Goal: Task Accomplishment & Management: Manage account settings

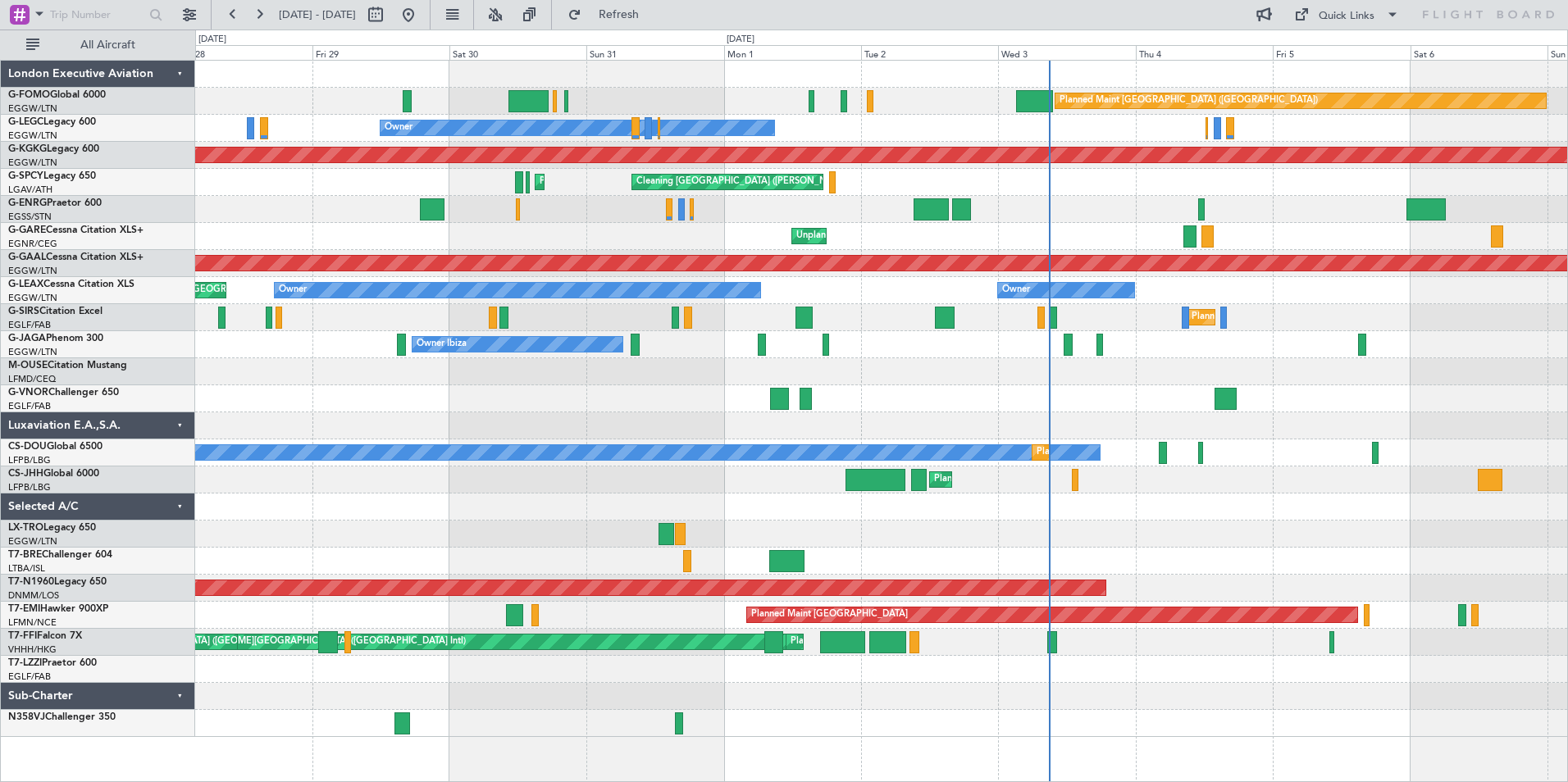
click at [719, 430] on div at bounding box center [881, 426] width 1372 height 27
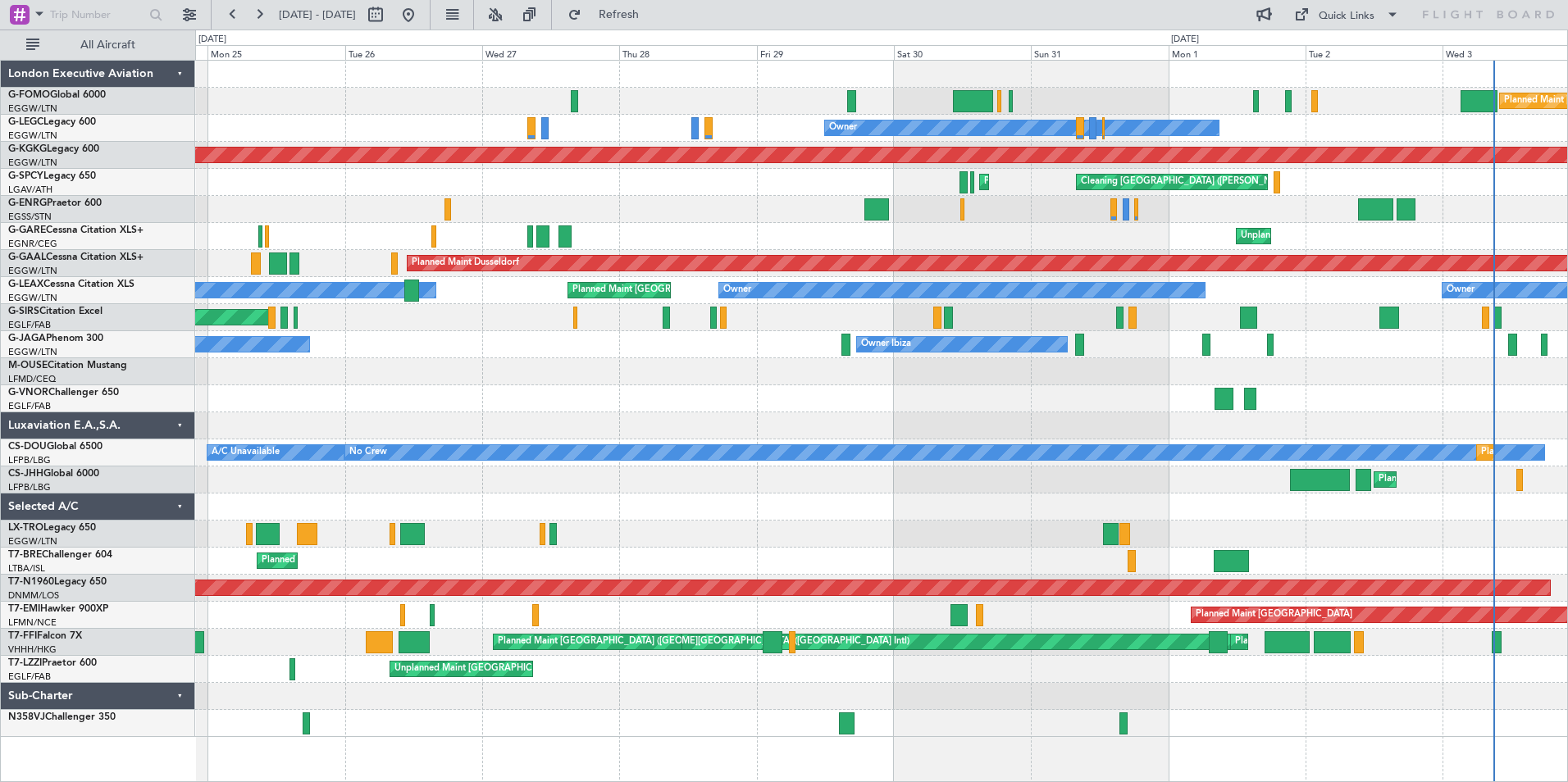
click at [966, 405] on div "Planned Maint London (Luton) Owner Planned Maint London (Luton) AOG Maint Istan…" at bounding box center [881, 399] width 1372 height 676
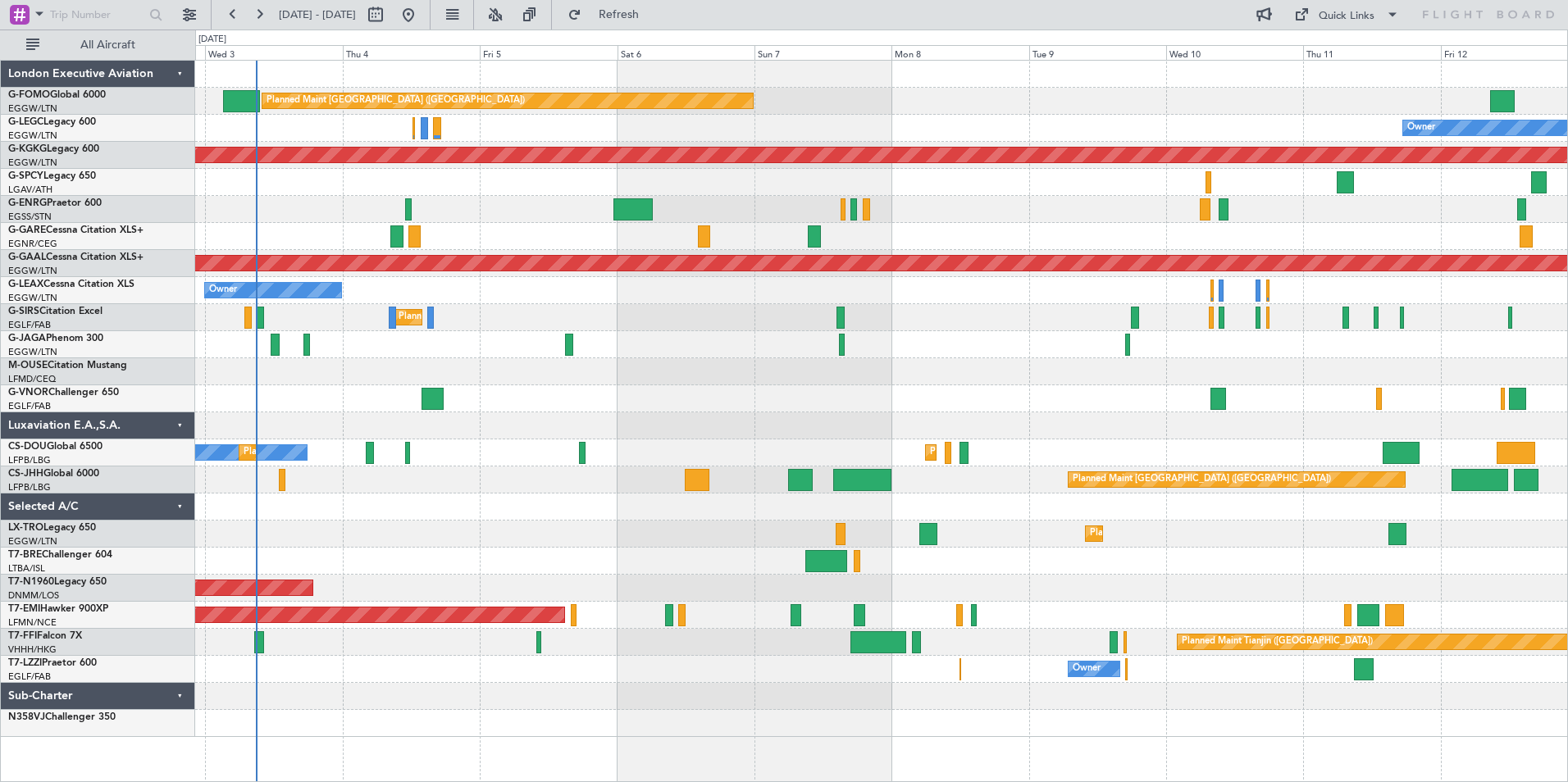
click at [299, 496] on div "Planned Maint London (Luton) Owner Owner AOG Maint Istanbul (Ataturk) Cleaning …" at bounding box center [881, 399] width 1372 height 676
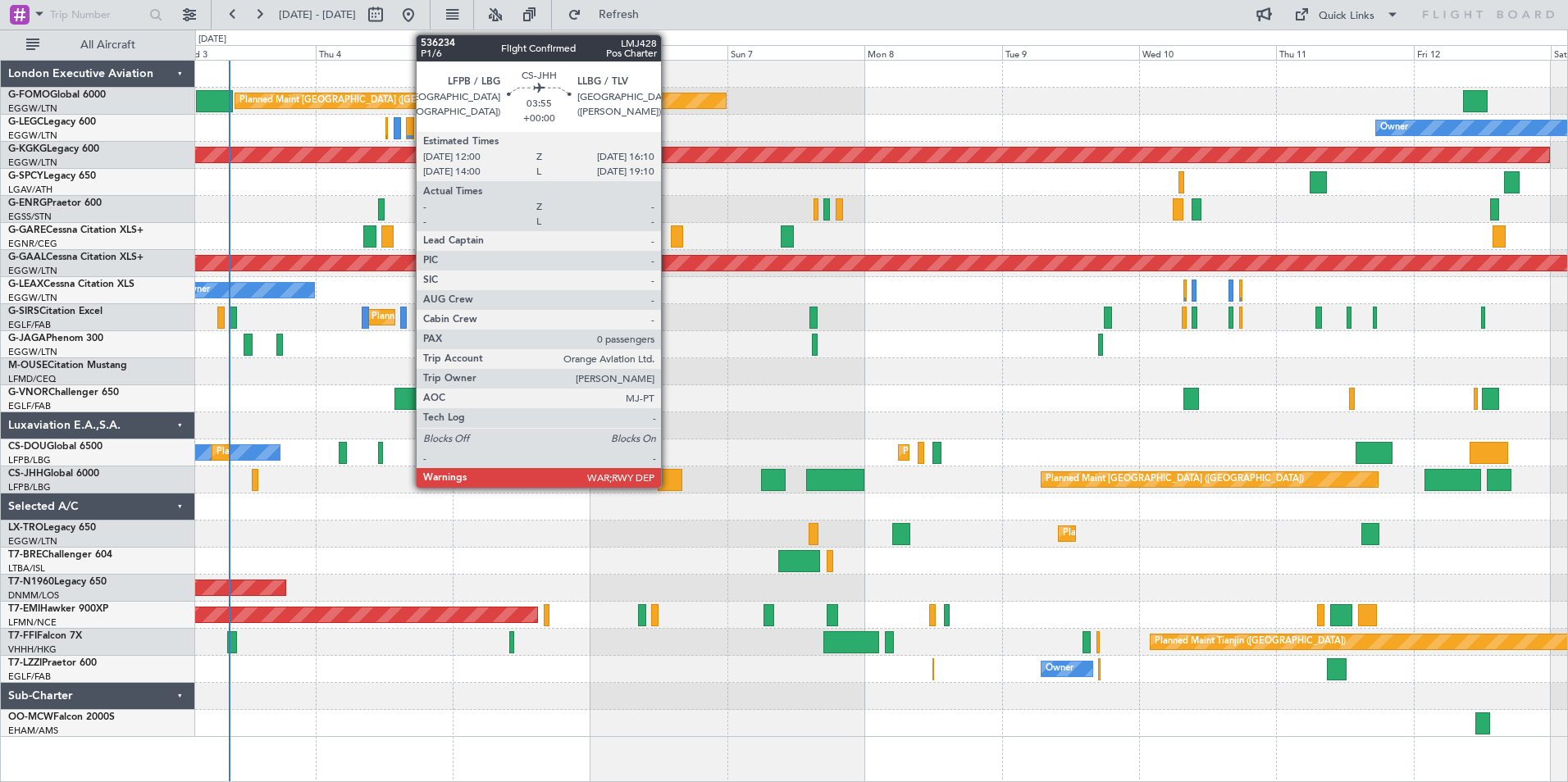
click at [674, 479] on div at bounding box center [670, 480] width 24 height 22
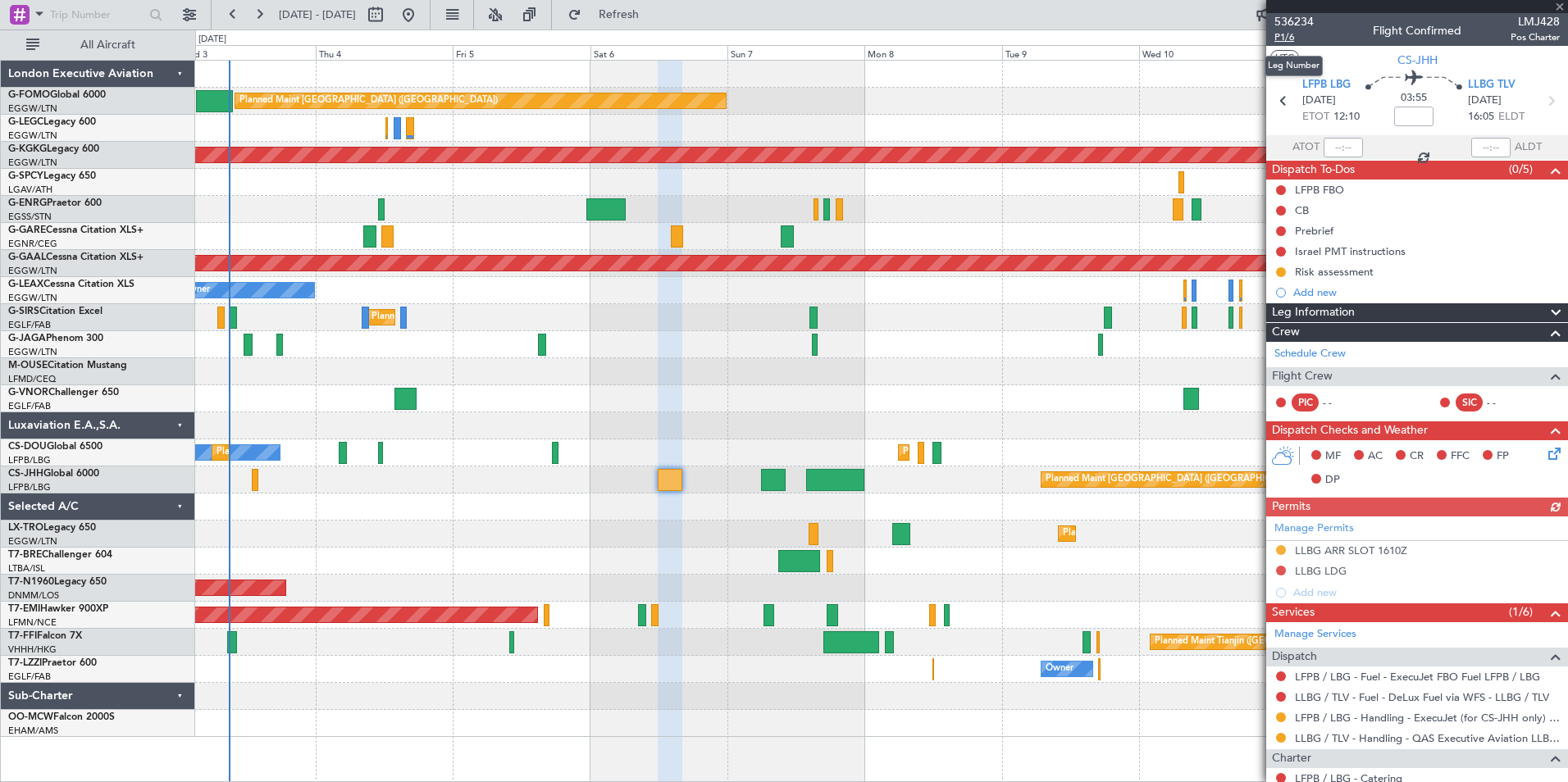
click at [1293, 36] on span "P1/6" at bounding box center [1293, 36] width 39 height 14
drag, startPoint x: 661, startPoint y: 18, endPoint x: 647, endPoint y: 121, distance: 103.9
click at [653, 20] on span "Refresh" at bounding box center [619, 14] width 69 height 12
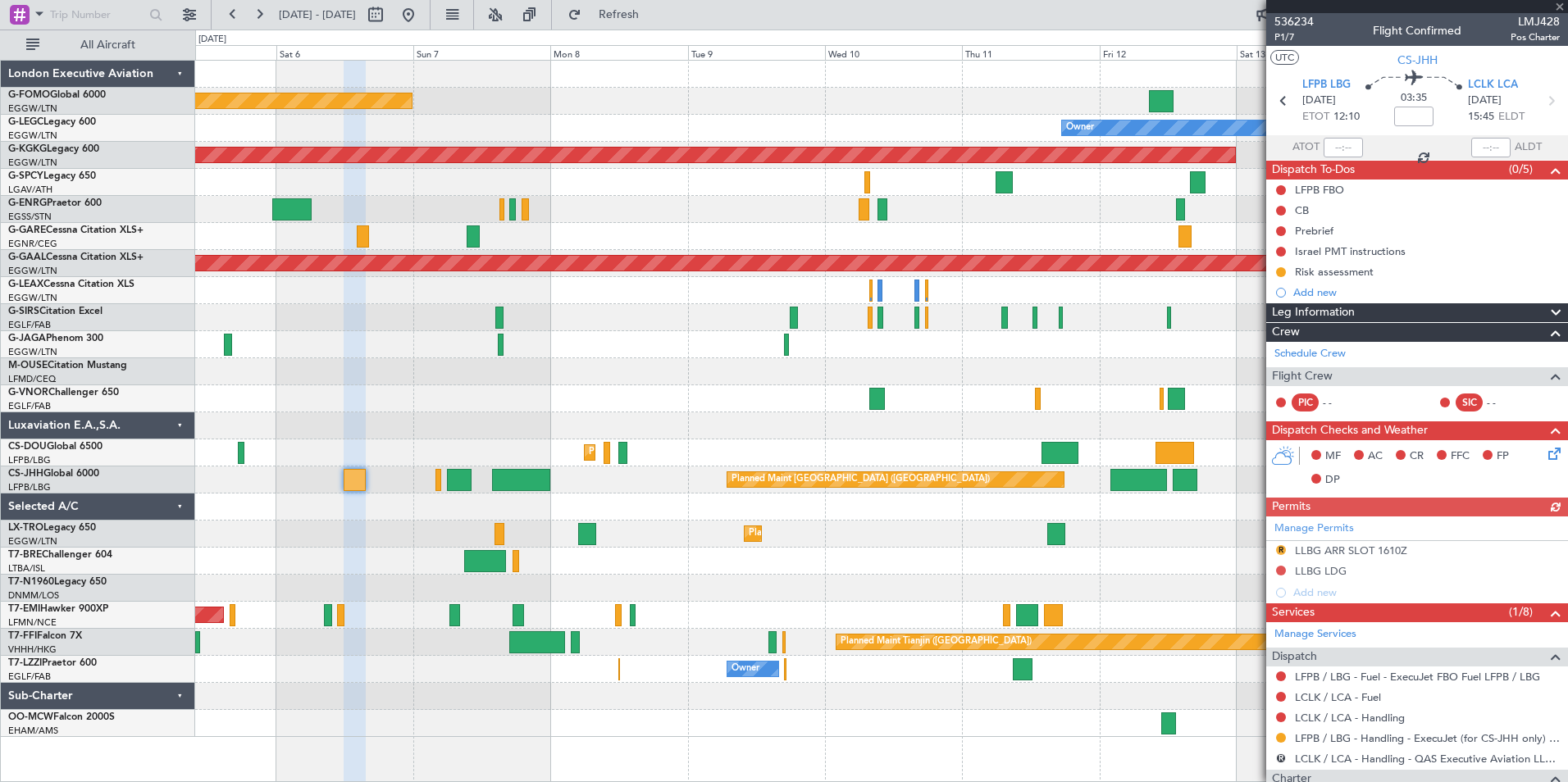
click at [685, 523] on div "Planned Maint [GEOGRAPHIC_DATA] ([GEOGRAPHIC_DATA]) Owner AOG Maint [GEOGRAPHIC…" at bounding box center [881, 399] width 1372 height 676
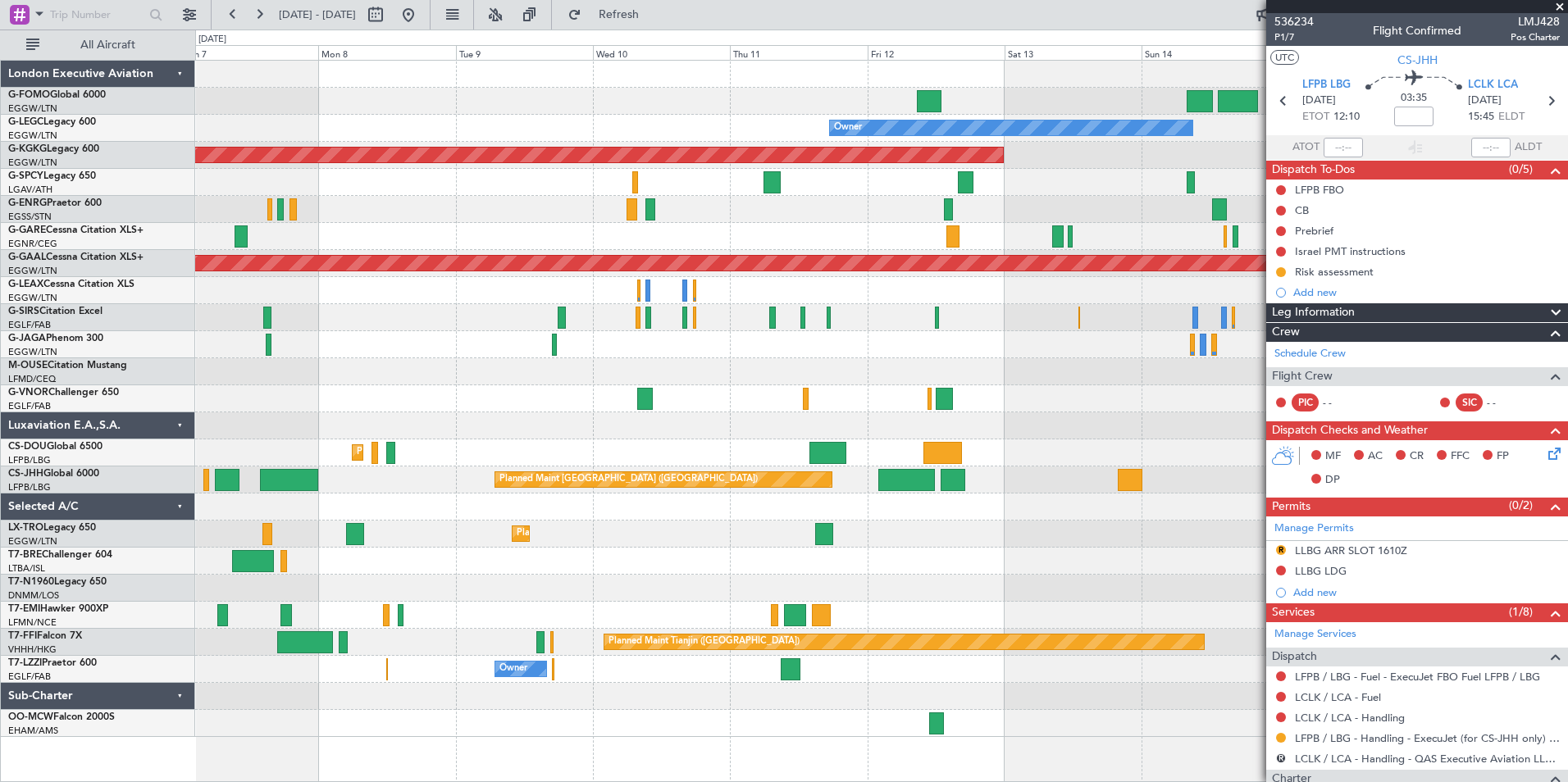
click at [586, 553] on div "Planned Maint [GEOGRAPHIC_DATA] ([GEOGRAPHIC_DATA]) Owner AOG Maint [GEOGRAPHIC…" at bounding box center [881, 399] width 1372 height 676
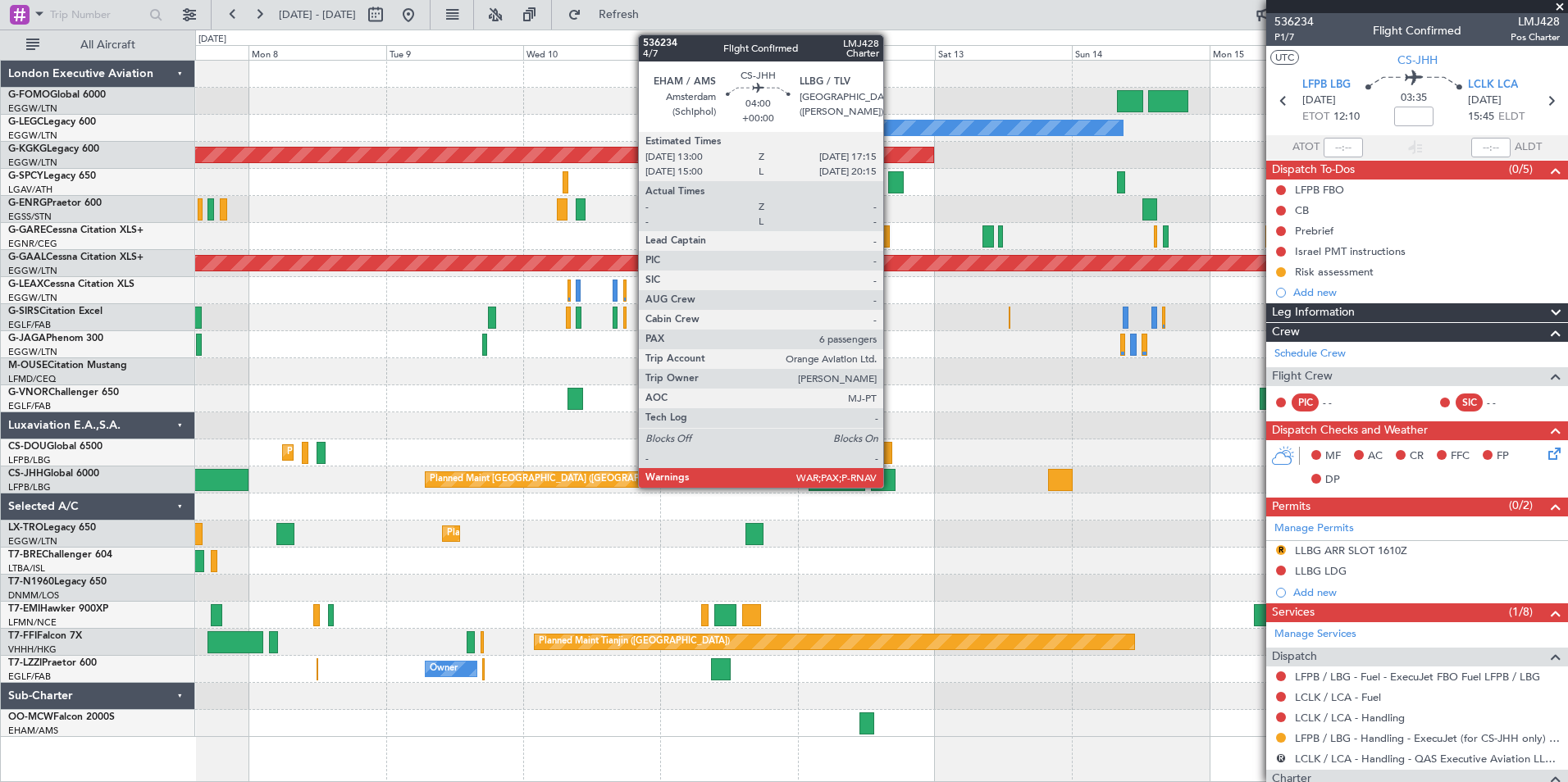
click at [891, 477] on div at bounding box center [883, 480] width 24 height 22
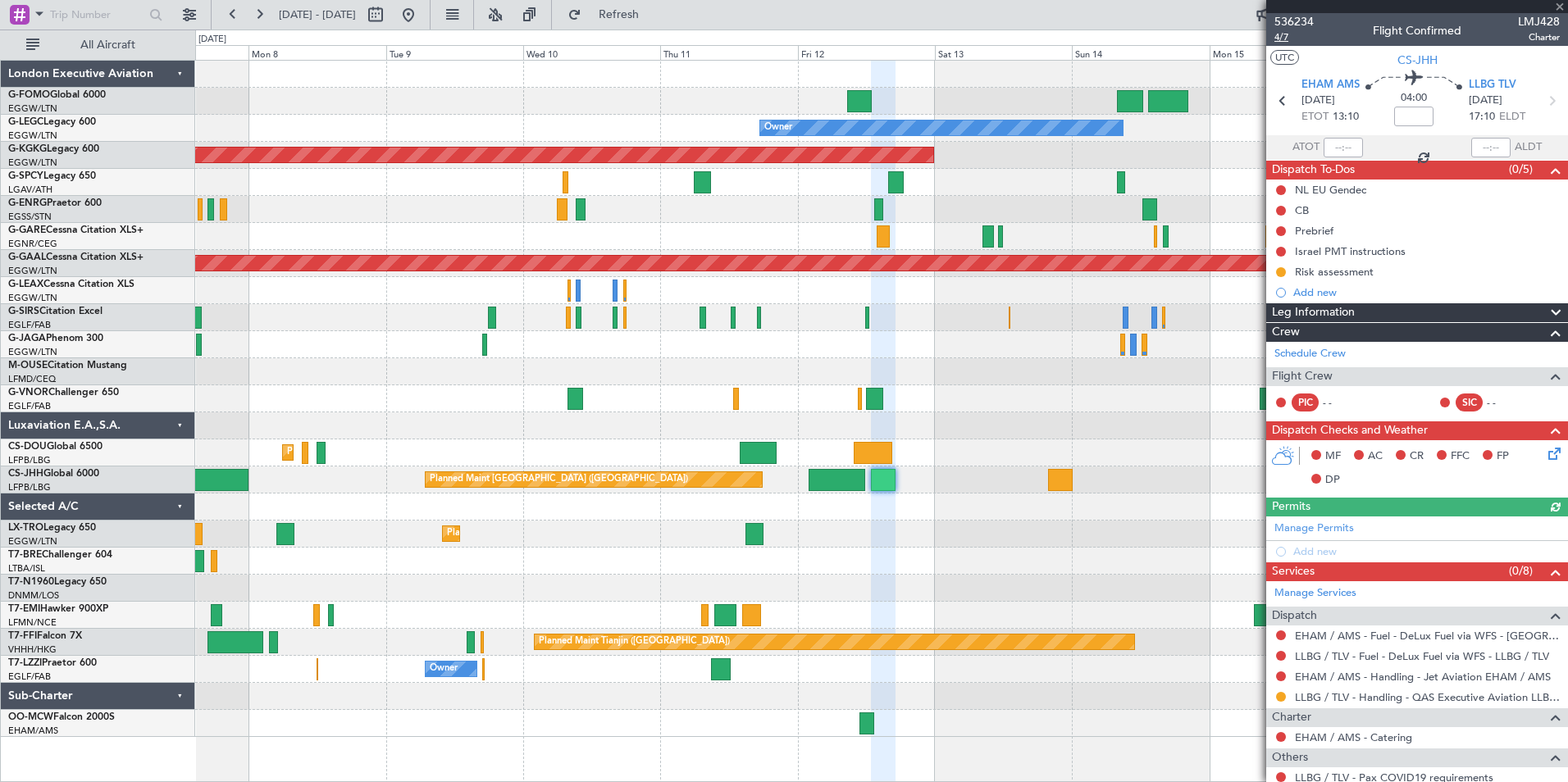
click at [1283, 39] on span "4/7" at bounding box center [1293, 36] width 39 height 14
click at [653, 14] on span "Refresh" at bounding box center [619, 14] width 69 height 12
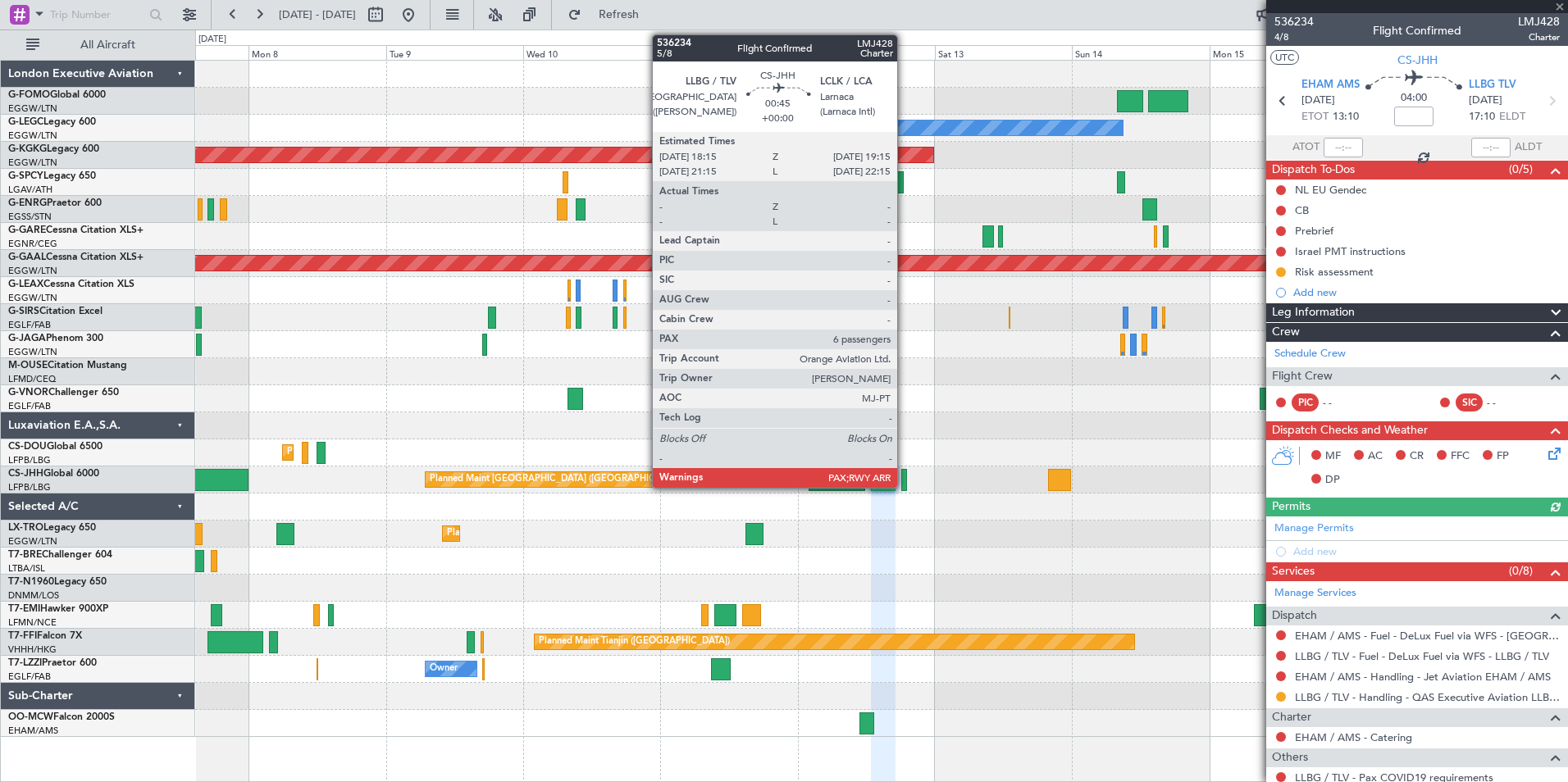
click at [905, 487] on div at bounding box center [904, 480] width 5 height 22
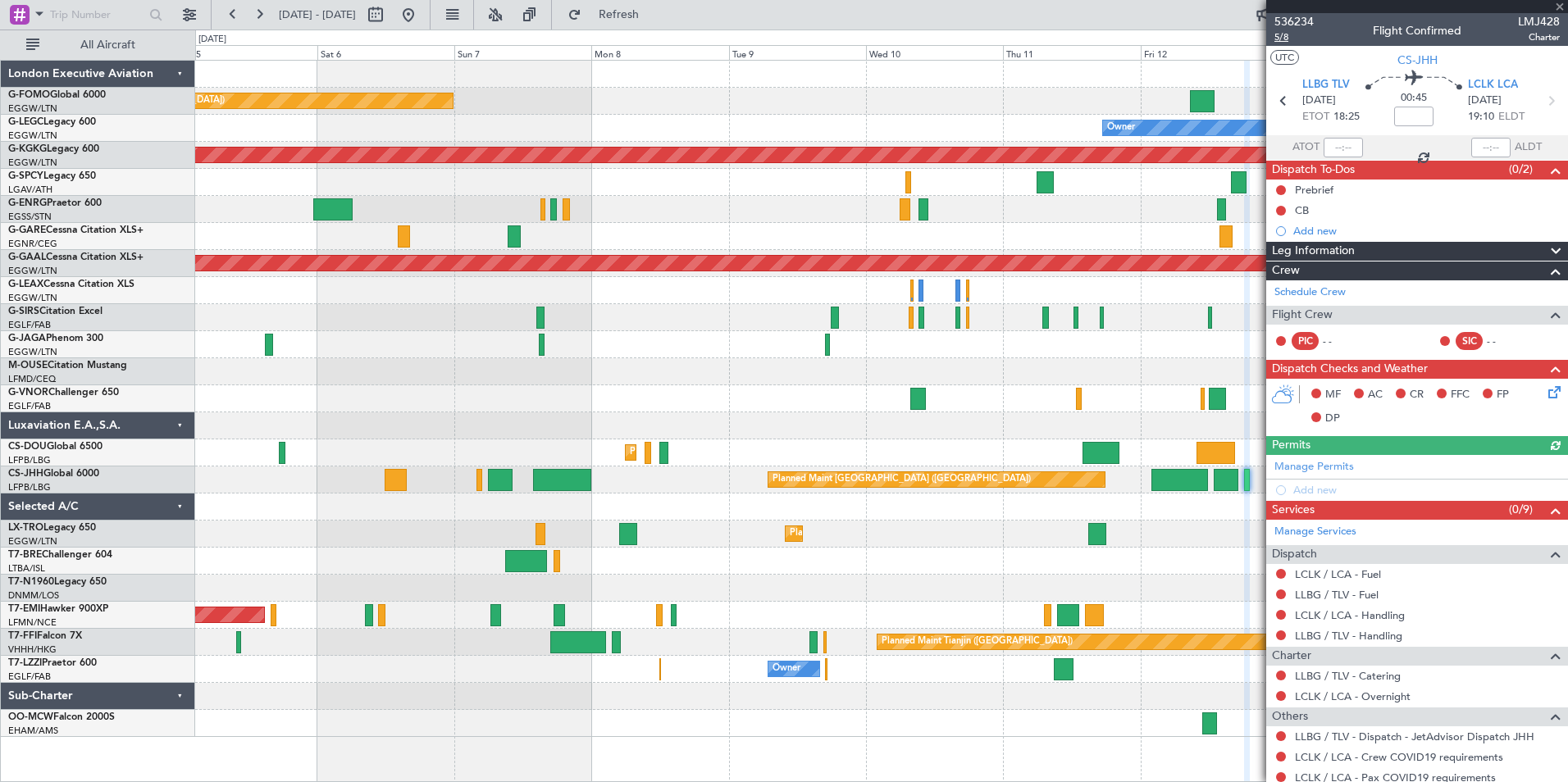
click at [1280, 34] on span "5/8" at bounding box center [1293, 36] width 39 height 14
click at [653, 20] on span "Refresh" at bounding box center [619, 14] width 69 height 12
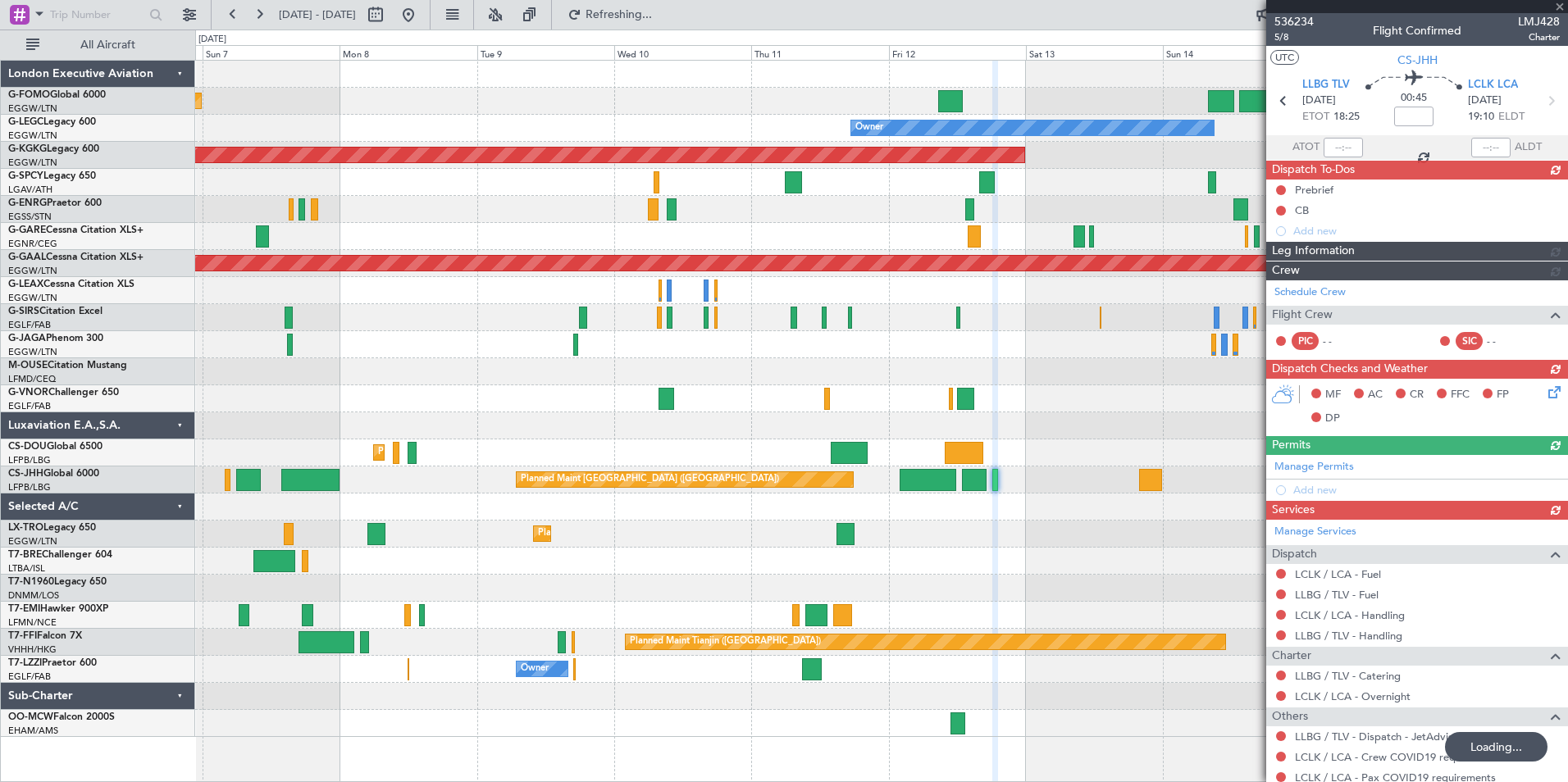
click at [624, 510] on div "Planned Maint London (Luton) Owner AOG Maint Istanbul (Ataturk) Planned Maint D…" at bounding box center [881, 399] width 1372 height 676
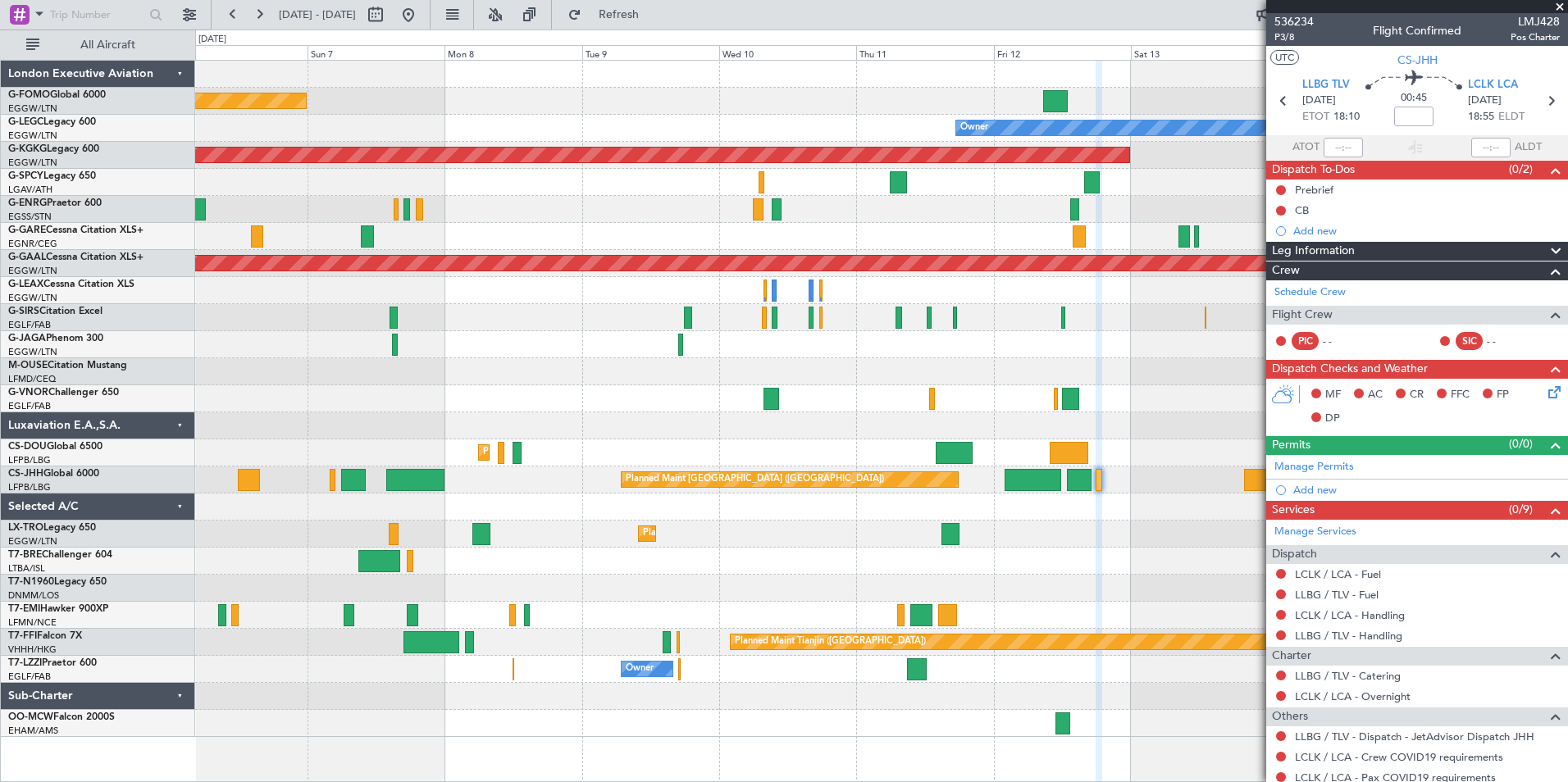
click at [971, 555] on div "Planned Maint London (Luton) Owner AOG Maint Istanbul (Ataturk) Planned Maint D…" at bounding box center [881, 399] width 1372 height 676
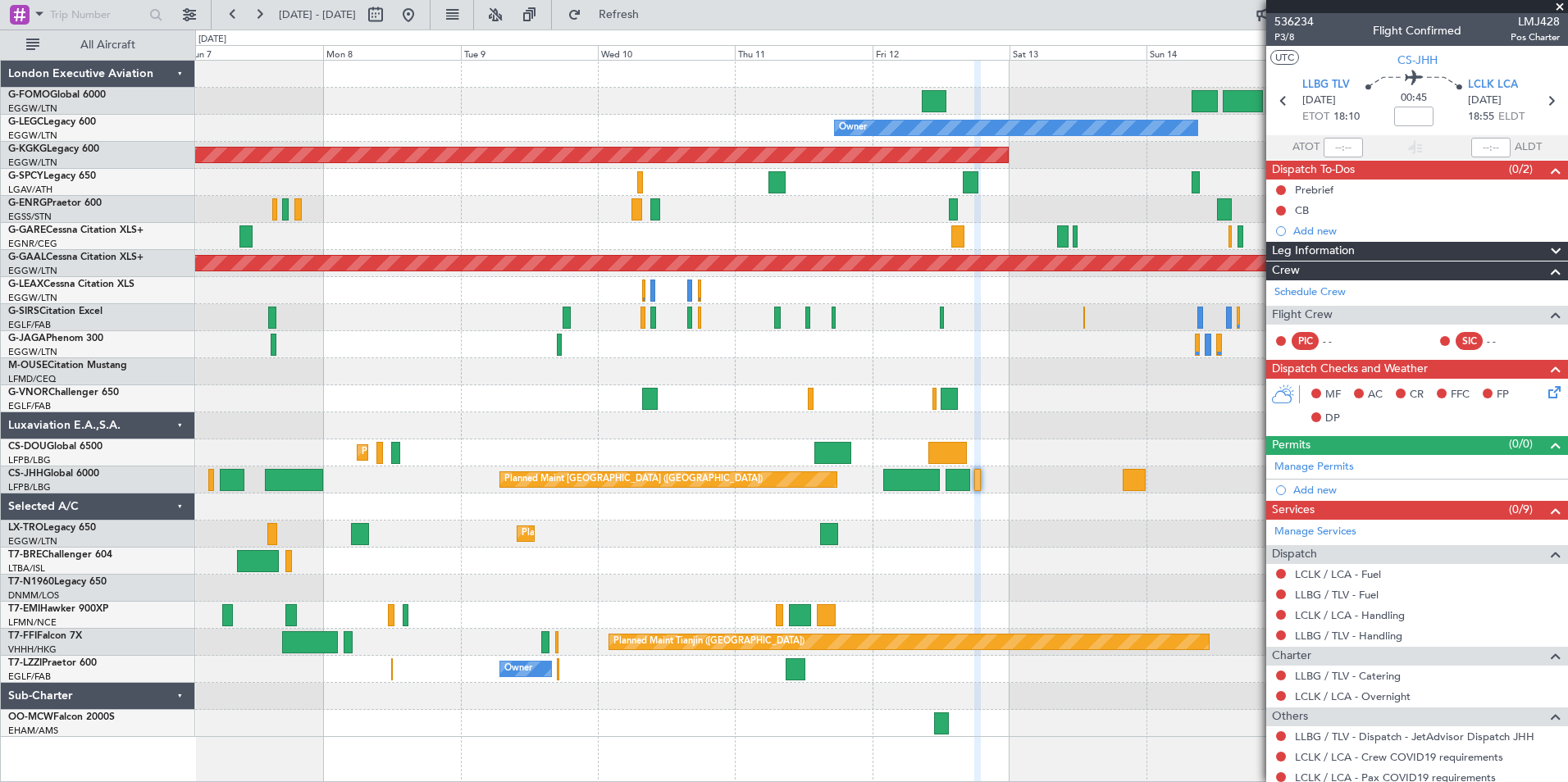
click at [780, 369] on div "Planned Maint London (Luton) Owner AOG Maint Istanbul (Ataturk) Planned Maint D…" at bounding box center [881, 399] width 1372 height 676
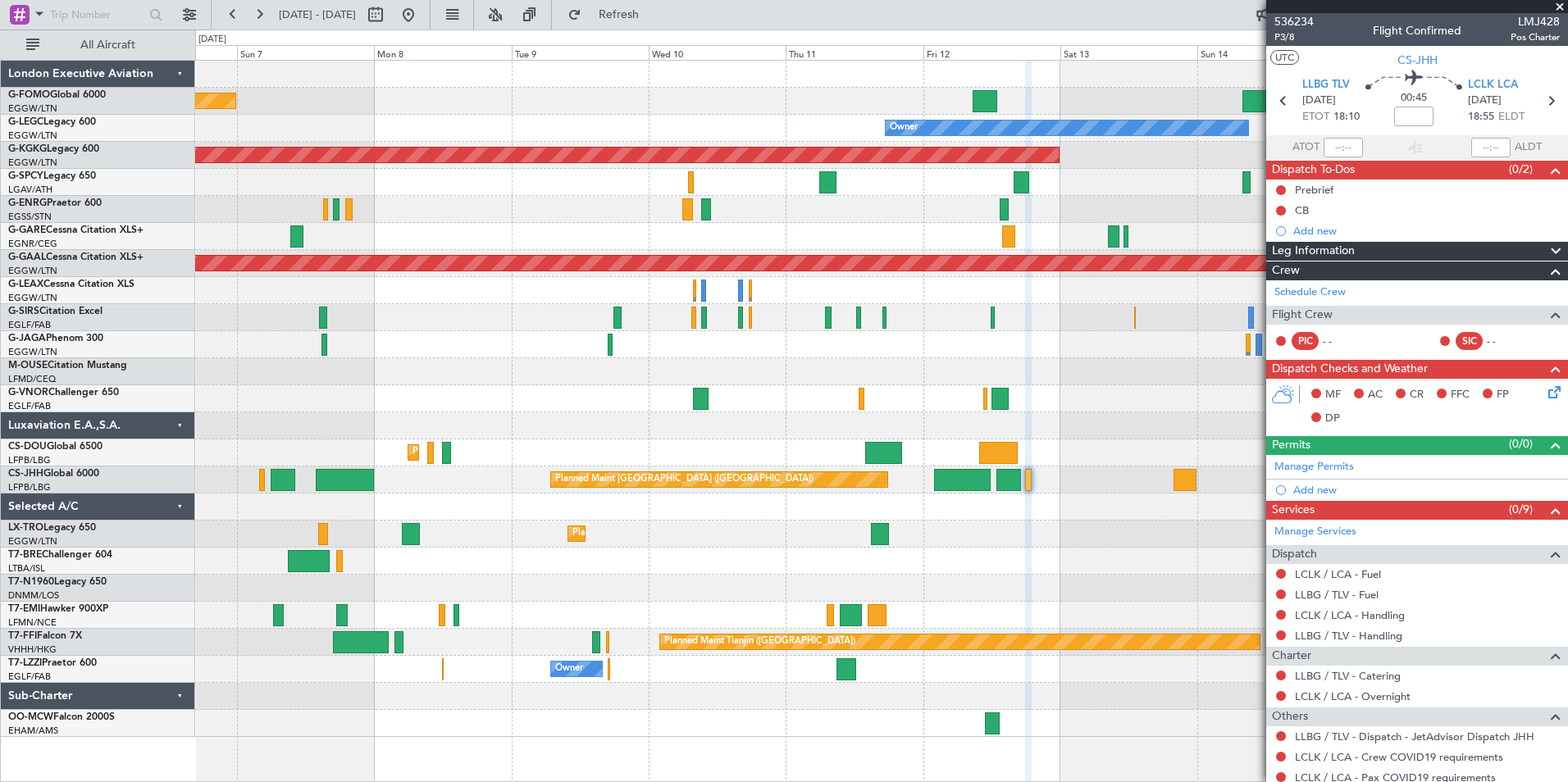
click at [789, 540] on div "Planned Maint Dusseldorf" at bounding box center [881, 535] width 1372 height 27
click at [857, 538] on div "Planned Maint Dusseldorf" at bounding box center [881, 535] width 1372 height 27
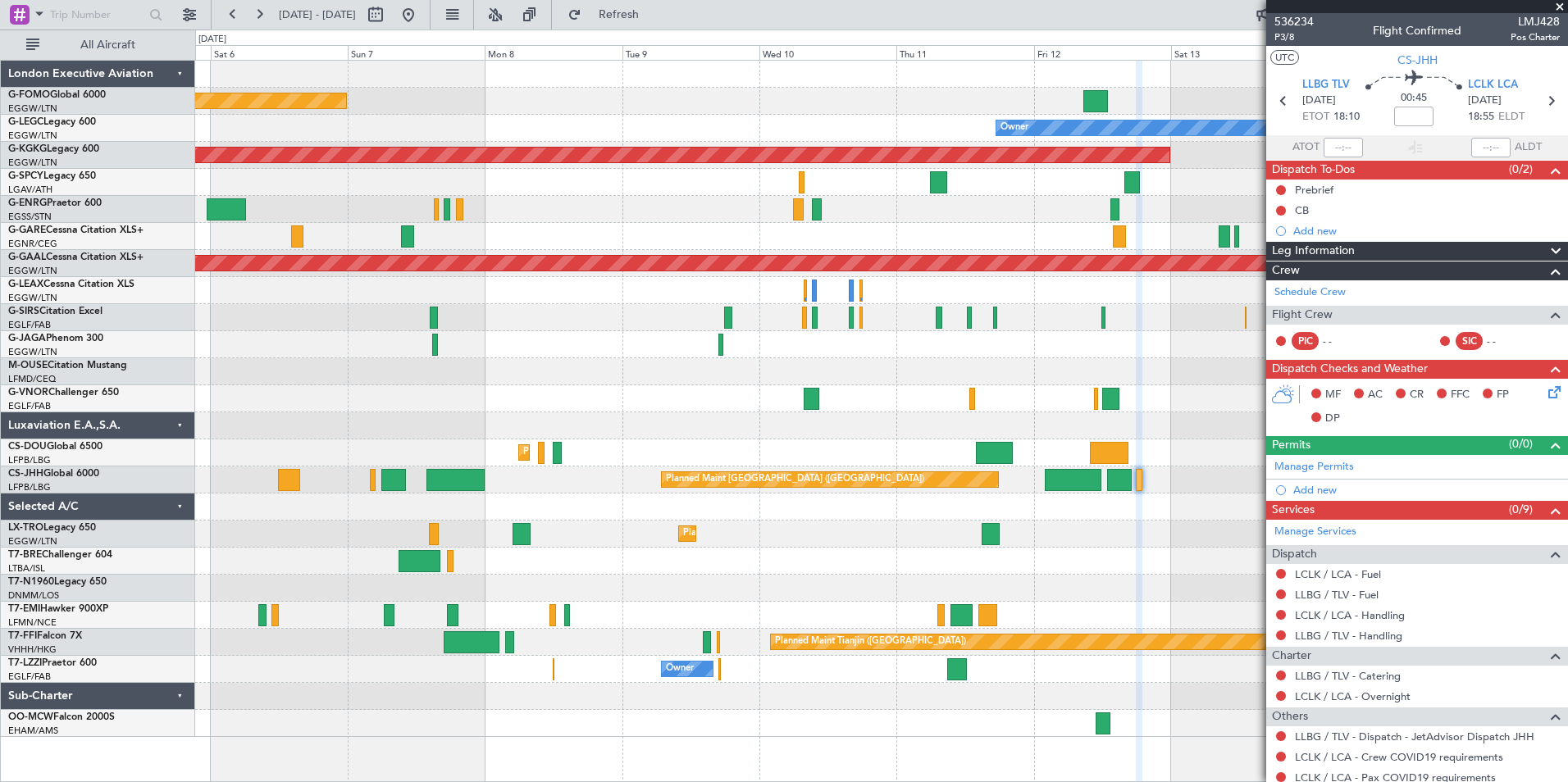
click at [902, 708] on div at bounding box center [881, 697] width 1372 height 27
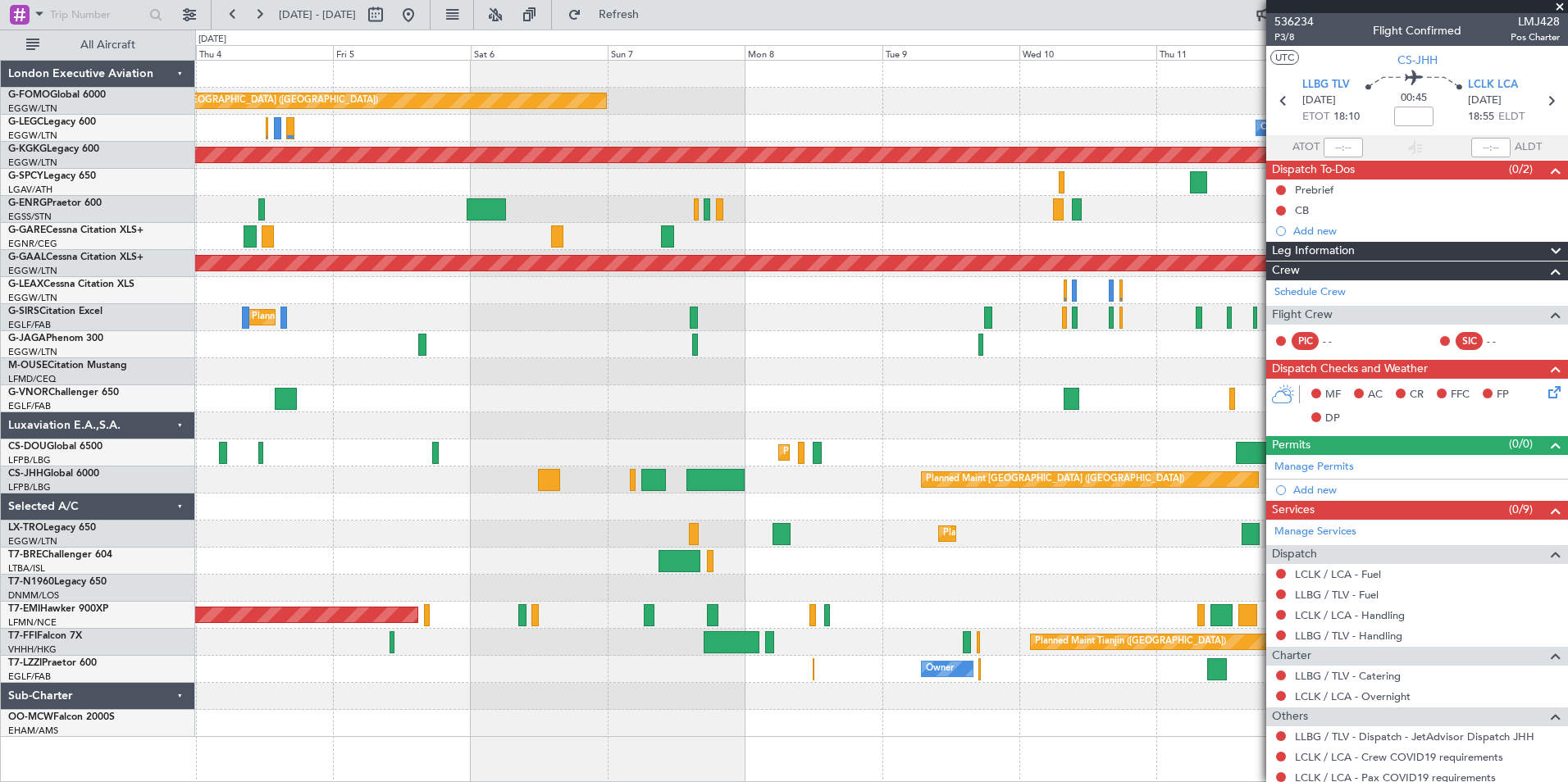
click at [547, 561] on div "Planned Maint London (Luton) Owner AOG Maint Istanbul (Ataturk) Cleaning Athens…" at bounding box center [881, 399] width 1372 height 676
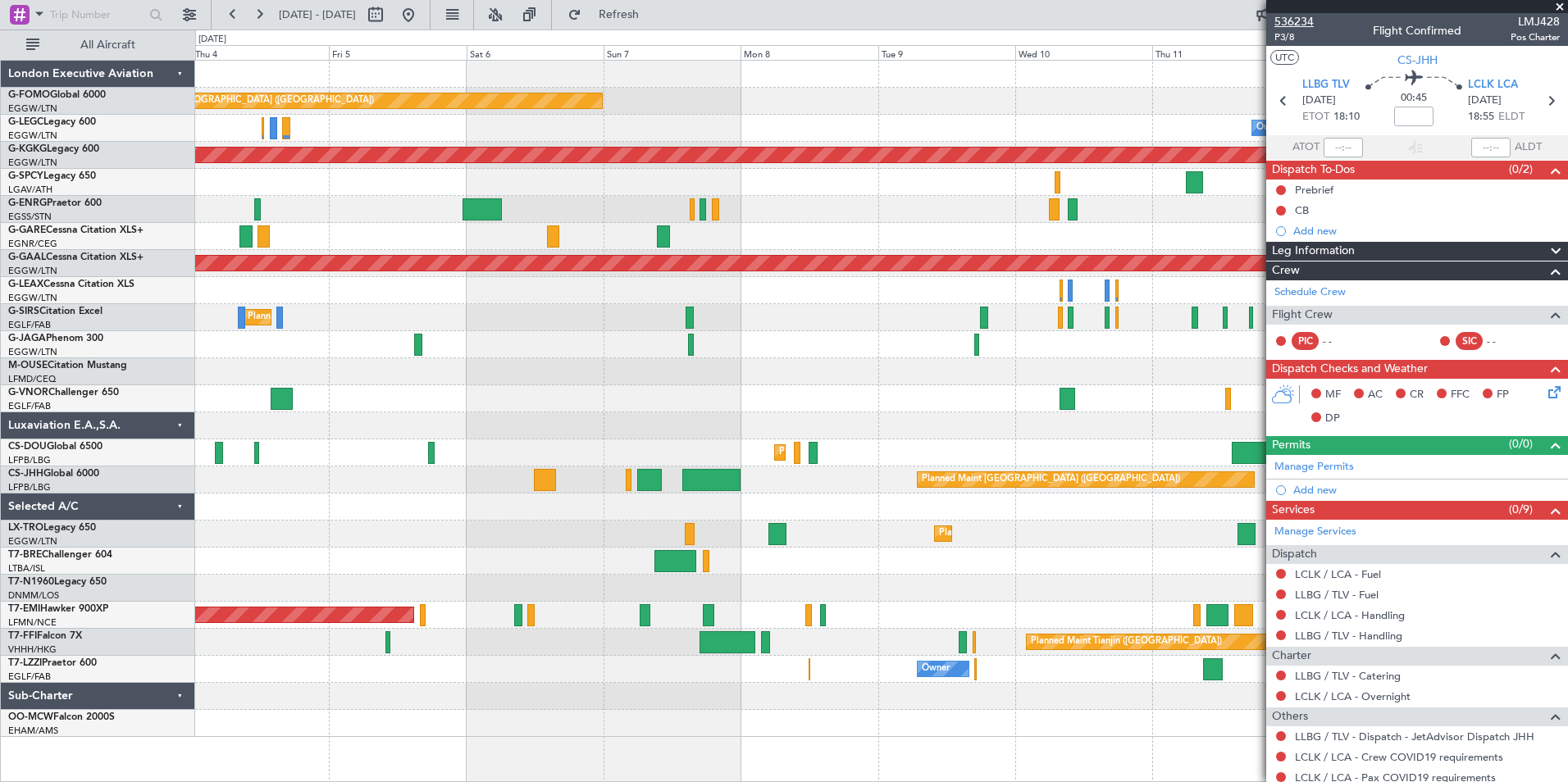
click at [1290, 26] on span "536234" at bounding box center [1293, 21] width 39 height 17
click at [774, 419] on div "Planned Maint London (Luton) Owner AOG Maint Istanbul (Ataturk) Cleaning Athens…" at bounding box center [881, 399] width 1372 height 676
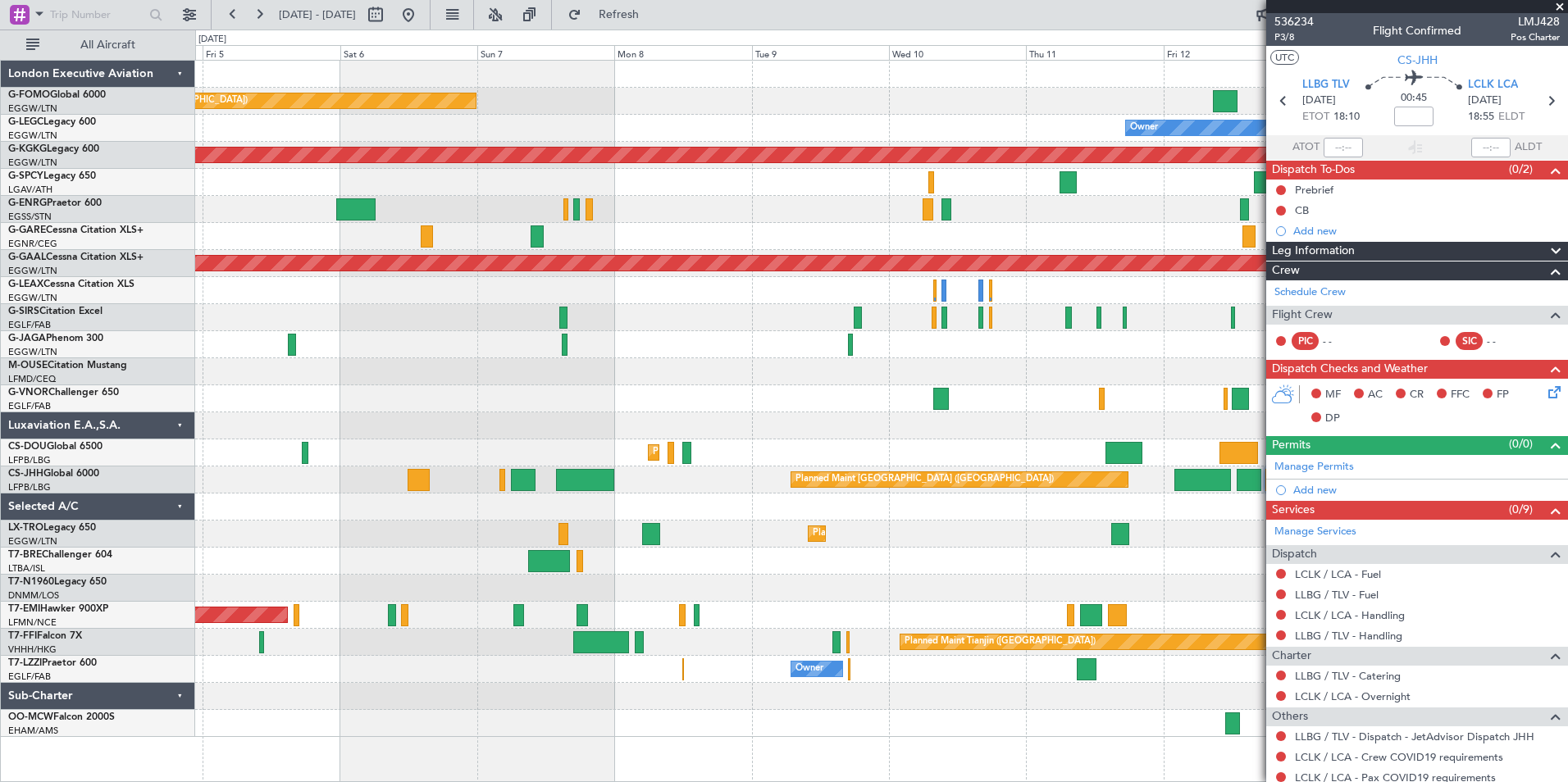
click at [650, 483] on div "Planned Maint London (Luton) Owner AOG Maint Istanbul (Ataturk) Planned Maint D…" at bounding box center [881, 399] width 1372 height 676
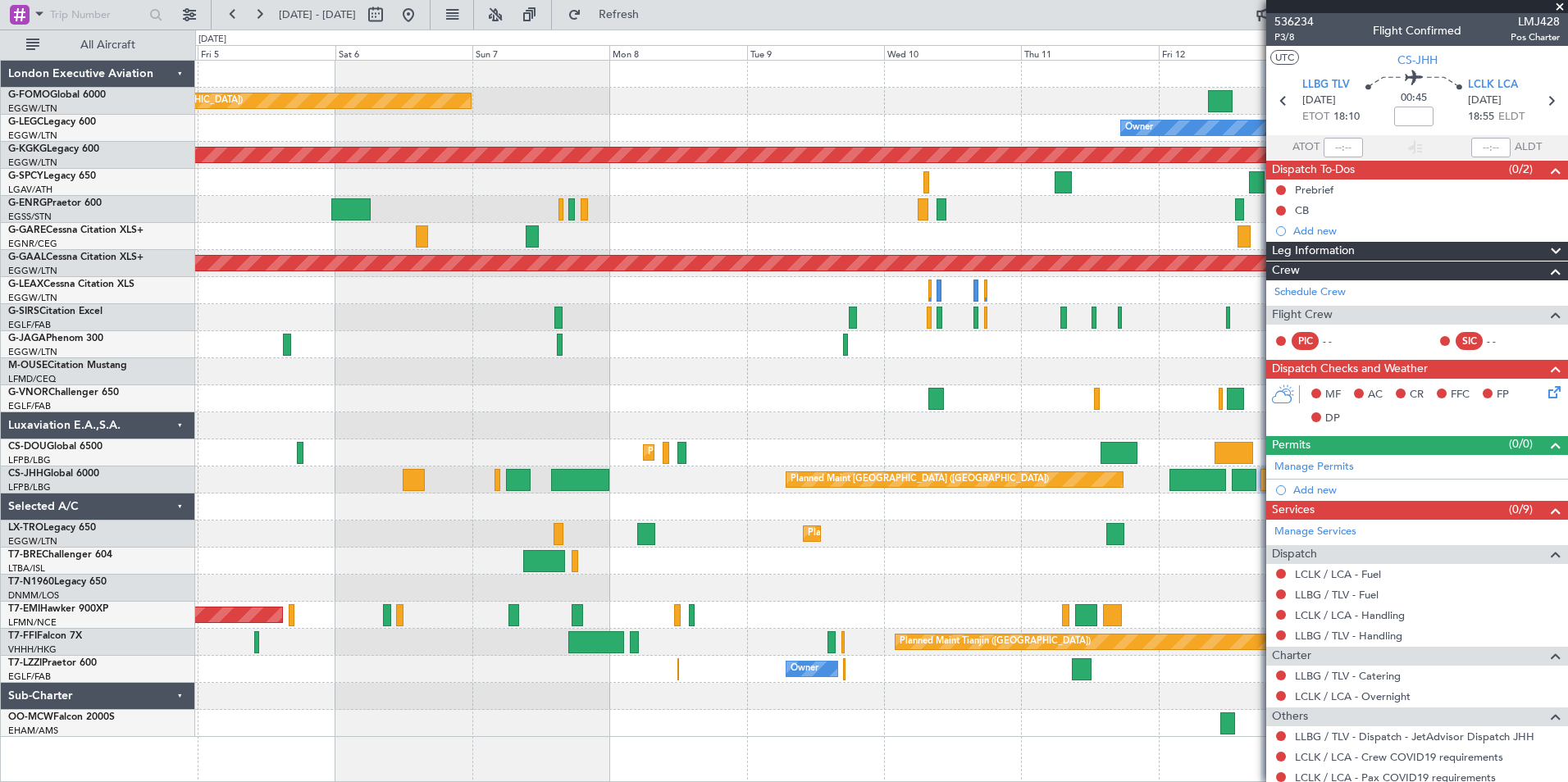
click at [602, 388] on div at bounding box center [881, 399] width 1372 height 27
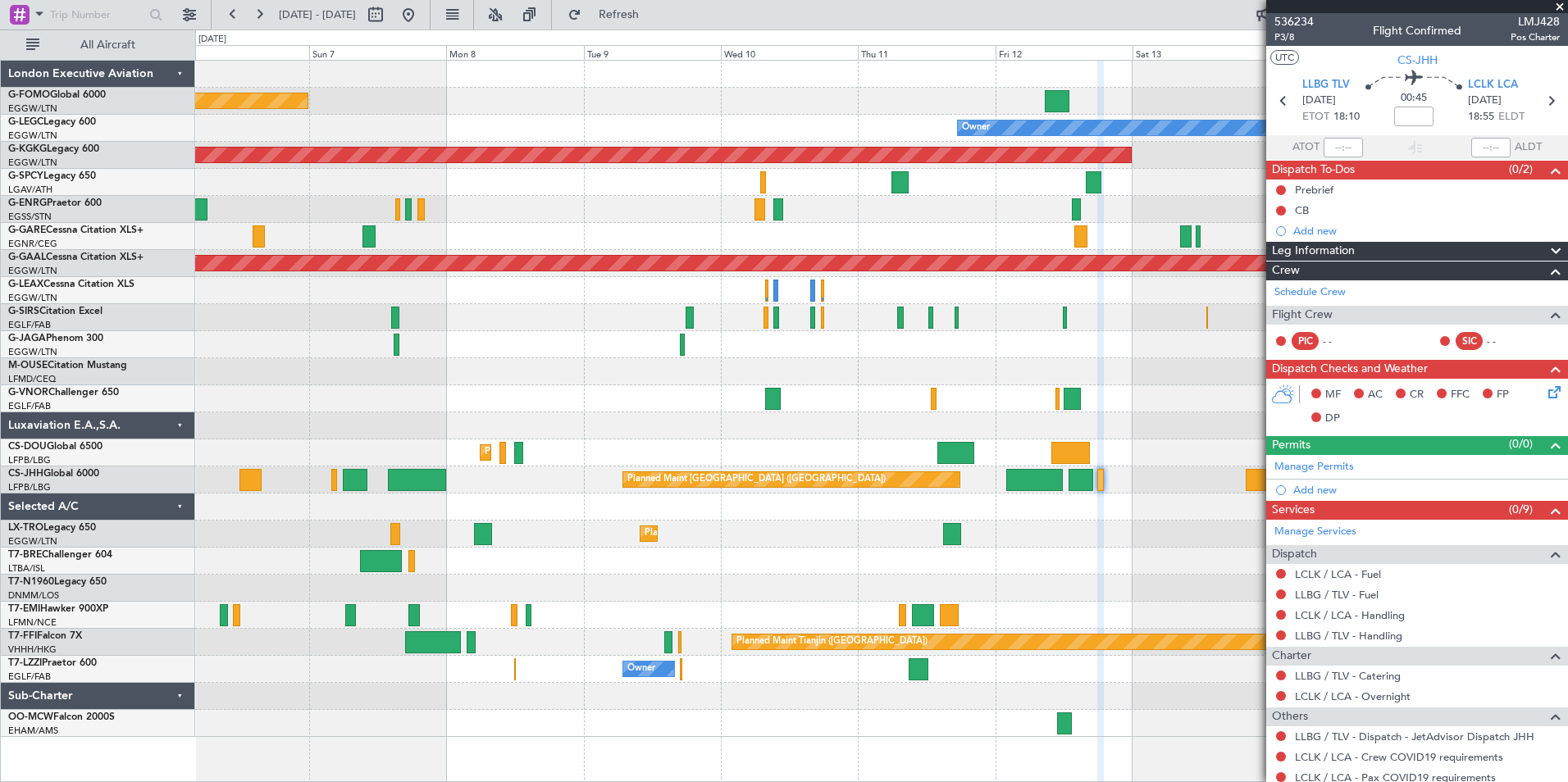
click at [719, 567] on div "Planned Maint London (Luton) Owner AOG Maint Istanbul (Ataturk) Planned Maint D…" at bounding box center [881, 399] width 1372 height 676
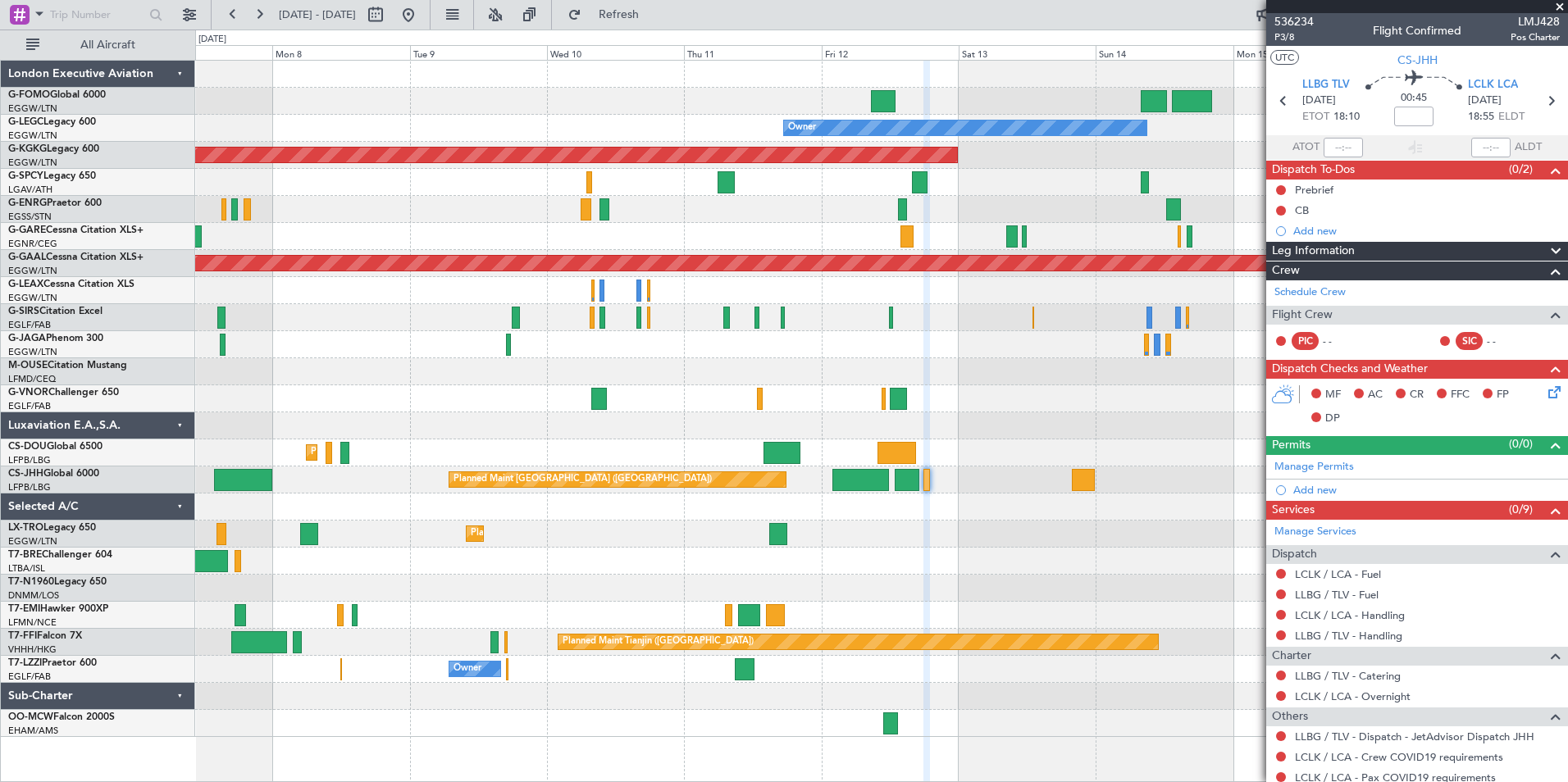
click at [857, 612] on div "Planned Maint London (Luton) Owner AOG Maint Istanbul (Ataturk) Planned Maint D…" at bounding box center [881, 399] width 1372 height 676
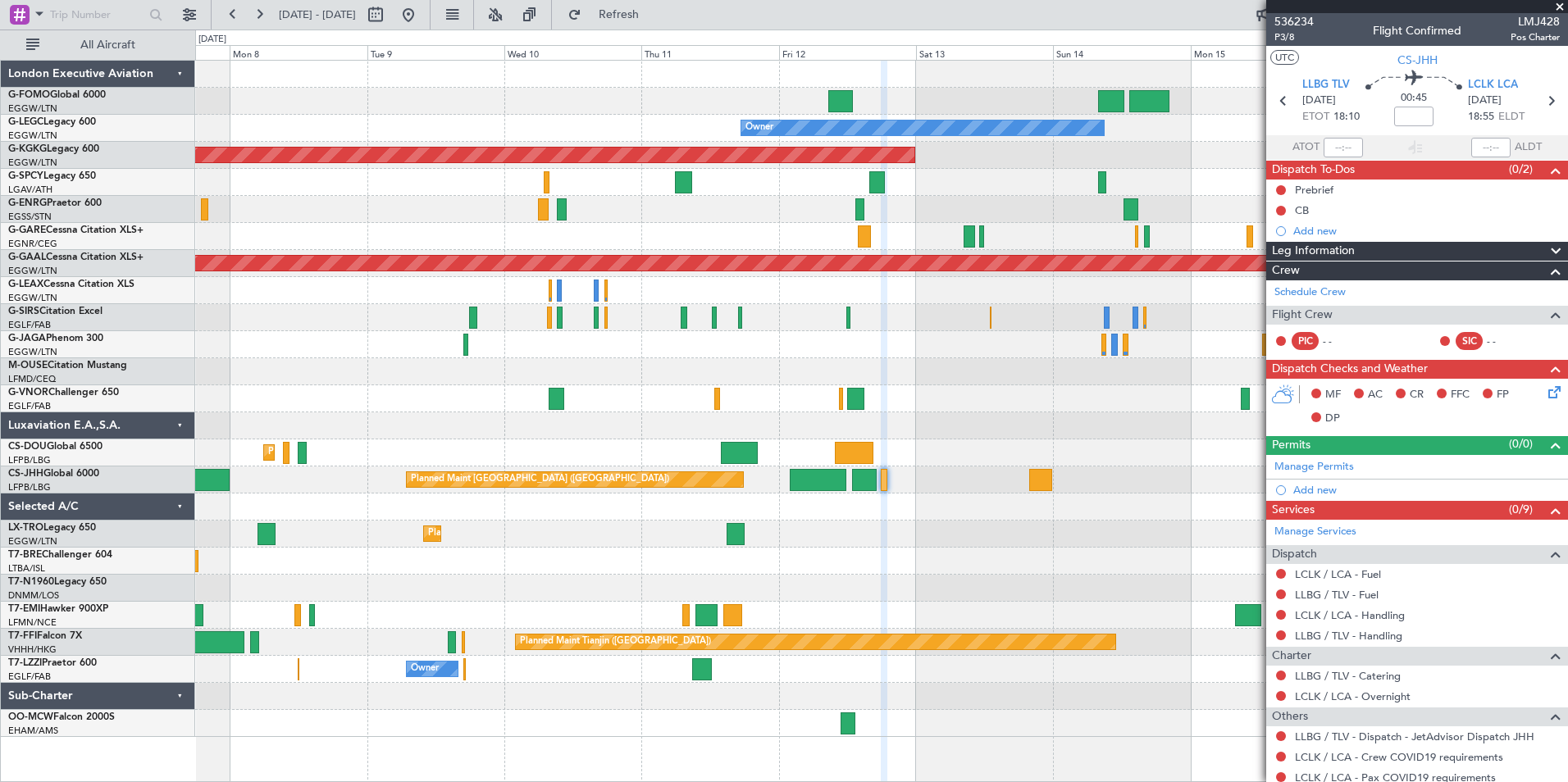
click at [979, 619] on div "Planned Maint [GEOGRAPHIC_DATA]" at bounding box center [881, 615] width 1372 height 27
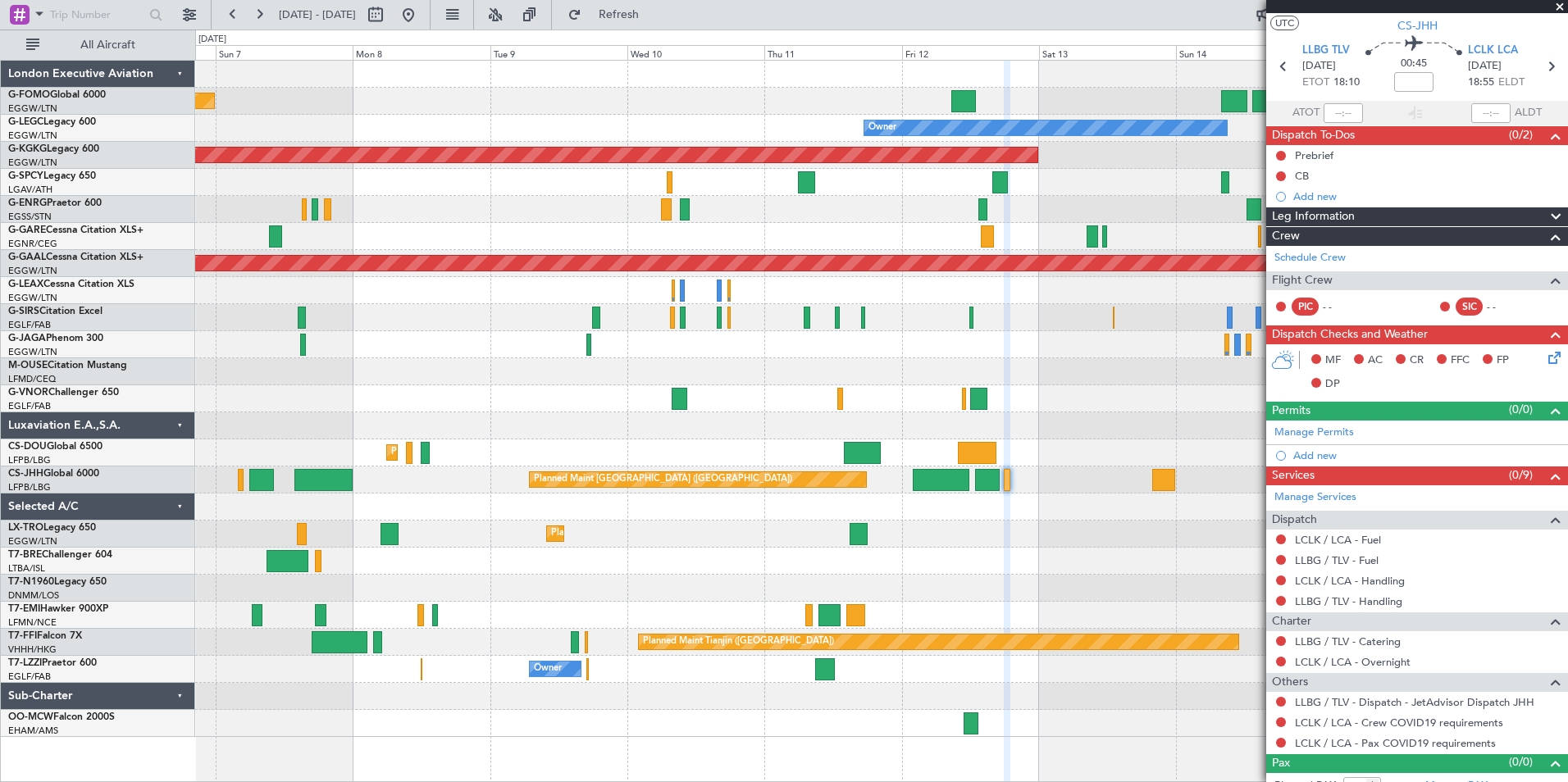
scroll to position [52, 0]
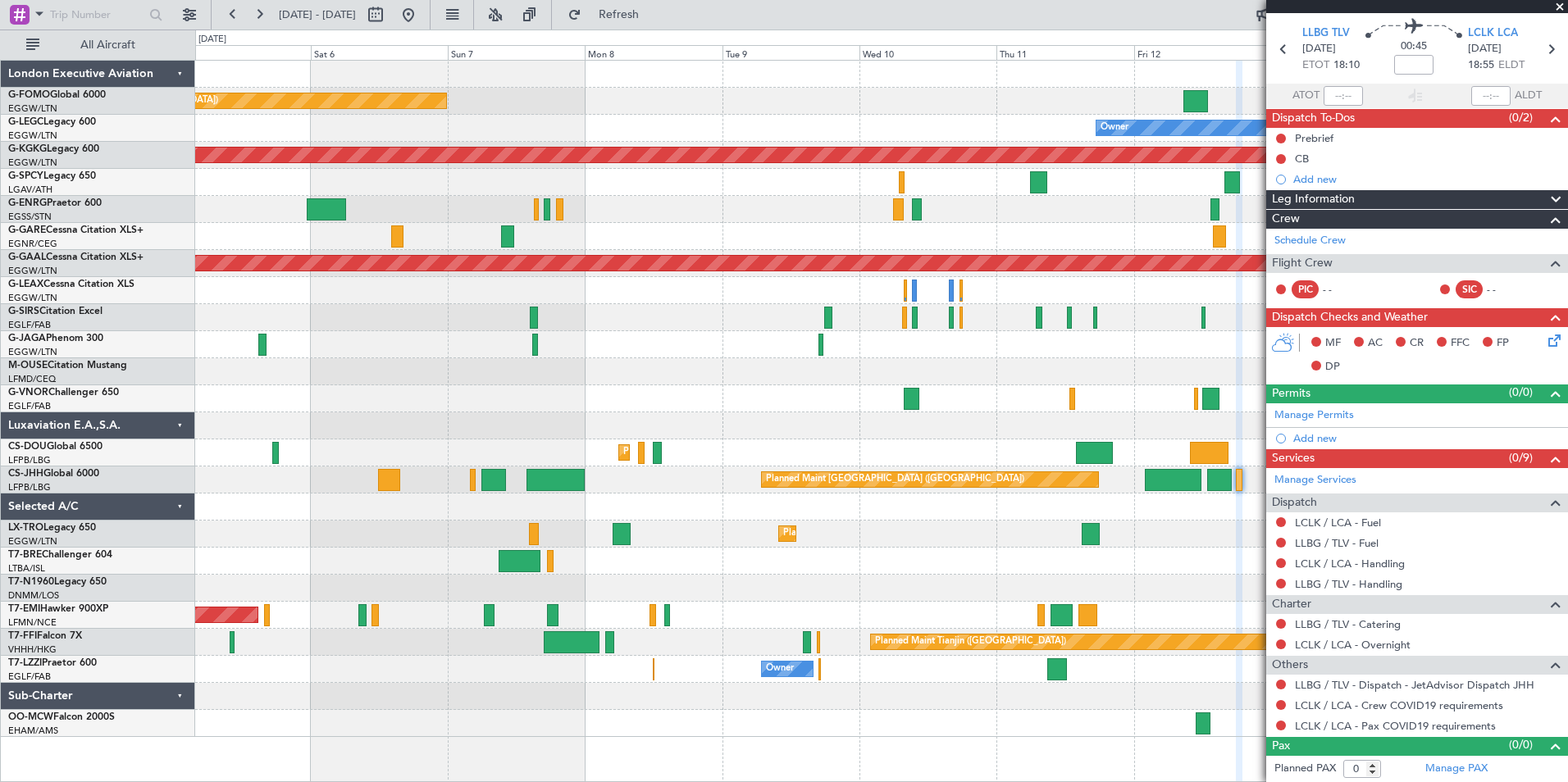
click at [977, 532] on div "Planned Maint Dusseldorf" at bounding box center [881, 535] width 1372 height 27
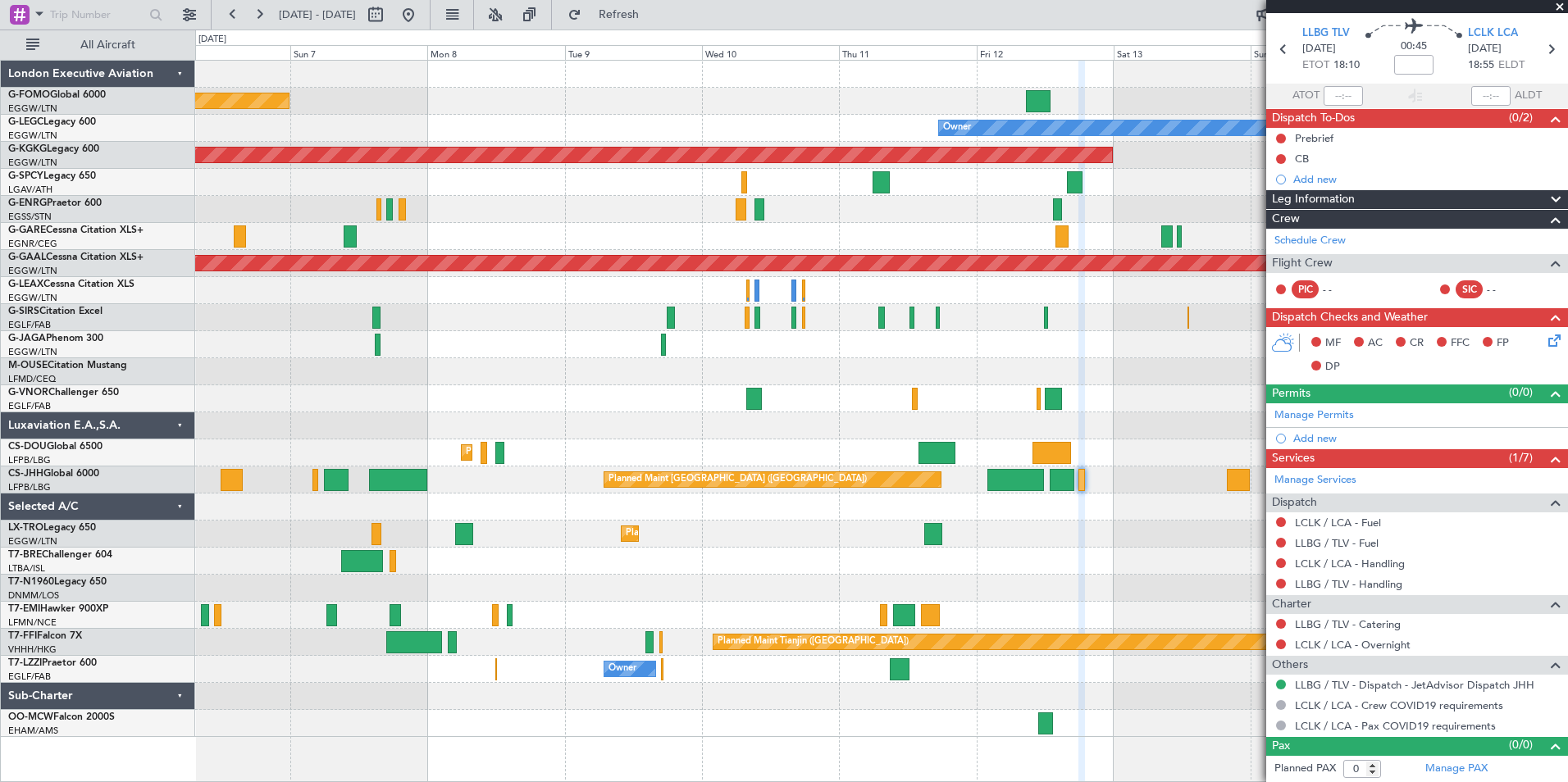
click at [971, 565] on div "Planned Maint London (Luton) Owner AOG Maint Istanbul (Ataturk) Planned Maint D…" at bounding box center [881, 399] width 1372 height 676
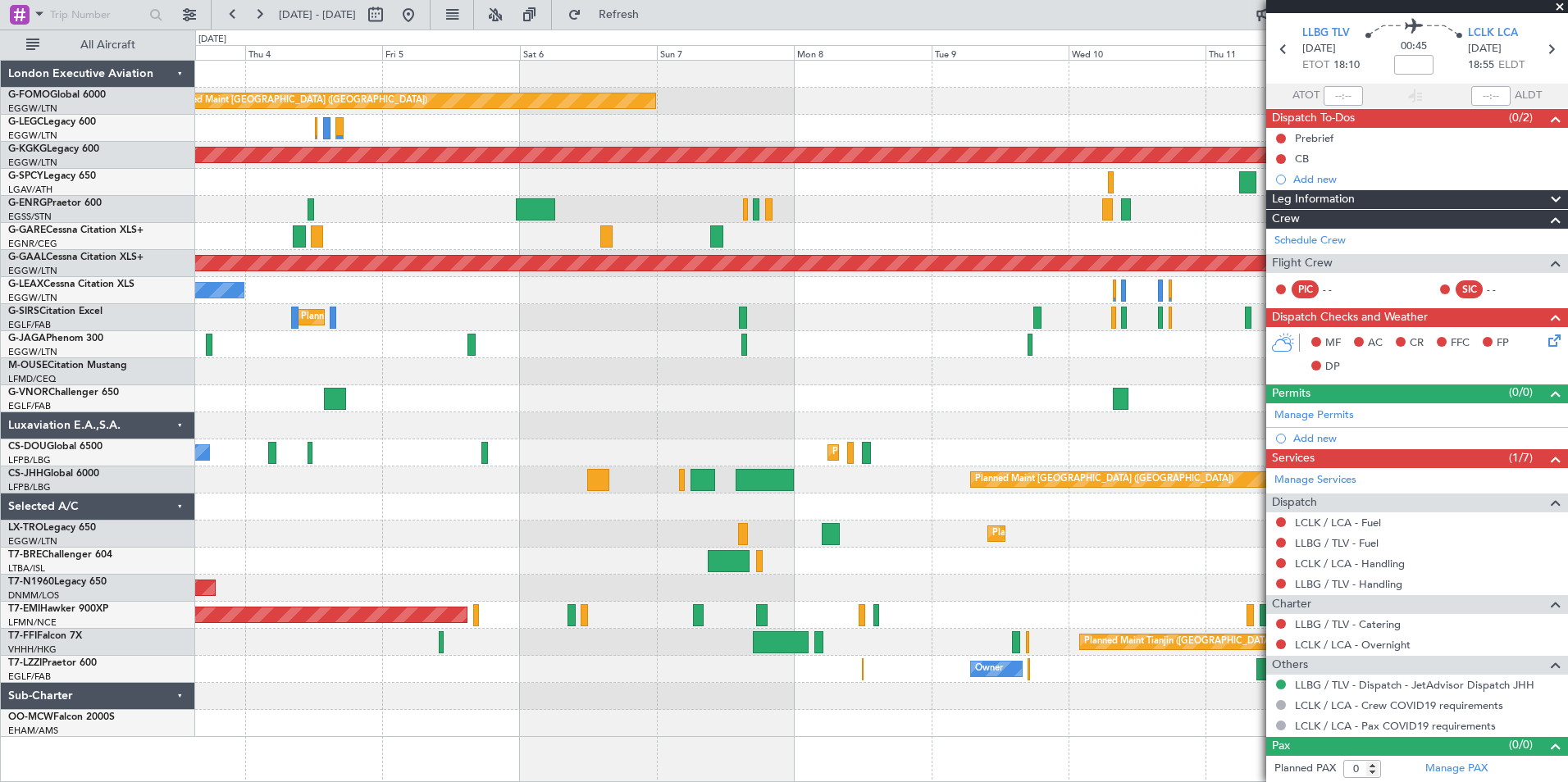
click at [961, 227] on div "Planned Maint London (Luton) Owner Owner AOG Maint Istanbul (Ataturk) Cleaning …" at bounding box center [881, 399] width 1372 height 676
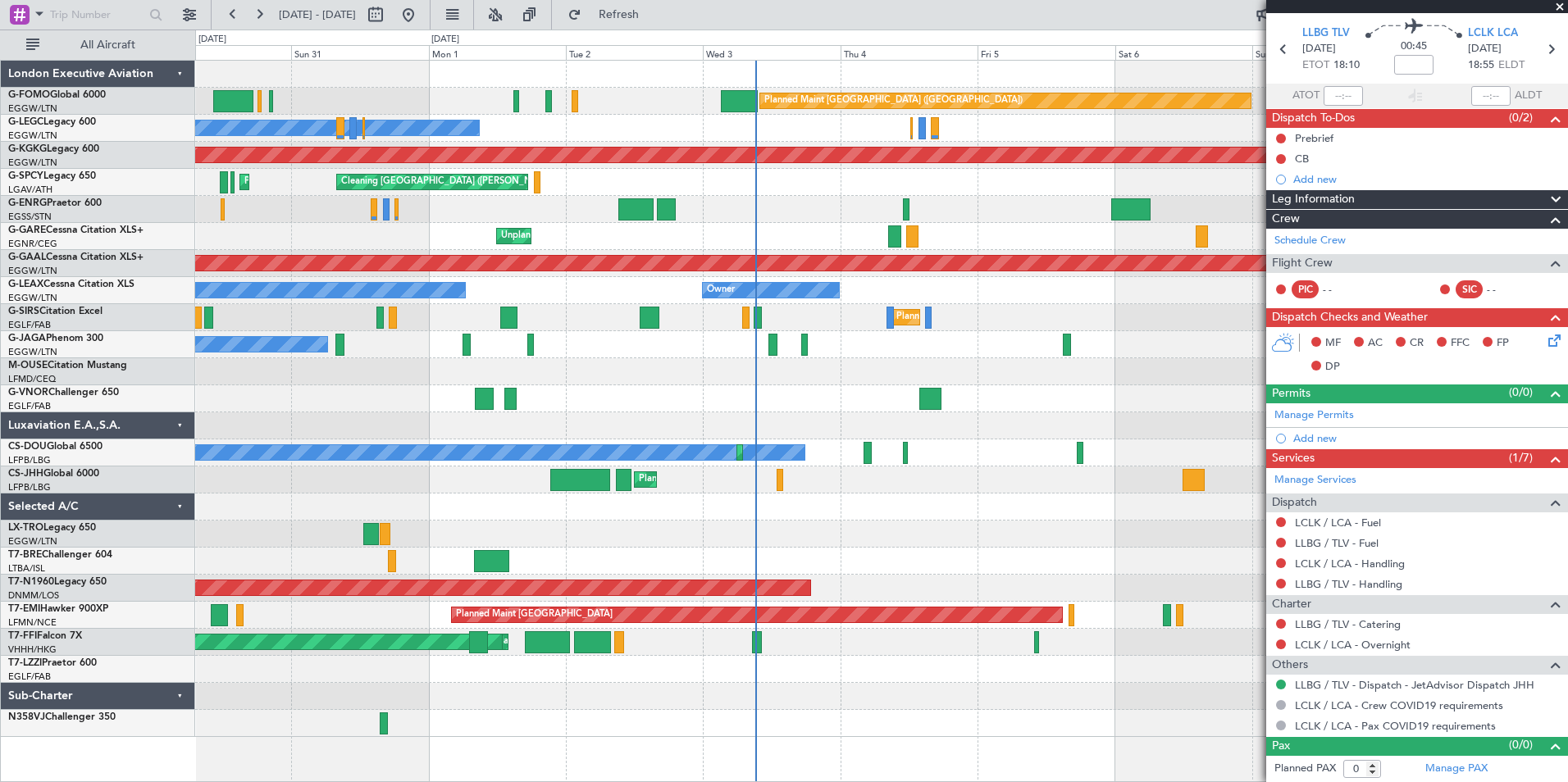
click at [924, 70] on div at bounding box center [881, 74] width 1372 height 27
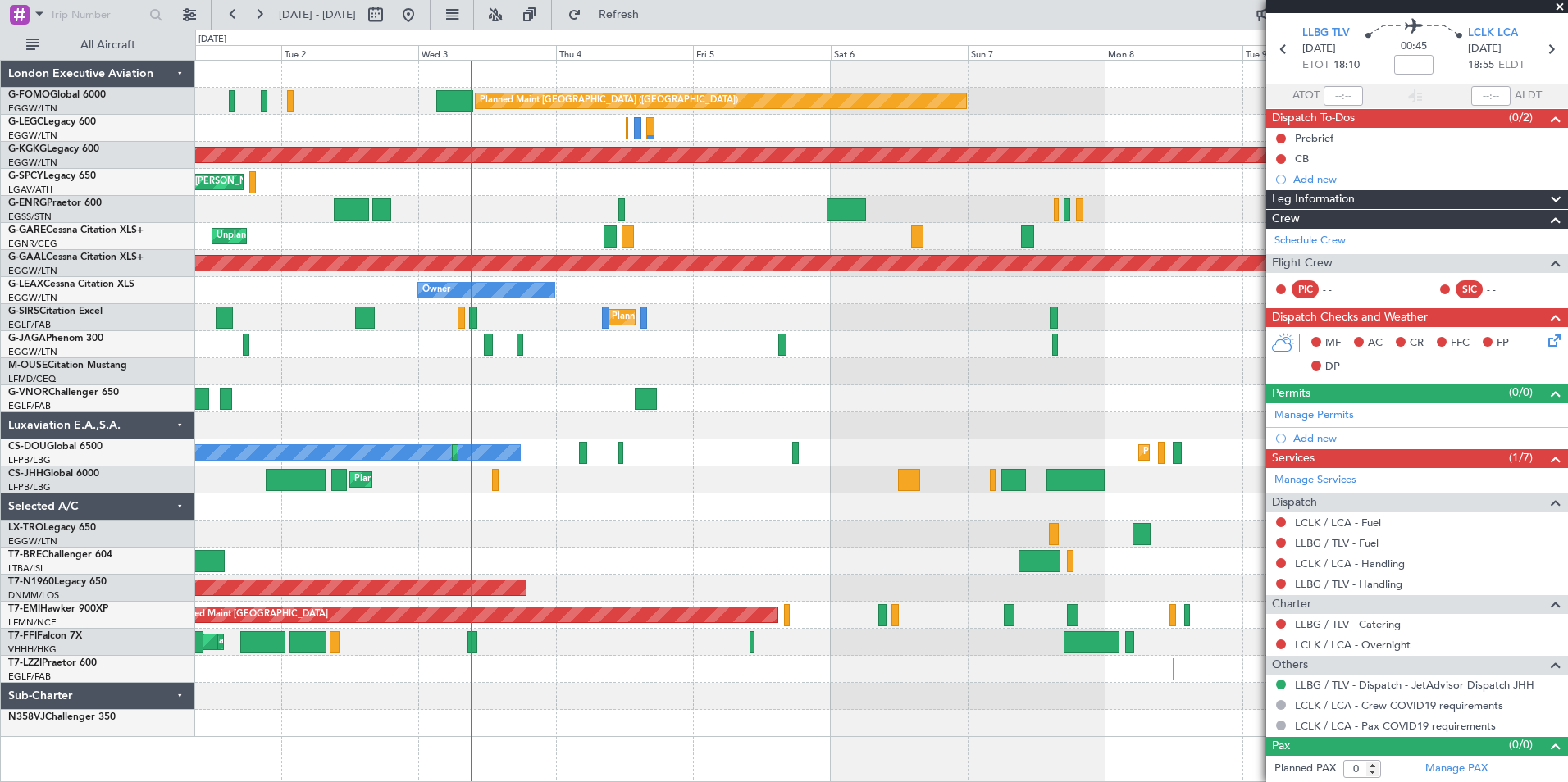
click at [502, 711] on div "Planned Maint London (Luton) Owner Owner AOG Maint Istanbul (Ataturk) Cleaning …" at bounding box center [881, 399] width 1372 height 676
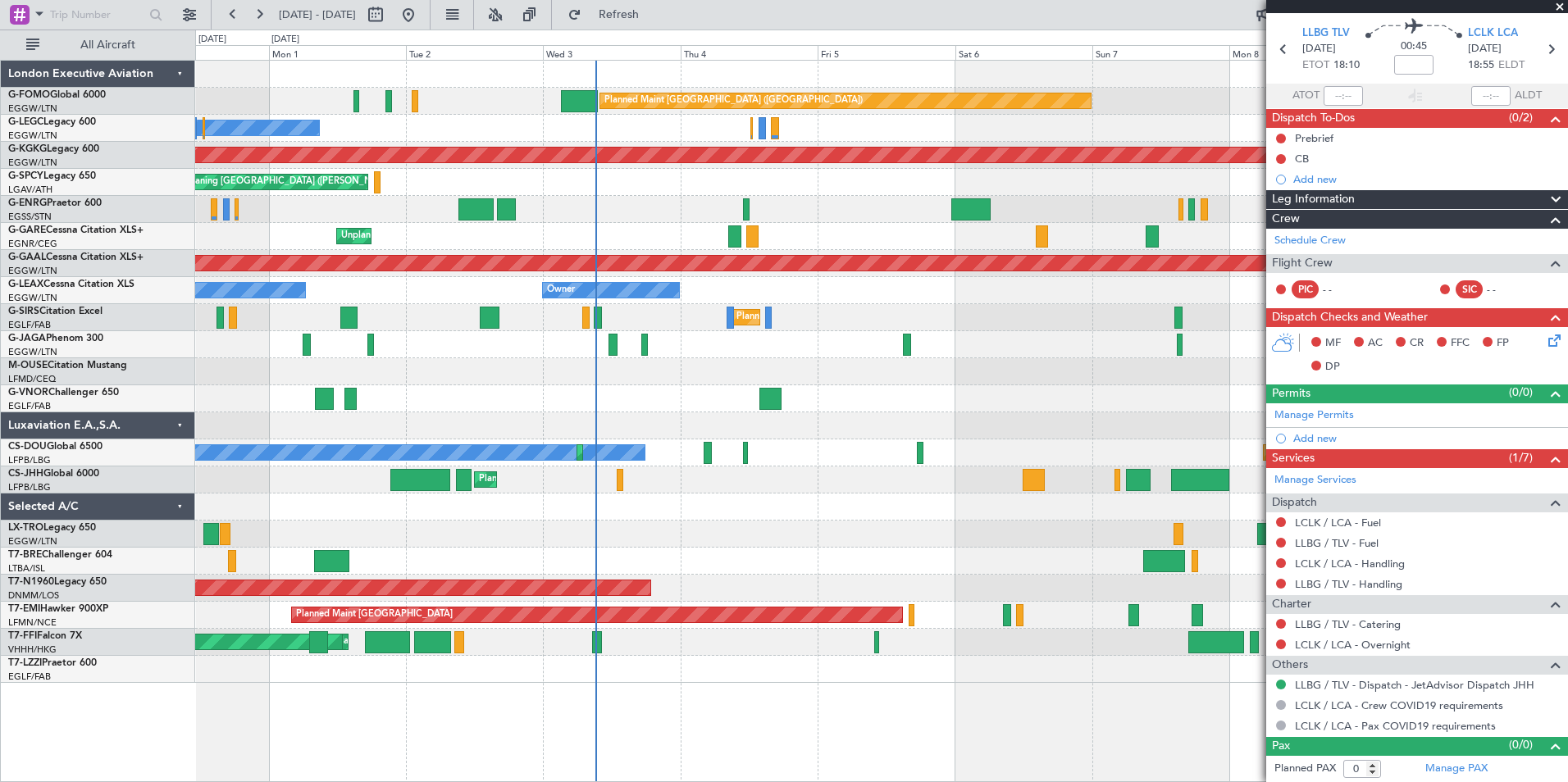
click at [748, 526] on div "Planned Maint Dusseldorf" at bounding box center [881, 535] width 1372 height 27
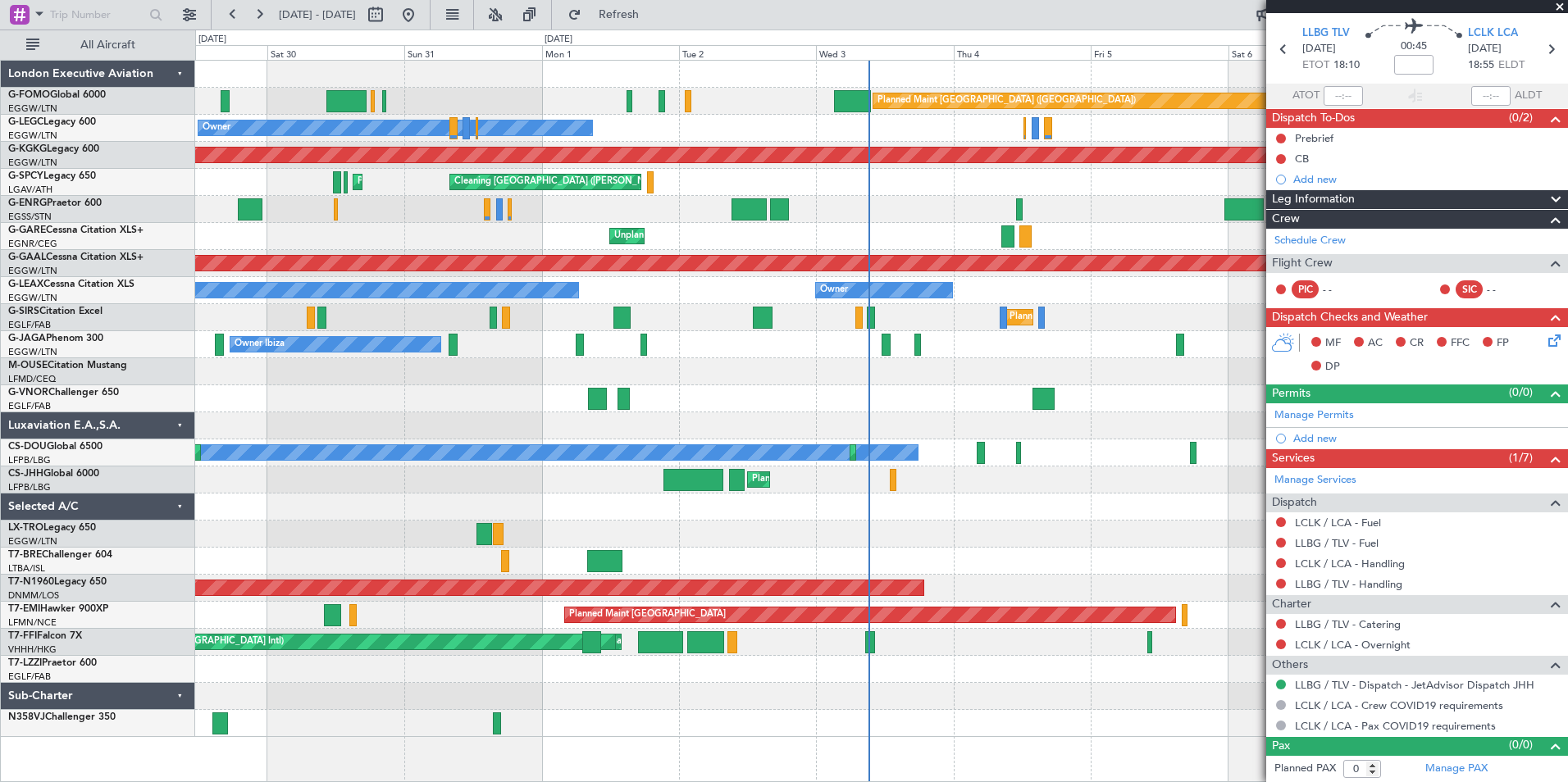
click at [924, 523] on div "Planned Maint London (Luton) Owner AOG Maint Istanbul (Ataturk) Cleaning Athens…" at bounding box center [881, 399] width 1372 height 676
click at [552, 565] on div "Planned Maint London (Luton) Owner AOG Maint Istanbul (Ataturk) Cleaning Athens…" at bounding box center [881, 399] width 1372 height 676
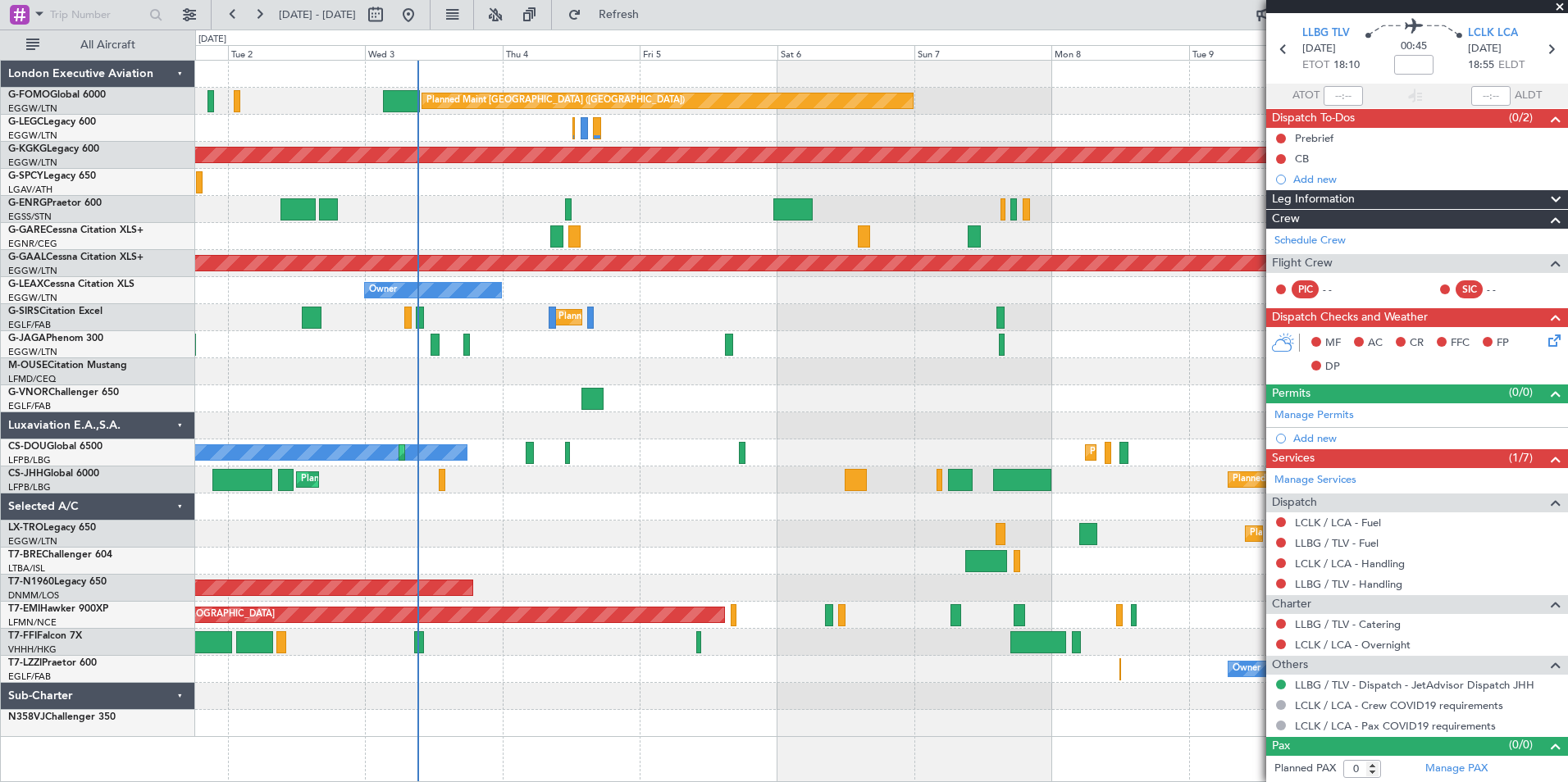
click at [511, 526] on div "Planned Maint London (Luton) Owner Owner AOG Maint Istanbul (Ataturk) Cleaning …" at bounding box center [881, 399] width 1372 height 676
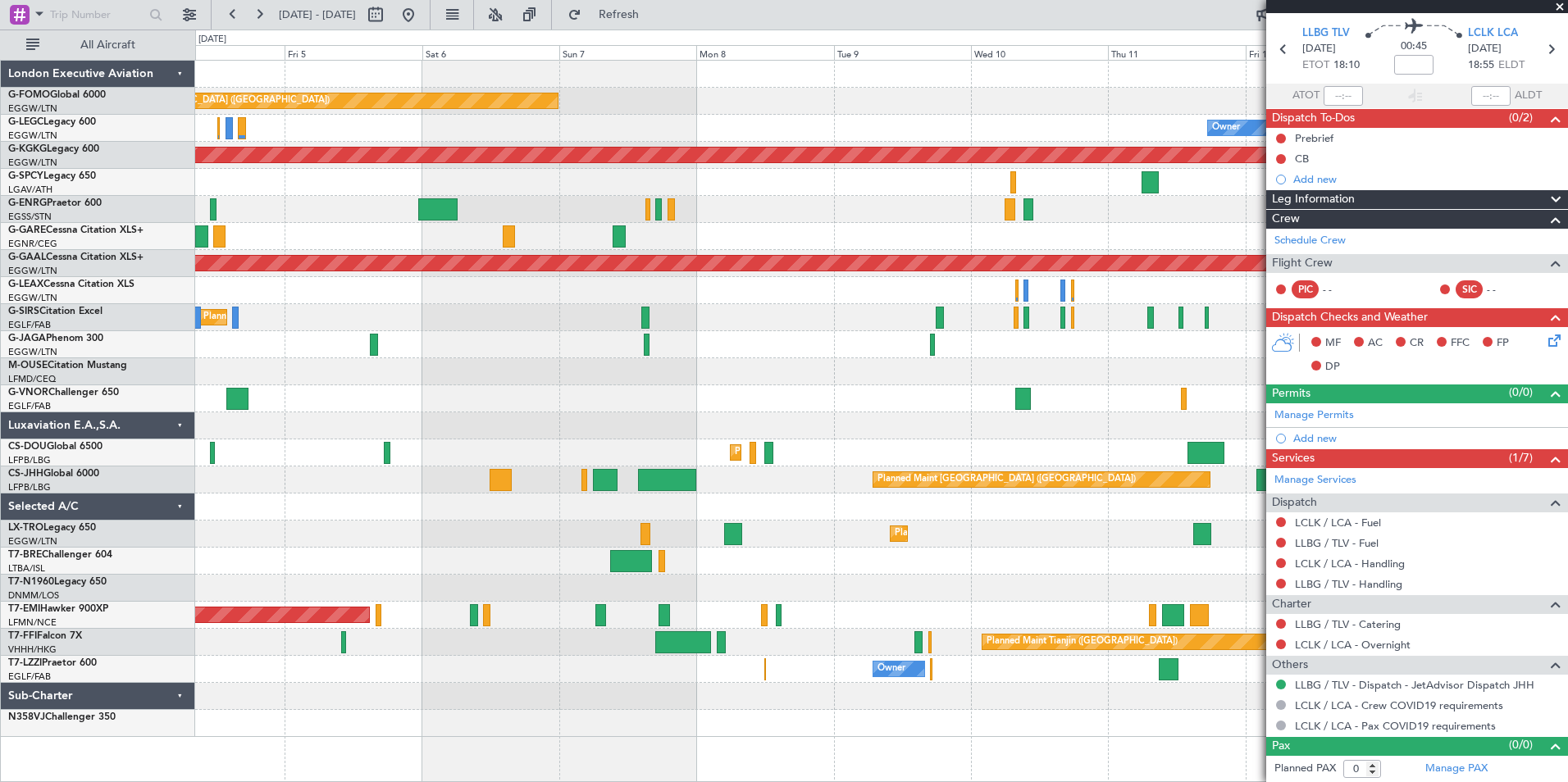
click at [687, 514] on div at bounding box center [881, 507] width 1372 height 27
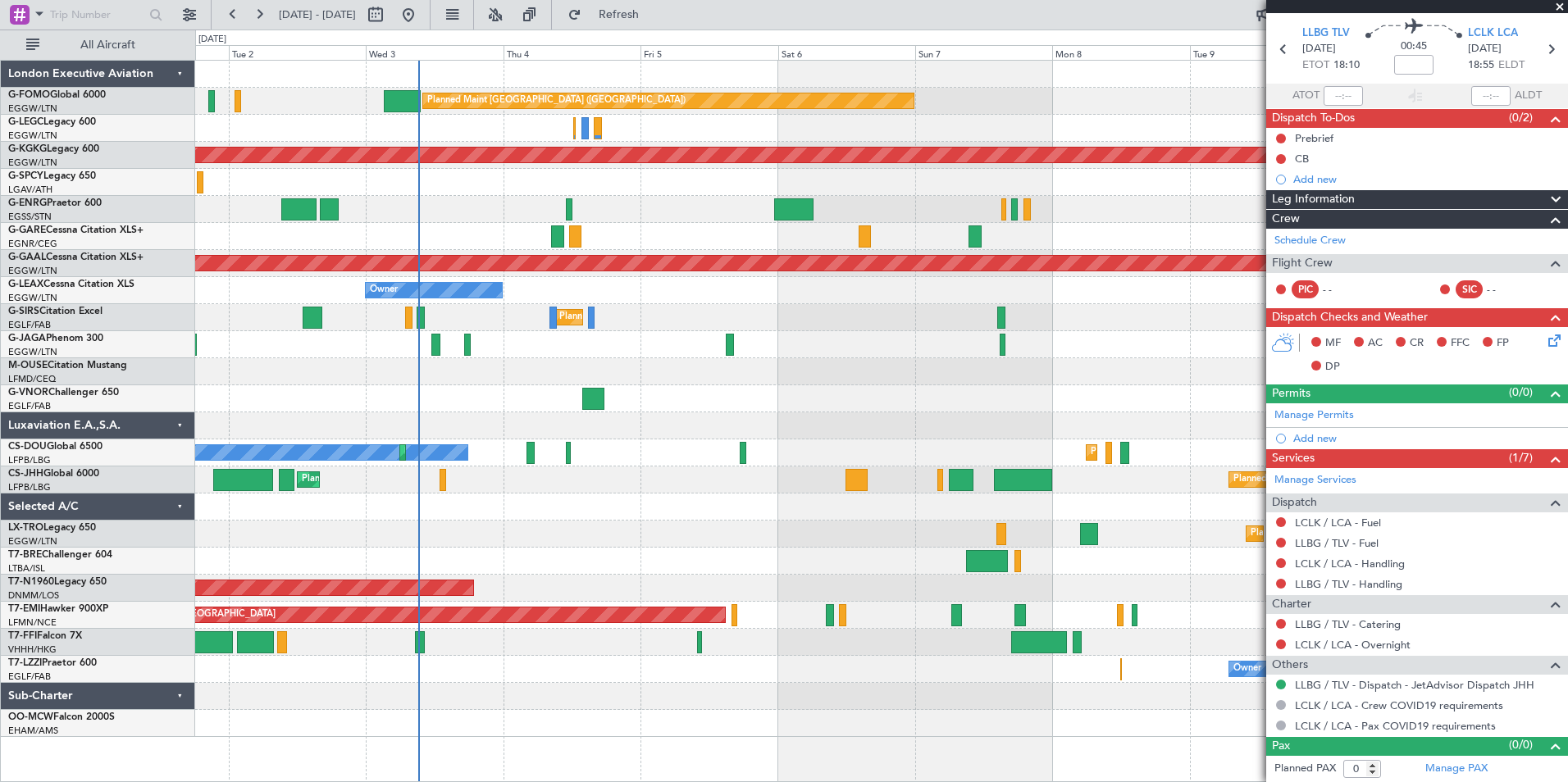
click at [923, 611] on div "Planned Maint London (Luton) Owner Owner AOG Maint Istanbul (Ataturk) Cleaning …" at bounding box center [881, 399] width 1372 height 676
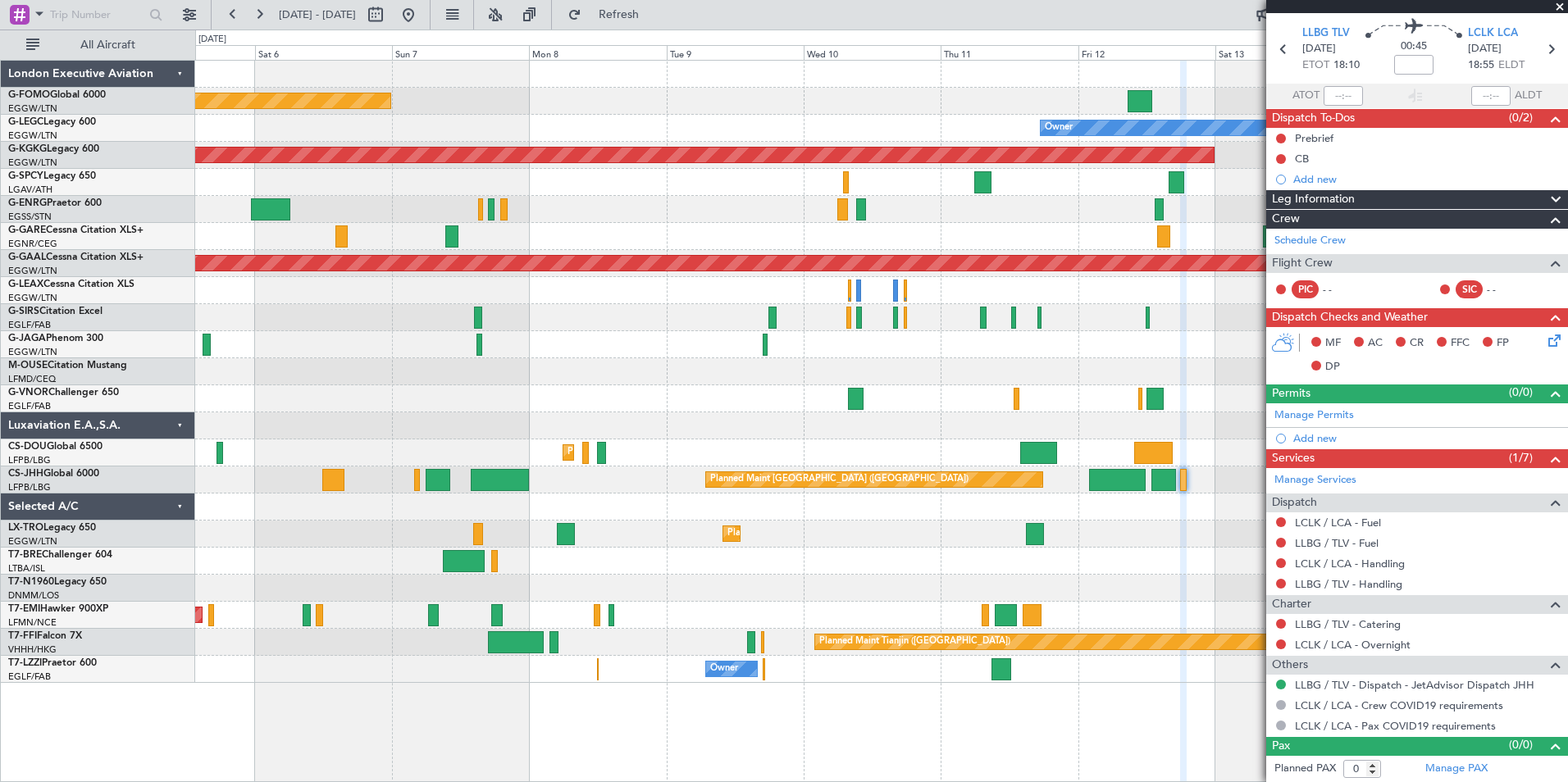
click at [377, 555] on div "Planned Maint London (Luton) Owner AOG Maint Istanbul (Ataturk) Planned Maint D…" at bounding box center [881, 372] width 1372 height 623
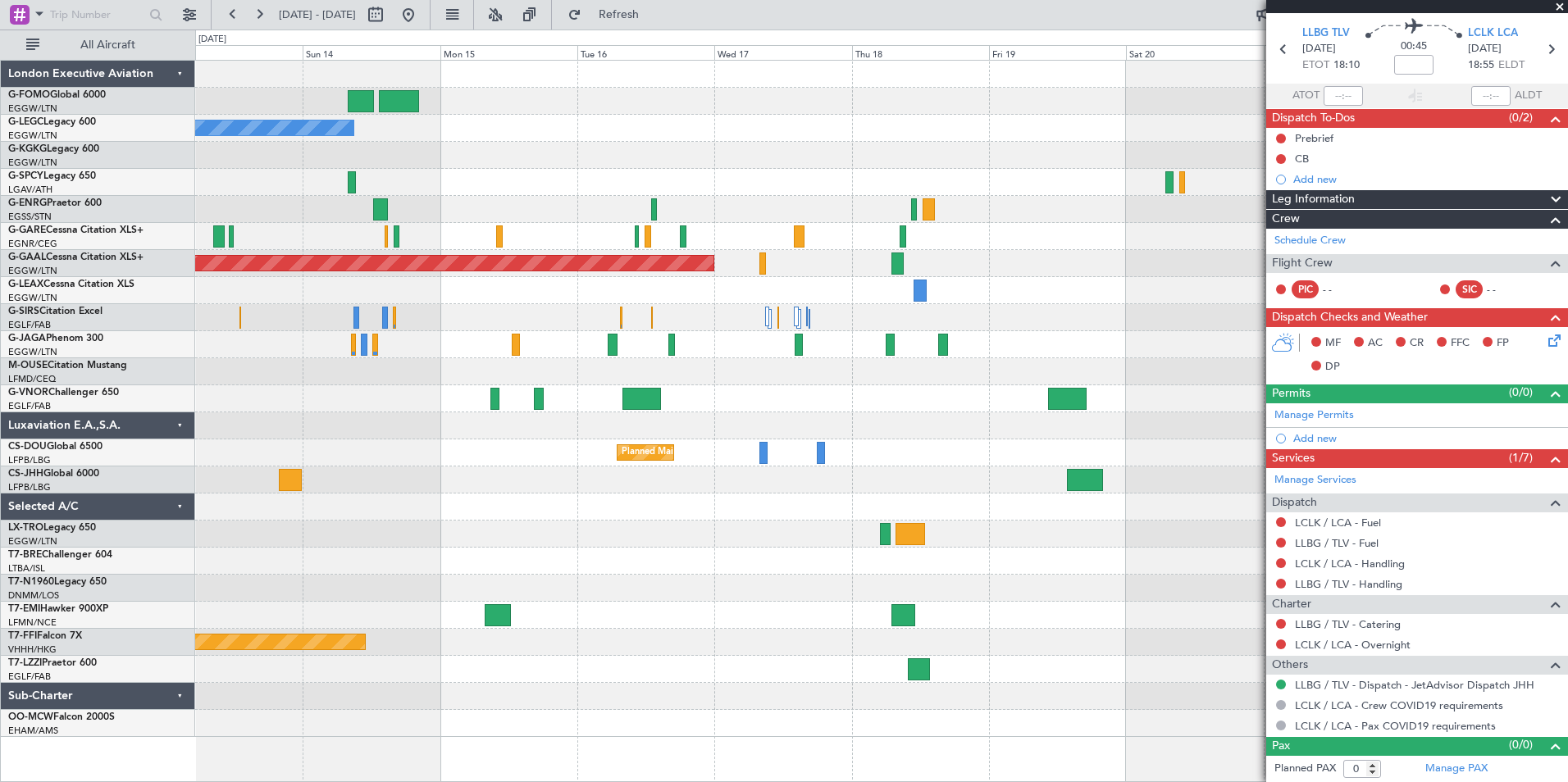
click at [357, 604] on div "Owner A/C Unavailable London (Luton) AOG Maint Istanbul (Ataturk) Planned Maint…" at bounding box center [881, 399] width 1372 height 676
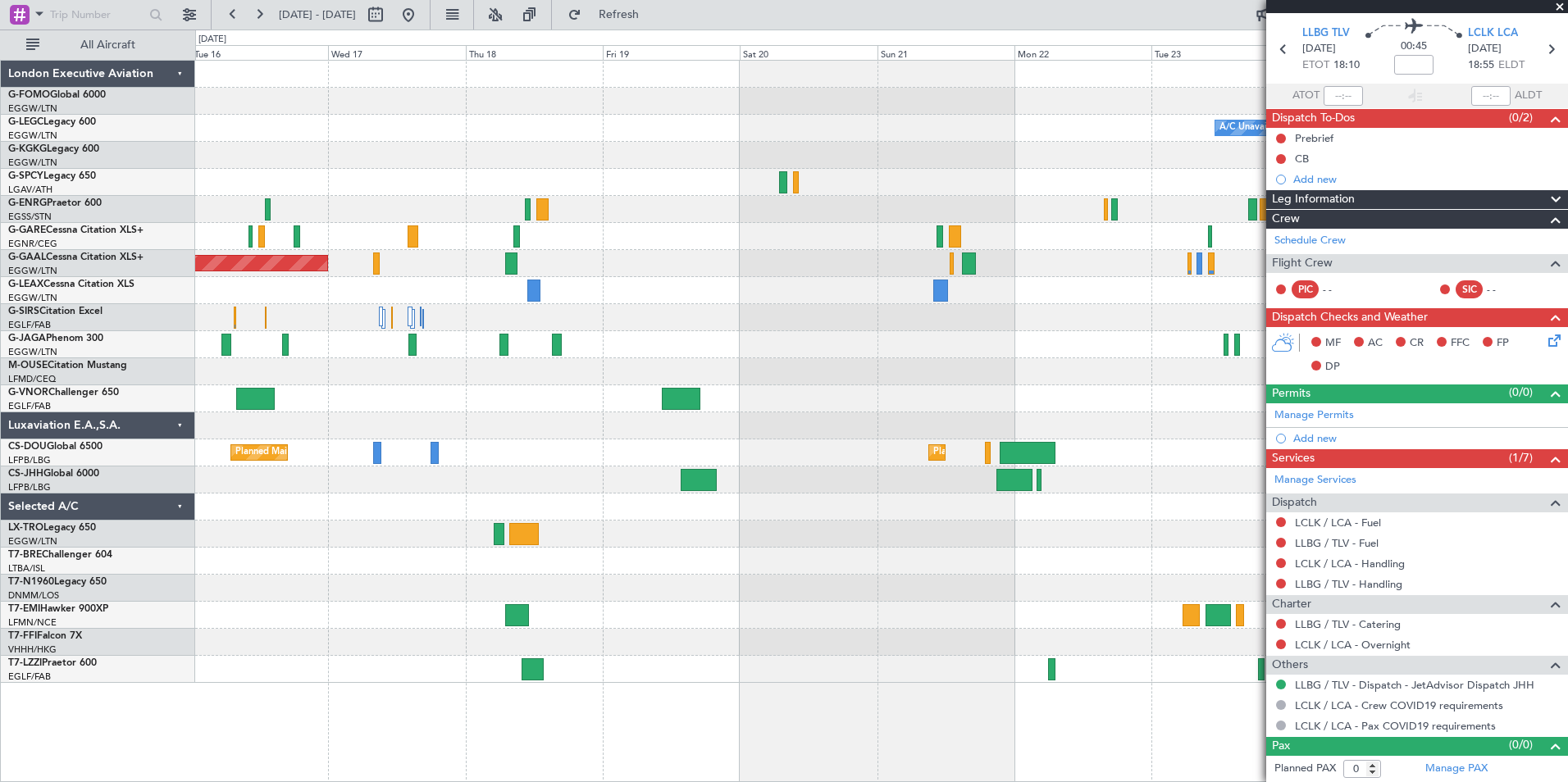
click at [793, 550] on div "A/C Unavailable London (Luton) Owner Planned Maint Dusseldorf Planned Maint Lon…" at bounding box center [881, 372] width 1372 height 623
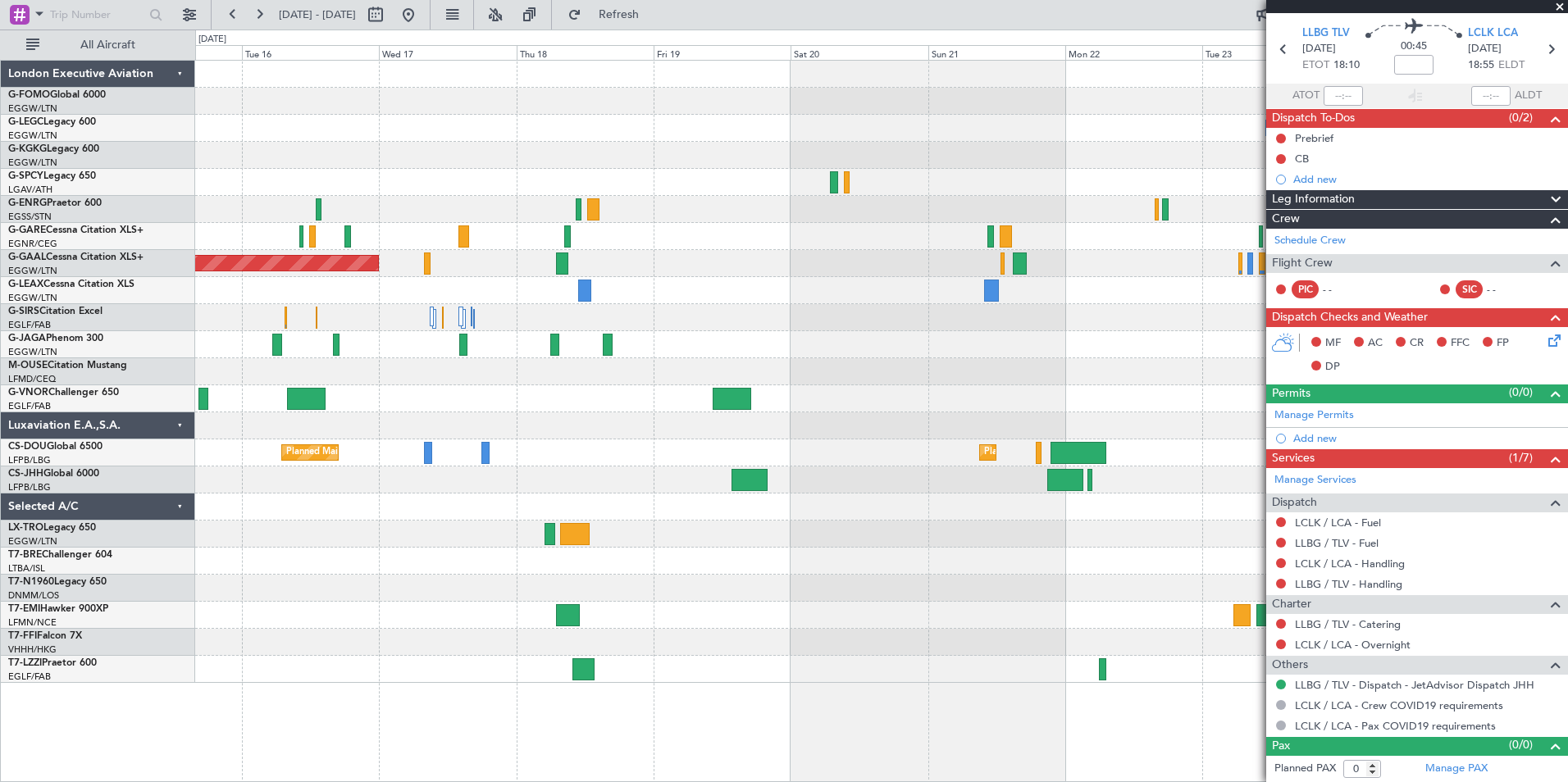
click at [854, 558] on div "A/C Unavailable London (Luton) Owner Planned Maint Dusseldorf Planned Maint Lon…" at bounding box center [881, 372] width 1372 height 623
click at [914, 546] on div at bounding box center [881, 535] width 1372 height 27
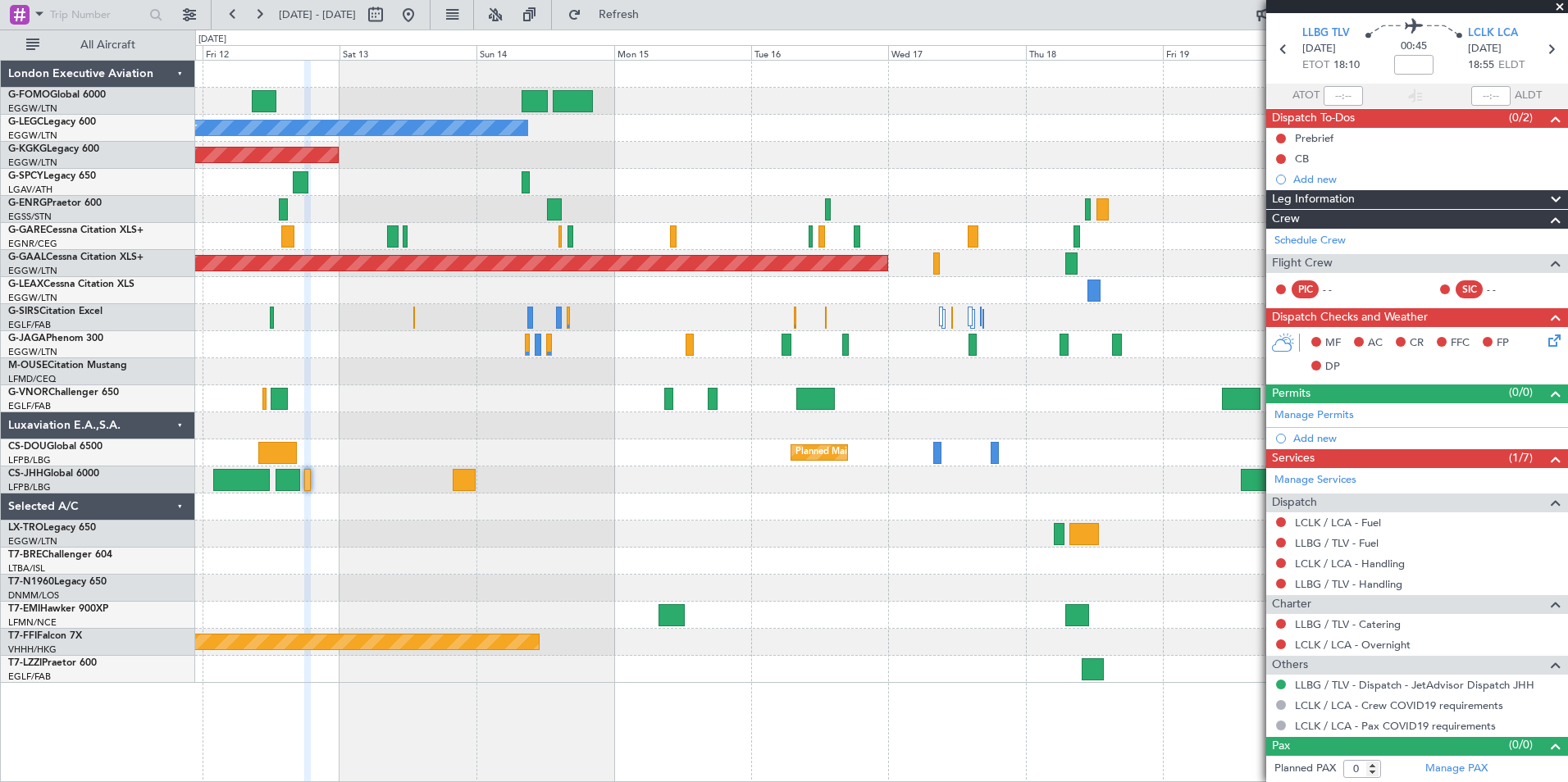
click at [853, 550] on div "Owner A/C Unavailable London (Luton) AOG Maint Istanbul (Ataturk) Planned Maint…" at bounding box center [881, 372] width 1372 height 623
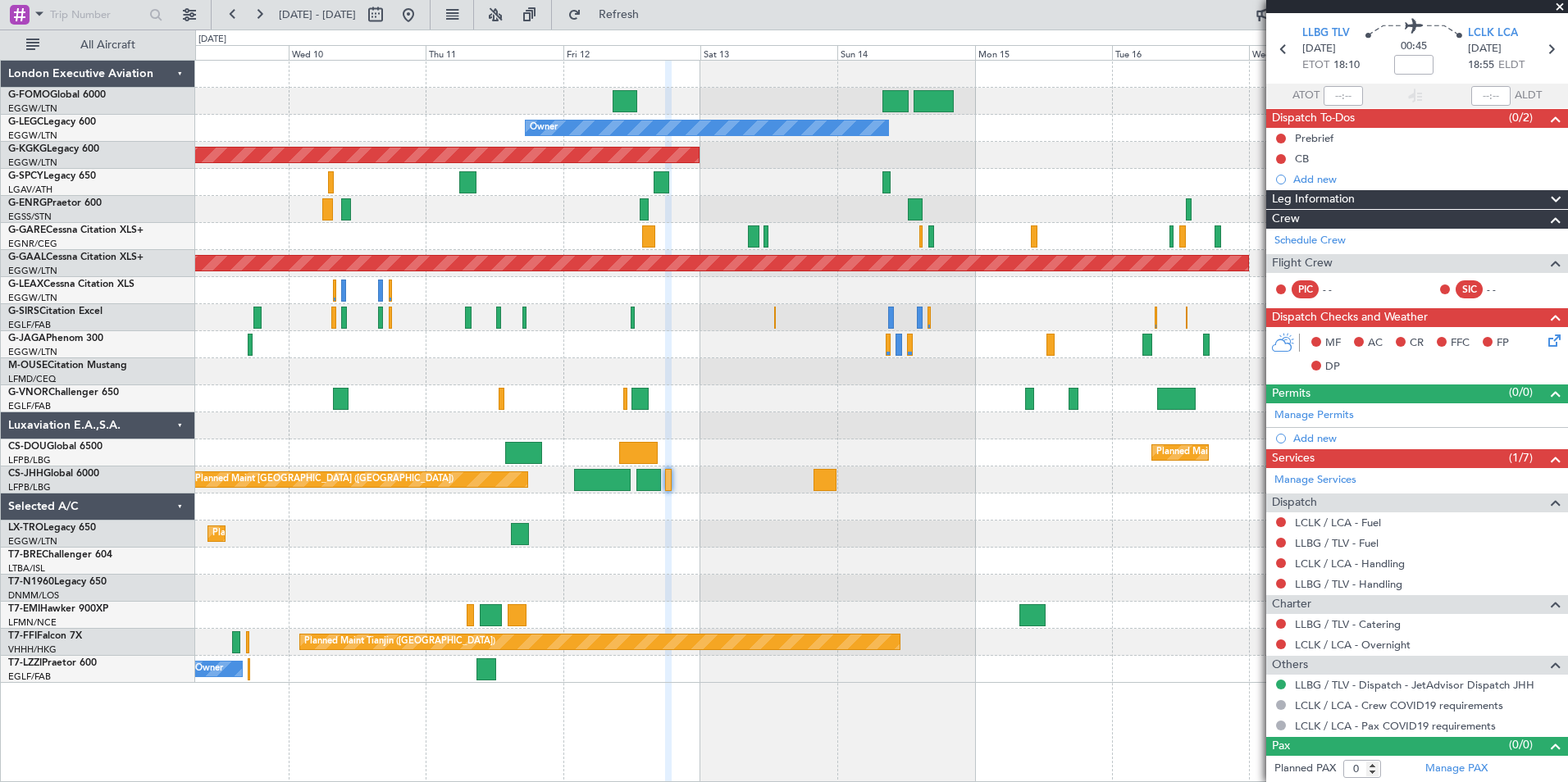
click at [714, 512] on div at bounding box center [881, 507] width 1372 height 27
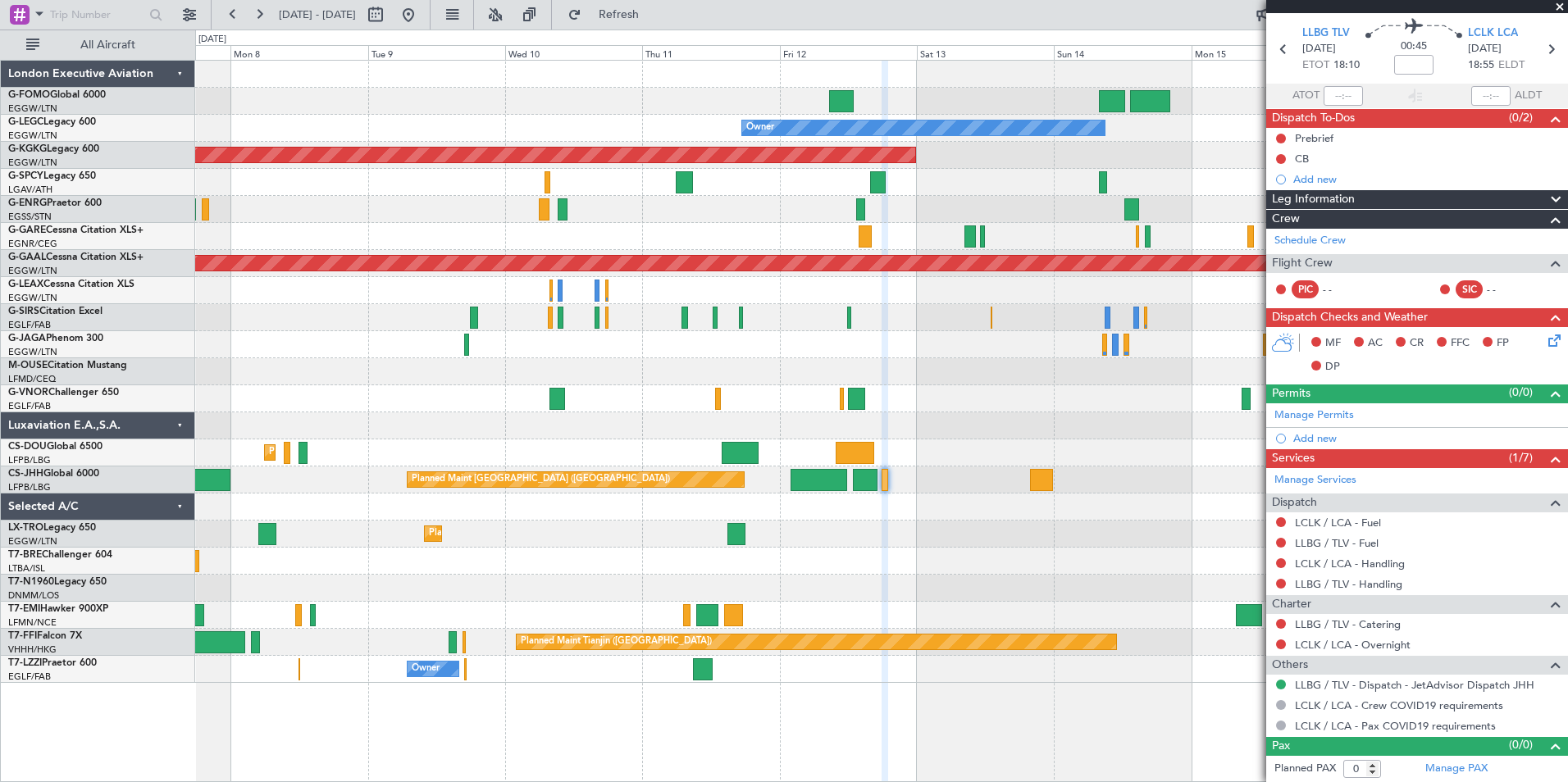
click at [779, 507] on div at bounding box center [881, 507] width 1372 height 27
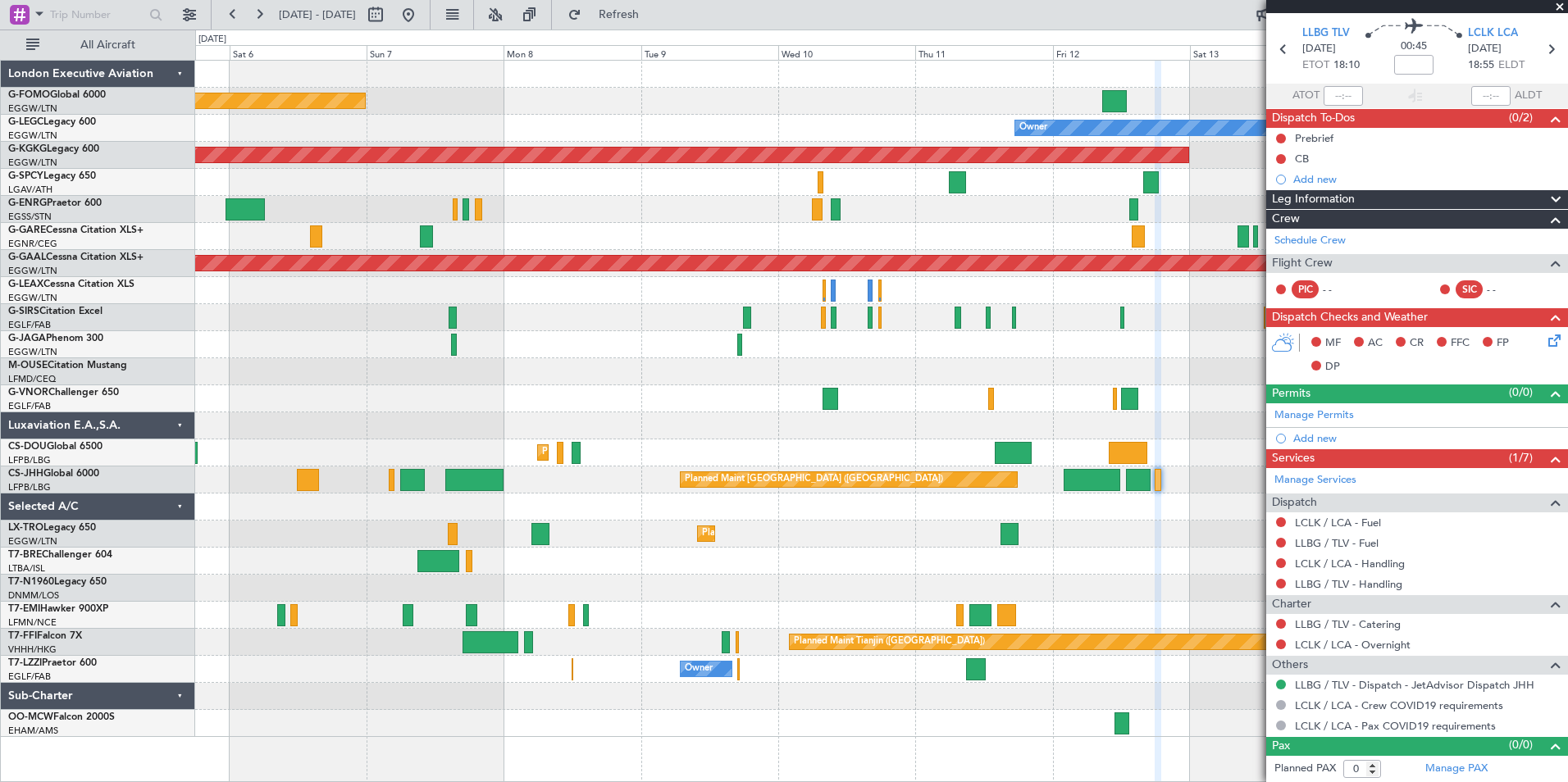
click at [805, 343] on div at bounding box center [881, 345] width 1372 height 27
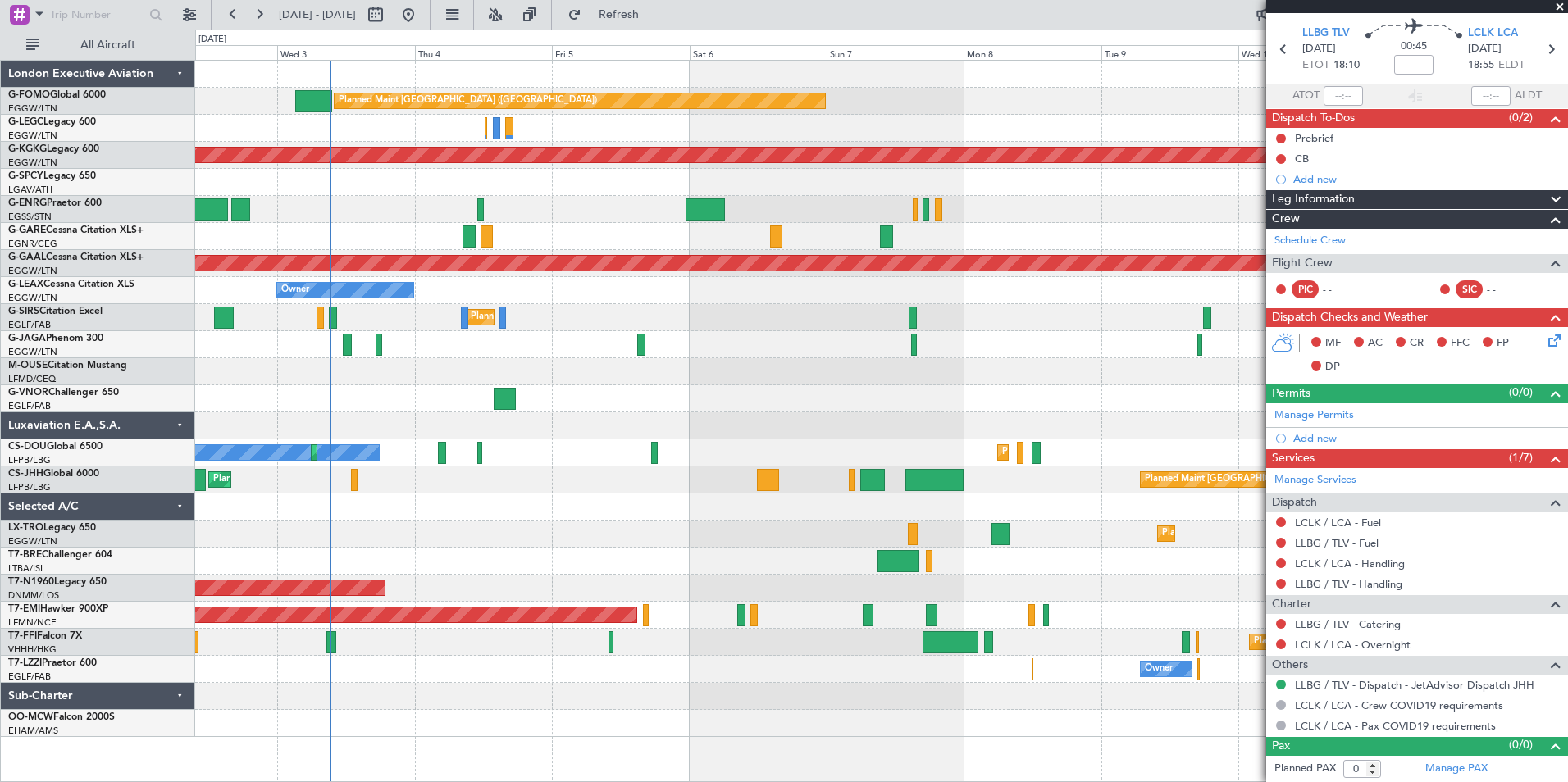
click at [1095, 352] on div "Planned Maint London (Luton) Owner Owner AOG Maint Istanbul (Ataturk) Cleaning …" at bounding box center [881, 399] width 1372 height 676
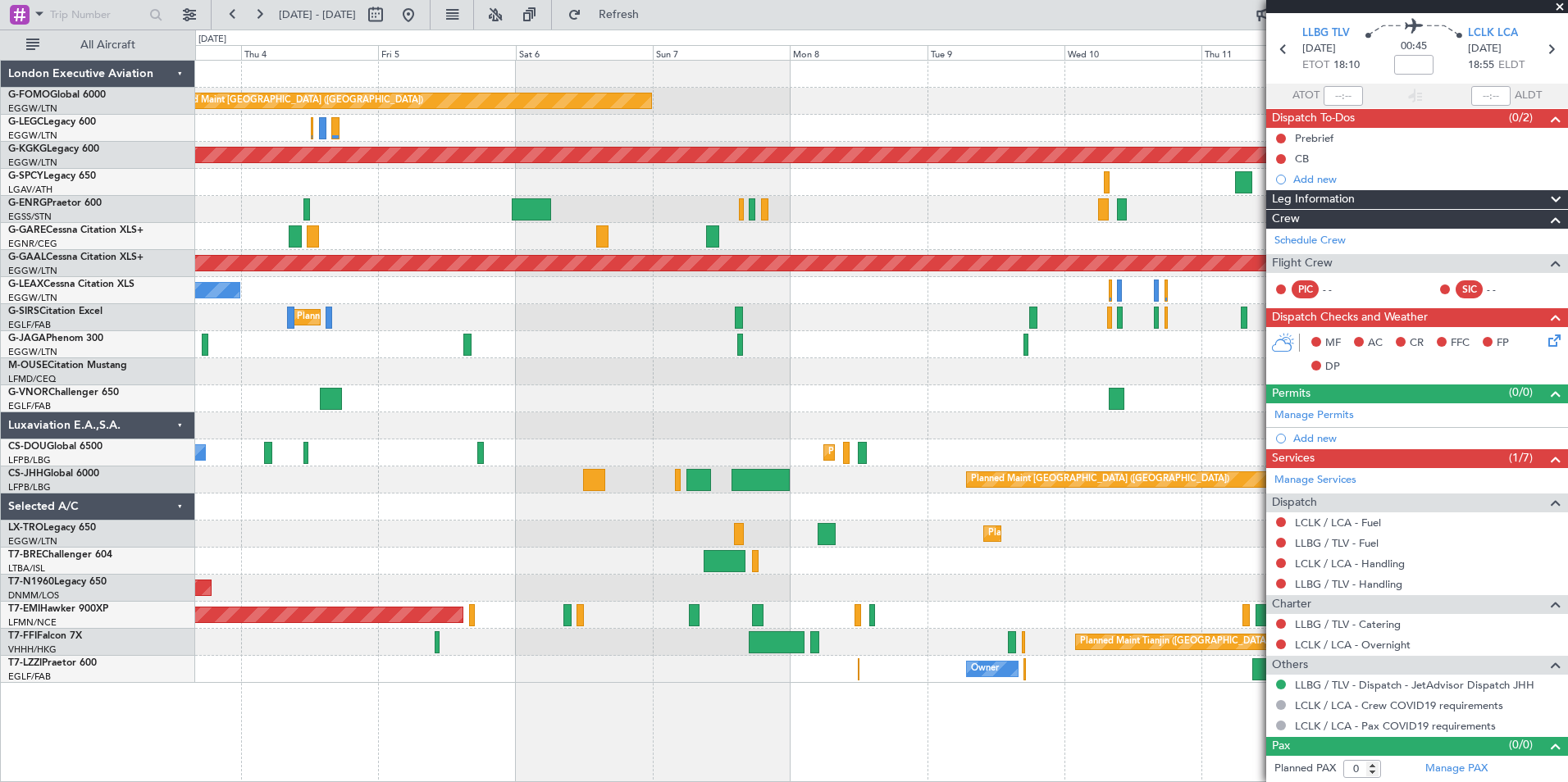
click at [606, 469] on div "Planned Maint London (Luton) Owner Owner AOG Maint Istanbul (Ataturk) Cleaning …" at bounding box center [881, 372] width 1372 height 623
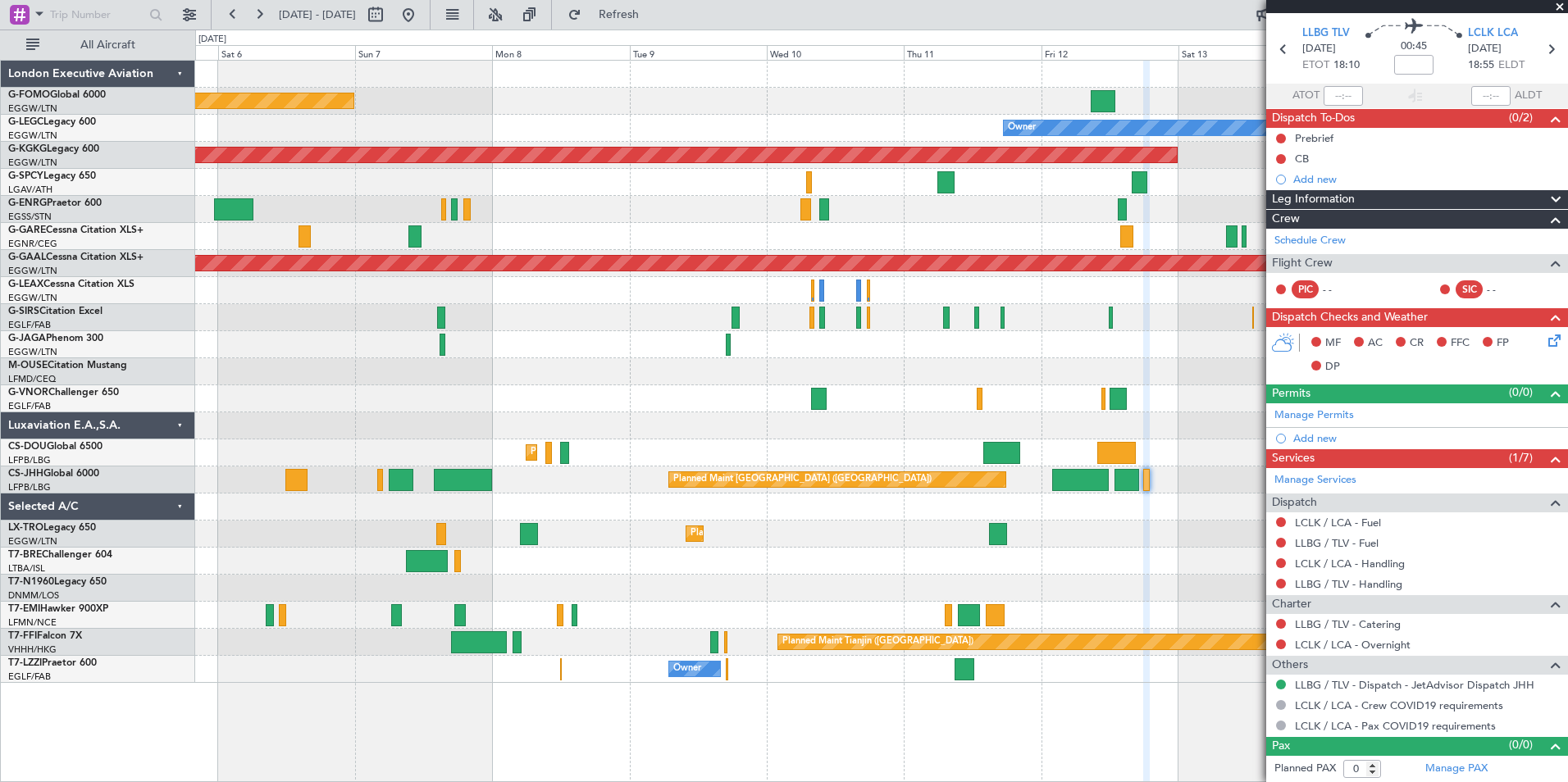
click at [667, 545] on div "Planned Maint London (Luton) Owner AOG Maint Istanbul (Ataturk) Planned Maint D…" at bounding box center [881, 372] width 1372 height 623
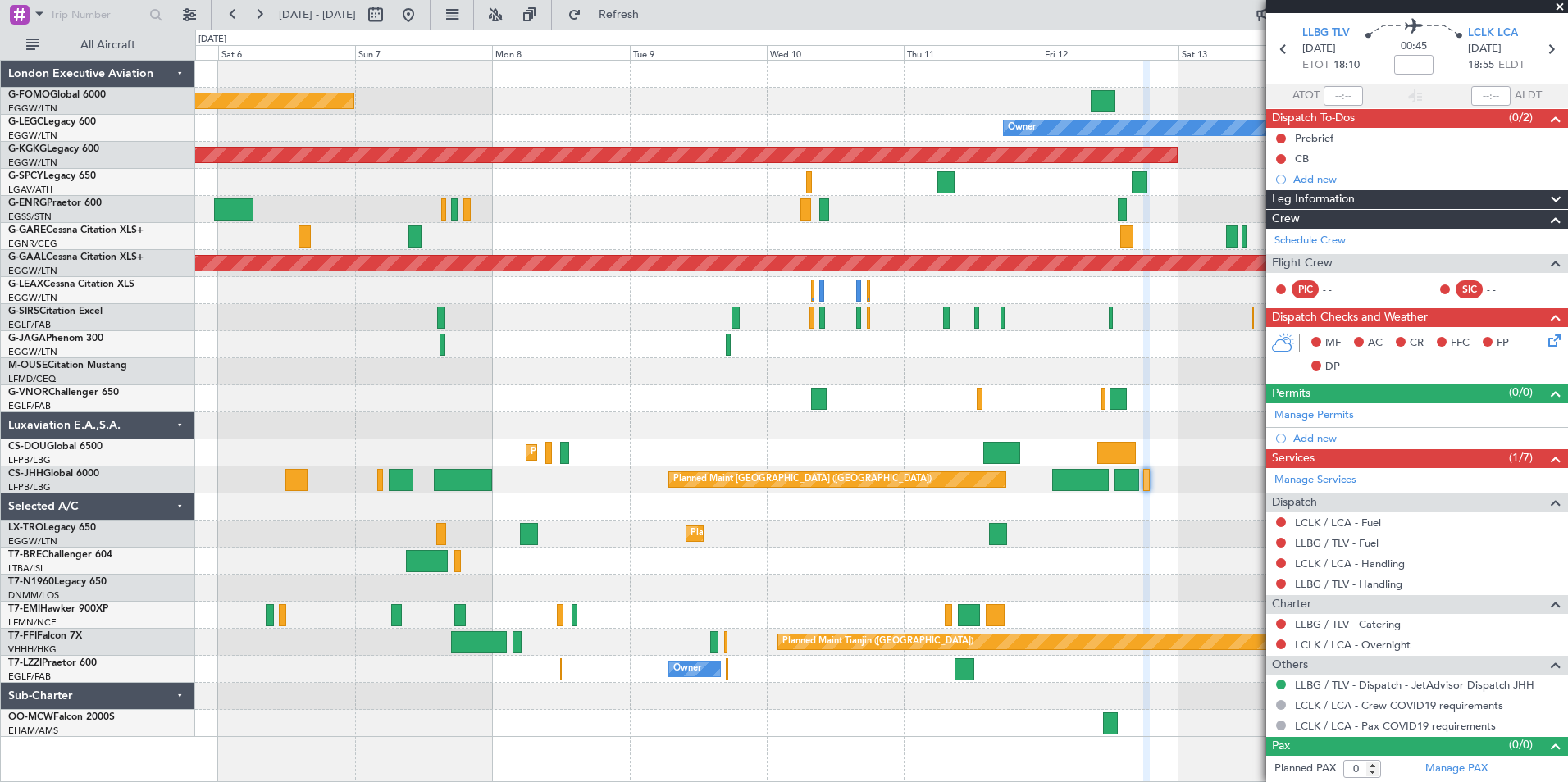
click at [1126, 495] on div at bounding box center [881, 507] width 1372 height 27
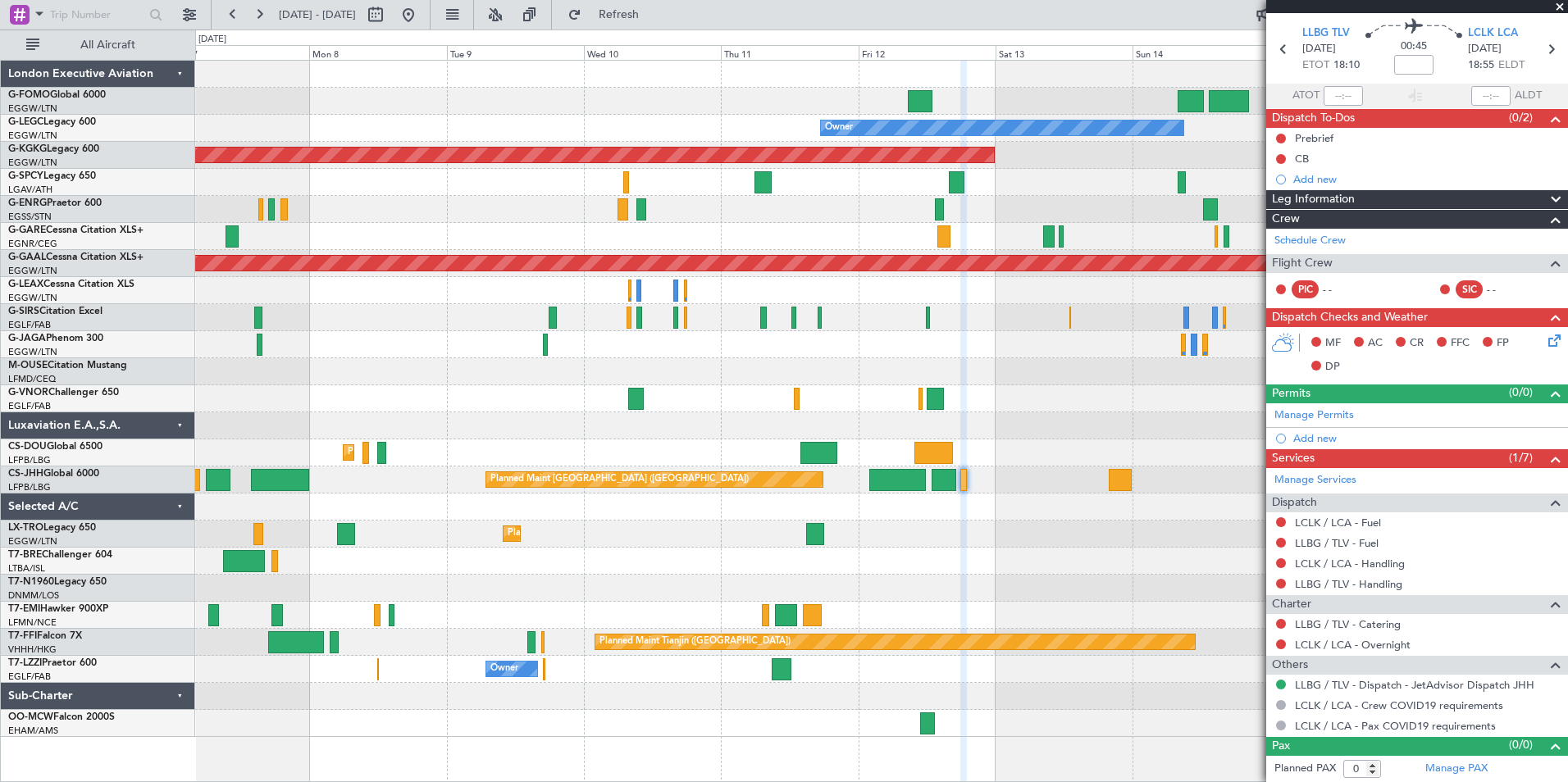
click at [845, 545] on div "Planned Maint London (Luton) Owner AOG Maint Istanbul (Ataturk) Planned Maint D…" at bounding box center [881, 399] width 1372 height 676
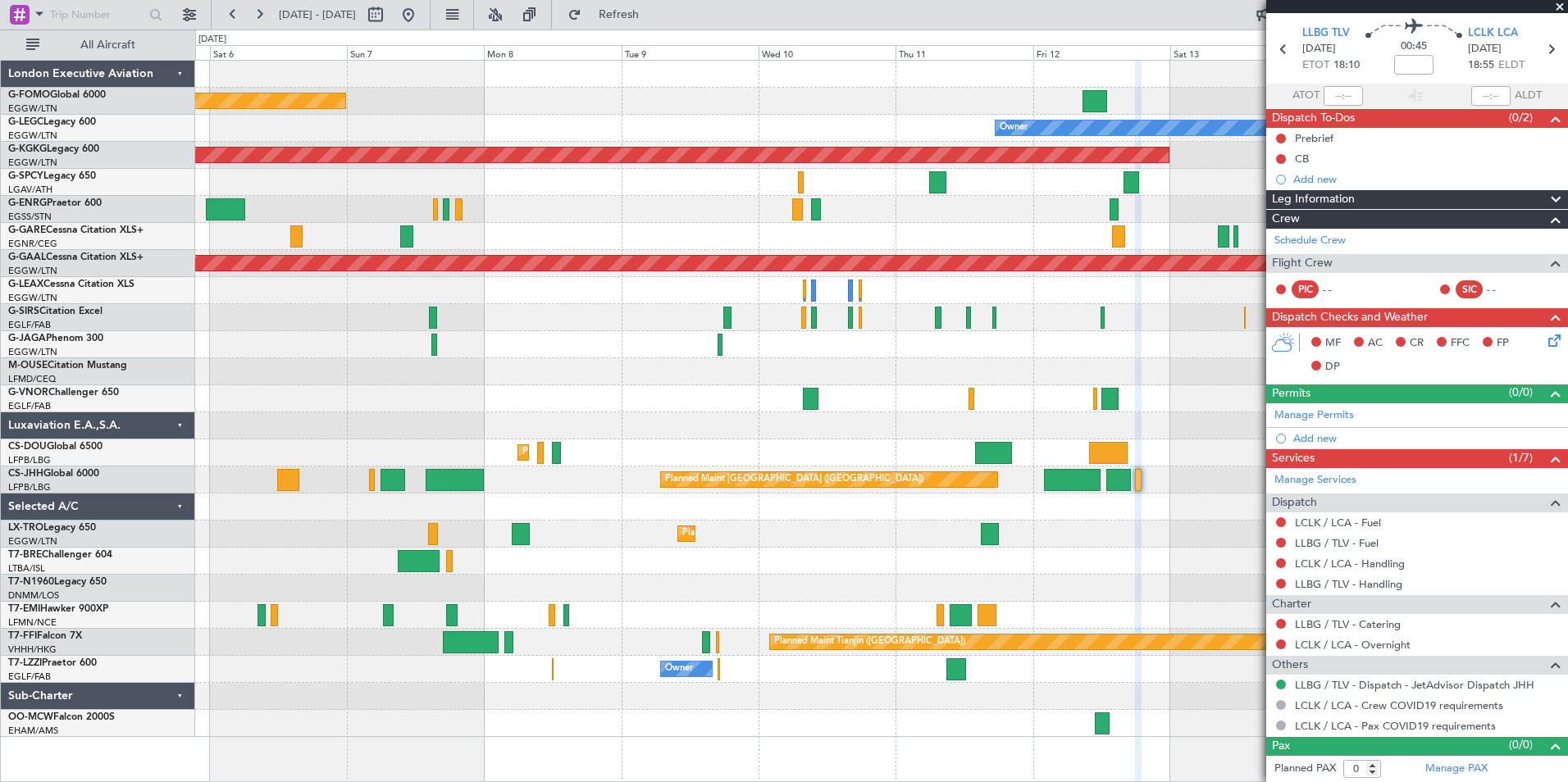
click at [1060, 586] on div "Planned Maint London (Luton) Owner AOG Maint Istanbul (Ataturk) Planned Maint D…" at bounding box center [881, 399] width 1372 height 676
click at [908, 560] on div "Planned Maint London (Luton) Owner AOG Maint Istanbul (Ataturk) Planned Maint D…" at bounding box center [881, 399] width 1372 height 676
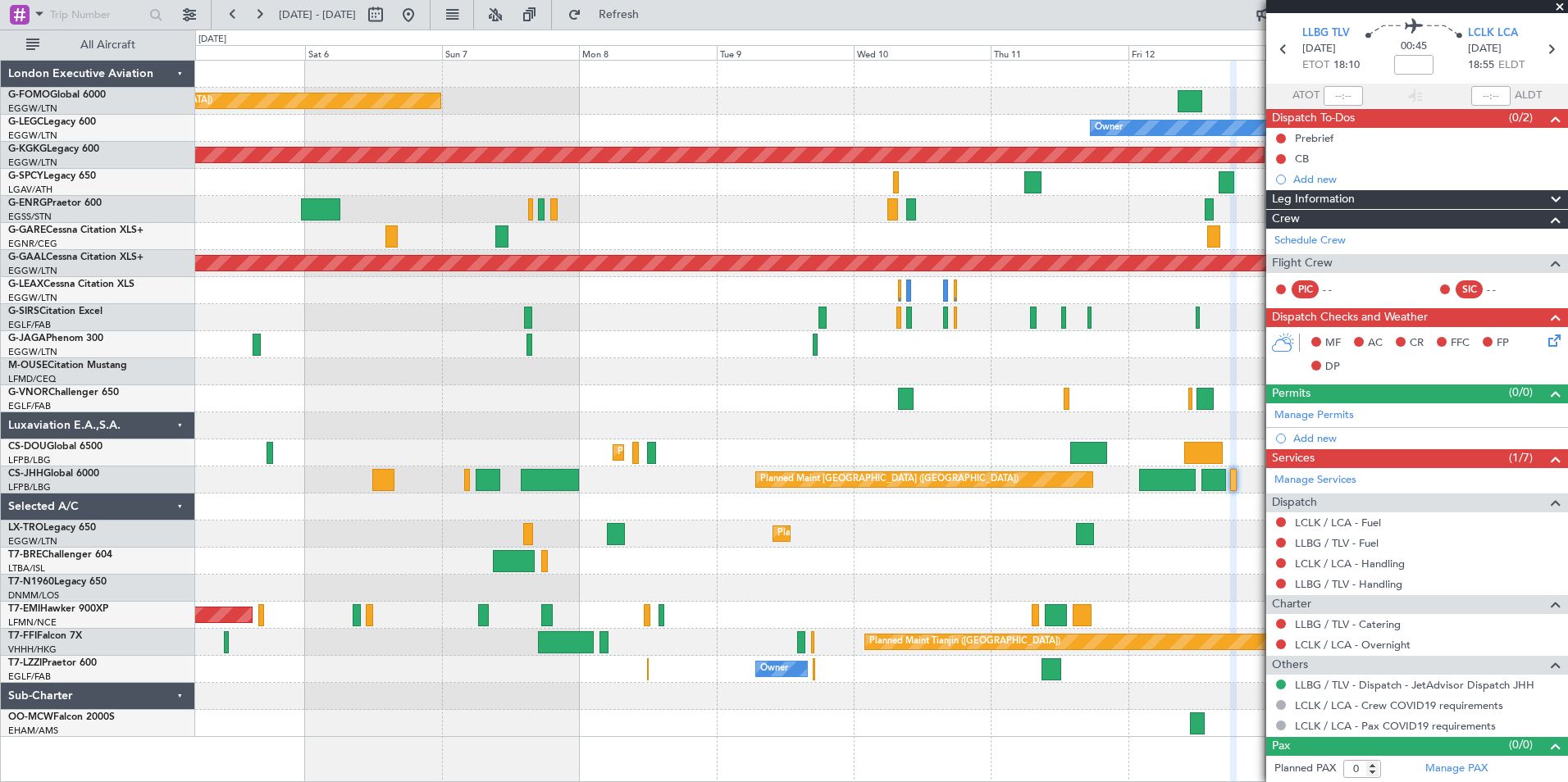
click at [1201, 592] on div "Planned Maint London (Luton) Owner AOG Maint Istanbul (Ataturk) Planned Maint D…" at bounding box center [881, 399] width 1372 height 676
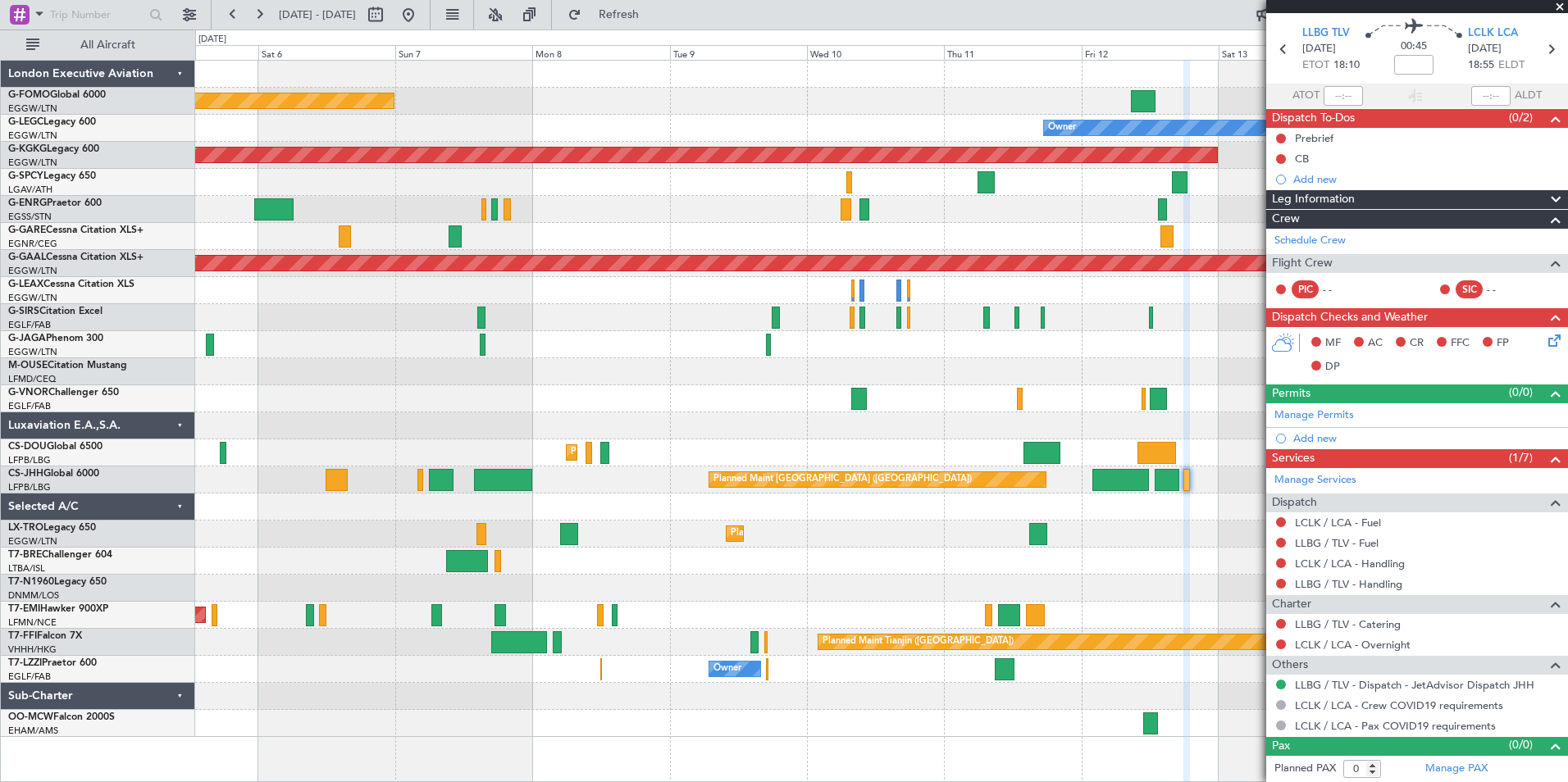
click at [976, 603] on div "Planned Maint London (Luton) Owner AOG Maint Istanbul (Ataturk) Planned Maint D…" at bounding box center [881, 399] width 1372 height 676
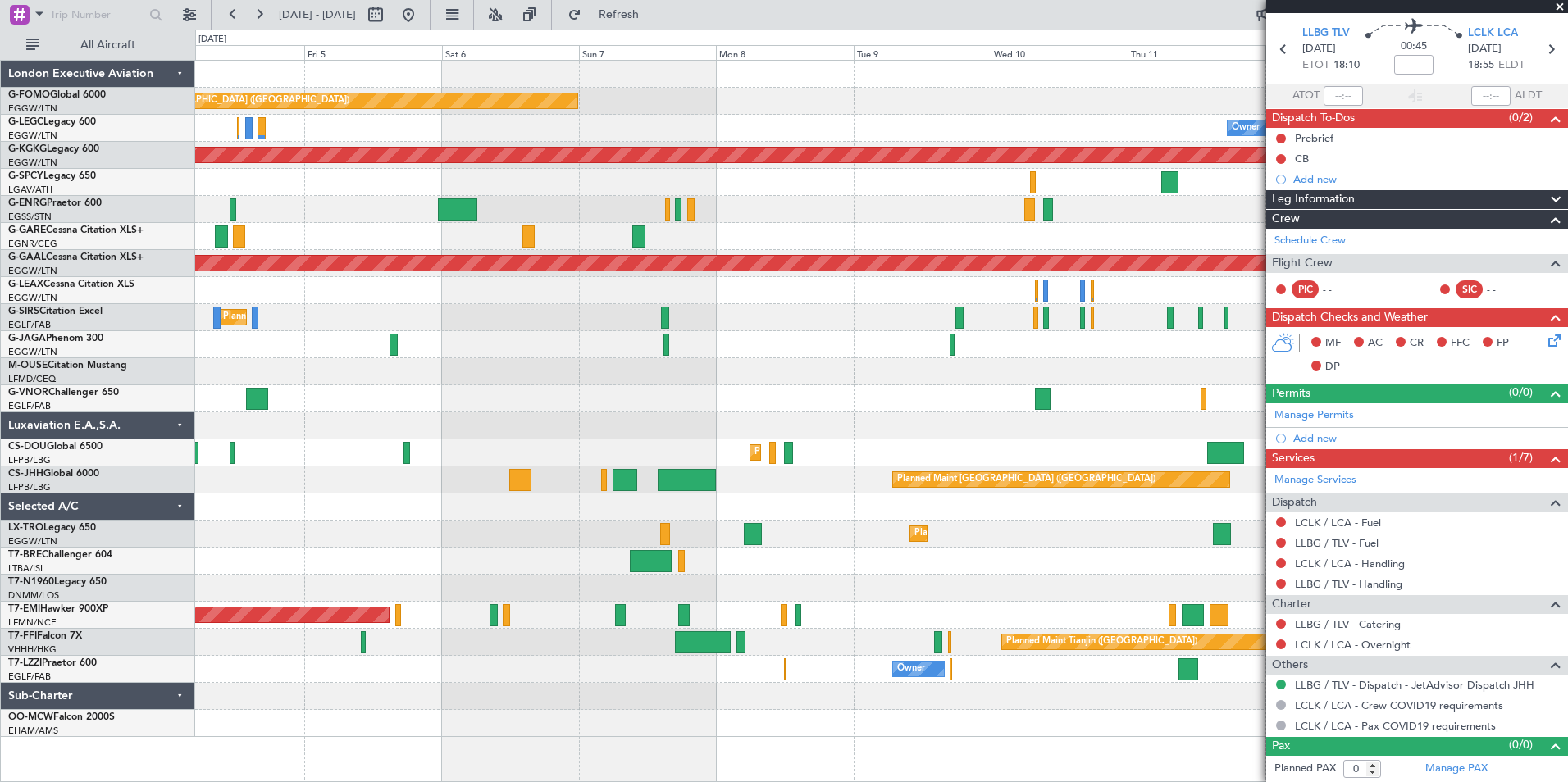
click at [536, 531] on div "Planned Maint London (Luton) Owner AOG Maint Istanbul (Ataturk) Cleaning Athens…" at bounding box center [881, 399] width 1372 height 676
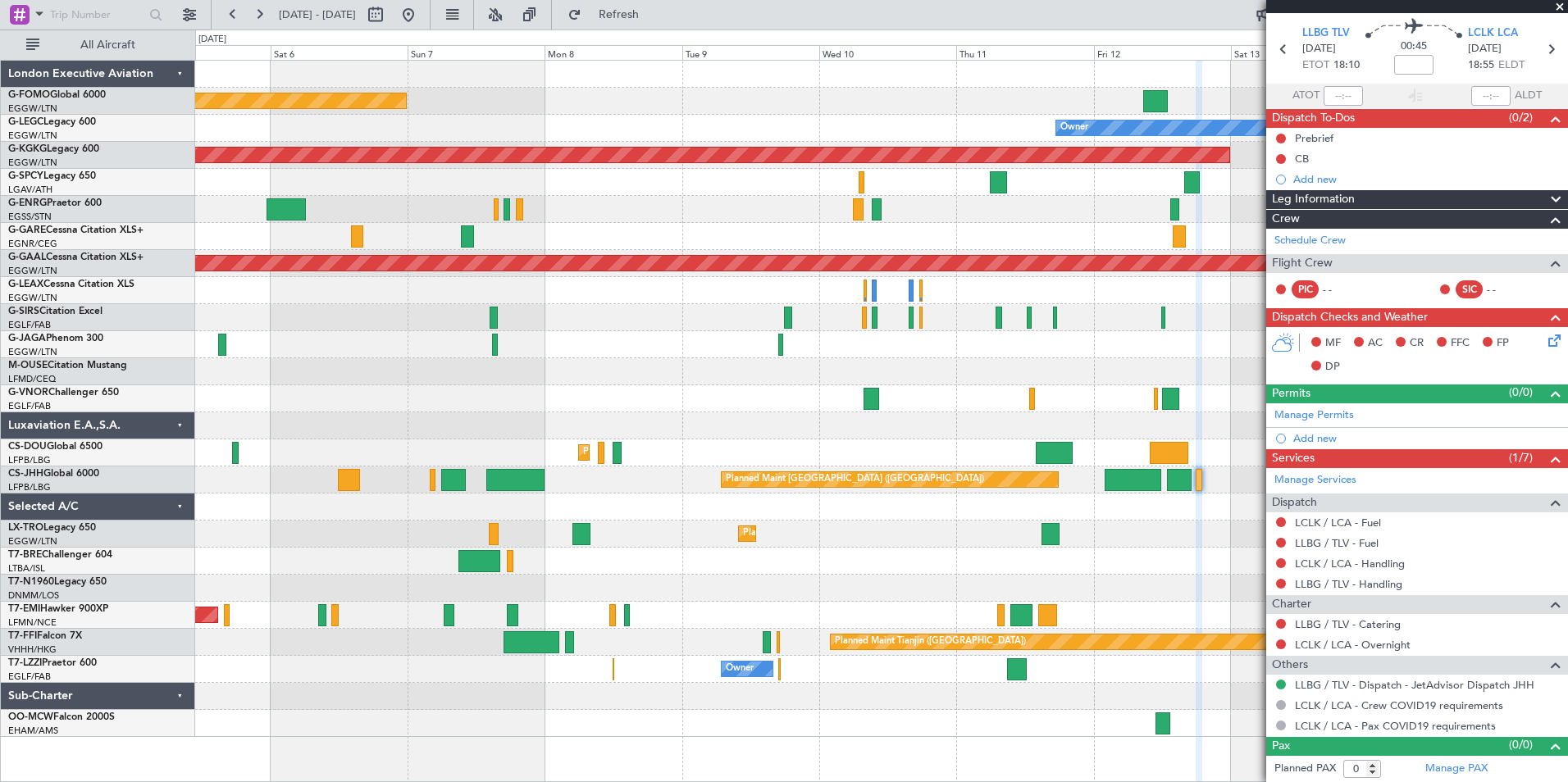
click at [364, 542] on div "Planned Maint Dusseldorf" at bounding box center [881, 535] width 1372 height 27
click at [455, 477] on div "Planned Maint London (Luton) Owner AOG Maint Istanbul (Ataturk) Planned Maint D…" at bounding box center [881, 399] width 1372 height 676
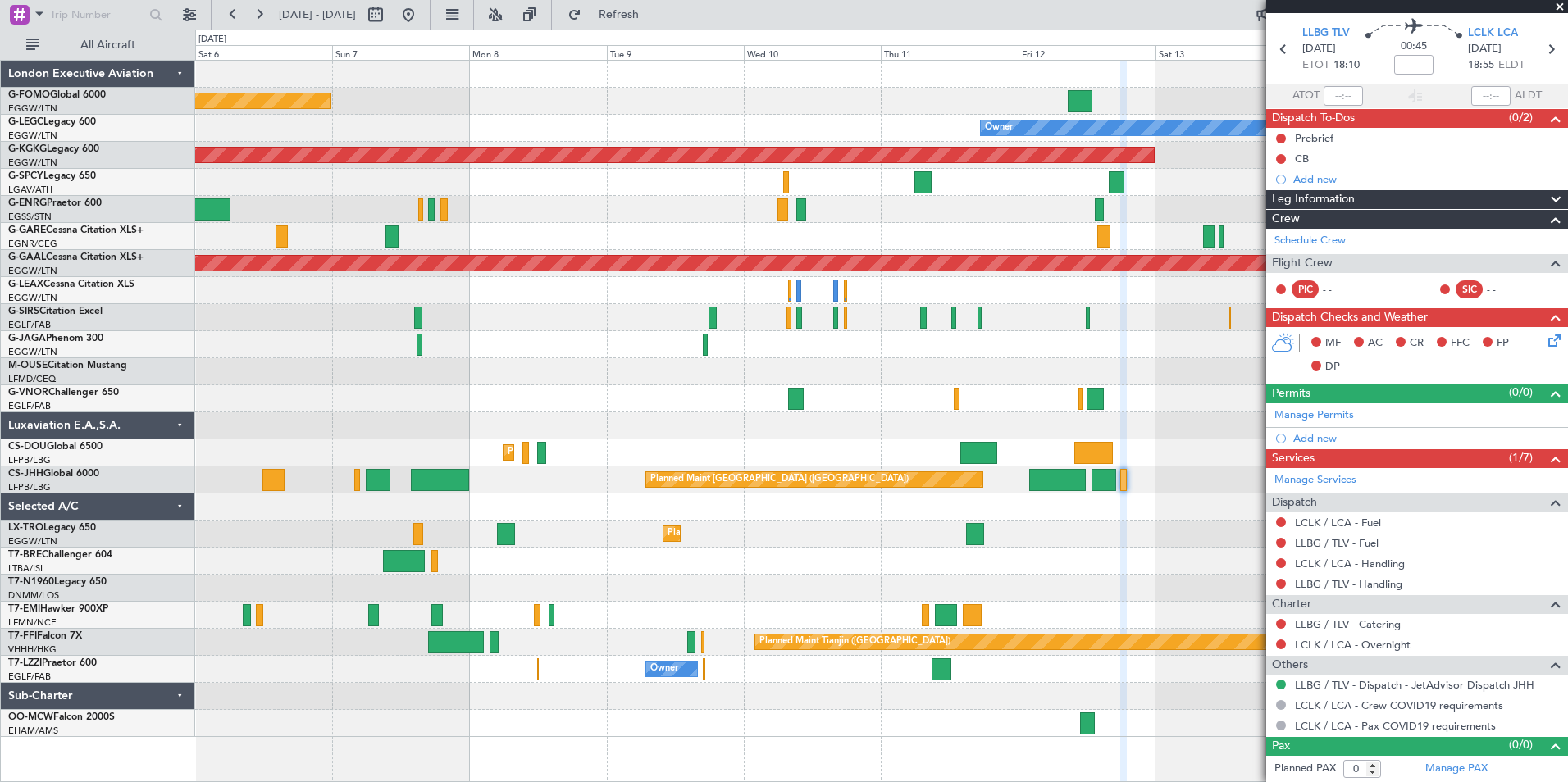
click at [633, 529] on div "Planned Maint Dusseldorf" at bounding box center [881, 535] width 1372 height 27
click at [440, 537] on div "Planned Maint Dusseldorf" at bounding box center [881, 535] width 1372 height 27
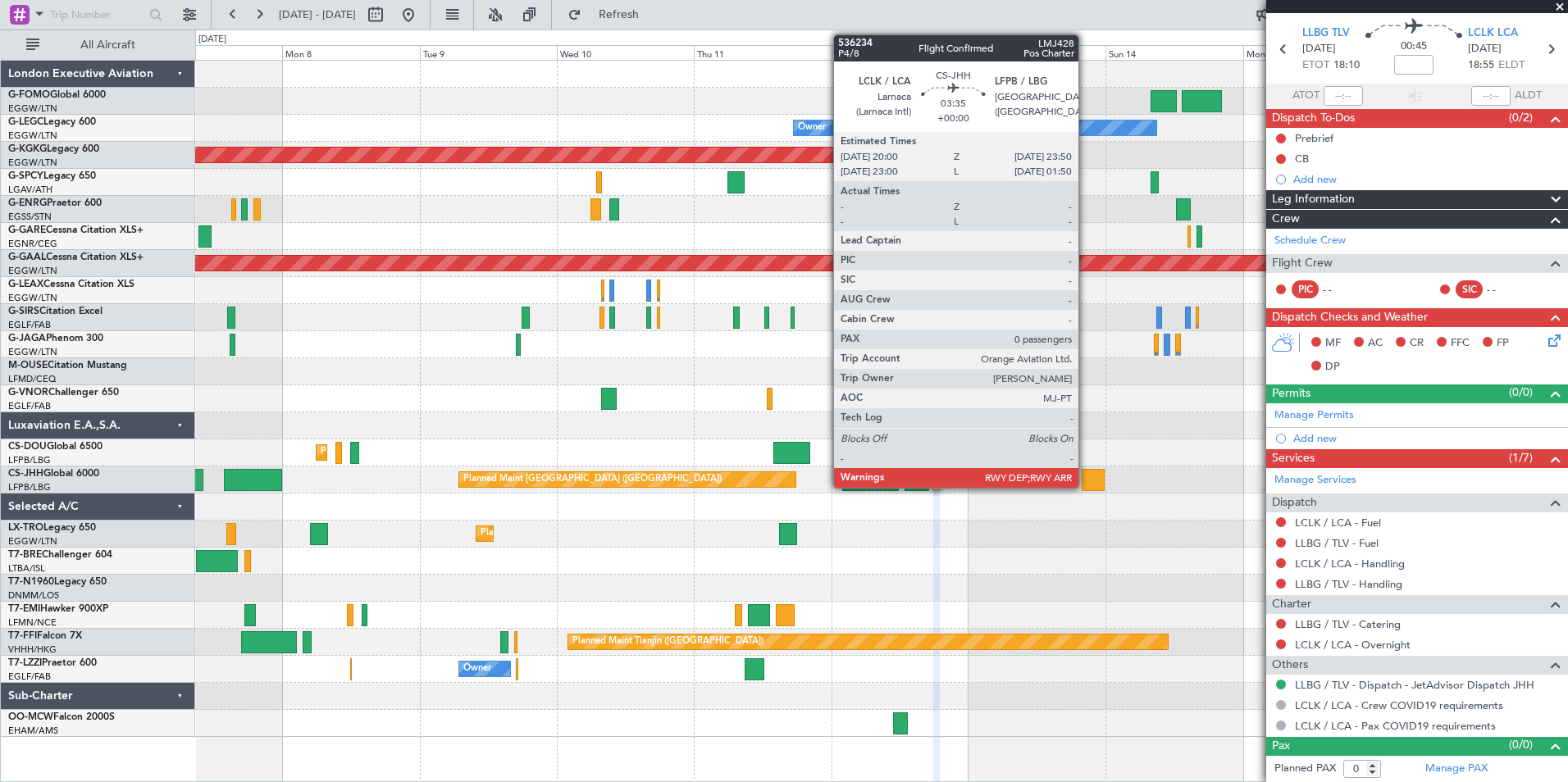
click at [1089, 481] on div at bounding box center [1092, 480] width 22 height 22
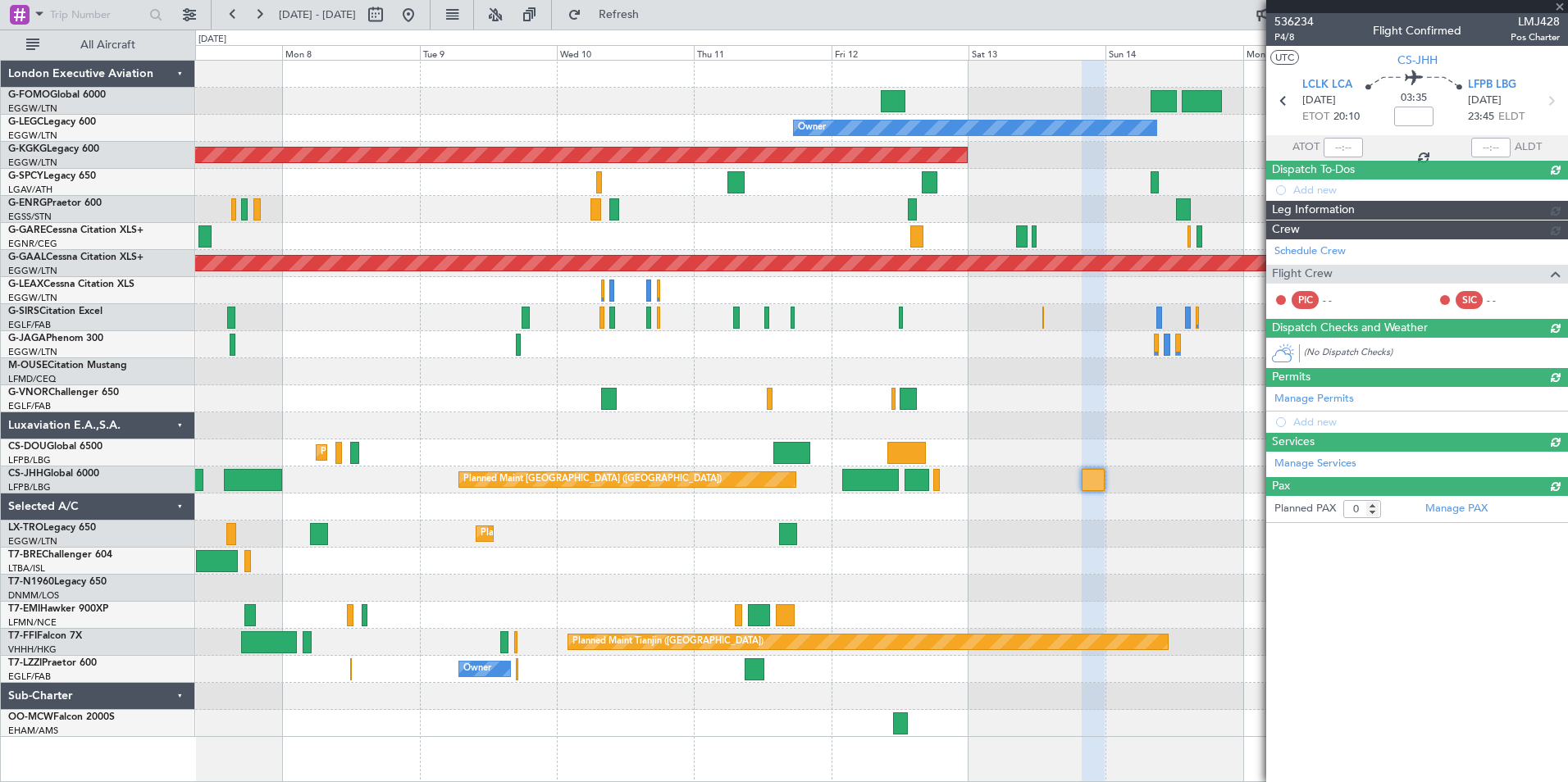
scroll to position [0, 0]
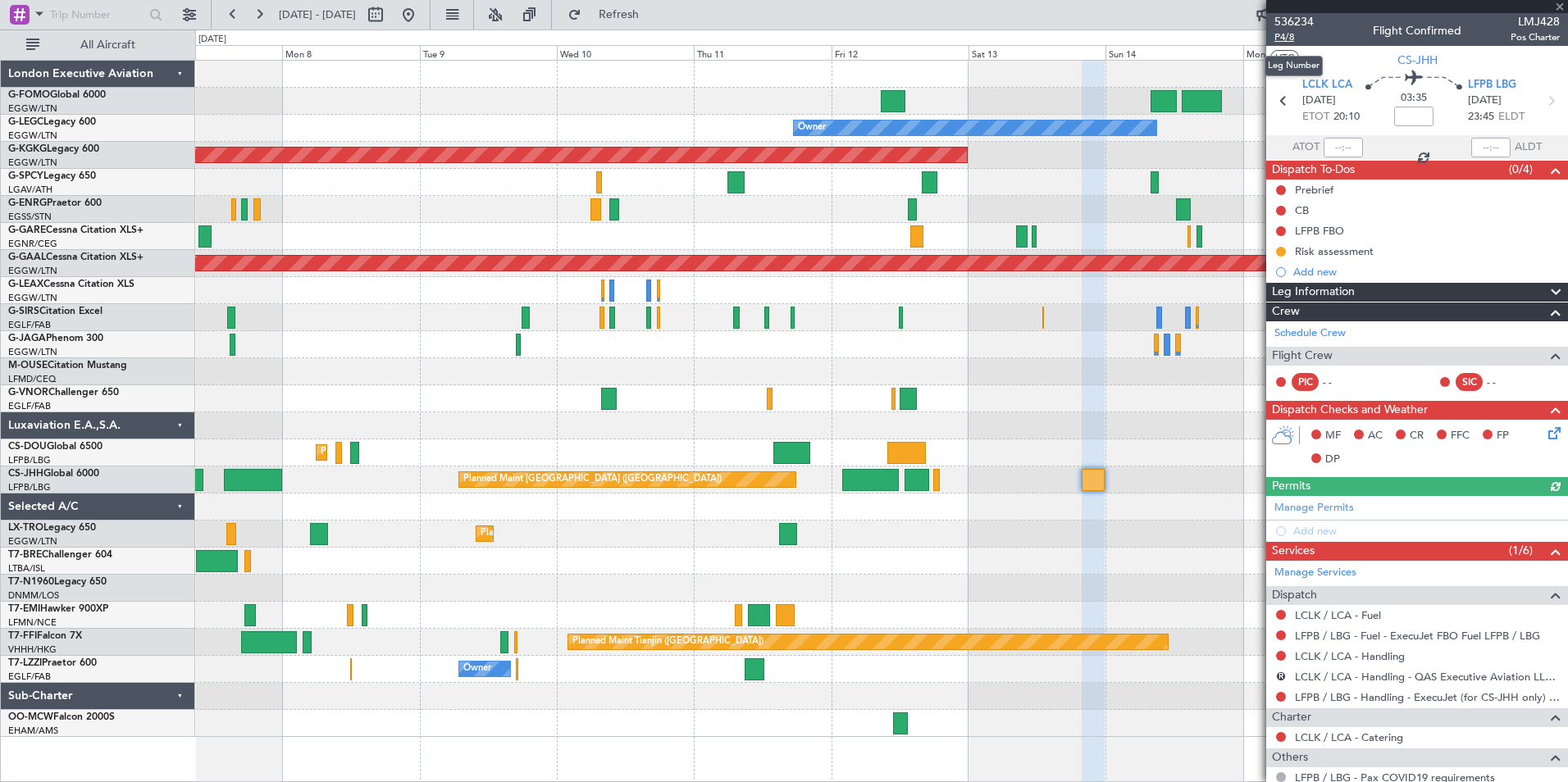
click at [1283, 37] on span "P4/8" at bounding box center [1293, 36] width 39 height 14
click at [653, 13] on span "Refresh" at bounding box center [619, 14] width 69 height 12
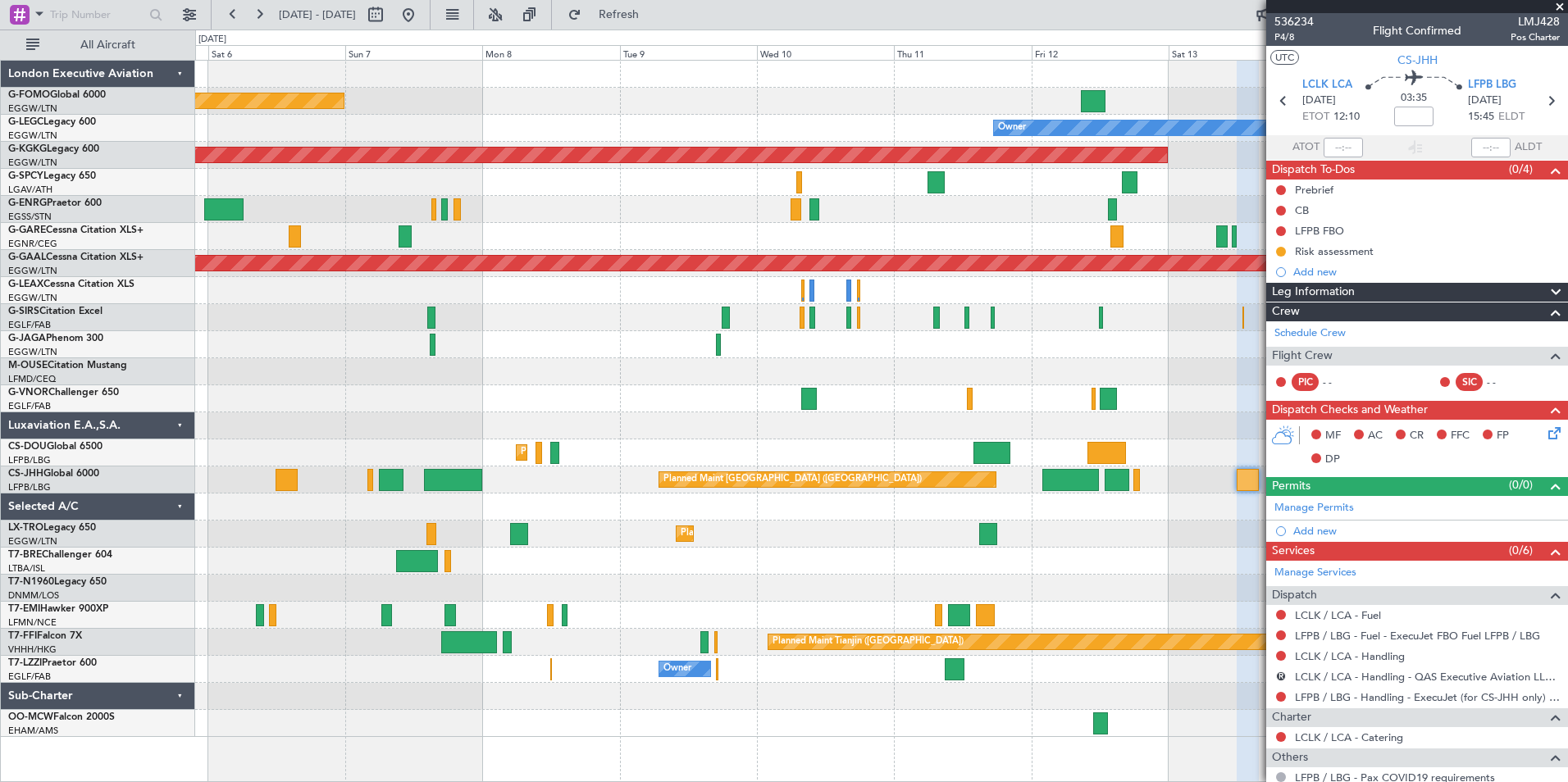
click at [829, 375] on div at bounding box center [881, 372] width 1372 height 27
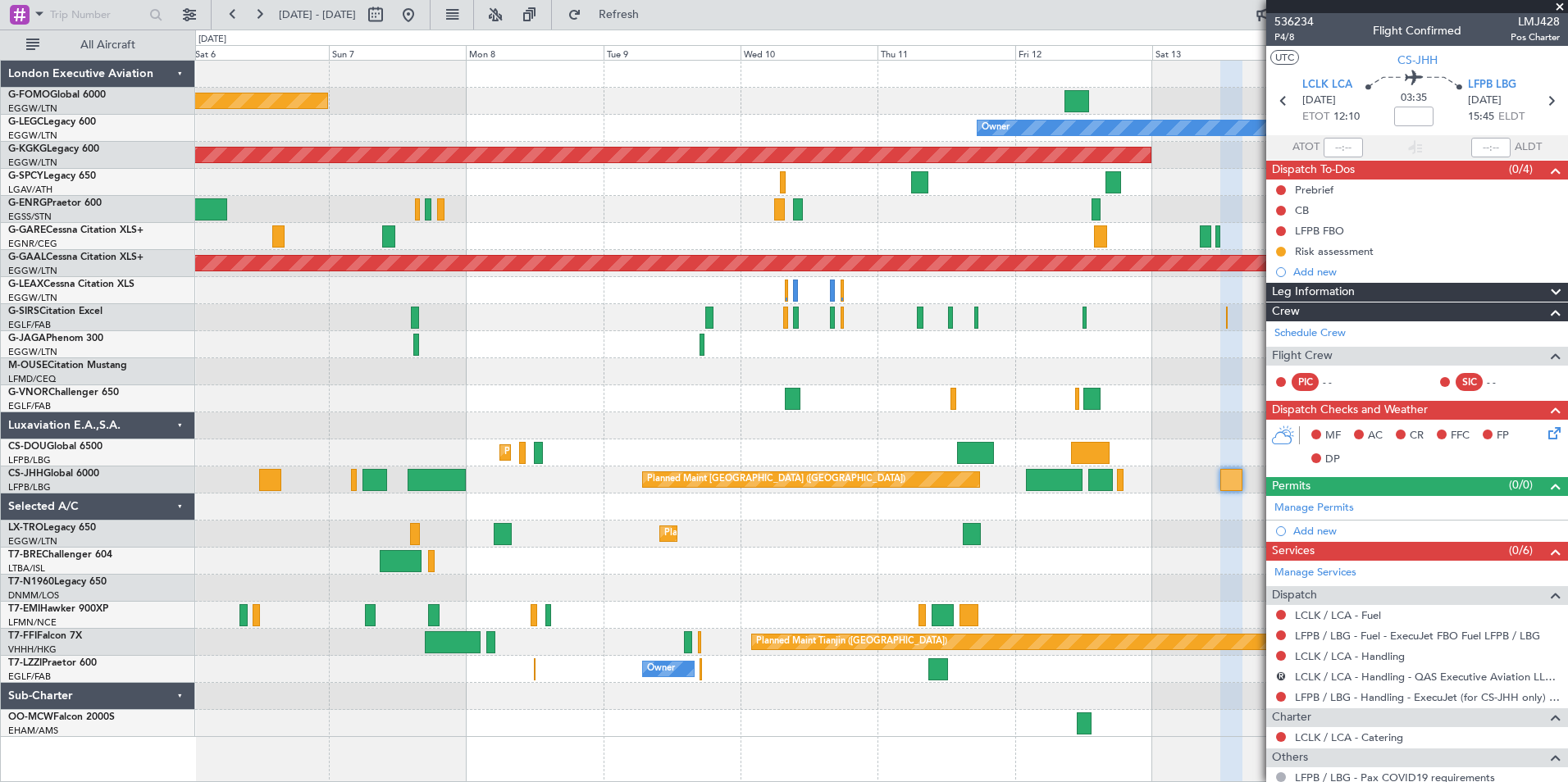
click at [658, 374] on div at bounding box center [881, 372] width 1372 height 27
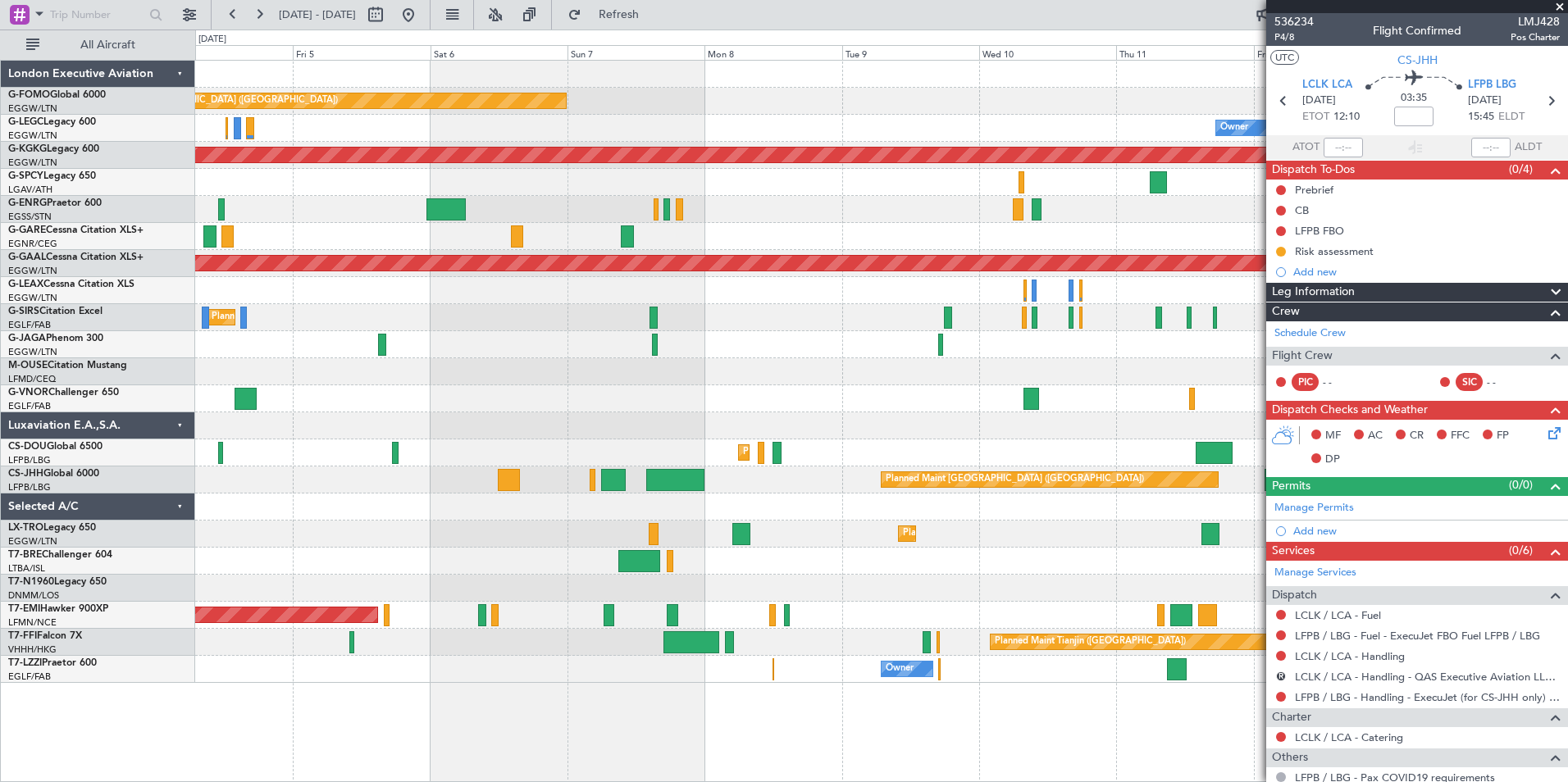
click at [484, 409] on div "Planned Maint London (Luton) Owner AOG Maint Istanbul (Ataturk) Planned Maint D…" at bounding box center [881, 372] width 1372 height 623
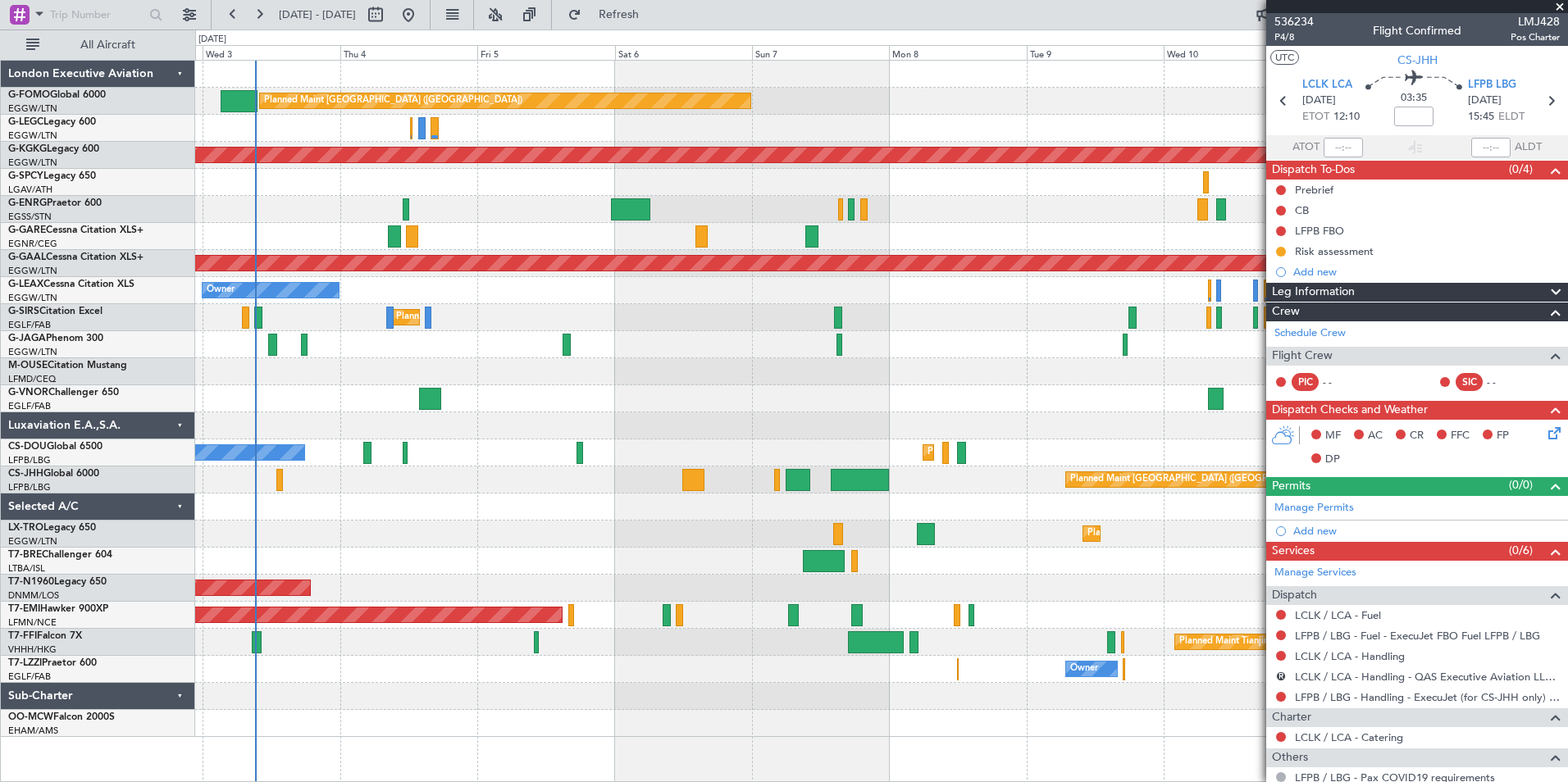
click at [875, 401] on div "Planned Maint London (Luton) Owner Owner AOG Maint Istanbul (Ataturk) Cleaning …" at bounding box center [881, 399] width 1372 height 676
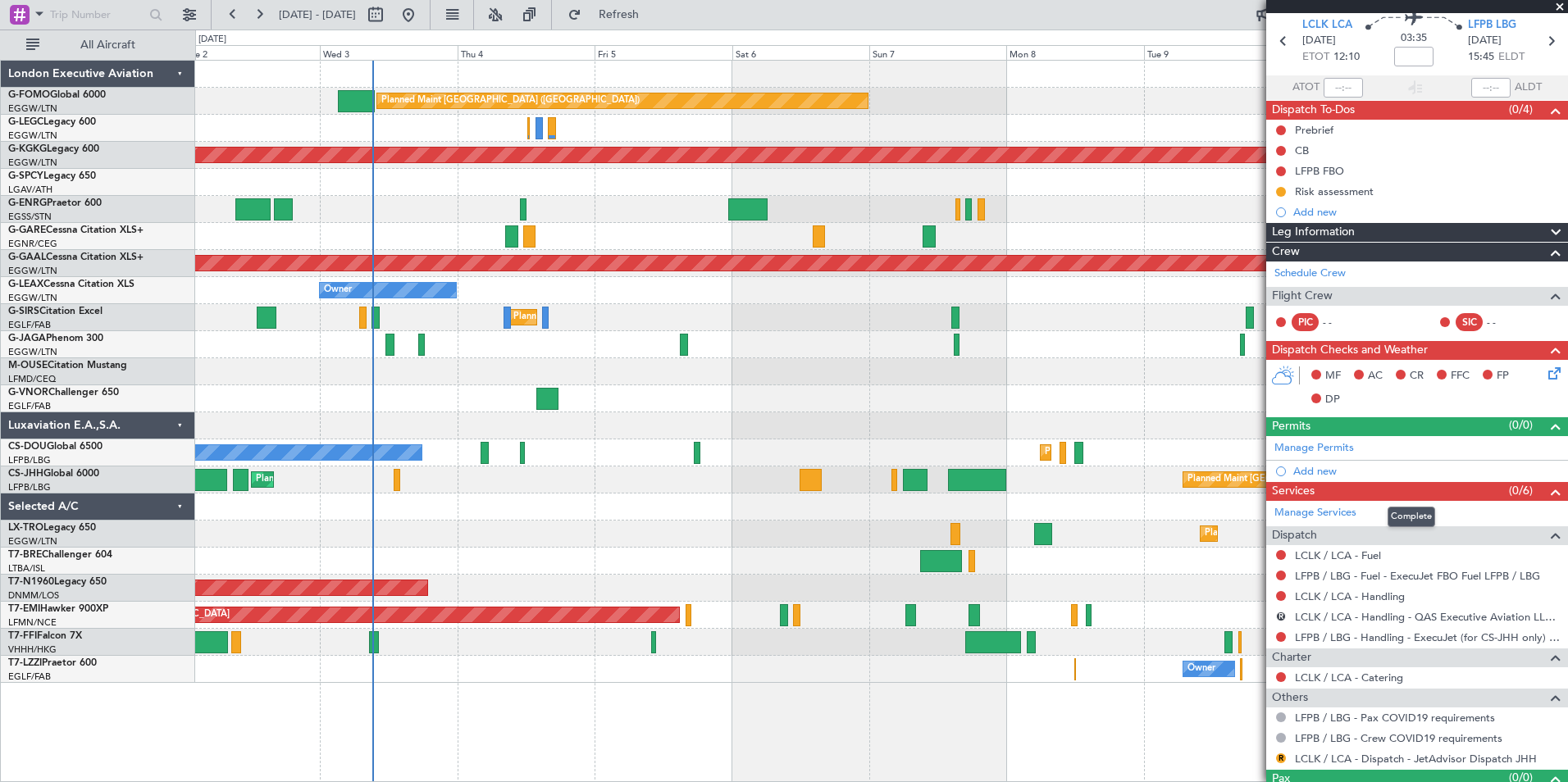
scroll to position [92, 0]
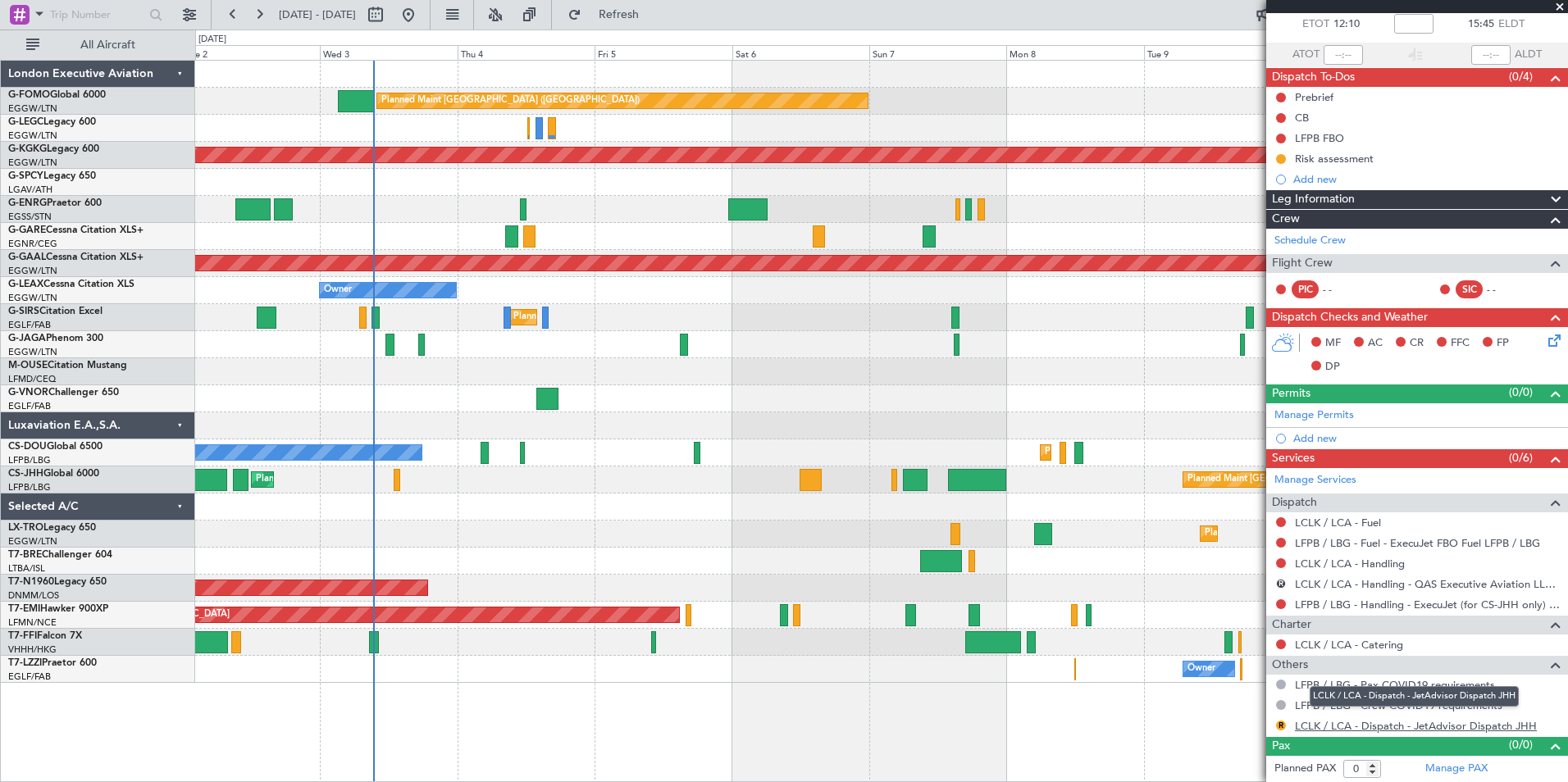
click at [1408, 727] on link "LCLK / LCA - Dispatch - JetAdvisor Dispatch JHH" at bounding box center [1416, 725] width 242 height 14
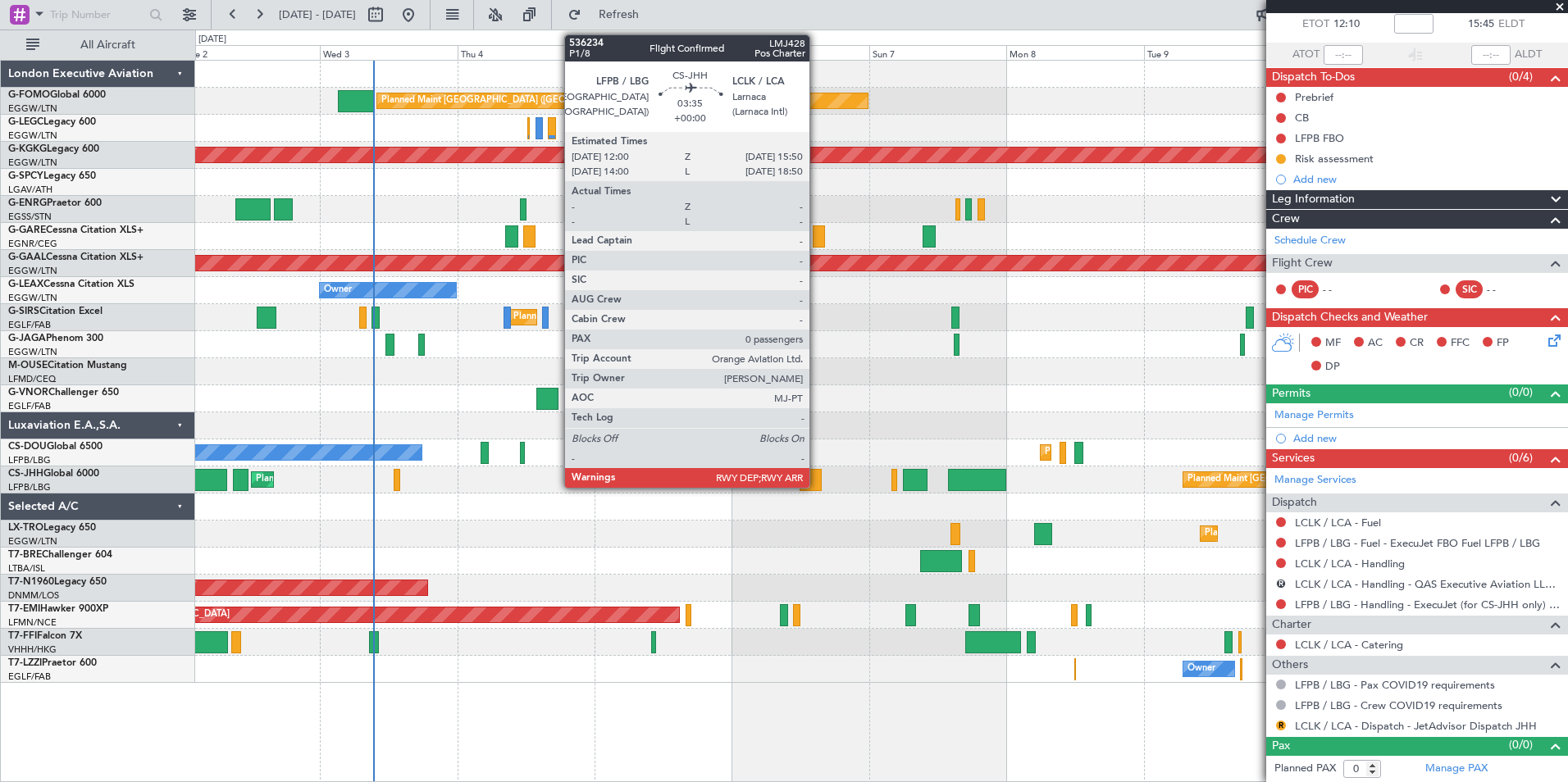
click at [817, 474] on div at bounding box center [810, 480] width 22 height 22
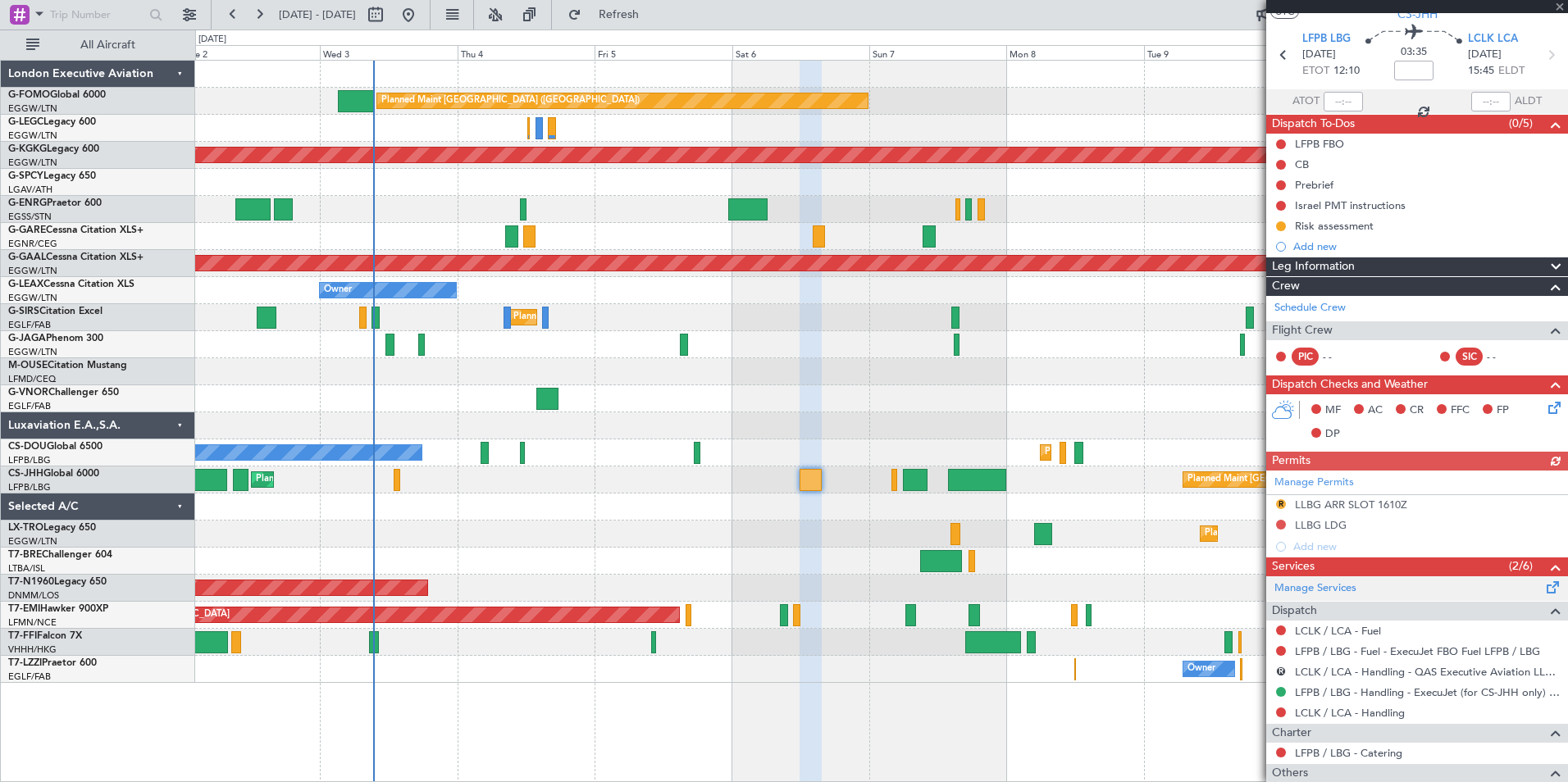
scroll to position [154, 0]
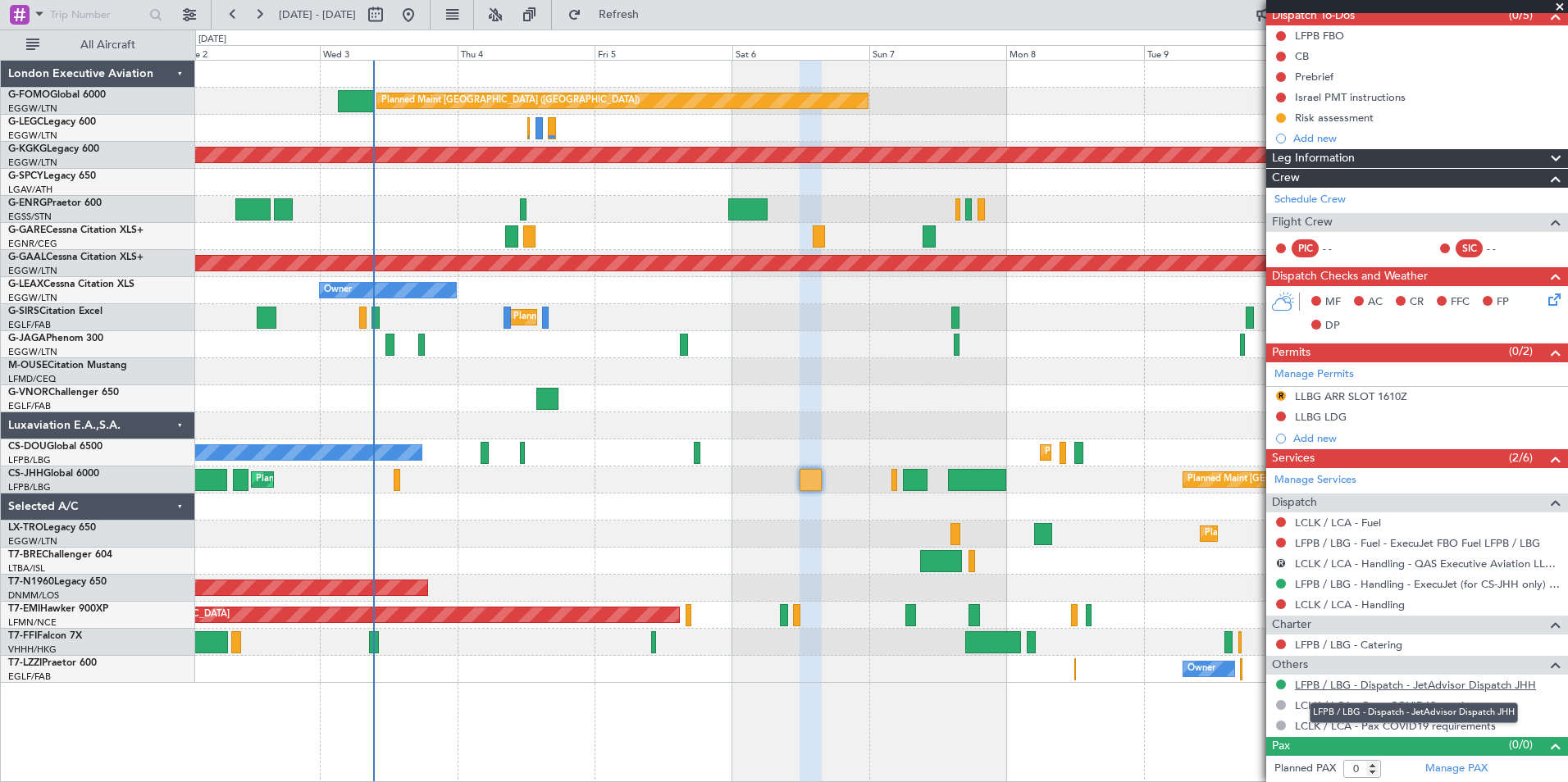
click at [1353, 685] on link "LFPB / LBG - Dispatch - JetAdvisor Dispatch JHH" at bounding box center [1416, 684] width 241 height 14
click at [918, 478] on div at bounding box center [915, 480] width 24 height 22
type input "7"
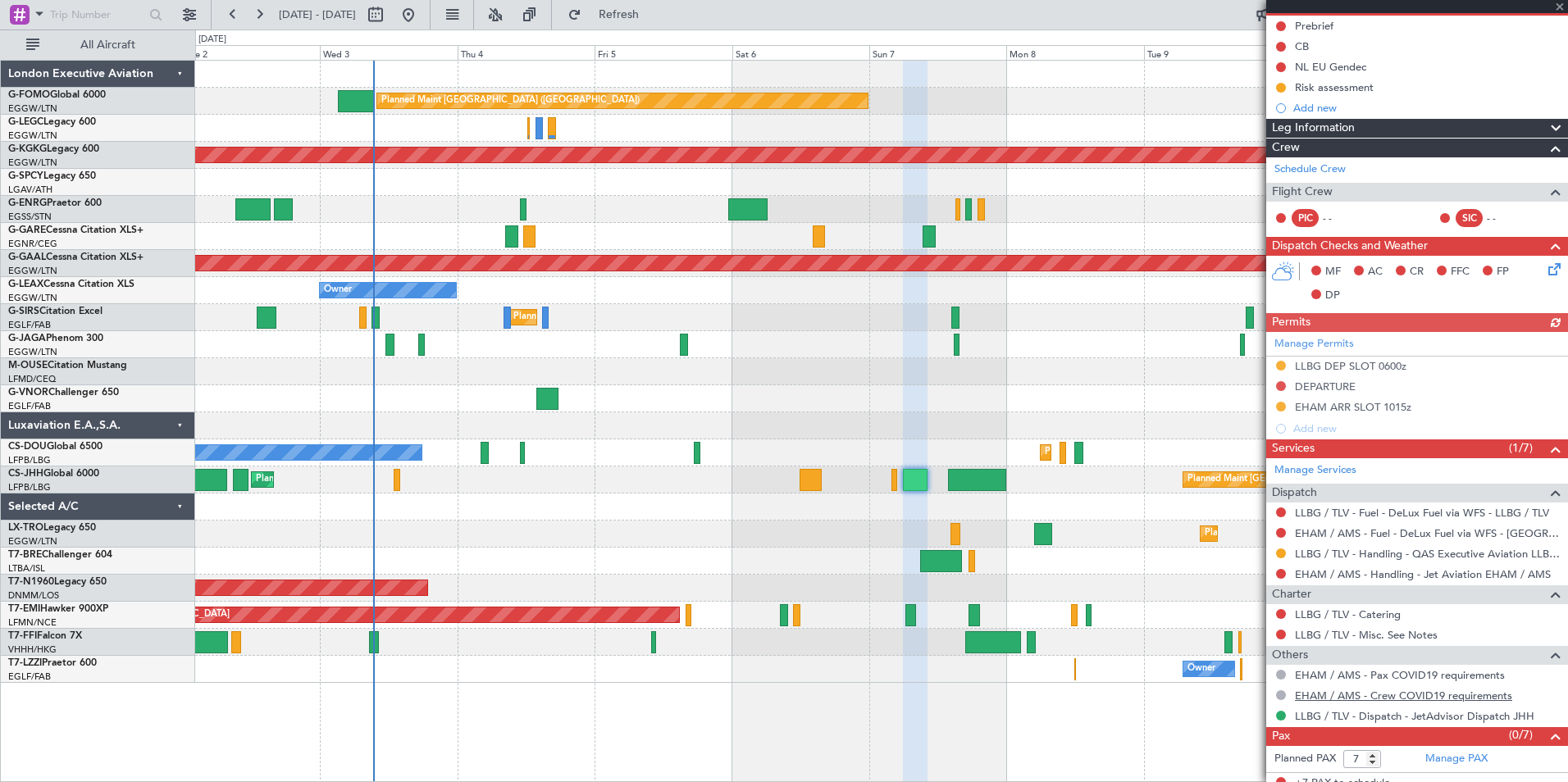
scroll to position [175, 0]
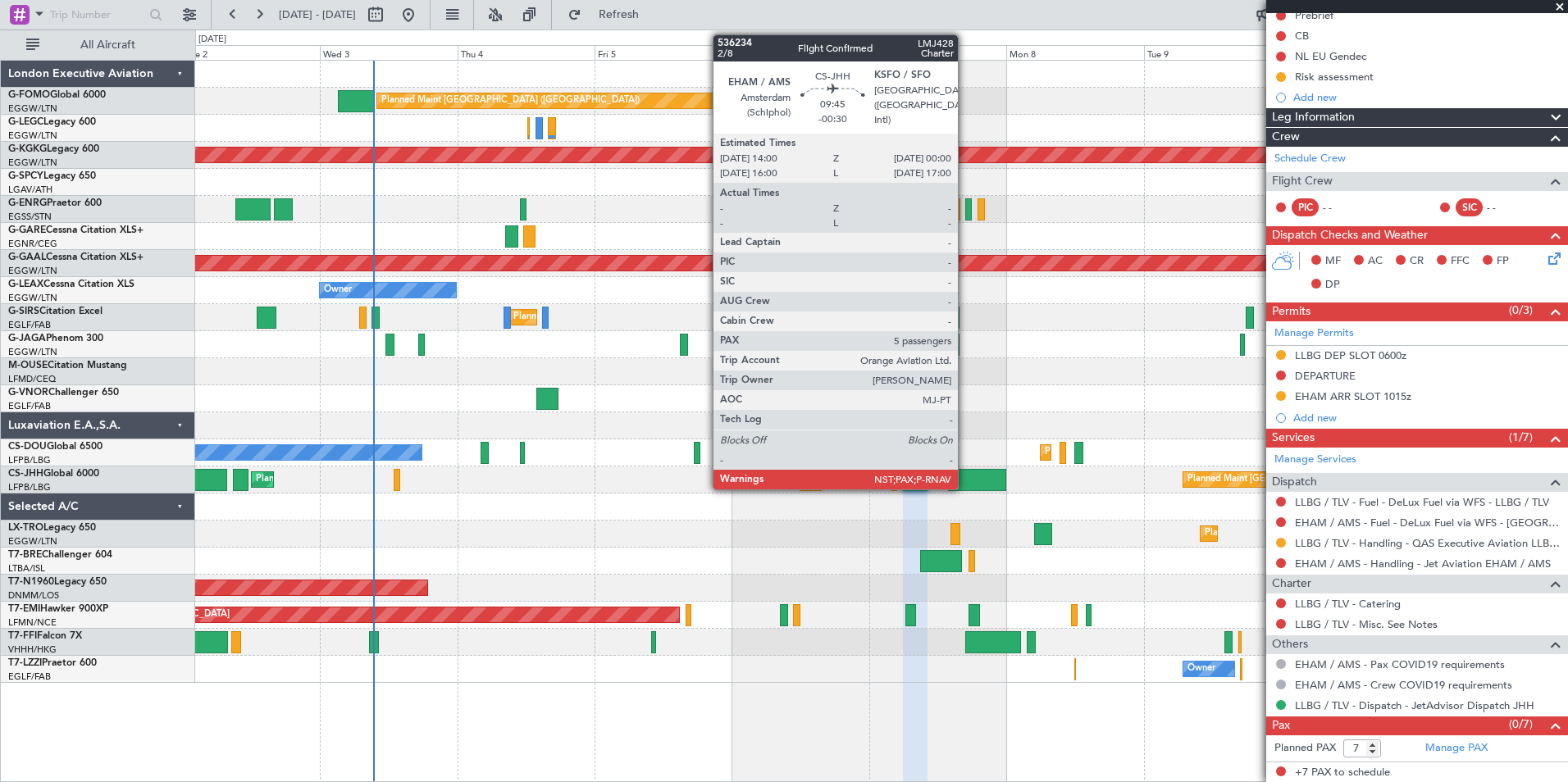
click at [965, 478] on div at bounding box center [976, 480] width 57 height 22
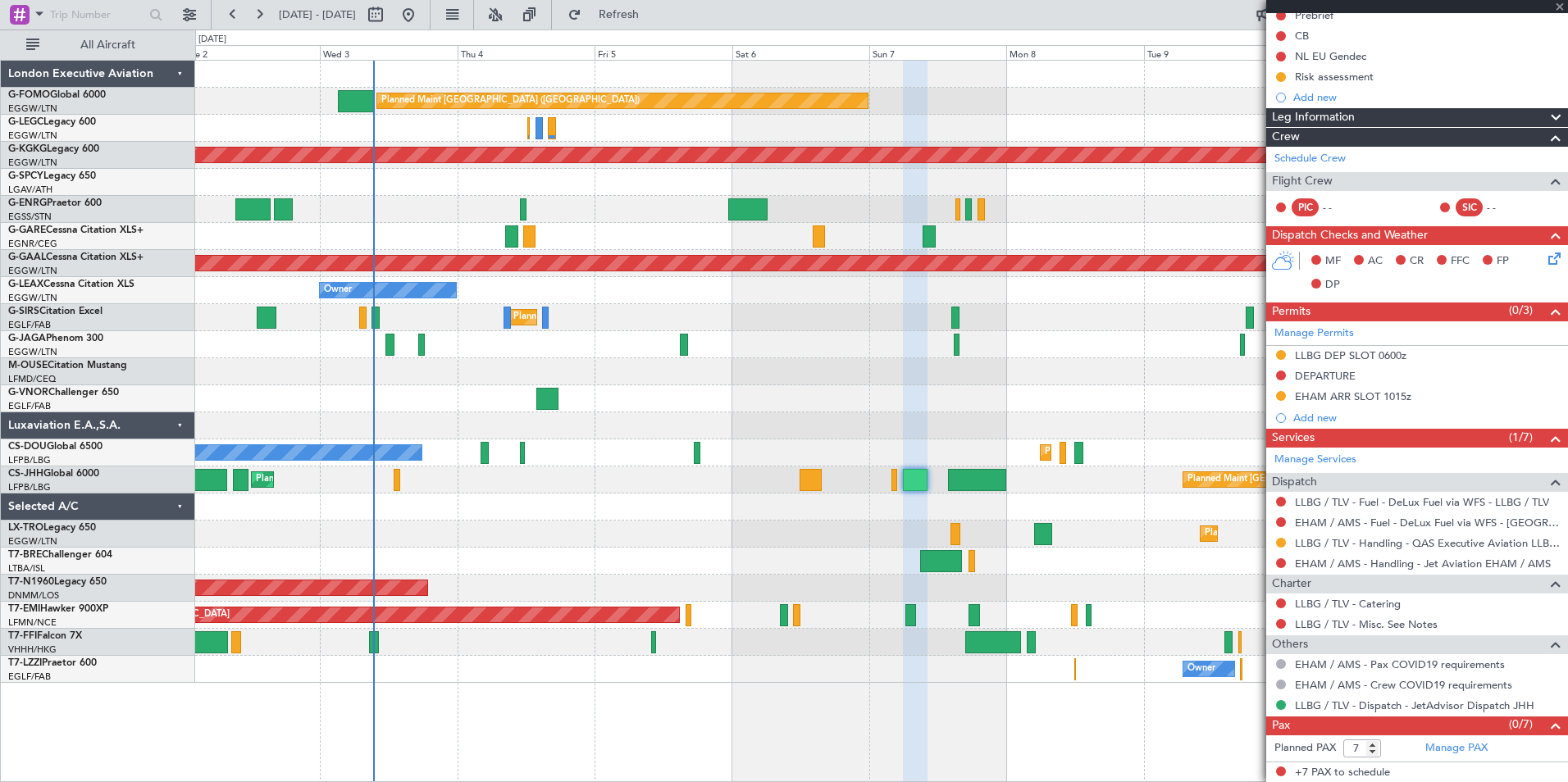
type input "-00:30"
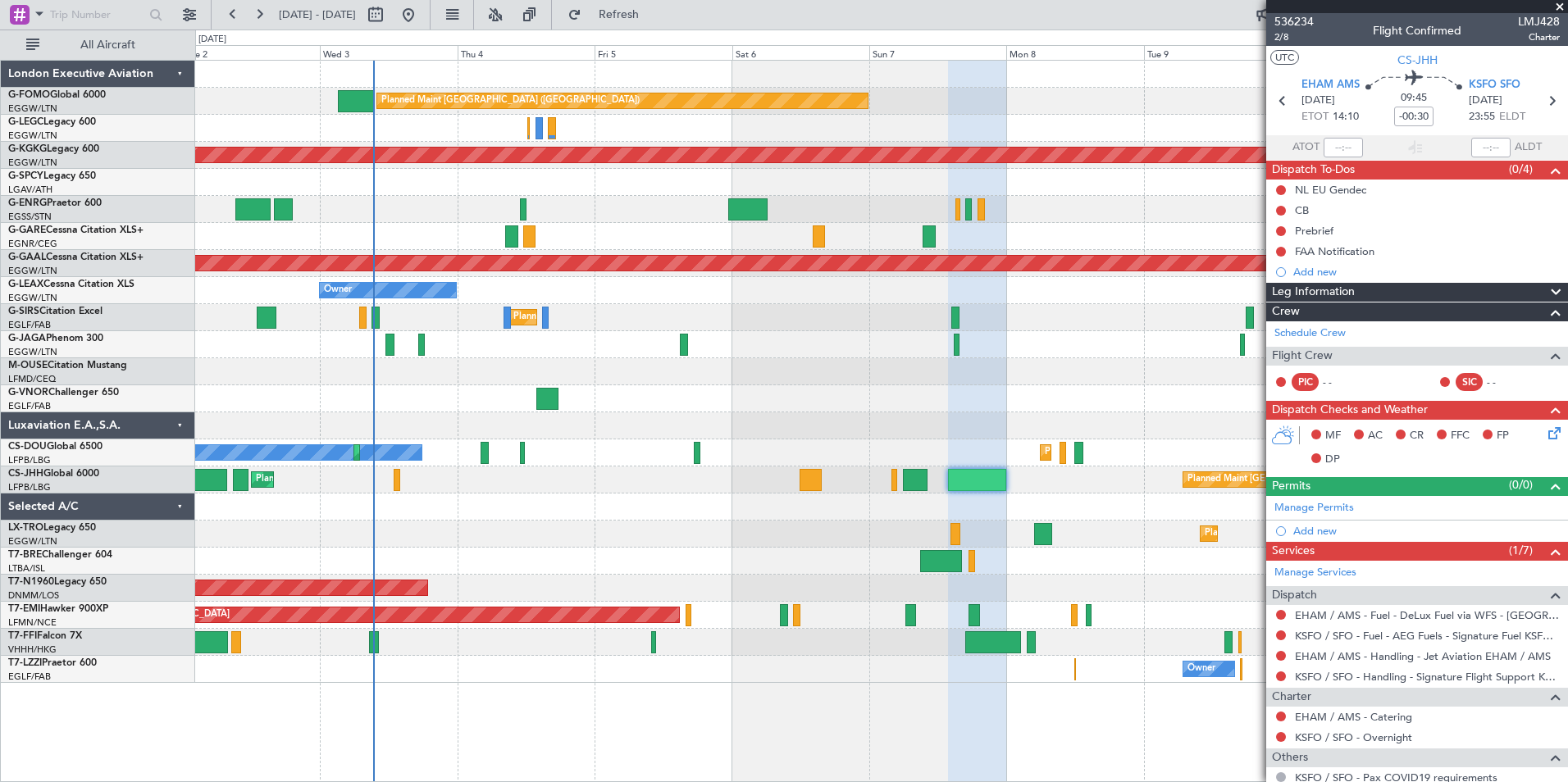
click at [559, 546] on div "Planned Maint Dusseldorf" at bounding box center [881, 535] width 1372 height 27
click at [1293, 24] on span "536234" at bounding box center [1293, 21] width 39 height 17
drag, startPoint x: 1558, startPoint y: 5, endPoint x: 1480, endPoint y: 41, distance: 85.9
click at [1557, 5] on span at bounding box center [1560, 7] width 16 height 14
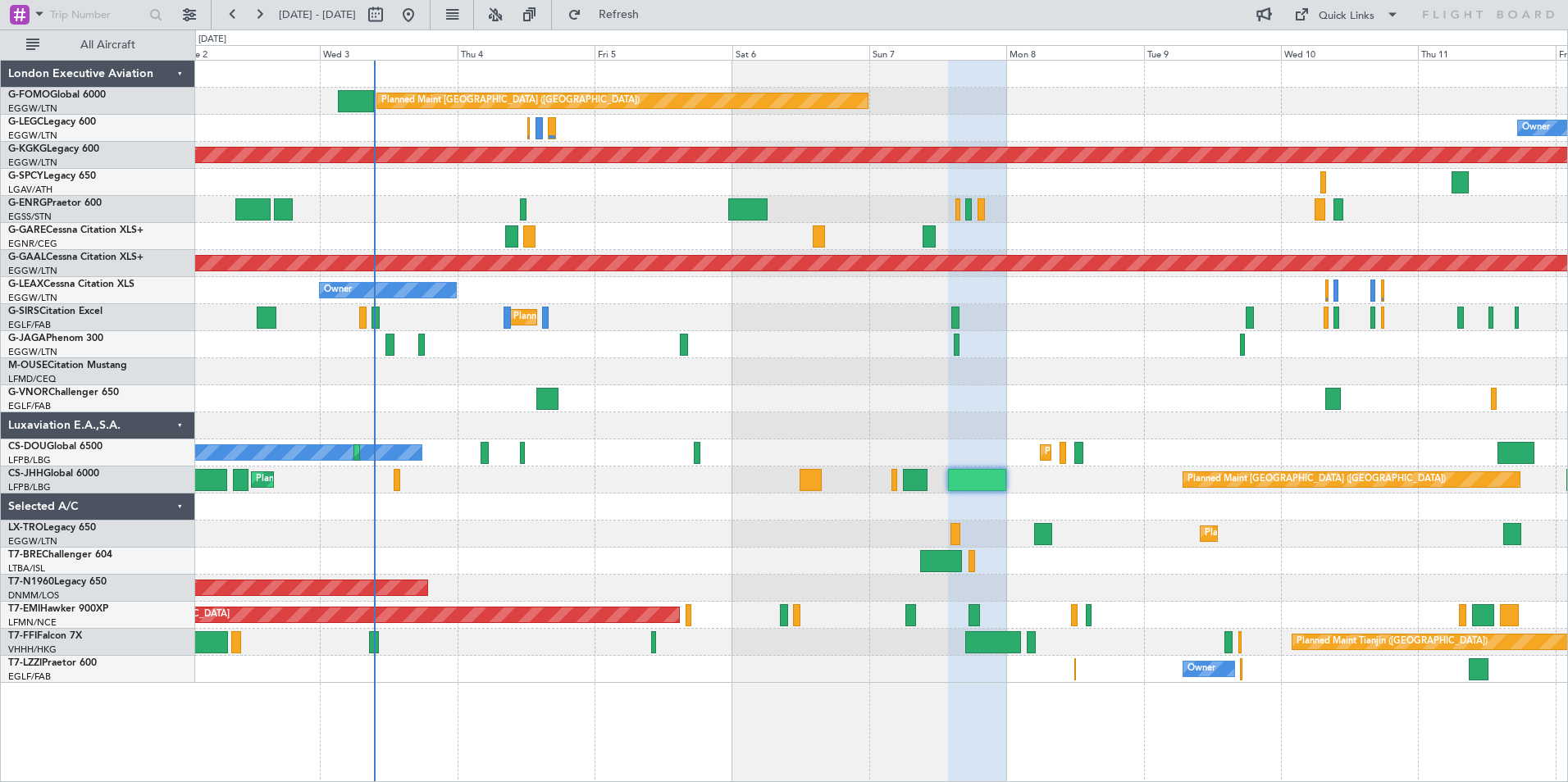
type input "0"
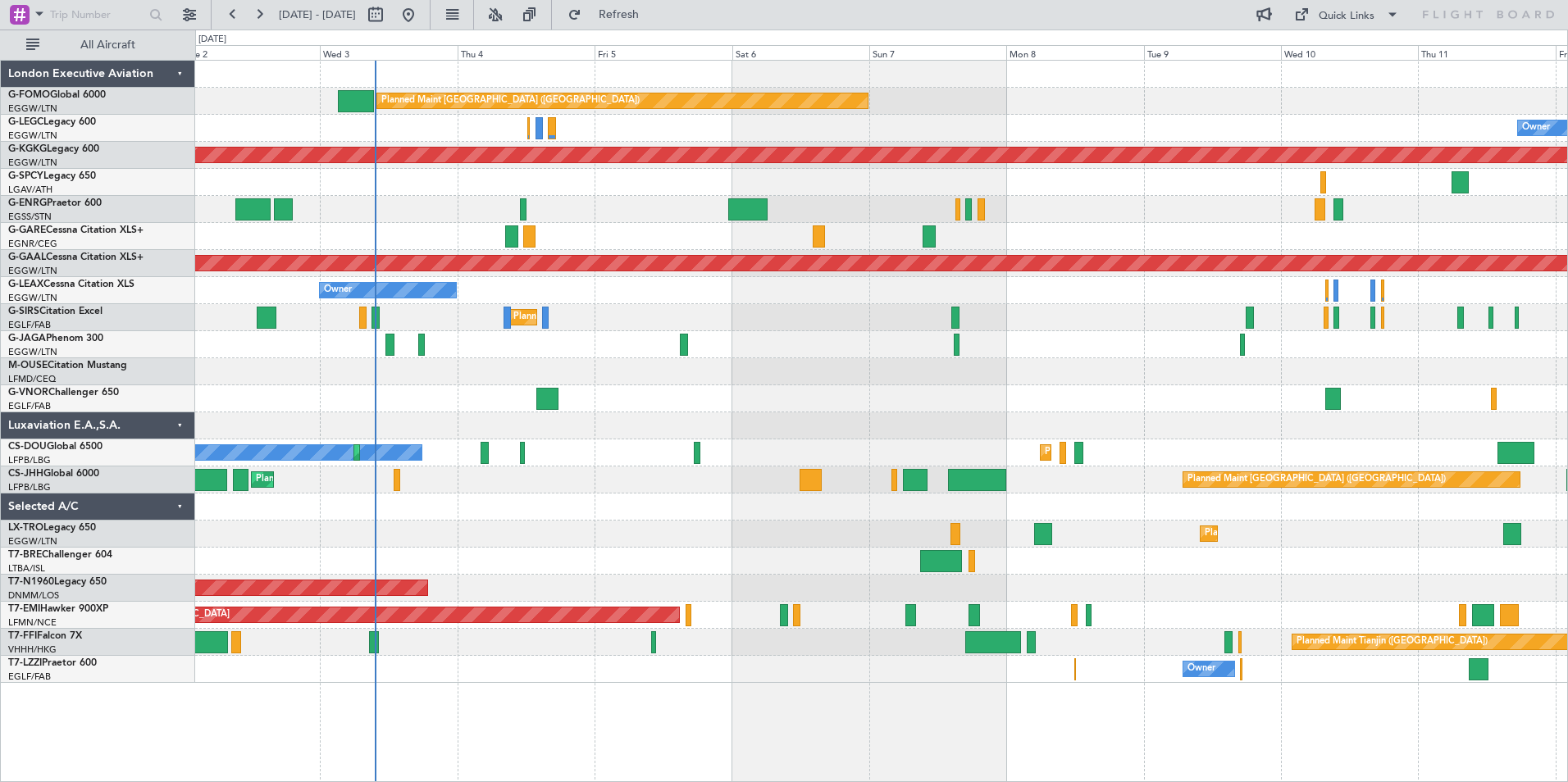
drag, startPoint x: 899, startPoint y: 11, endPoint x: 1425, endPoint y: 156, distance: 545.6
click at [899, 11] on div "02 Sep 2025 - 12 Sep 2025 Refresh Quick Links All Aircraft" at bounding box center [784, 14] width 1568 height 30
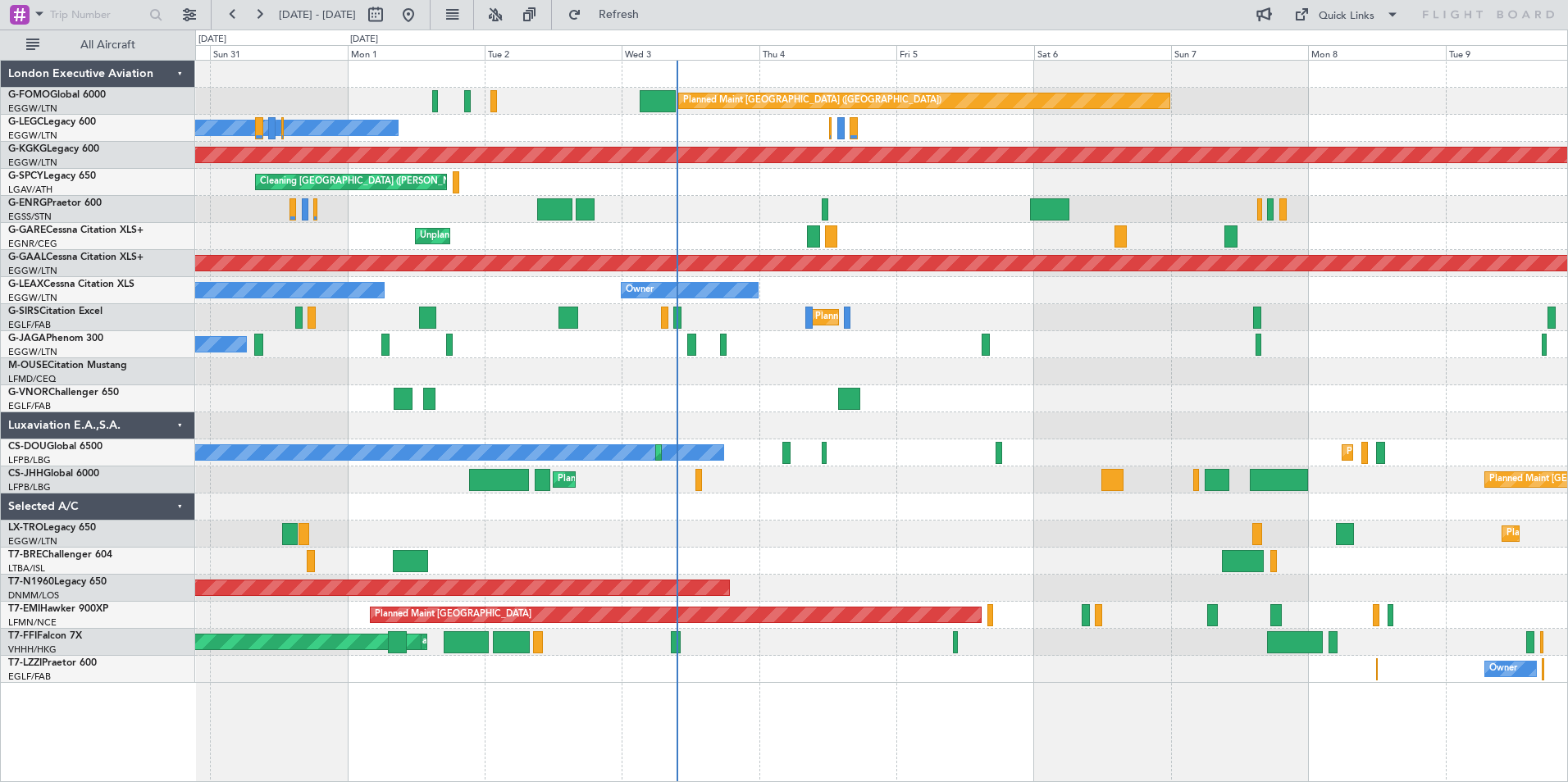
click at [874, 463] on div "Planned Maint London (Luton) Owner Owner AOG Maint Istanbul (Ataturk) Cleaning …" at bounding box center [881, 372] width 1372 height 623
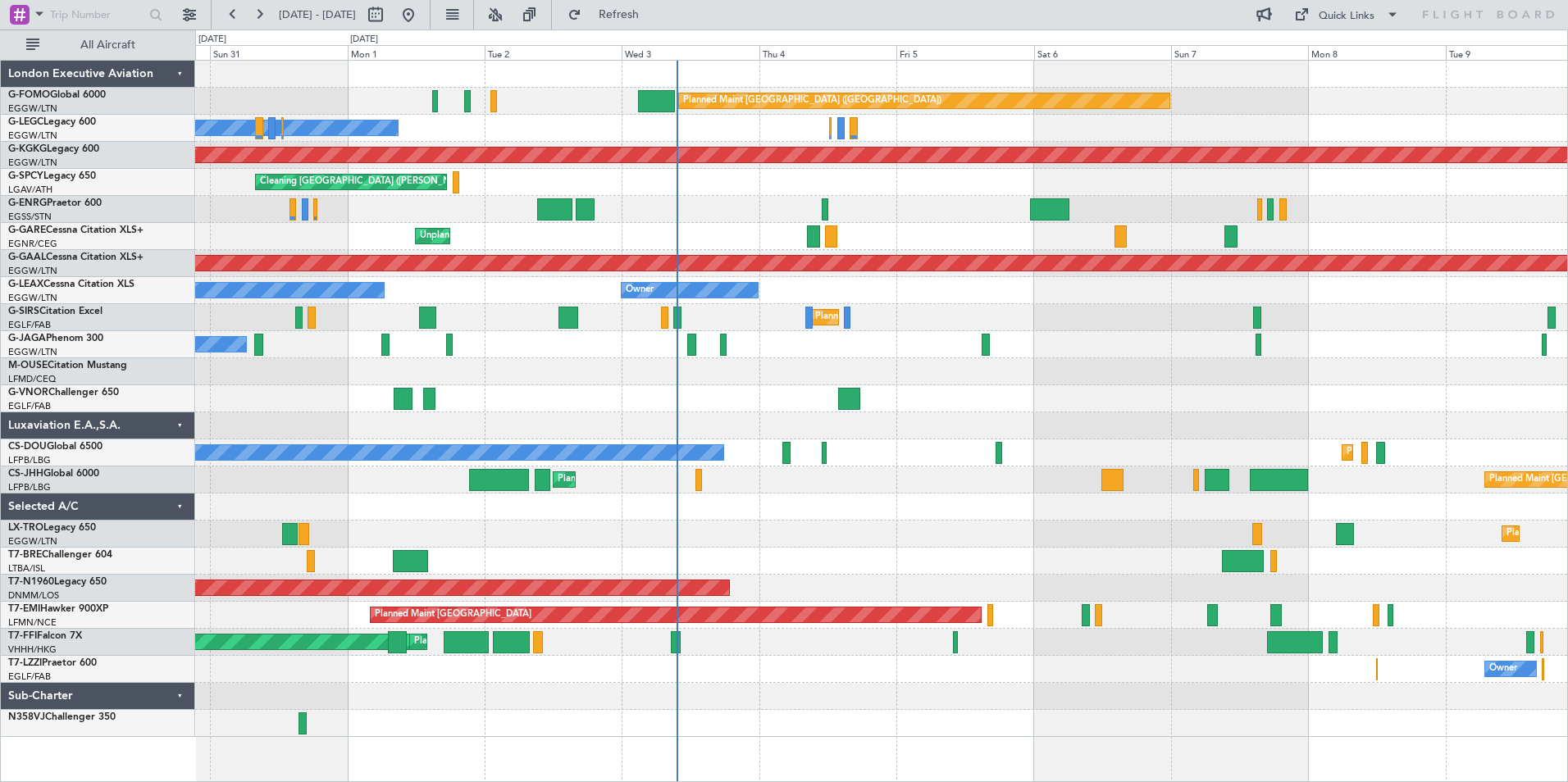
click at [504, 654] on div "Planned Maint London (Luton) Owner Owner AOG Maint Istanbul (Ataturk) Cleaning …" at bounding box center [881, 399] width 1372 height 676
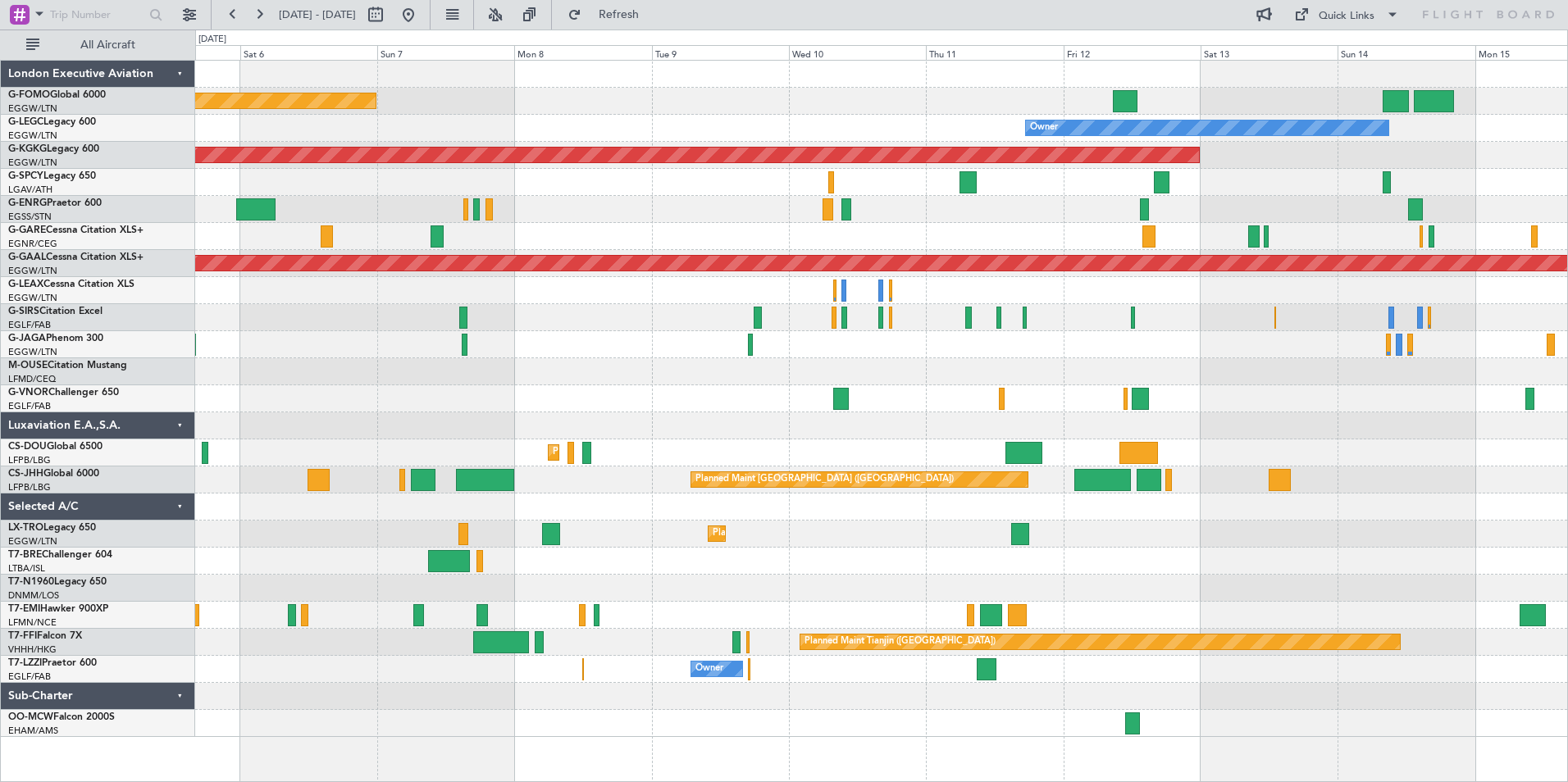
click at [1228, 553] on div "Planned Maint London (Luton) Owner AOG Maint Istanbul (Ataturk) Planned Maint D…" at bounding box center [881, 399] width 1372 height 676
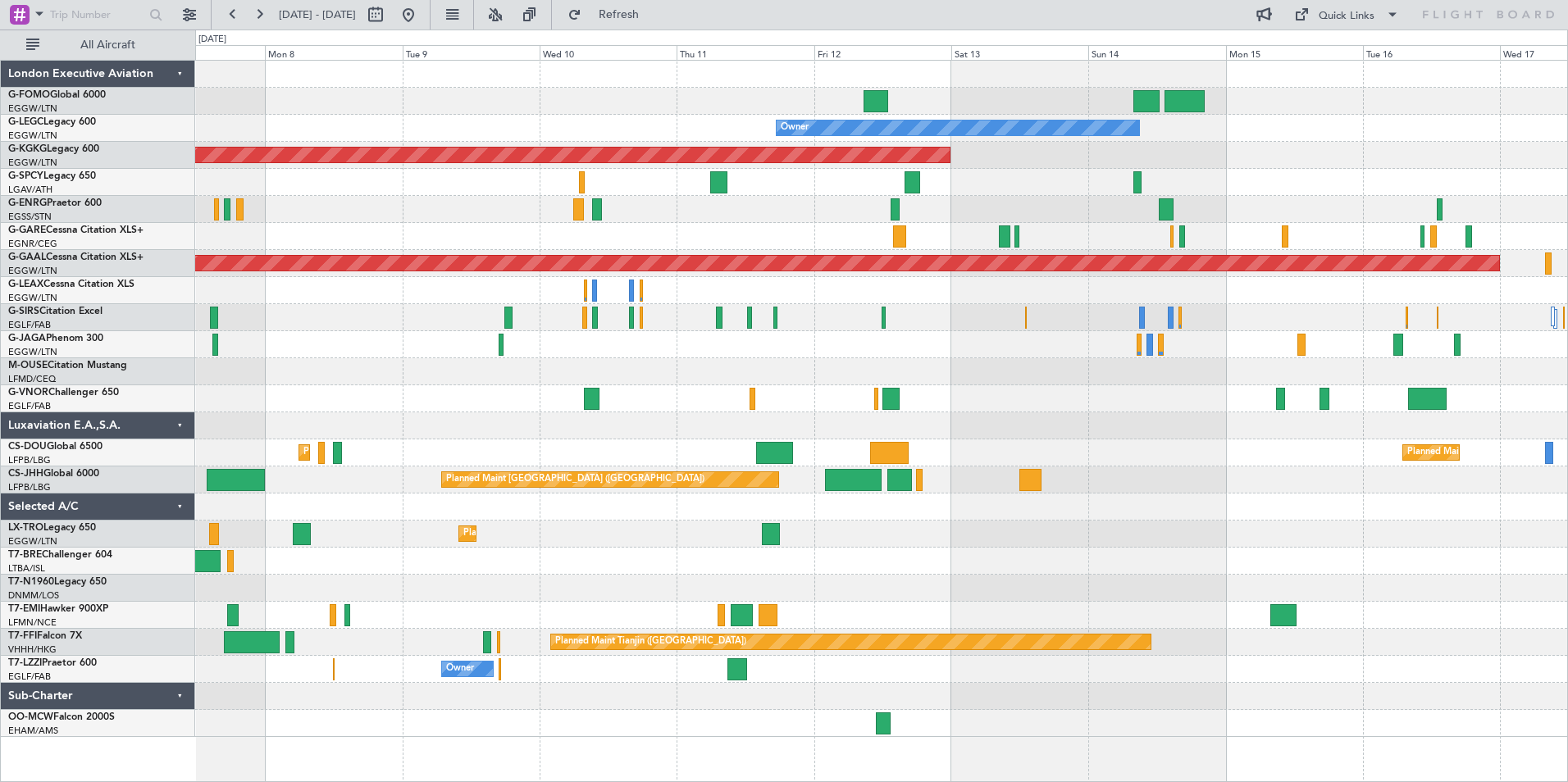
click at [872, 457] on div "Planned Maint London (Luton) Owner AOG Maint Istanbul (Ataturk) Planned Maint D…" at bounding box center [881, 399] width 1372 height 676
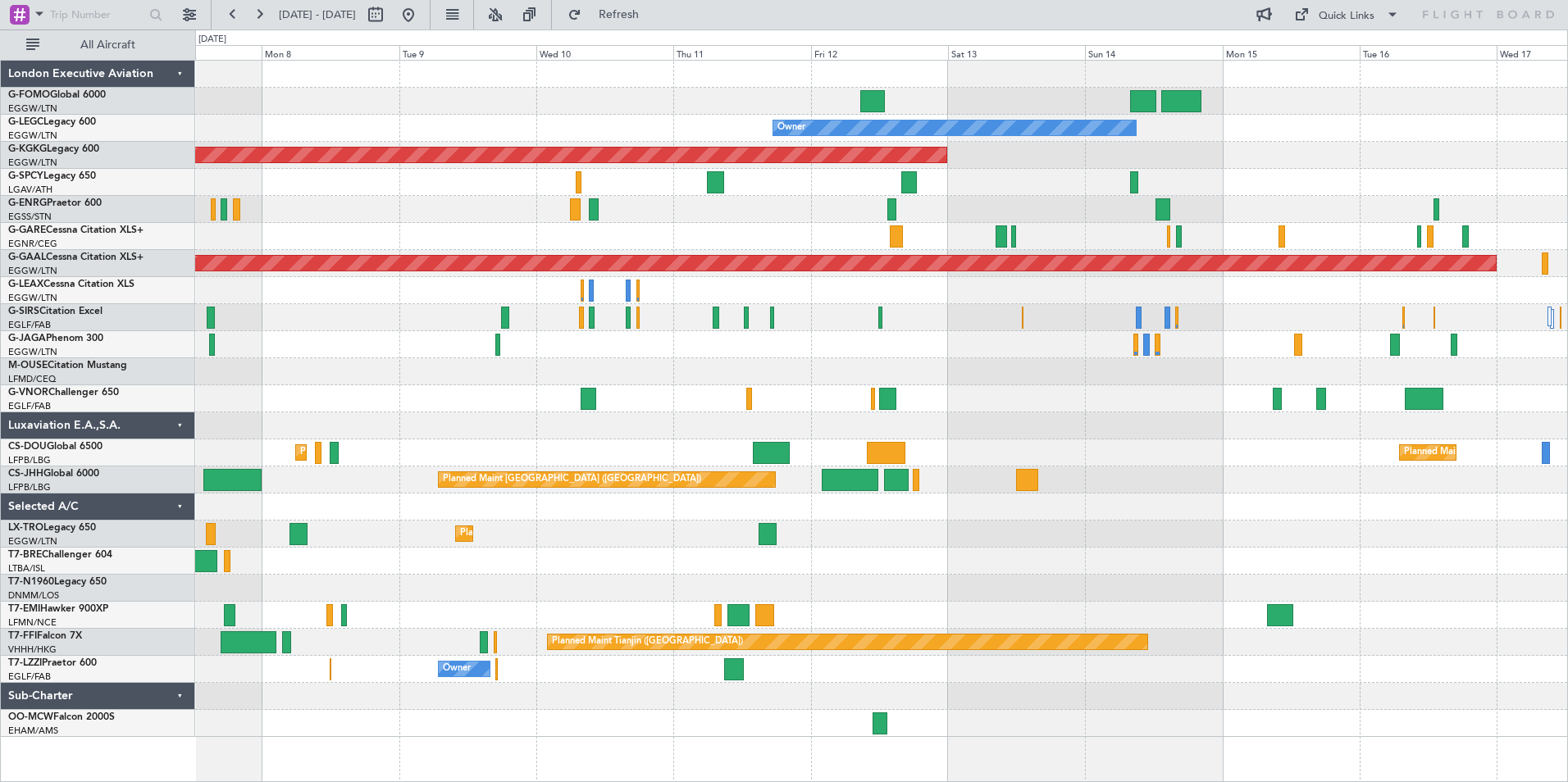
click at [1071, 423] on div "Planned Maint London (Luton) Owner AOG Maint Istanbul (Ataturk) Planned Maint D…" at bounding box center [881, 399] width 1372 height 676
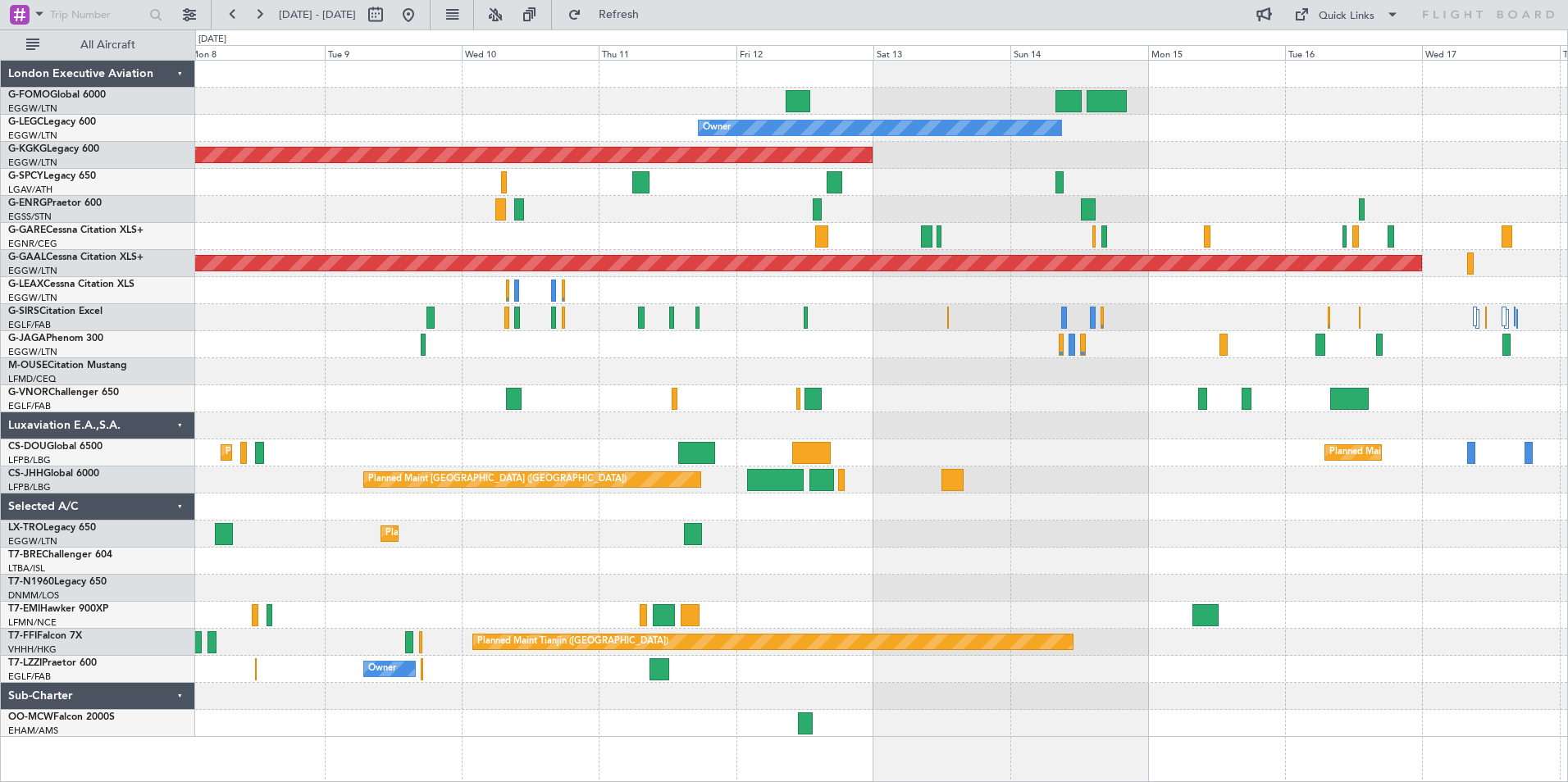
click at [1402, 469] on div "Planned Maint [GEOGRAPHIC_DATA] ([GEOGRAPHIC_DATA])" at bounding box center [881, 480] width 1372 height 27
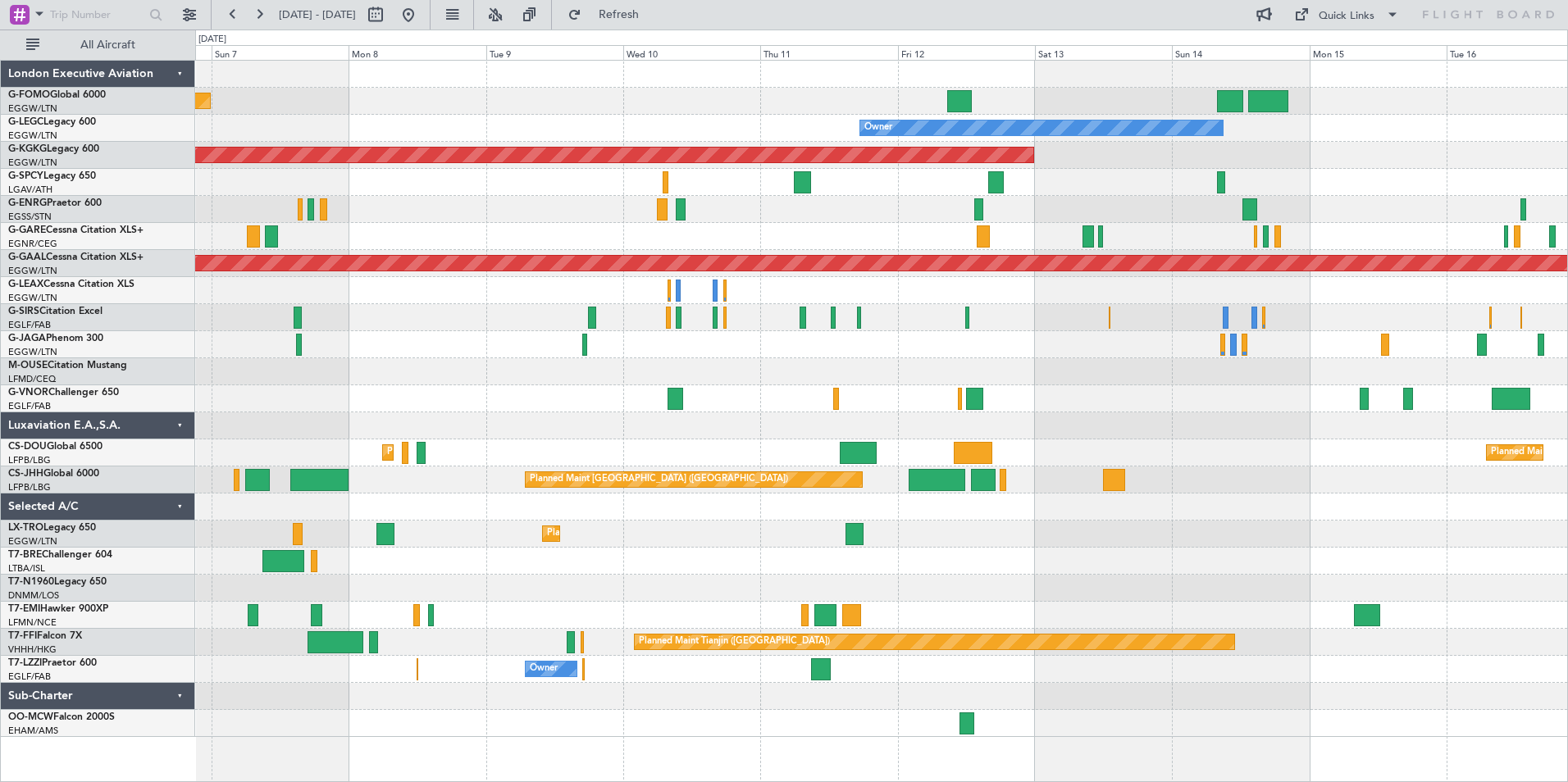
click at [1183, 581] on div "Planned Maint London (Luton) Owner AOG Maint Istanbul (Ataturk) Planned Maint D…" at bounding box center [881, 399] width 1372 height 676
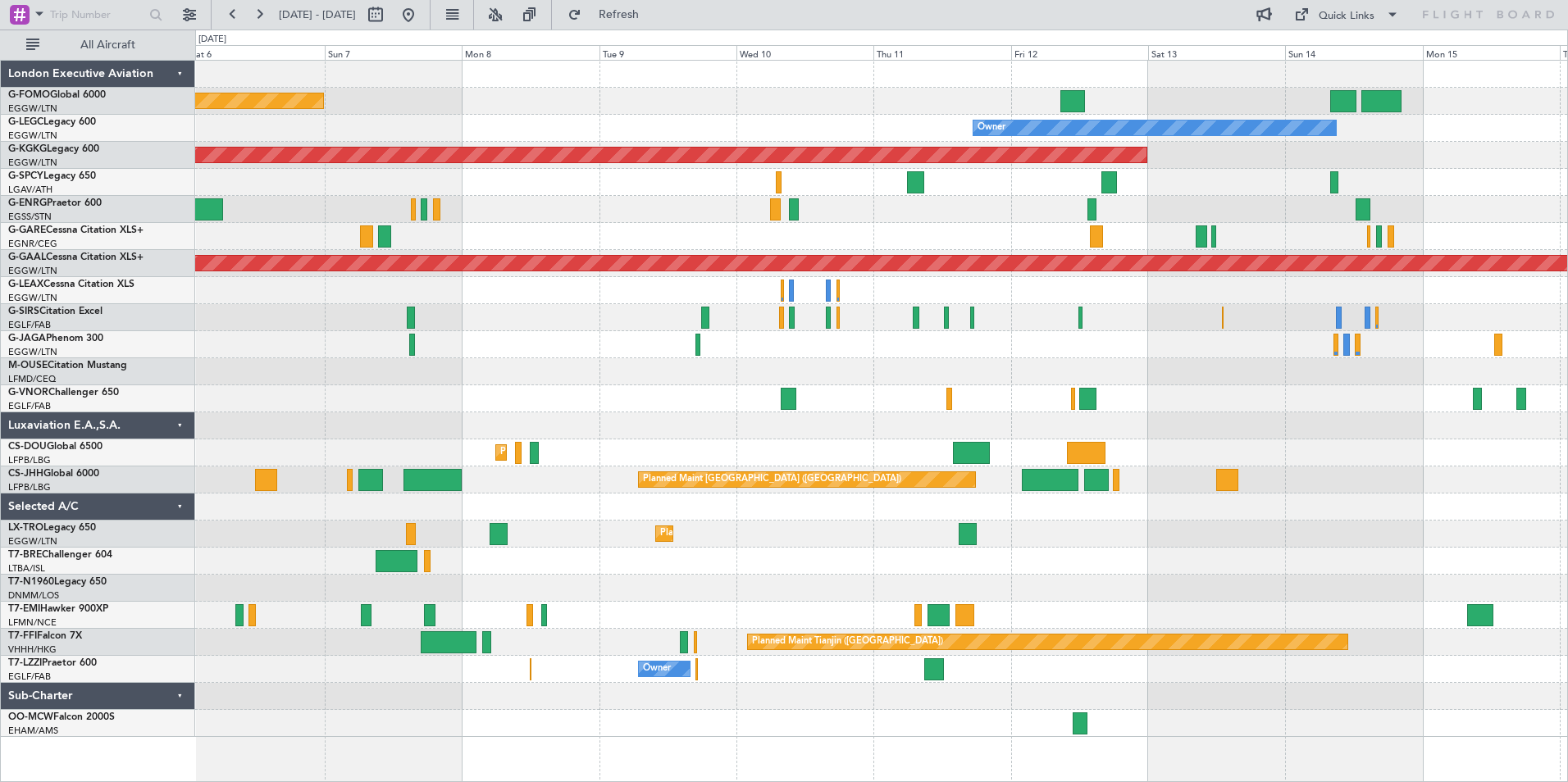
click at [641, 88] on div "Planned Maint [GEOGRAPHIC_DATA] ([GEOGRAPHIC_DATA]) Owner AOG Maint [GEOGRAPHIC…" at bounding box center [881, 399] width 1372 height 676
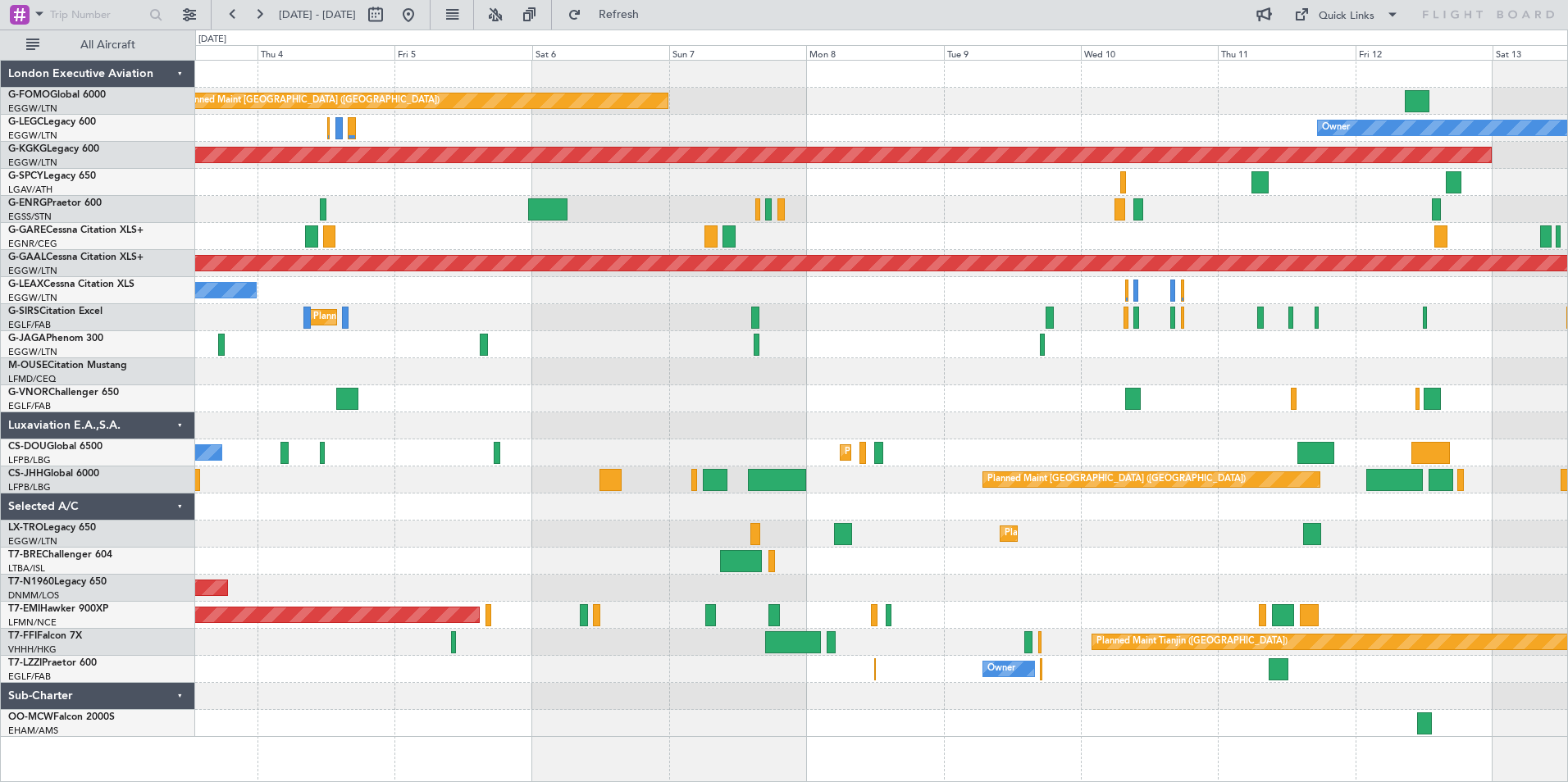
click at [1389, 383] on div "Planned Maint [GEOGRAPHIC_DATA] ([GEOGRAPHIC_DATA]) Owner Owner AOG Maint [GEOG…" at bounding box center [881, 399] width 1372 height 676
click at [1243, 356] on div "Planned Maint [GEOGRAPHIC_DATA] ([GEOGRAPHIC_DATA]) Owner Owner AOG Maint [GEOG…" at bounding box center [881, 399] width 1372 height 676
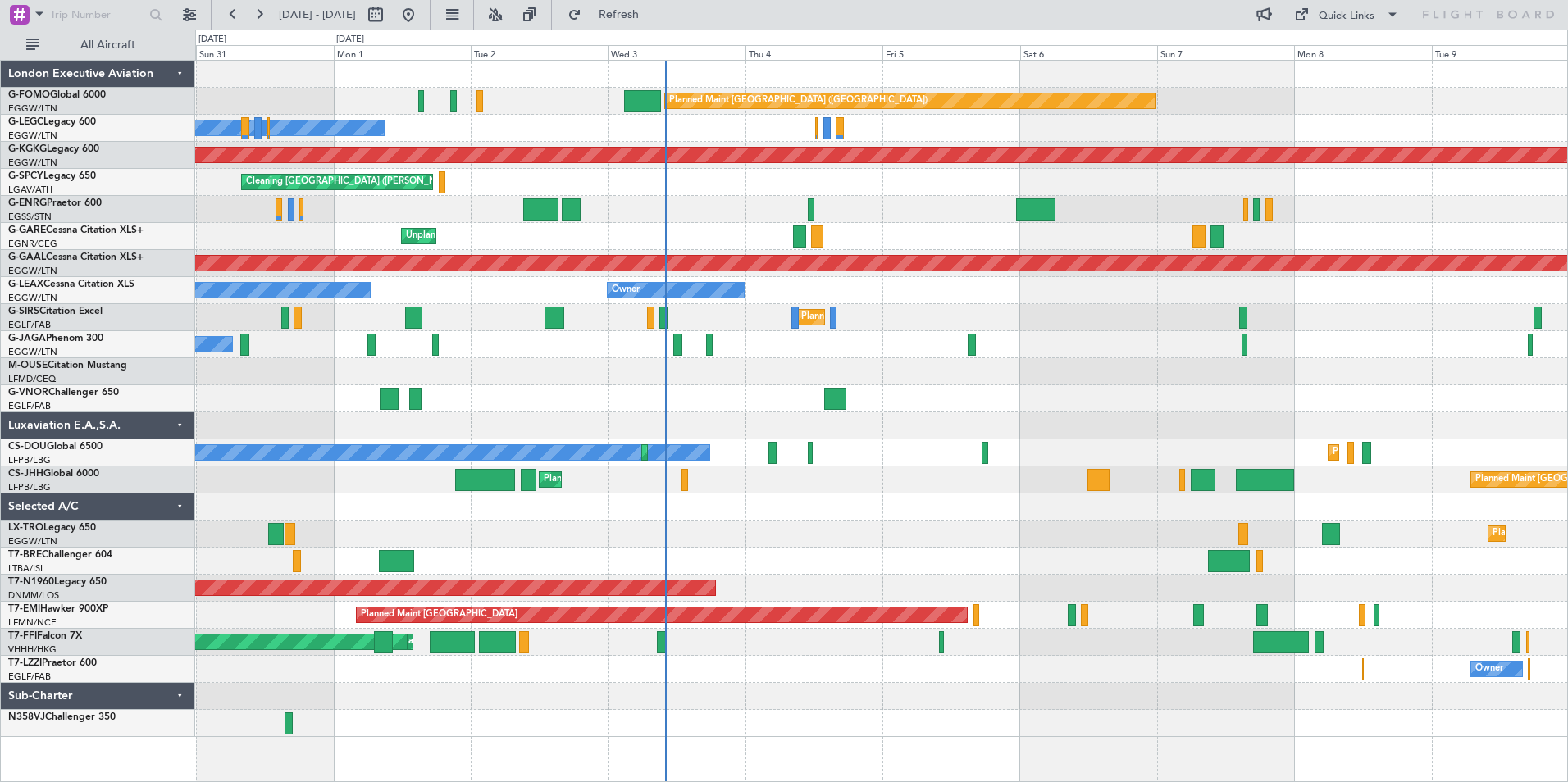
click at [892, 480] on div "Planned Maint [GEOGRAPHIC_DATA] ([GEOGRAPHIC_DATA]) Planned Maint [GEOGRAPHIC_D…" at bounding box center [881, 480] width 1372 height 27
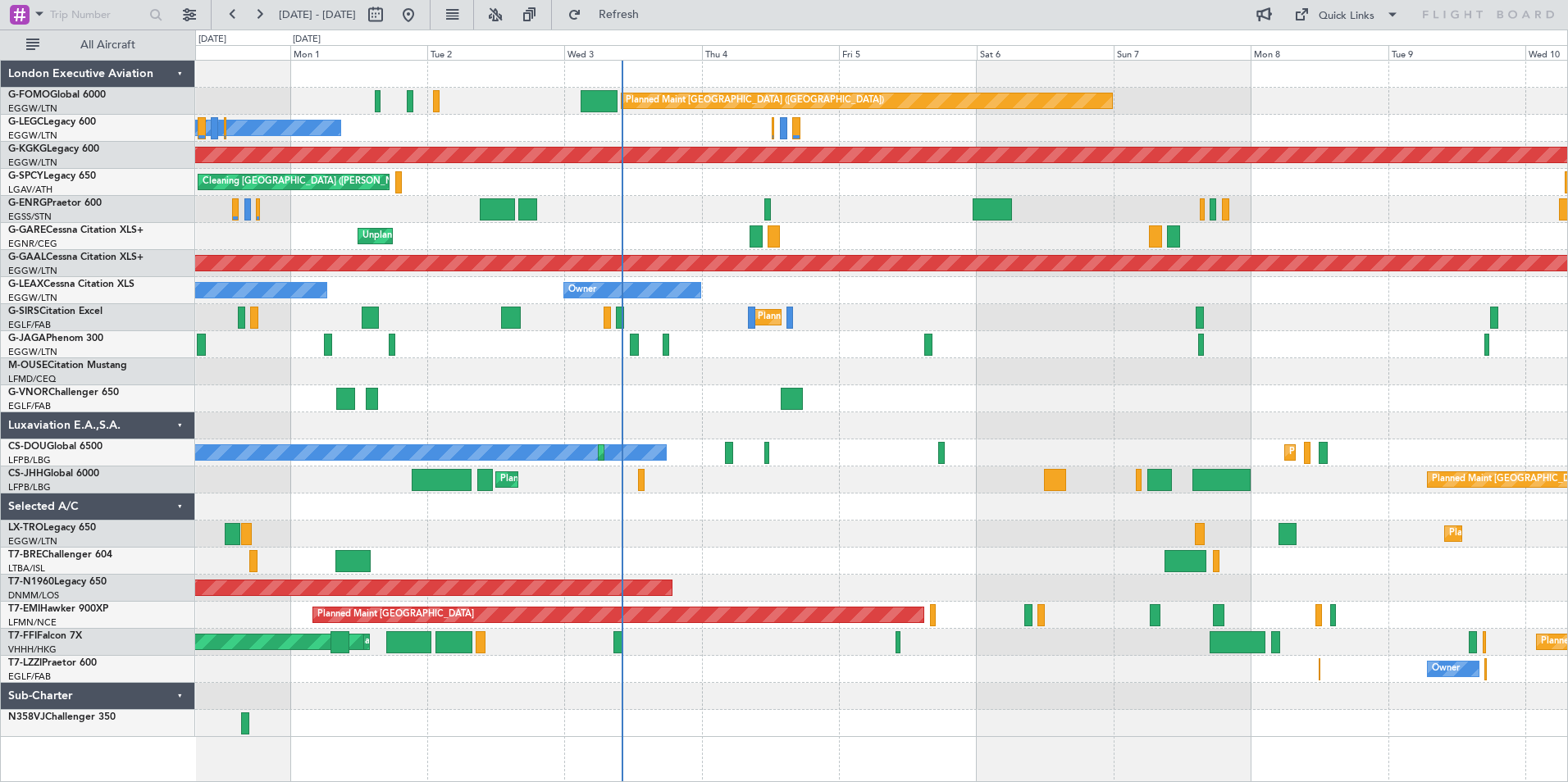
click at [1025, 398] on div "Planned Maint [GEOGRAPHIC_DATA] ([GEOGRAPHIC_DATA]) Owner Owner AOG Maint [GEOG…" at bounding box center [881, 399] width 1372 height 676
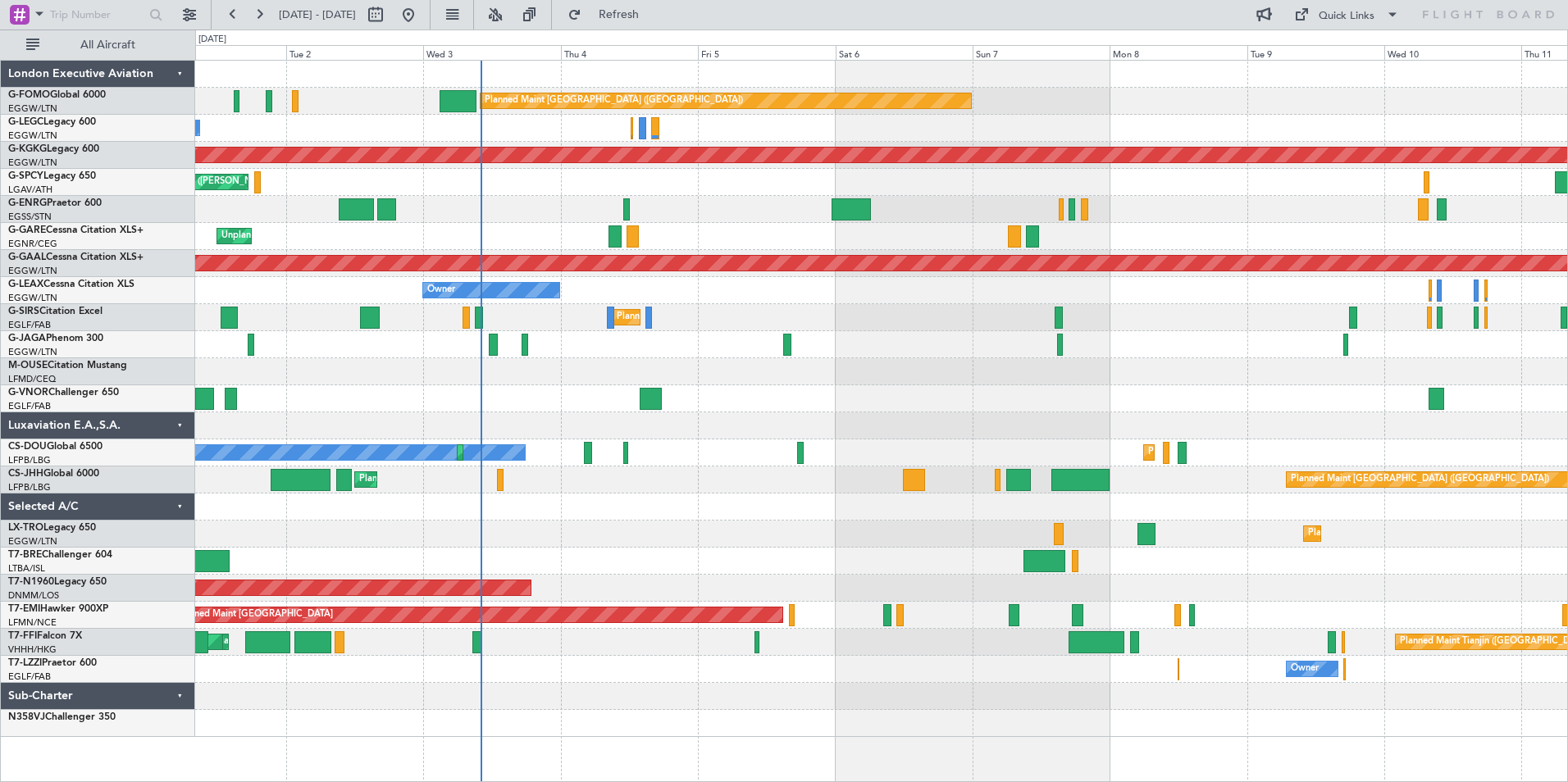
click at [969, 403] on div "Planned Maint [GEOGRAPHIC_DATA] ([GEOGRAPHIC_DATA]) Owner Owner AOG Maint [GEOG…" at bounding box center [881, 399] width 1372 height 676
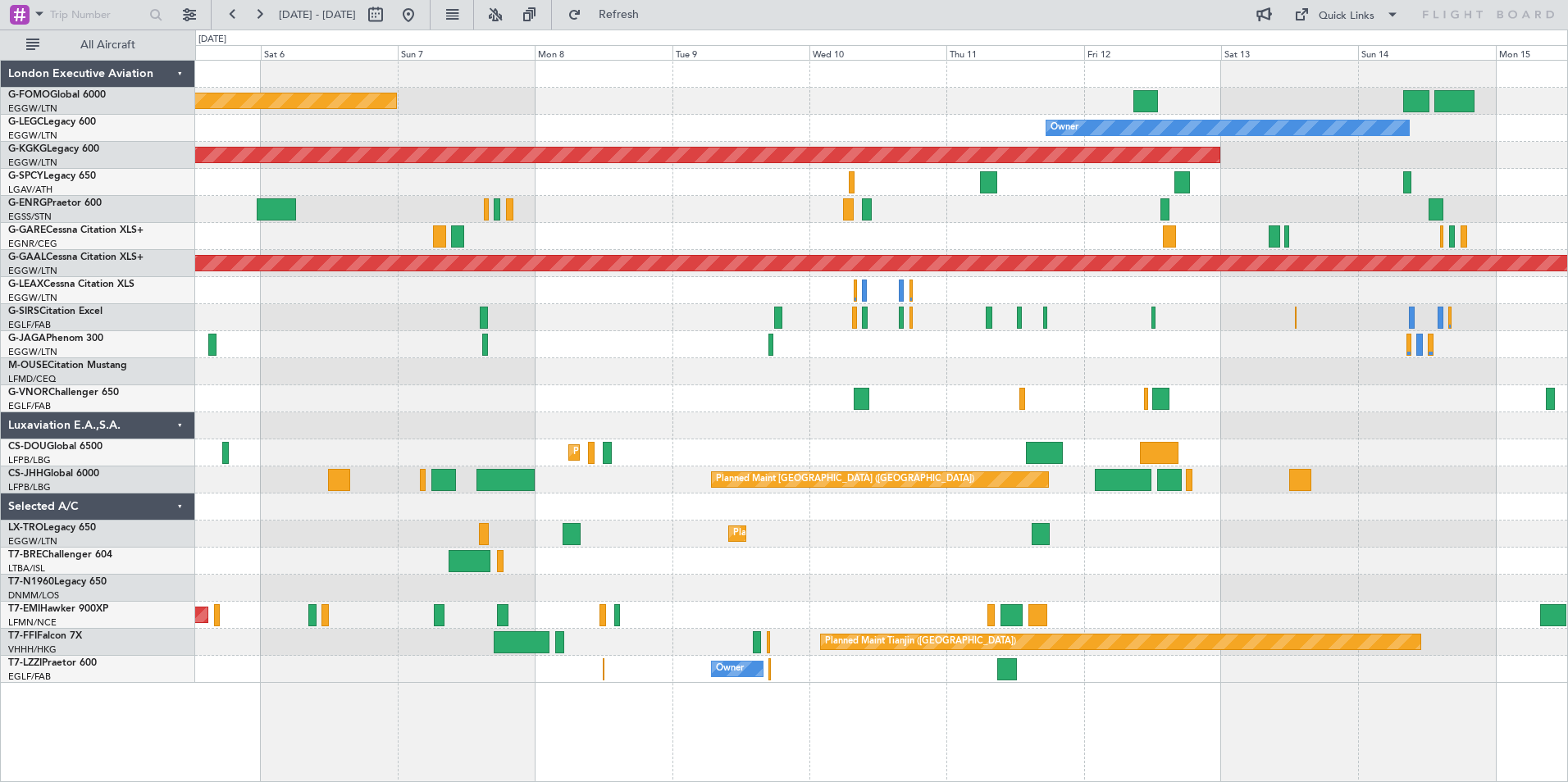
click at [302, 453] on div "Planned Maint [GEOGRAPHIC_DATA] ([GEOGRAPHIC_DATA]) Owner AOG Maint [GEOGRAPHIC…" at bounding box center [881, 372] width 1372 height 623
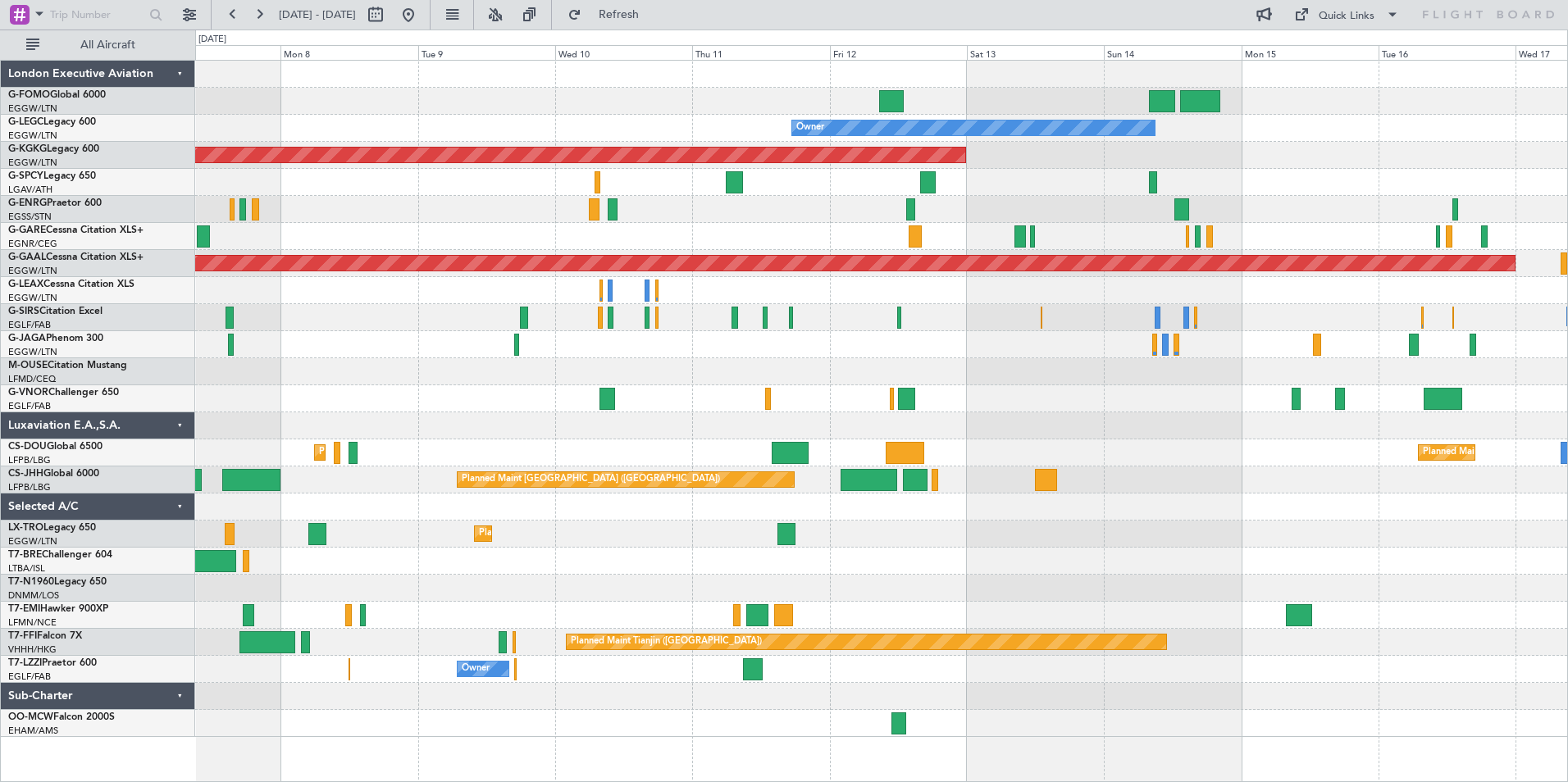
click at [985, 519] on div "Planned Maint [GEOGRAPHIC_DATA] ([GEOGRAPHIC_DATA]) Owner AOG Maint [GEOGRAPHIC…" at bounding box center [881, 399] width 1372 height 676
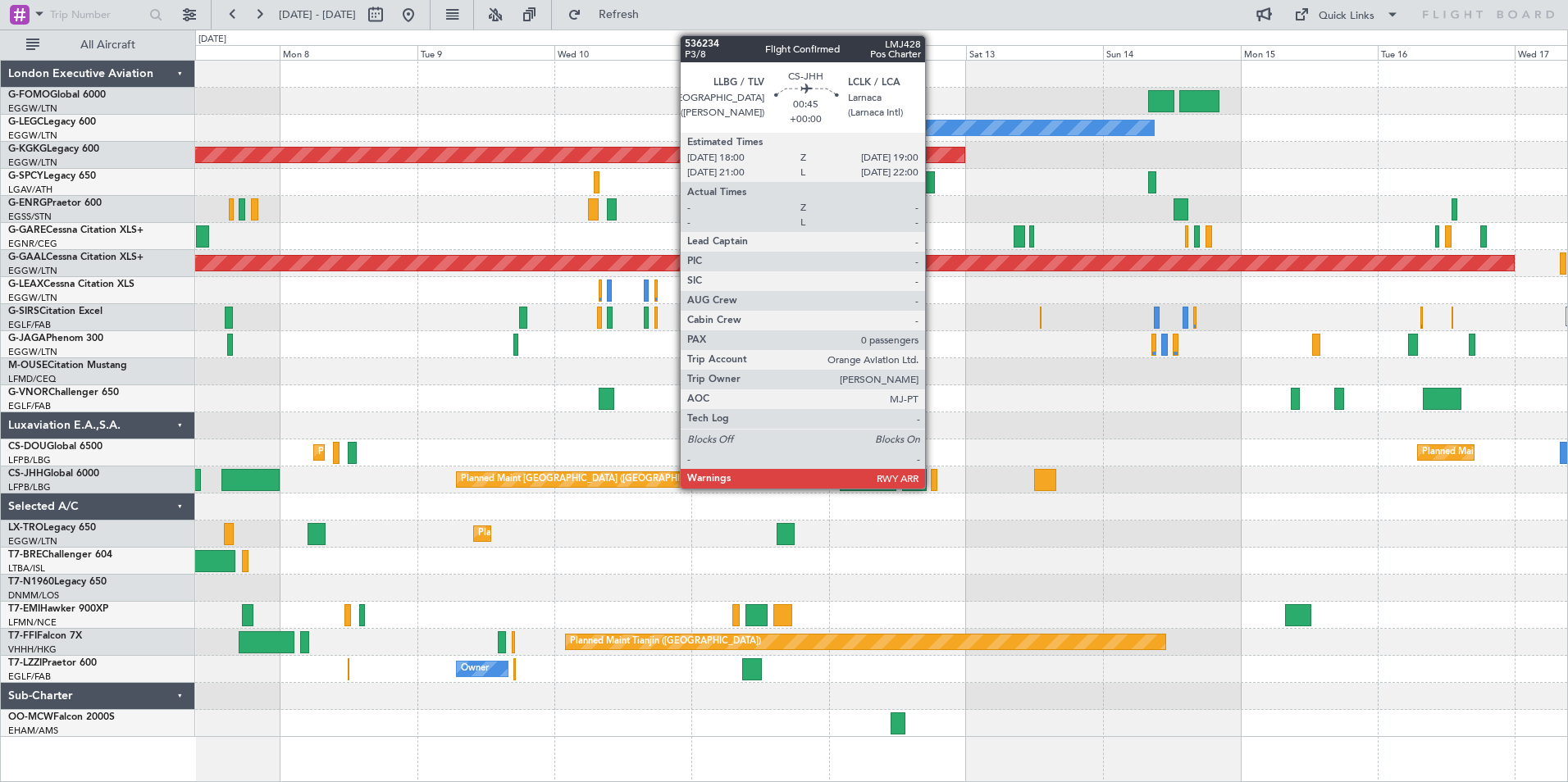
click at [933, 487] on div at bounding box center [934, 480] width 5 height 22
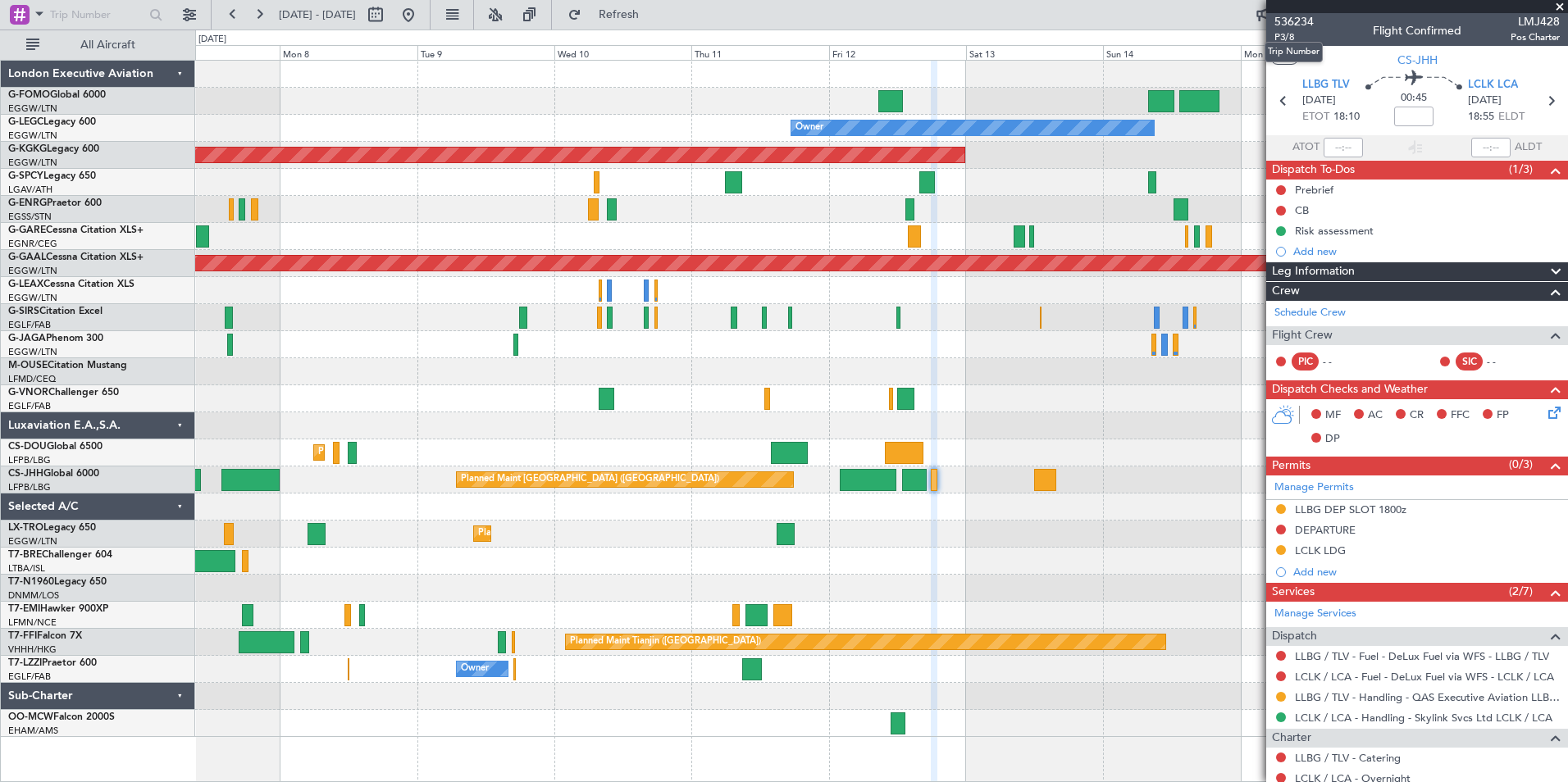
click at [1281, 37] on mat-tooltip-component "Trip Number" at bounding box center [1293, 52] width 82 height 43
click at [1292, 35] on span "P3/8" at bounding box center [1293, 36] width 39 height 14
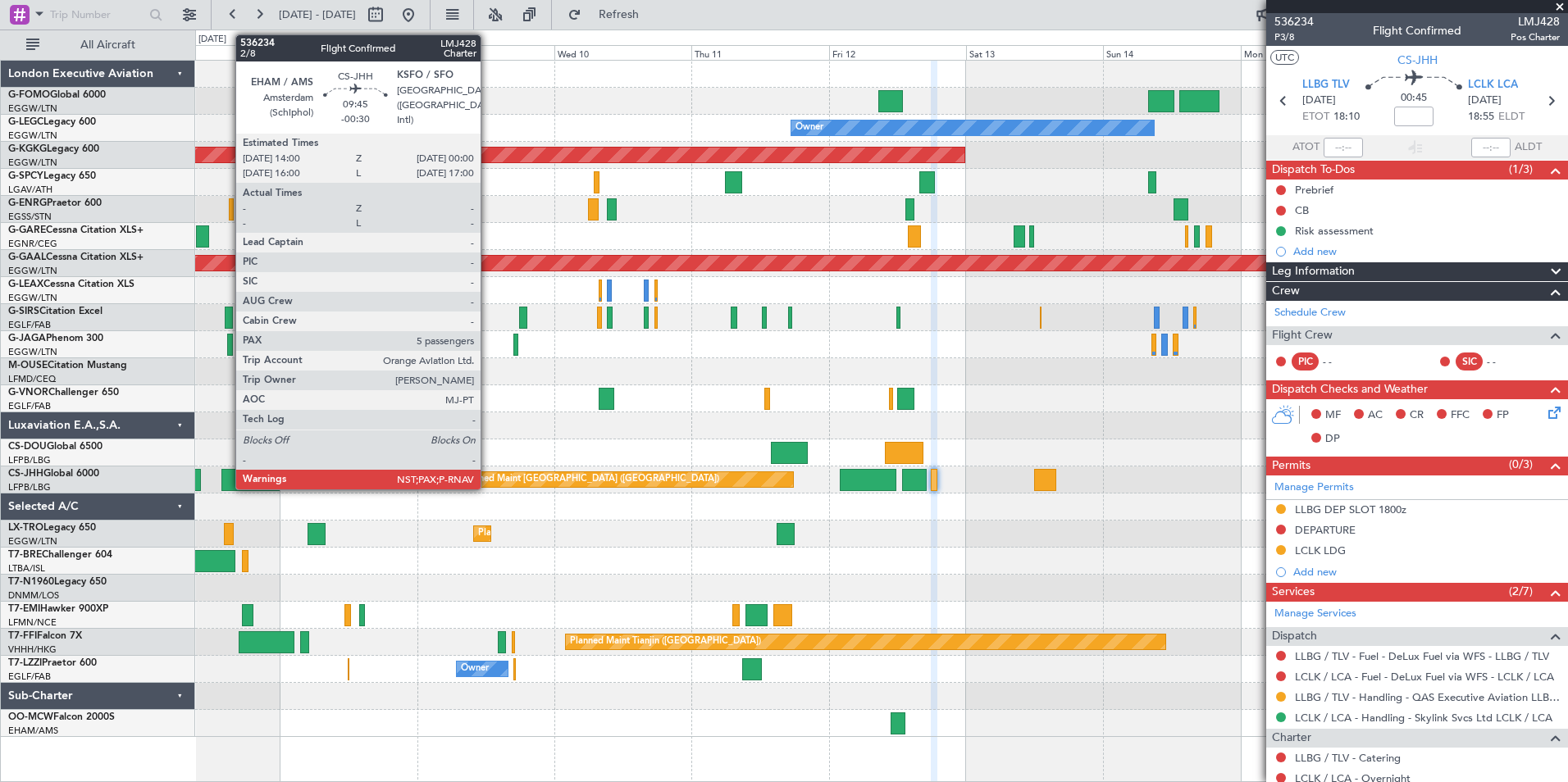
click at [228, 482] on div at bounding box center [249, 480] width 57 height 22
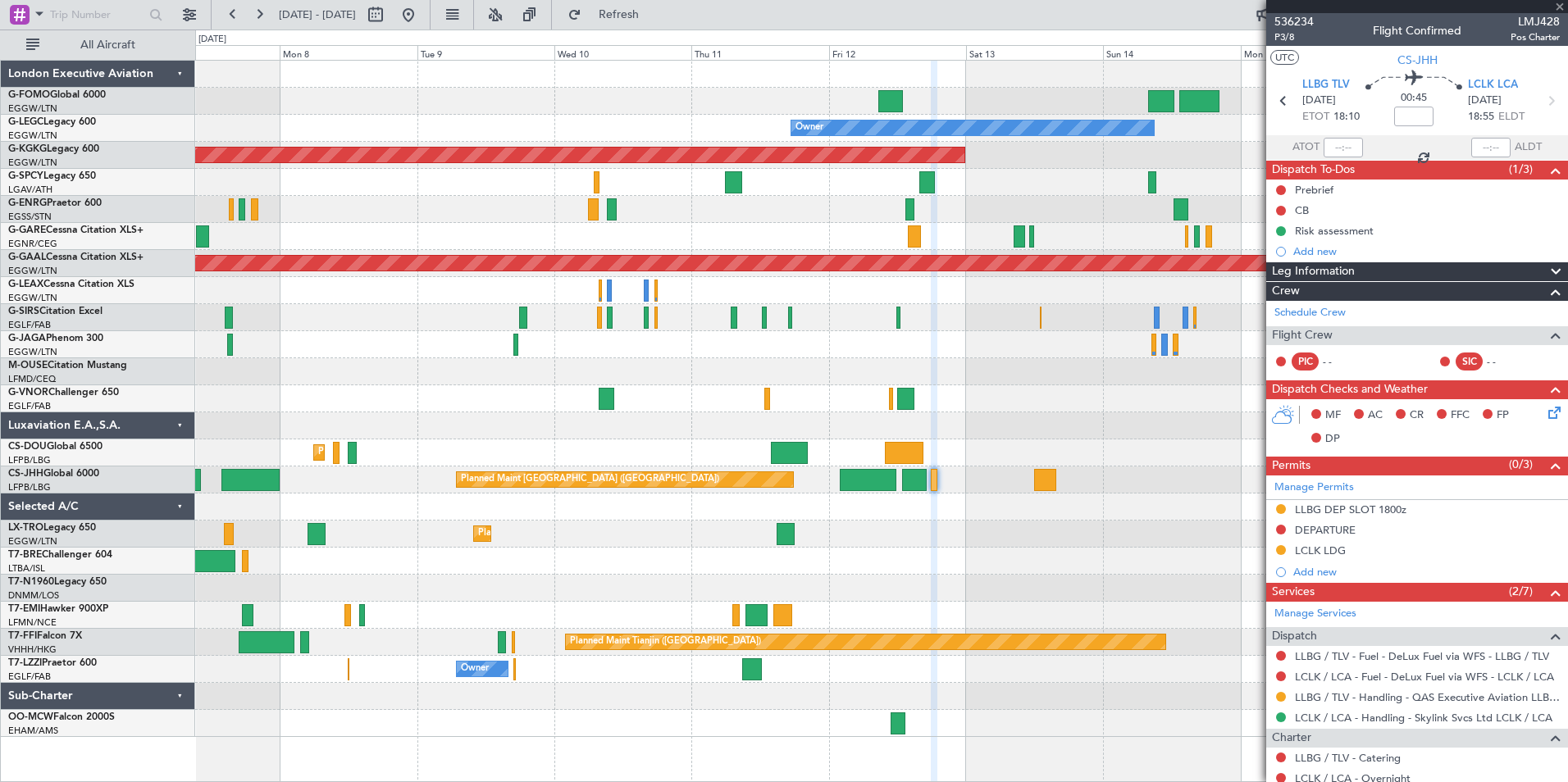
type input "-00:30"
type input "5"
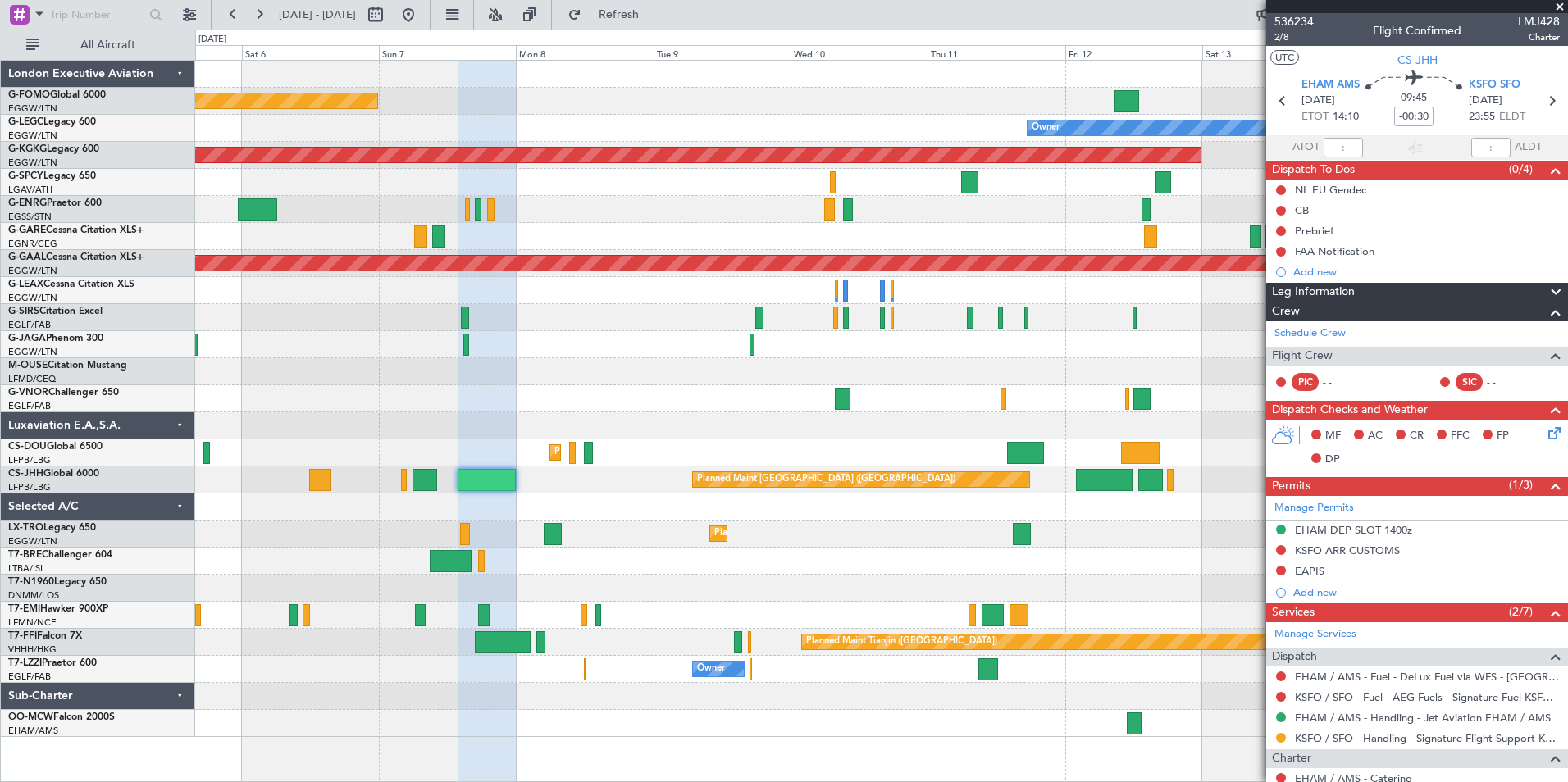
click at [743, 443] on div "Planned Maint [GEOGRAPHIC_DATA] ([GEOGRAPHIC_DATA]) Planned Maint [GEOGRAPHIC_D…" at bounding box center [881, 453] width 1372 height 27
click at [426, 491] on div "Planned Maint [GEOGRAPHIC_DATA] ([GEOGRAPHIC_DATA])" at bounding box center [881, 480] width 1372 height 27
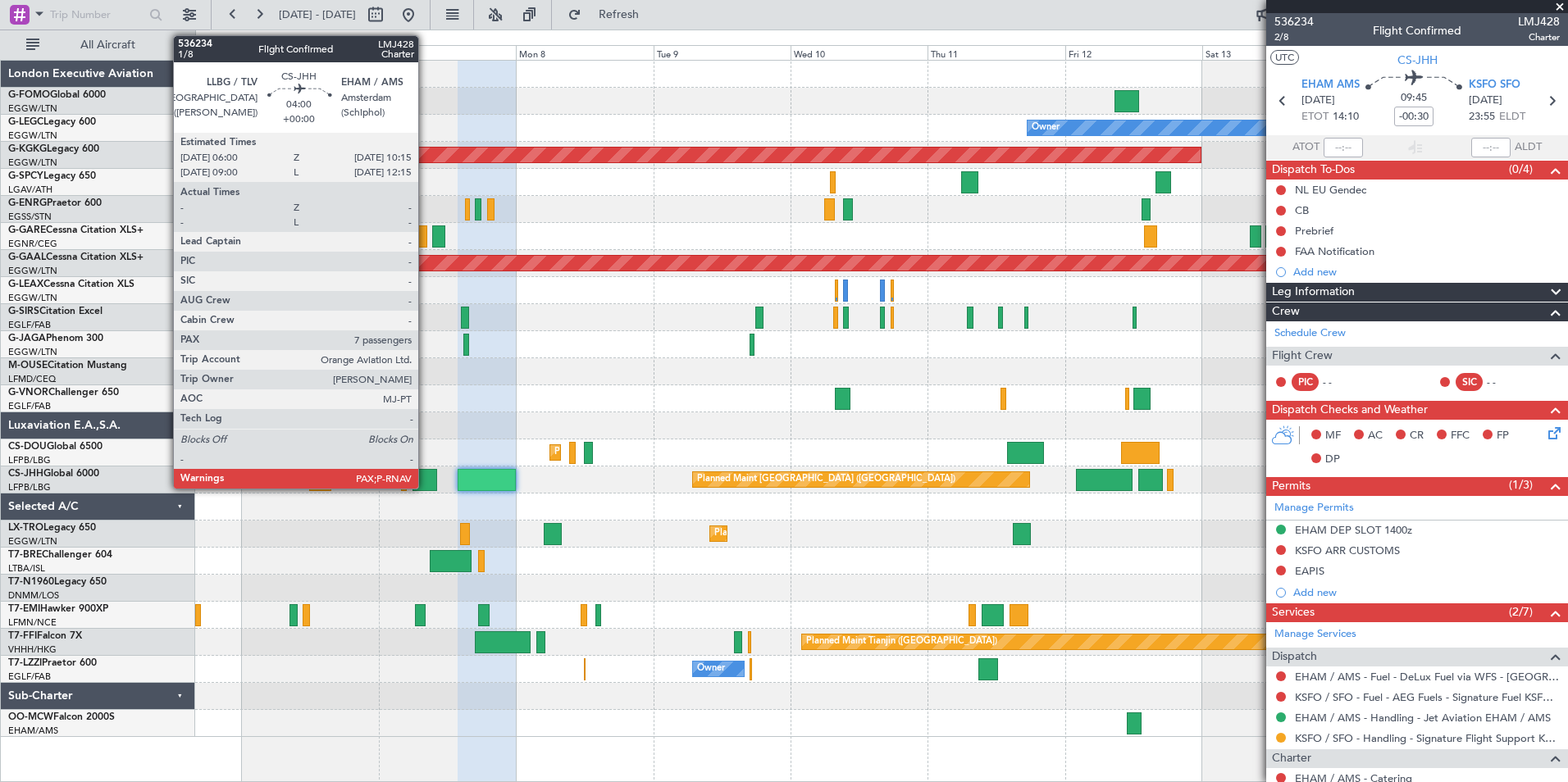
click at [426, 487] on div at bounding box center [424, 480] width 24 height 22
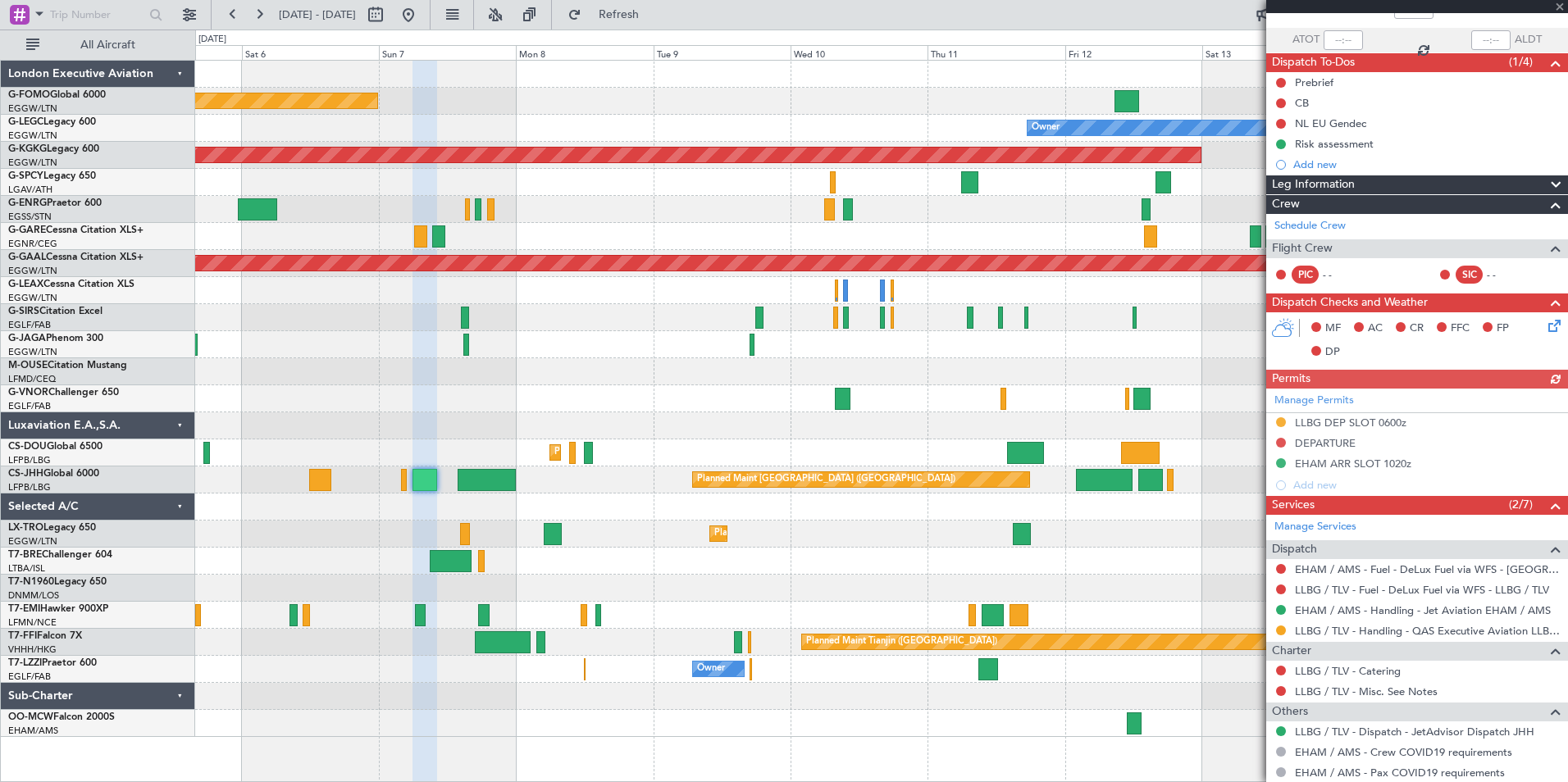
scroll to position [175, 0]
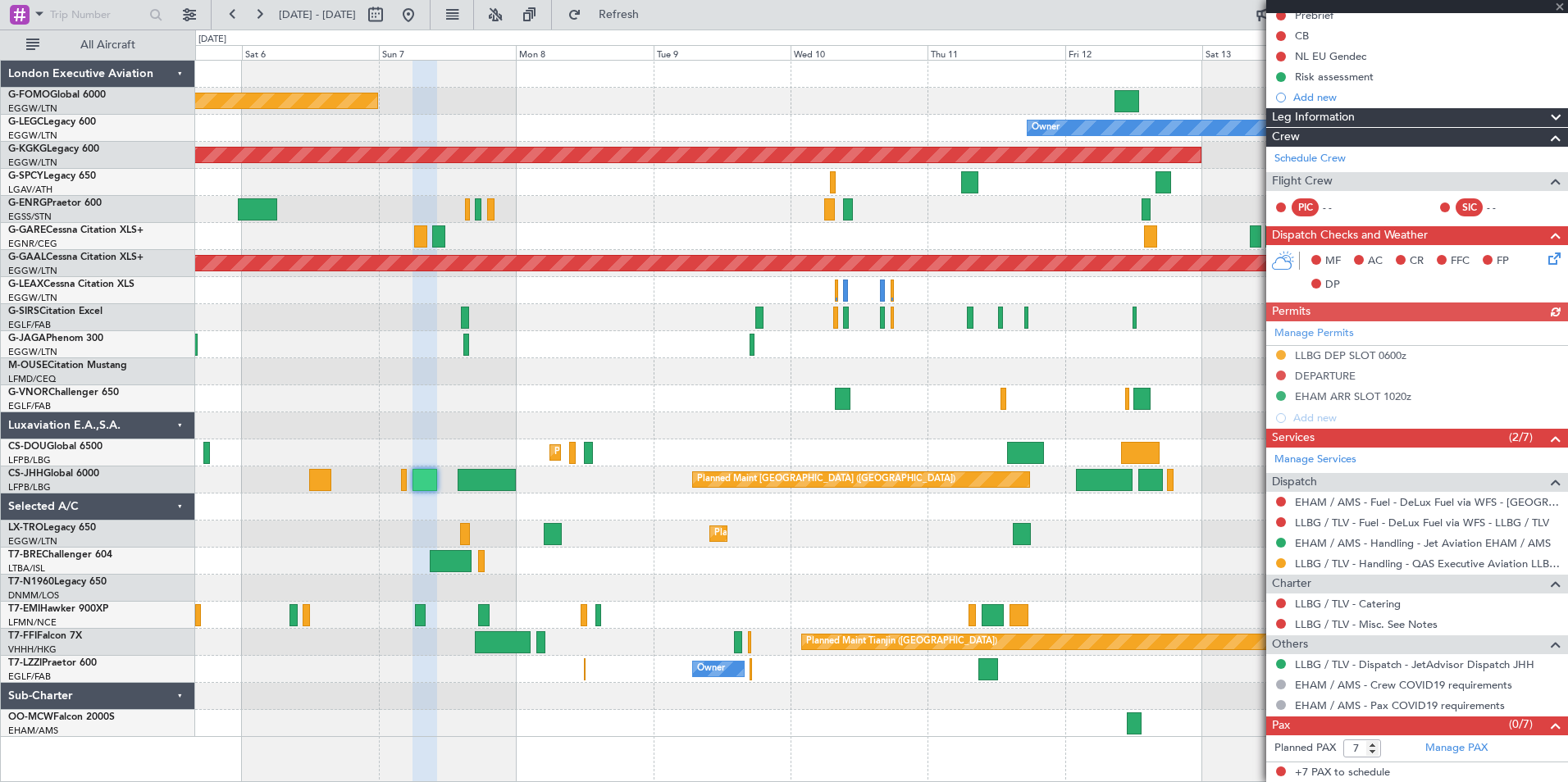
click at [102, 417] on div "Planned Maint London (Luton) Owner AOG Maint Istanbul (Ataturk) Planned Maint D…" at bounding box center [784, 406] width 1568 height 753
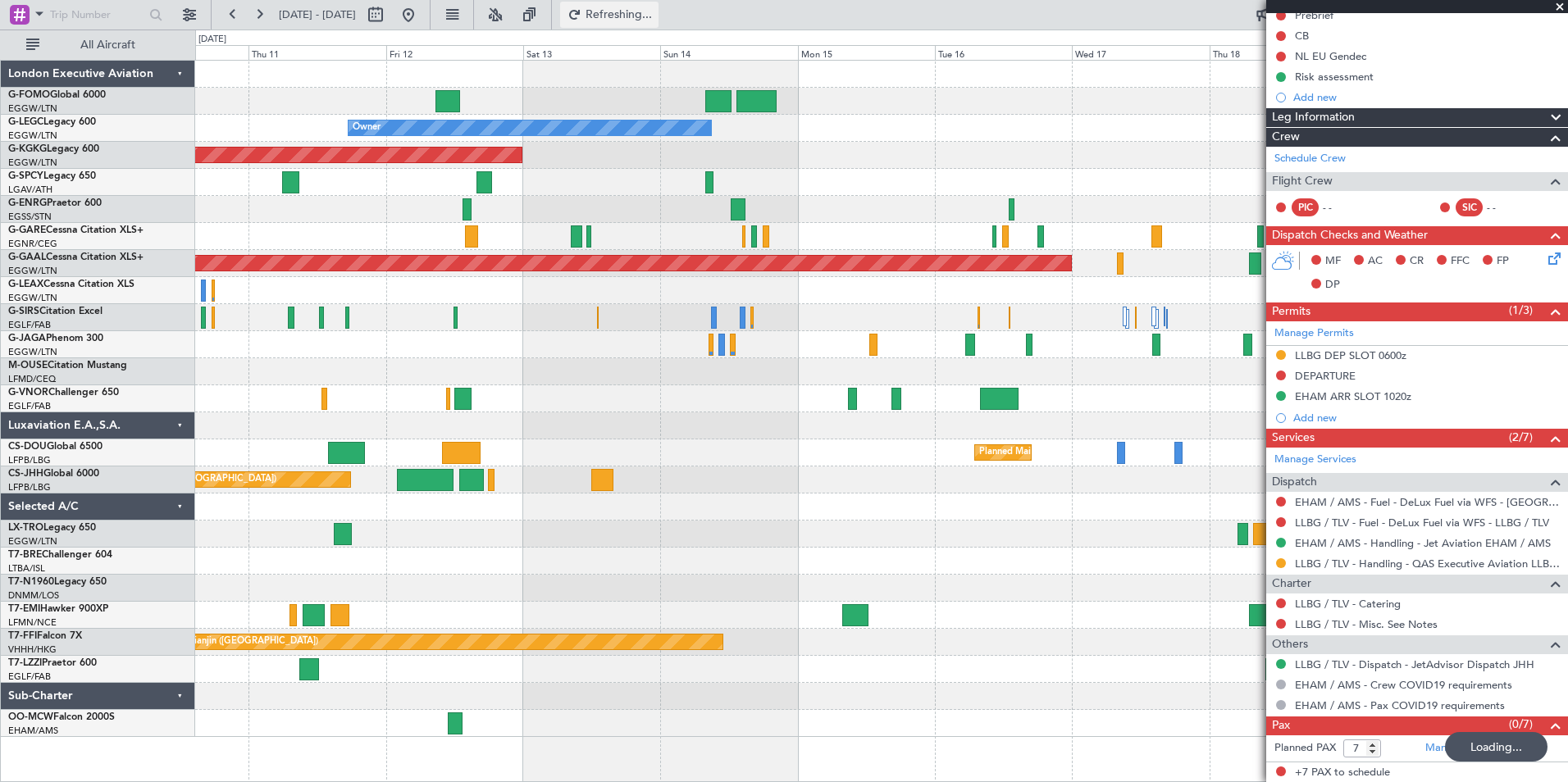
click at [658, 23] on button "Refreshing..." at bounding box center [609, 14] width 99 height 26
click at [653, 9] on span "Refresh" at bounding box center [619, 14] width 69 height 12
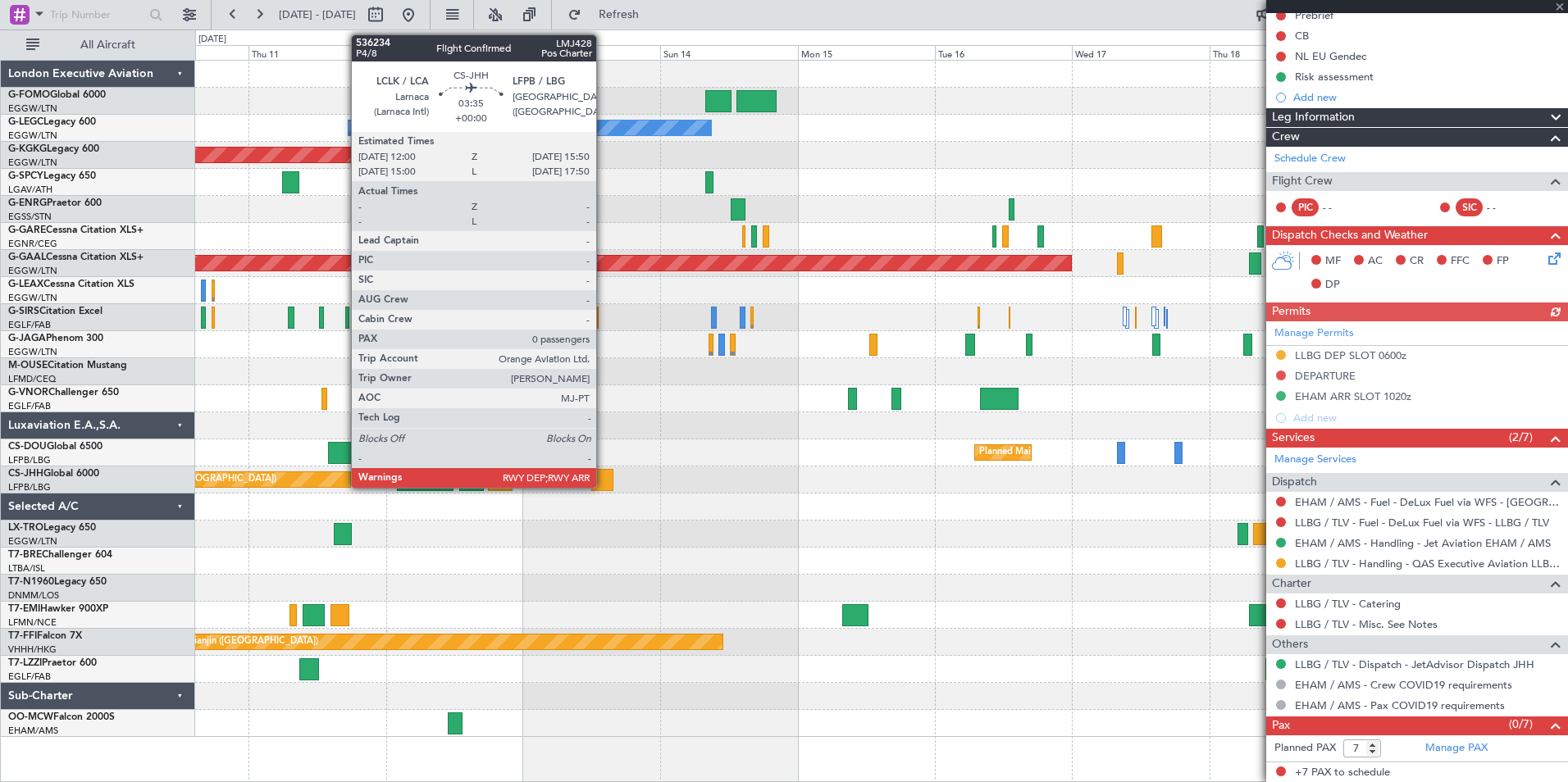
click at [604, 482] on div at bounding box center [602, 480] width 22 height 22
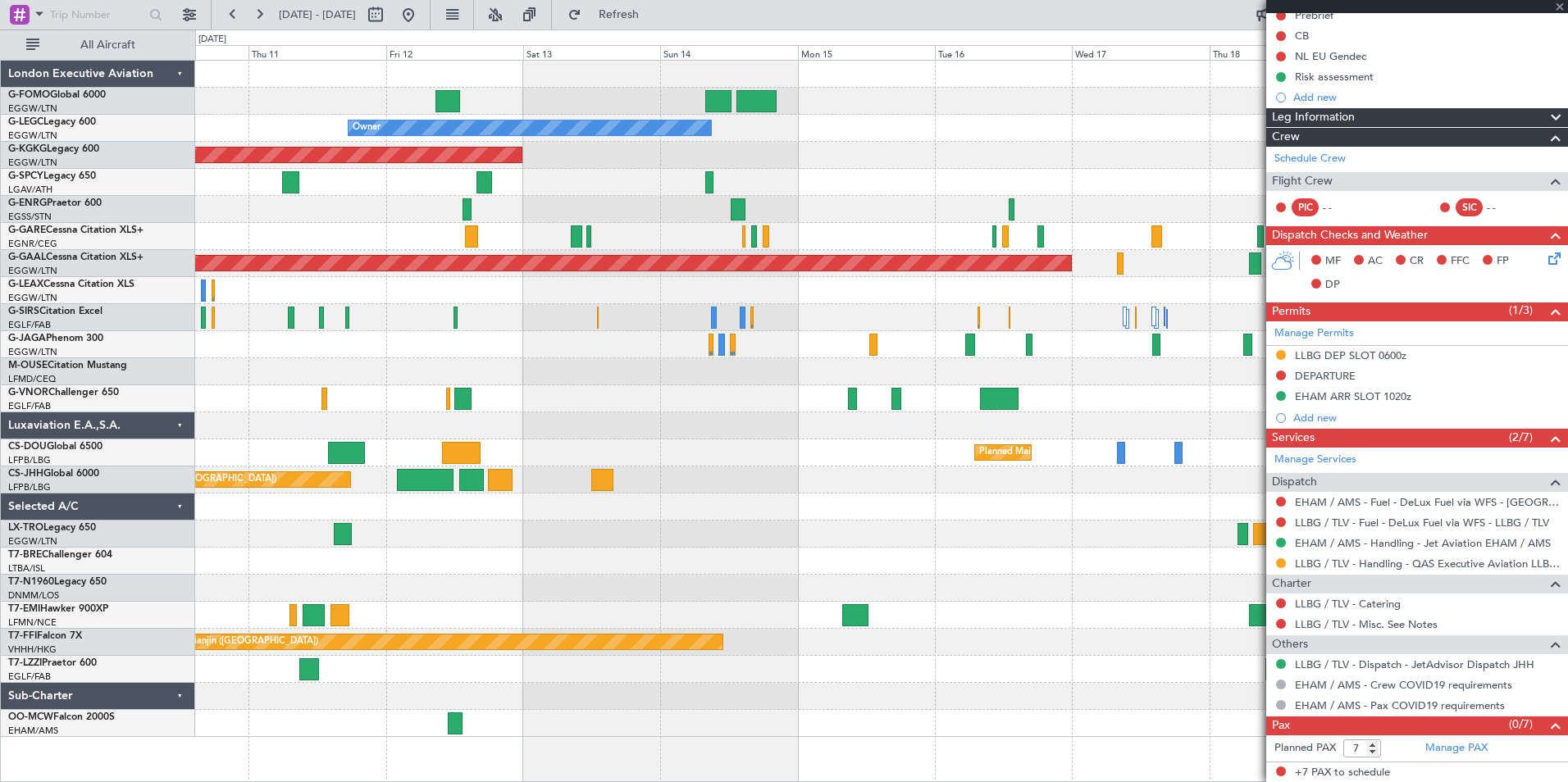
type input "0"
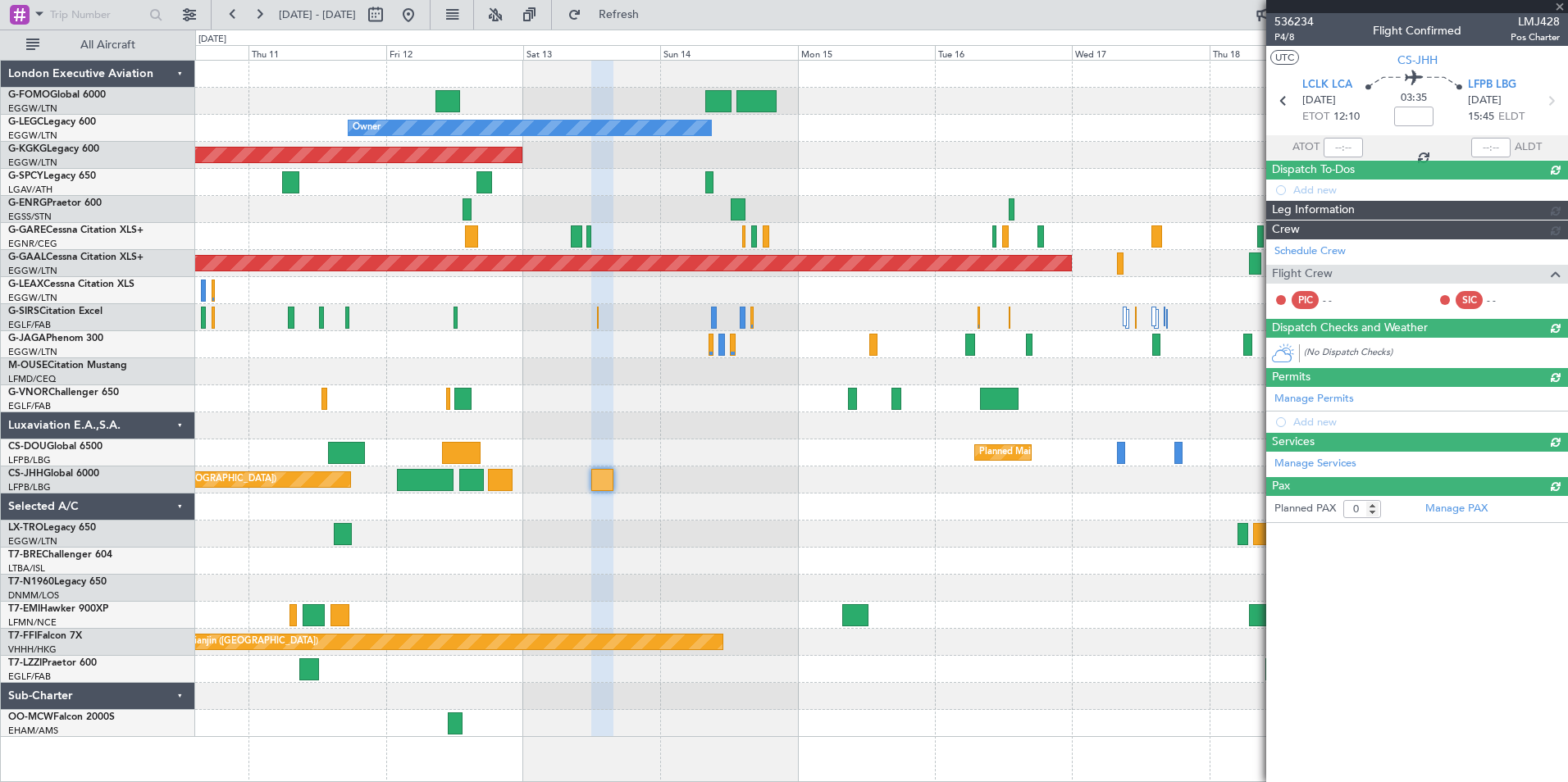
scroll to position [0, 0]
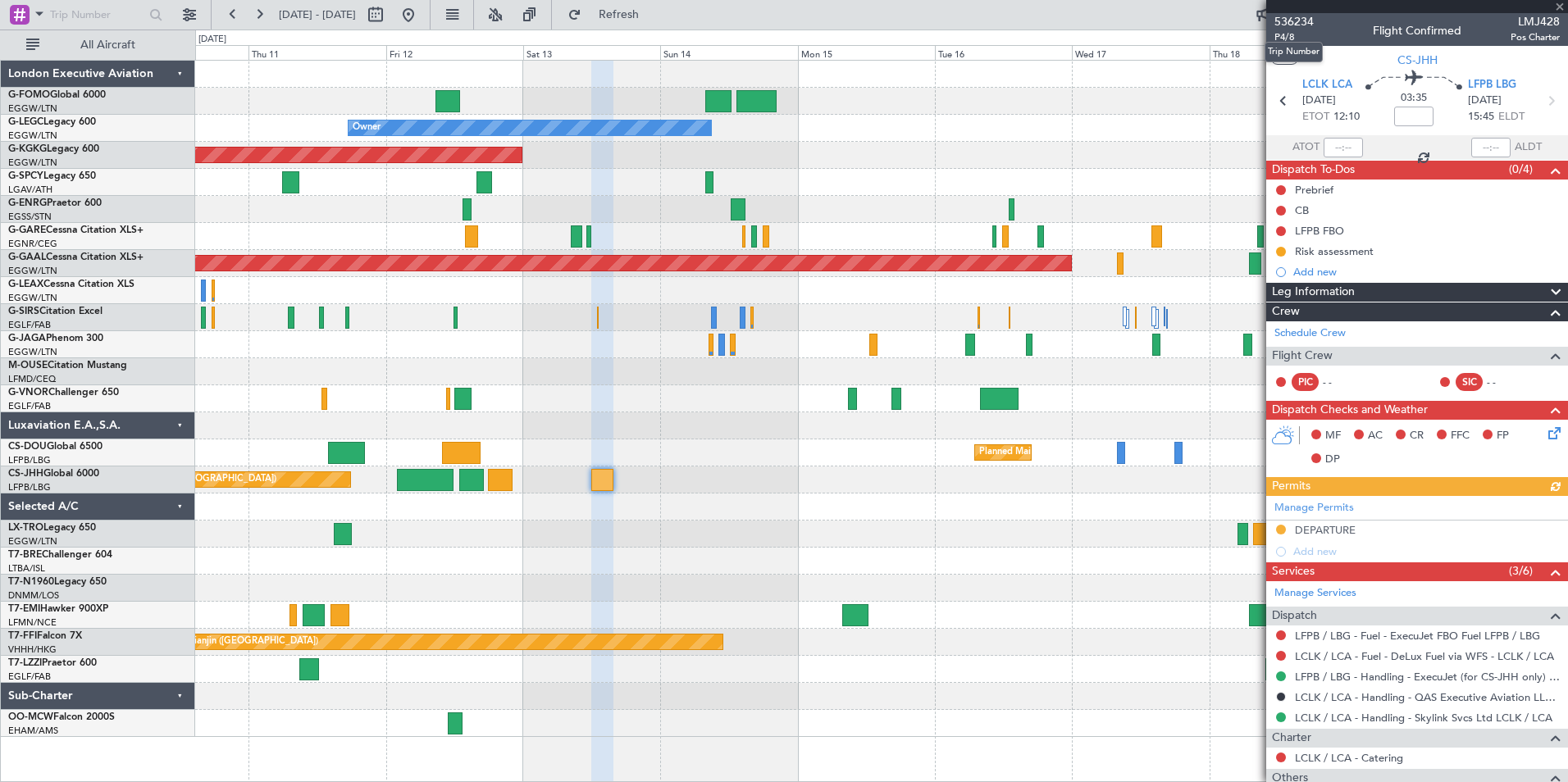
click at [1279, 40] on mat-tooltip-component "Trip Number" at bounding box center [1293, 52] width 82 height 43
click at [1282, 41] on span "P4/8" at bounding box center [1293, 36] width 39 height 14
click at [658, 23] on button "Refresh" at bounding box center [609, 14] width 99 height 26
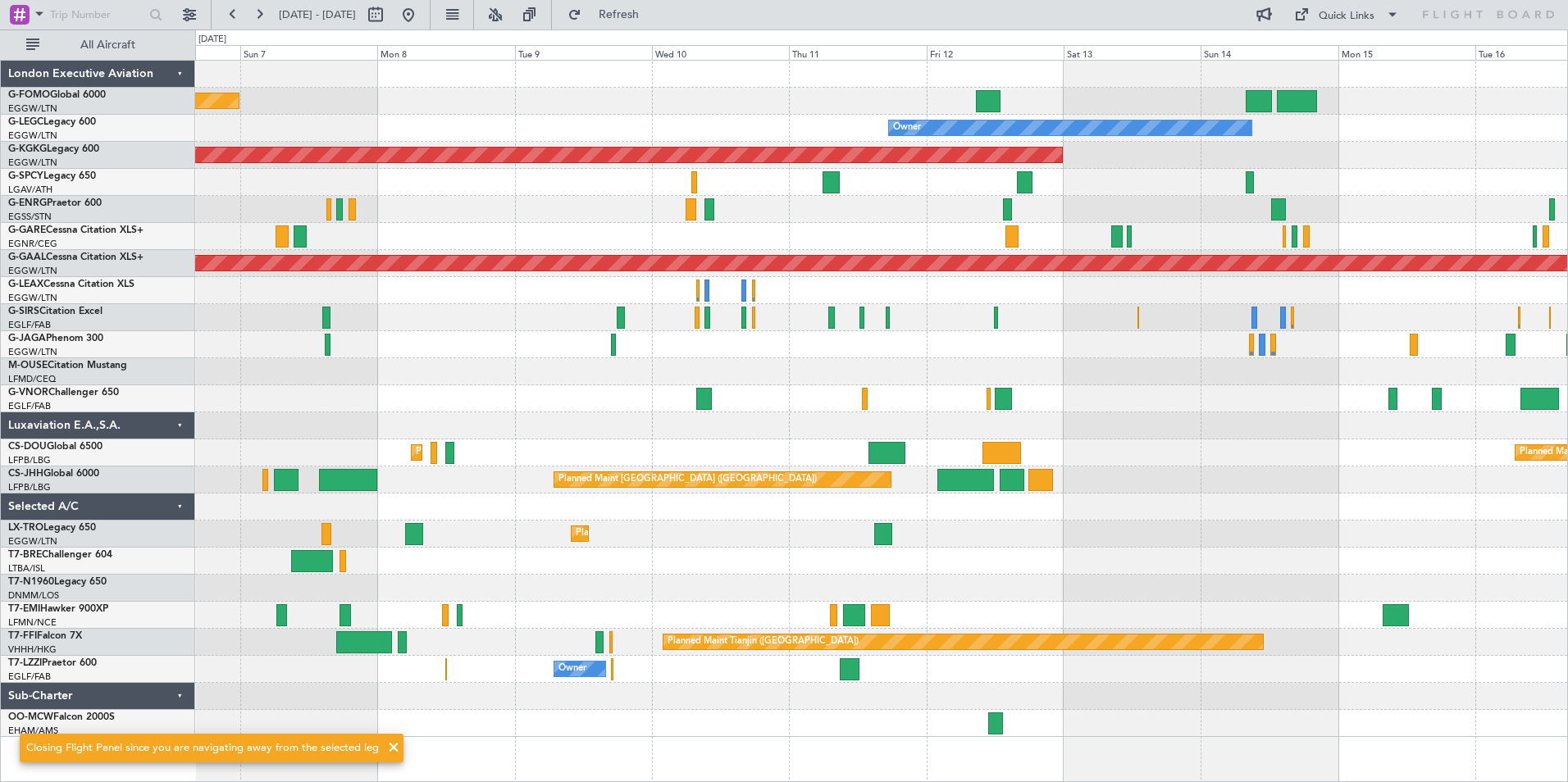
click at [1179, 531] on div "Planned Maint Dusseldorf" at bounding box center [881, 535] width 1372 height 27
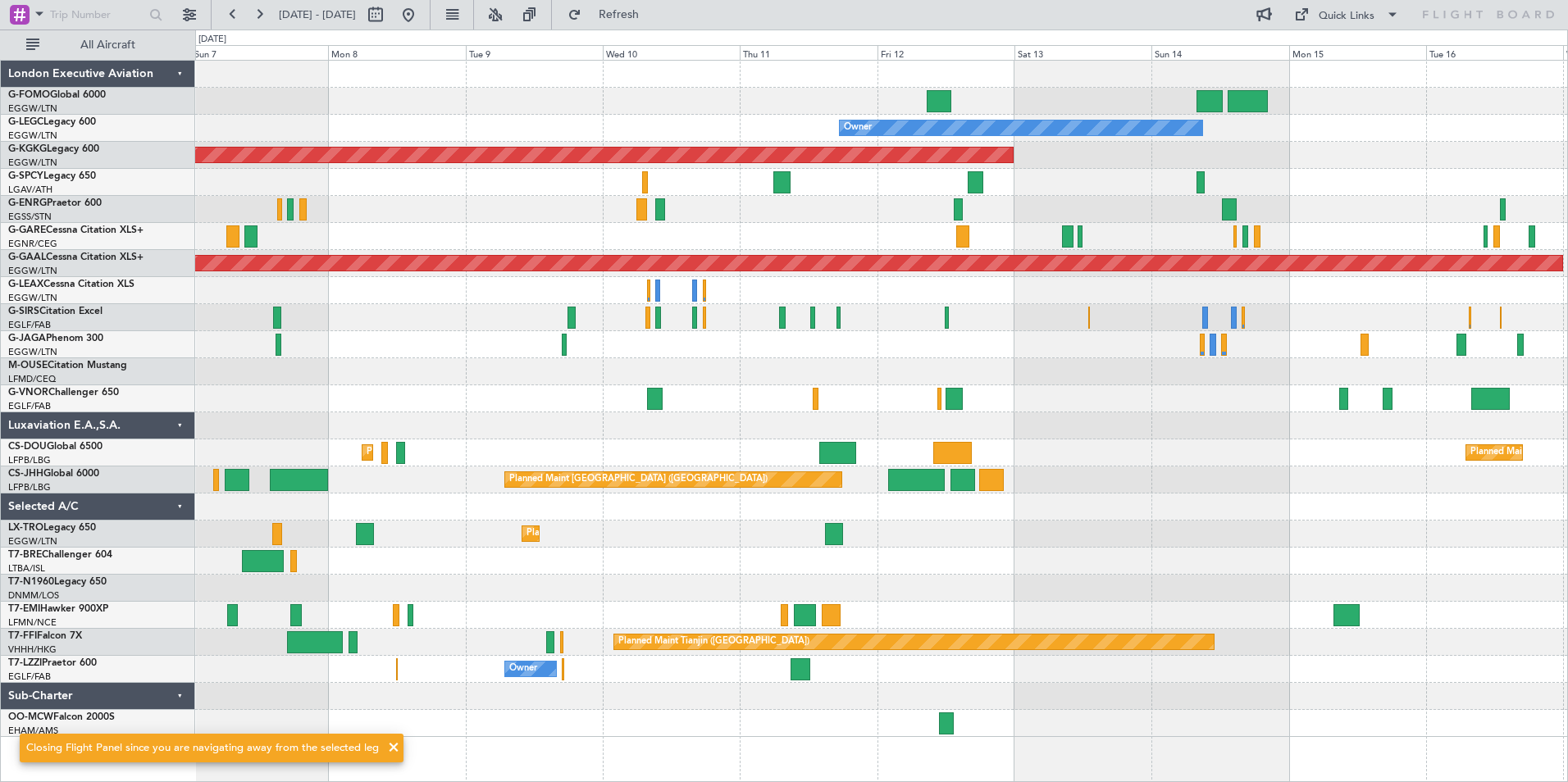
click at [1005, 547] on div "Planned Maint London (Luton) Owner AOG Maint Istanbul (Ataturk) Planned Maint D…" at bounding box center [881, 399] width 1372 height 676
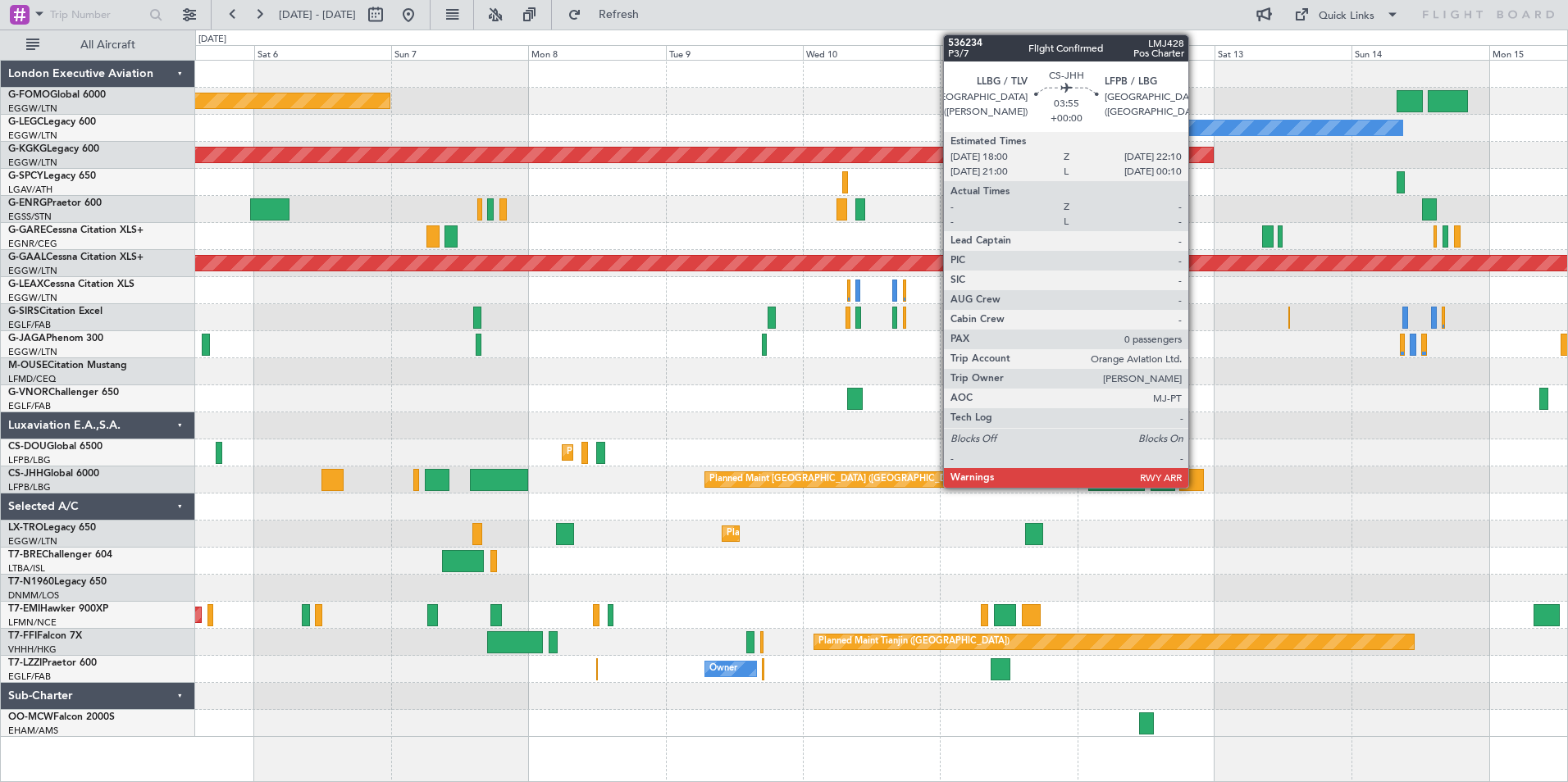
click at [1193, 485] on div at bounding box center [1191, 480] width 24 height 22
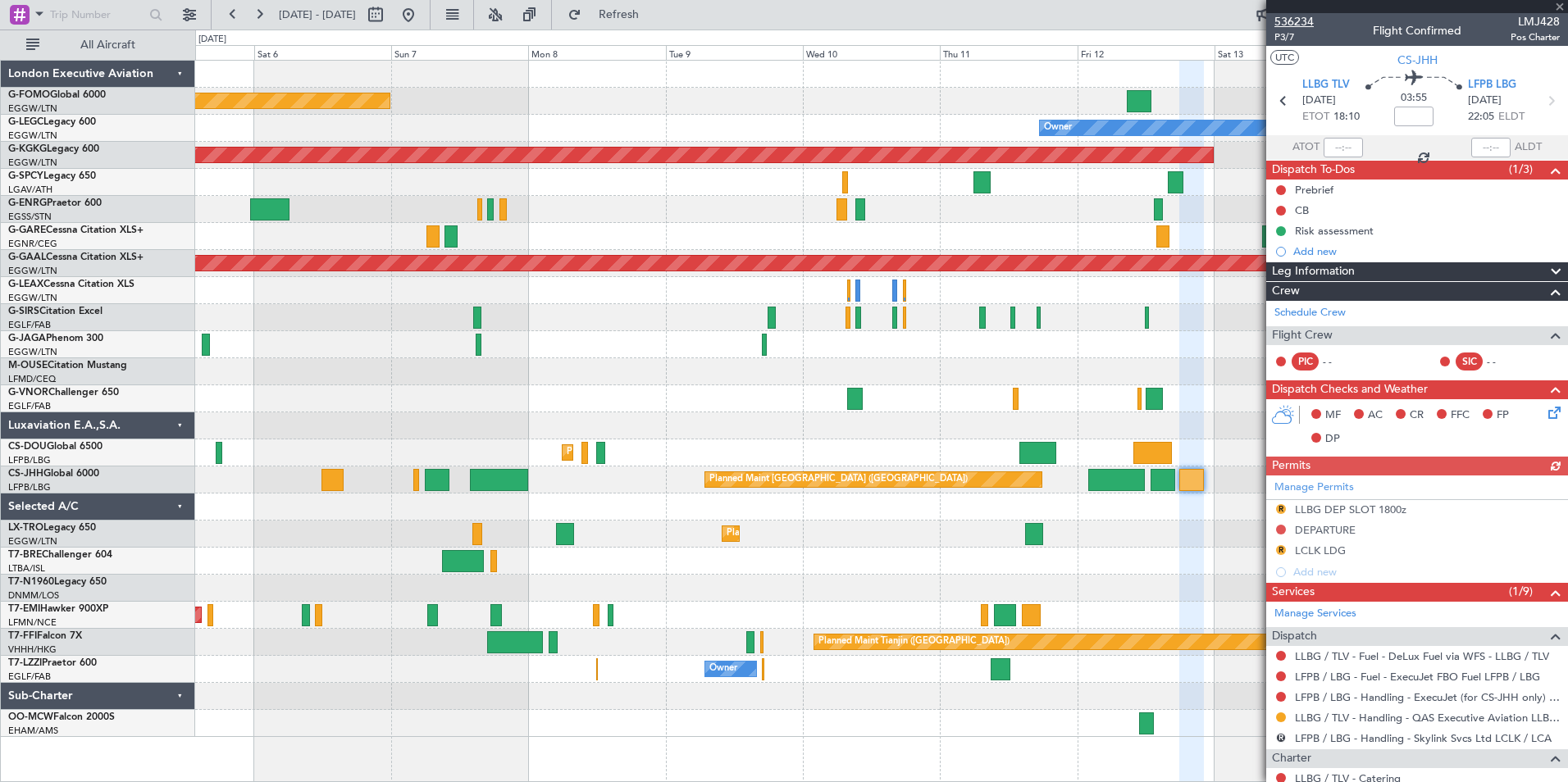
click at [1288, 19] on span "536234" at bounding box center [1293, 21] width 39 height 17
click at [1302, 28] on span "536234" at bounding box center [1293, 21] width 39 height 17
click at [1559, 5] on span at bounding box center [1560, 7] width 16 height 14
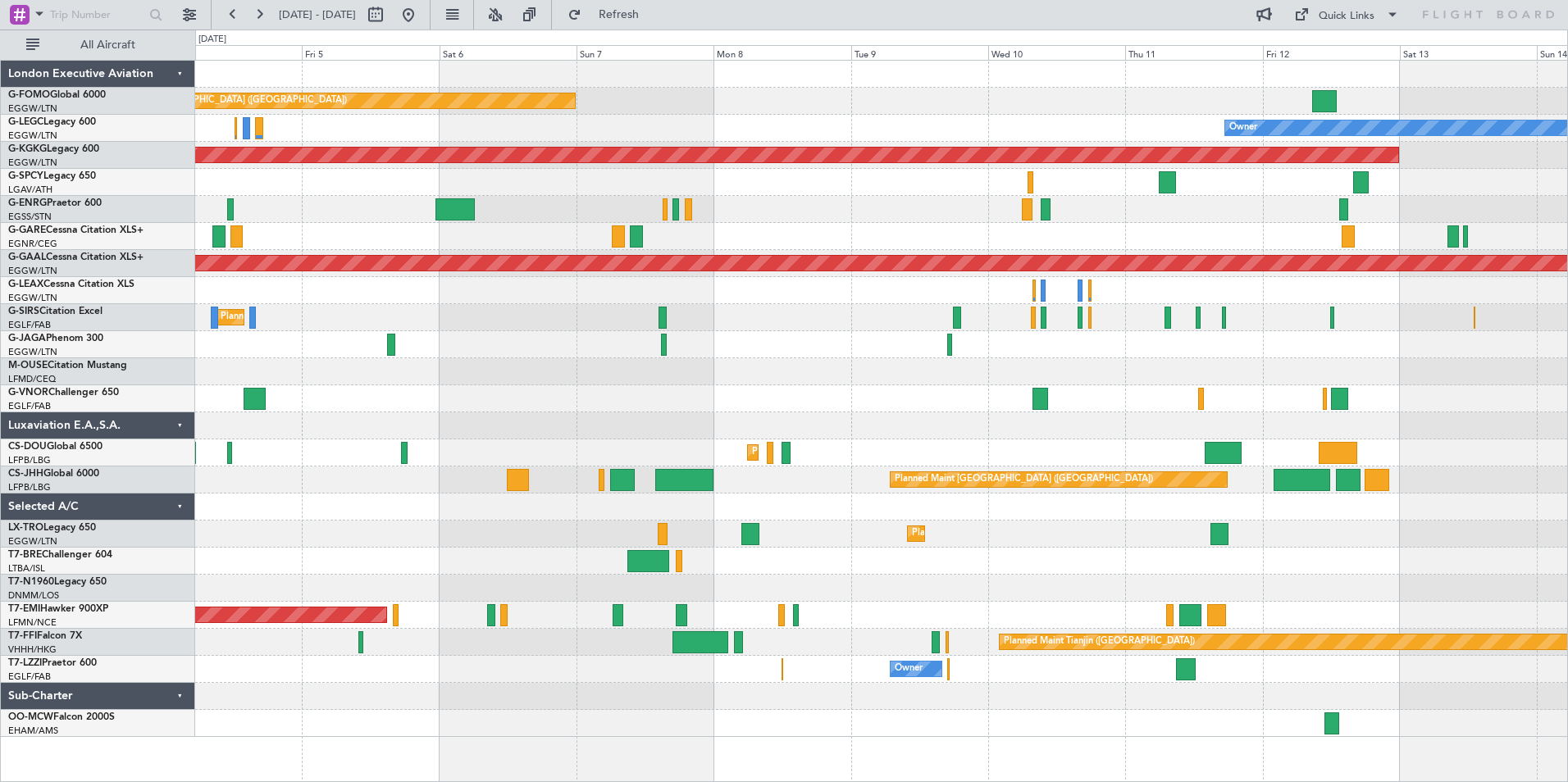
click at [913, 368] on div at bounding box center [881, 372] width 1372 height 27
click at [653, 12] on span "Refresh" at bounding box center [619, 14] width 69 height 12
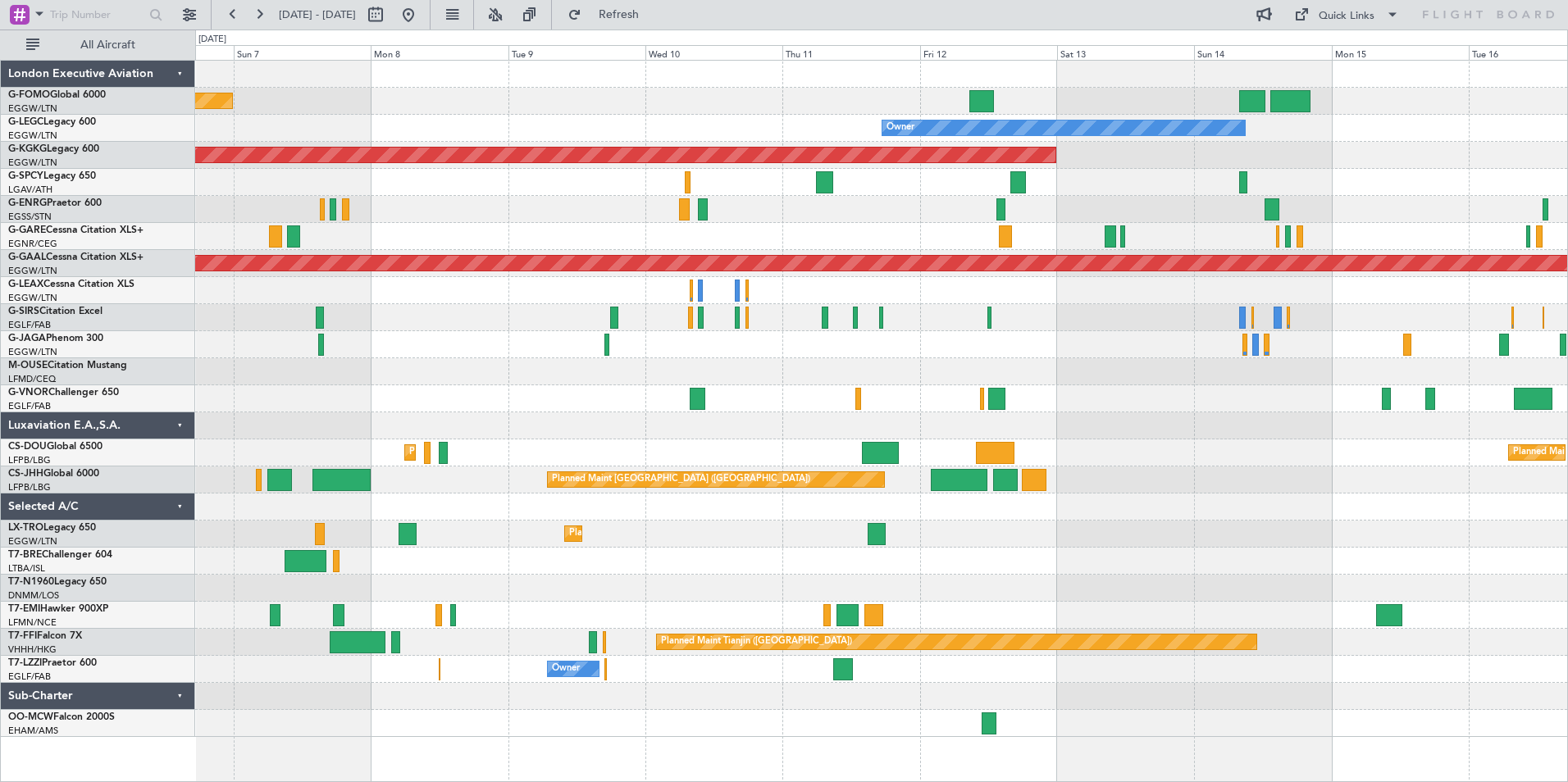
click at [1217, 548] on div at bounding box center [881, 561] width 1372 height 27
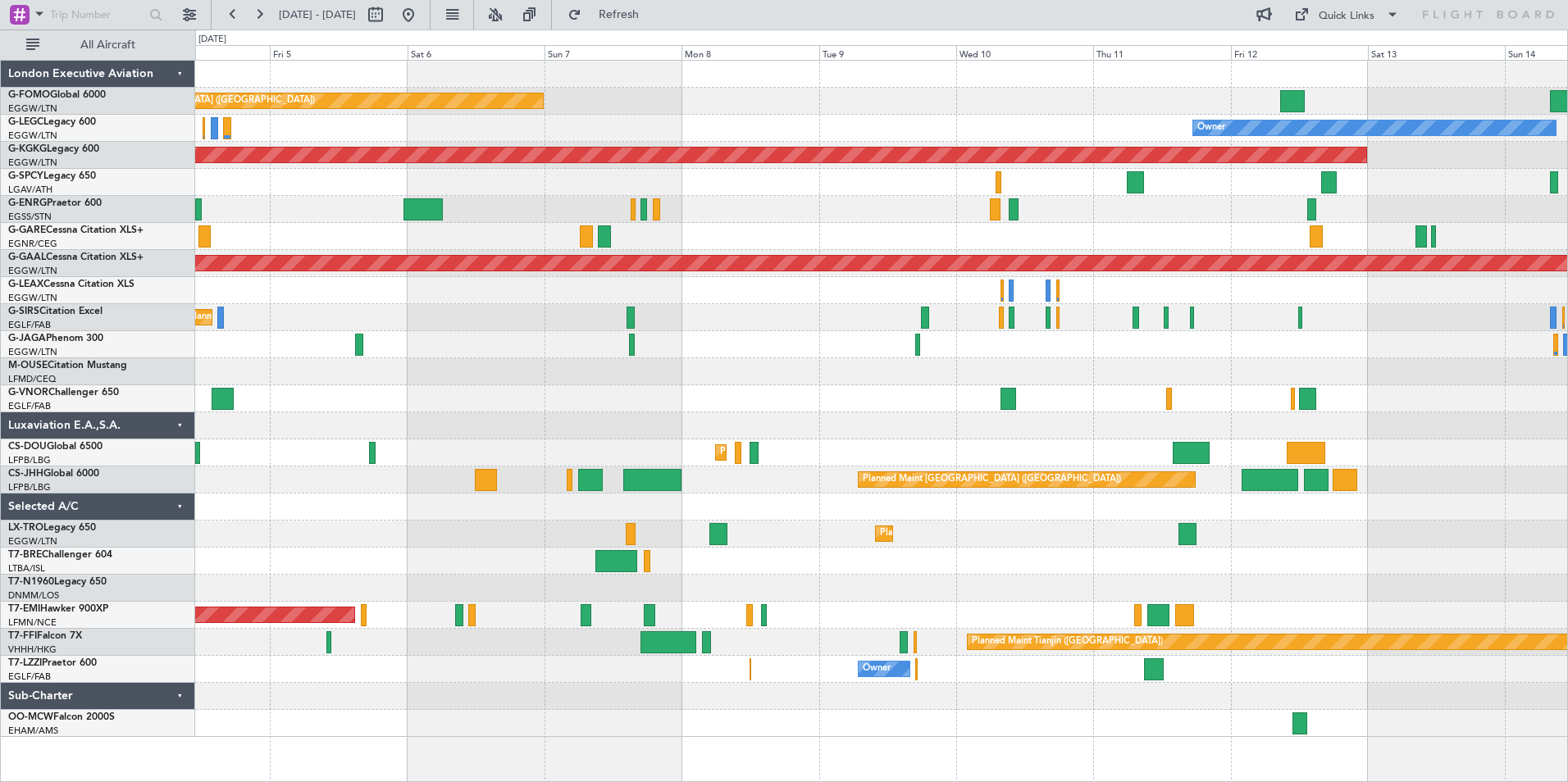
click at [861, 513] on div at bounding box center [881, 507] width 1372 height 27
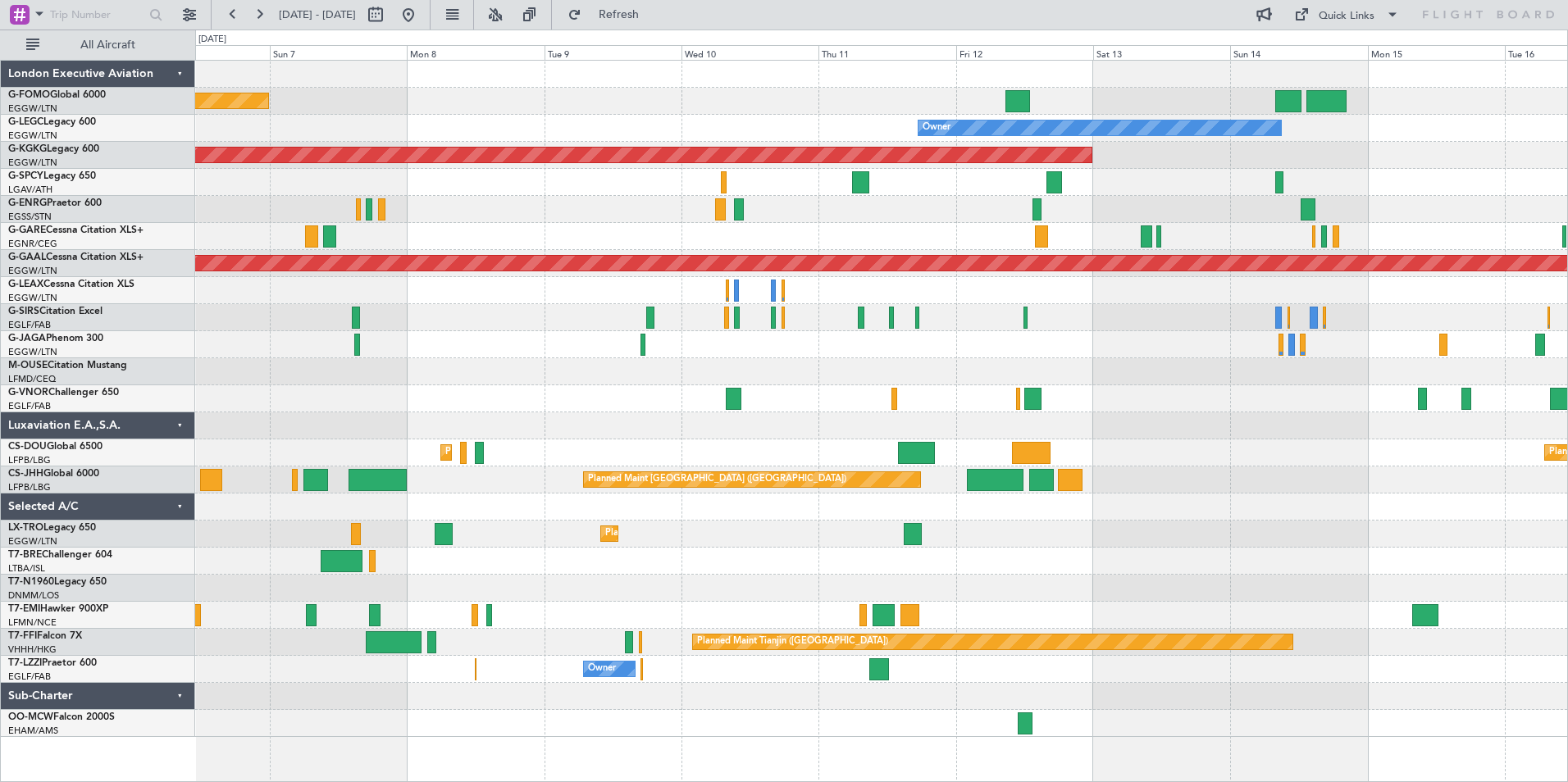
click at [1069, 364] on div at bounding box center [881, 372] width 1372 height 27
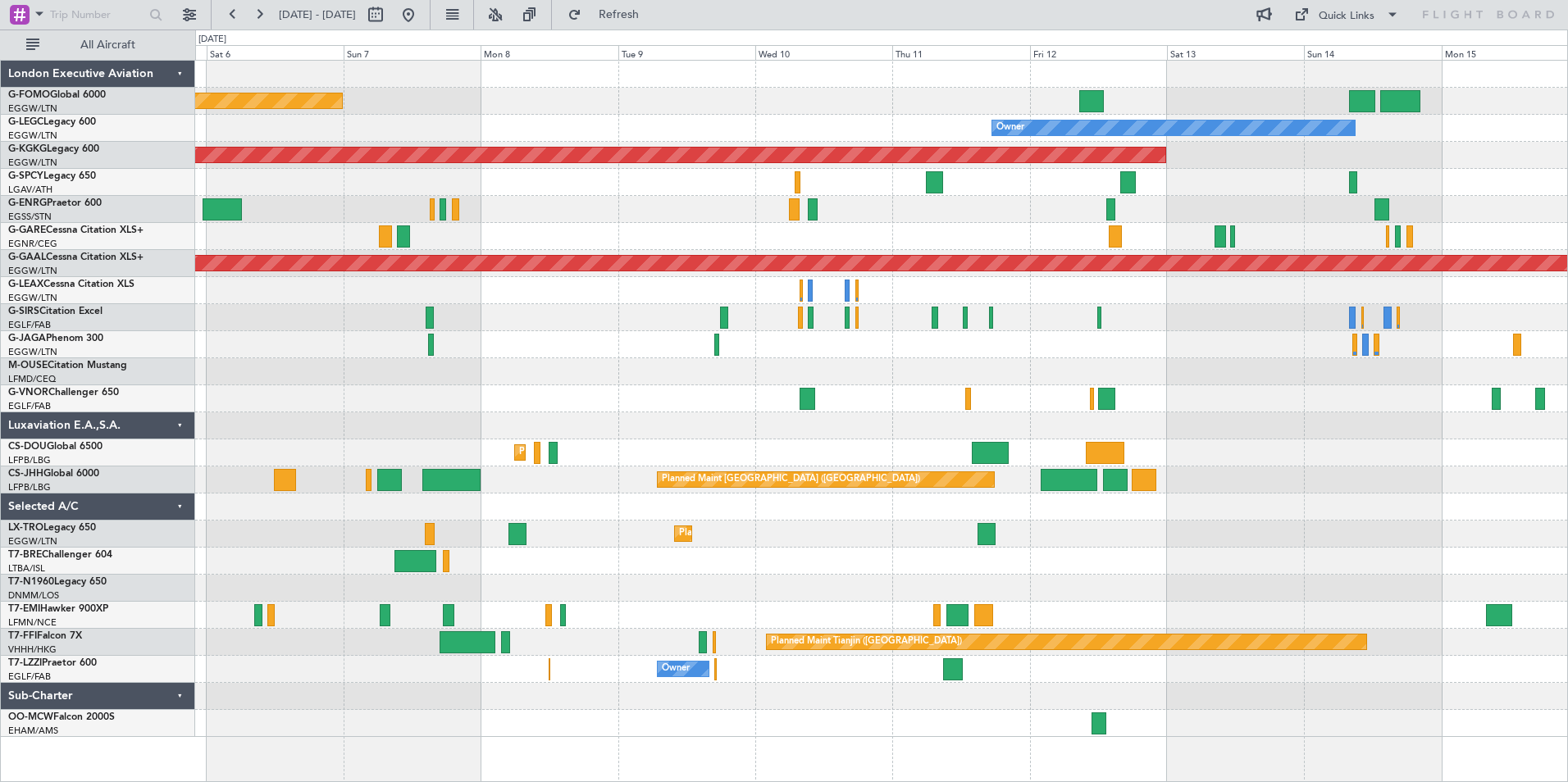
click at [1099, 517] on div "Planned Maint London (Luton) Owner AOG Maint Istanbul (Ataturk) Planned Maint D…" at bounding box center [881, 399] width 1372 height 676
click at [508, 17] on button at bounding box center [495, 14] width 26 height 26
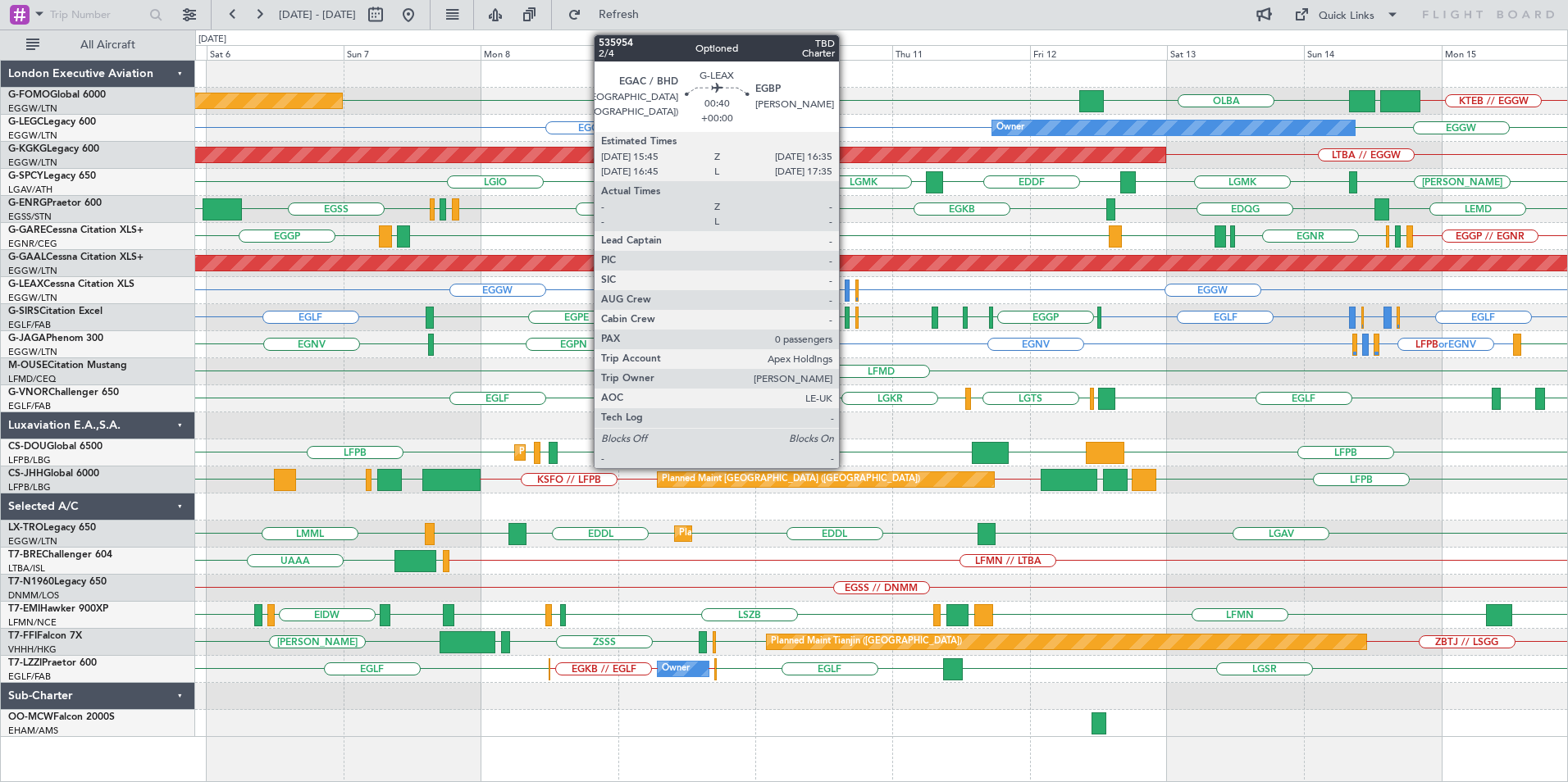
click at [857, 423] on div "KTEB // EGGW EGGW EGGW OLBA Planned Maint London (Luton) EGGW EGGW Owner LTBA /…" at bounding box center [881, 399] width 1372 height 676
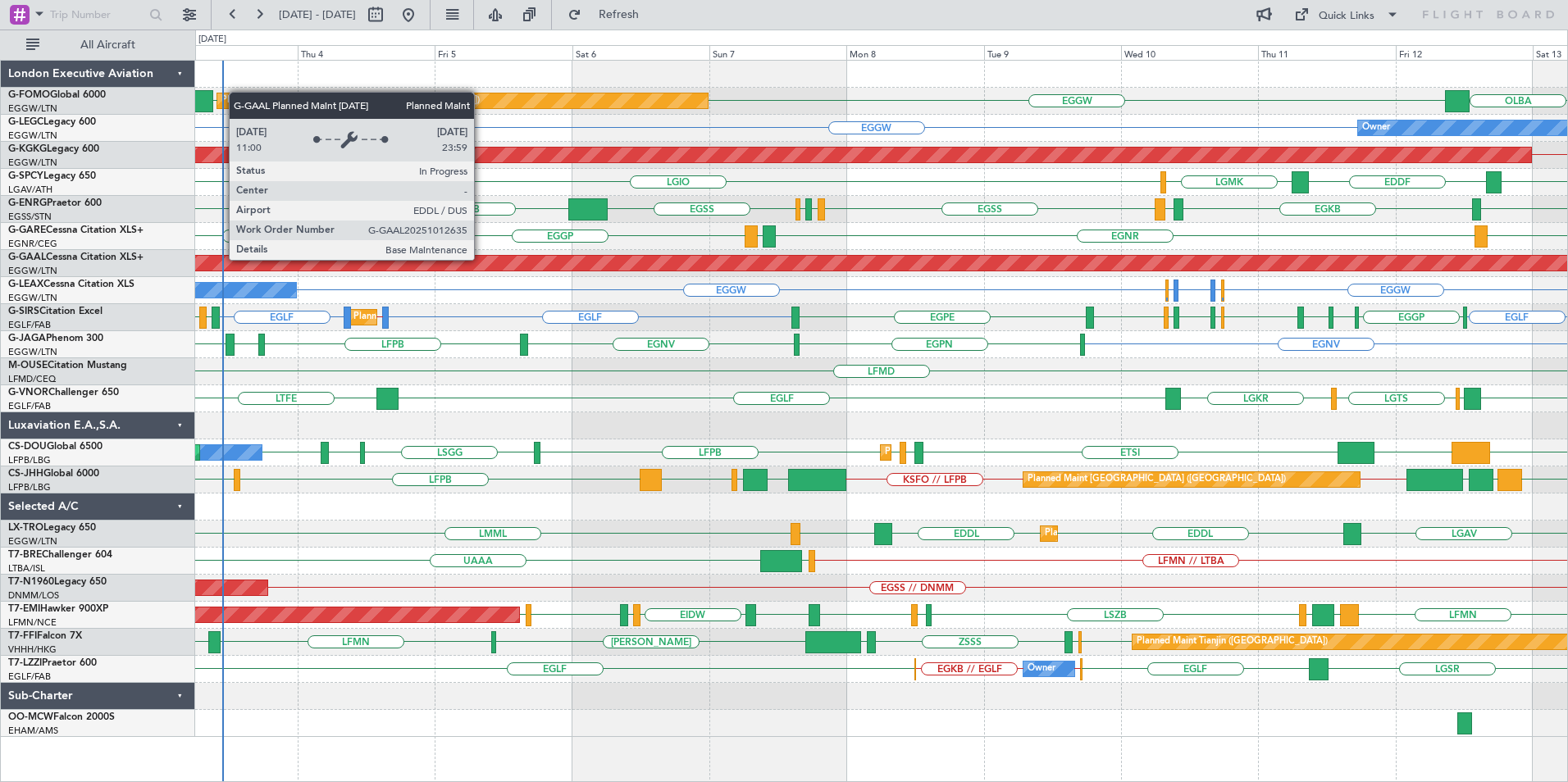
click at [656, 365] on div "Planned Maint London (Luton) EGGW OLBA EGGW Owner EGGW EGPD or EGGW EGWU or EGG…" at bounding box center [881, 399] width 1372 height 676
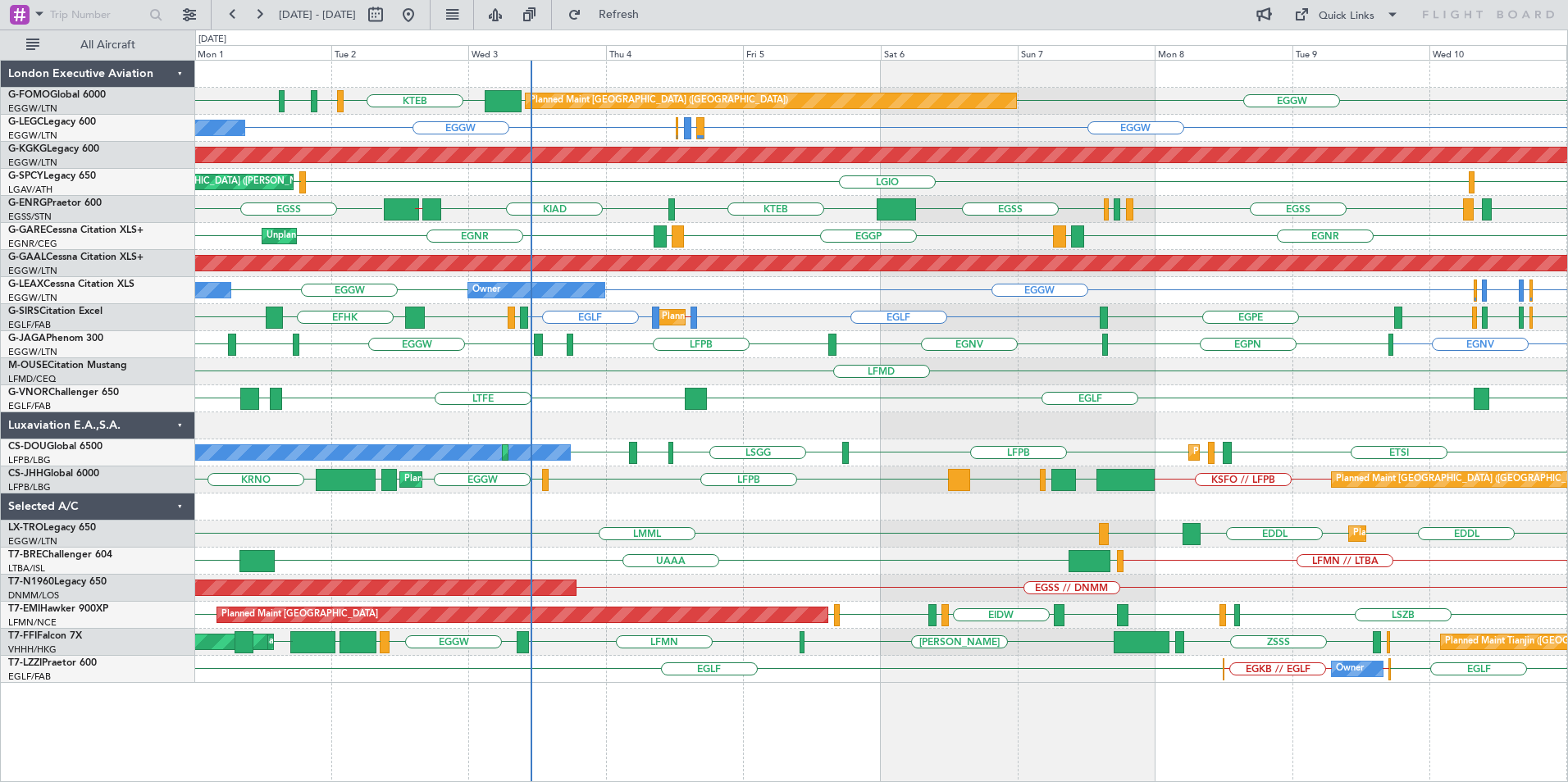
click at [1016, 450] on div "Planned Maint London (Luton) EGGW KJPX EGGW KTEB KBED KJFK Owner EGGW EGPD or E…" at bounding box center [881, 372] width 1372 height 623
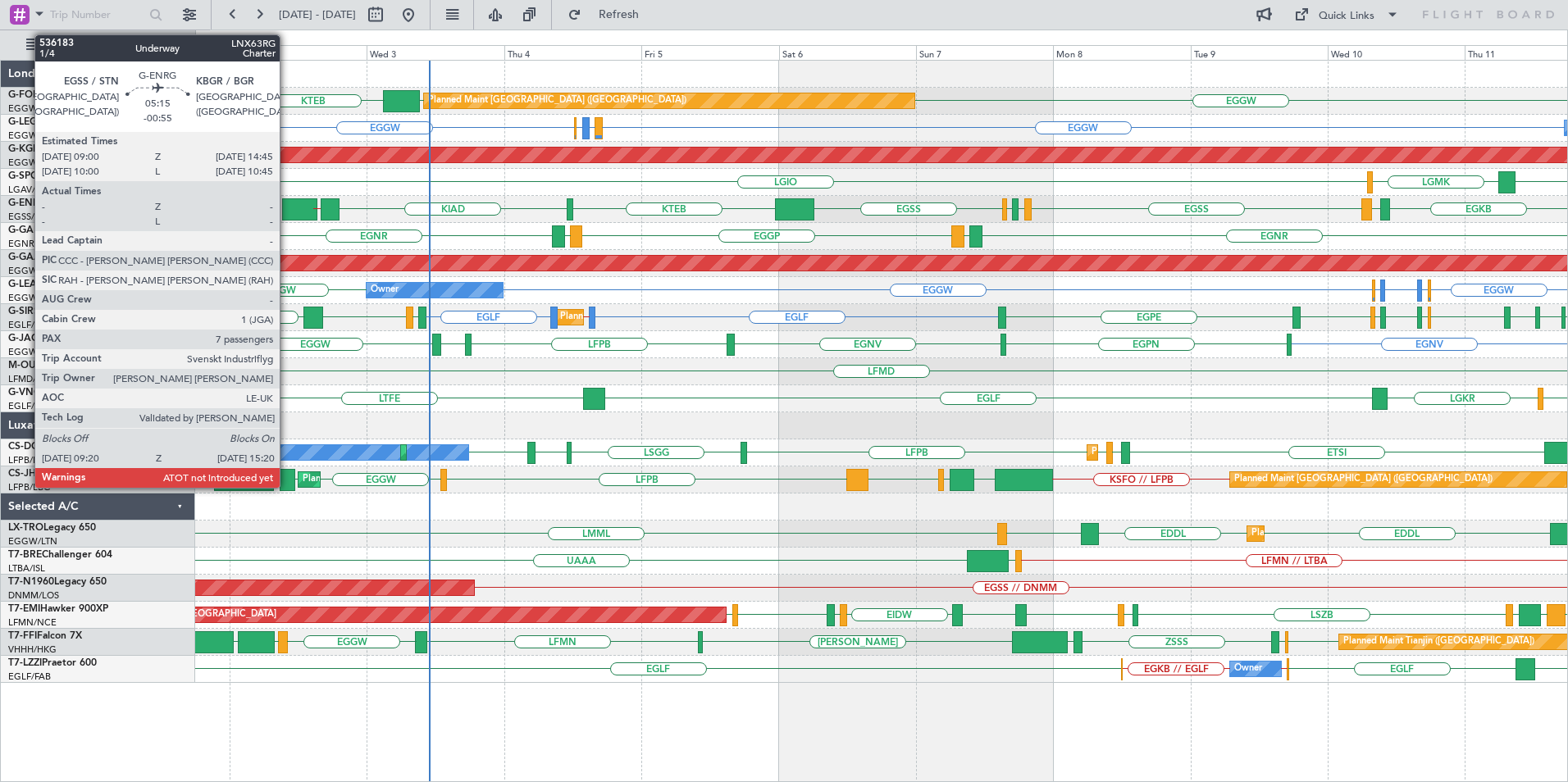
click at [287, 210] on div at bounding box center [299, 209] width 34 height 22
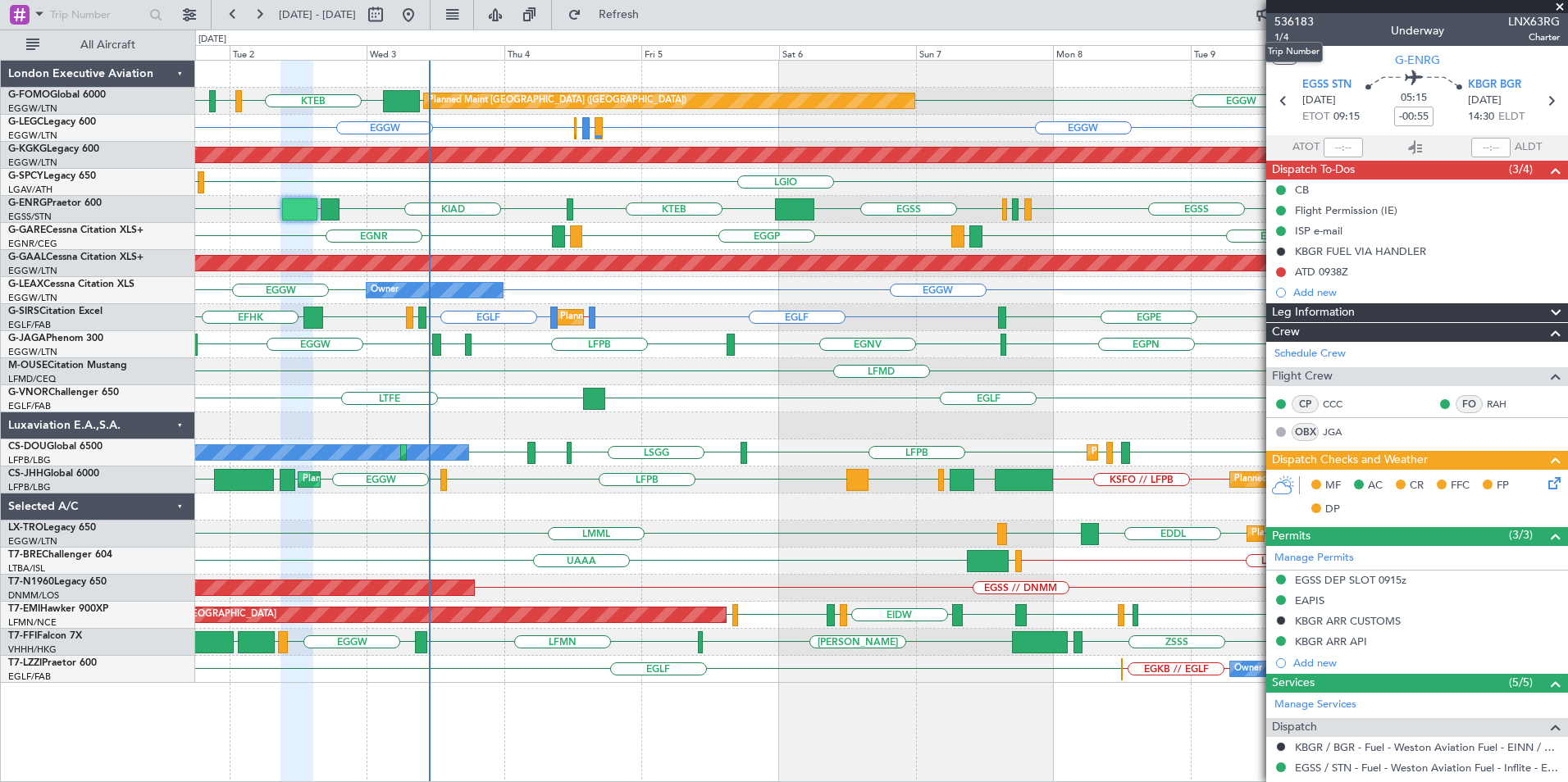
drag, startPoint x: 1282, startPoint y: 38, endPoint x: 1265, endPoint y: 57, distance: 25.5
click at [1281, 38] on mat-tooltip-component "Trip Number" at bounding box center [1293, 52] width 82 height 43
click at [1282, 34] on mat-tooltip-component "Trip Number" at bounding box center [1293, 52] width 82 height 43
drag, startPoint x: 1336, startPoint y: 39, endPoint x: 1306, endPoint y: 45, distance: 30.6
click at [1336, 39] on div "536183 1/4 Underway LNX63RG Charter" at bounding box center [1417, 29] width 302 height 33
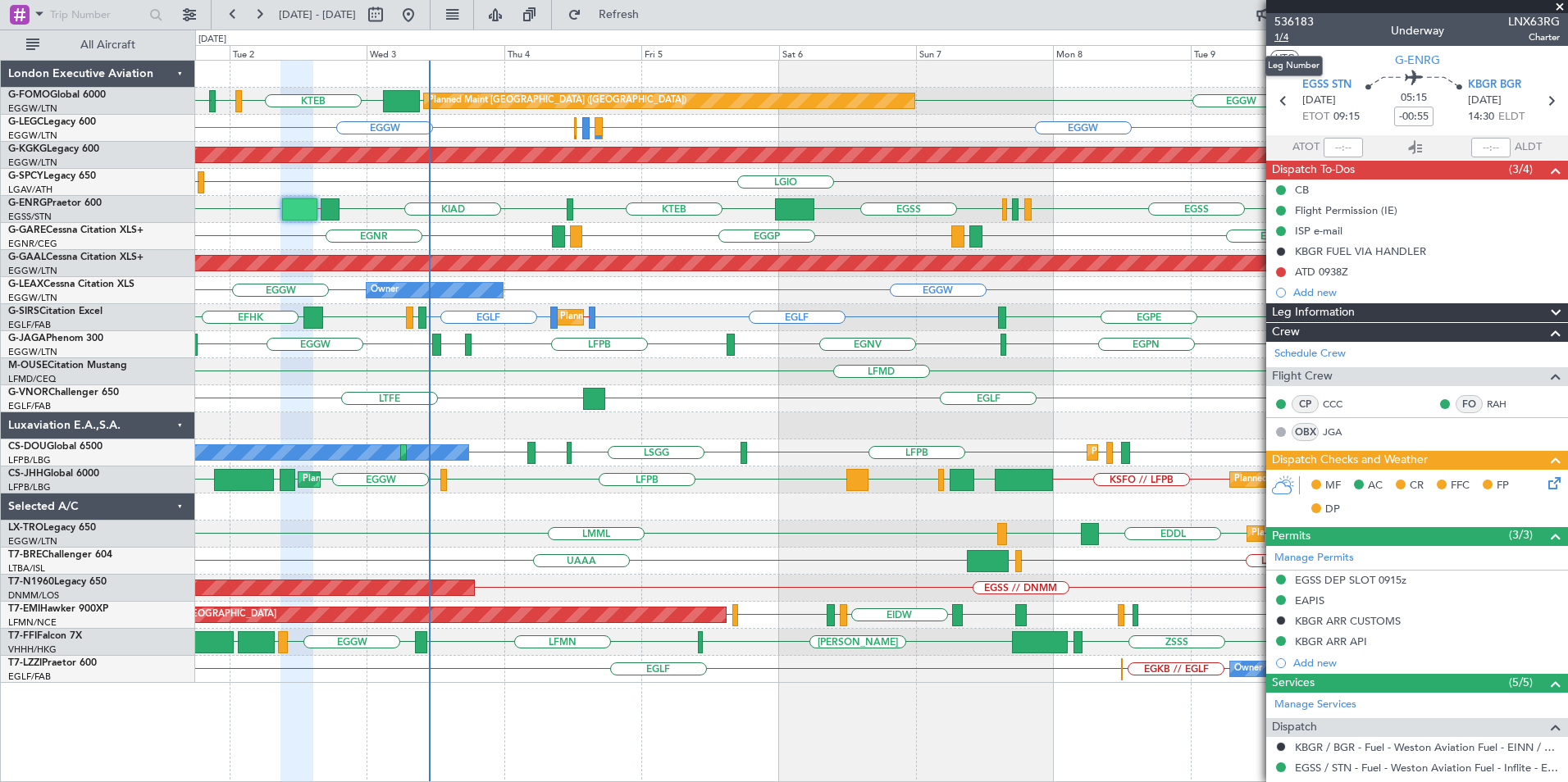
click at [1285, 36] on span "1/4" at bounding box center [1293, 36] width 39 height 14
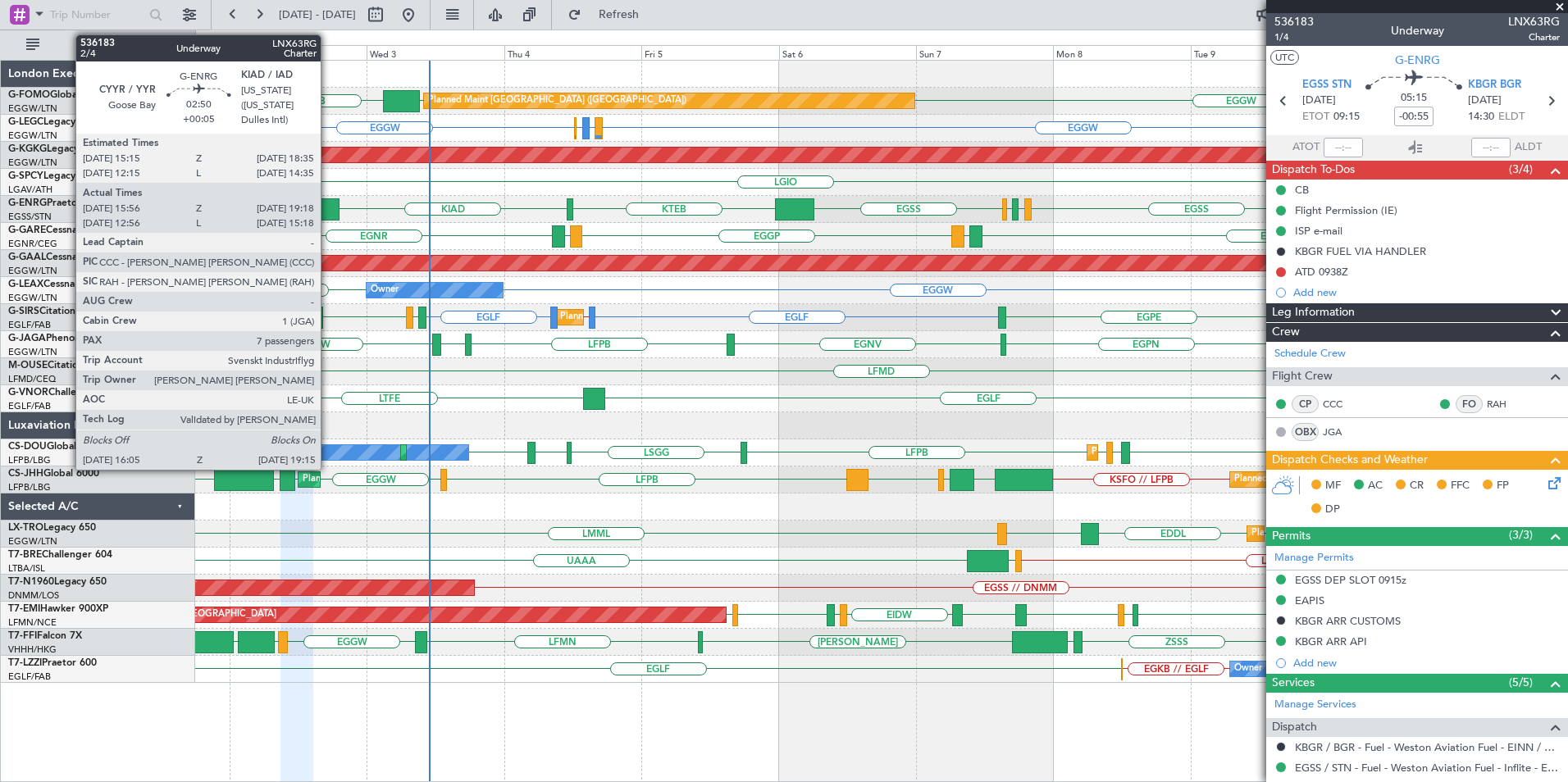
click at [329, 207] on div at bounding box center [330, 209] width 19 height 22
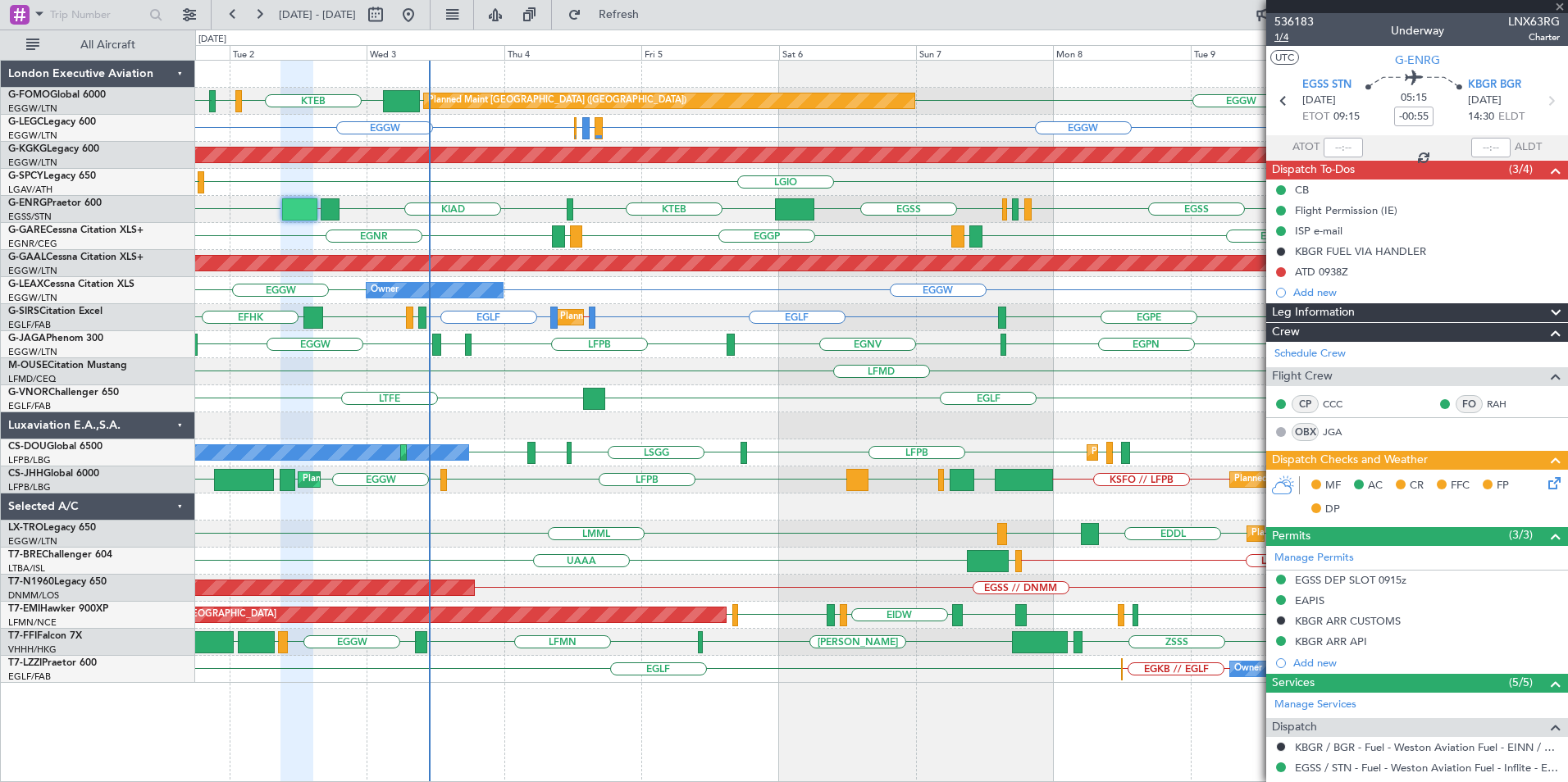
type input "+00:05"
type input "16:11"
type input "19:03"
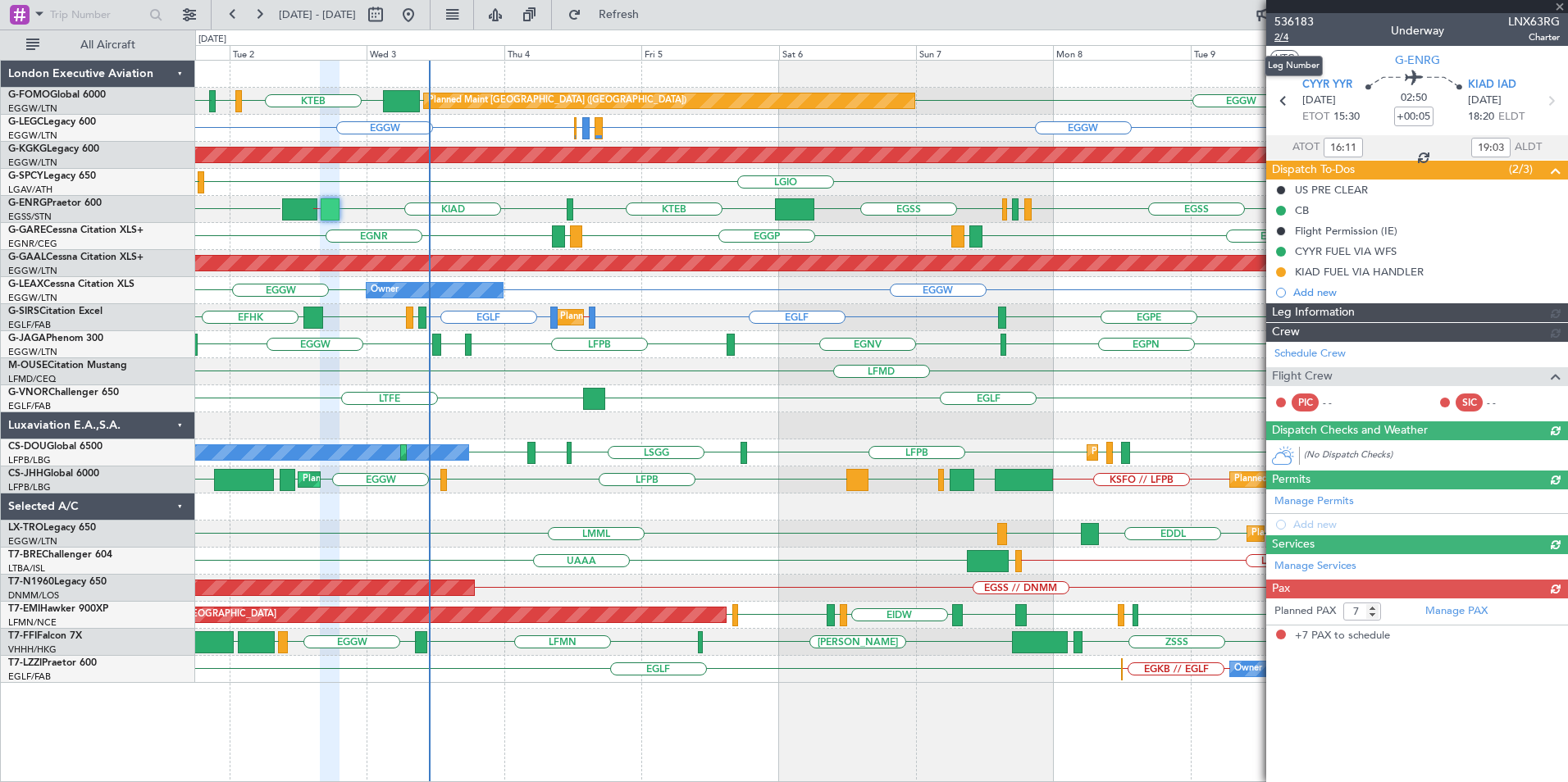
click at [1285, 37] on span "2/4" at bounding box center [1293, 36] width 39 height 14
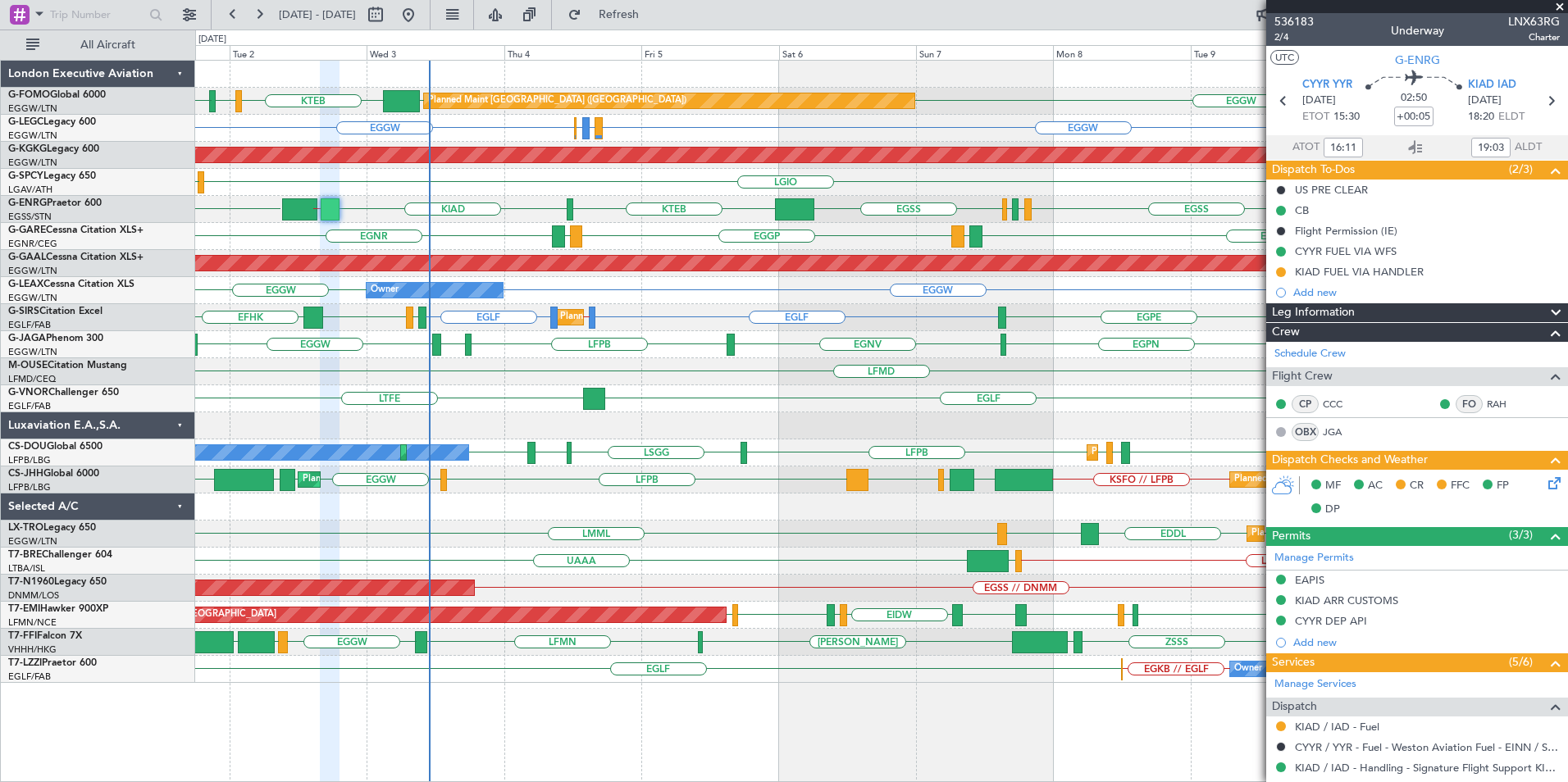
click at [575, 208] on div "LSMP EGSS EGAC EGBB EGSS KTEB EGKB EGSS KIAD KBGR // CYYR" at bounding box center [881, 209] width 1372 height 27
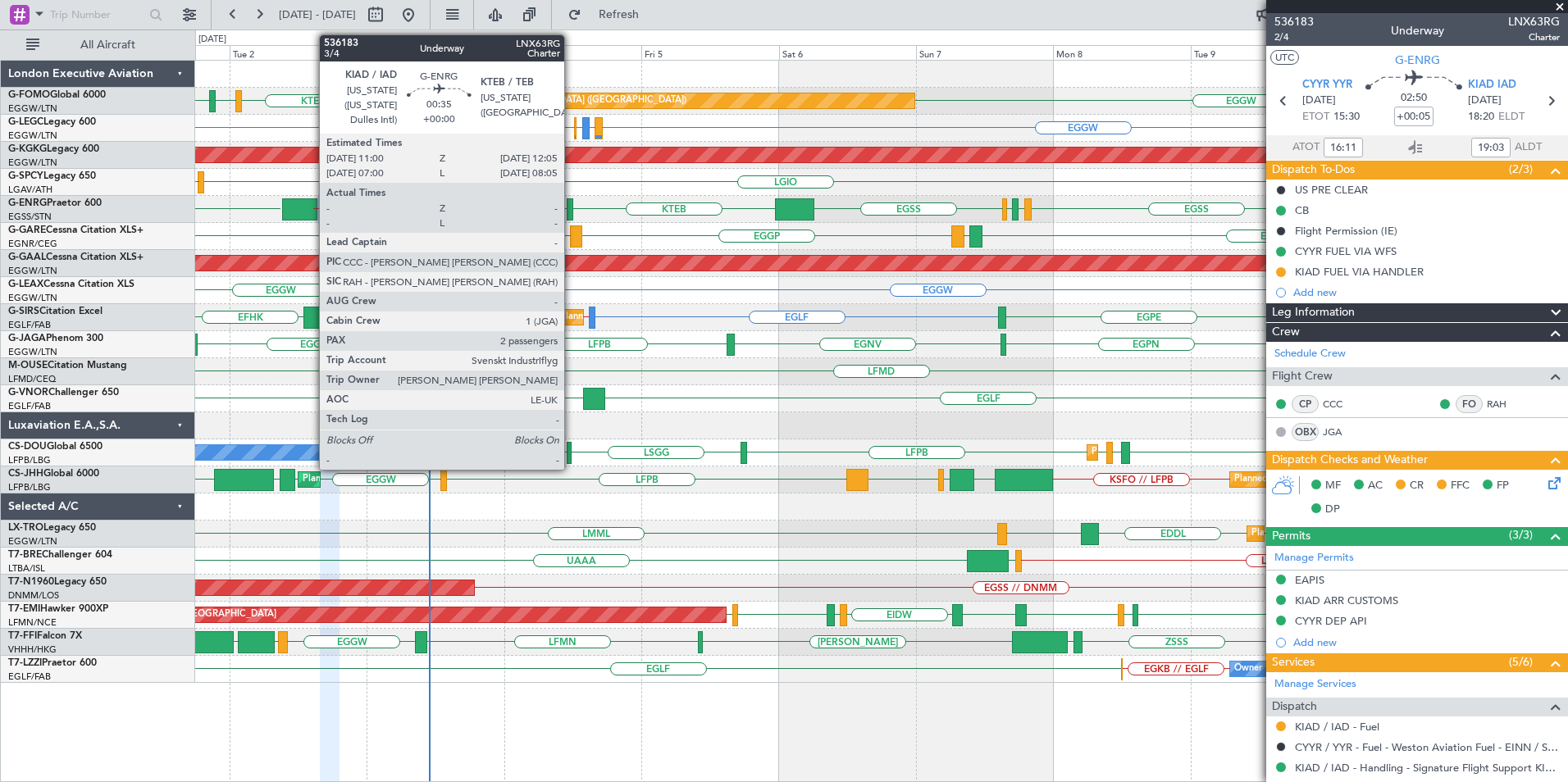
click at [572, 208] on div at bounding box center [569, 209] width 6 height 22
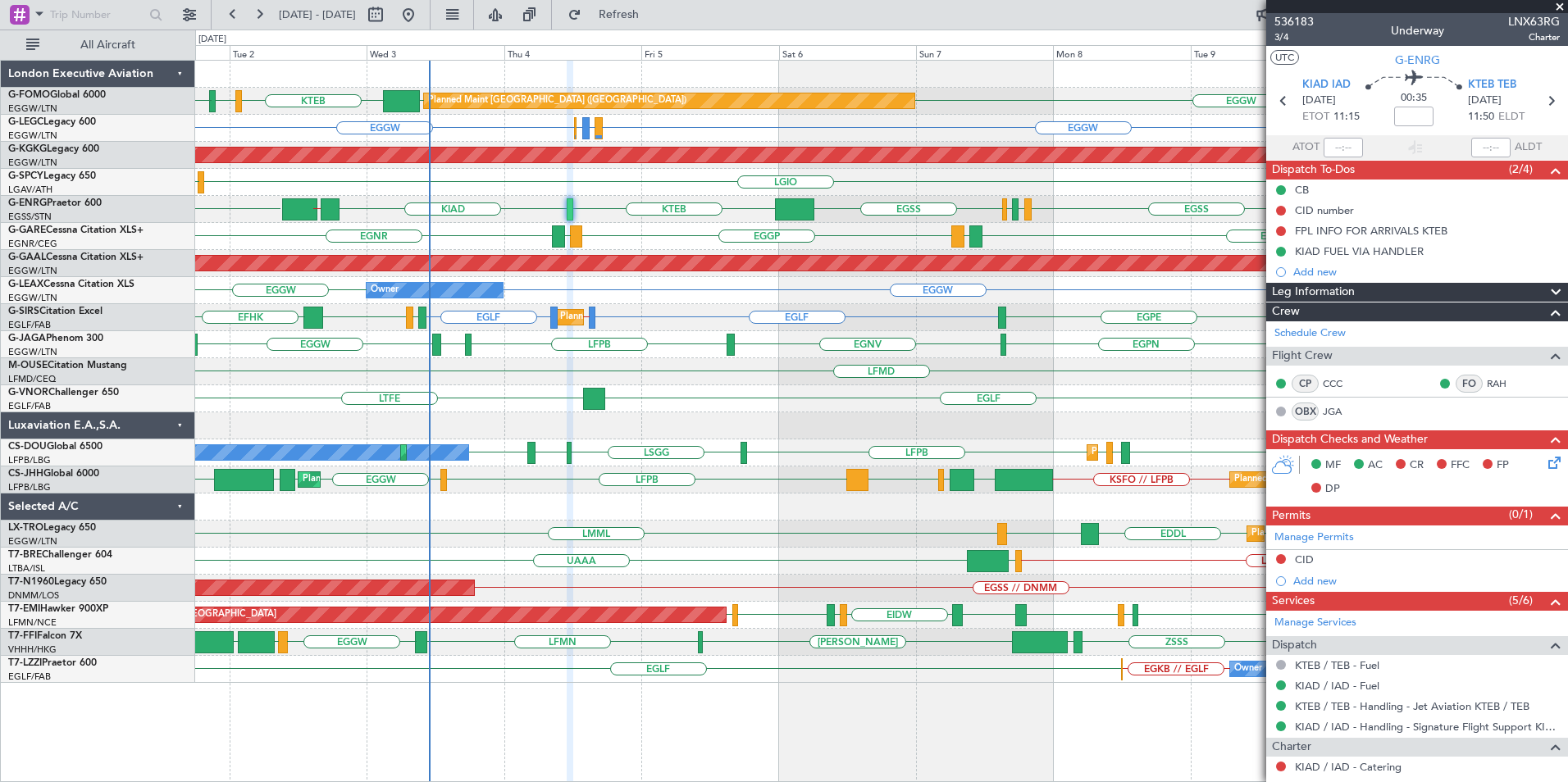
click at [685, 450] on div "EGGW EGGW KTEB KBED KJFK Planned Maint London (Luton) EGGW EGPD or EGGW EGWU or…" at bounding box center [881, 372] width 1372 height 623
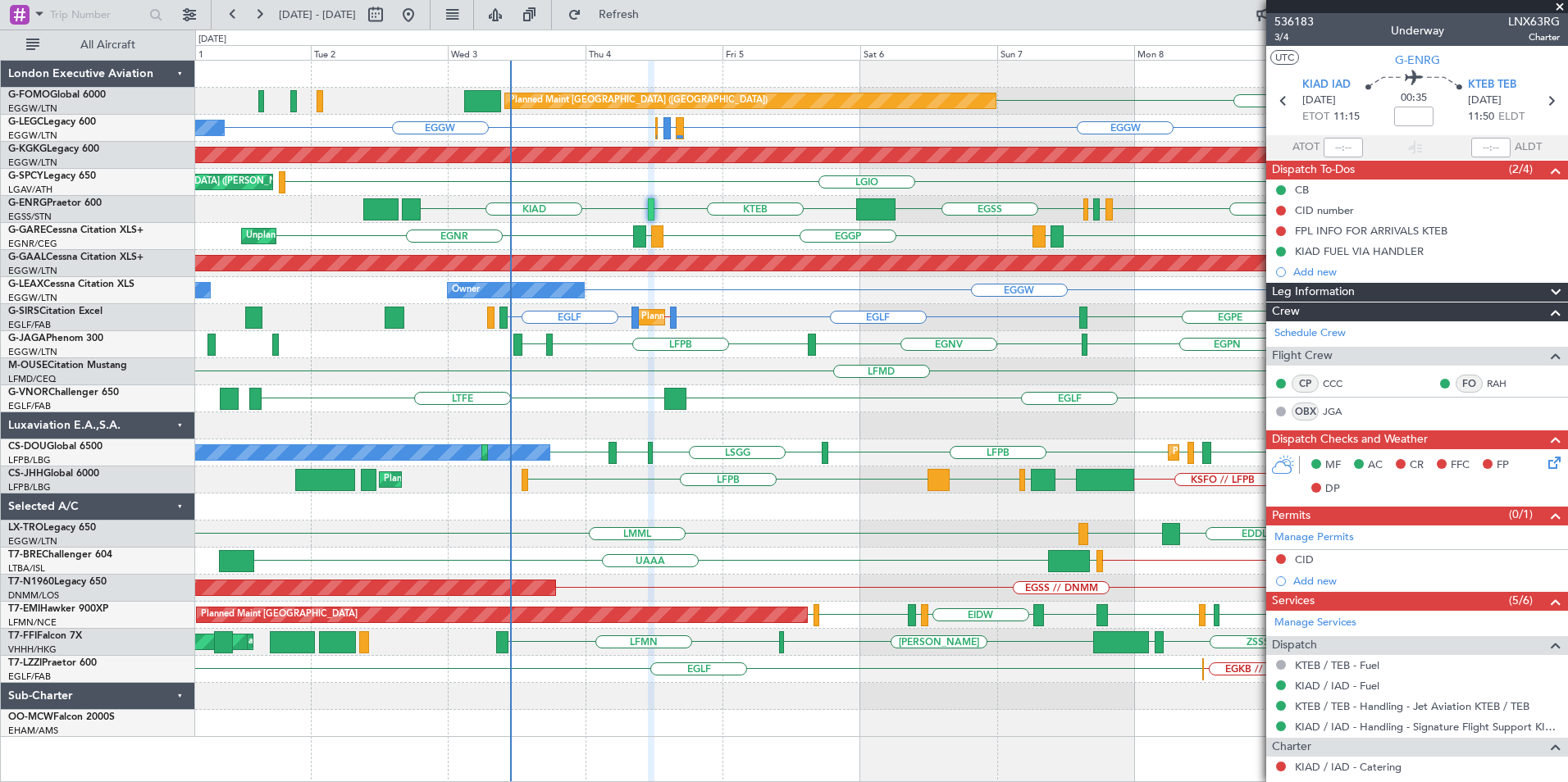
click at [919, 334] on div "Planned Maint London (Luton) EGGW OLBA EGGW EGPD or EGGW EGWU or EGGW EGGW Owne…" at bounding box center [881, 399] width 1372 height 676
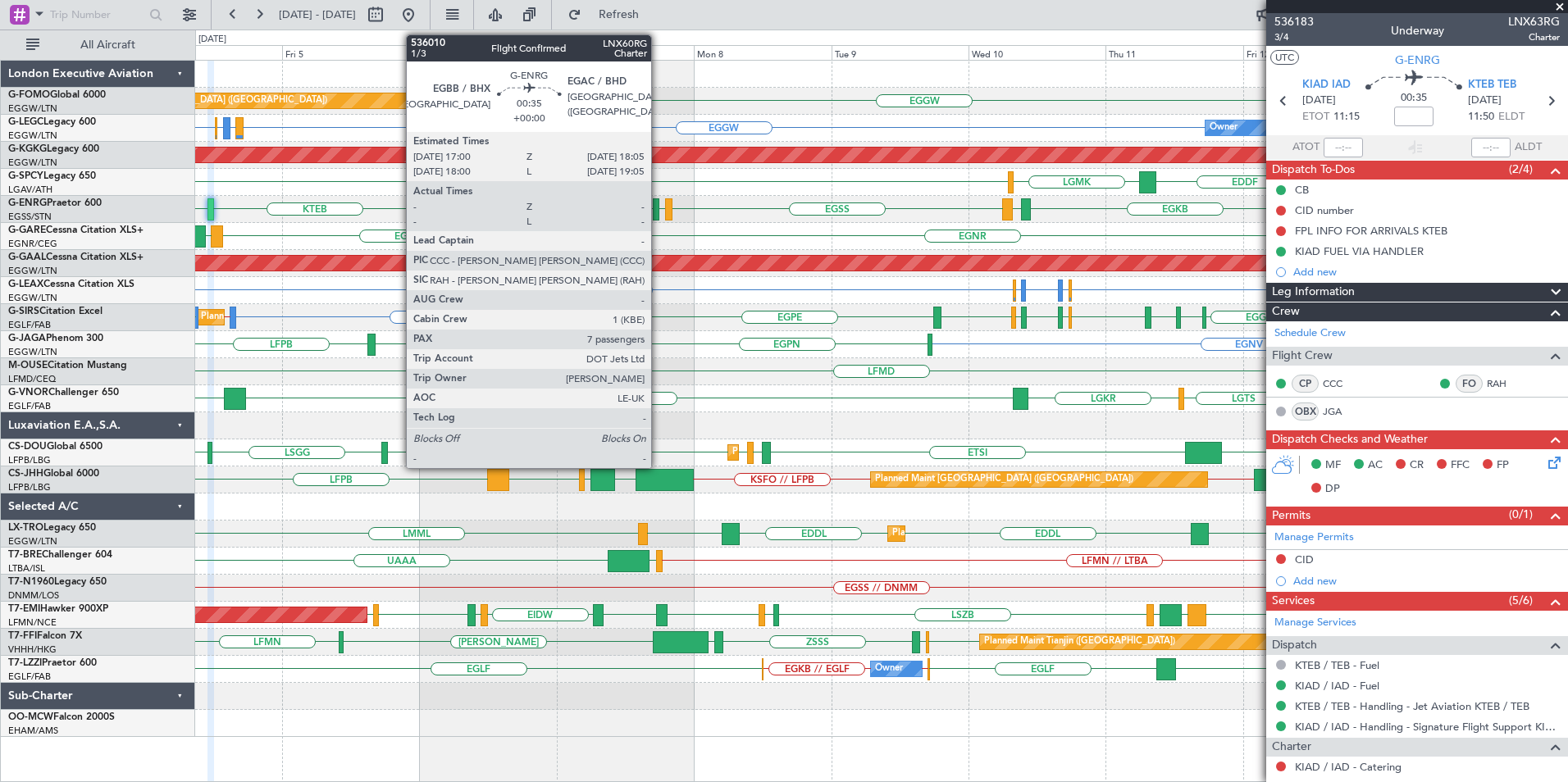
click at [658, 213] on div at bounding box center [655, 209] width 6 height 22
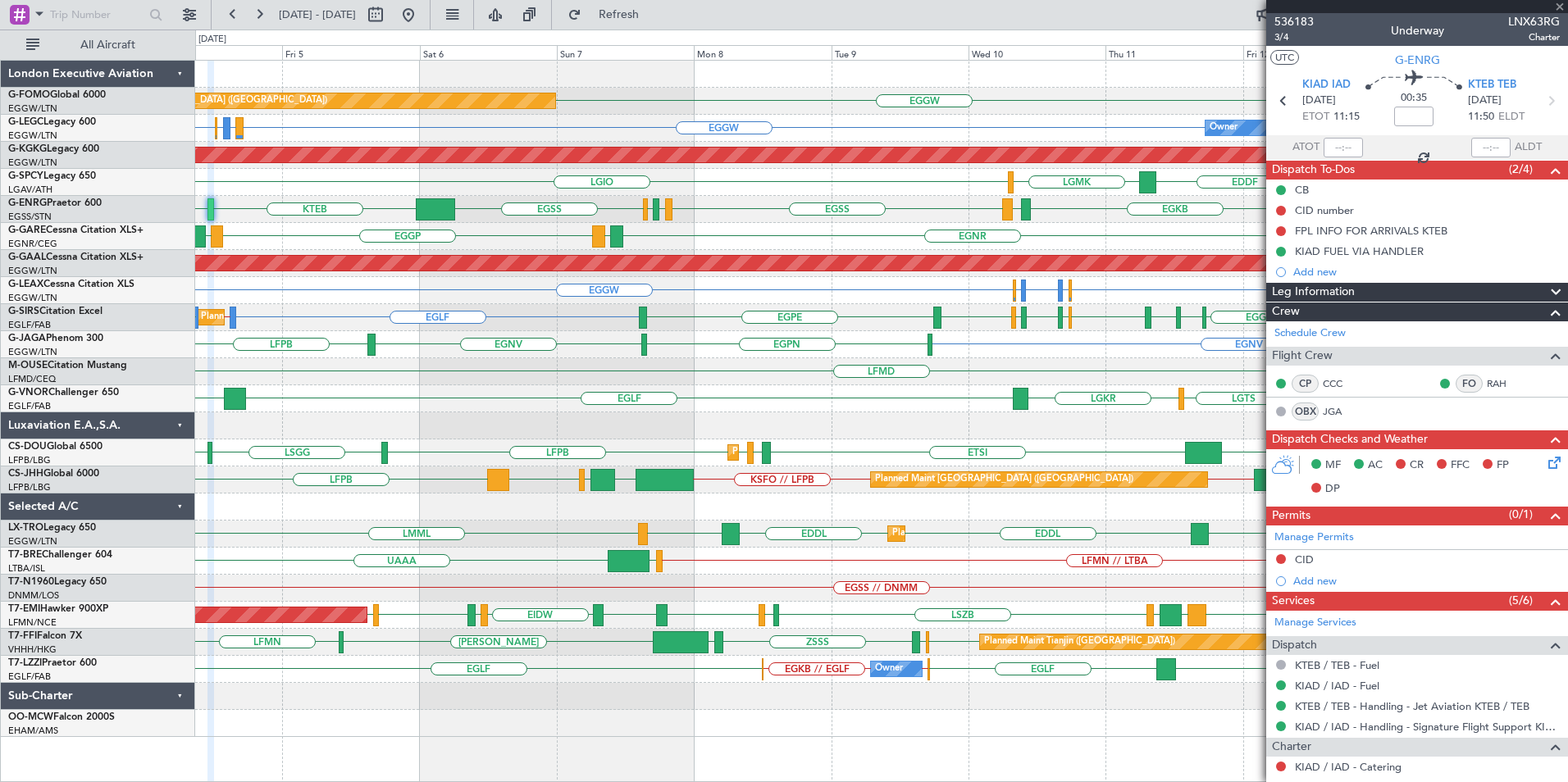
click at [692, 246] on div "Planned Maint London (Luton) EGGW OLBA Owner EGGW EGPD or EGGW EGWU or EGGW EGG…" at bounding box center [881, 399] width 1372 height 676
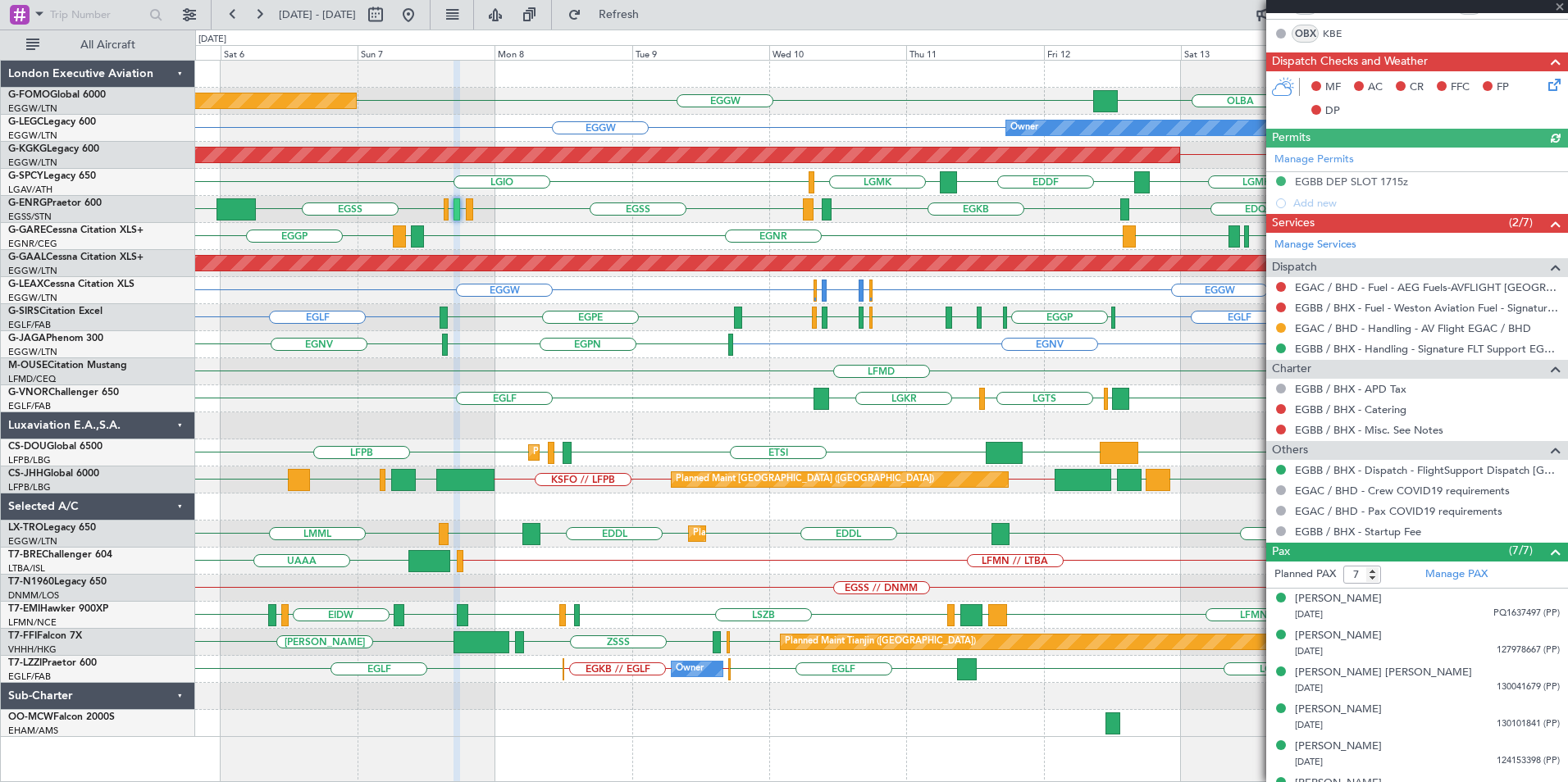
scroll to position [401, 0]
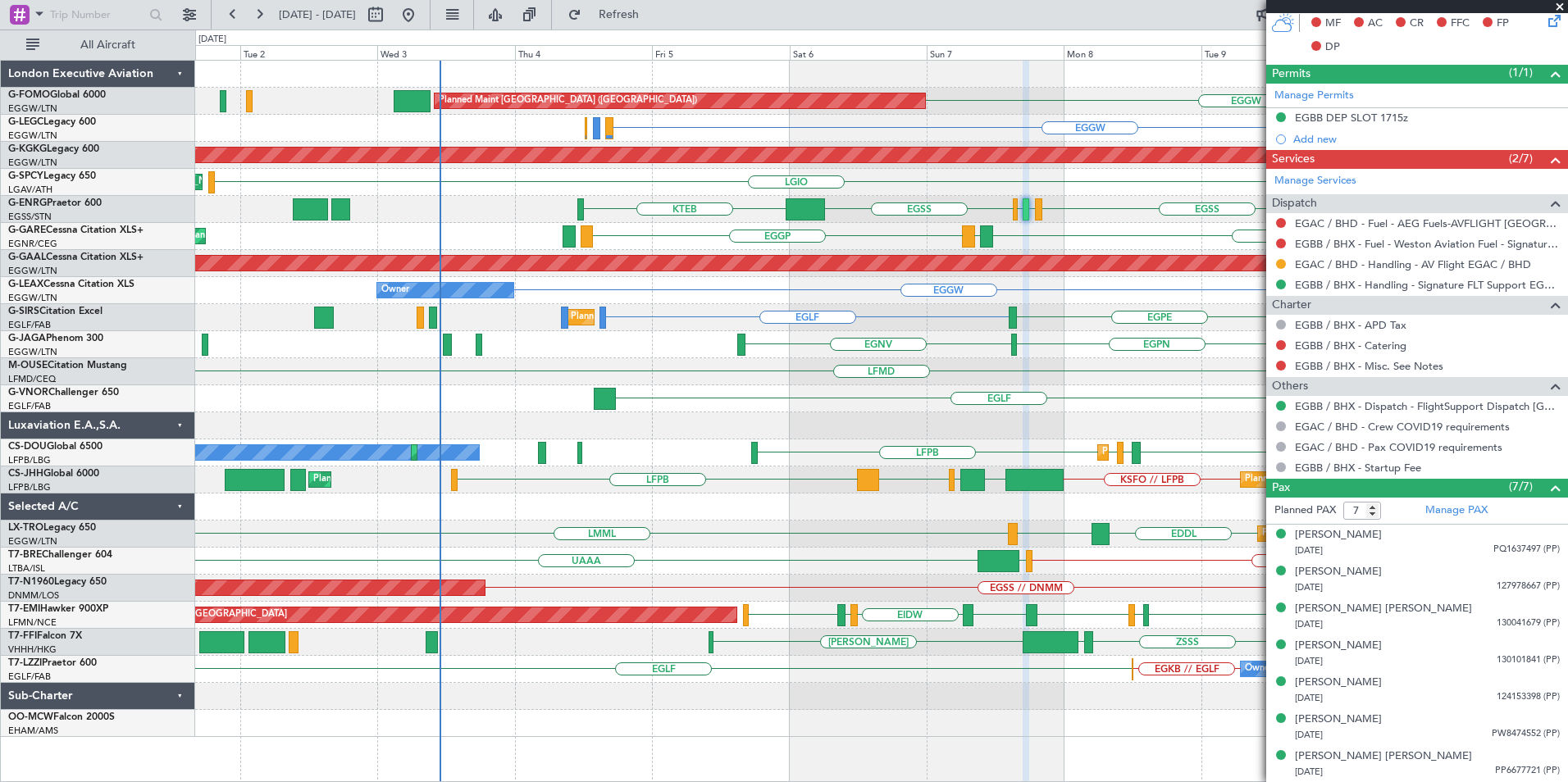
click at [1053, 344] on div "EGGW Planned Maint London (Luton) OLBA EGGW Owner Owner AOG Maint Istanbul (Ata…" at bounding box center [881, 399] width 1372 height 676
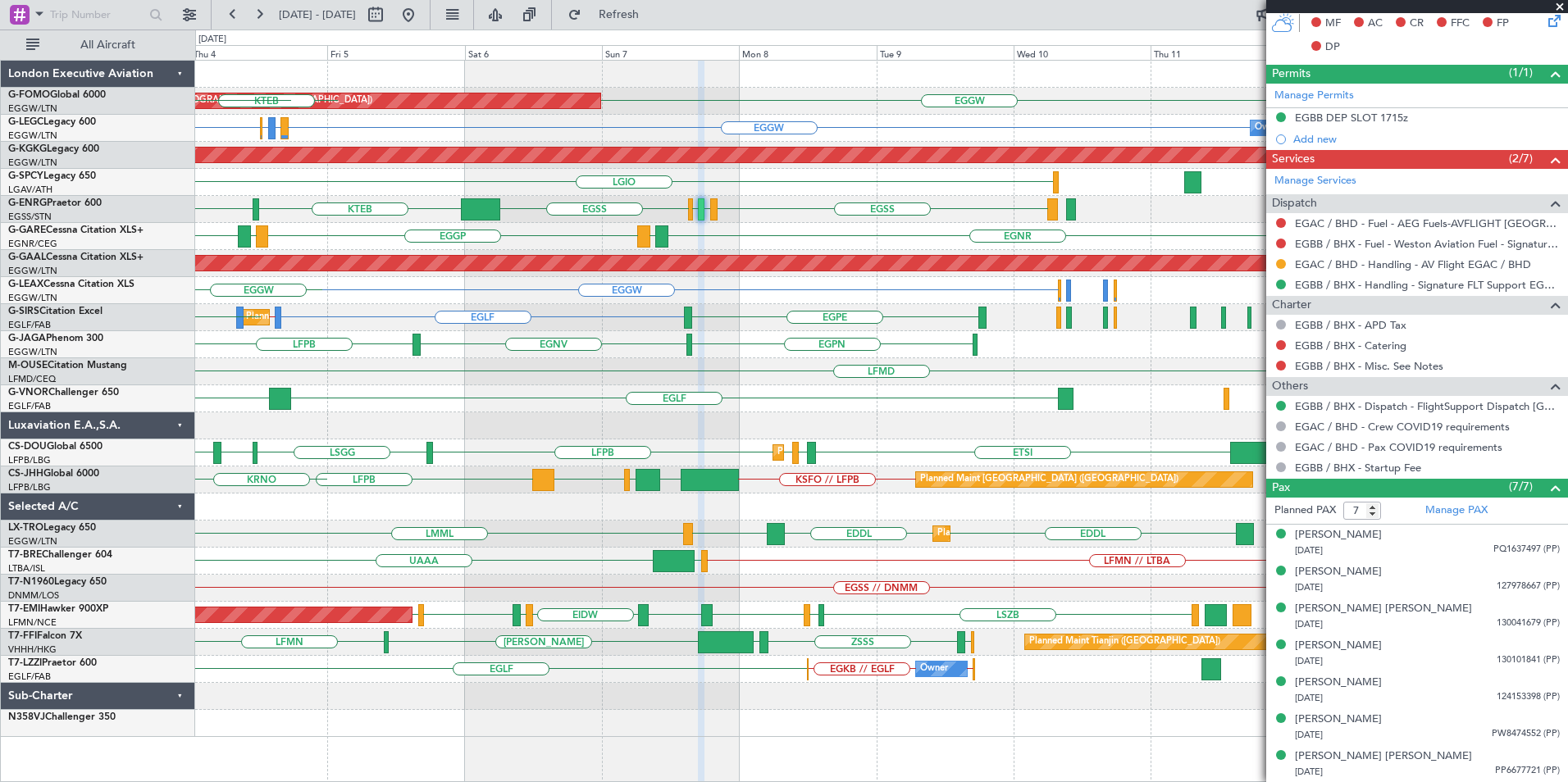
click at [90, 249] on div "Planned Maint London (Luton) EGGW KJFK KBED KTEB EGGW KJPX EGGW EGPD or EGGW EG…" at bounding box center [784, 406] width 1568 height 753
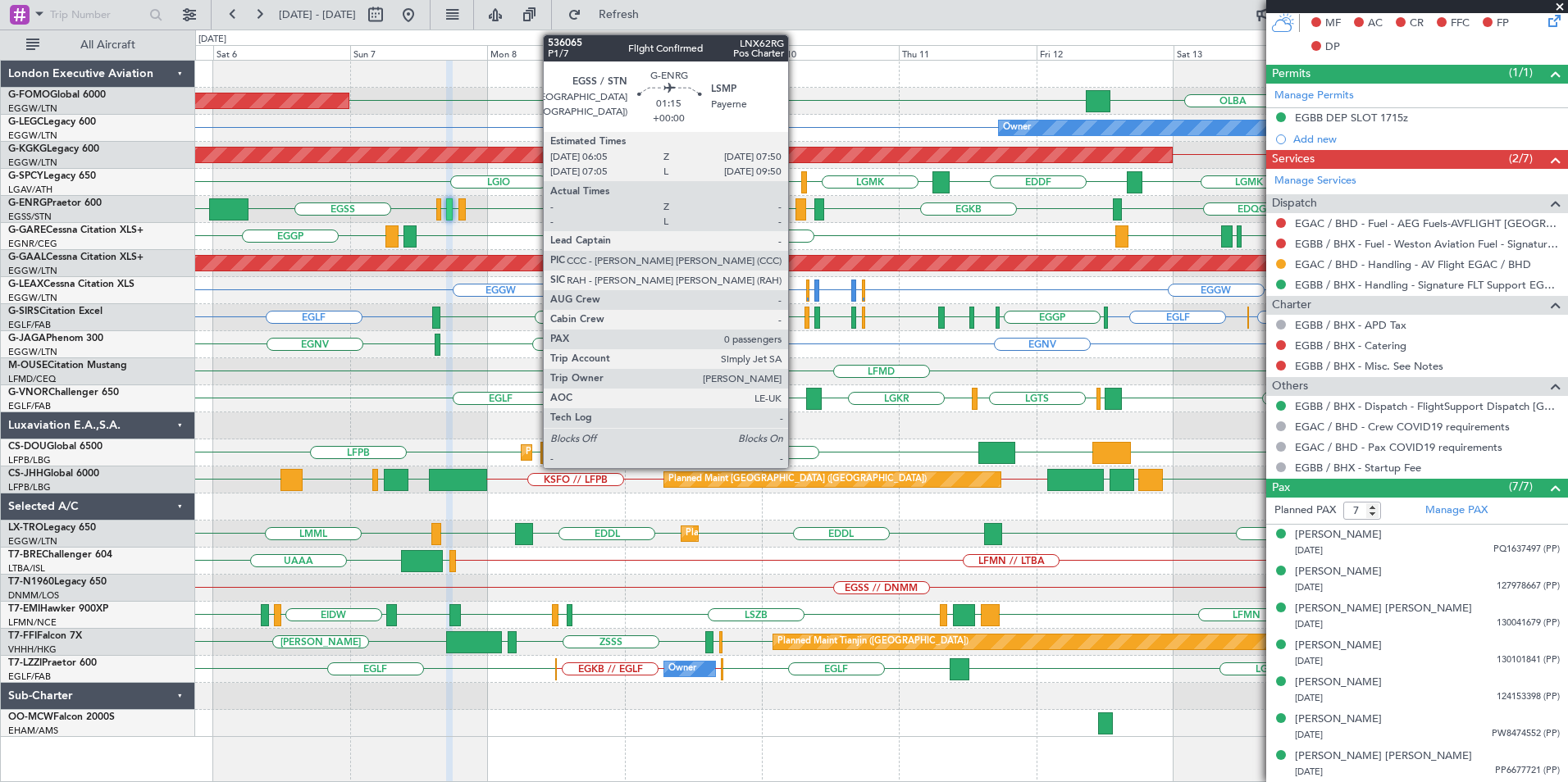
click at [796, 213] on div at bounding box center [801, 209] width 11 height 22
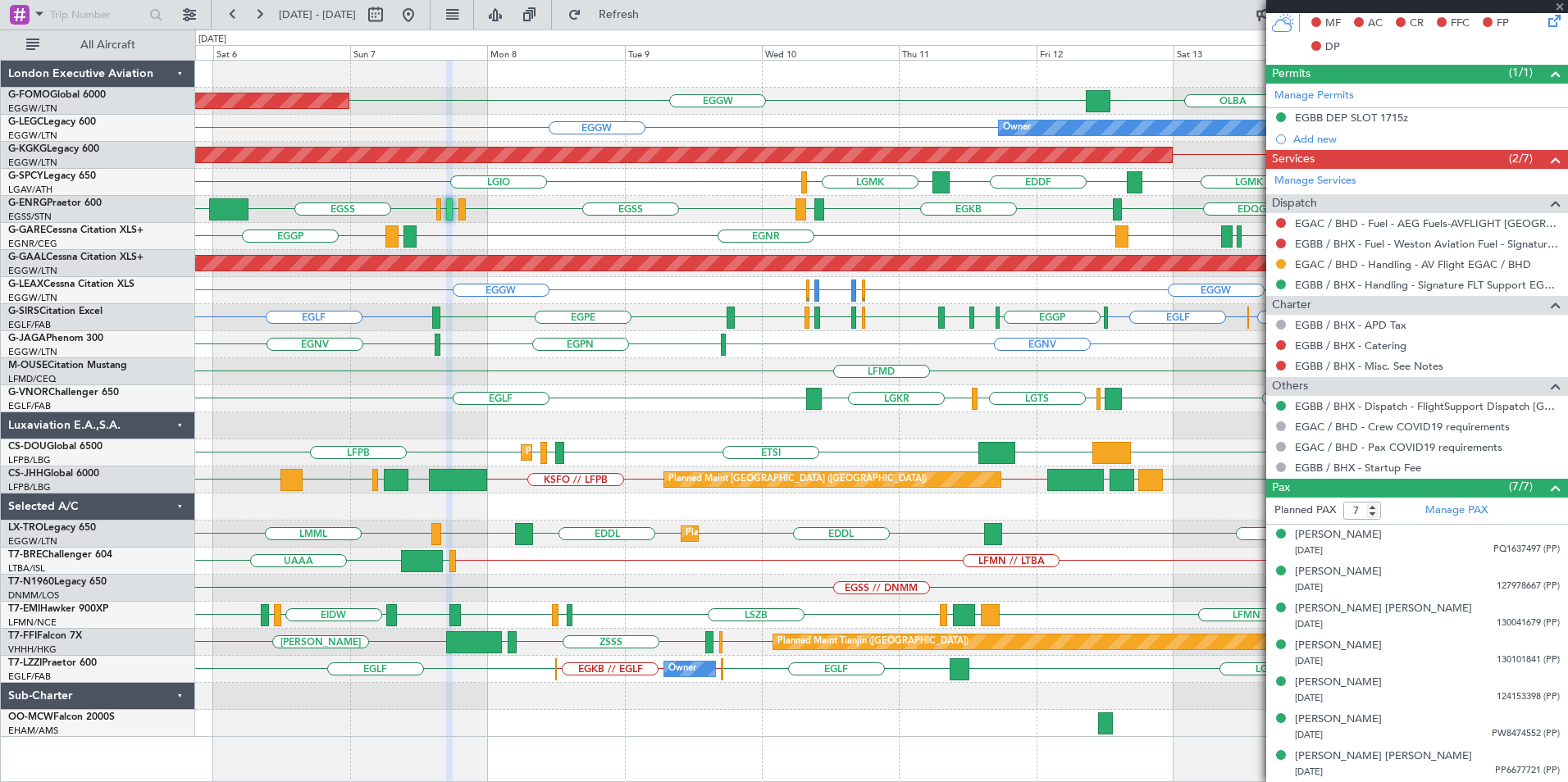
type input "0"
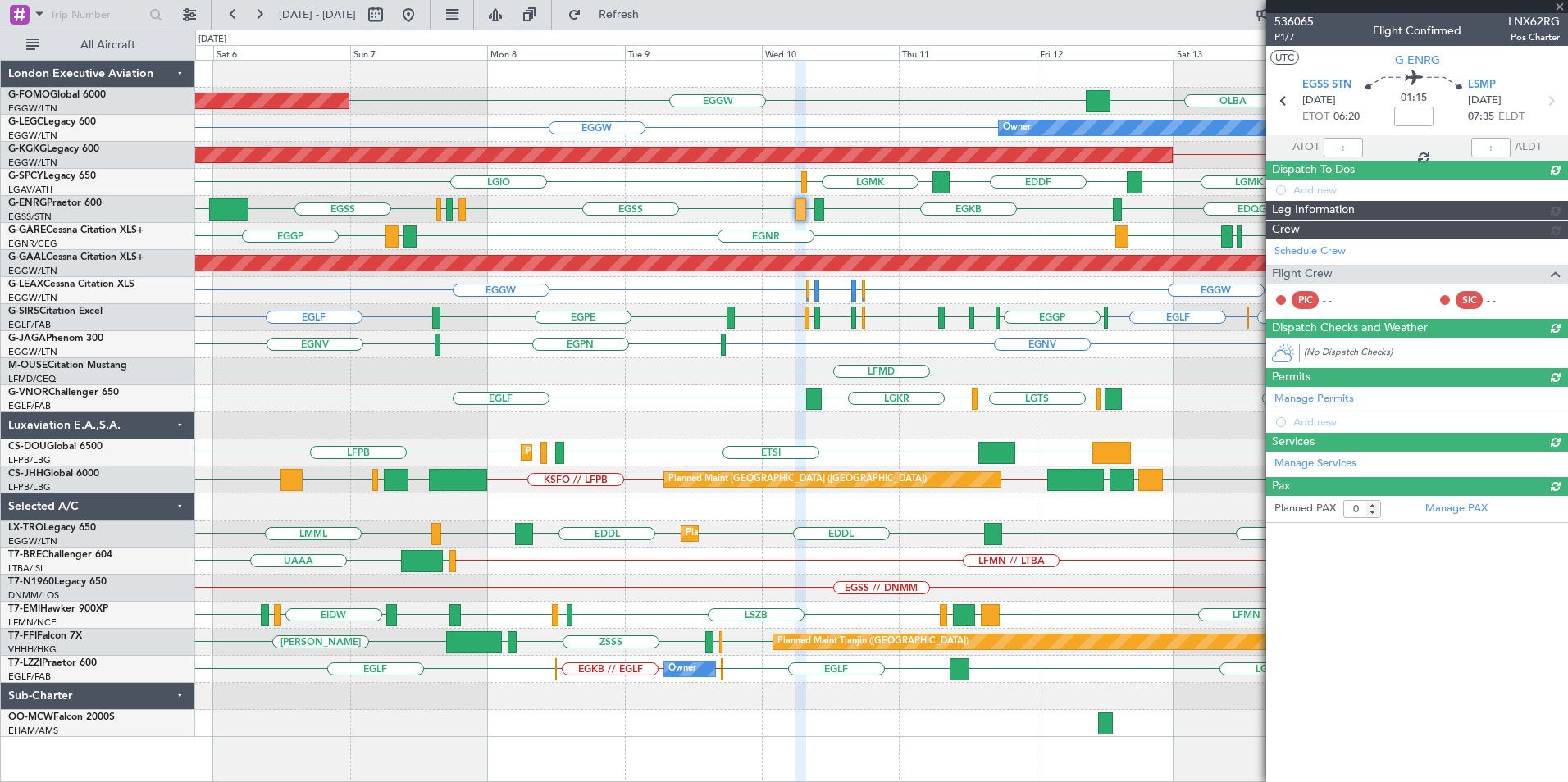
scroll to position [0, 0]
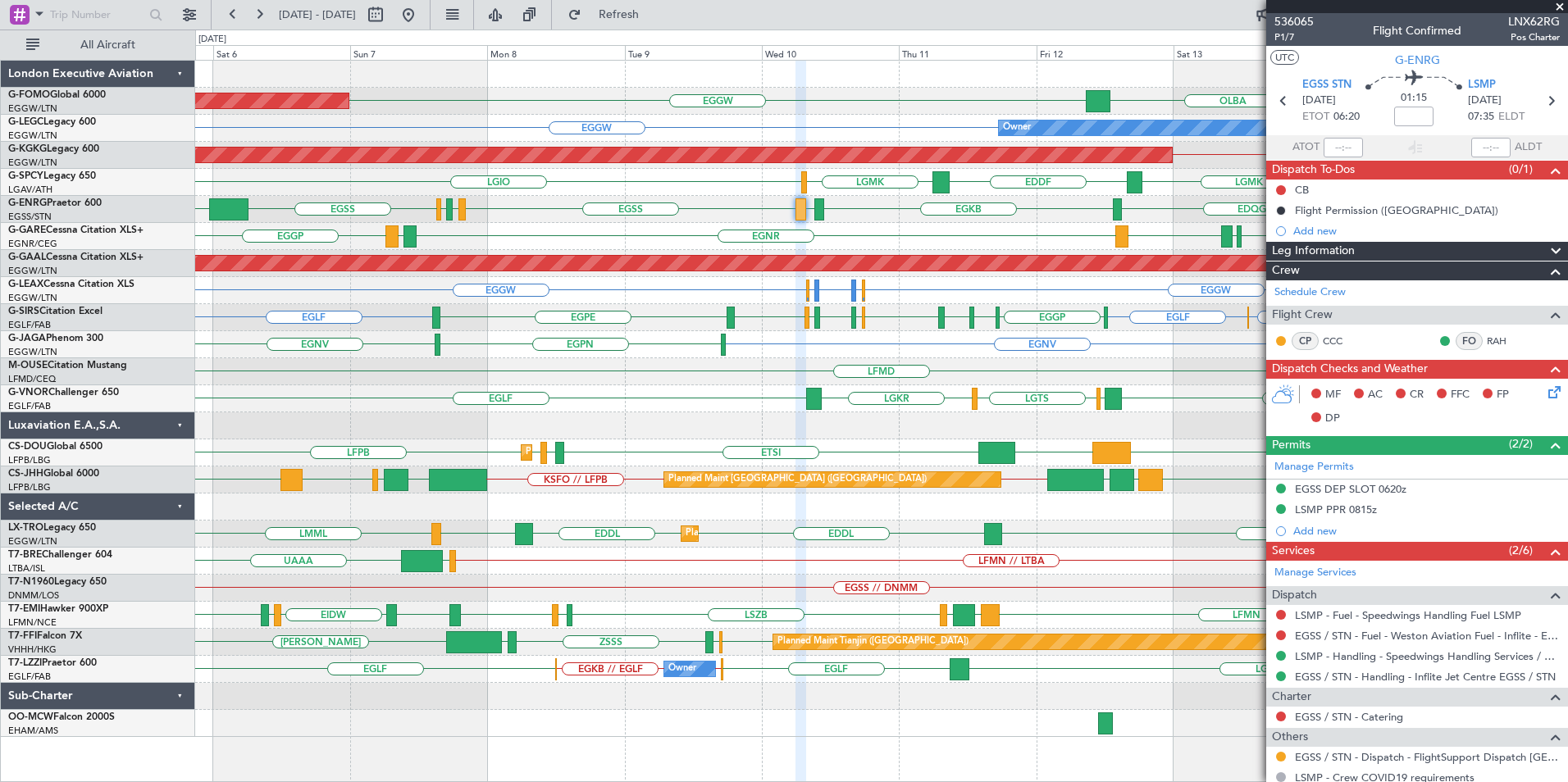
click at [753, 391] on div "KTEB // EGGW EGGW OLBA EGGW Planned Maint London (Luton) EGGW EGGW Owner LTBA /…" at bounding box center [881, 399] width 1372 height 676
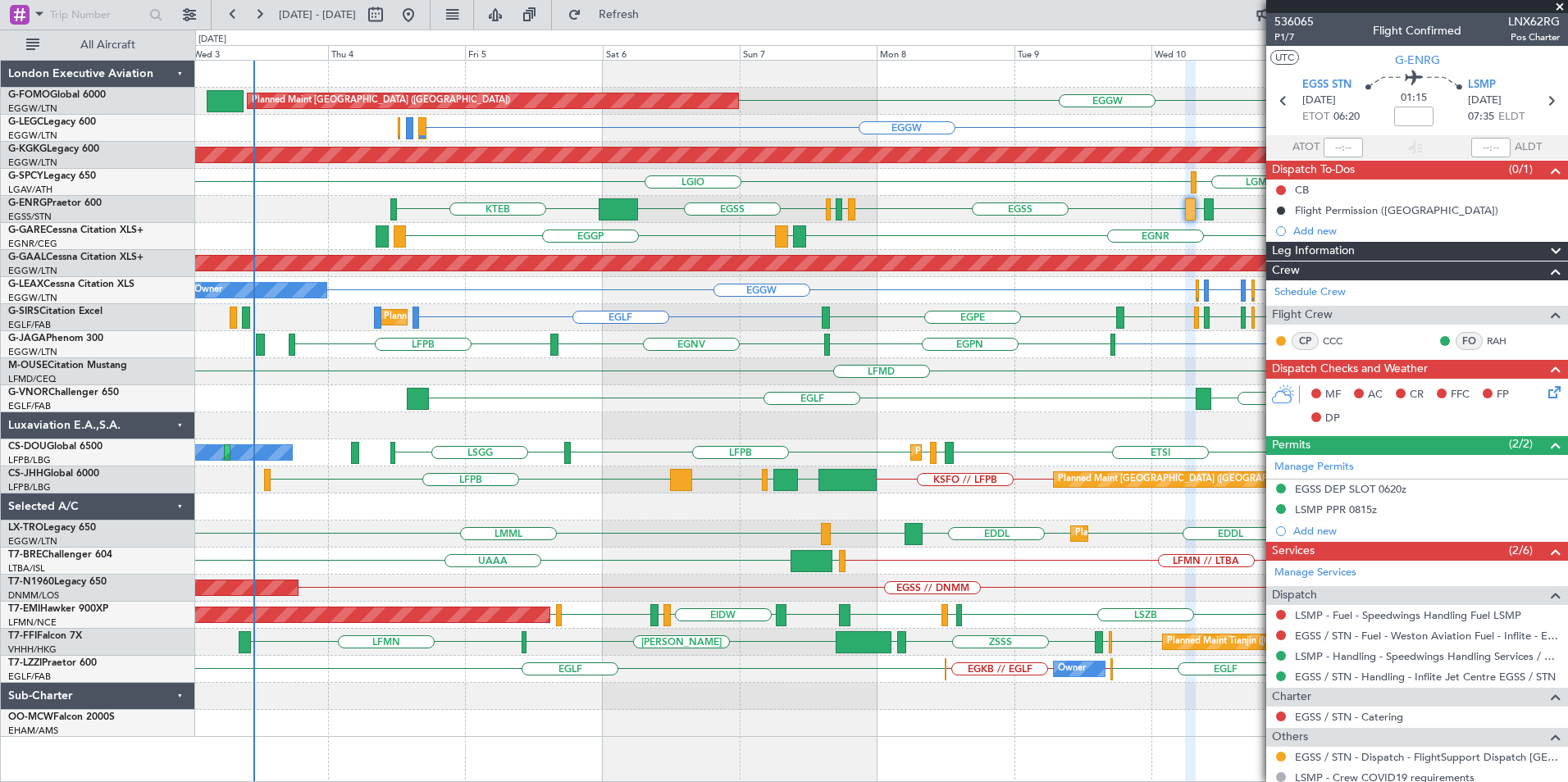
click at [848, 401] on div "Planned Maint London (Luton) EGGW OLBA EGGW KTEB // EGGW EGGW Owner EGGW Owner …" at bounding box center [881, 399] width 1372 height 676
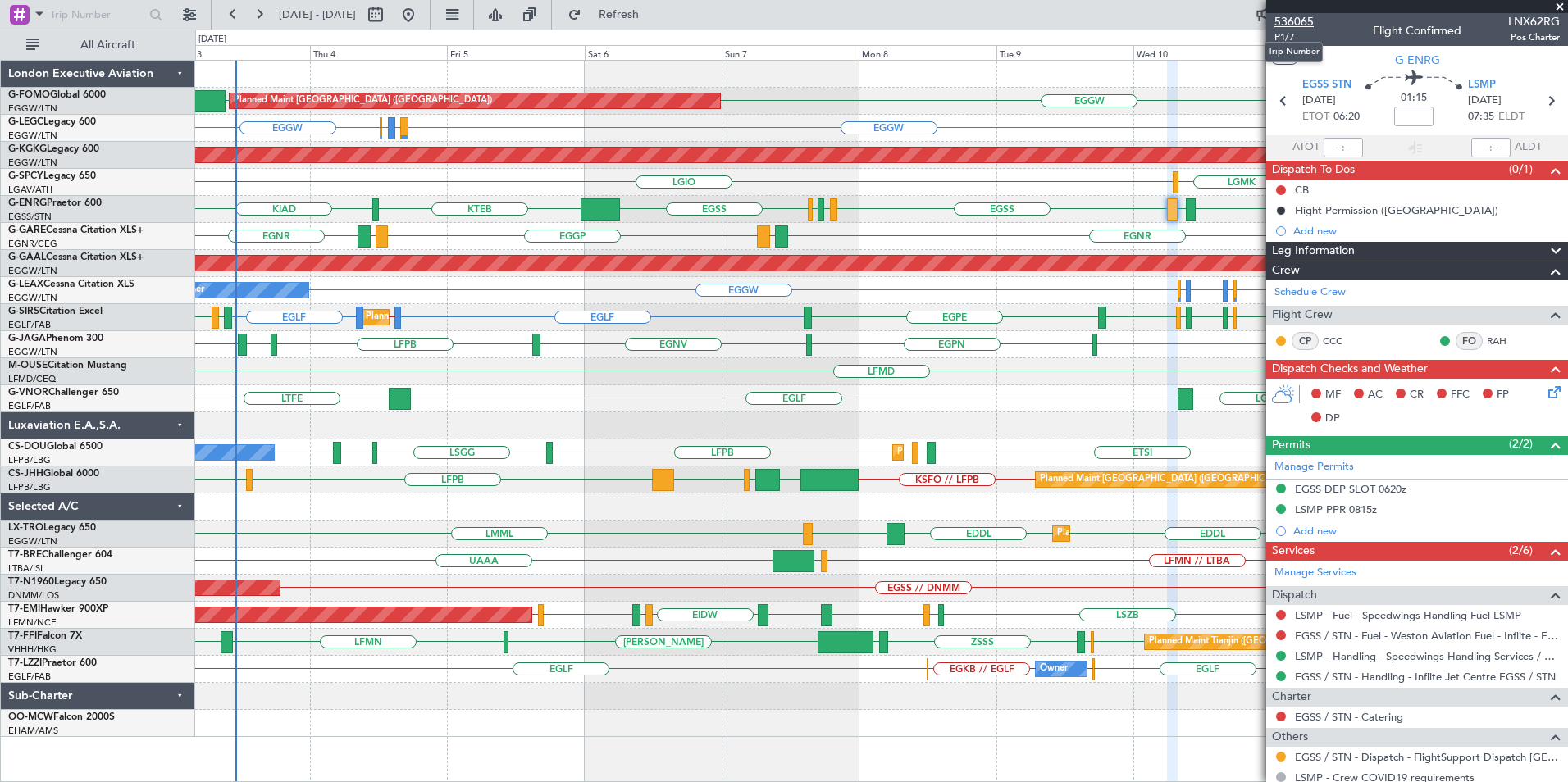
click at [1287, 23] on span "536065" at bounding box center [1293, 21] width 39 height 17
click at [1089, 331] on div "EGGW OLBA EGGW Planned Maint London (Luton) EGGW EGPD or EGGW EGWU or EGGW EGGW…" at bounding box center [881, 399] width 1372 height 676
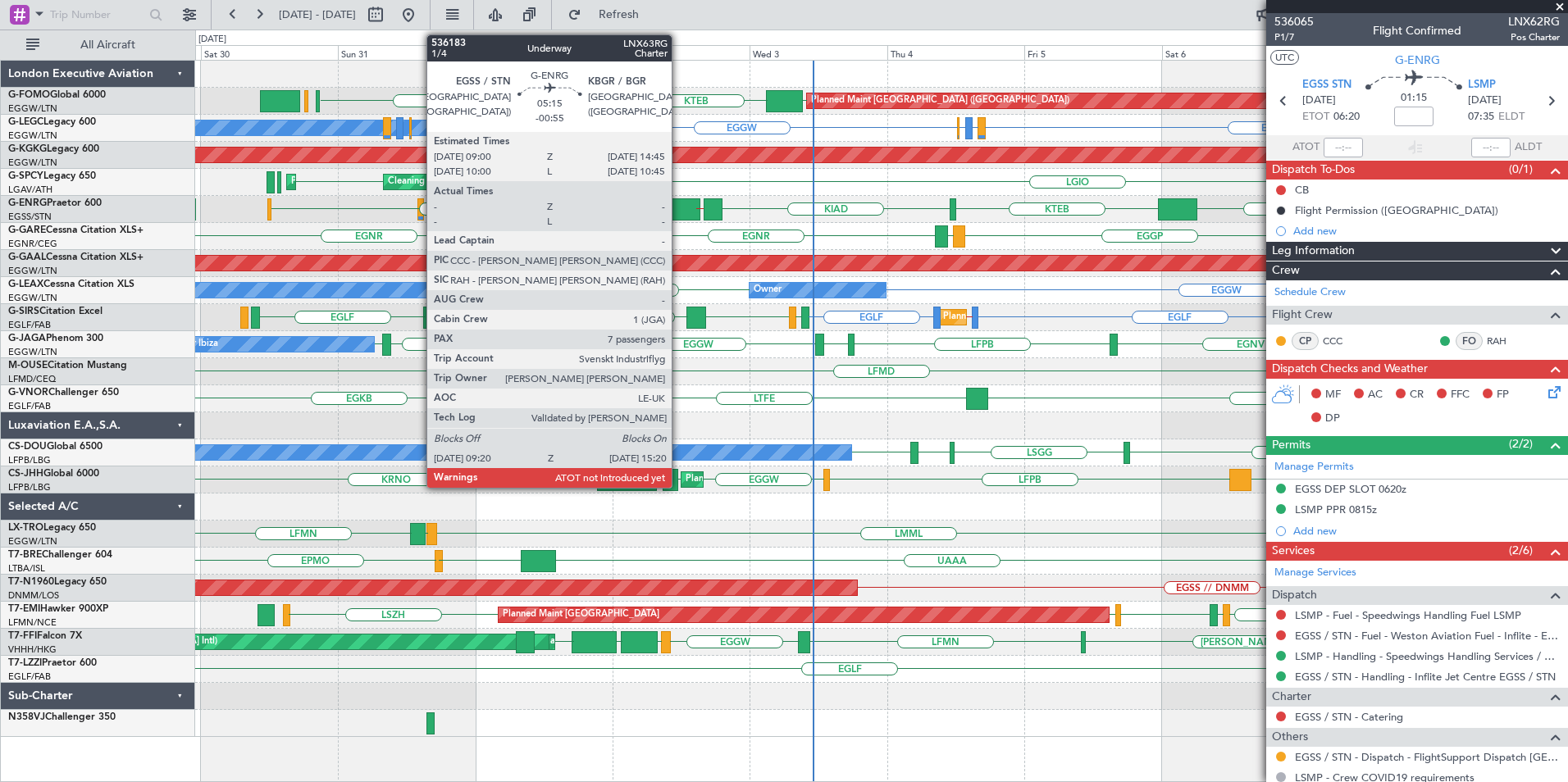
click at [679, 211] on div at bounding box center [682, 209] width 34 height 22
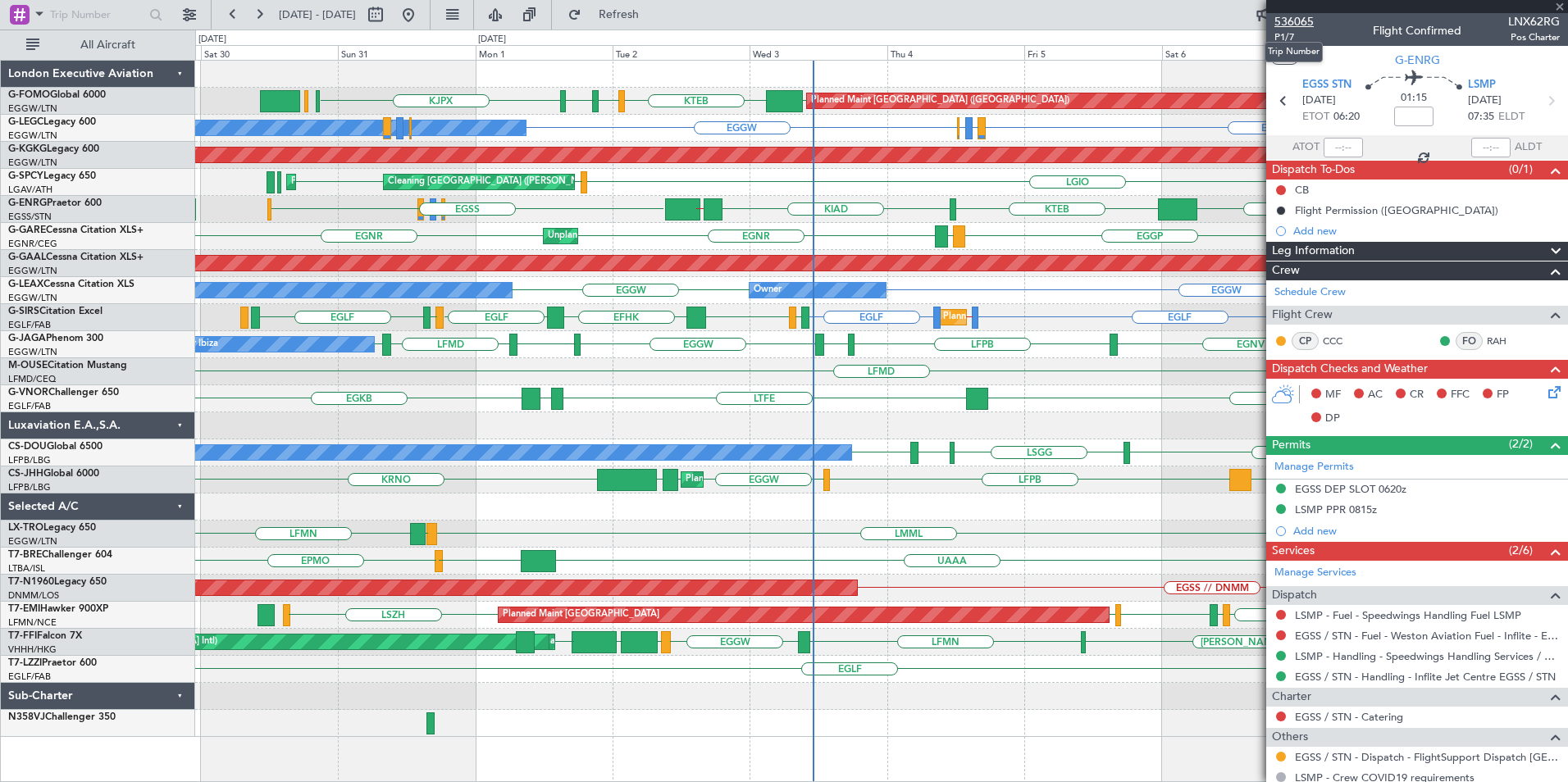
type input "-00:55"
type input "7"
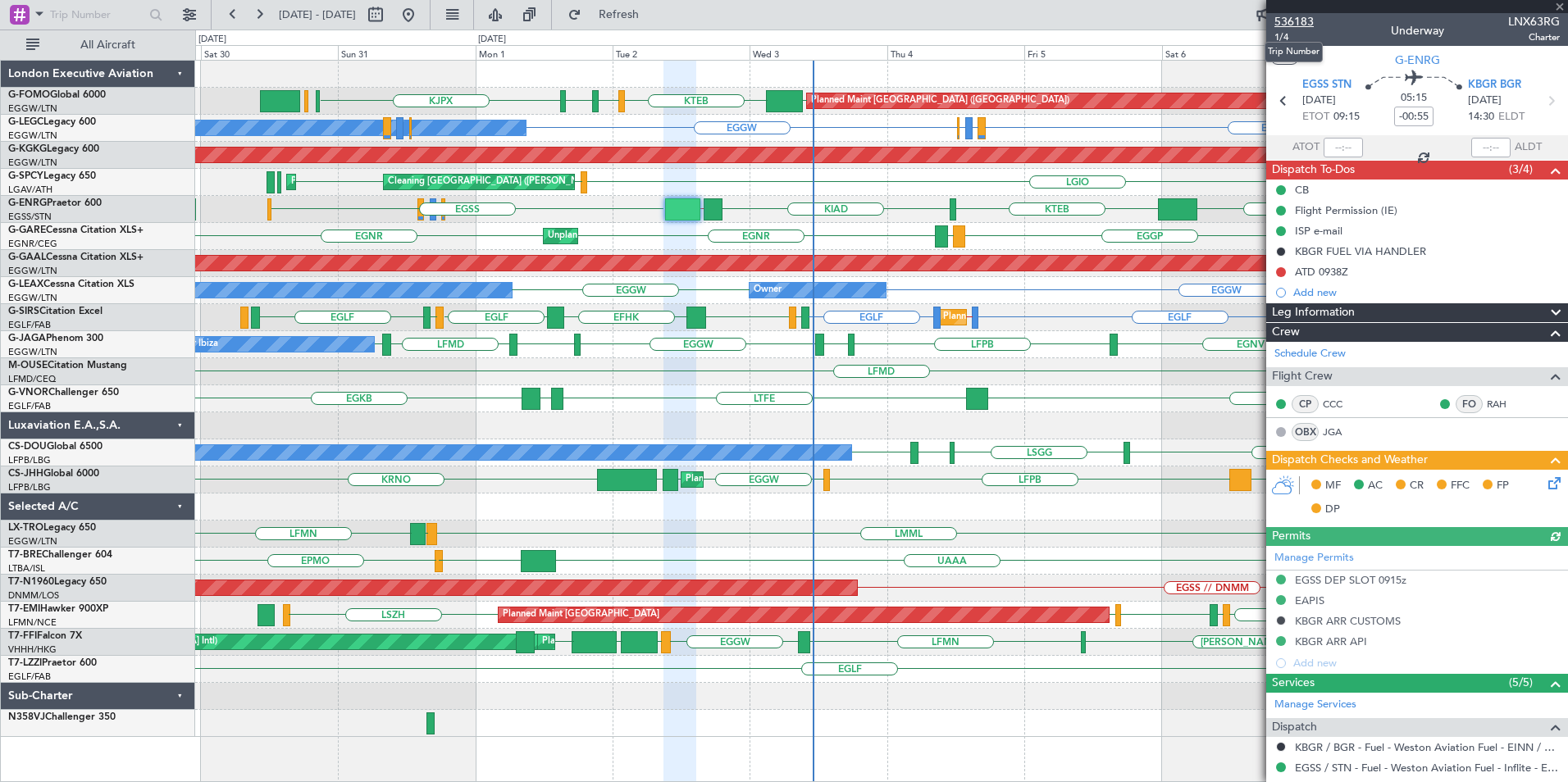
click at [1295, 22] on span "536183" at bounding box center [1293, 21] width 39 height 17
click at [1262, 564] on div "EGGW KTEB KBED KJFK KJPX EGGW Planned Maint London (Luton) EGGW EGPD or EGGW EG…" at bounding box center [881, 399] width 1372 height 676
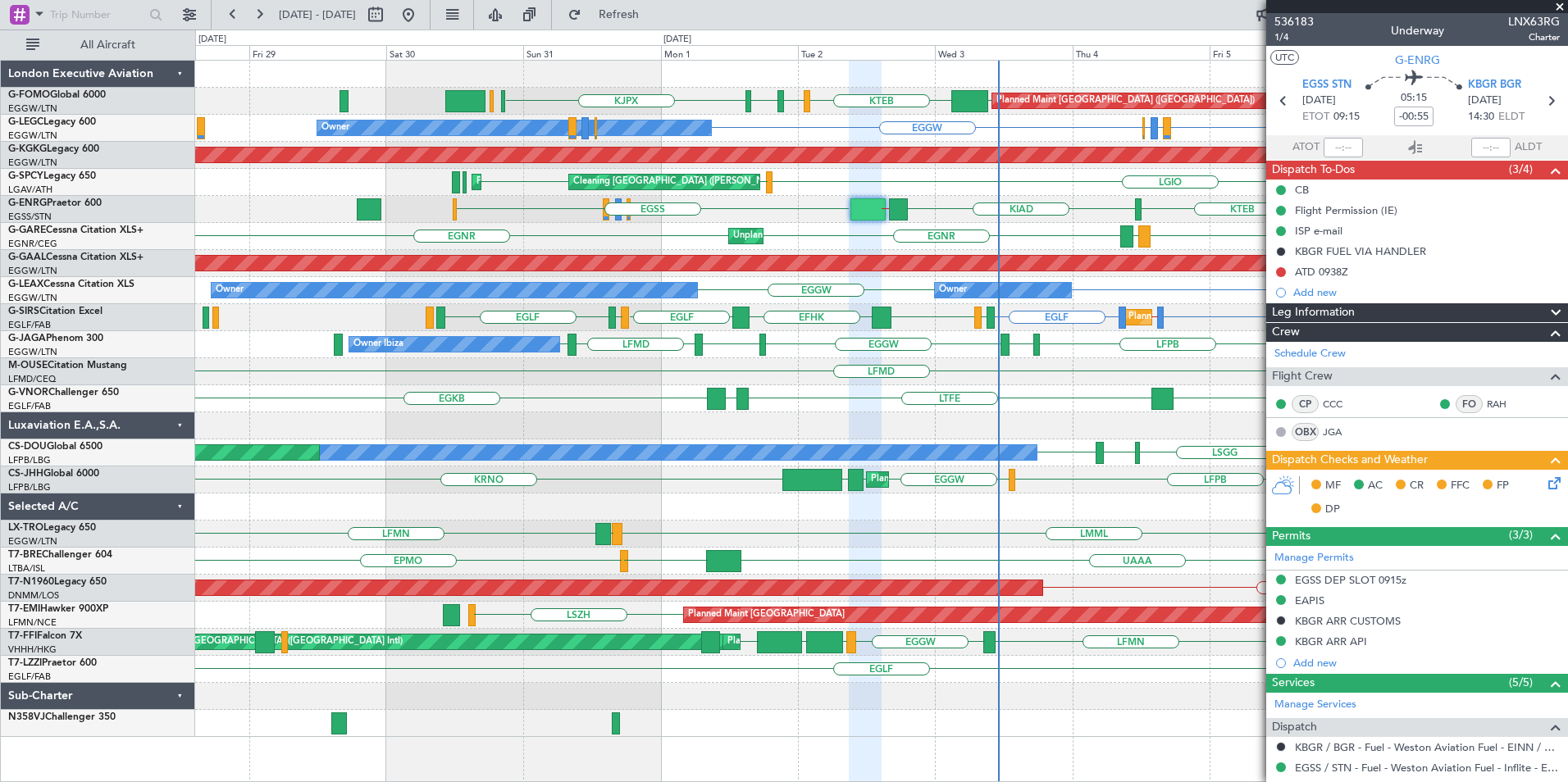
click at [736, 555] on div "Planned Maint London (Luton) EGGW KTEB KBED KJFK KJPX Owner EGGW EGPD or EGGW E…" at bounding box center [881, 399] width 1372 height 676
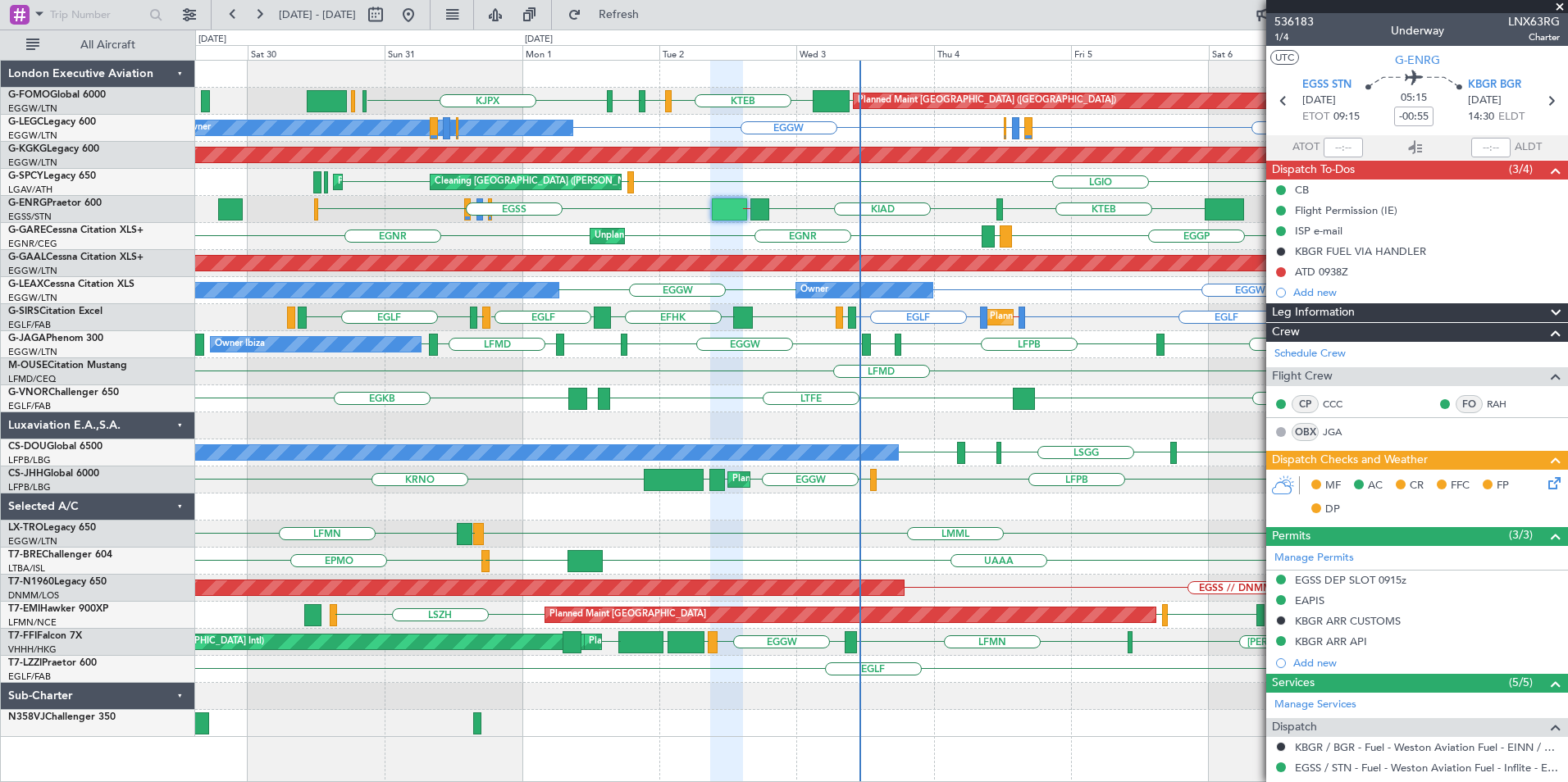
click at [817, 543] on div "Planned Maint London (Luton) EGGW KTEB KBED KJFK KJPX Owner EGGW EGPD or EGGW E…" at bounding box center [881, 399] width 1372 height 676
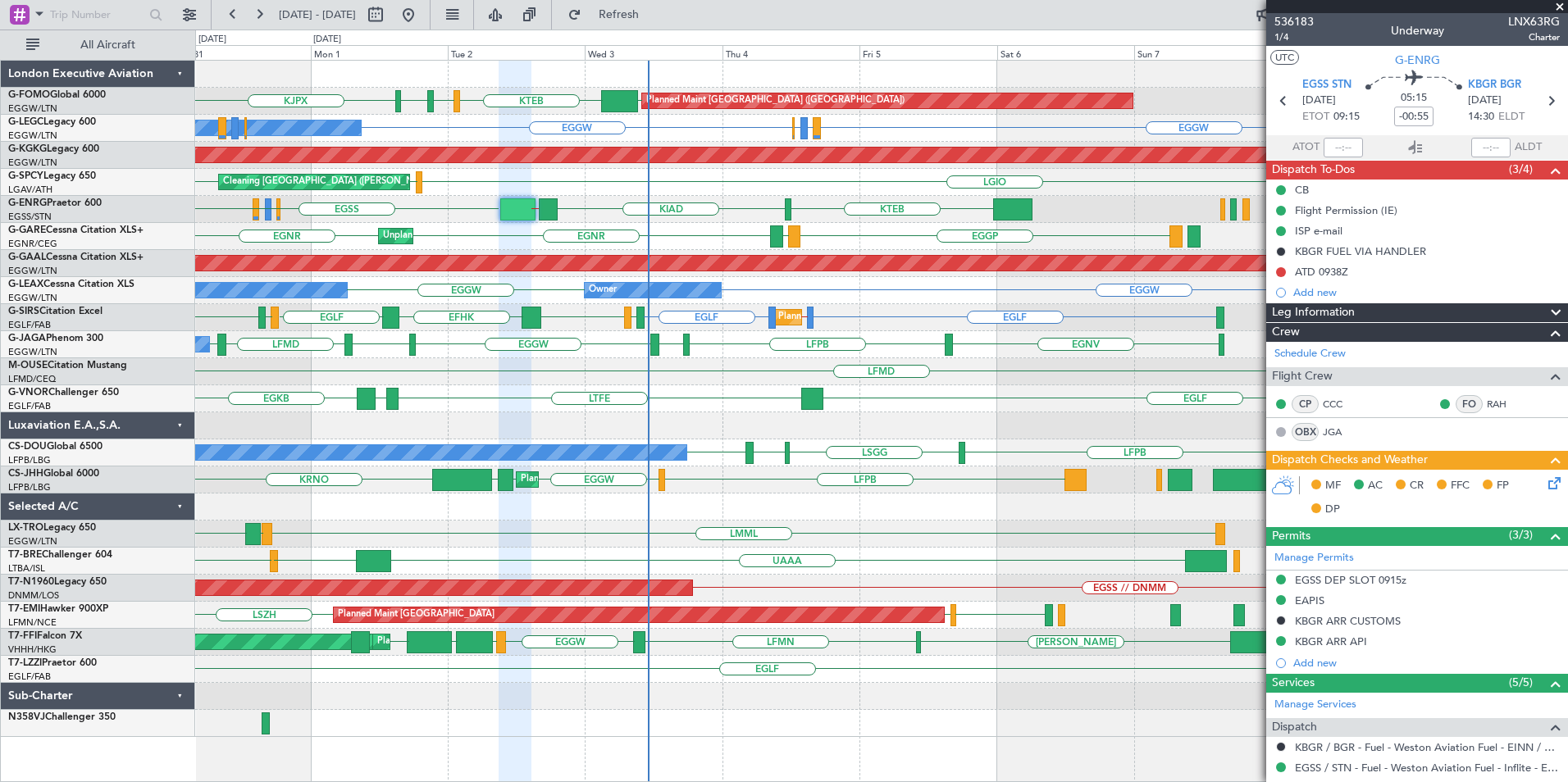
click at [934, 523] on div "Planned Maint London (Luton) EGGW KTEB KBED KJFK KJPX Owner EGGW EGPD or EGGW E…" at bounding box center [881, 399] width 1372 height 676
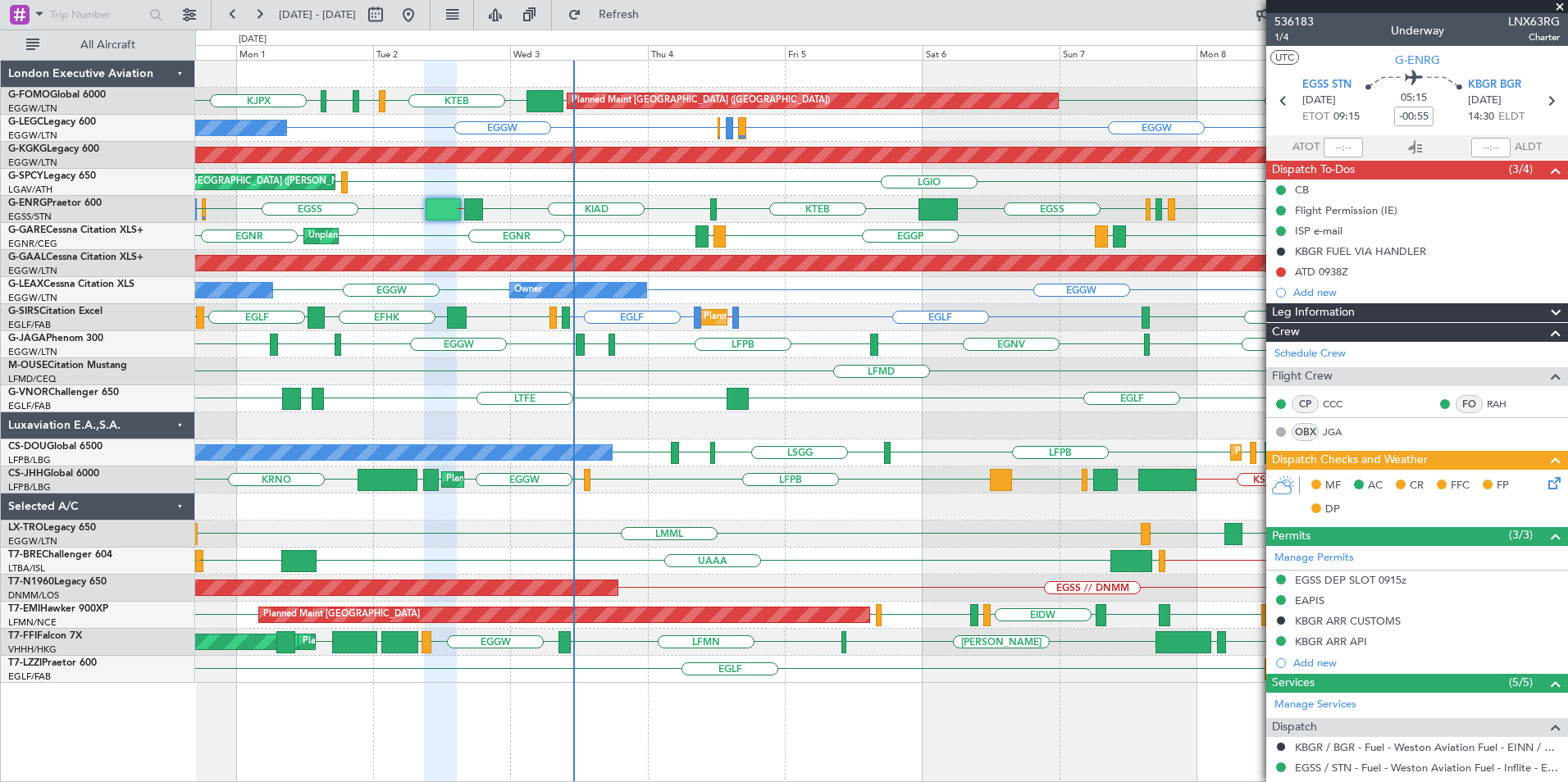
click at [891, 571] on div "Planned Maint London (Luton) EGGW KTEB KBED KJFK KJPX EGGW Owner EGGW EGPD or E…" at bounding box center [881, 372] width 1372 height 623
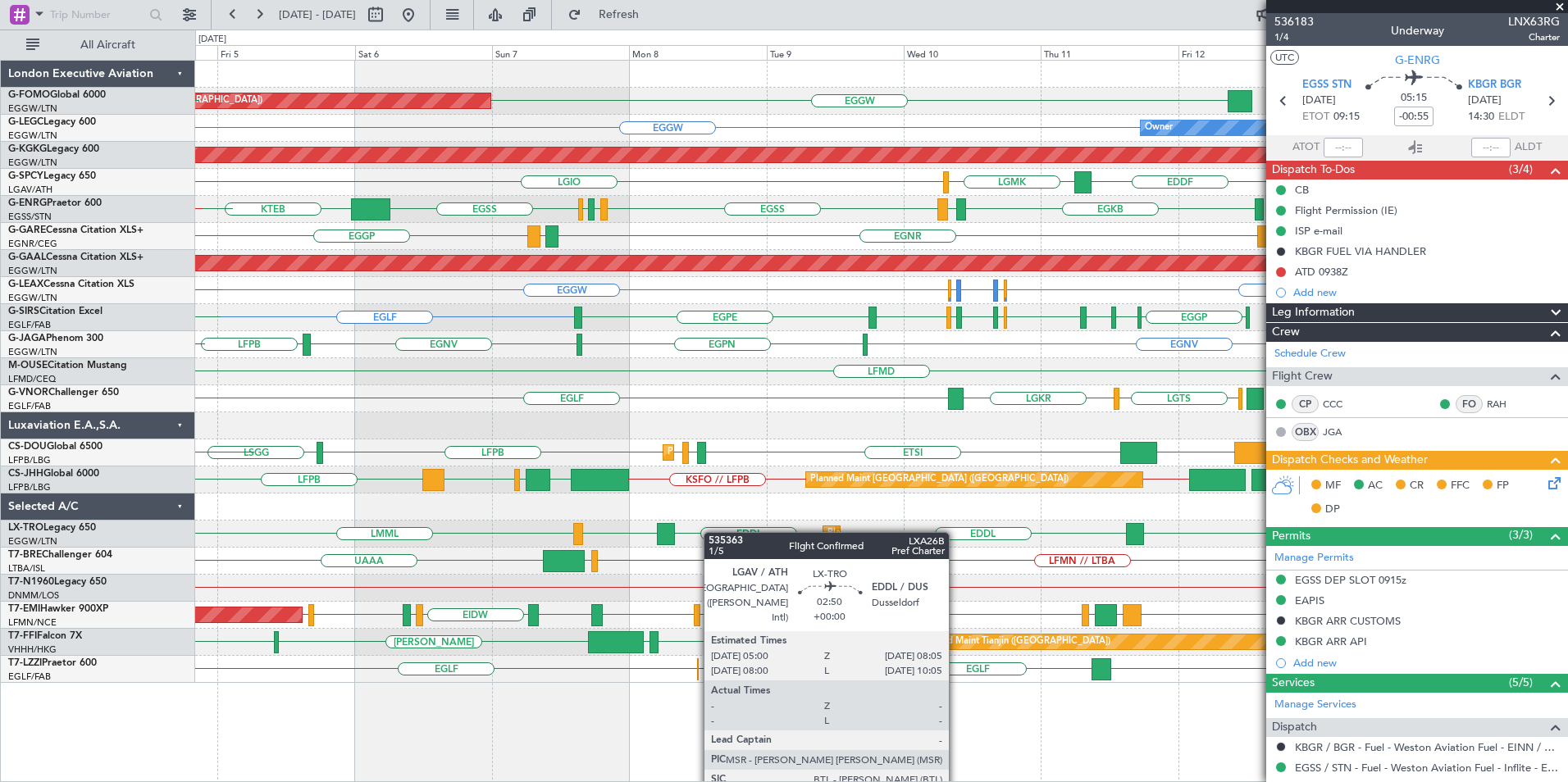
click at [598, 532] on div "Planned Maint London (Luton) EGGW EGGW KTEB Owner EGGW EGWU or EGGW EGPD or EGG…" at bounding box center [881, 372] width 1372 height 623
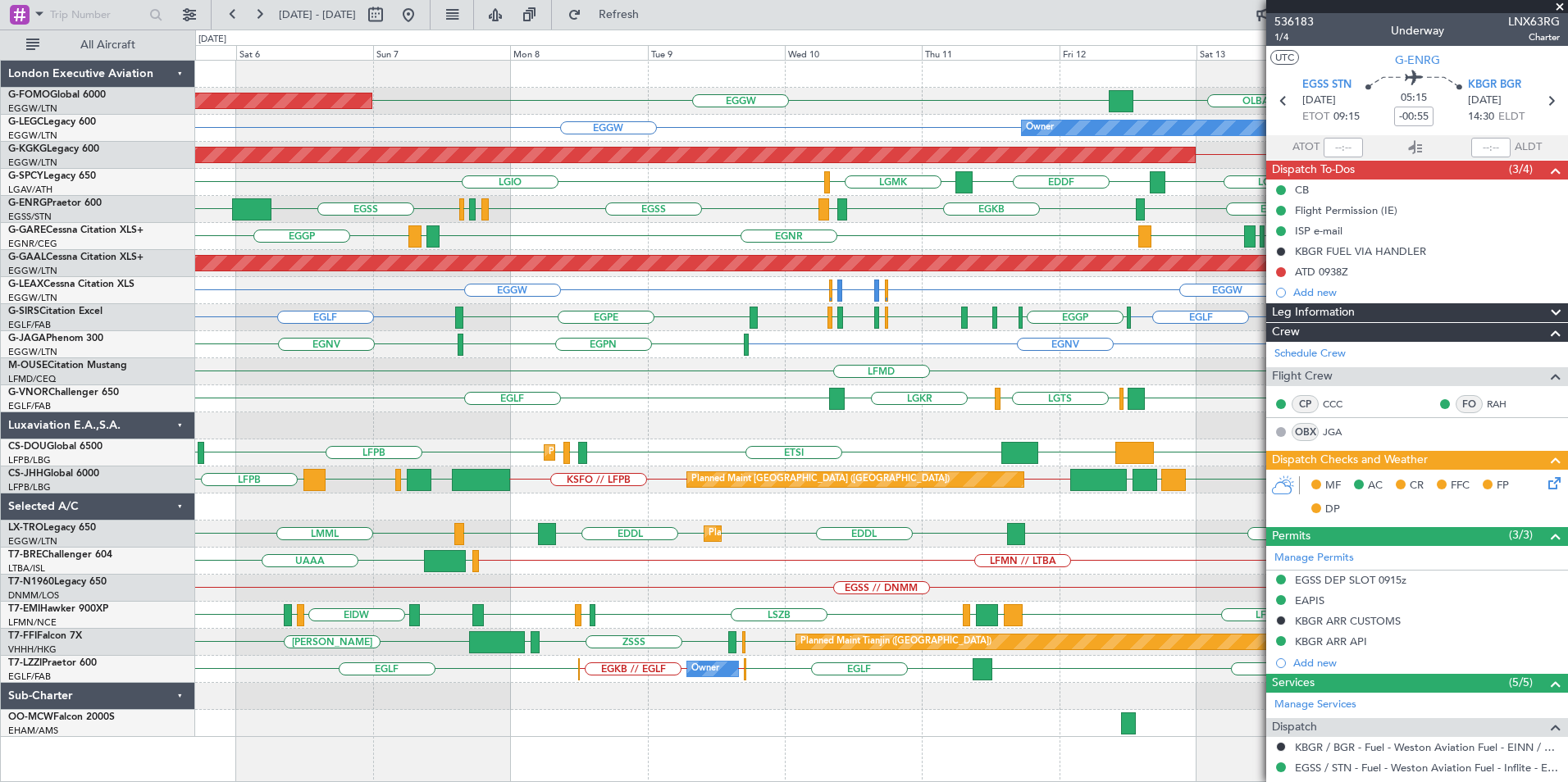
click at [816, 492] on div "Planned Maint Paris (Le Bourget) LFPB LFPB LLBG EHAM LFPB // KSFO KSFO // LFPB …" at bounding box center [881, 480] width 1372 height 27
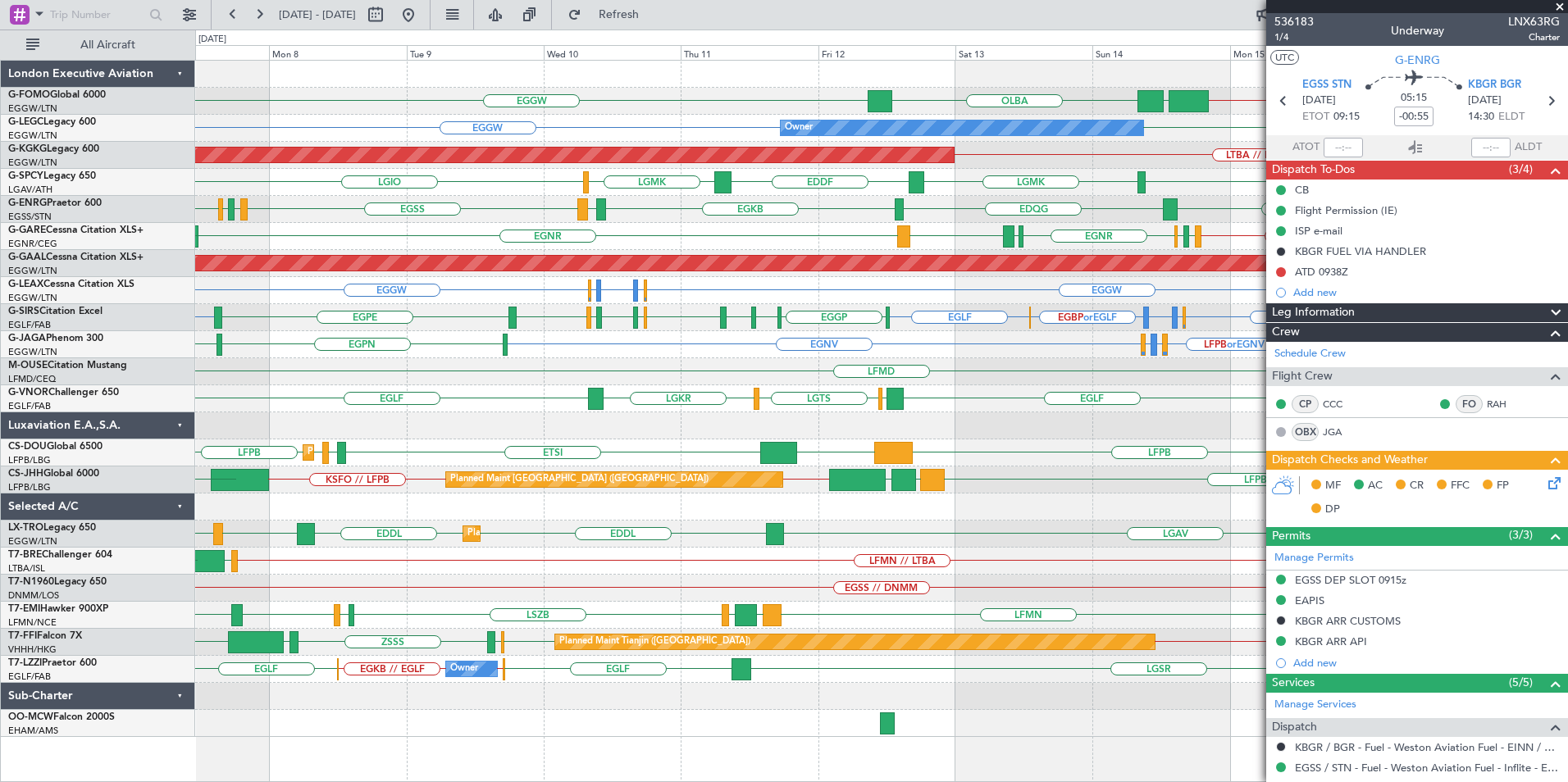
click at [876, 558] on div "KTEB // EGGW EGGW OLBA EGGW Planned Maint London (Luton) Owner EGGW EGGW AOG Ma…" at bounding box center [881, 399] width 1372 height 676
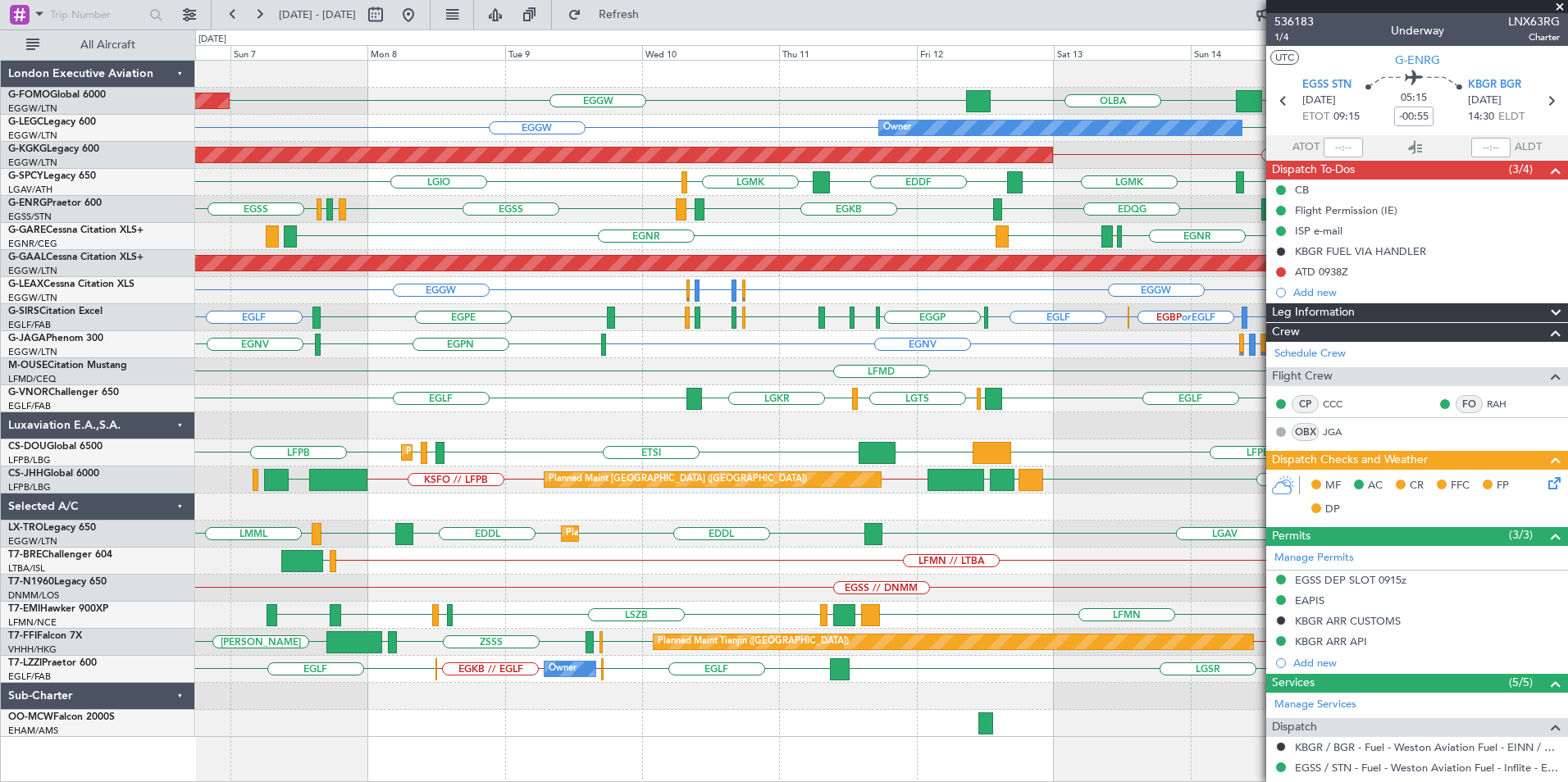
click at [1000, 518] on div at bounding box center [881, 507] width 1372 height 27
click at [422, 517] on div at bounding box center [881, 507] width 1372 height 27
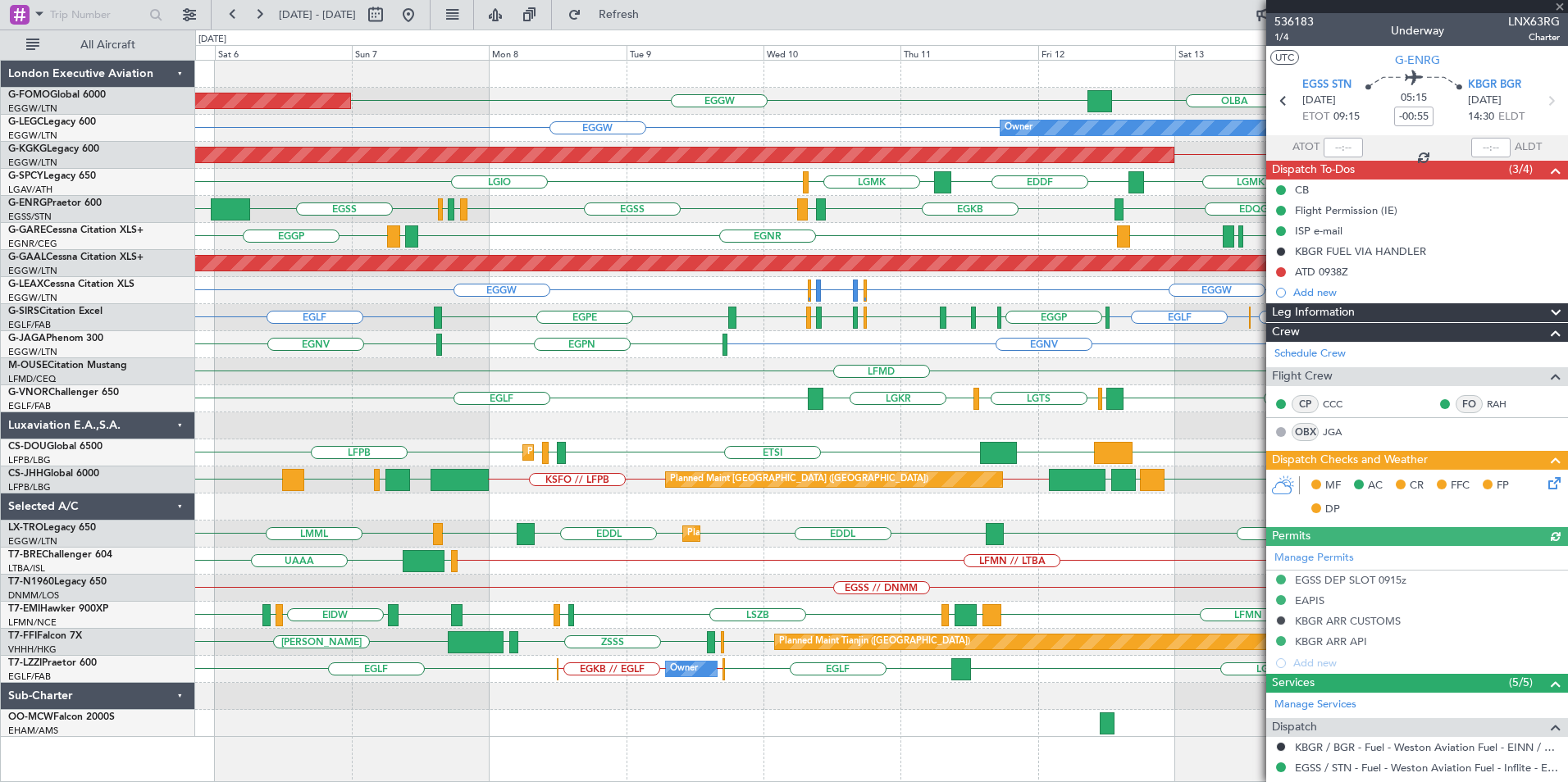
click at [440, 497] on div at bounding box center [881, 507] width 1372 height 27
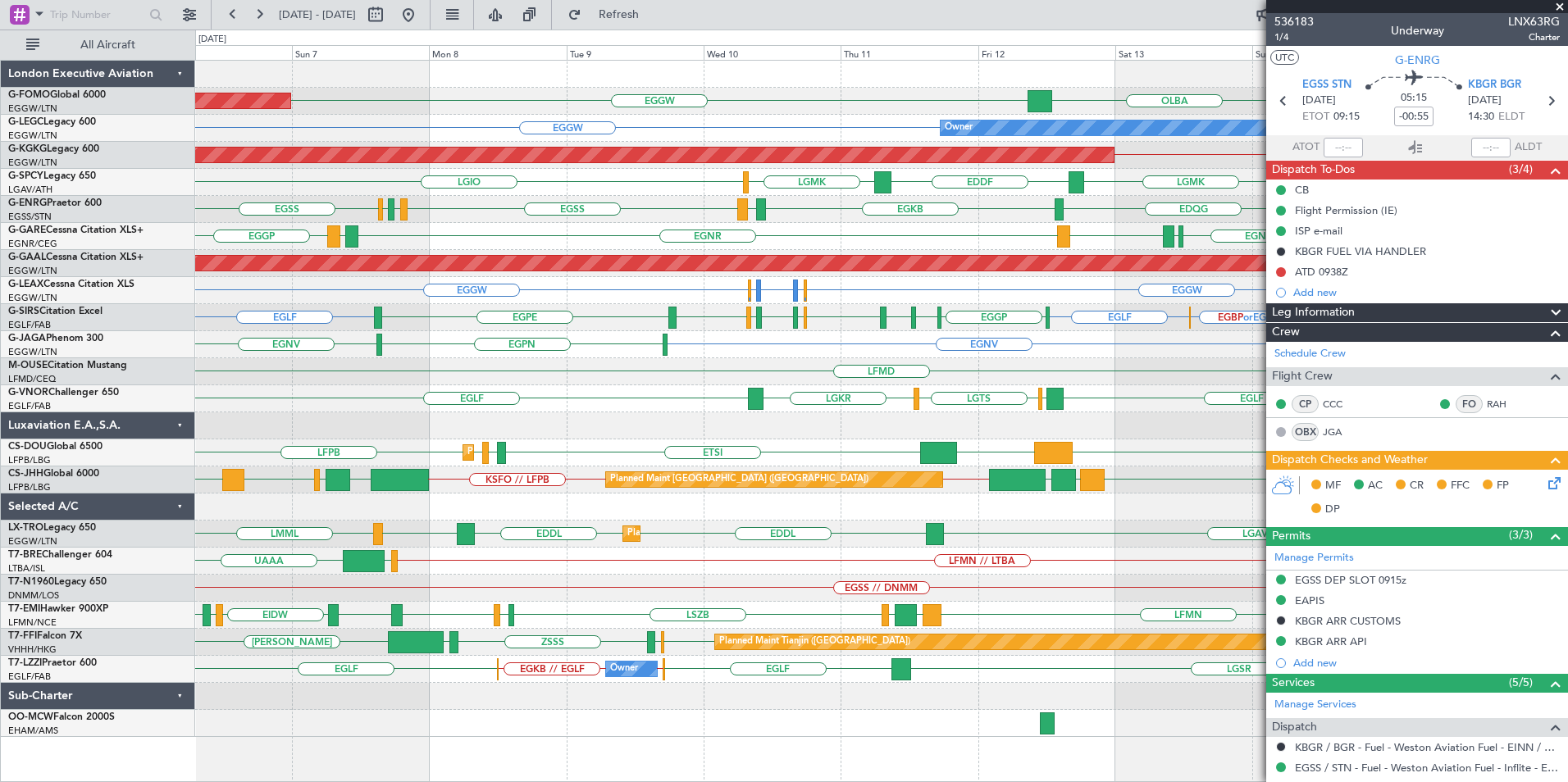
click at [570, 569] on div "Planned Maint London (Luton) KTEB // EGGW EGGW OLBA EGGW Owner EGGW EGGW AOG Ma…" at bounding box center [881, 399] width 1372 height 676
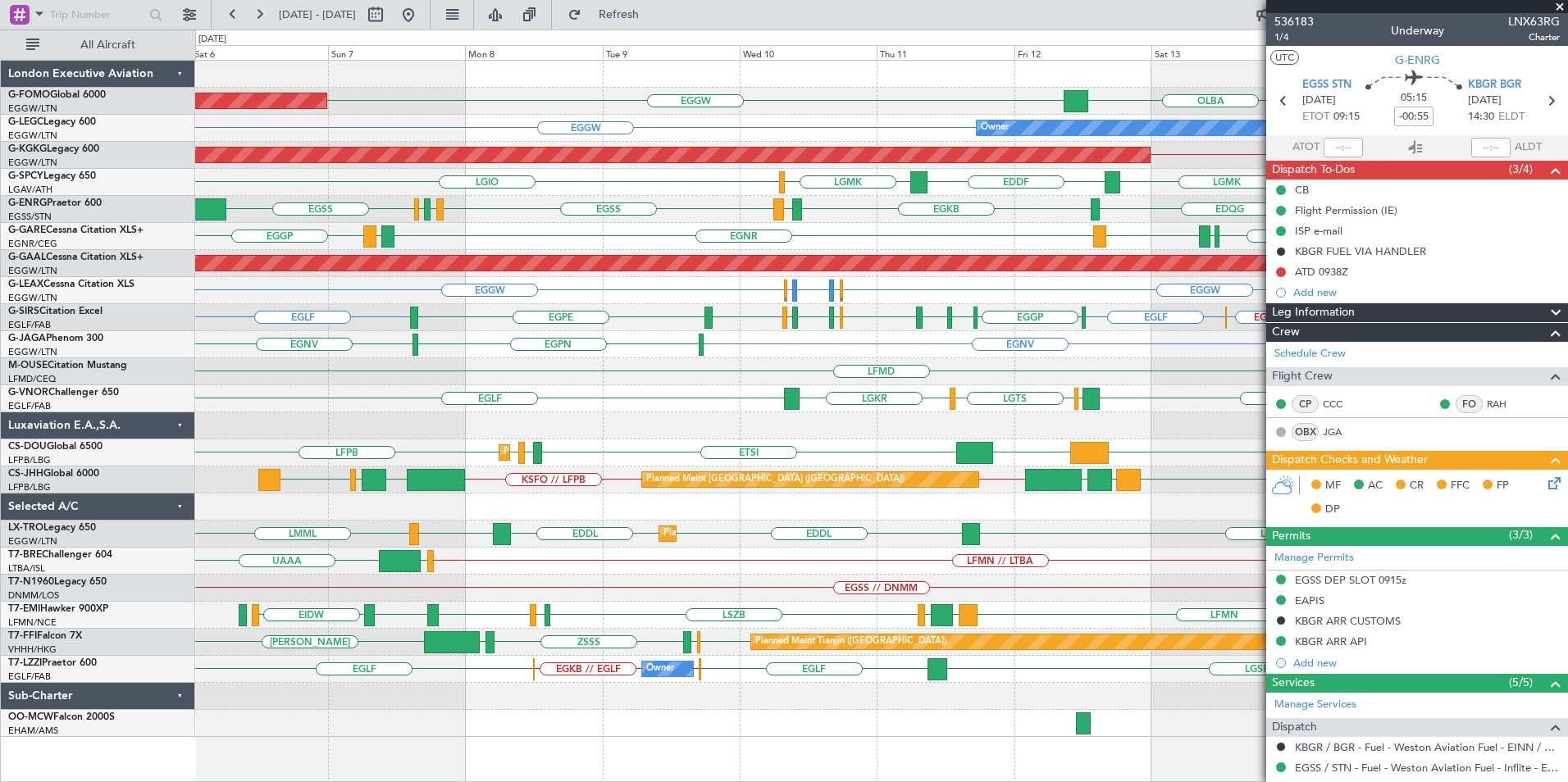
click at [797, 441] on div "Planned Maint London (Luton) KTEB // EGGW EGGW OLBA EGGW Owner EGGW EGGW AOG Ma…" at bounding box center [881, 399] width 1372 height 676
click at [811, 359] on div "LFMD" at bounding box center [881, 372] width 1372 height 27
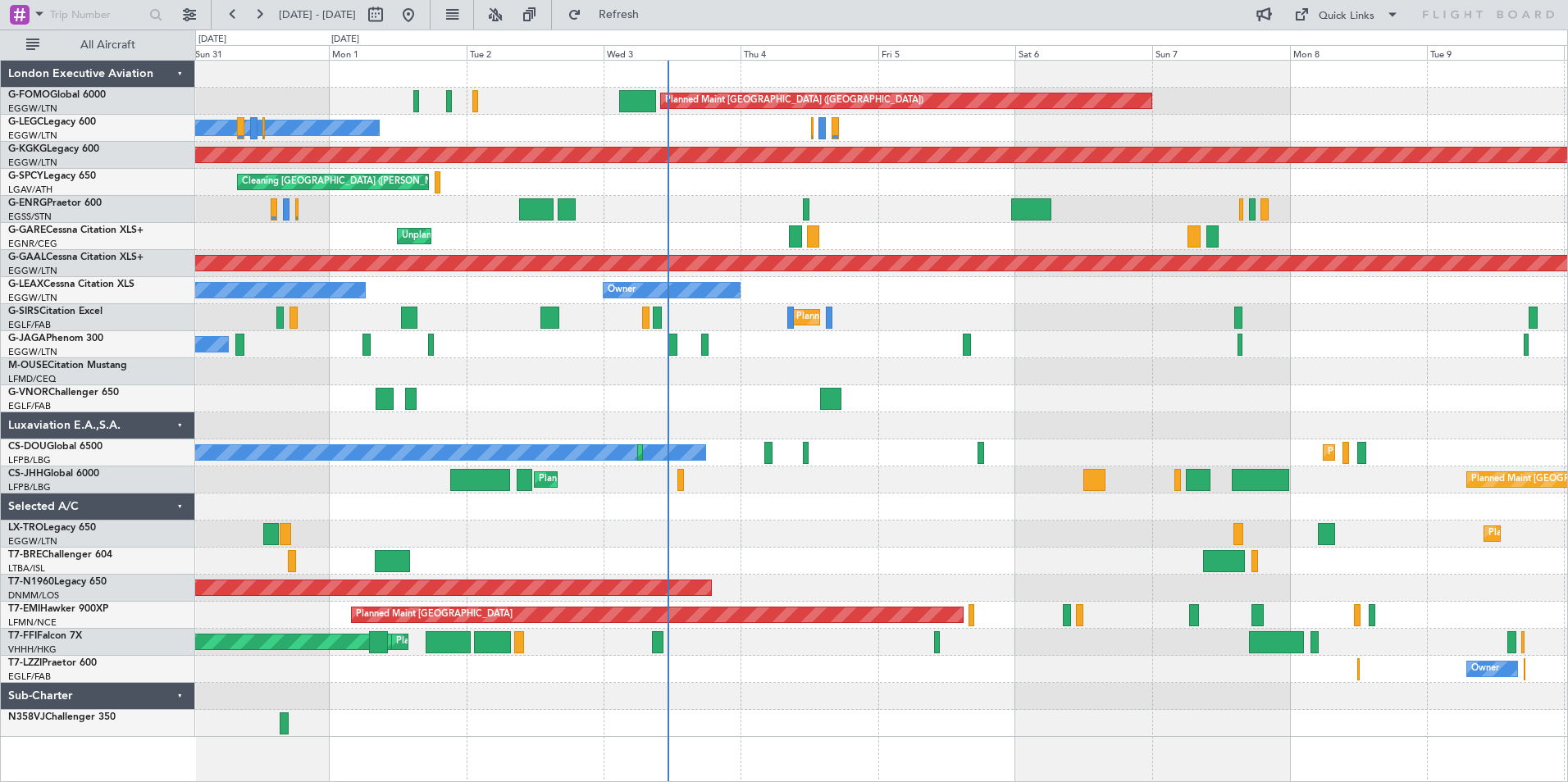
click at [606, 390] on div "Planned Maint [GEOGRAPHIC_DATA] ([GEOGRAPHIC_DATA]) Owner Owner AOG Maint [GEOG…" at bounding box center [881, 399] width 1372 height 676
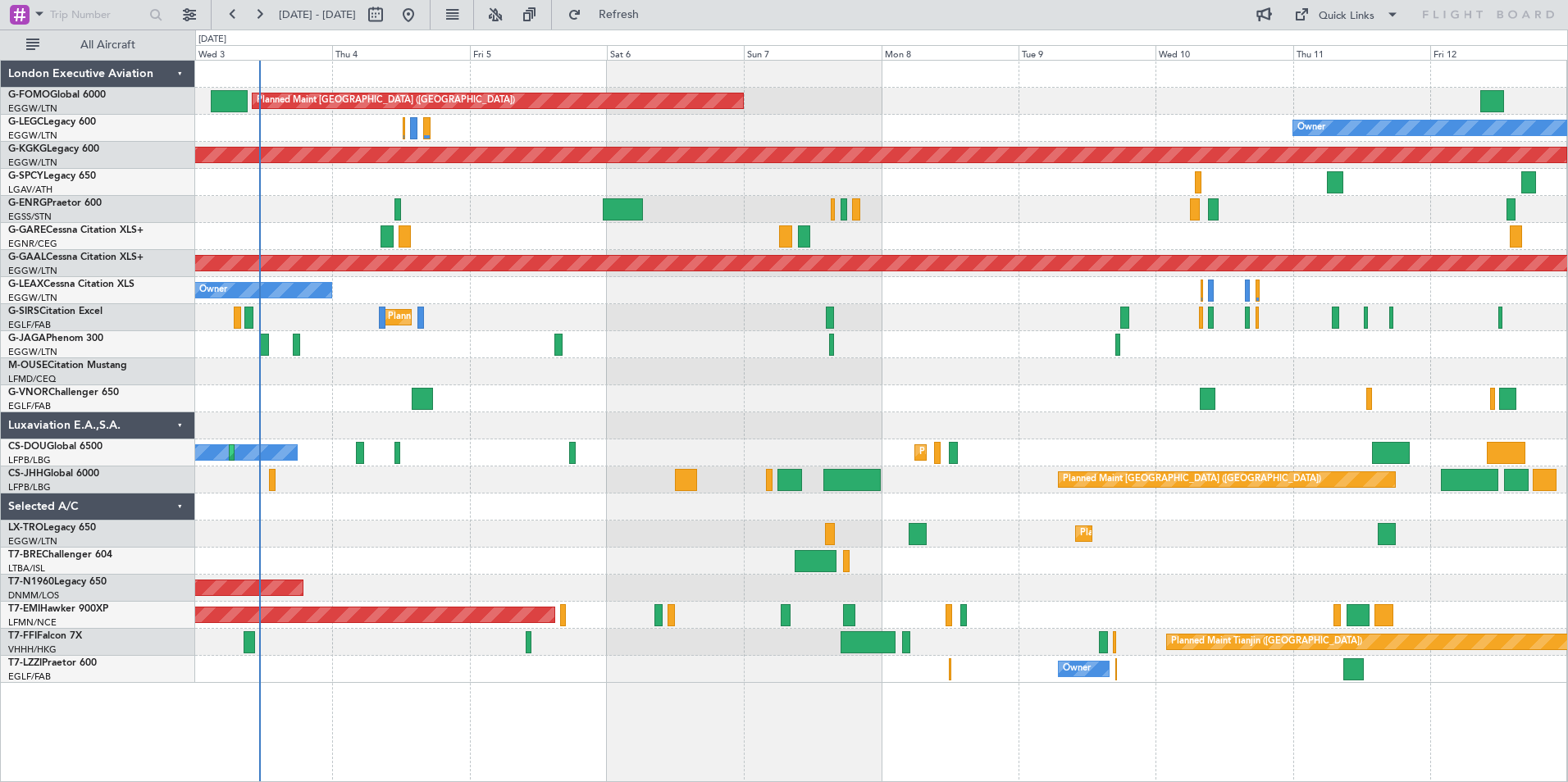
click at [498, 426] on div "Planned Maint [GEOGRAPHIC_DATA] ([GEOGRAPHIC_DATA]) Owner Owner AOG Maint [GEOG…" at bounding box center [881, 372] width 1372 height 623
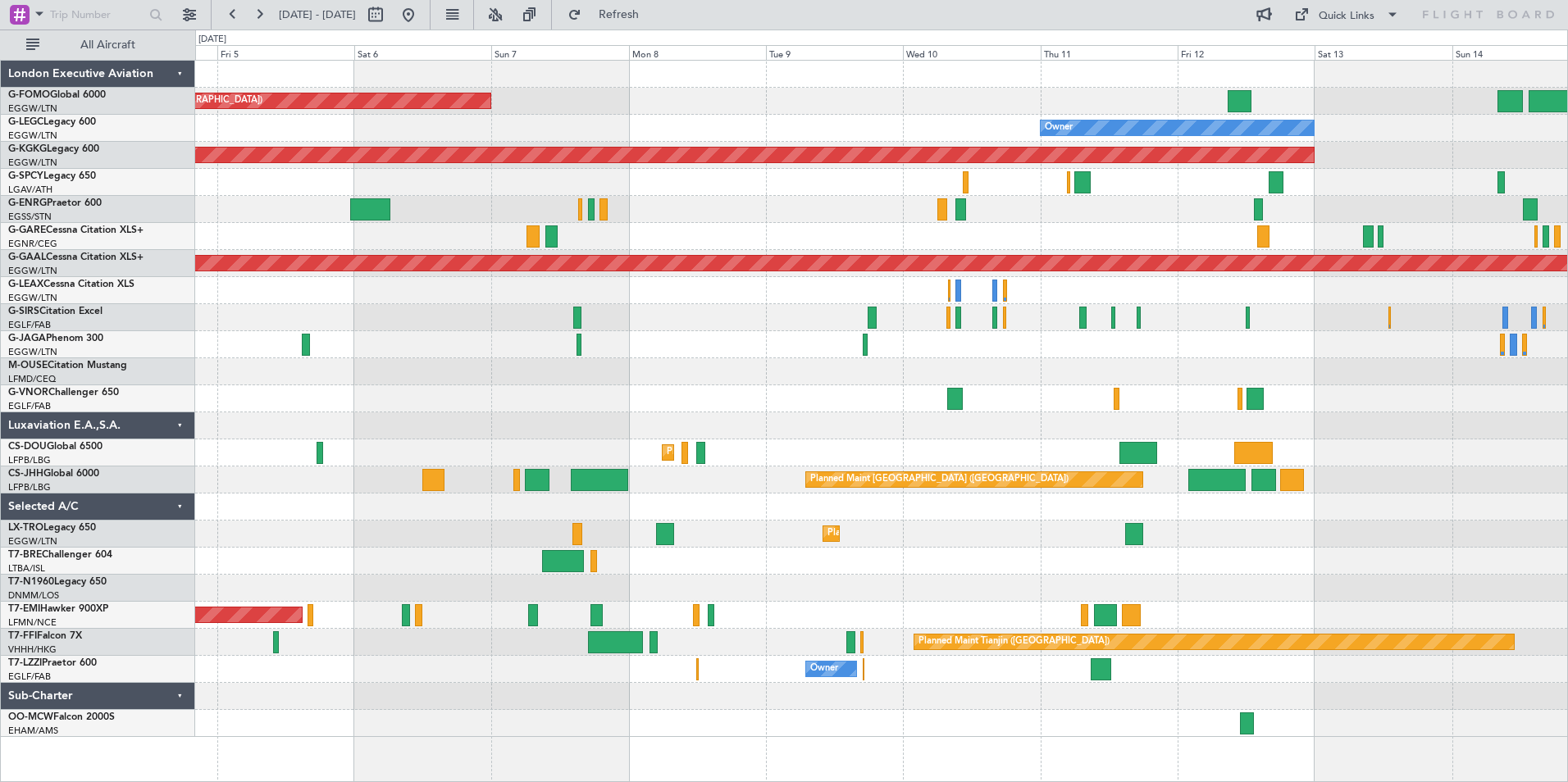
click at [0, 615] on html "[DATE] - [DATE] Refresh Quick Links All Aircraft Planned Maint [GEOGRAPHIC_DATA…" at bounding box center [784, 391] width 1568 height 782
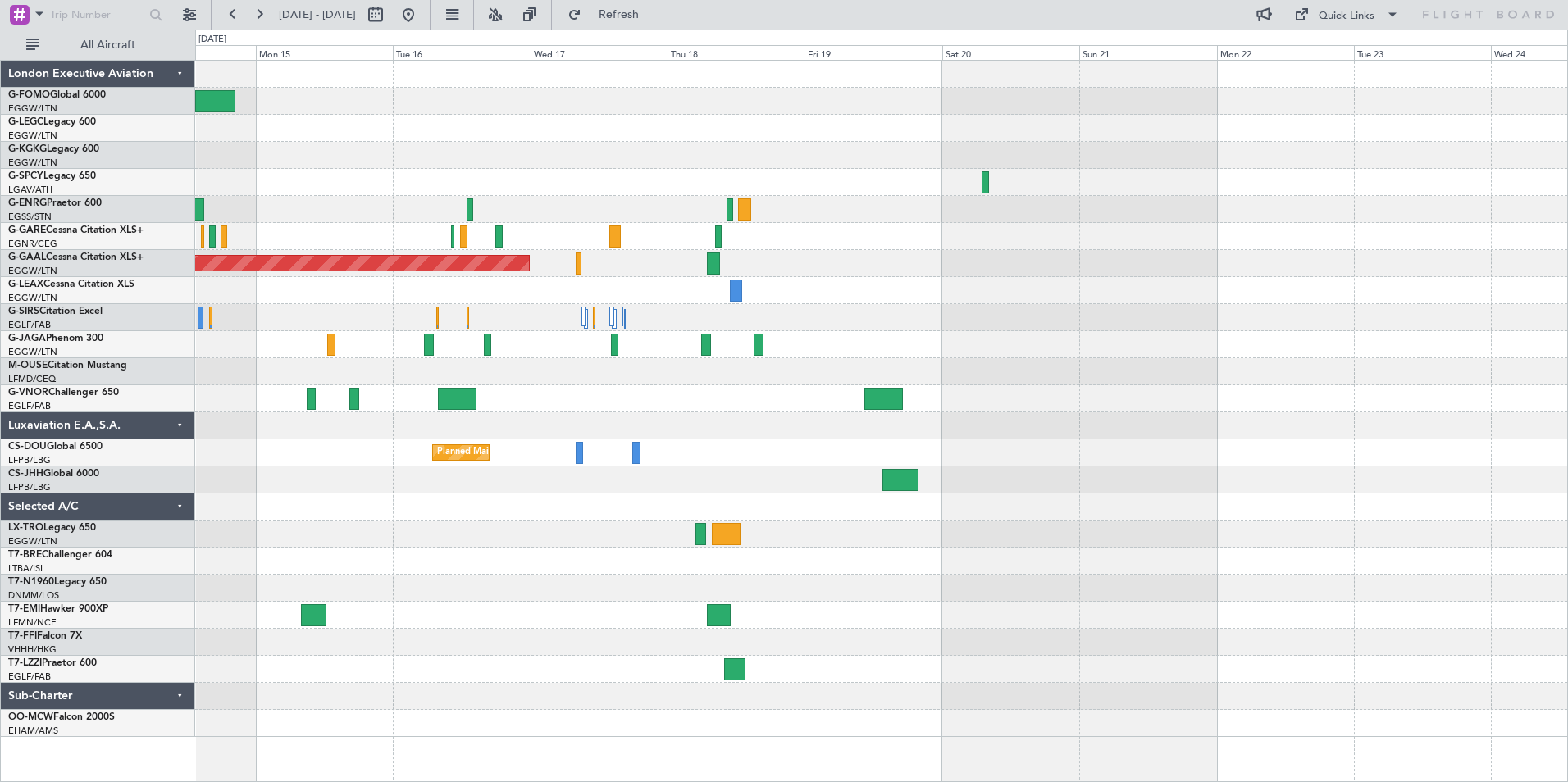
click at [452, 537] on div "Owner AOG Maint [GEOGRAPHIC_DATA] ([GEOGRAPHIC_DATA]) Planned [GEOGRAPHIC_DATA]…" at bounding box center [881, 399] width 1372 height 676
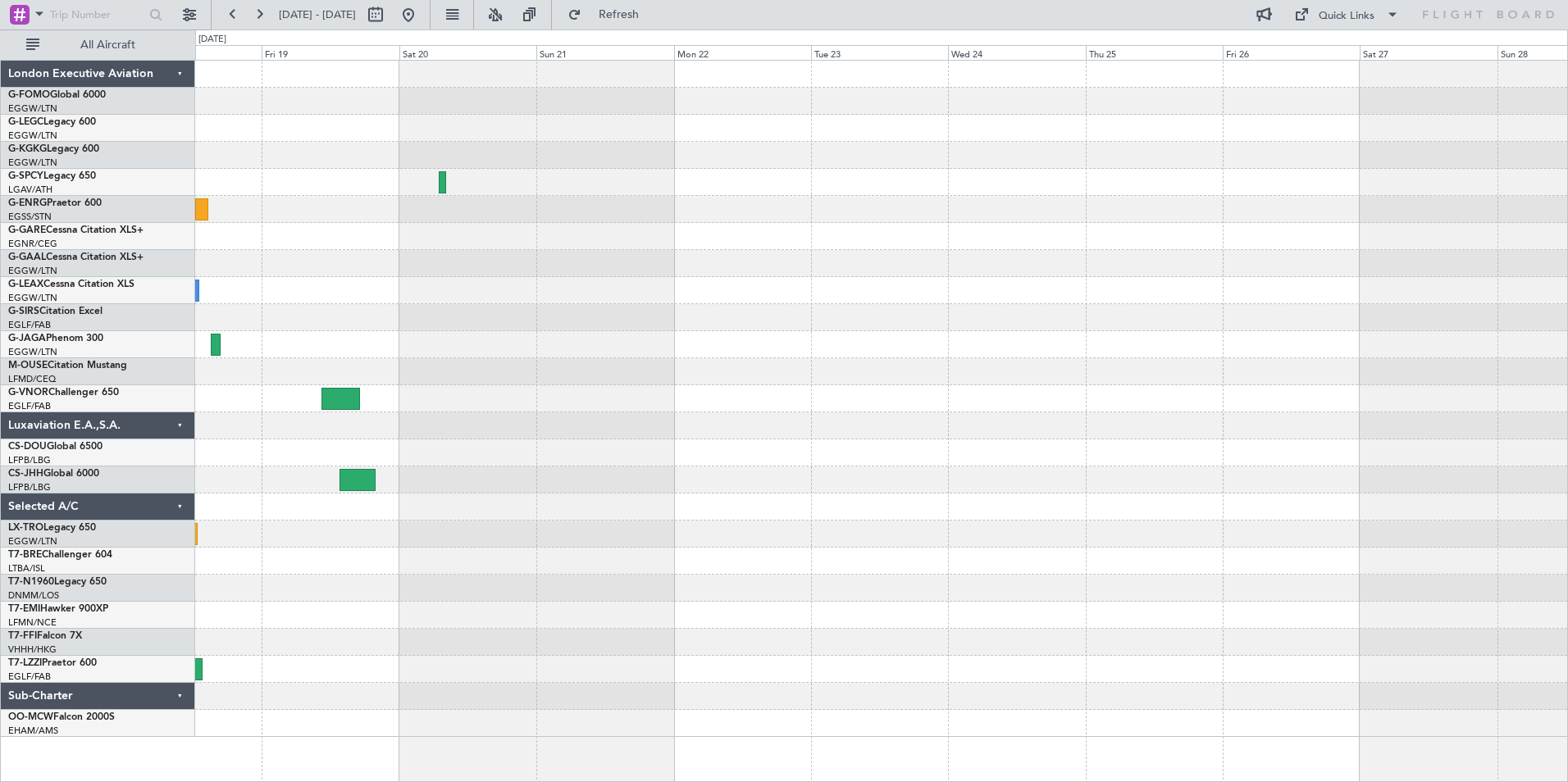
click at [729, 531] on div at bounding box center [881, 535] width 1372 height 27
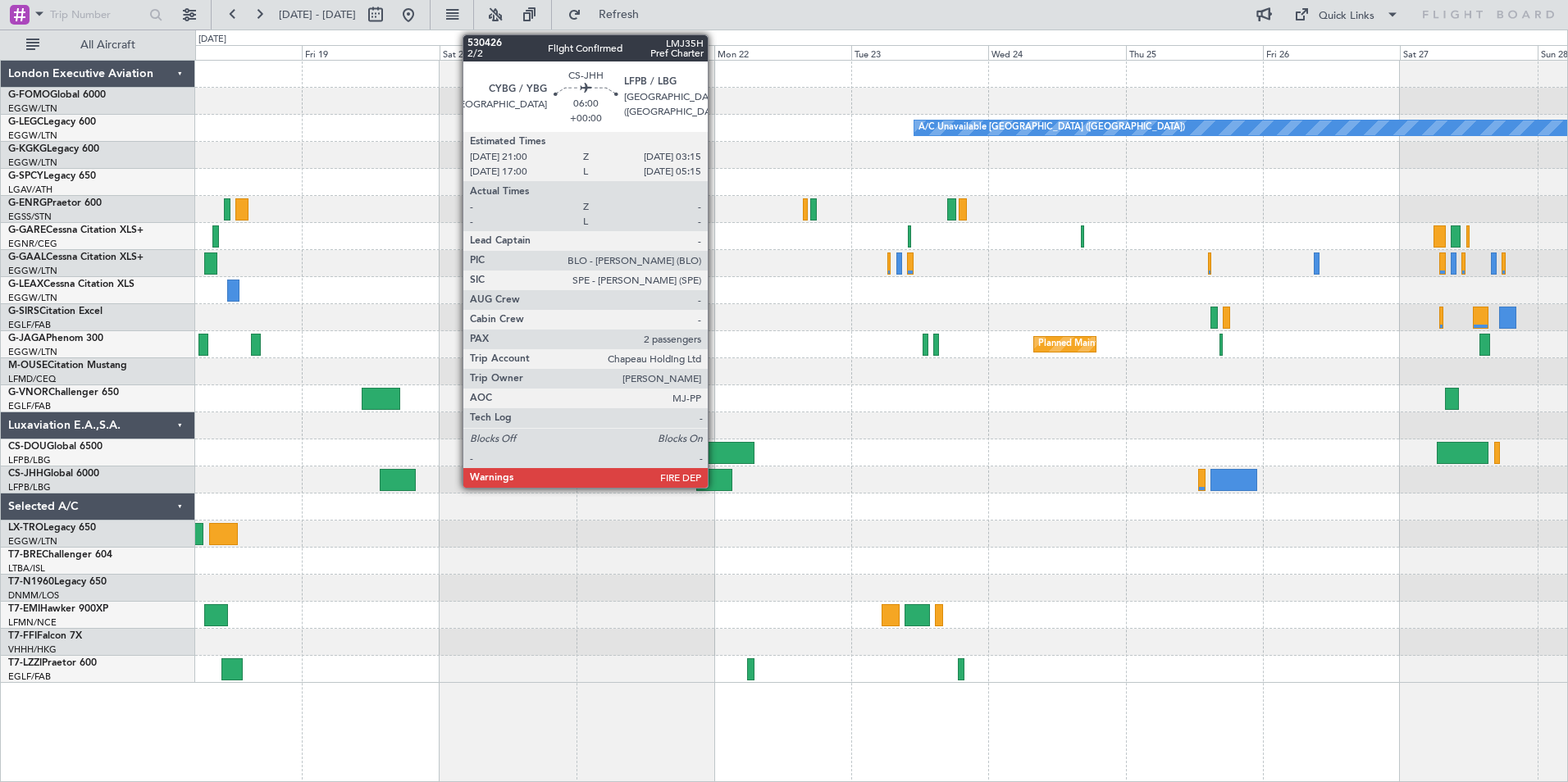
click at [715, 485] on div at bounding box center [714, 480] width 36 height 22
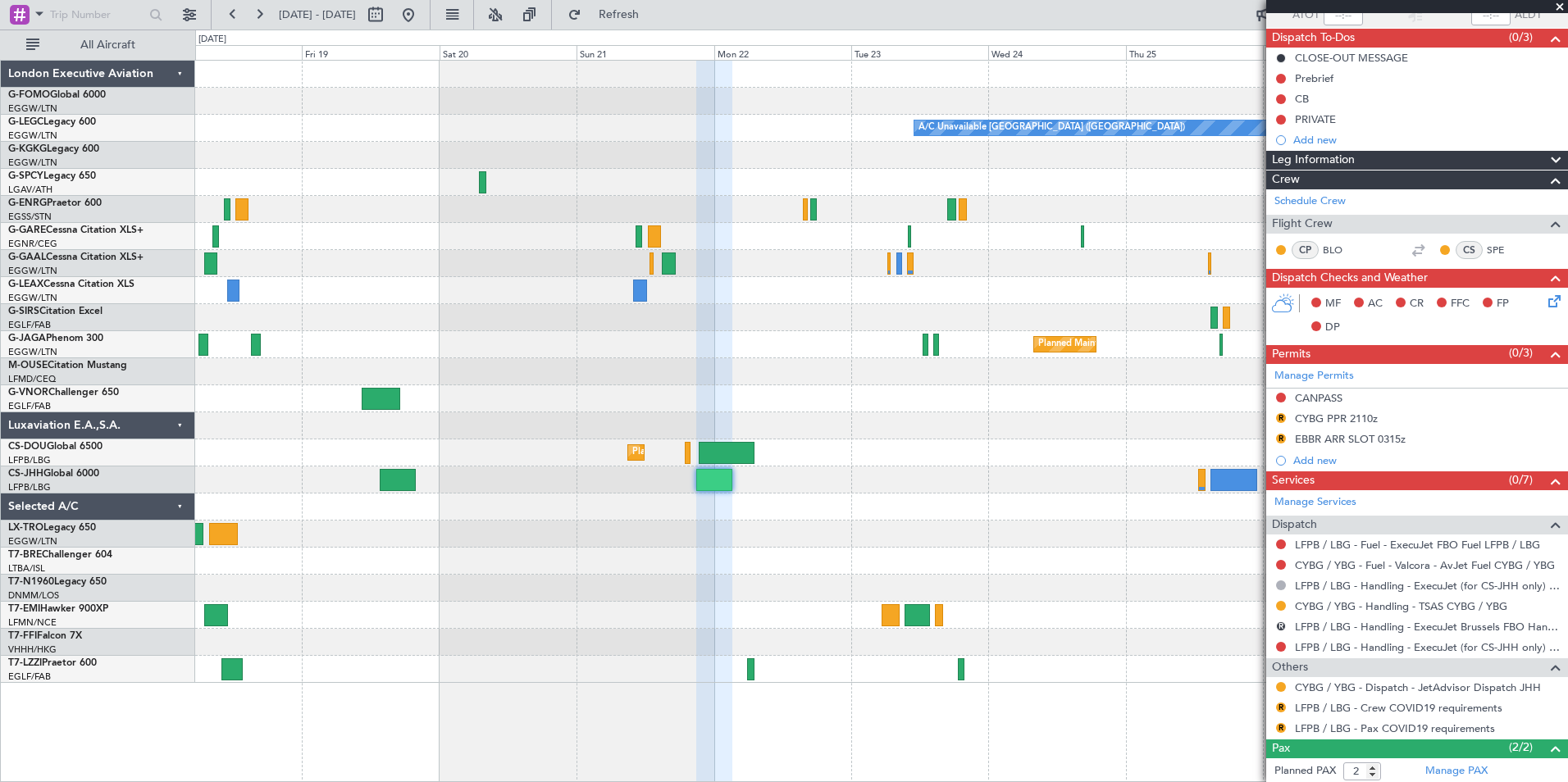
scroll to position [208, 0]
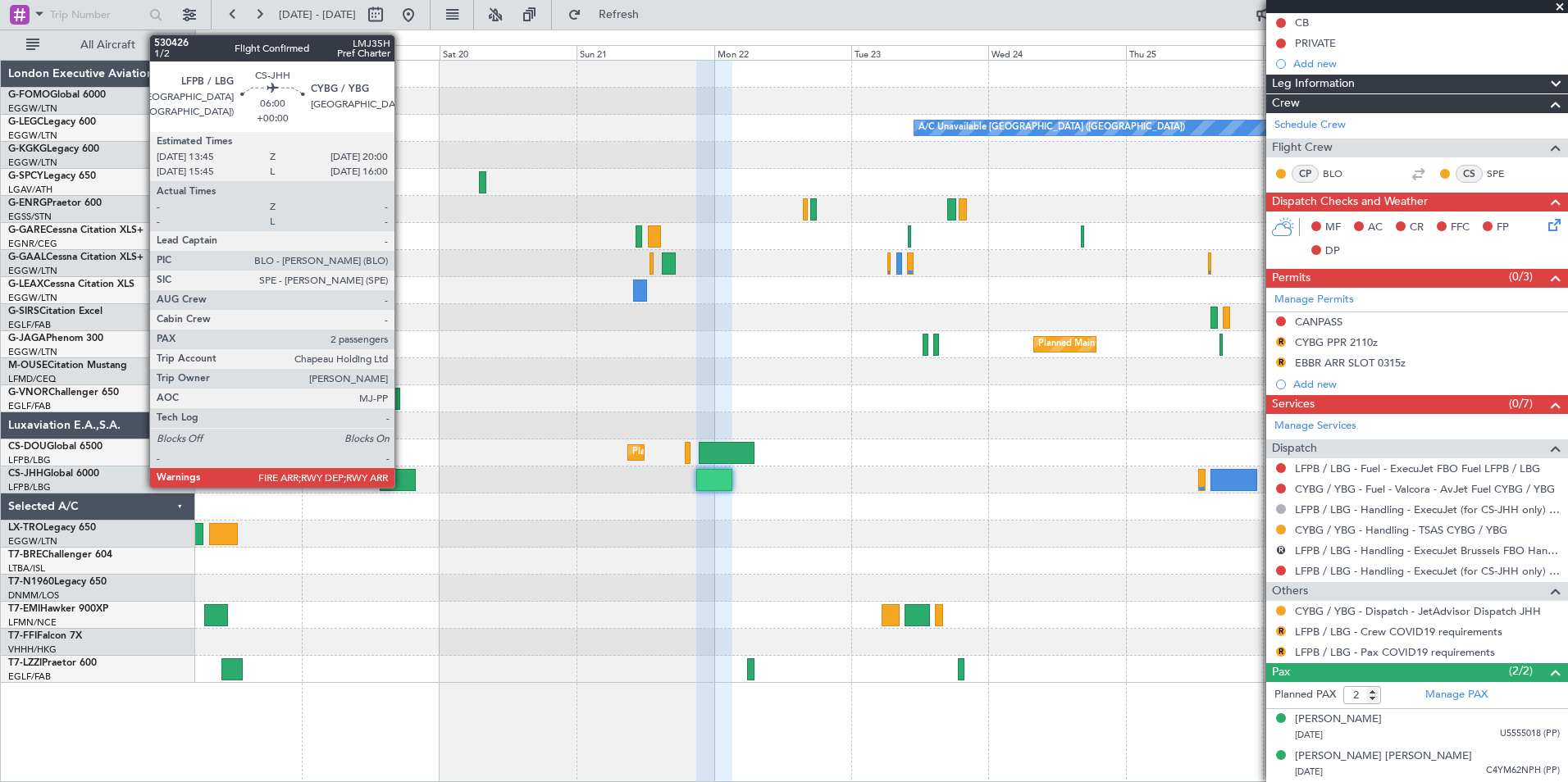
click at [401, 478] on div at bounding box center [398, 480] width 36 height 22
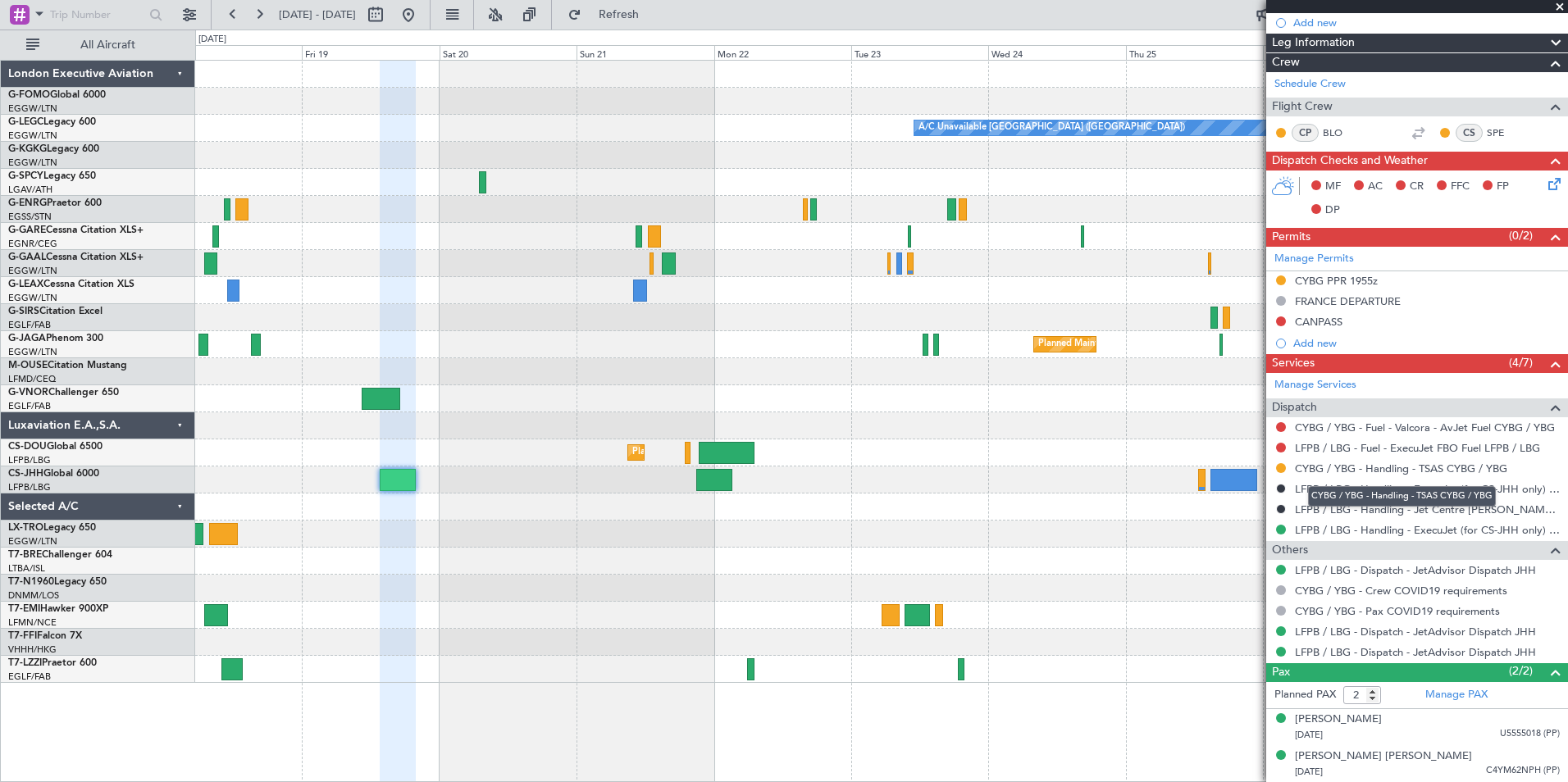
scroll to position [0, 0]
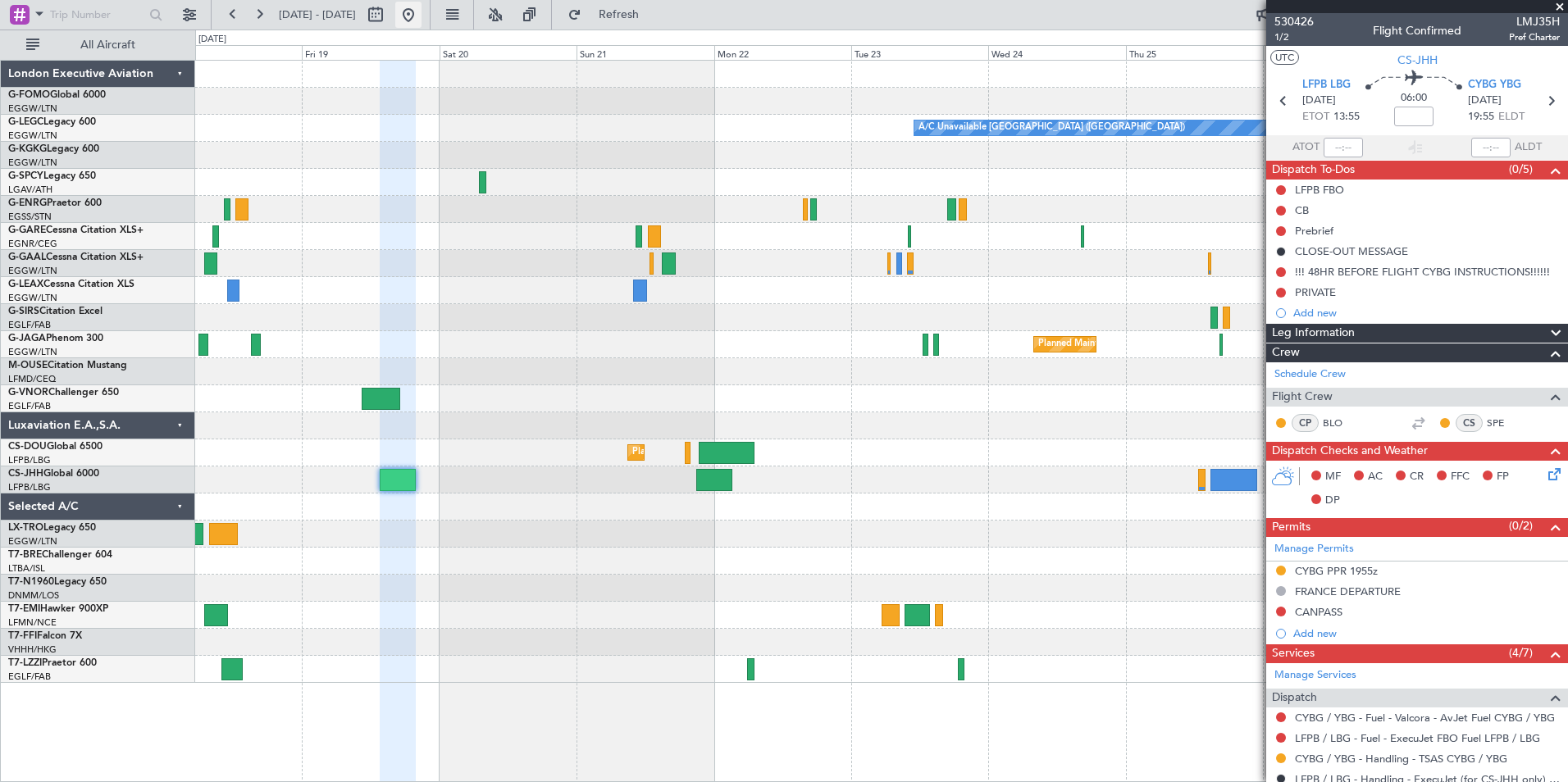
click at [421, 22] on button at bounding box center [408, 14] width 26 height 26
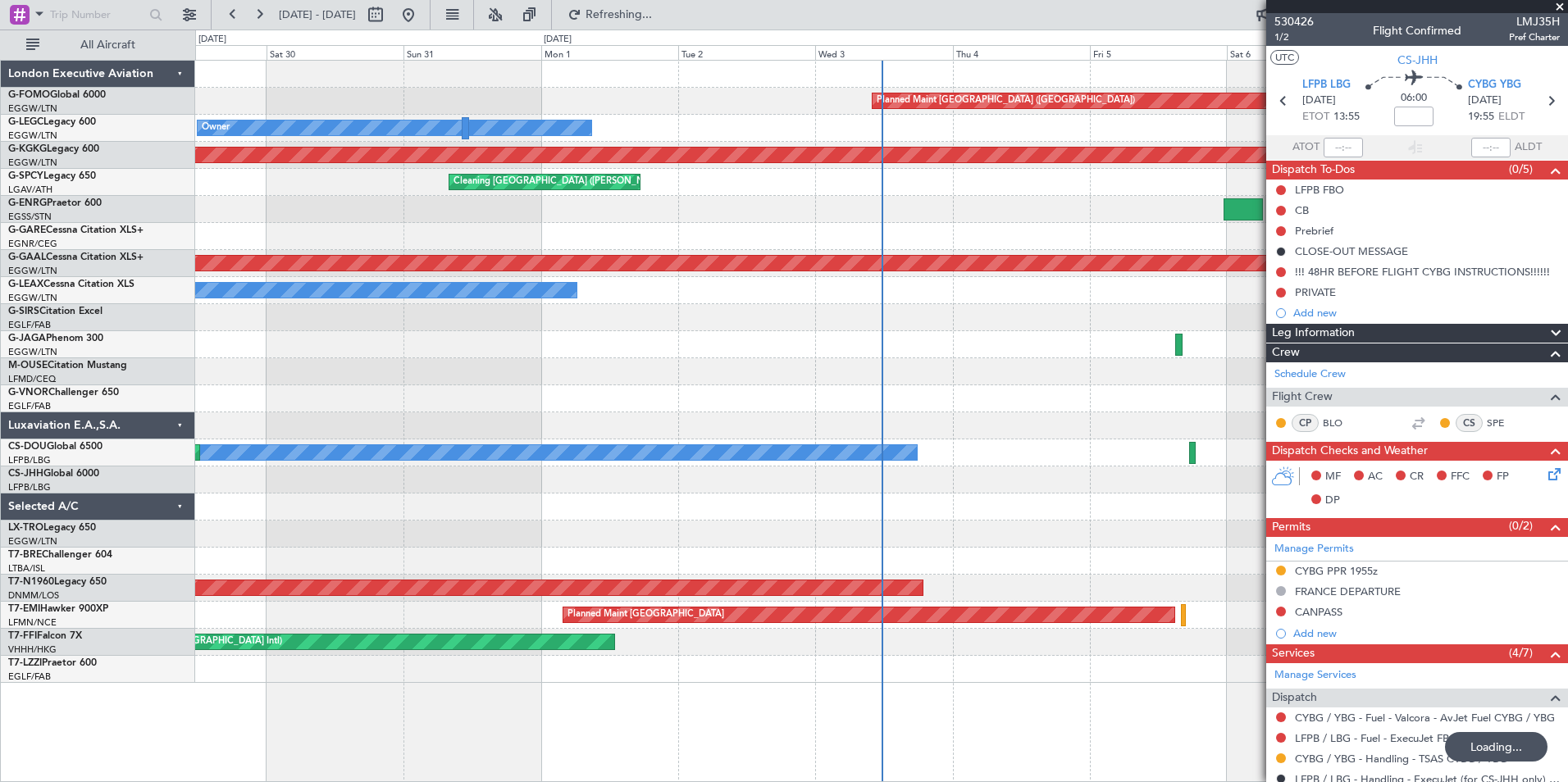
click at [766, 471] on div "Planned Maint London (Luton) Owner AOG Maint Istanbul (Ataturk) Cleaning Athens…" at bounding box center [881, 372] width 1372 height 623
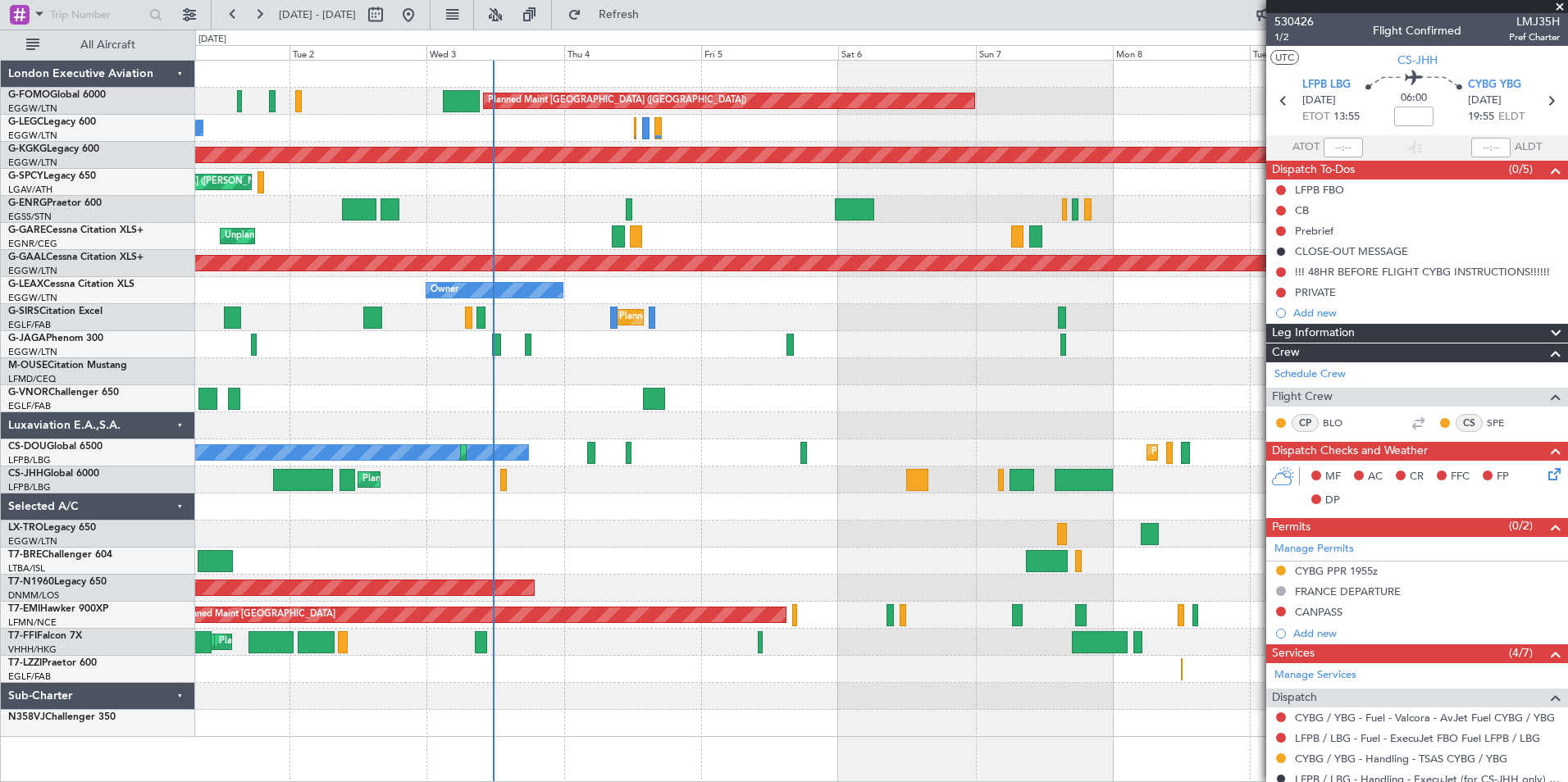
click at [704, 400] on div "Planned Maint London (Luton) Owner Owner AOG Maint Istanbul (Ataturk) Cleaning …" at bounding box center [881, 399] width 1372 height 676
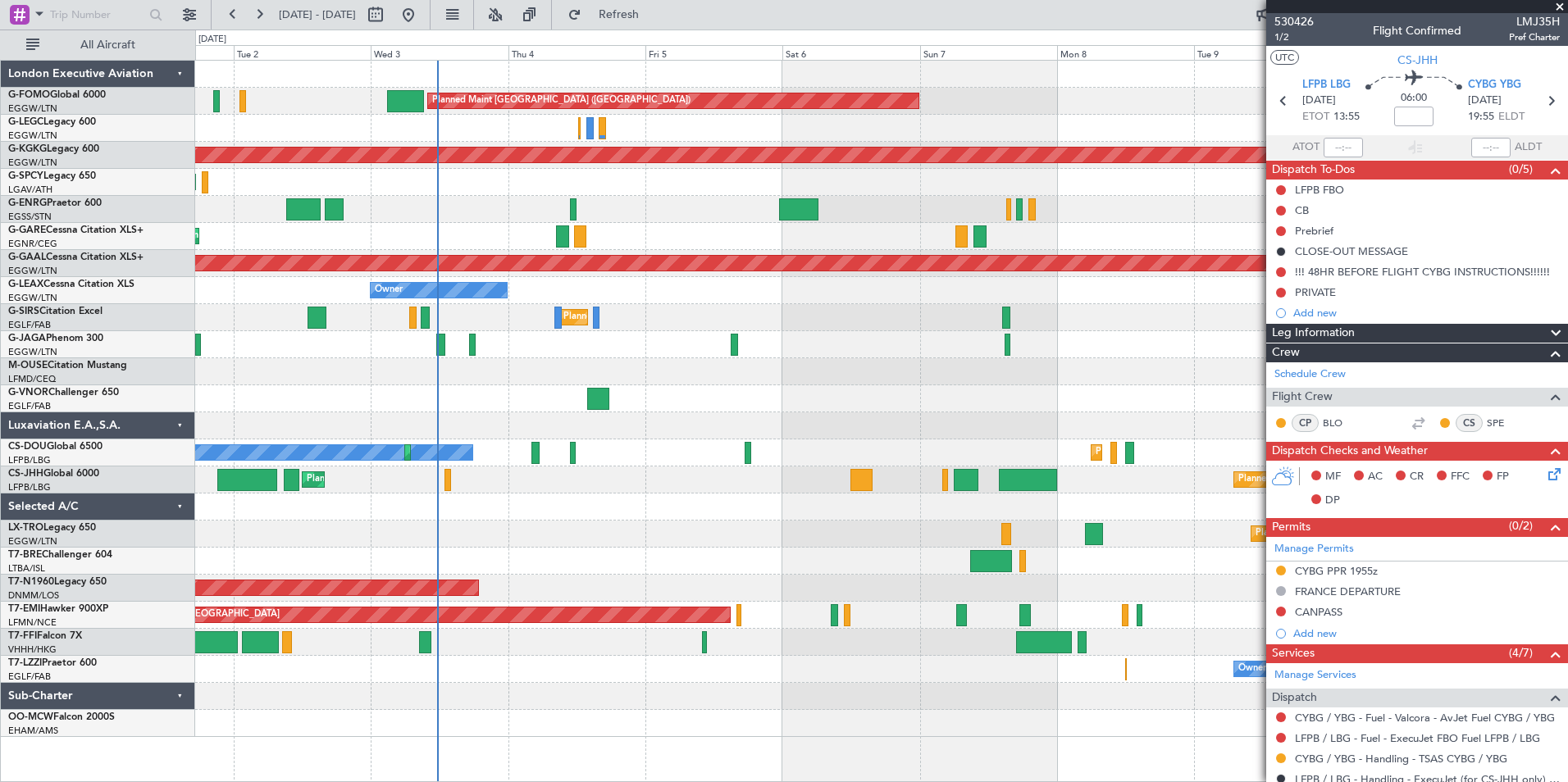
click at [1062, 372] on div "Planned Maint London (Luton) Owner Owner AOG Maint Istanbul (Ataturk) Cleaning …" at bounding box center [881, 399] width 1372 height 676
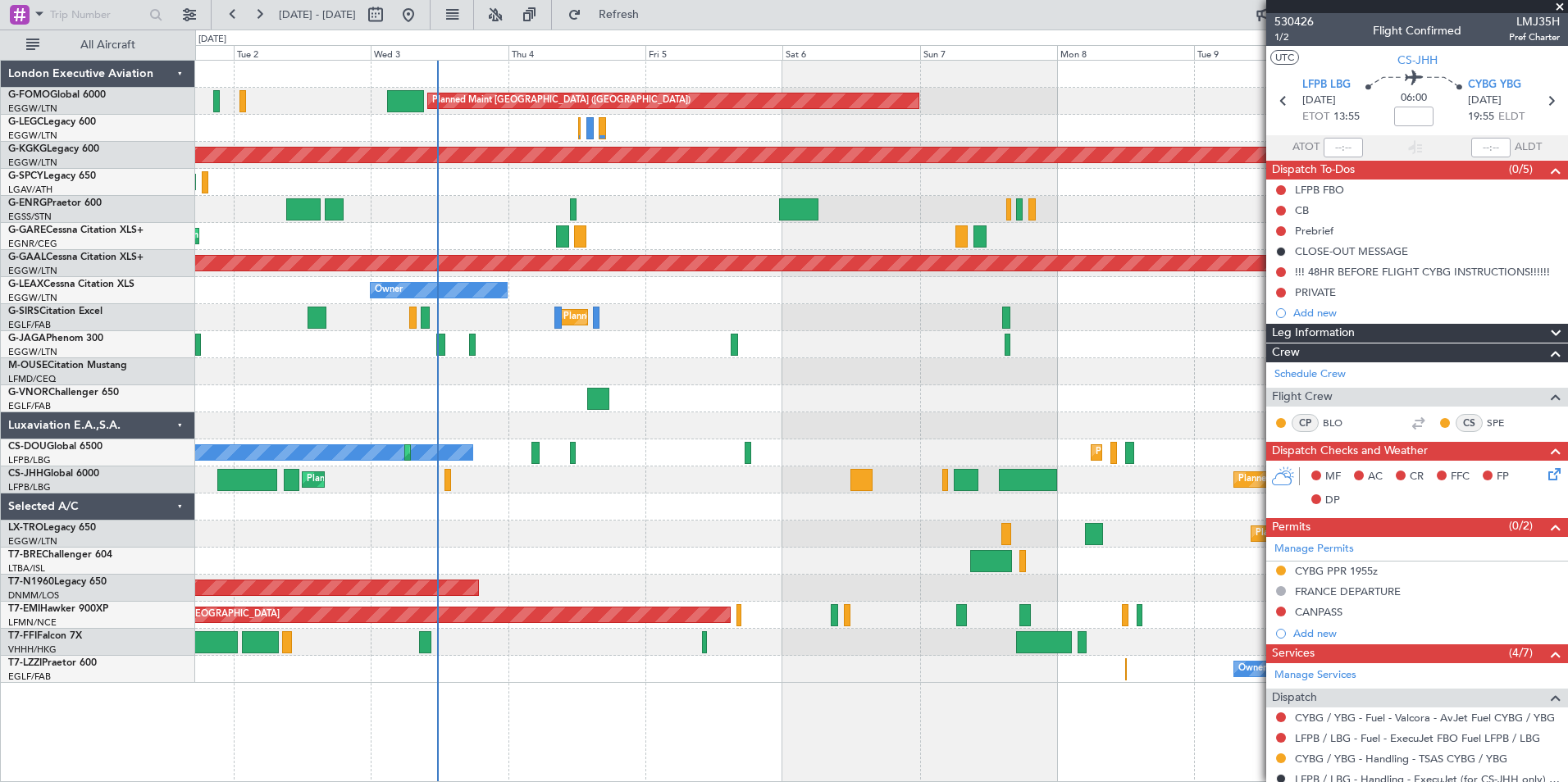
click at [949, 541] on div "Planned Maint Dusseldorf" at bounding box center [881, 535] width 1372 height 27
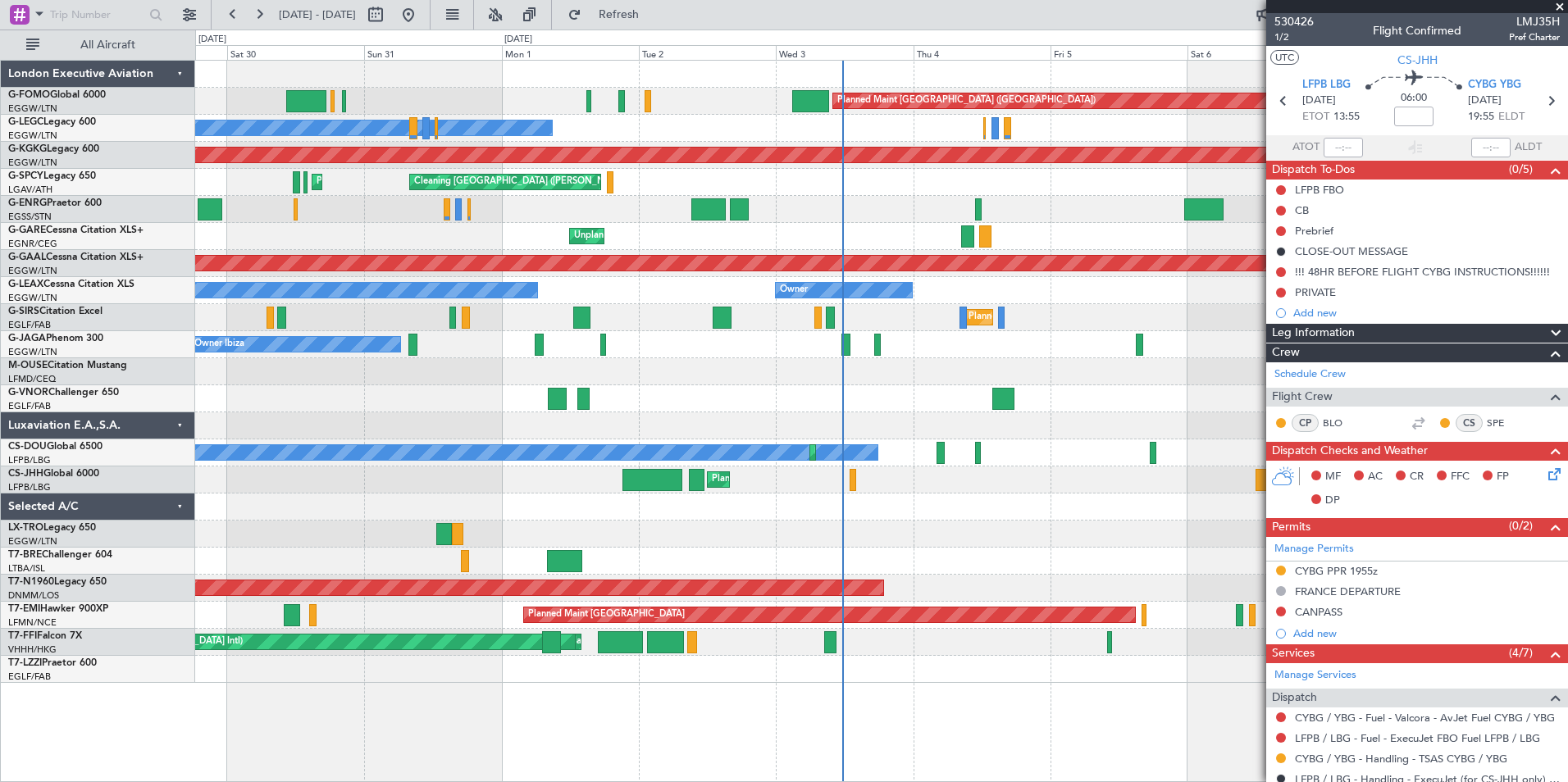
click at [1115, 537] on div "Planned Maint Dusseldorf" at bounding box center [881, 535] width 1372 height 27
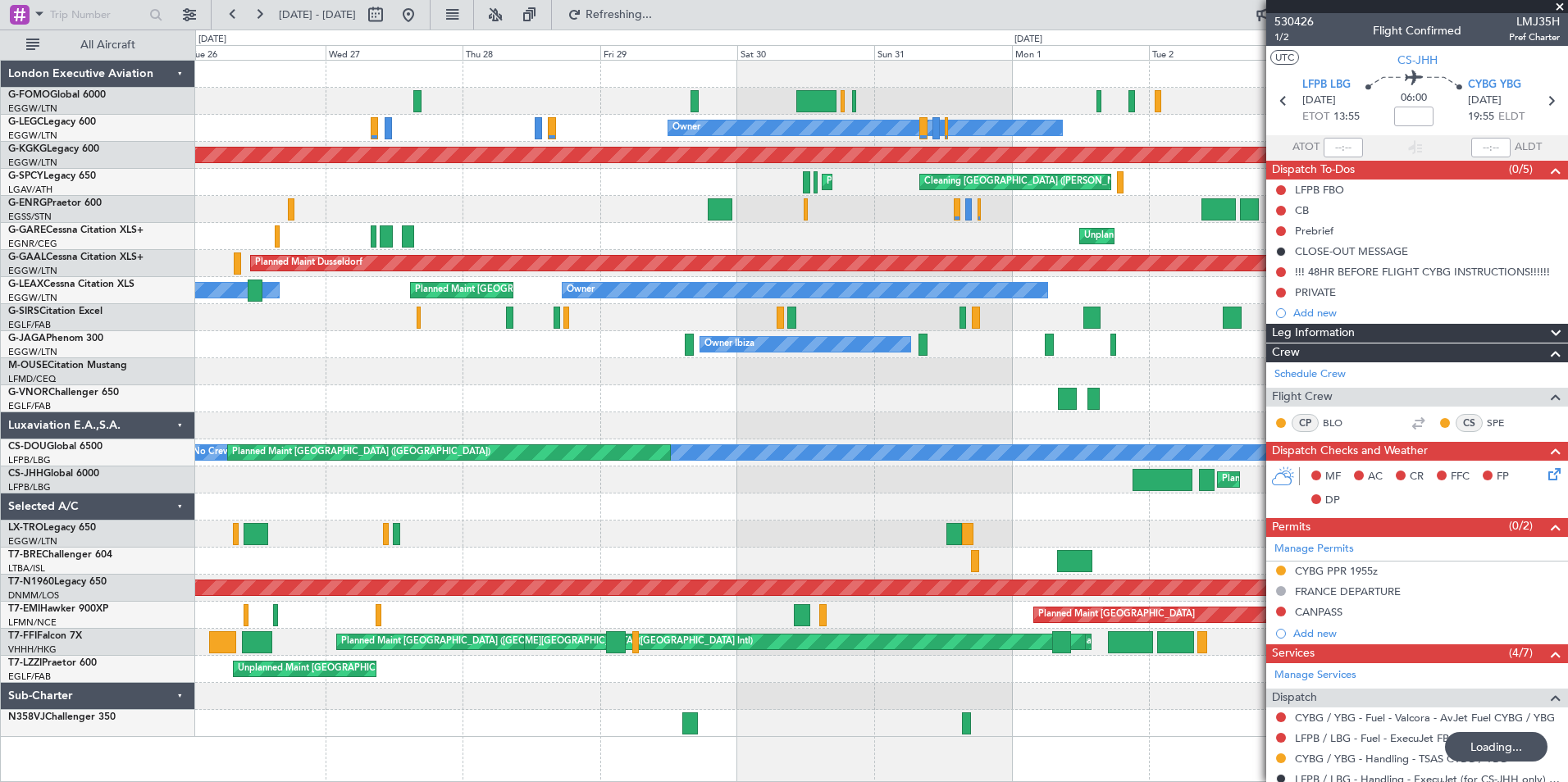
click at [919, 531] on div at bounding box center [881, 535] width 1372 height 27
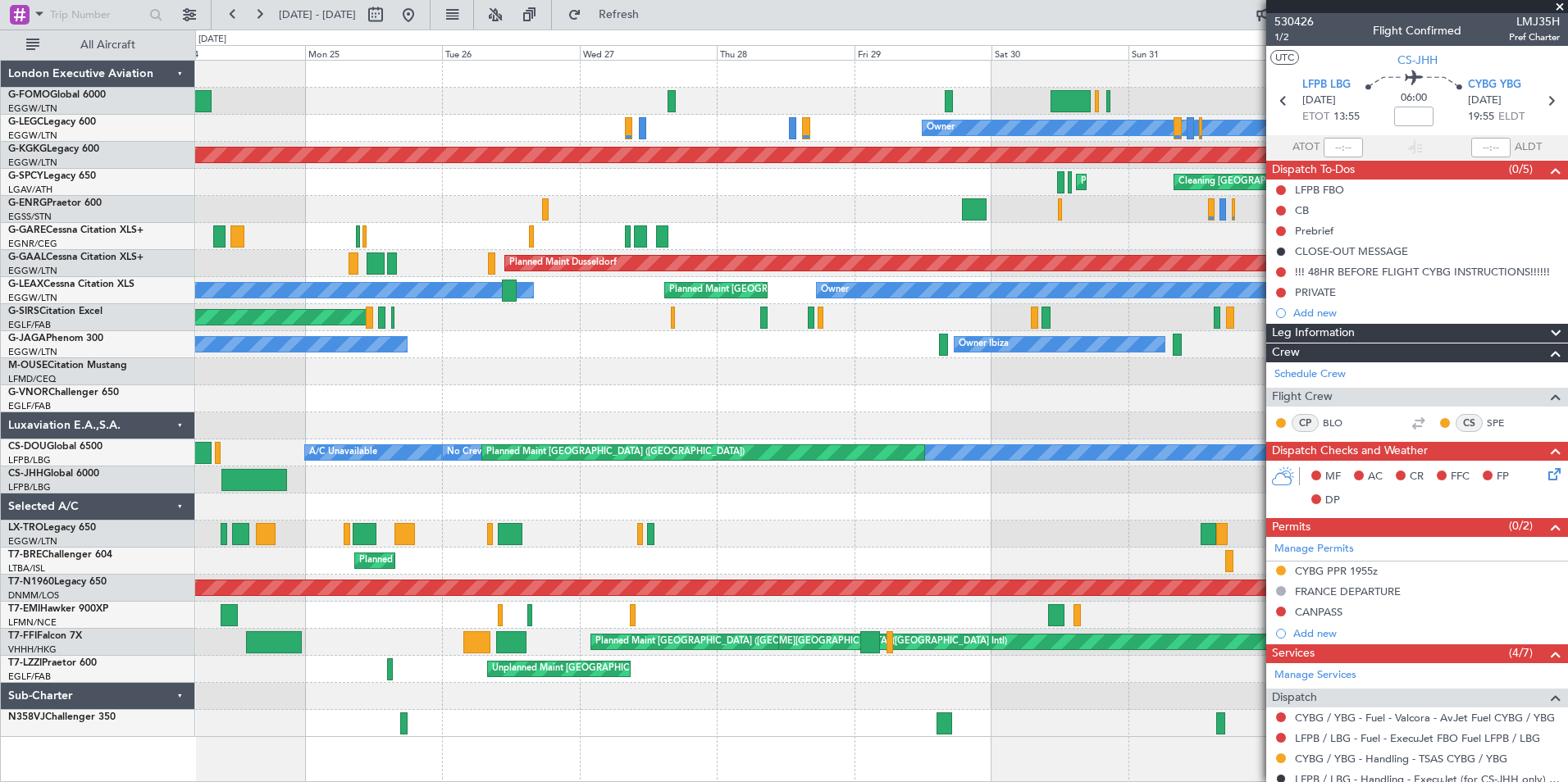
click at [1011, 515] on div "Planned Maint London (Luton) Owner Planned Maint London (Luton) AOG Maint Istan…" at bounding box center [881, 399] width 1372 height 676
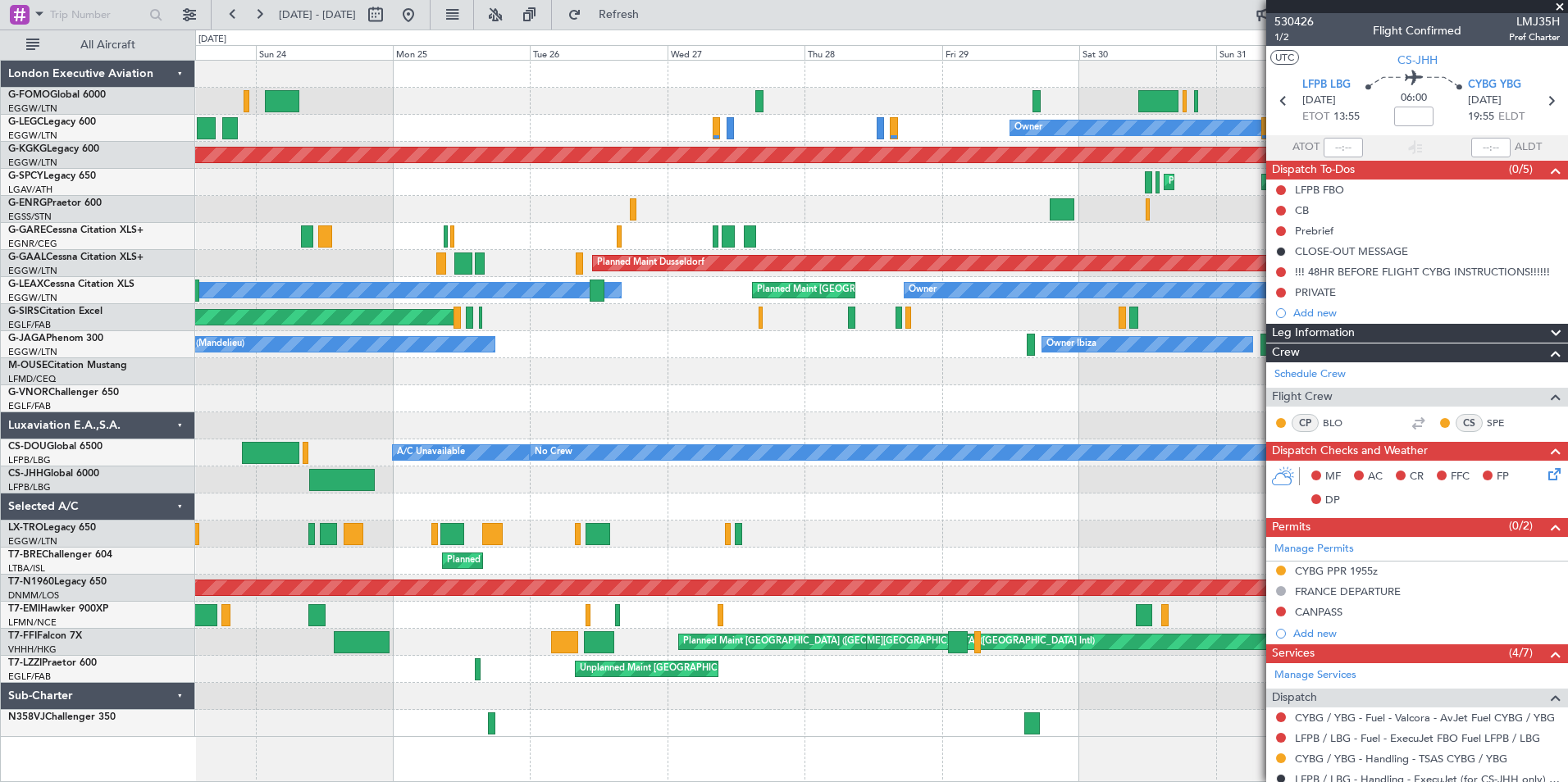
click at [573, 583] on div "Planned Maint London (Luton) Owner Planned Maint London (Luton) AOG Maint Istan…" at bounding box center [881, 399] width 1372 height 676
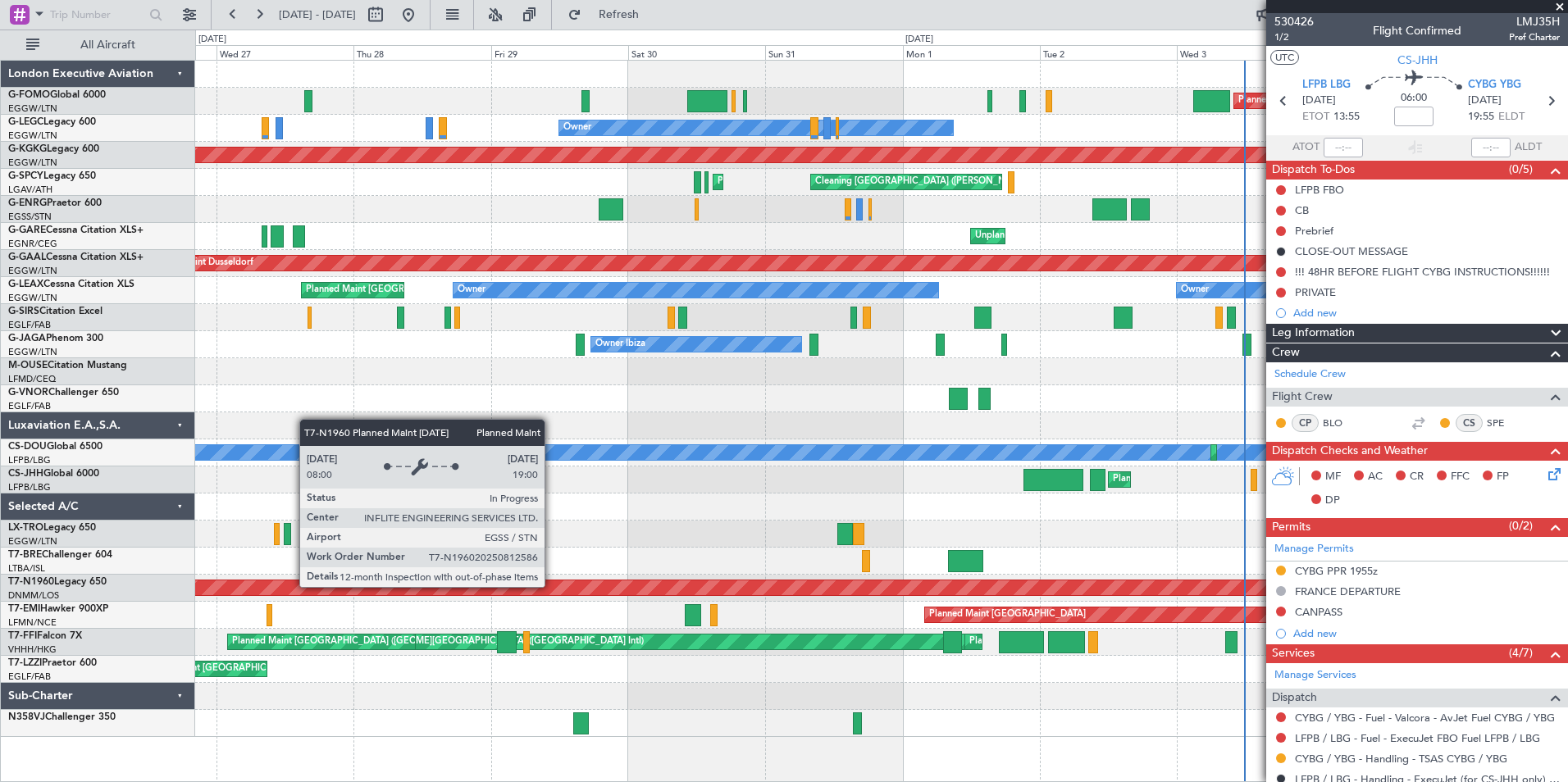
click at [479, 571] on div "Planned Maint London (Luton) Owner AOG Maint Istanbul (Ataturk) Cleaning Athens…" at bounding box center [881, 399] width 1372 height 676
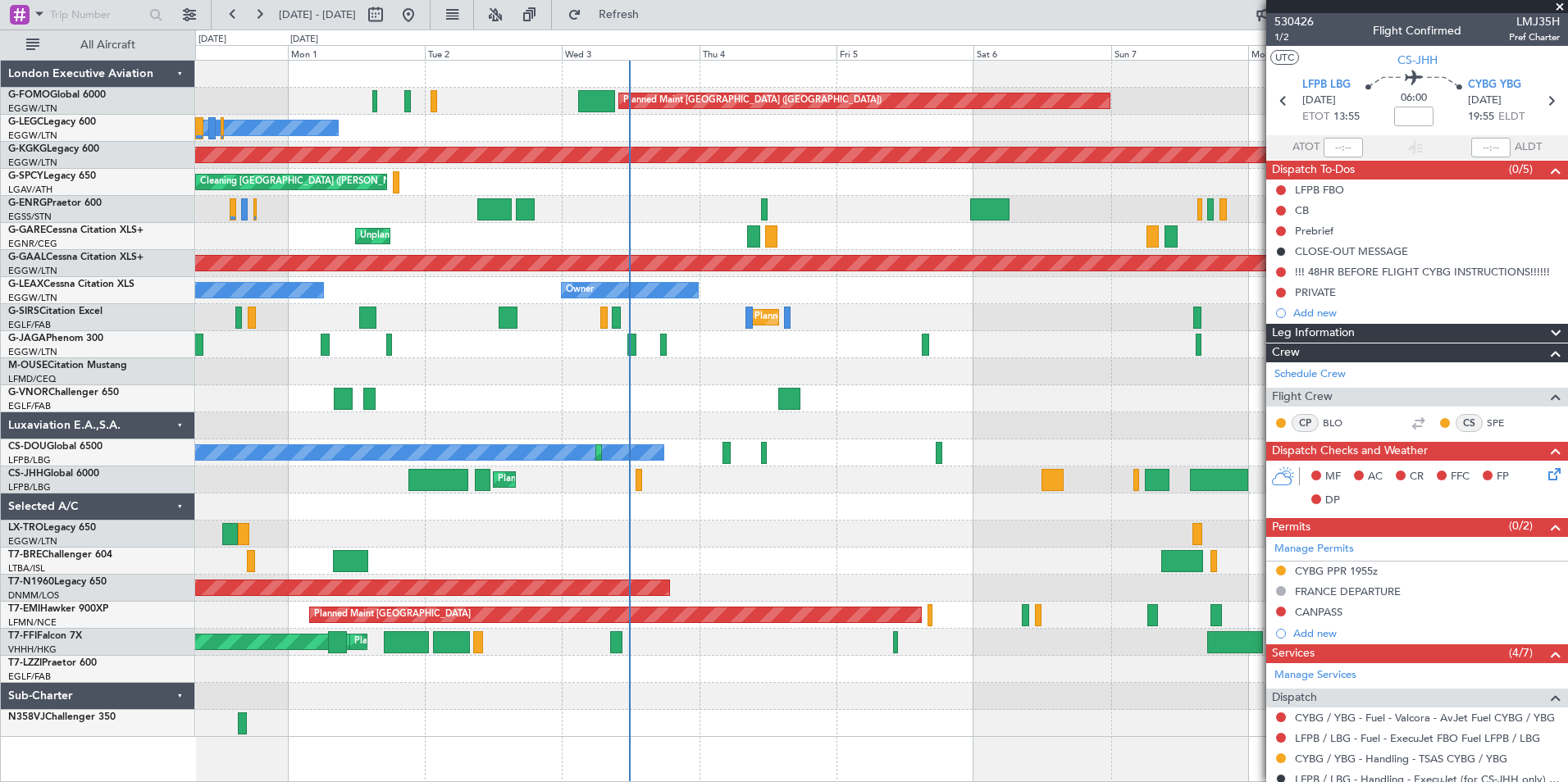
click at [799, 487] on div "Planned Maint London (Luton) Owner Owner AOG Maint Istanbul (Ataturk) Cleaning …" at bounding box center [881, 399] width 1372 height 676
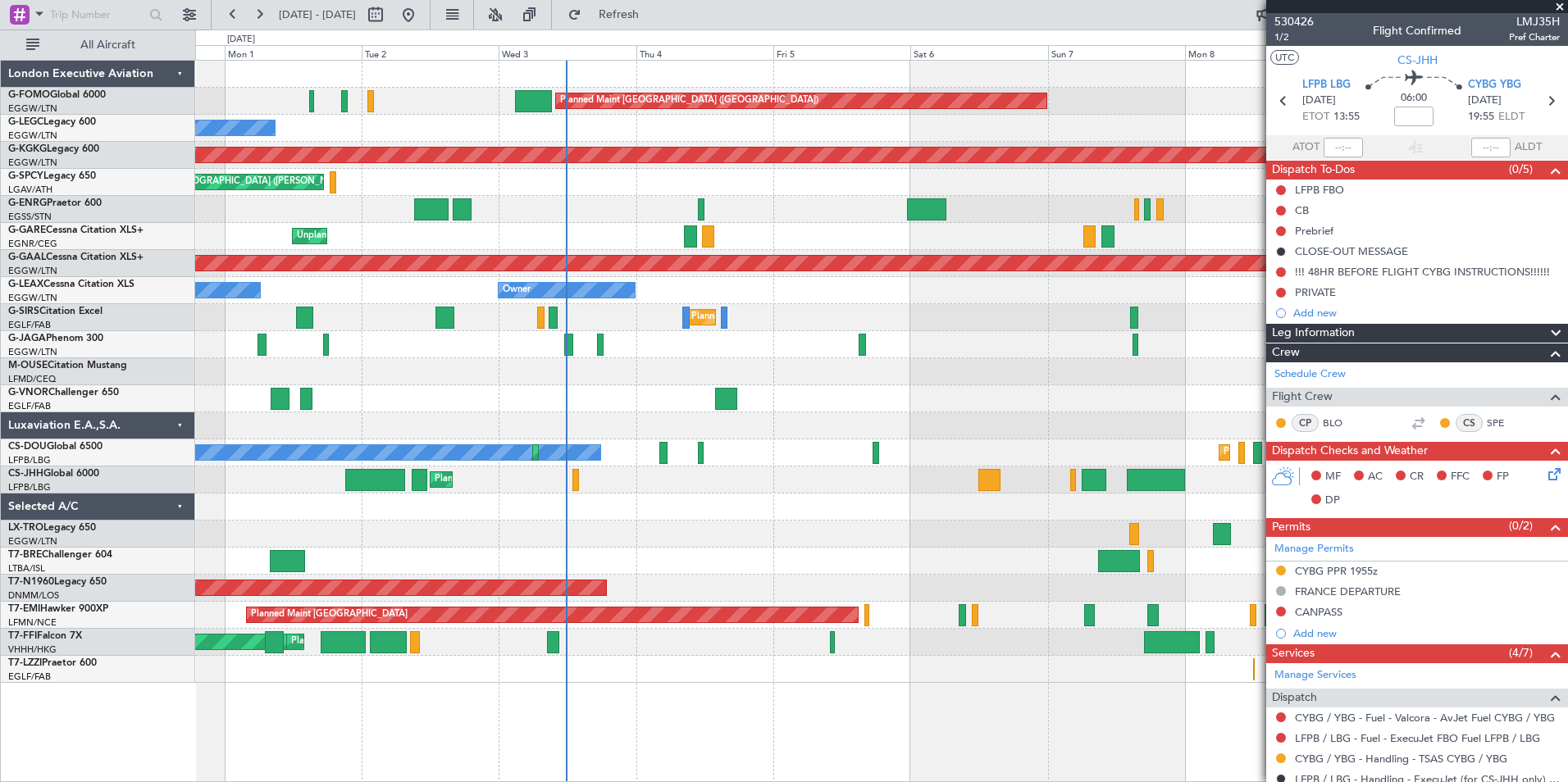
click at [198, 401] on div "Planned Maint London (Luton) Owner Owner AOG Maint Istanbul (Ataturk) Cleaning …" at bounding box center [881, 372] width 1372 height 623
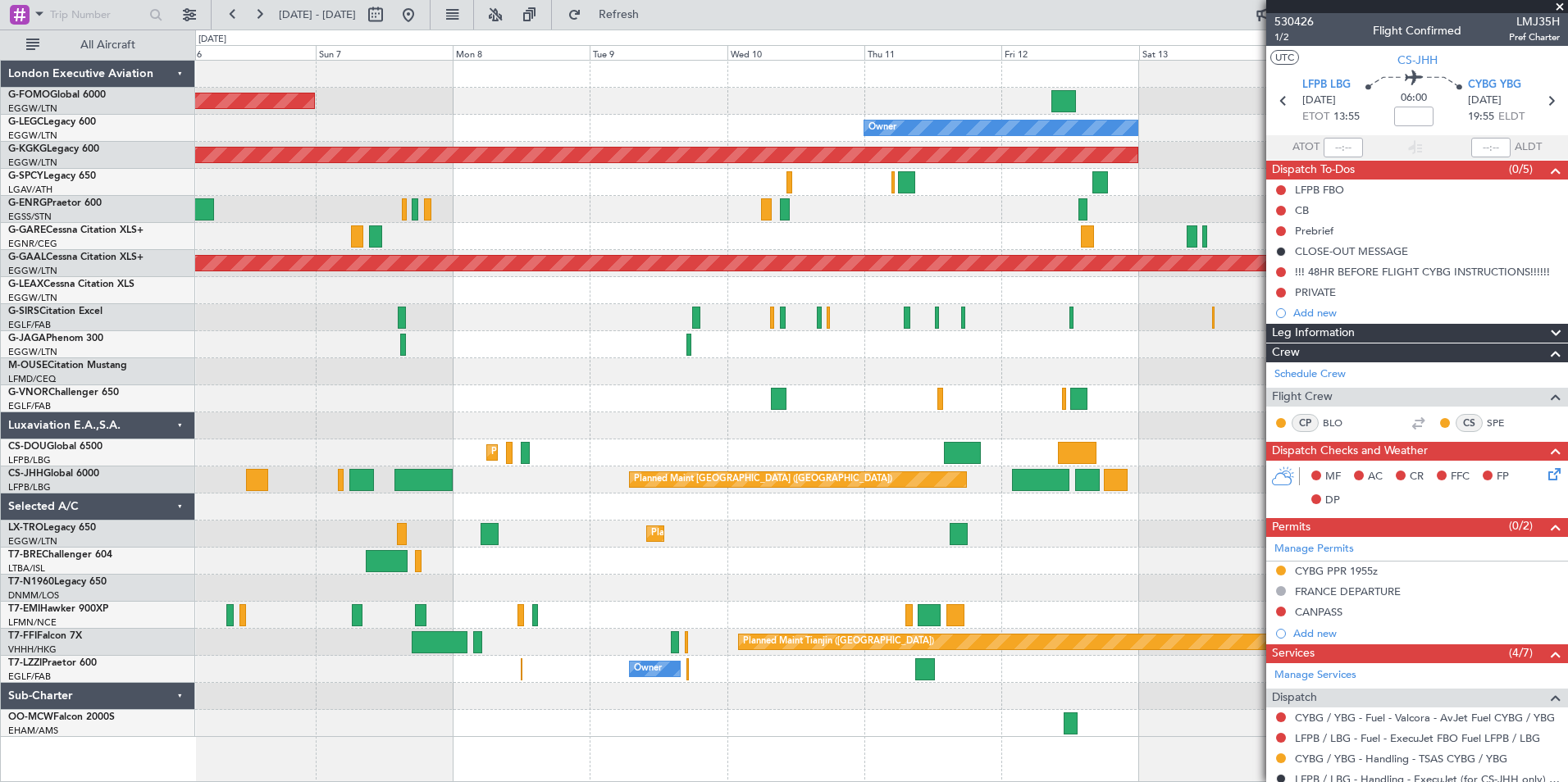
click at [728, 373] on div at bounding box center [881, 372] width 1372 height 27
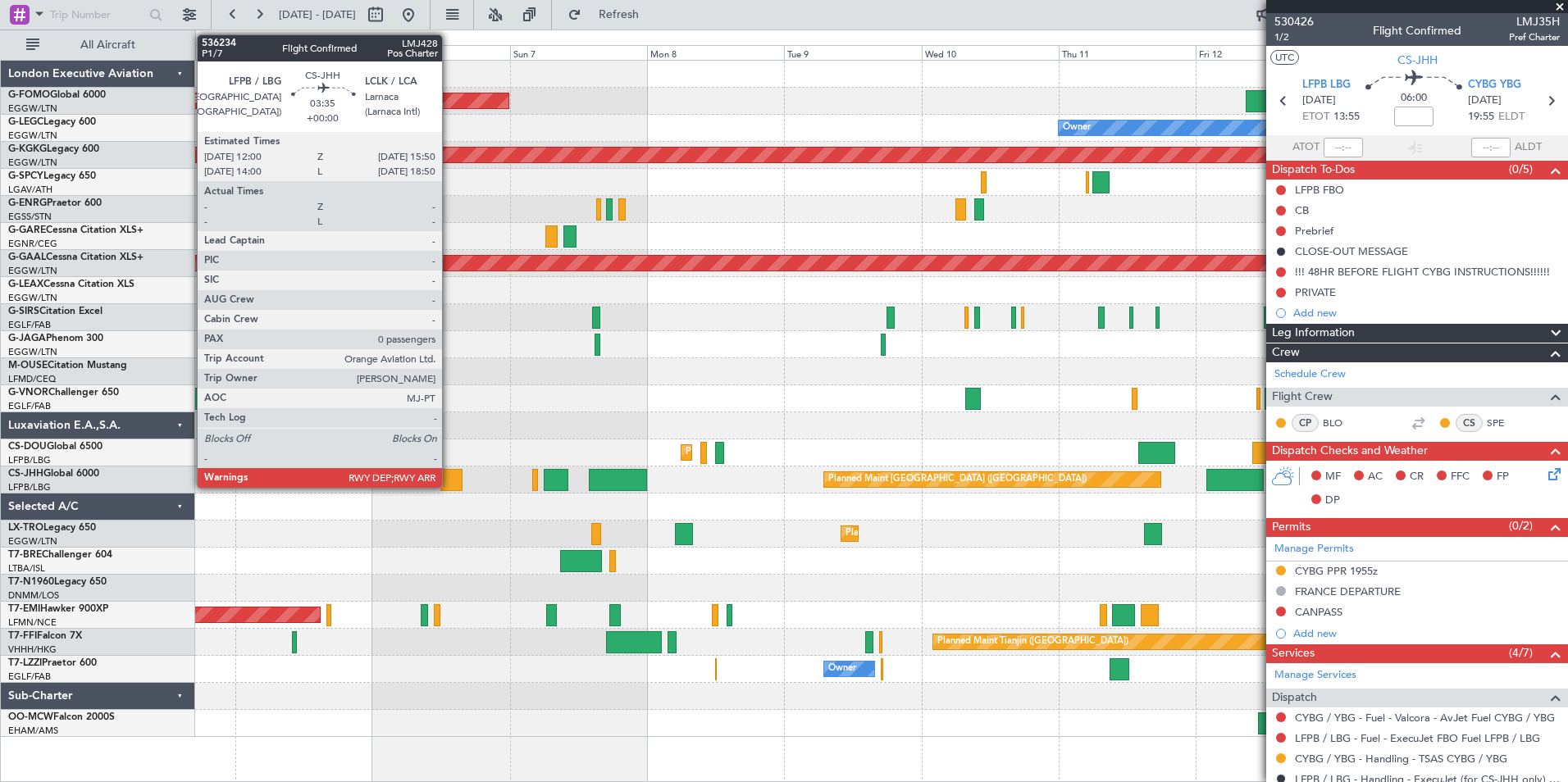
click at [450, 482] on div at bounding box center [451, 480] width 22 height 22
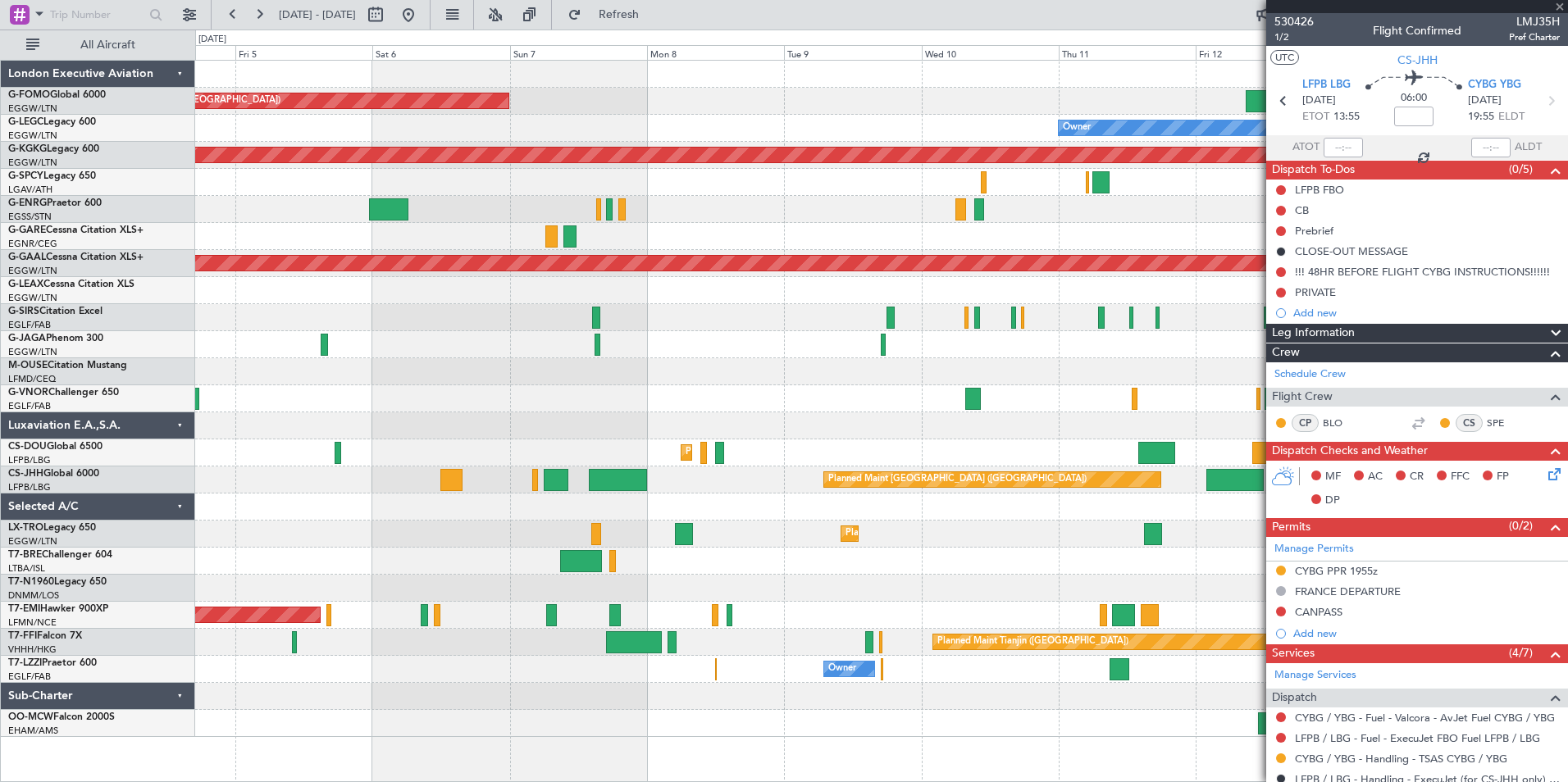
type input "0"
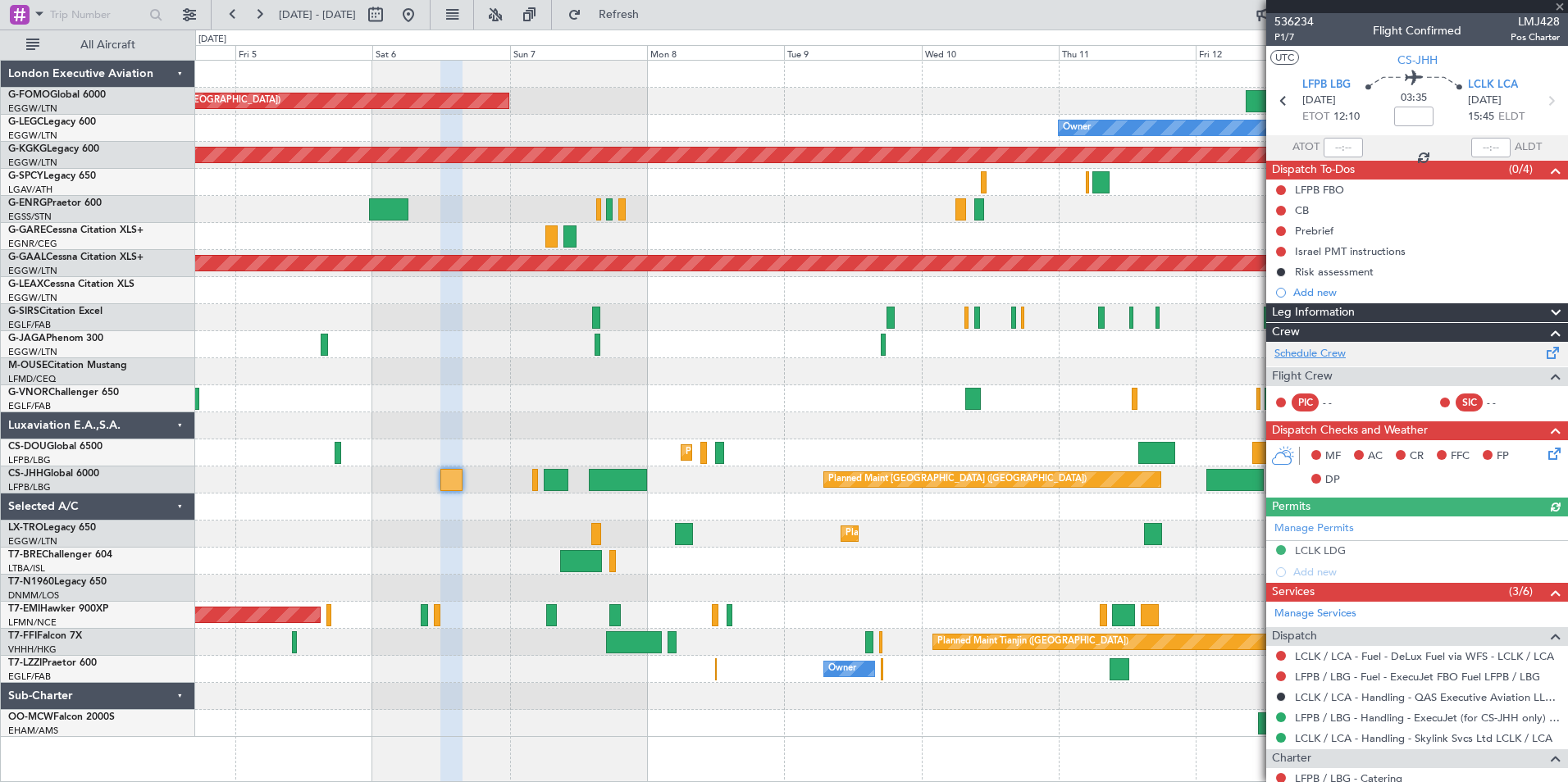
click at [1314, 357] on link "Schedule Crew" at bounding box center [1310, 354] width 72 height 16
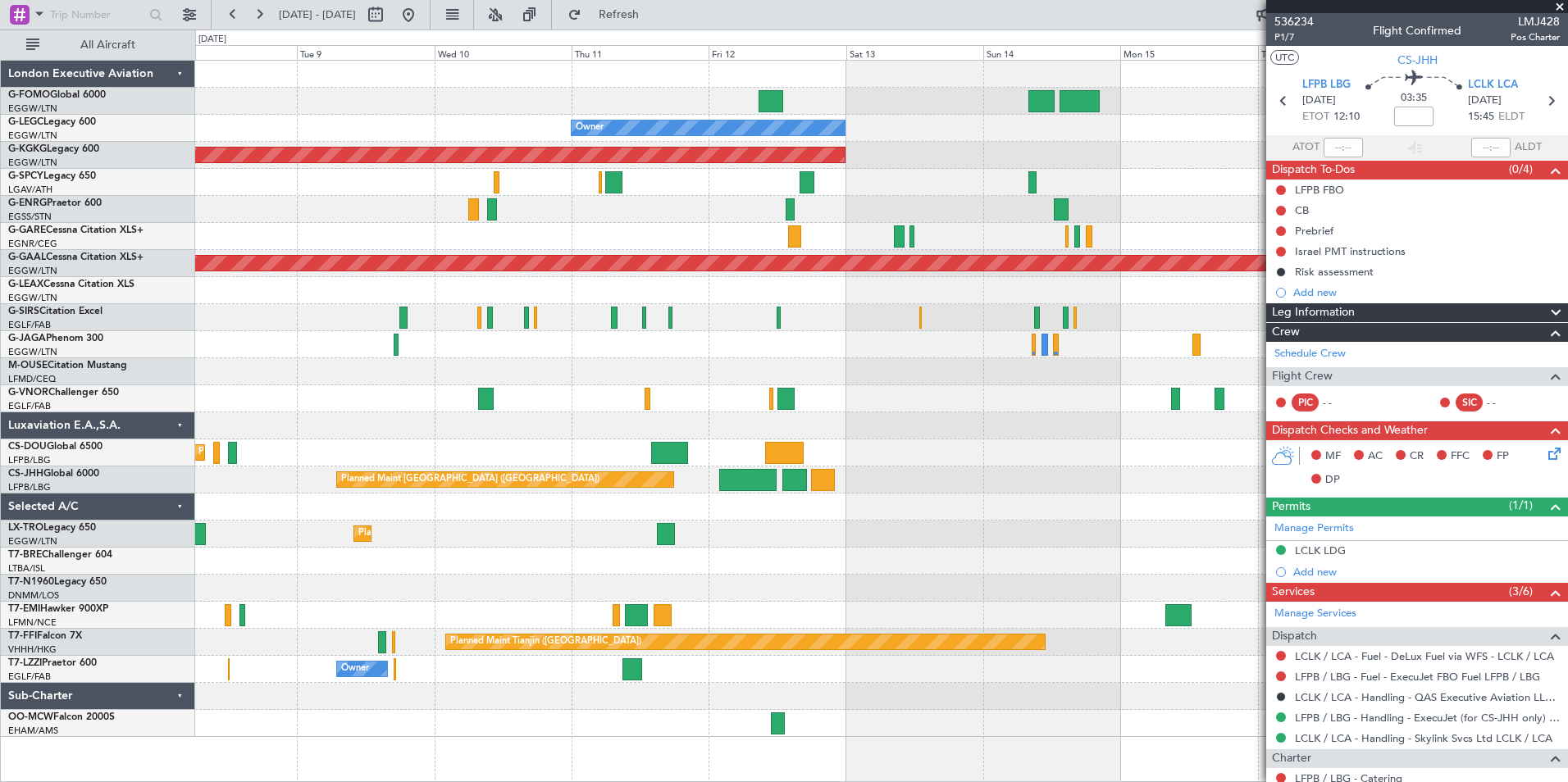
click at [315, 501] on div "Planned Maint London (Luton) Owner AOG Maint Istanbul (Ataturk) Planned Maint D…" at bounding box center [881, 399] width 1372 height 676
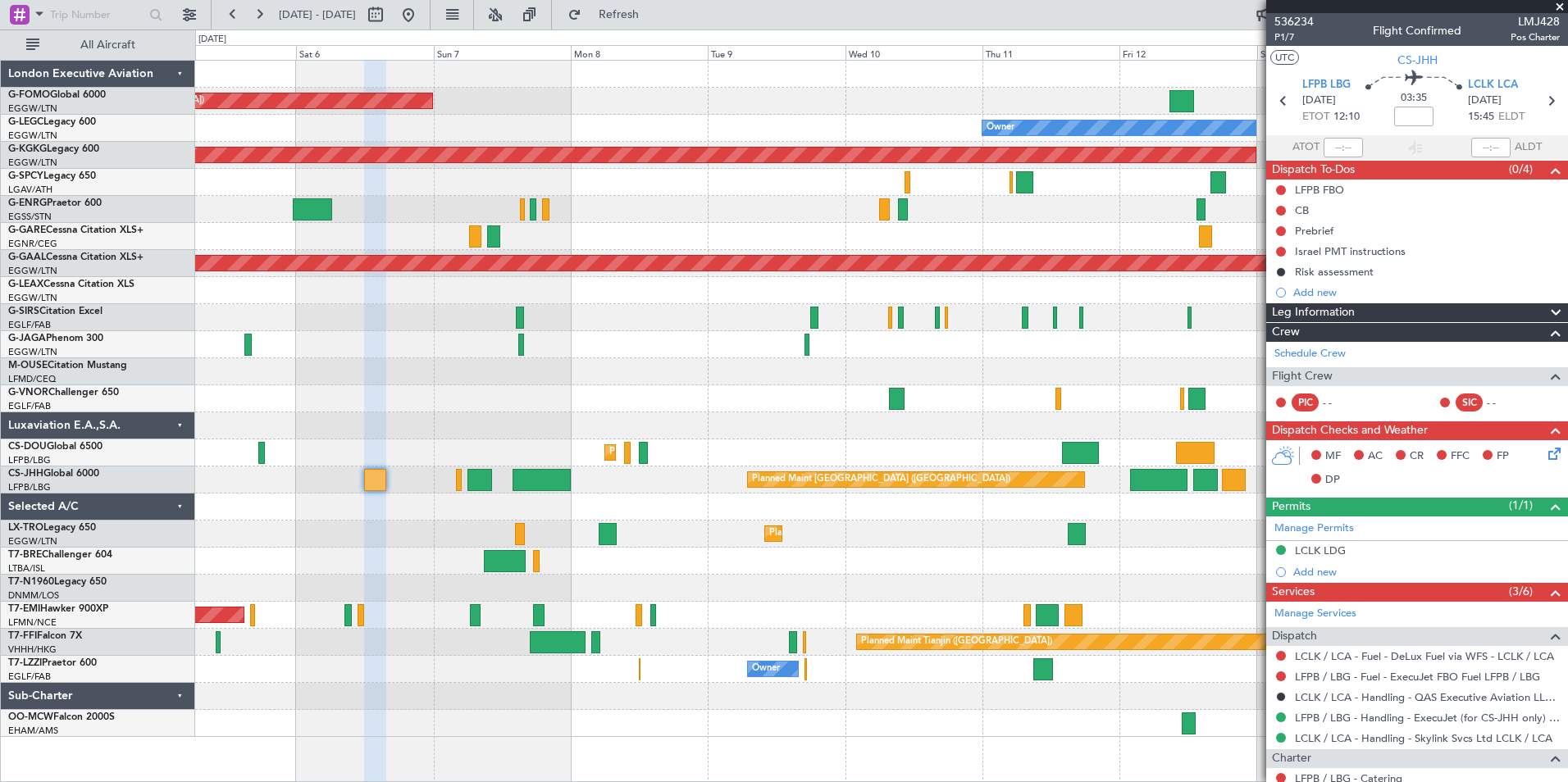
click at [805, 421] on div "Planned Maint London (Luton) Owner AOG Maint Istanbul (Ataturk) Planned Maint D…" at bounding box center [881, 399] width 1372 height 676
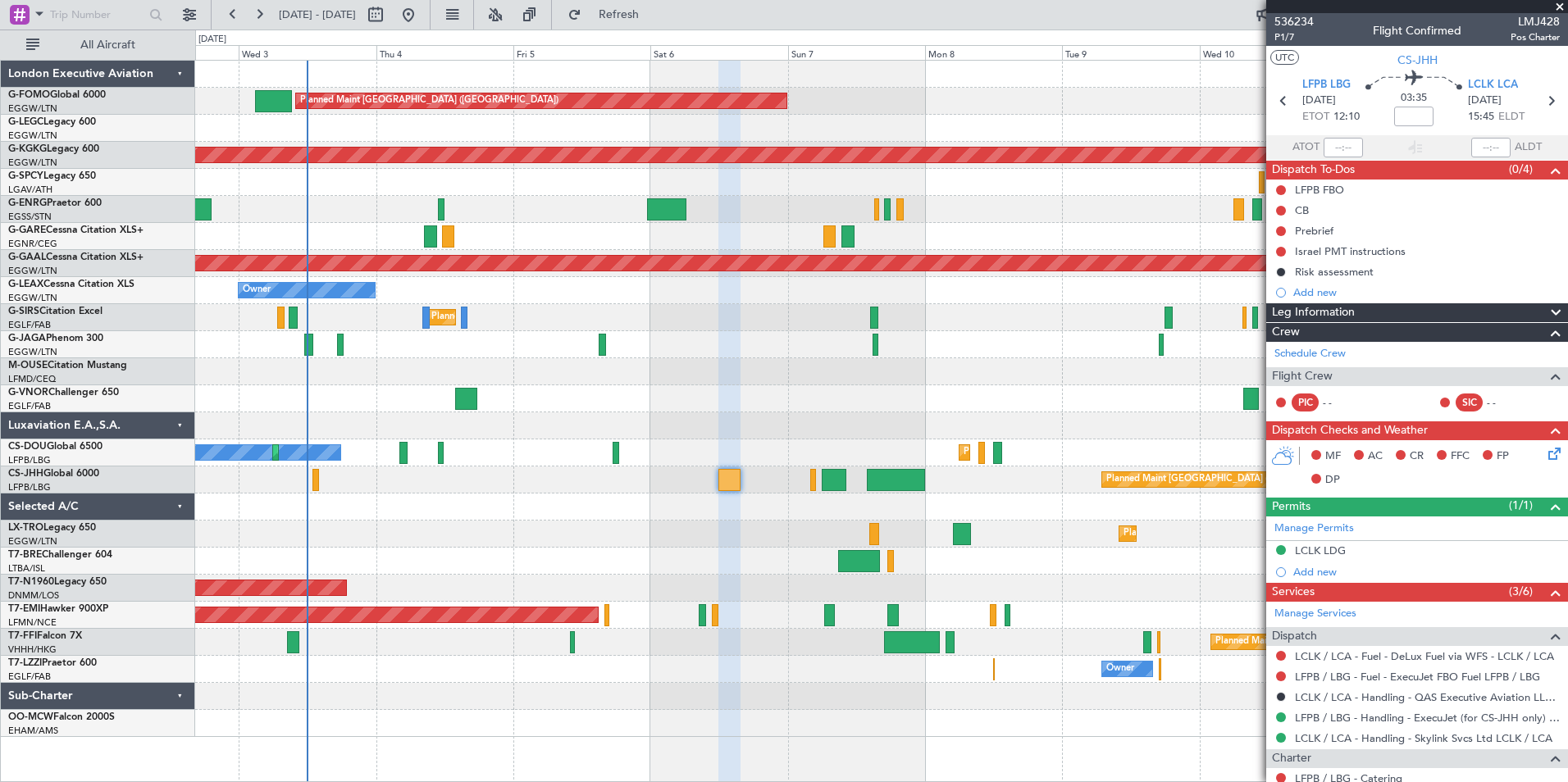
click at [778, 474] on div "Planned Maint Paris (Le Bourget) Planned Maint London (Luton)" at bounding box center [881, 480] width 1372 height 27
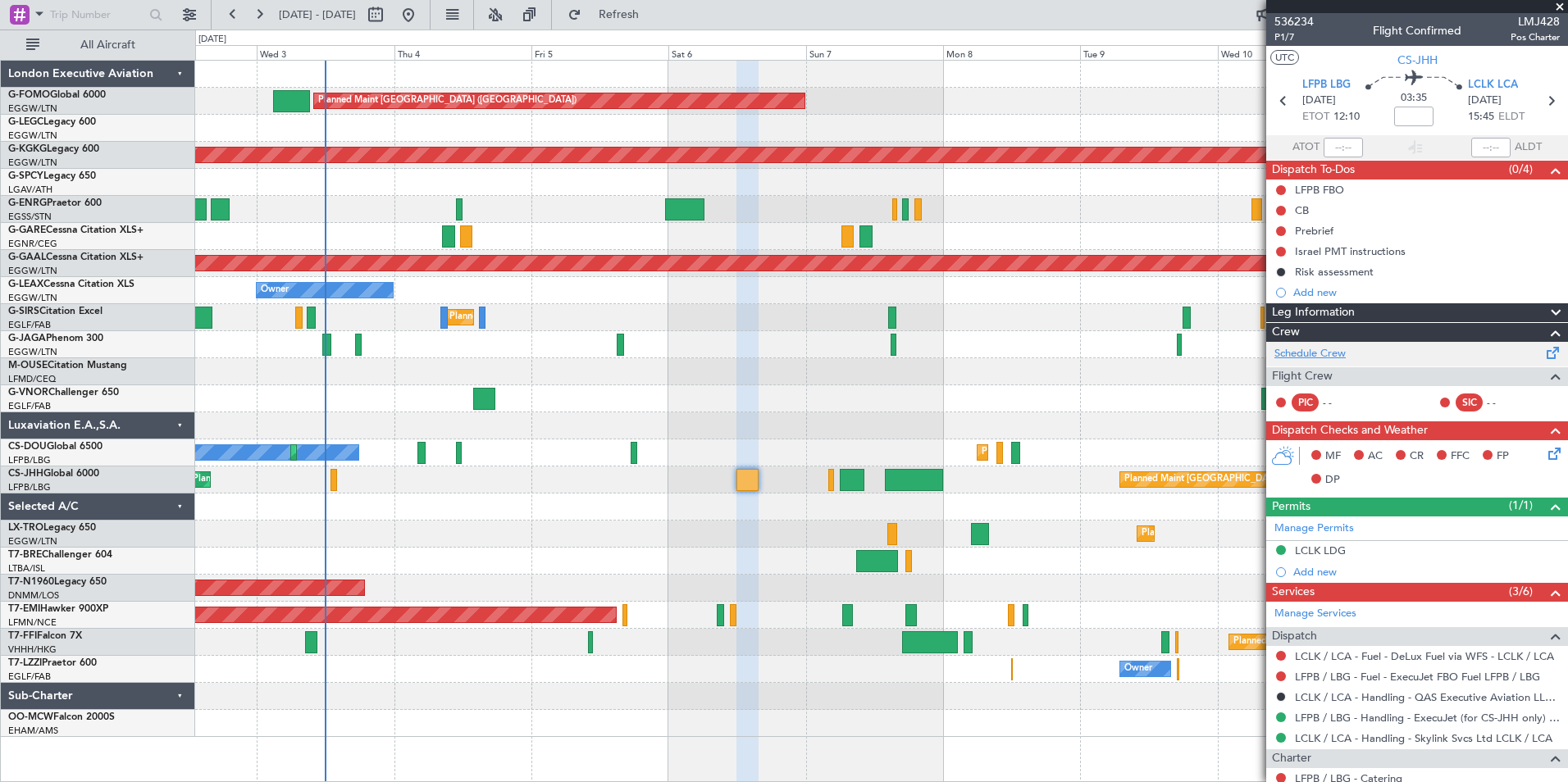
click at [1333, 349] on link "Schedule Crew" at bounding box center [1310, 354] width 72 height 16
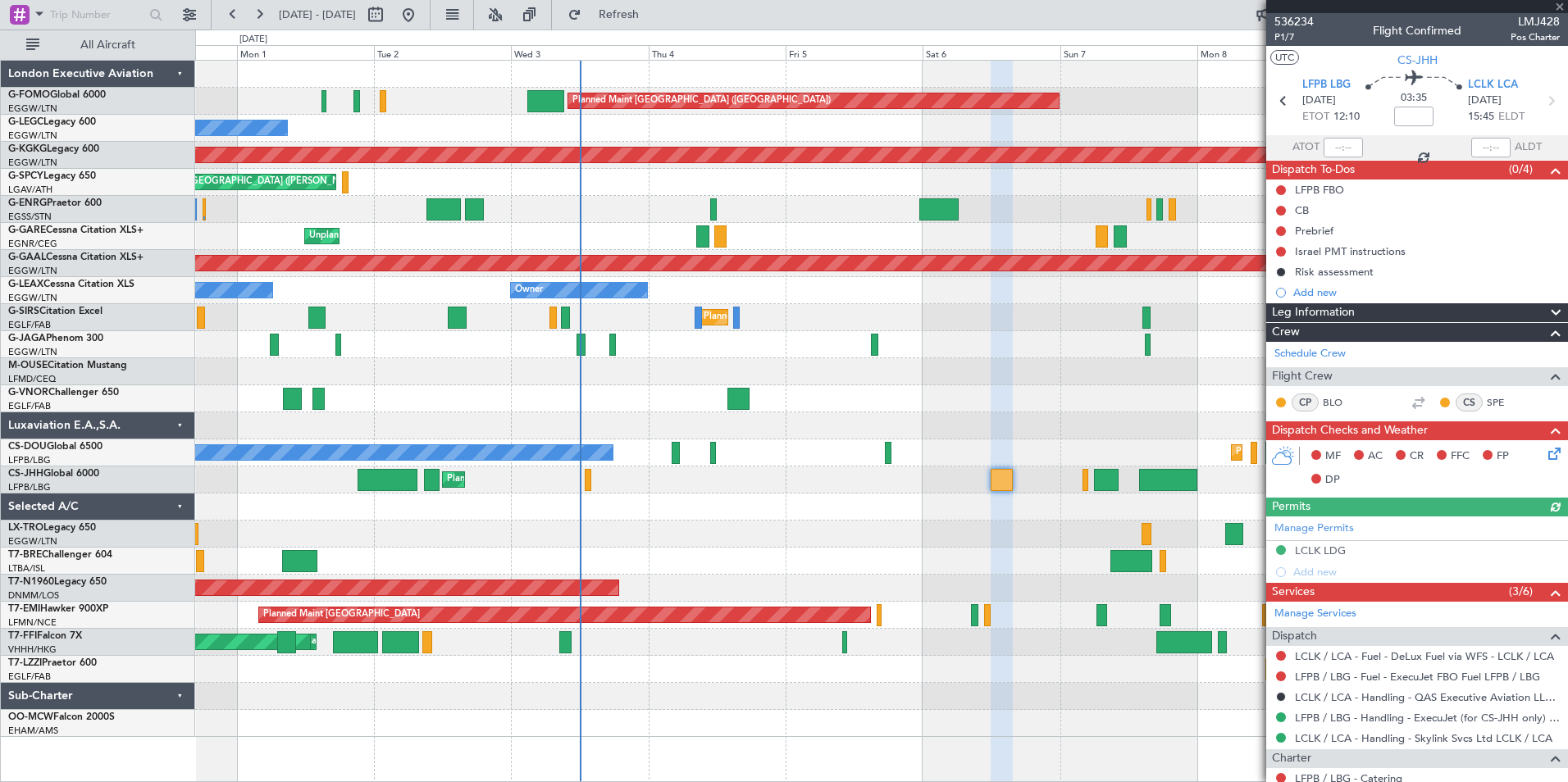
click at [847, 493] on div "Planned Maint London (Luton) Owner Owner AOG Maint Istanbul (Ataturk) Cleaning …" at bounding box center [881, 399] width 1372 height 676
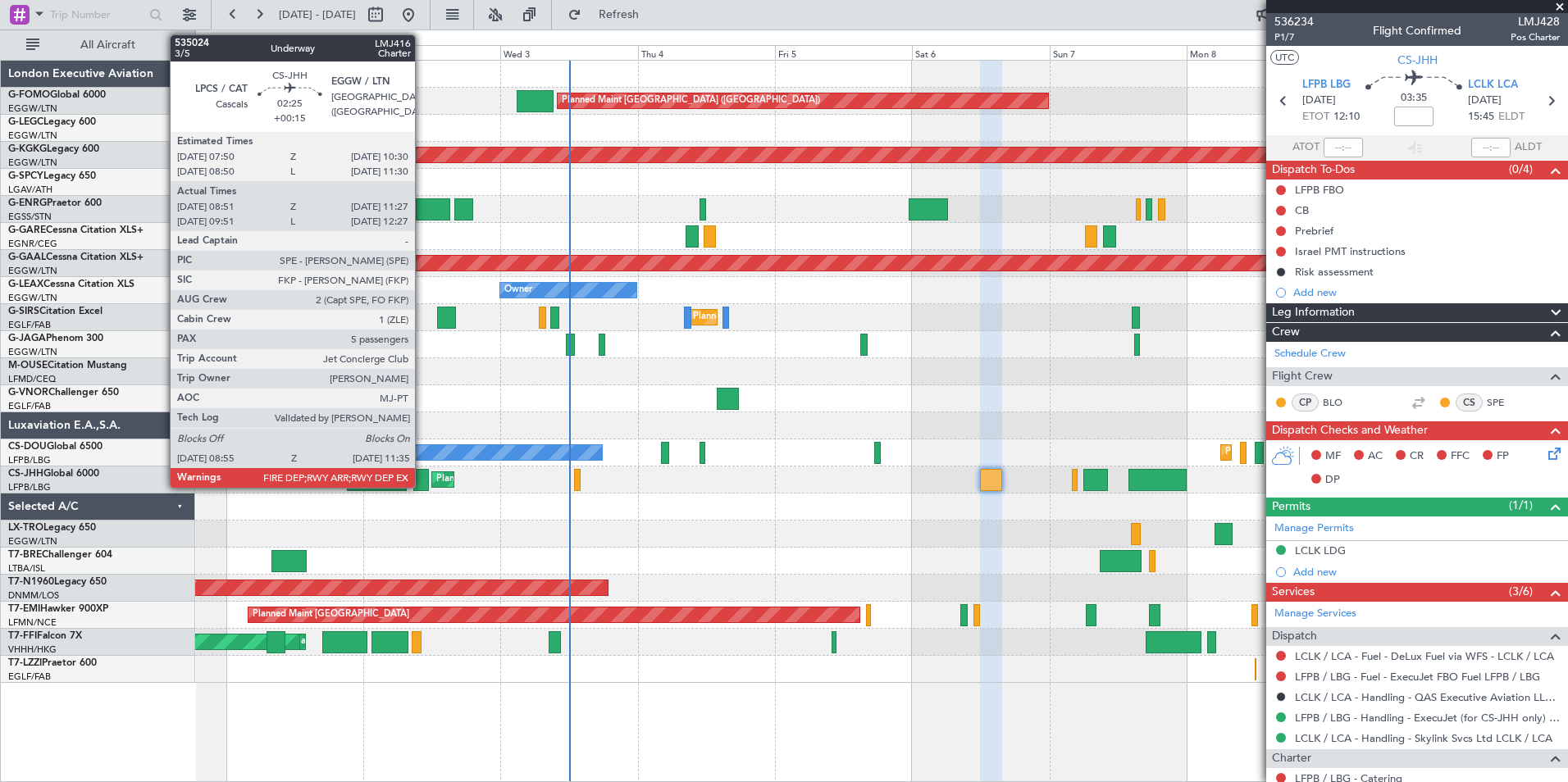
click at [422, 476] on div at bounding box center [421, 480] width 15 height 22
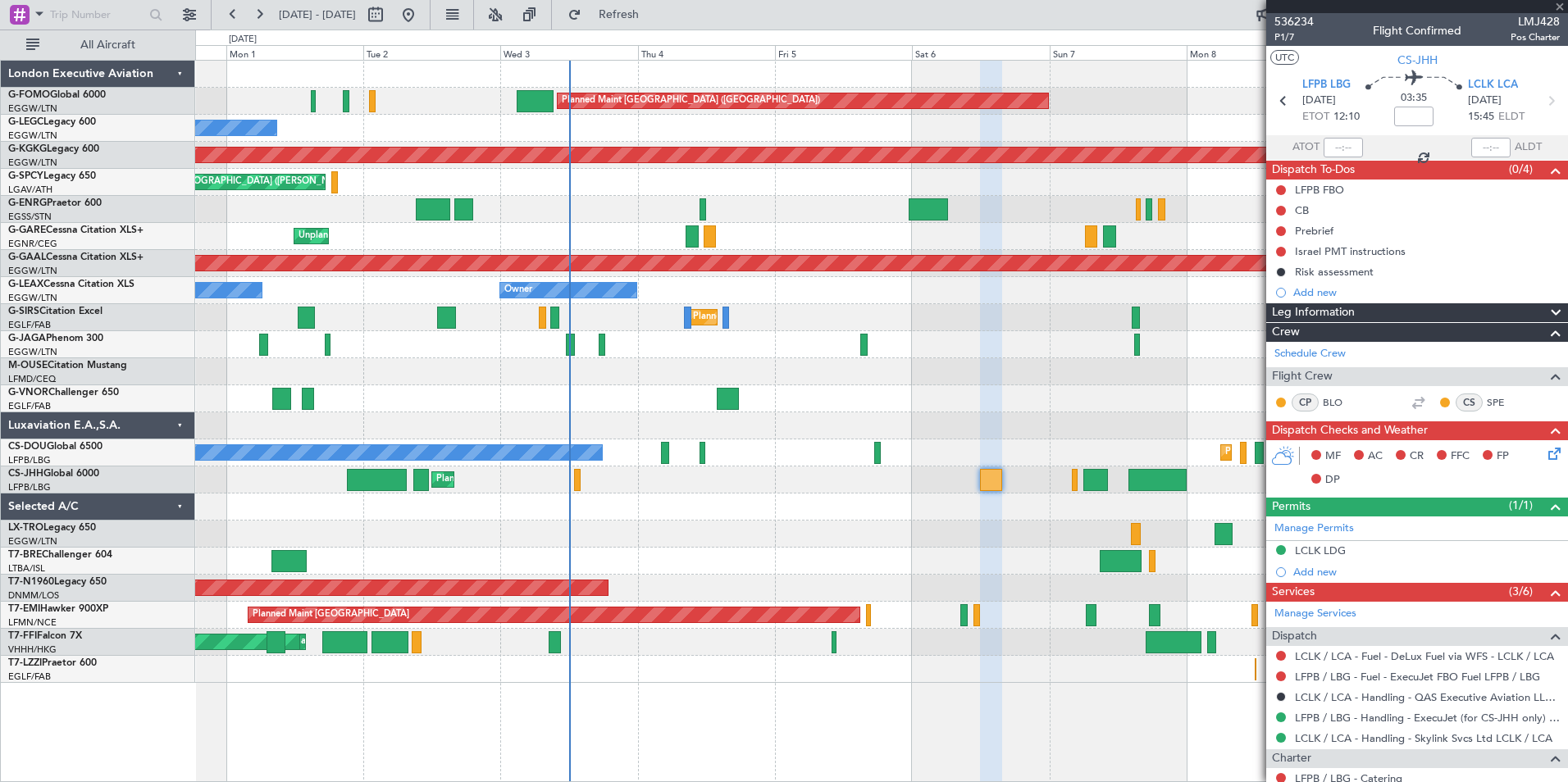
type input "+00:15"
type input "09:01"
type input "11:22"
type input "5"
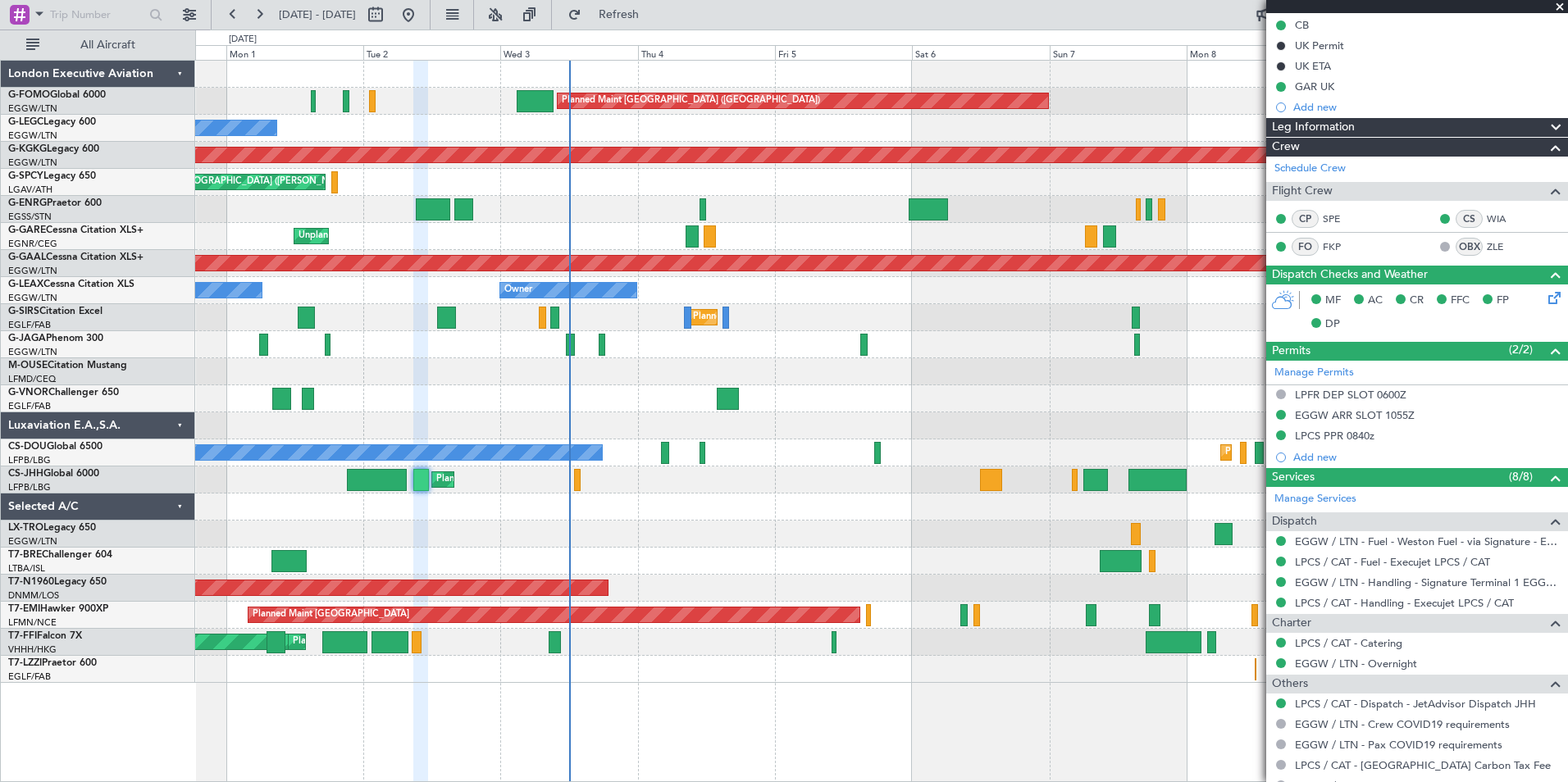
scroll to position [328, 0]
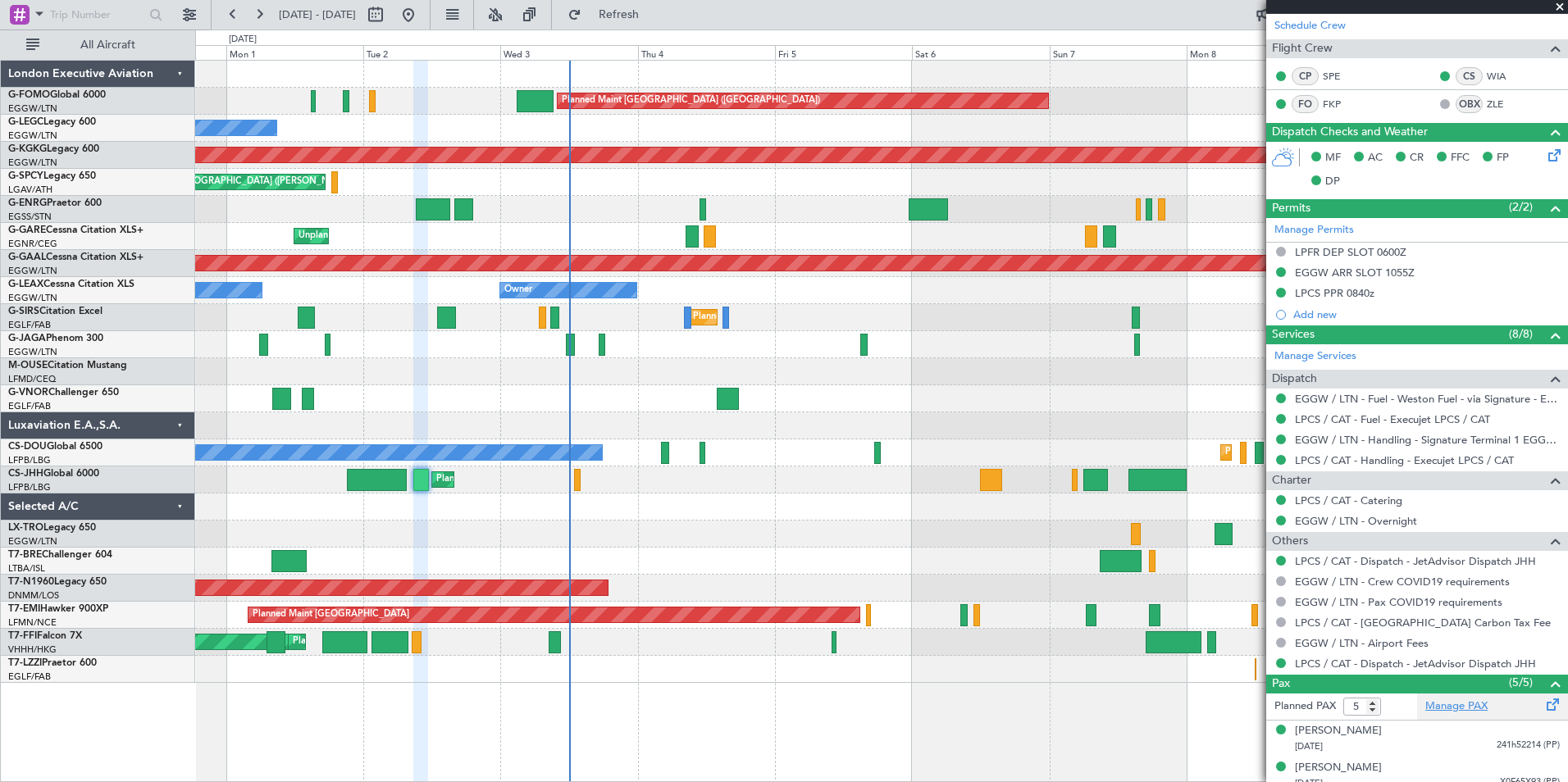
click at [1440, 701] on link "Manage PAX" at bounding box center [1456, 707] width 63 height 16
click at [702, 451] on div "Planned Maint London (Luton) Owner Owner AOG Maint Istanbul (Ataturk) Cleaning …" at bounding box center [881, 372] width 1372 height 623
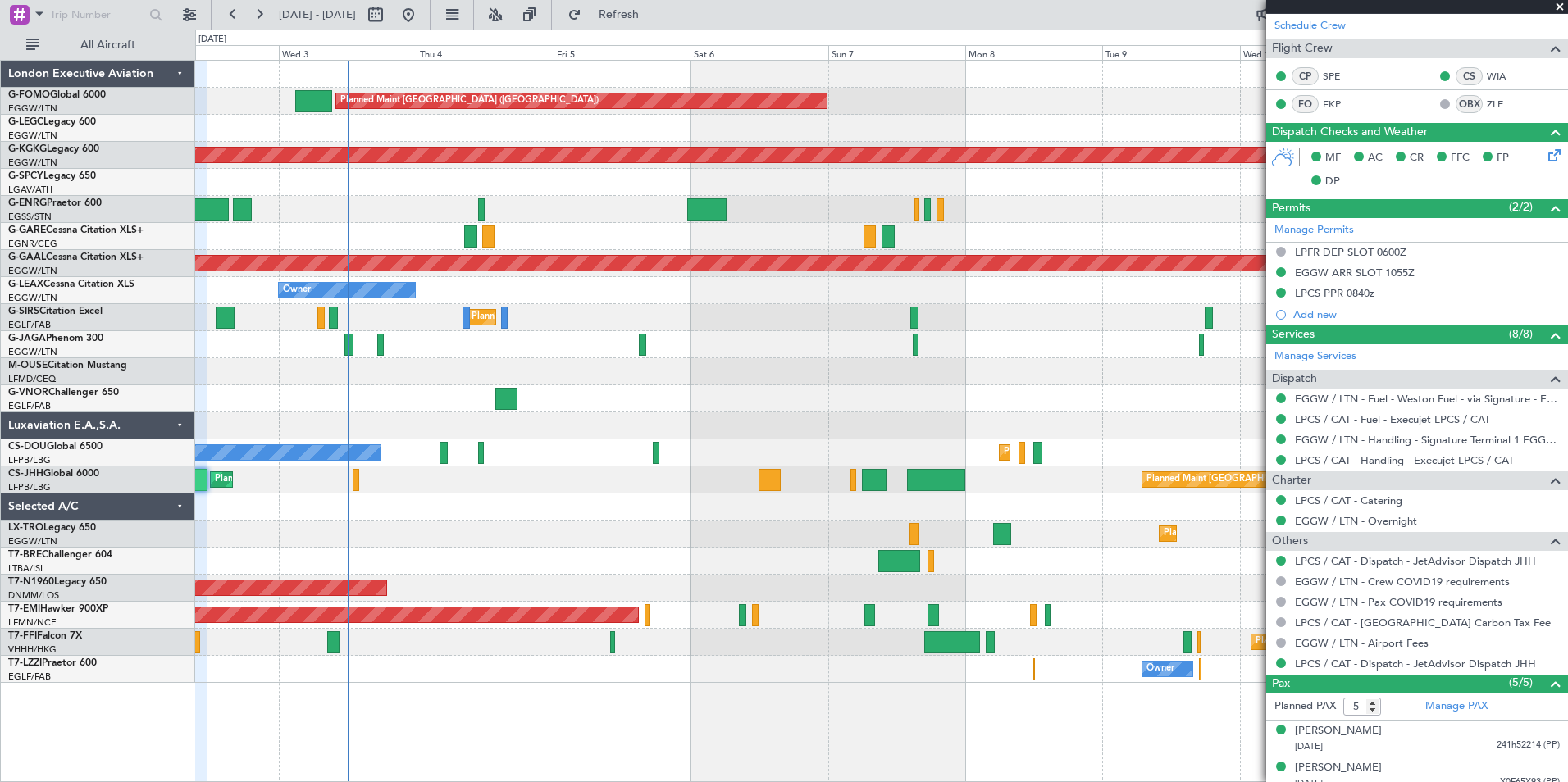
click at [630, 501] on div at bounding box center [881, 507] width 1372 height 27
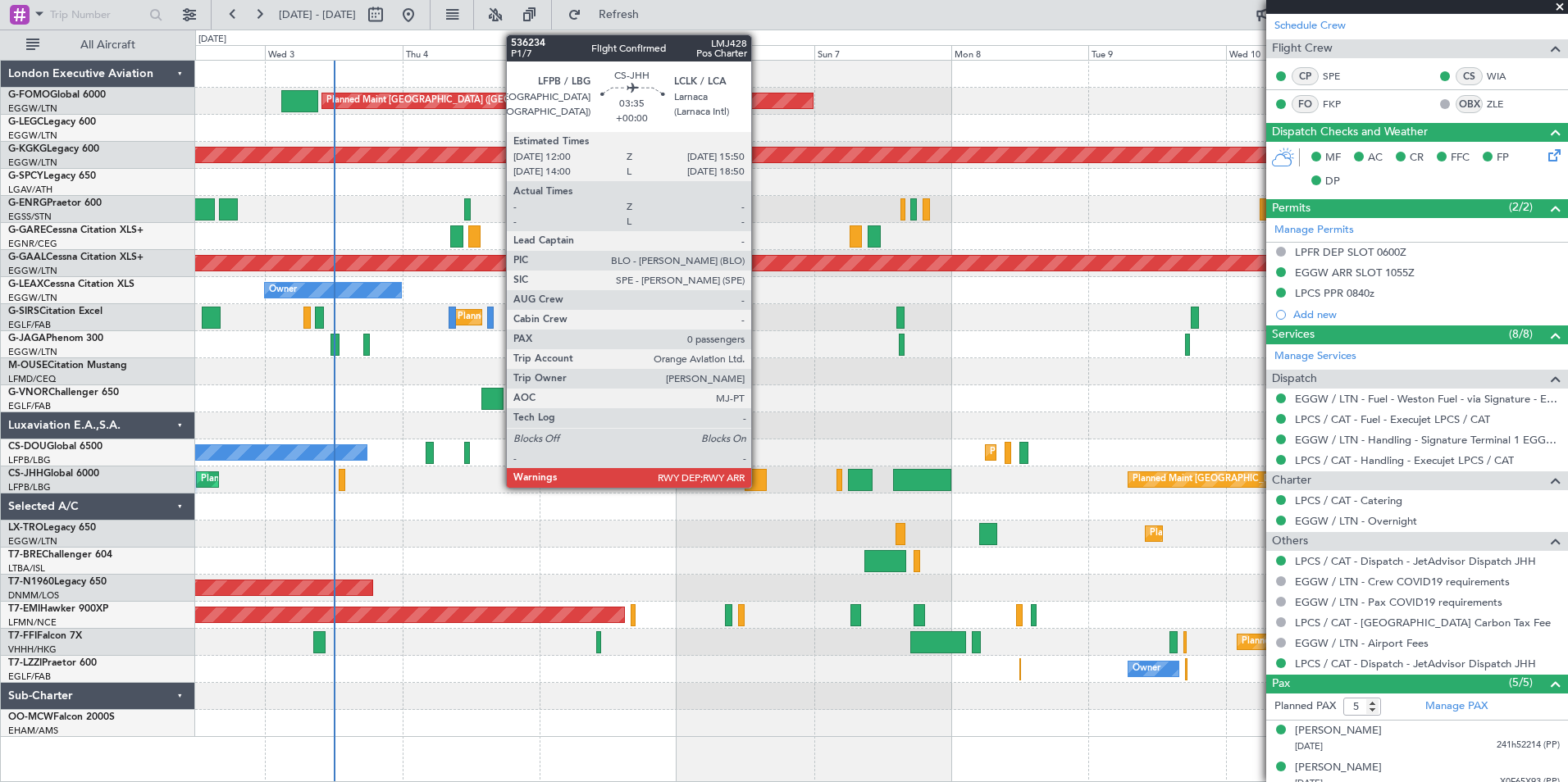
click at [759, 480] on div at bounding box center [755, 480] width 22 height 22
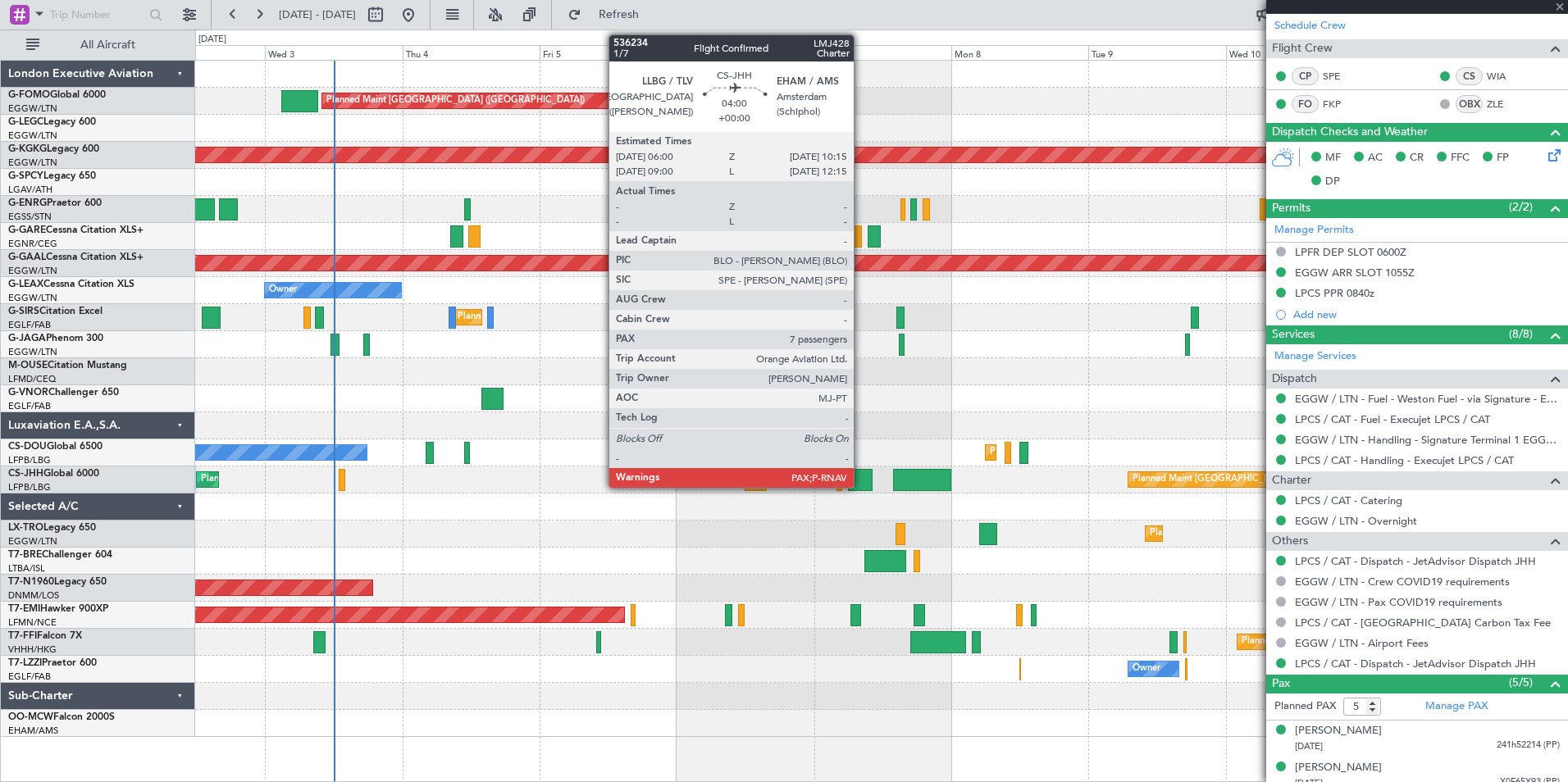
type input "0"
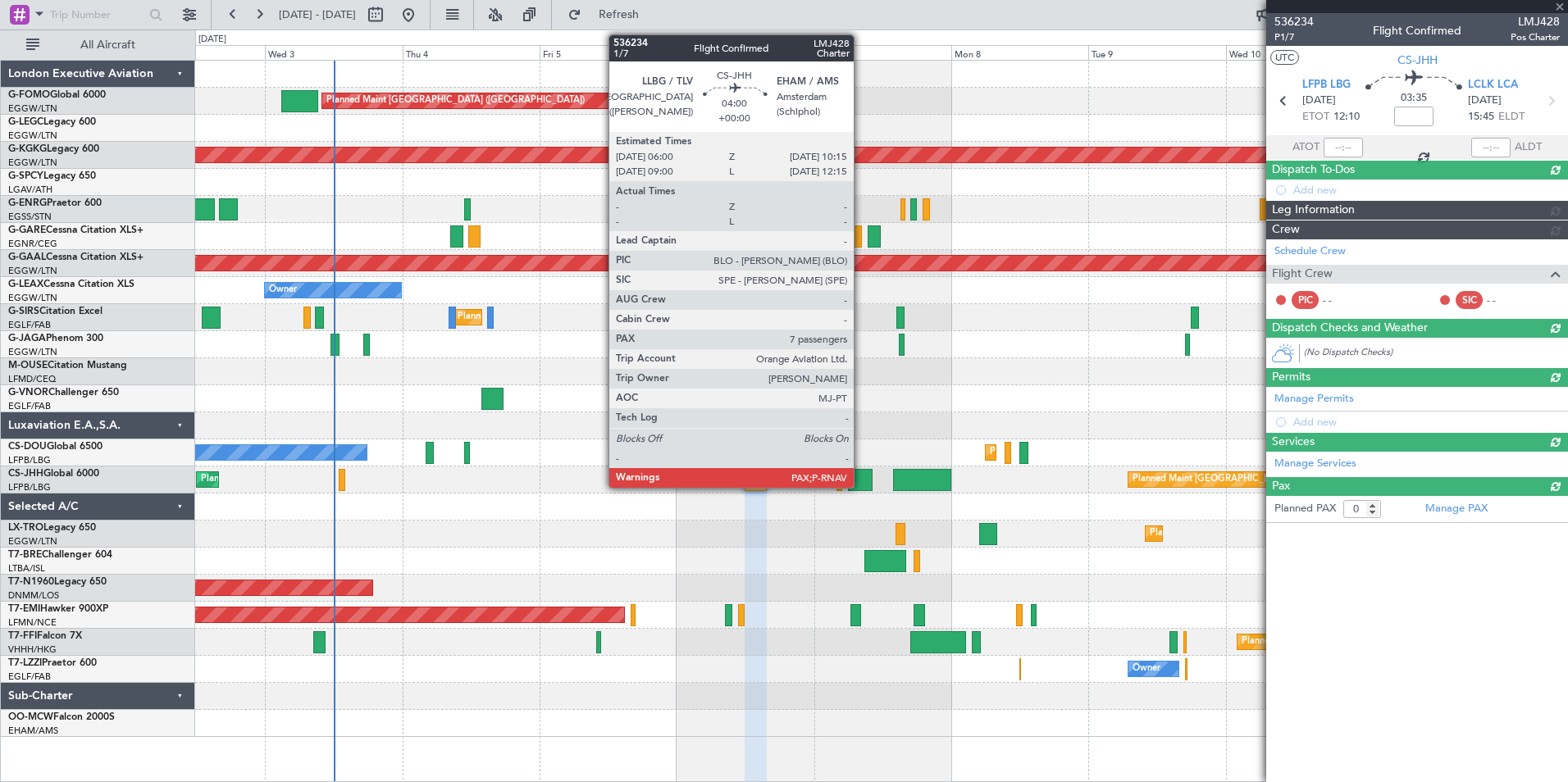
scroll to position [0, 0]
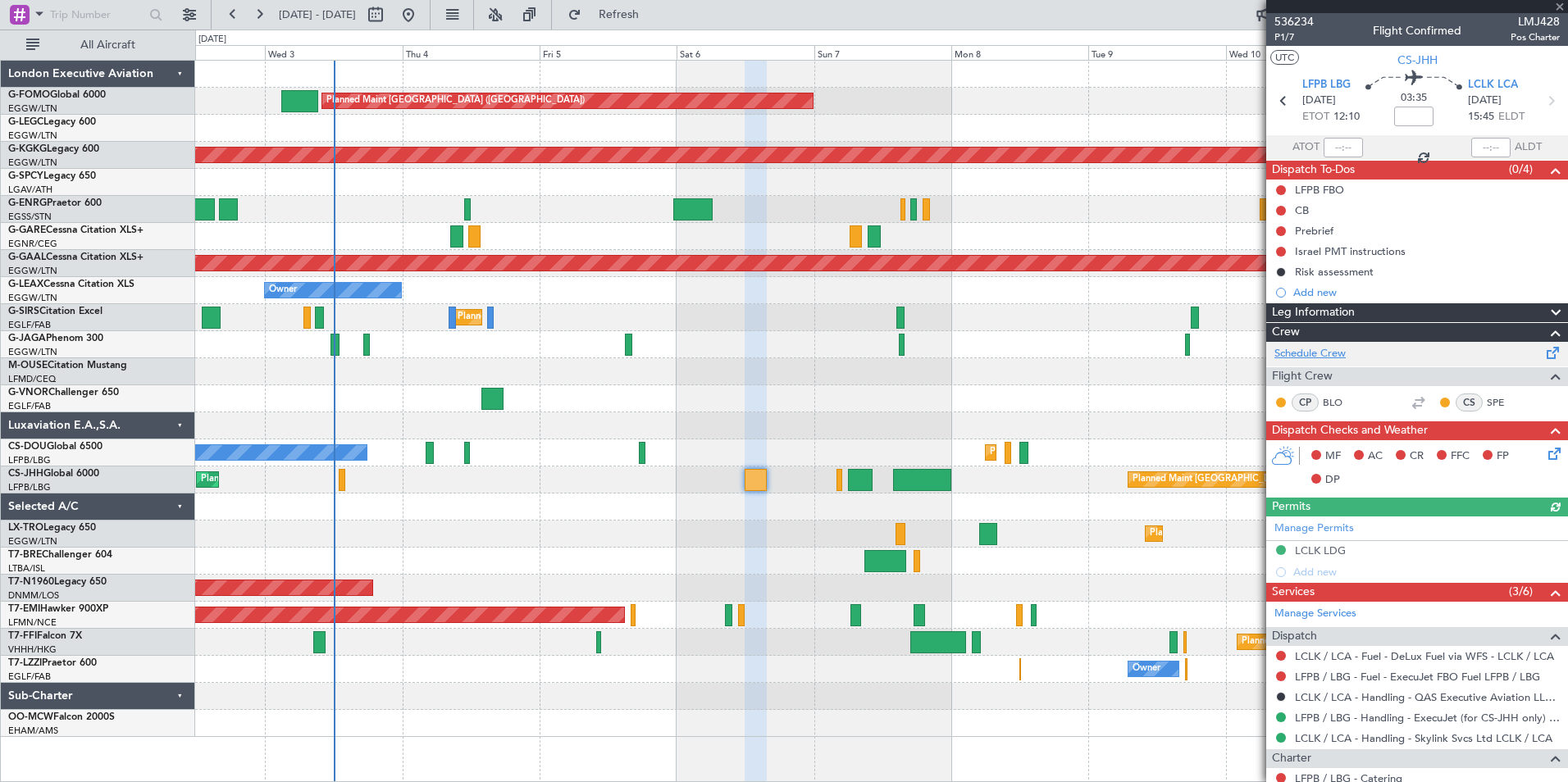
click at [1311, 351] on link "Schedule Crew" at bounding box center [1310, 354] width 72 height 16
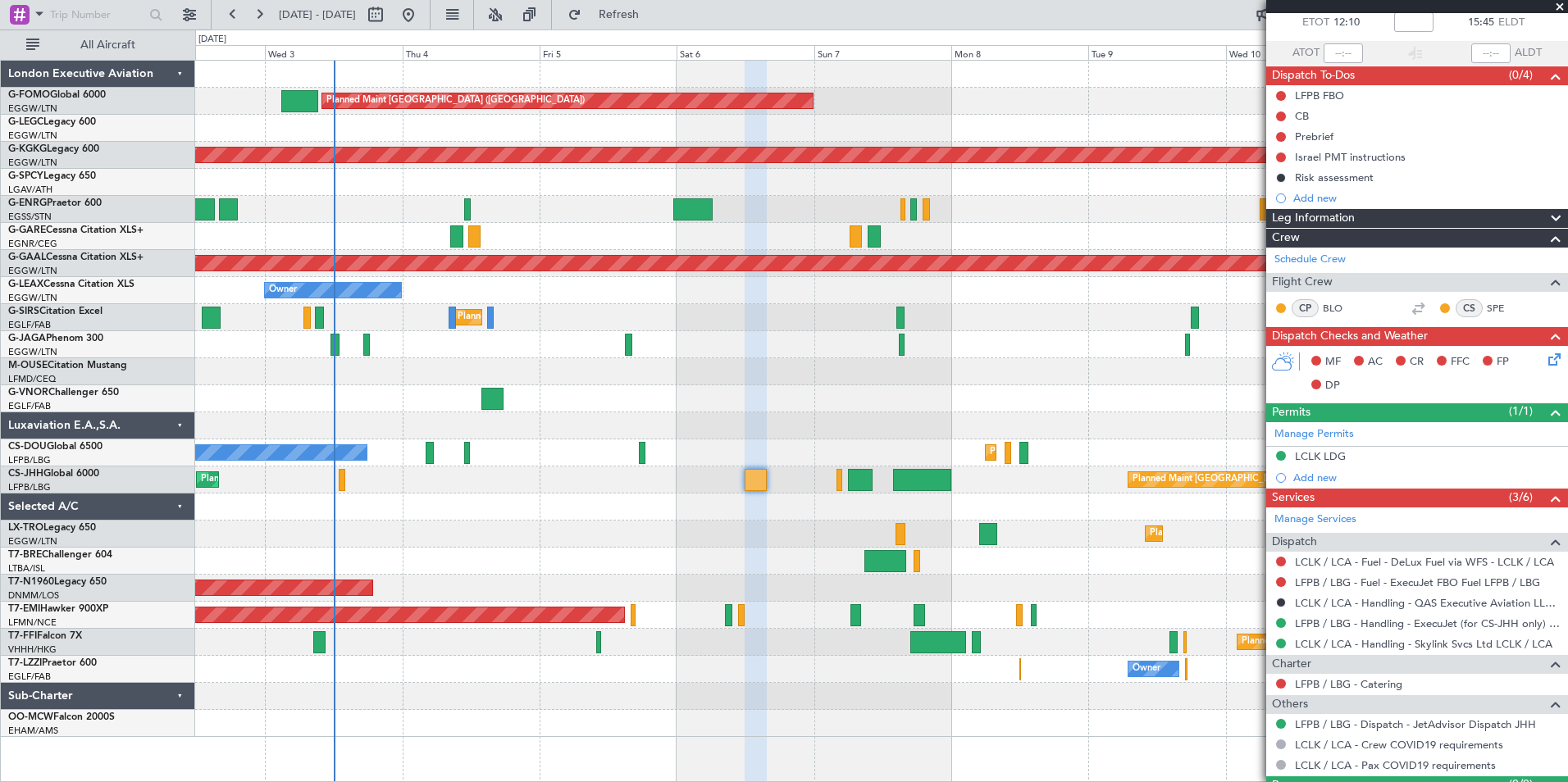
scroll to position [133, 0]
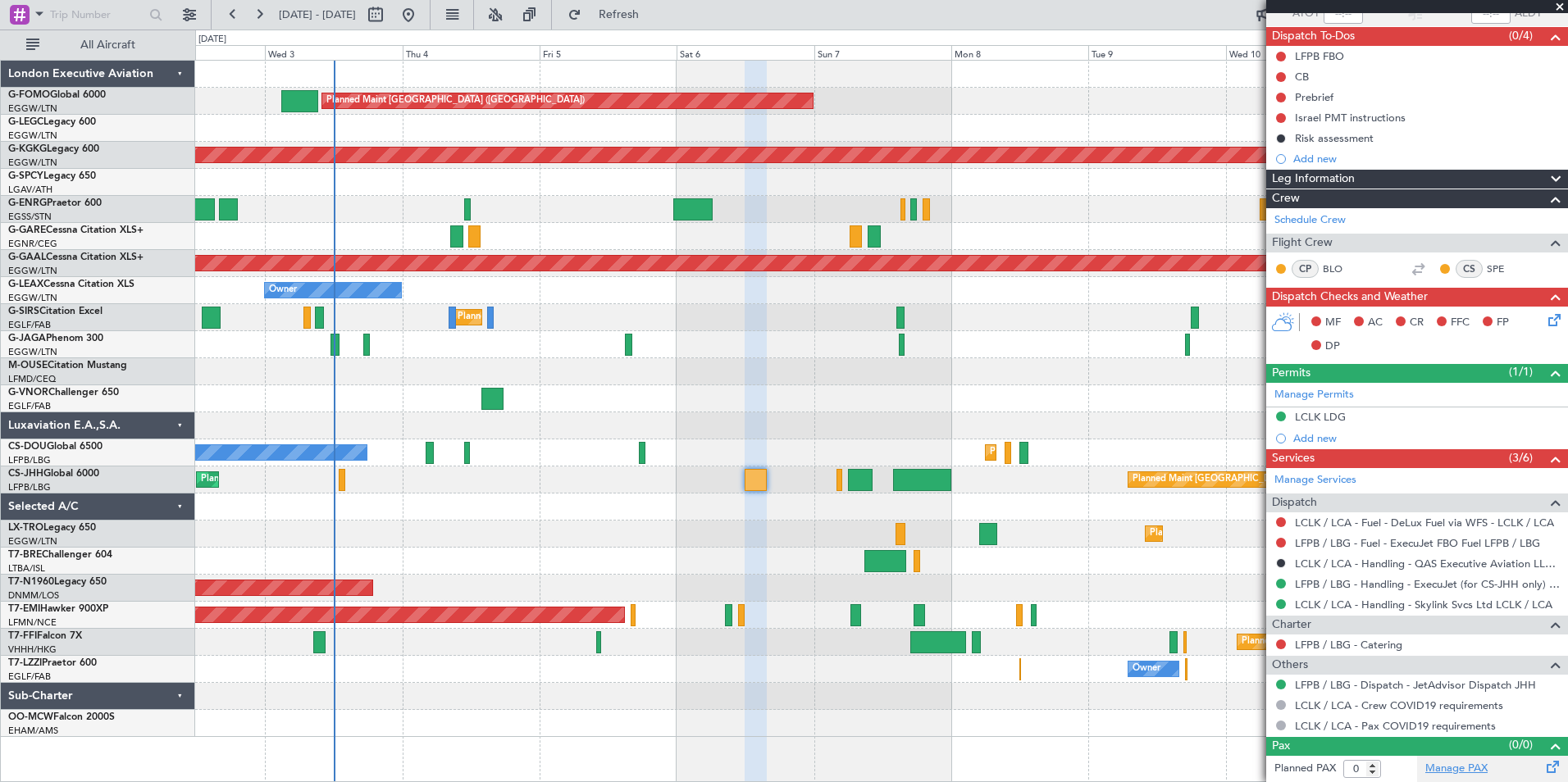
click at [1436, 769] on link "Manage PAX" at bounding box center [1456, 769] width 63 height 16
click at [741, 521] on div "Planned Maint London (Luton) Owner Owner AOG Maint Istanbul (Ataturk) Cleaning …" at bounding box center [881, 399] width 1372 height 676
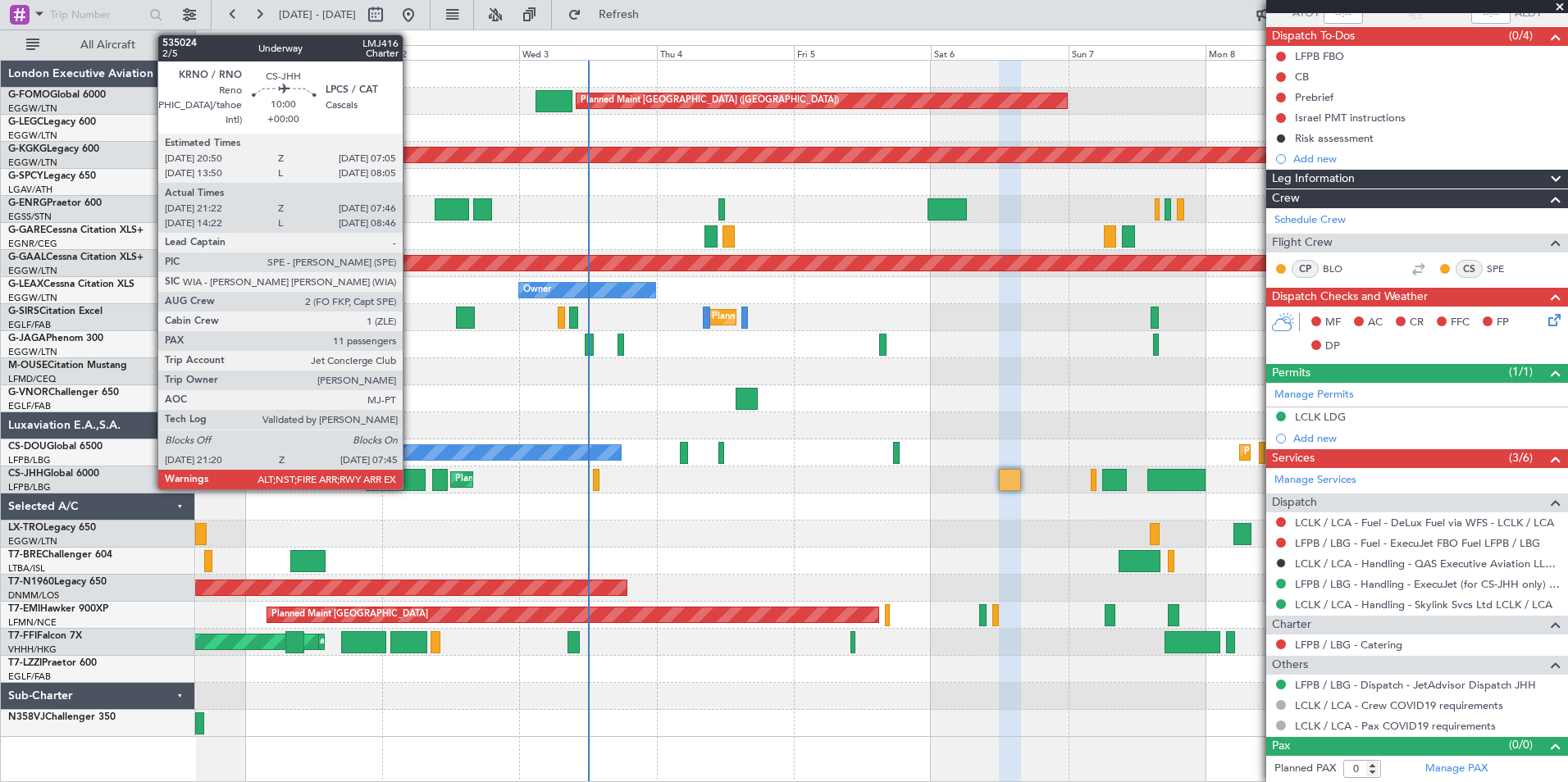
click at [410, 478] on div at bounding box center [396, 480] width 60 height 22
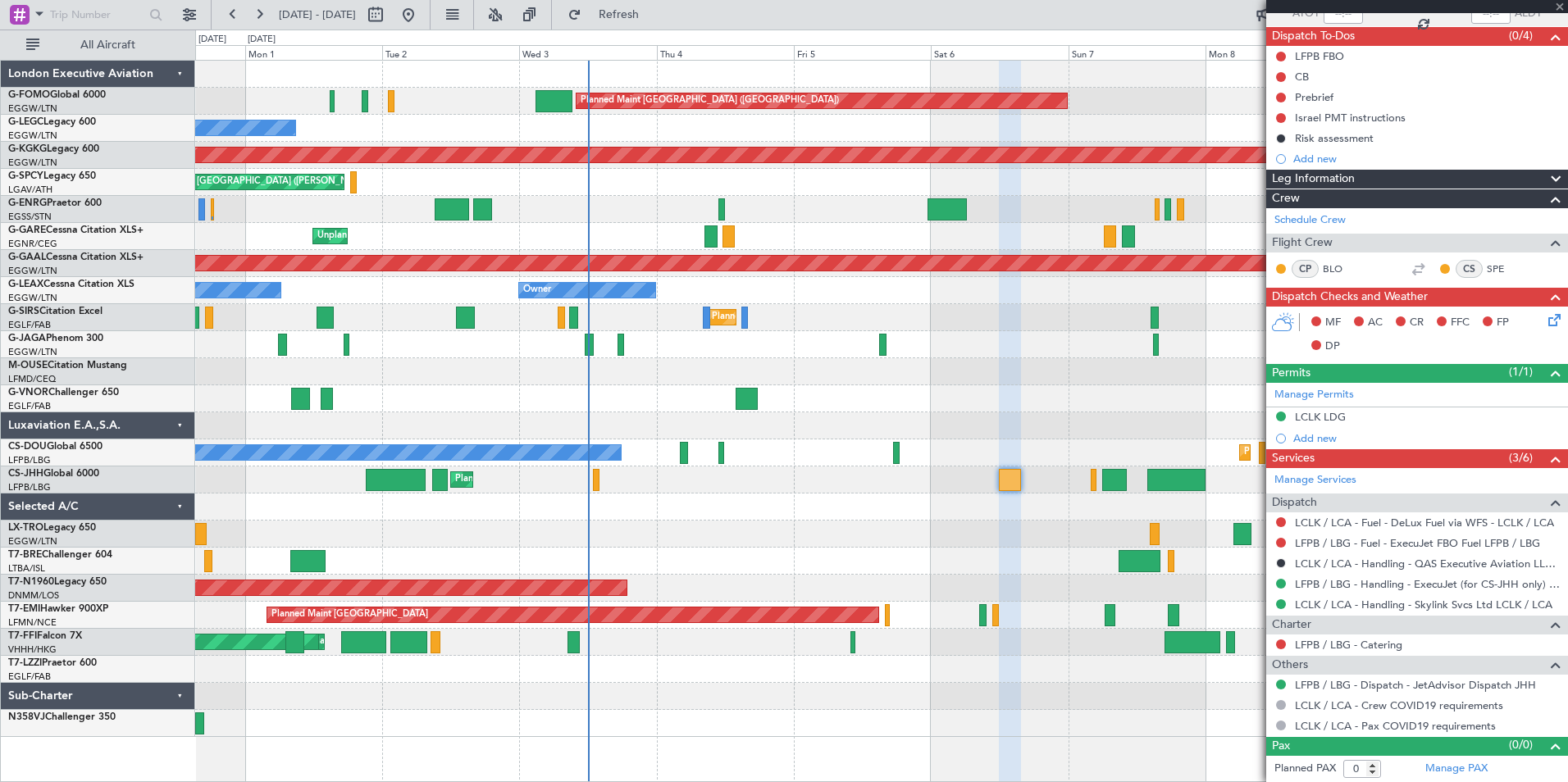
type input "21:32"
type input "07:41"
type input "11"
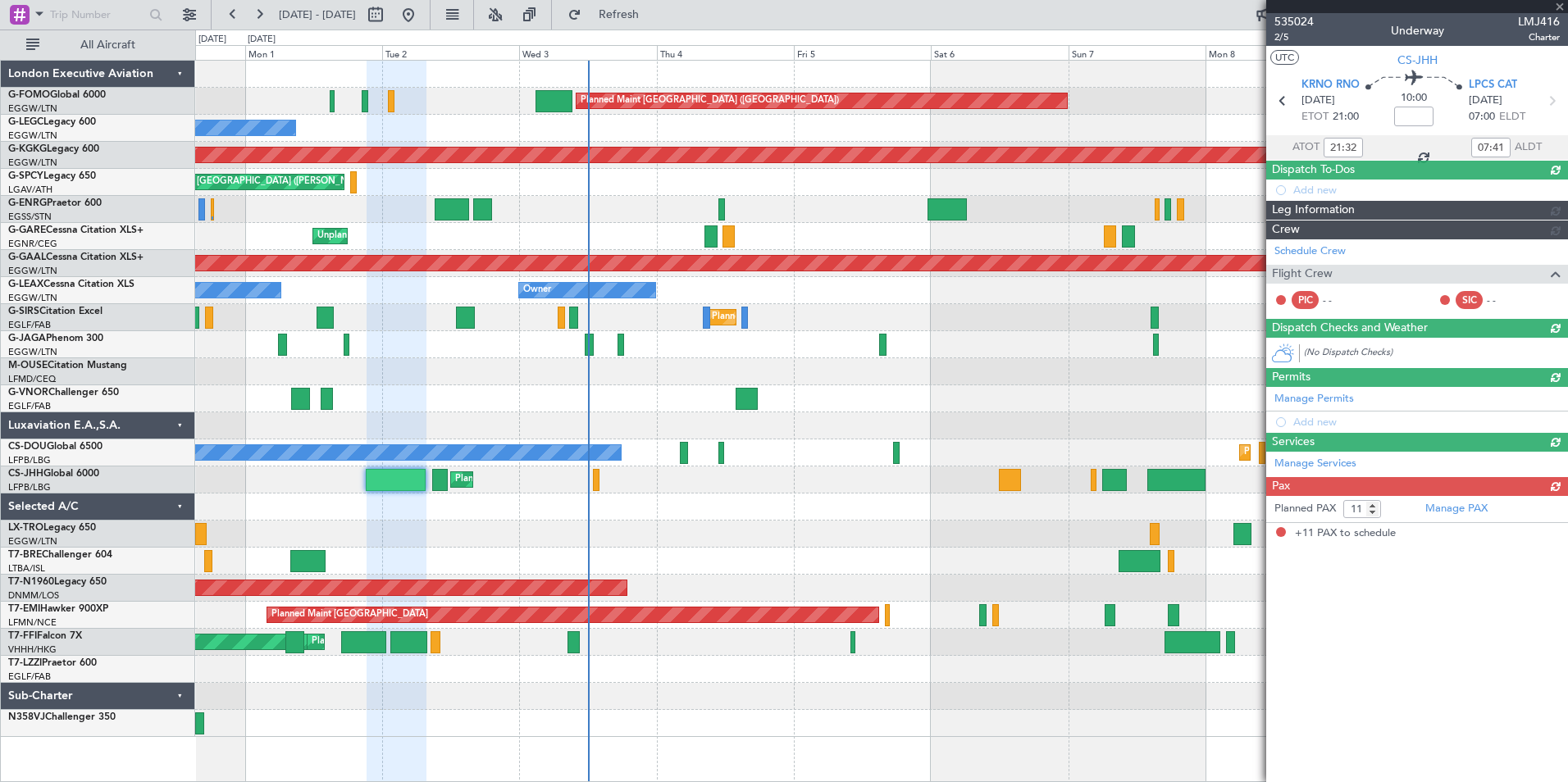
scroll to position [0, 0]
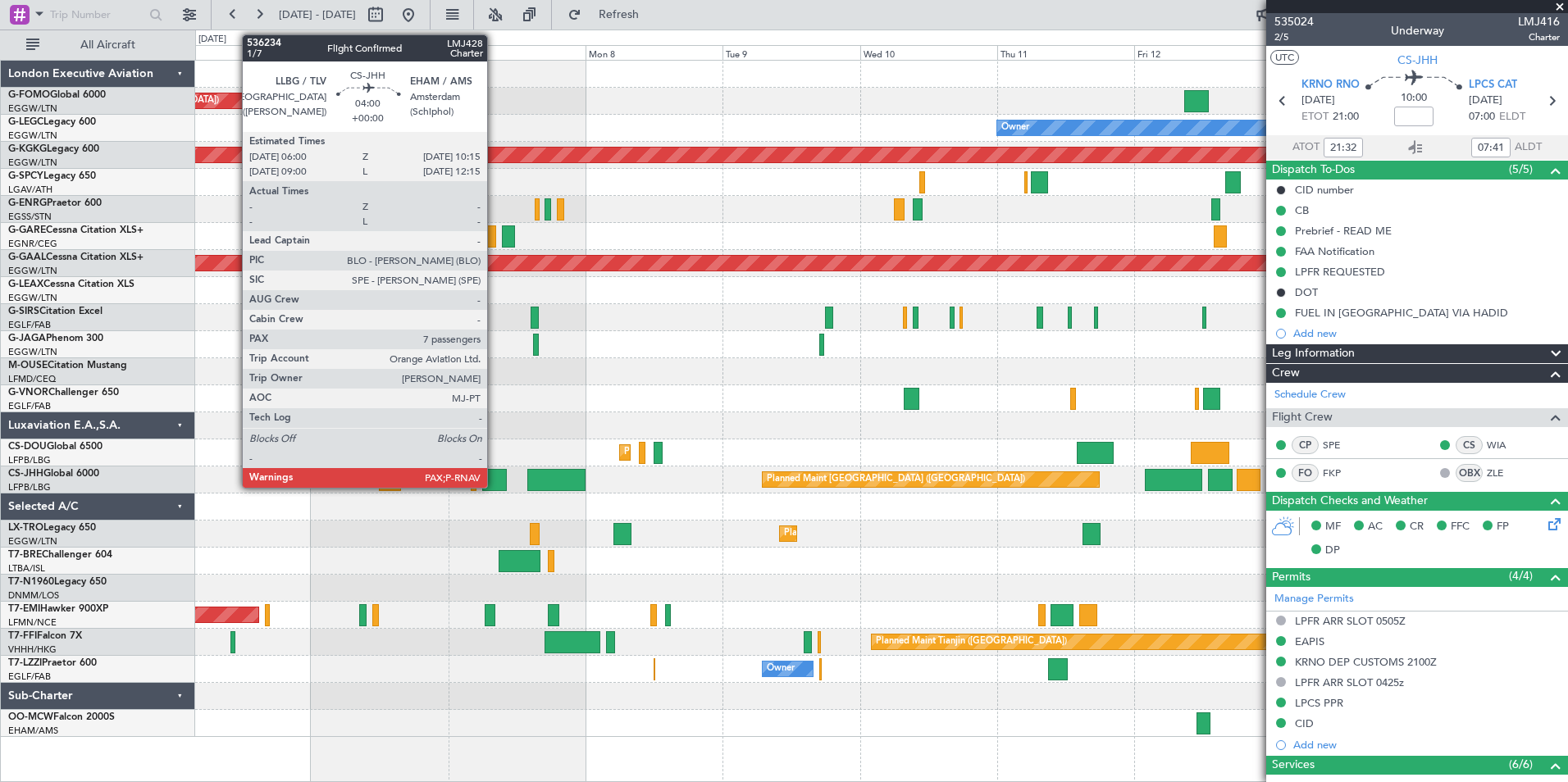
click at [495, 481] on div at bounding box center [494, 480] width 24 height 22
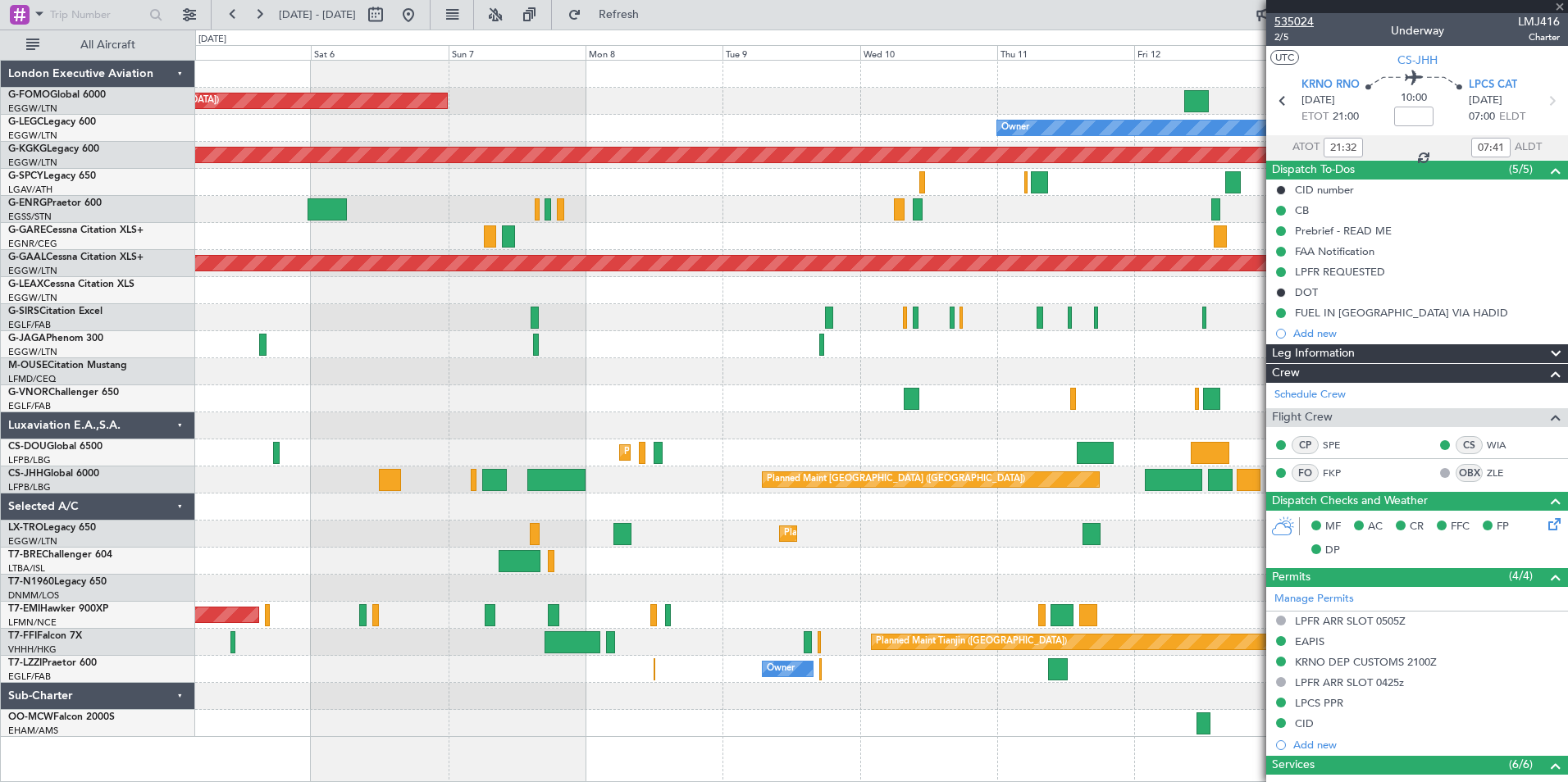
type input "7"
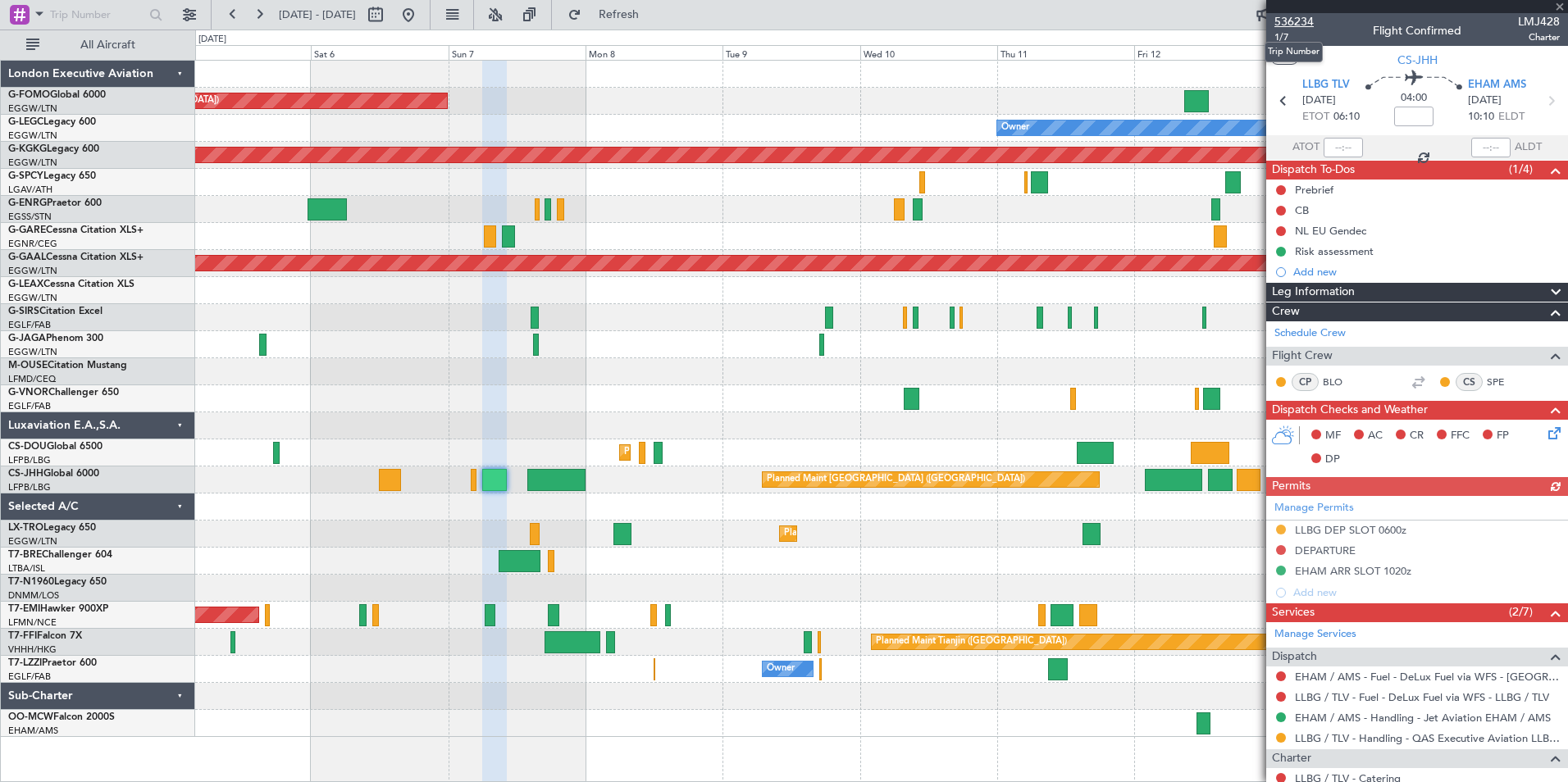
click at [1306, 20] on span "536234" at bounding box center [1293, 21] width 39 height 17
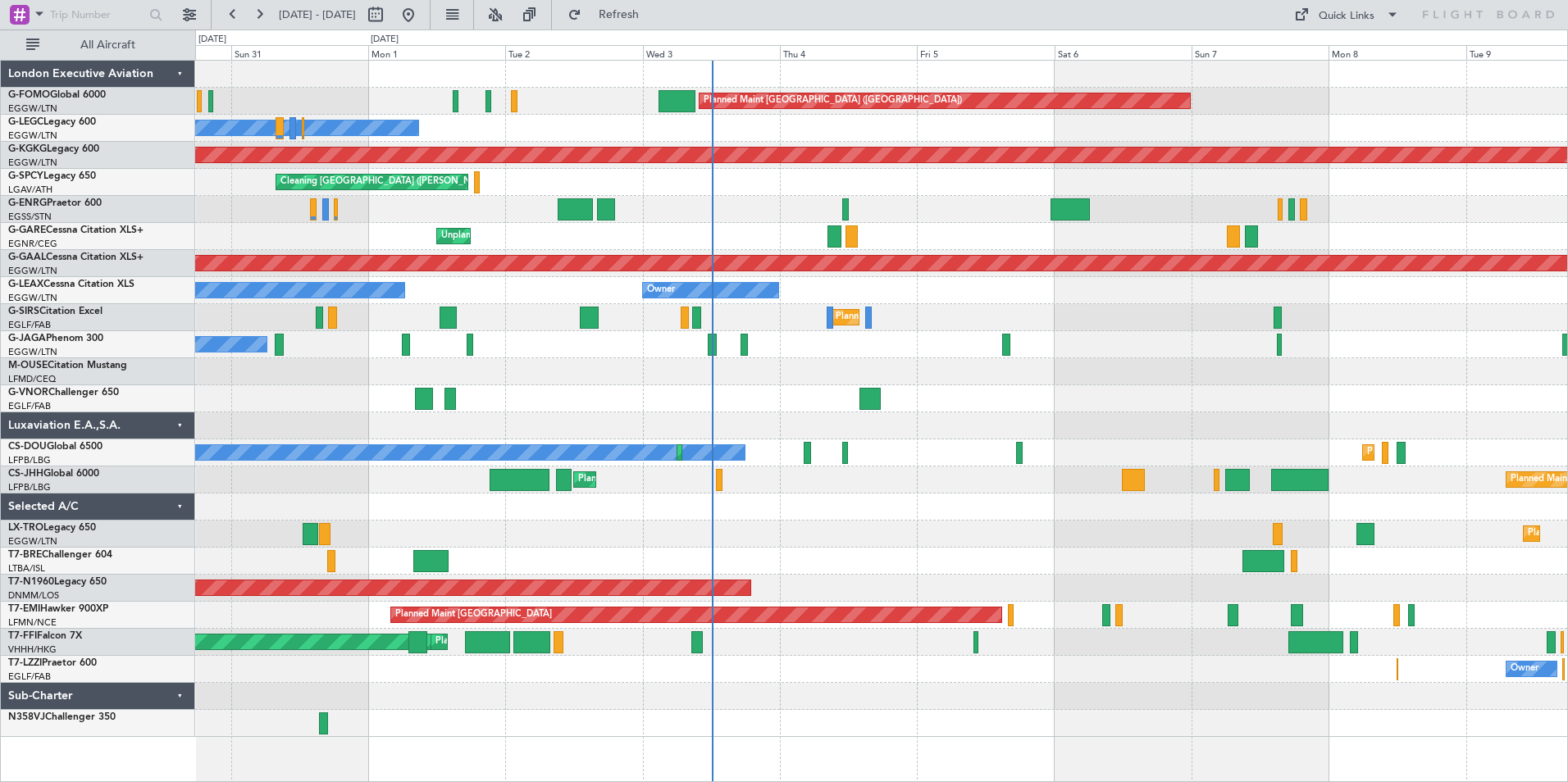
click at [918, 372] on div "Planned Maint [GEOGRAPHIC_DATA] ([GEOGRAPHIC_DATA]) Owner Owner AOG Maint [GEOG…" at bounding box center [881, 399] width 1372 height 676
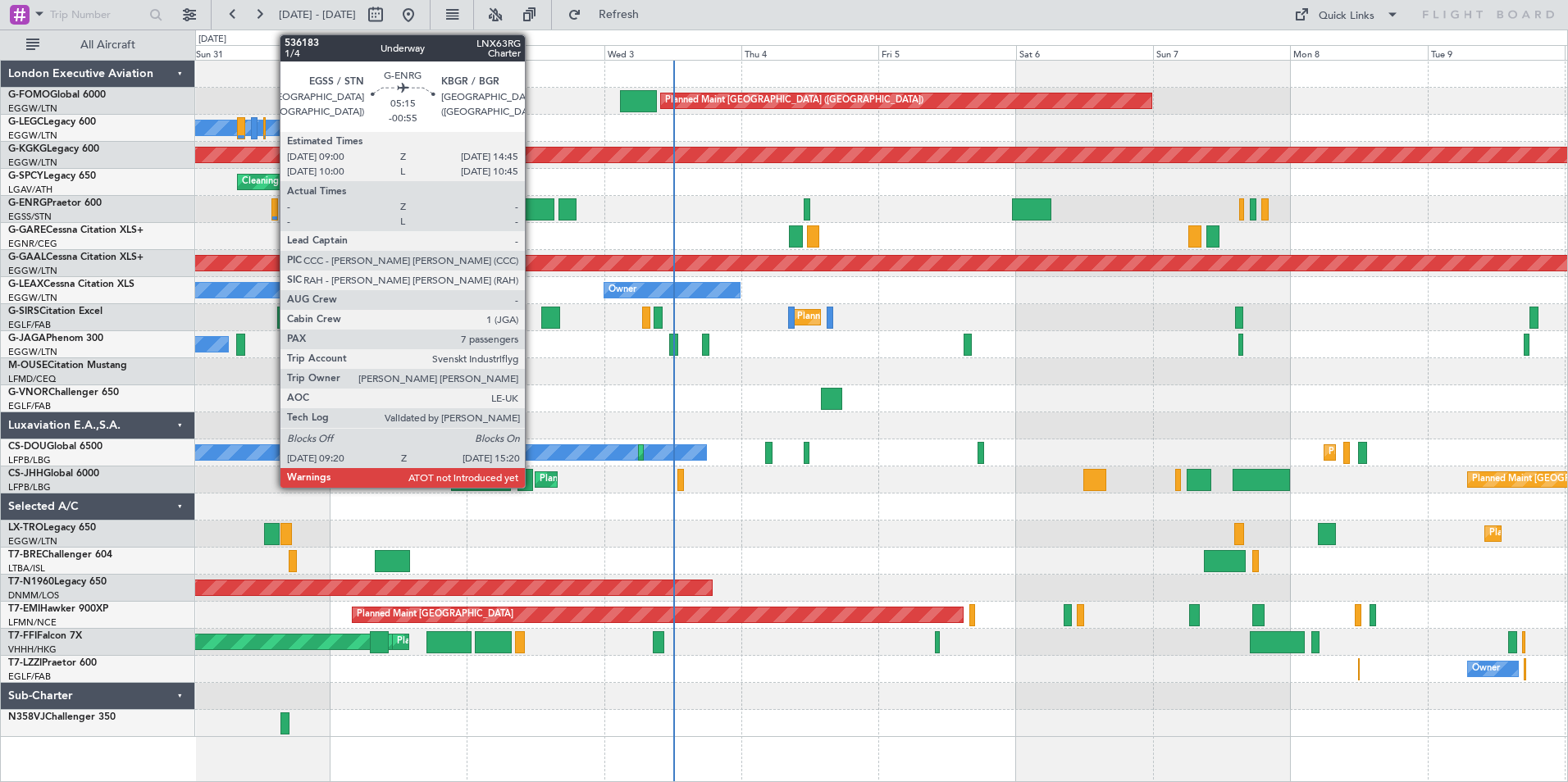
click at [532, 202] on div at bounding box center [537, 209] width 34 height 22
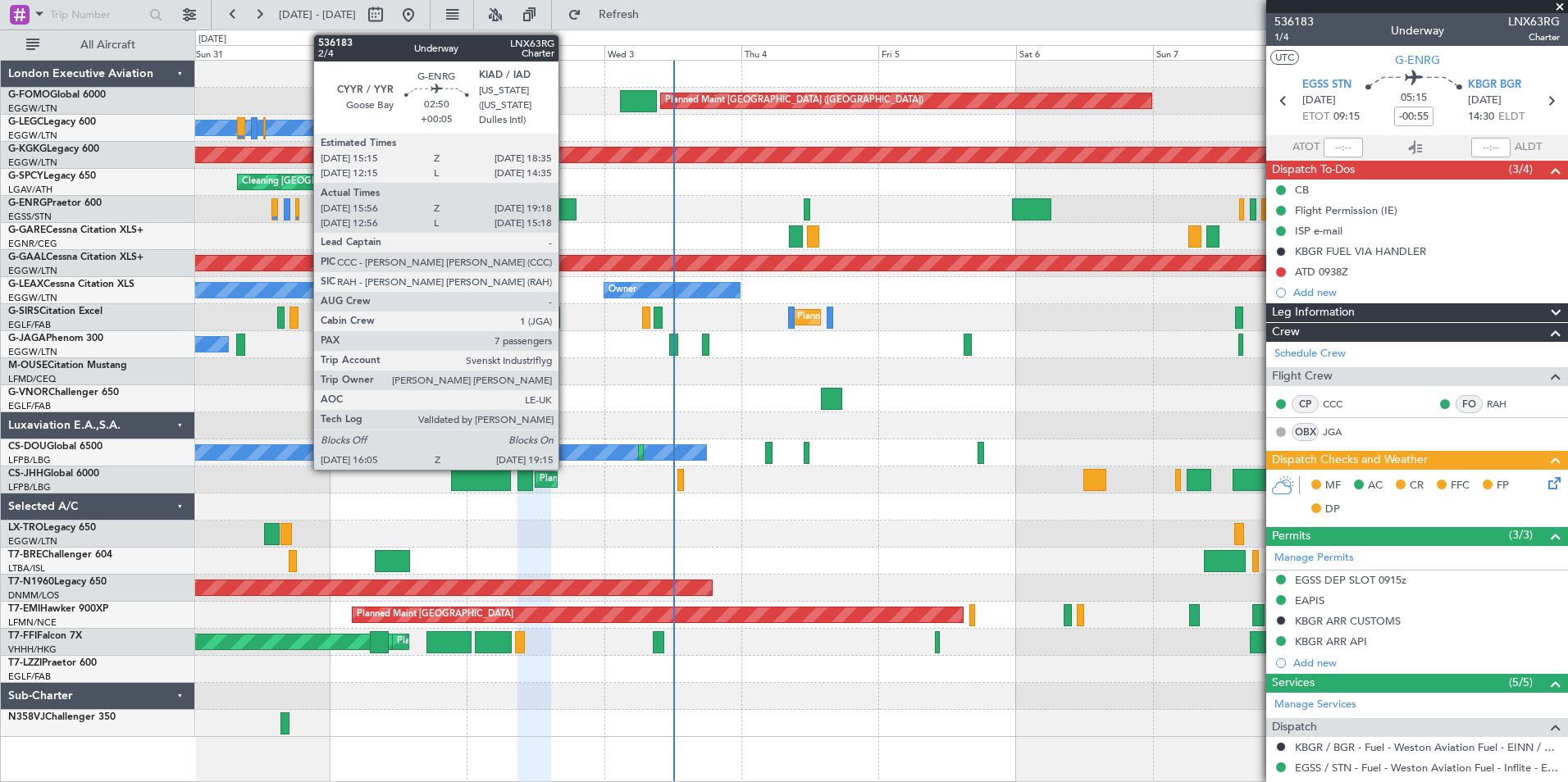
click at [566, 211] on div at bounding box center [567, 209] width 19 height 22
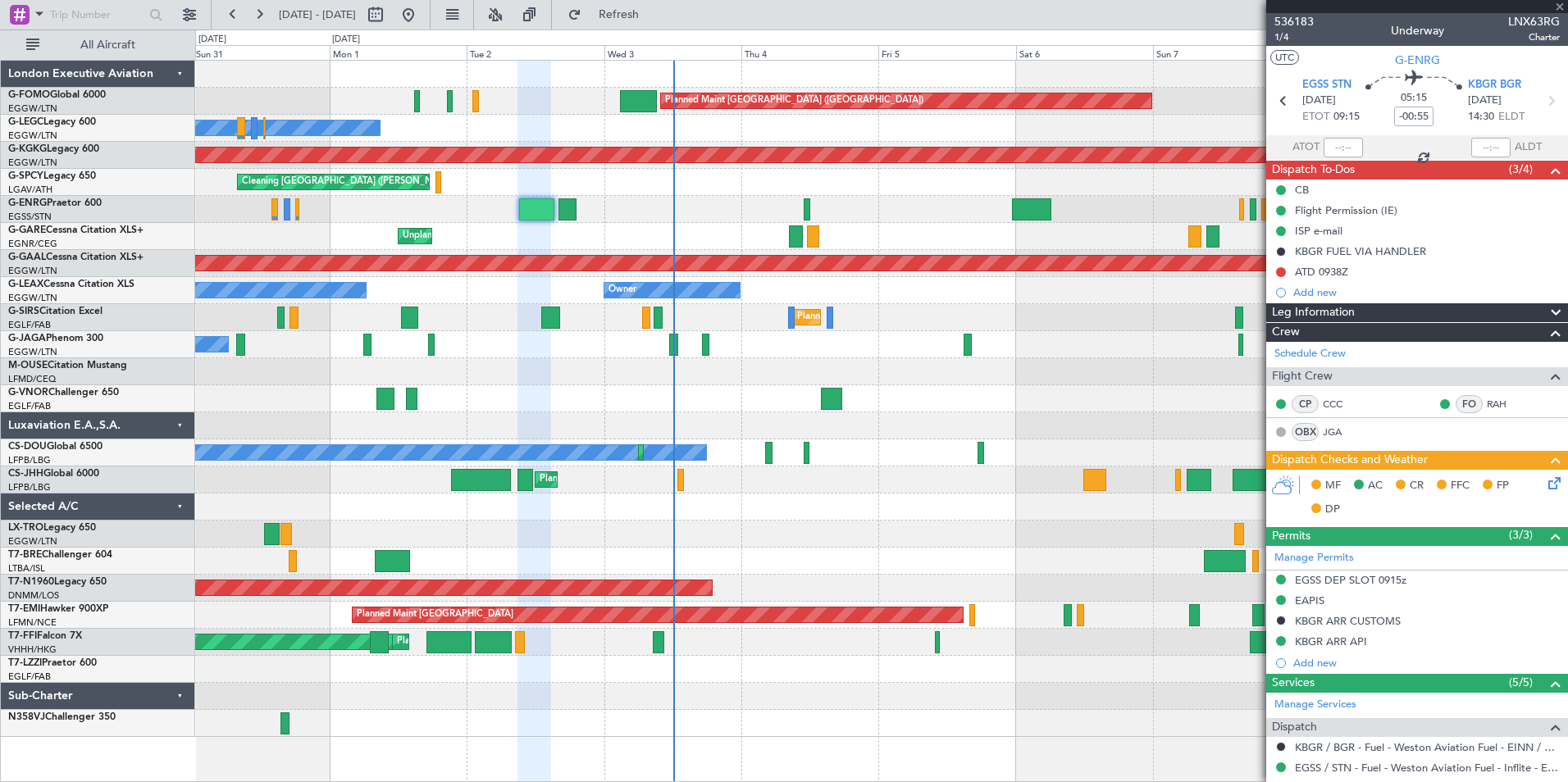
type input "+00:05"
type input "16:11"
type input "19:03"
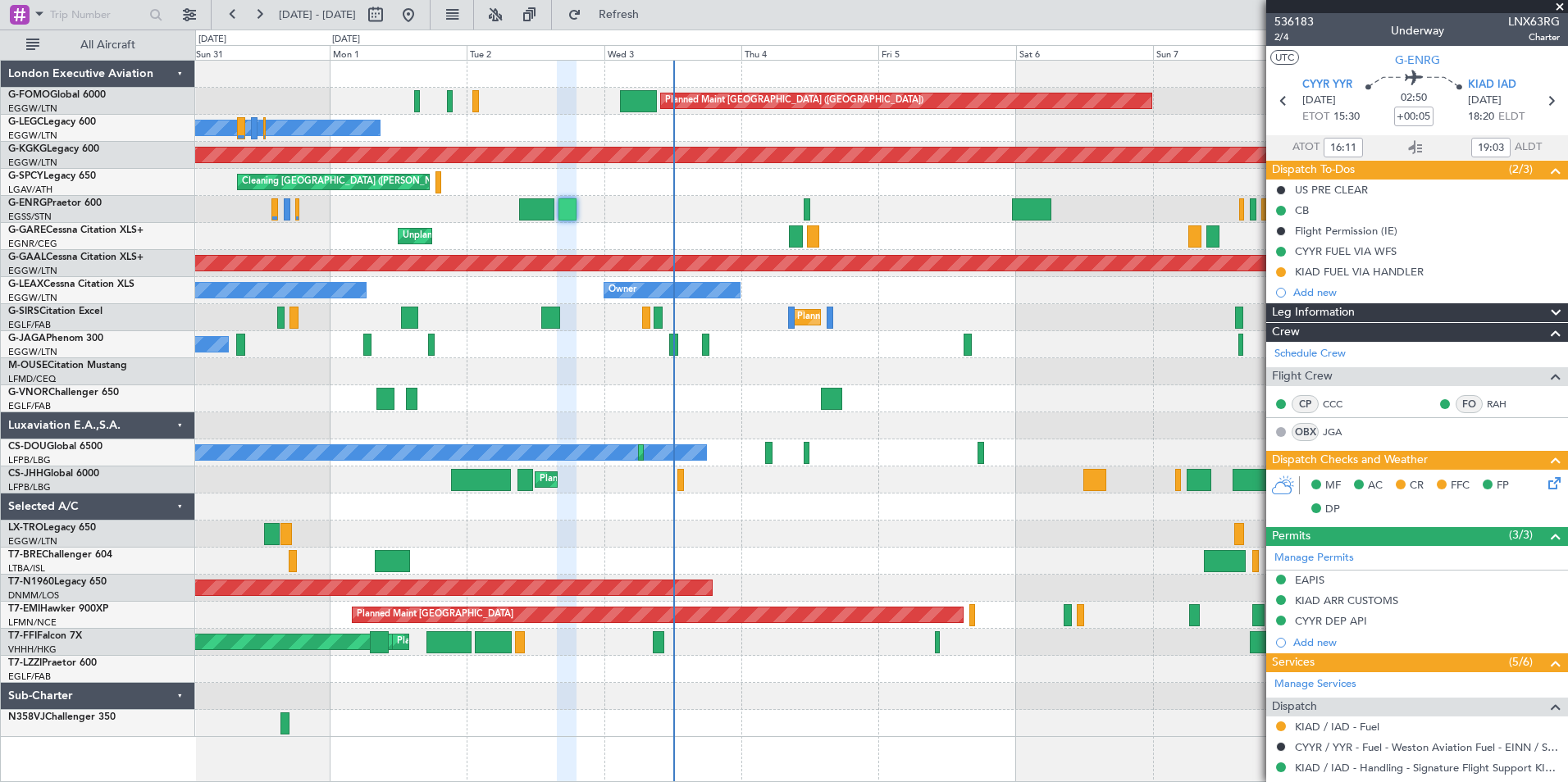
type input "13:11"
type input "15:03"
type input "16:11"
type input "19:03"
type input "13:11"
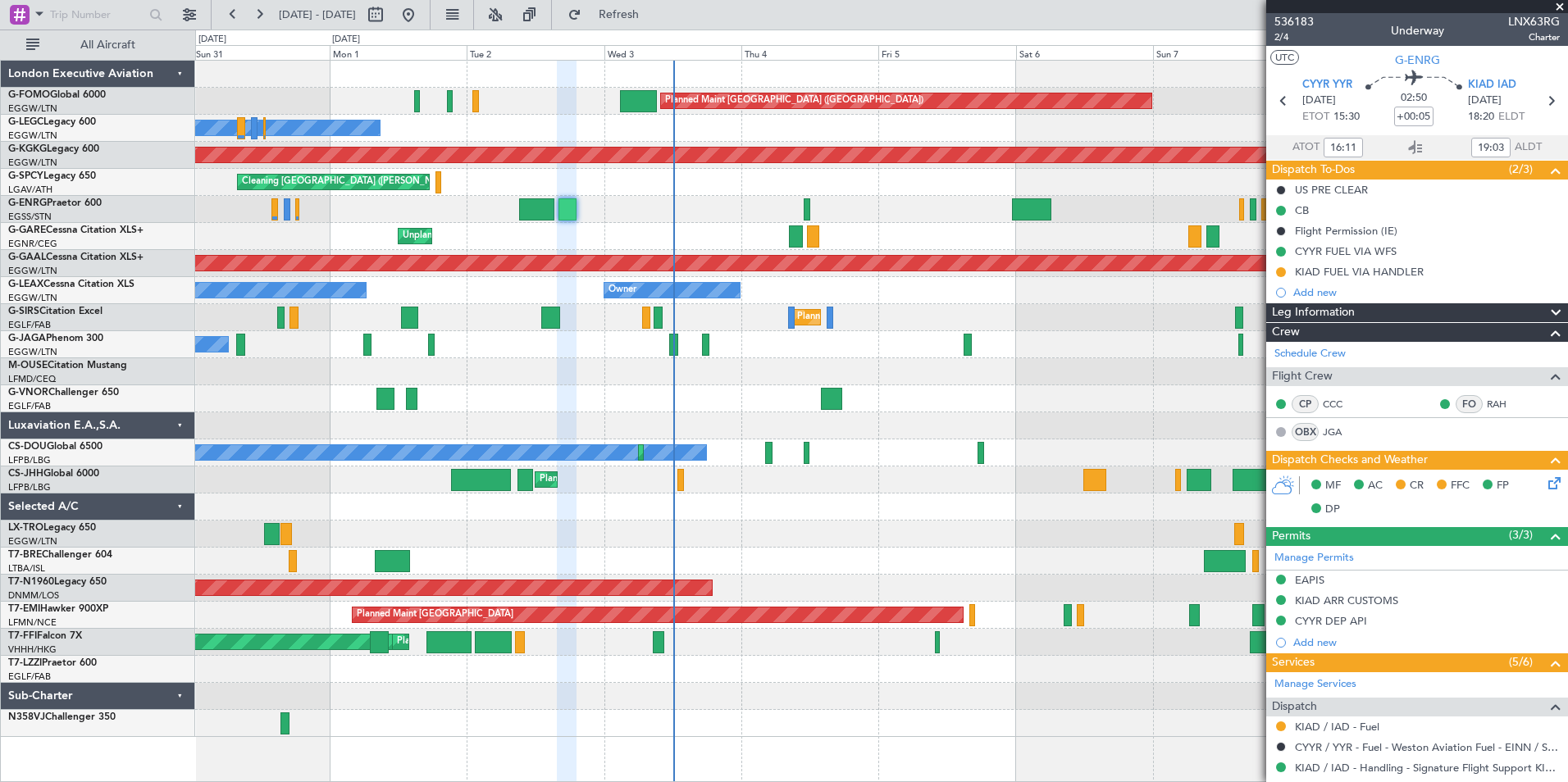
type input "15:03"
type input "16:11"
type input "19:03"
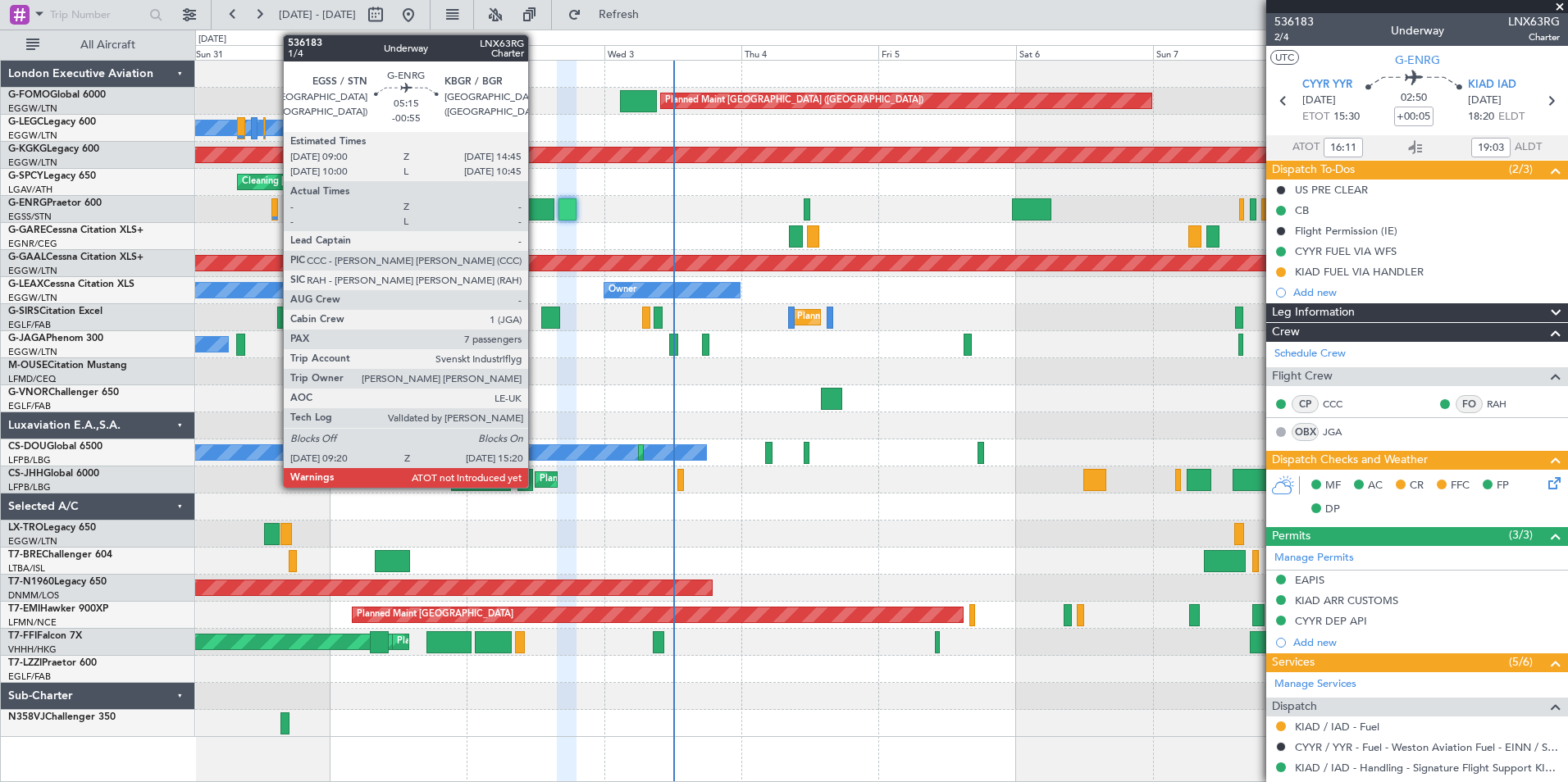
click at [536, 210] on div at bounding box center [537, 209] width 34 height 22
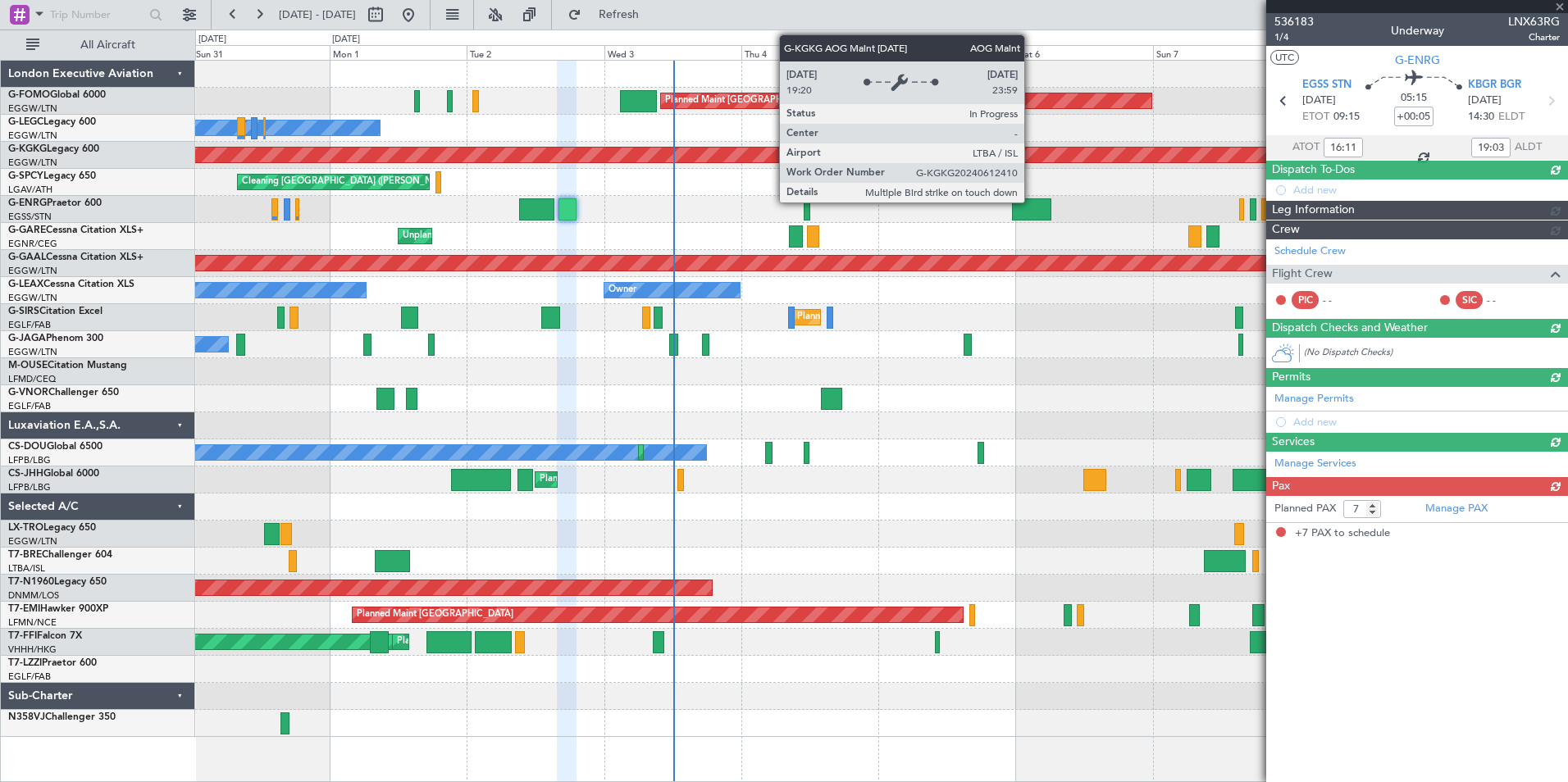
type input "-00:55"
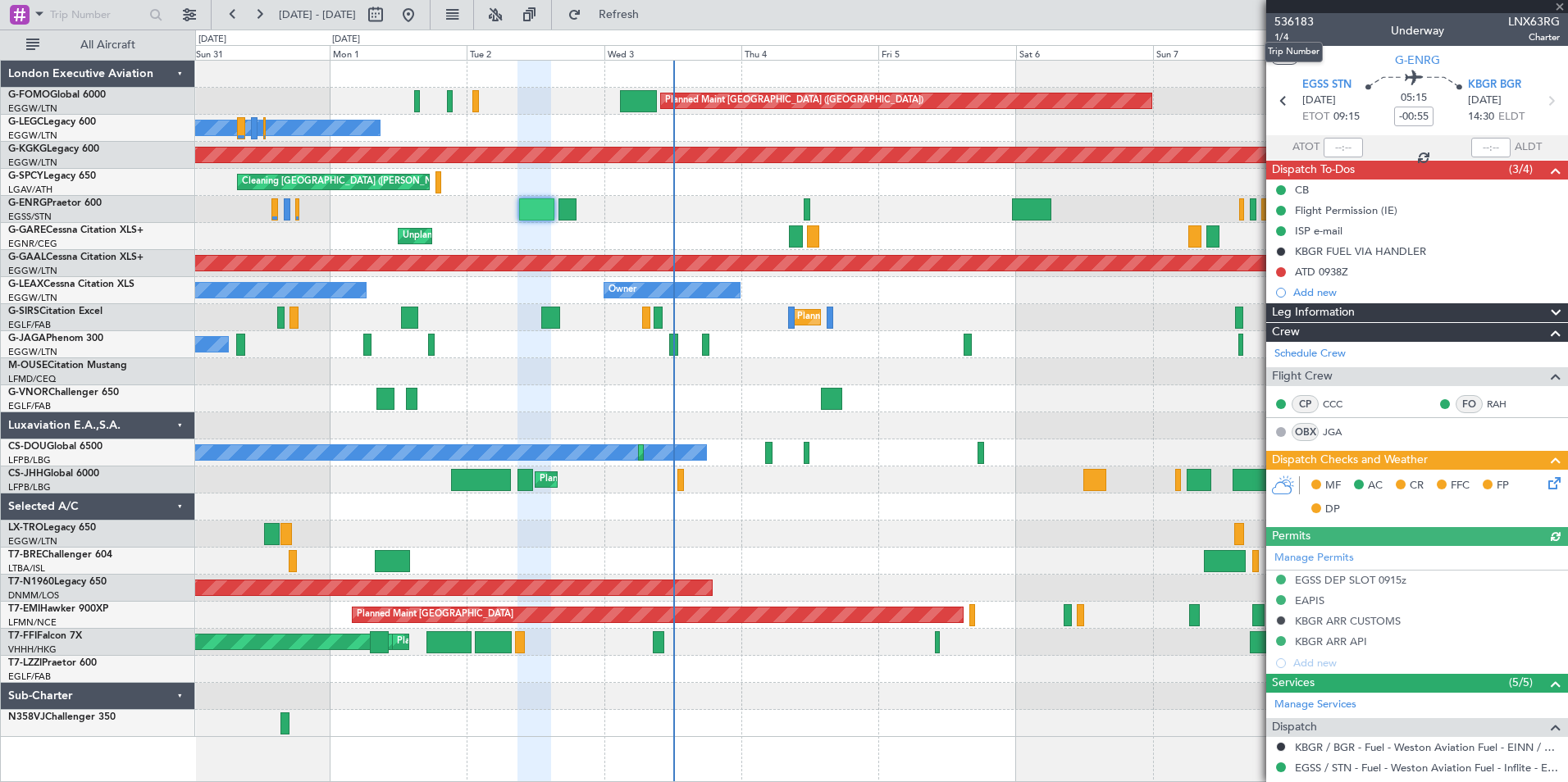
click at [1279, 39] on mat-tooltip-component "Trip Number" at bounding box center [1293, 52] width 82 height 43
click at [1284, 34] on span "1/4" at bounding box center [1293, 36] width 39 height 14
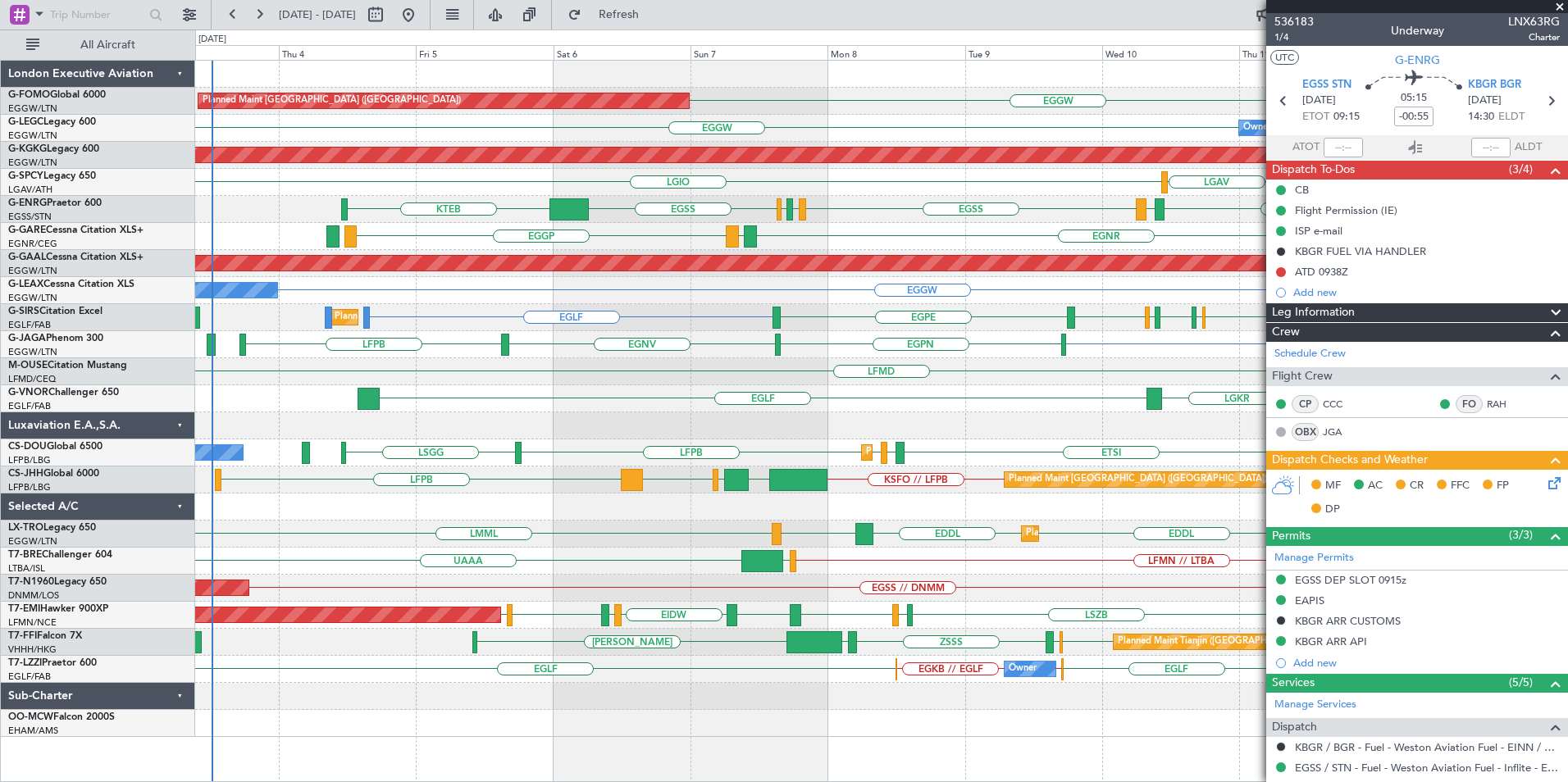
click at [1010, 529] on div "OLBA EGGW Planned Maint [GEOGRAPHIC_DATA] ([GEOGRAPHIC_DATA]) EGGW KTEB // EGGW…" at bounding box center [881, 399] width 1372 height 676
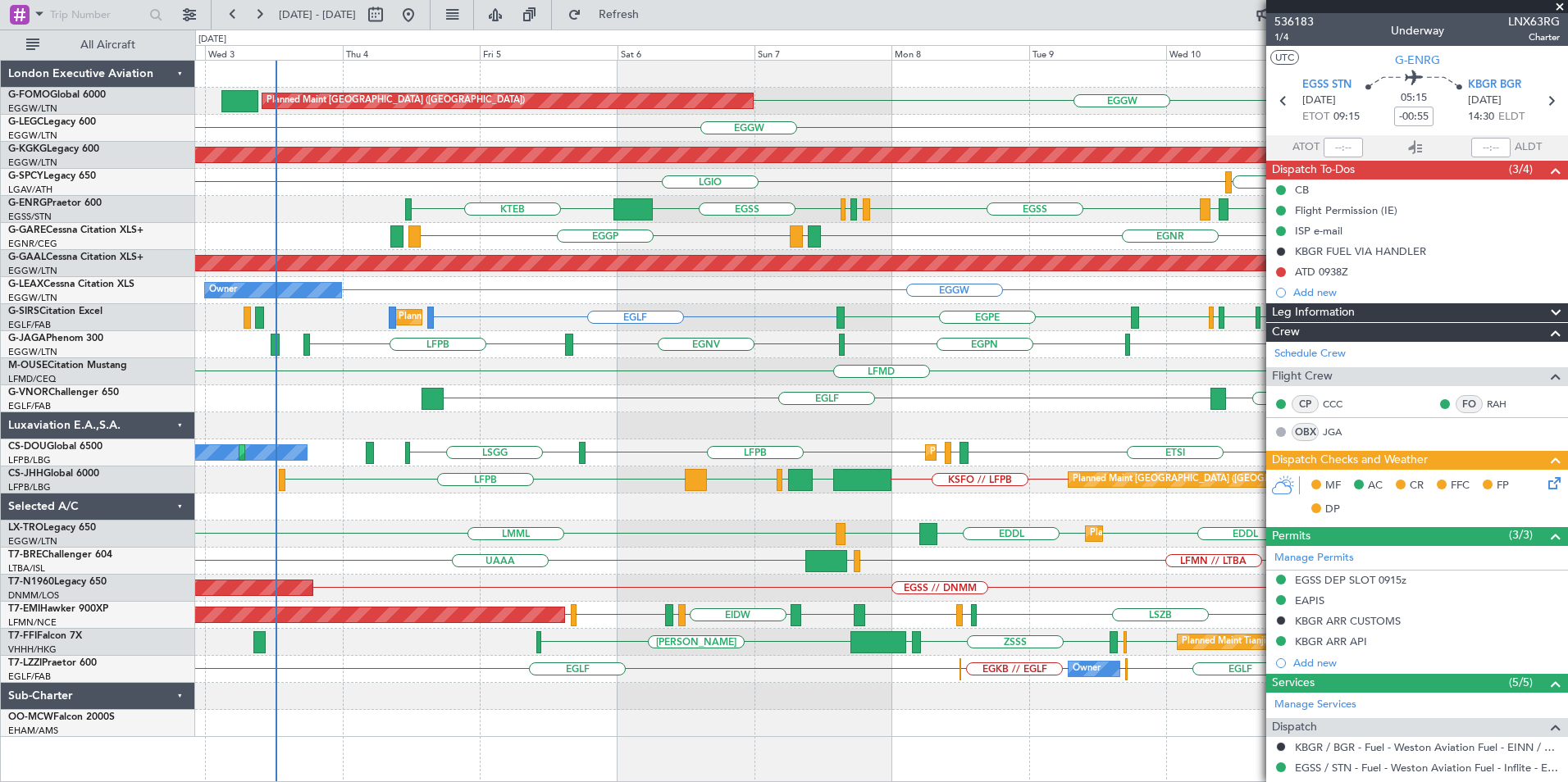
click at [990, 421] on div at bounding box center [881, 426] width 1372 height 27
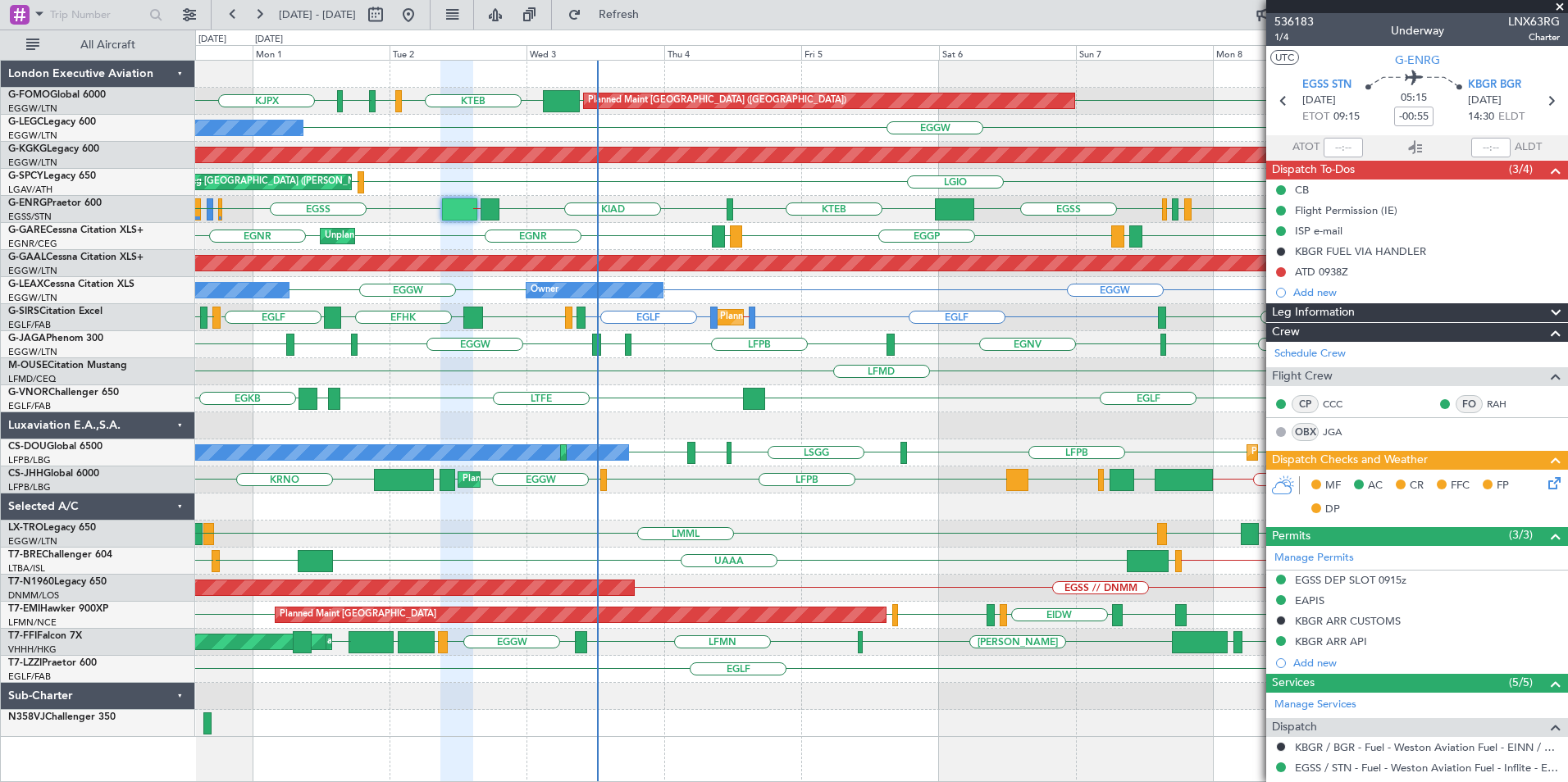
click at [660, 458] on div "Planned Maint [GEOGRAPHIC_DATA] ([GEOGRAPHIC_DATA]) [DEMOGRAPHIC_DATA] EGGW EGG…" at bounding box center [881, 399] width 1372 height 676
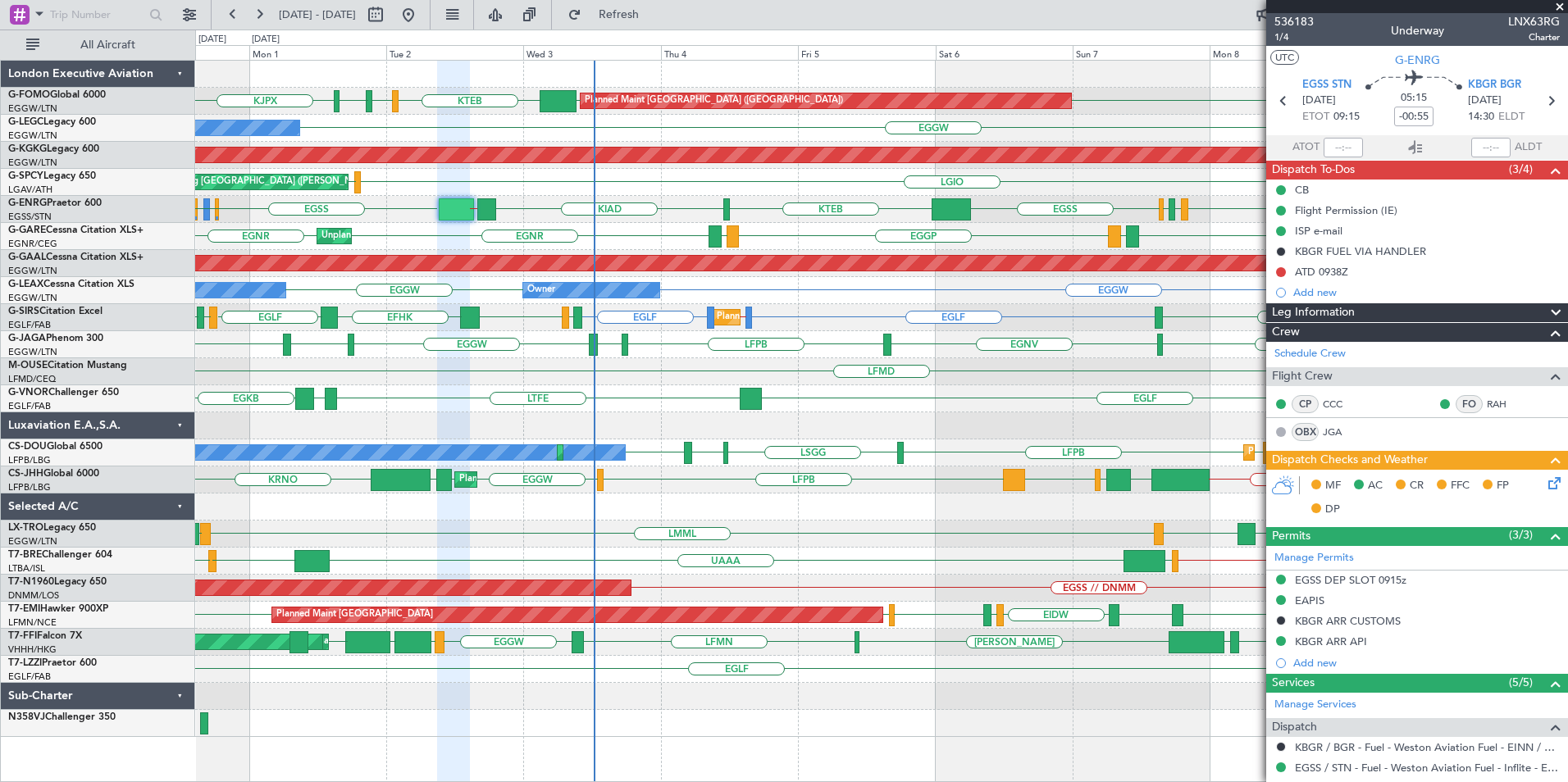
click at [1563, 9] on span at bounding box center [1560, 7] width 16 height 14
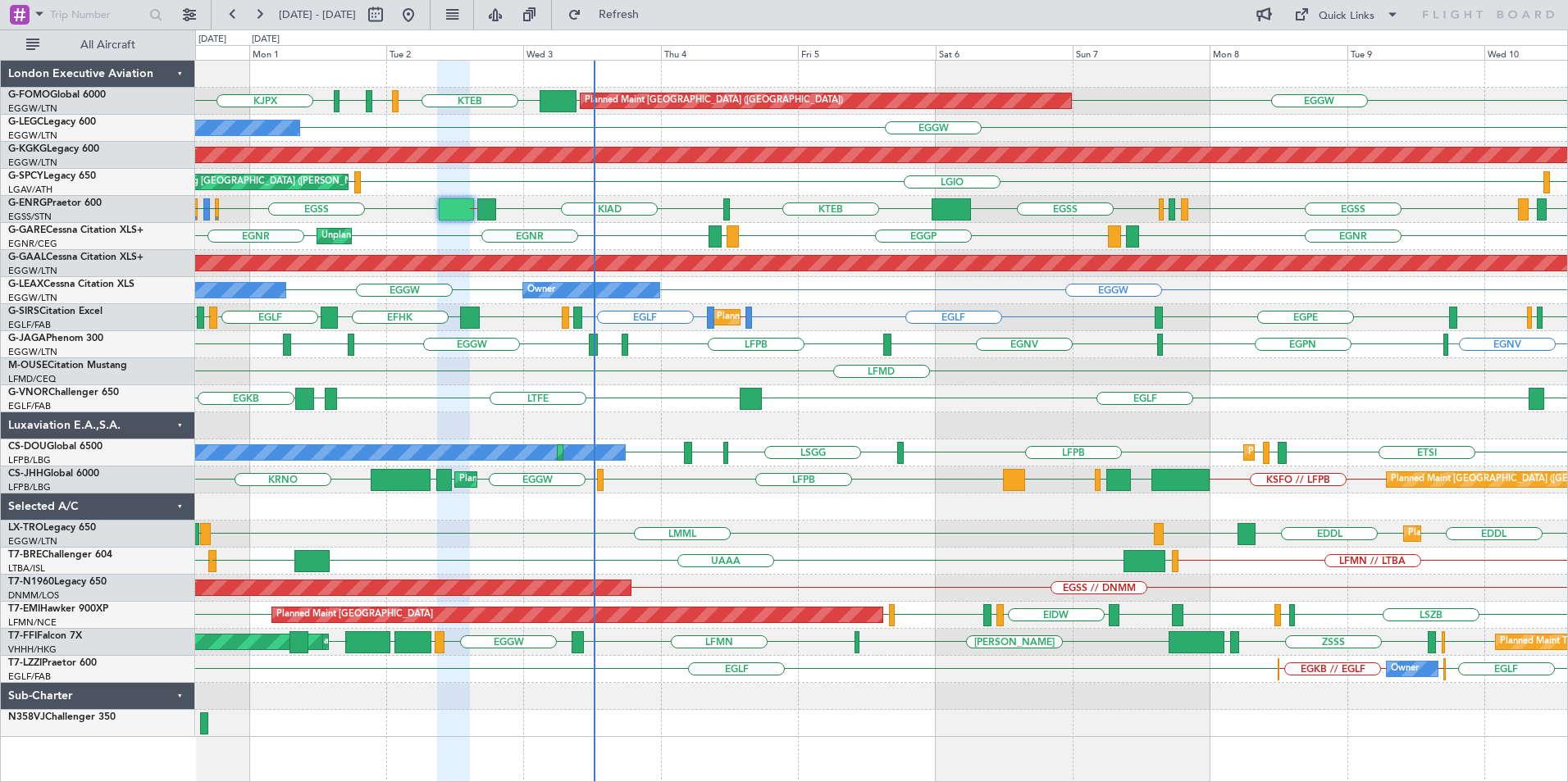
type input "0"
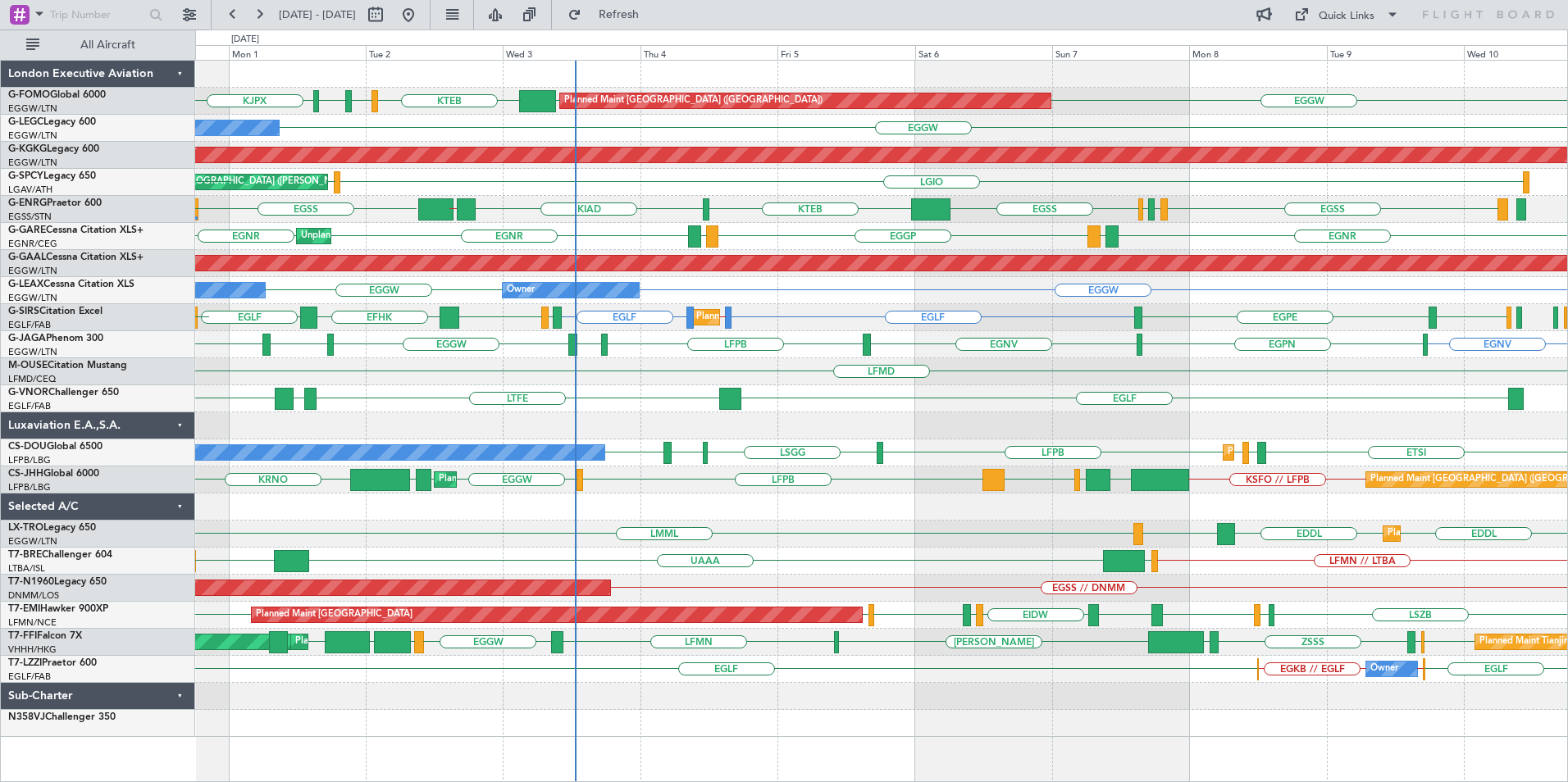
click at [866, 434] on div "EGGW KTEB KBED KJFK [DEMOGRAPHIC_DATA] EGGW Planned Maint [GEOGRAPHIC_DATA] ([G…" at bounding box center [881, 399] width 1372 height 676
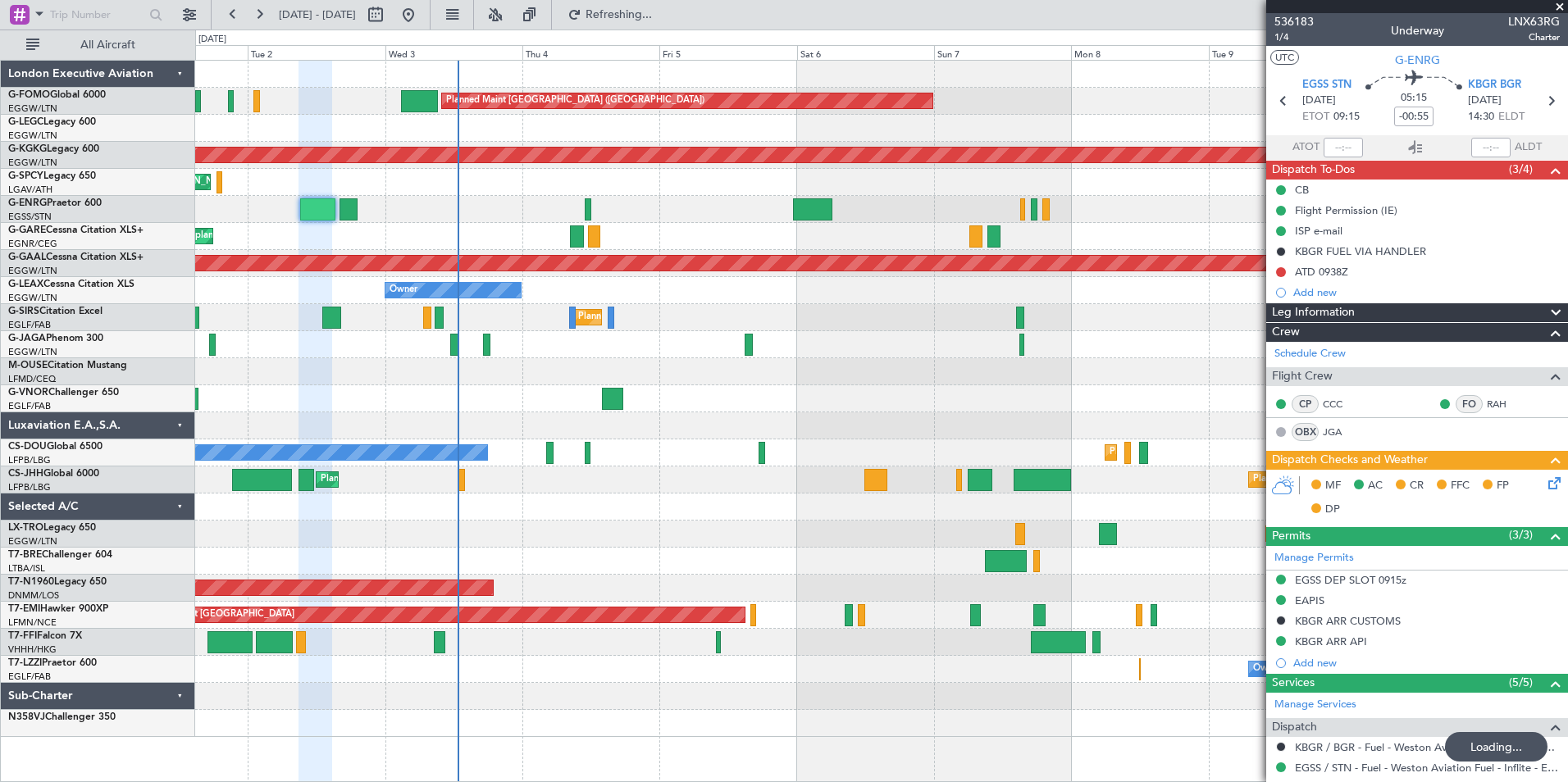
click at [539, 372] on div "Planned Maint [GEOGRAPHIC_DATA] ([GEOGRAPHIC_DATA]) Owner Owner AOG Maint [GEOG…" at bounding box center [881, 399] width 1372 height 676
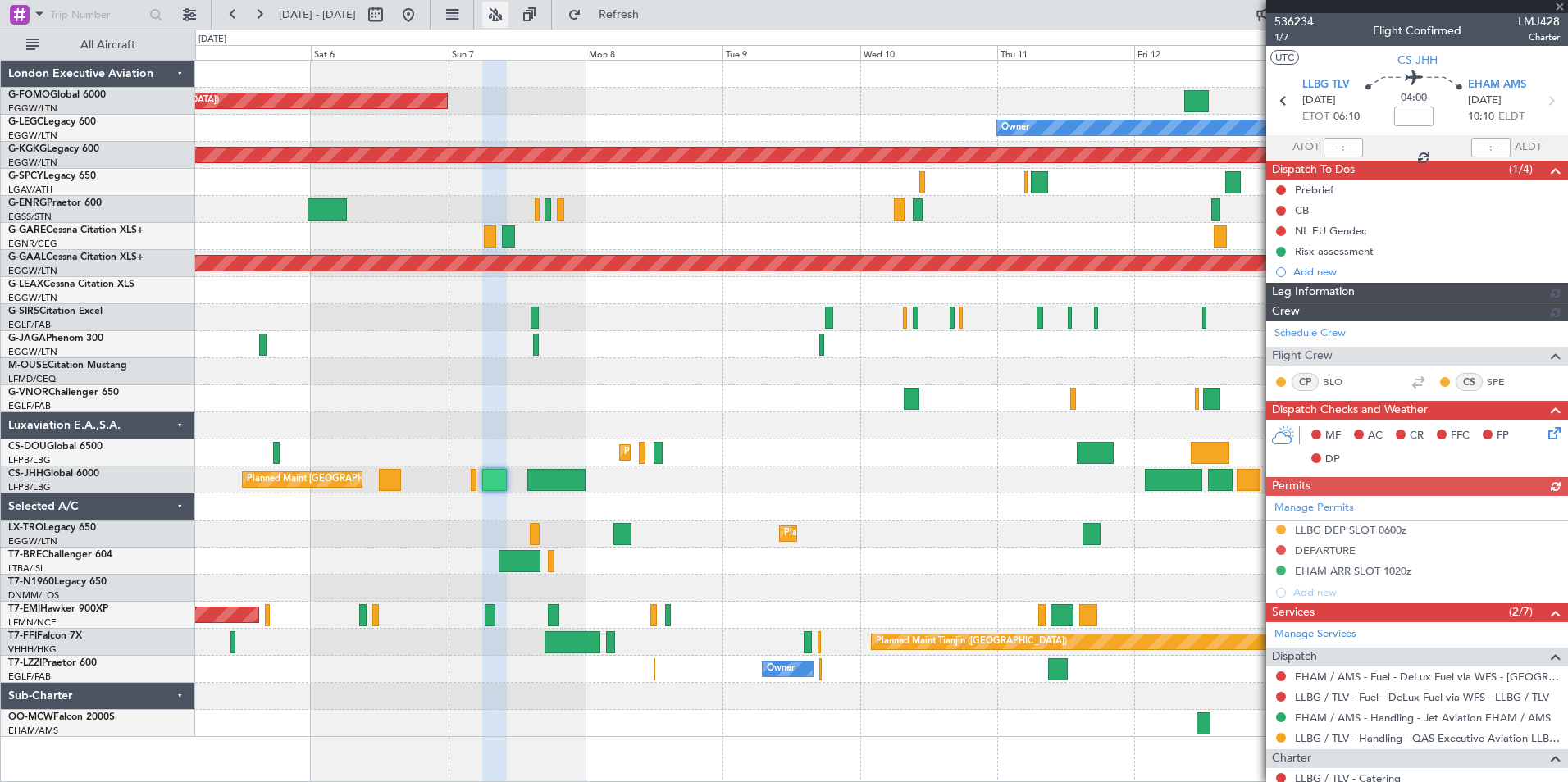
click at [508, 5] on button at bounding box center [495, 14] width 26 height 26
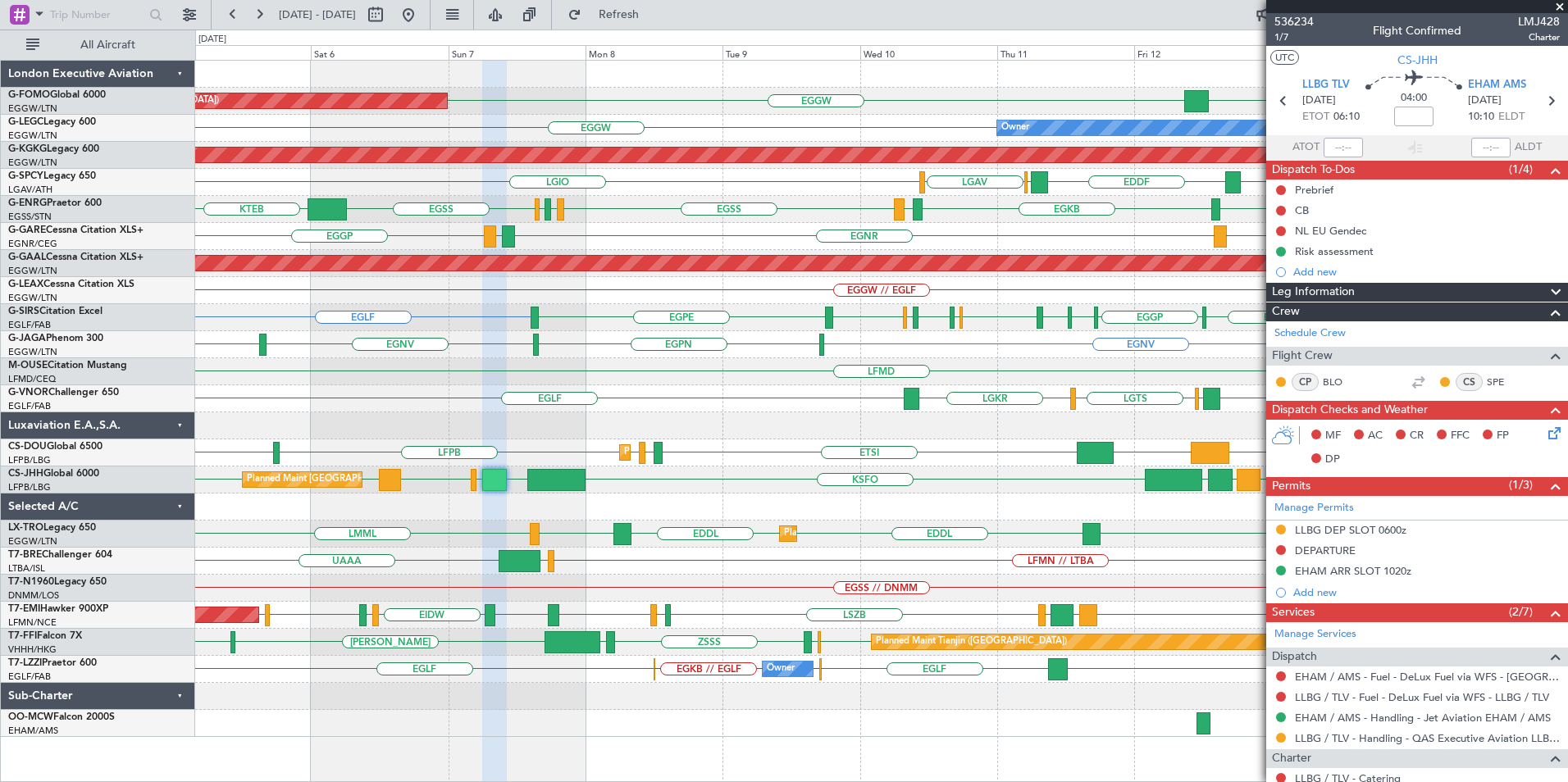
click at [638, 477] on div "KTEB // EGGW EGGW [GEOGRAPHIC_DATA] EGGW Planned Maint [GEOGRAPHIC_DATA] ([GEOG…" at bounding box center [881, 399] width 1372 height 676
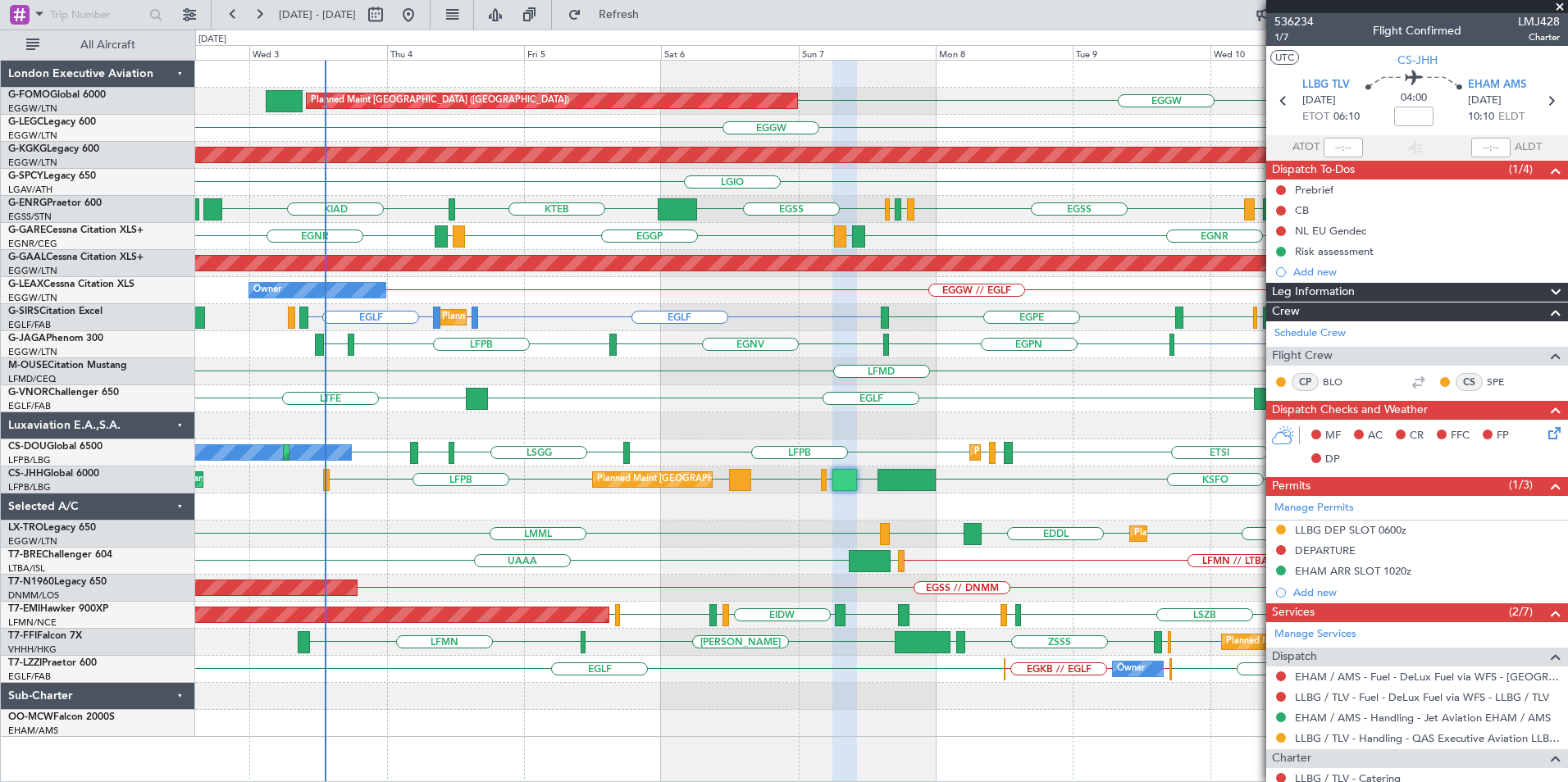
click at [784, 594] on div "Planned Maint [GEOGRAPHIC_DATA] ([GEOGRAPHIC_DATA]) EGSS // DNMM" at bounding box center [881, 588] width 1372 height 27
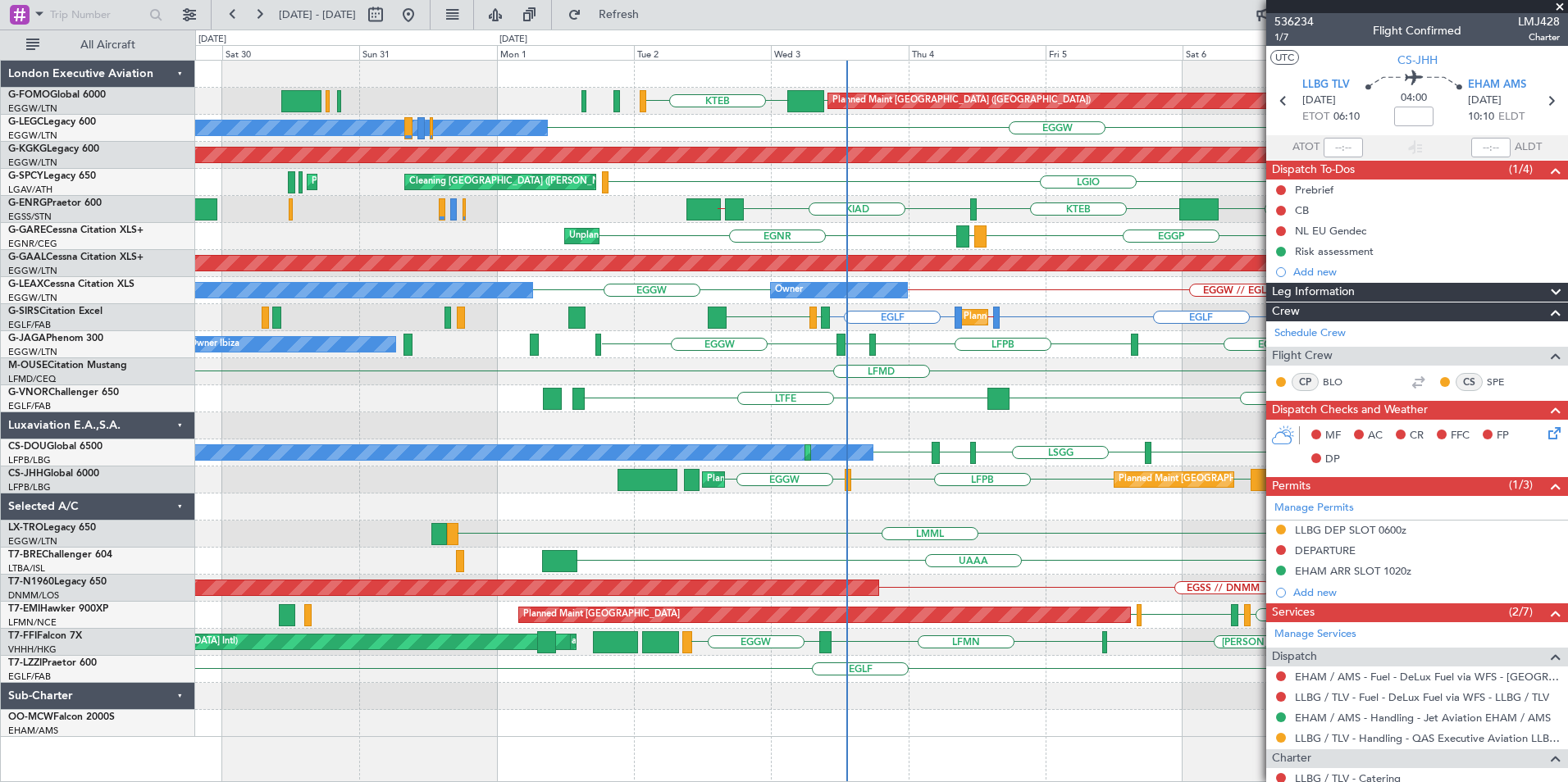
click at [1112, 395] on div "Planned Maint [GEOGRAPHIC_DATA] ([GEOGRAPHIC_DATA]) EGGW EGGW KTEB EGGW Owner O…" at bounding box center [881, 399] width 1372 height 676
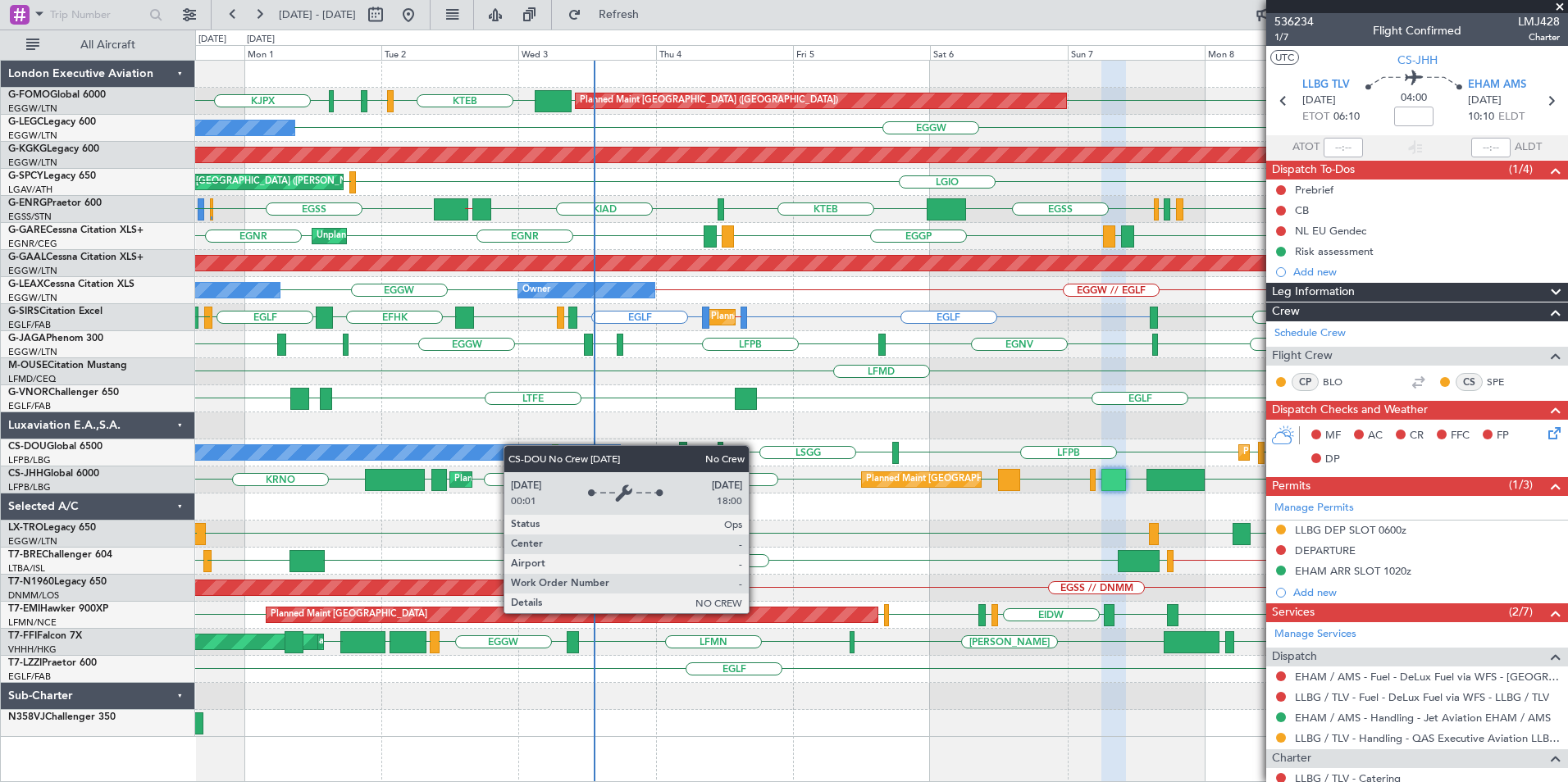
click at [509, 446] on div "Planned Maint [GEOGRAPHIC_DATA] ([GEOGRAPHIC_DATA]) EGGW EGGW KTEB KBED KJFK [D…" at bounding box center [881, 399] width 1372 height 676
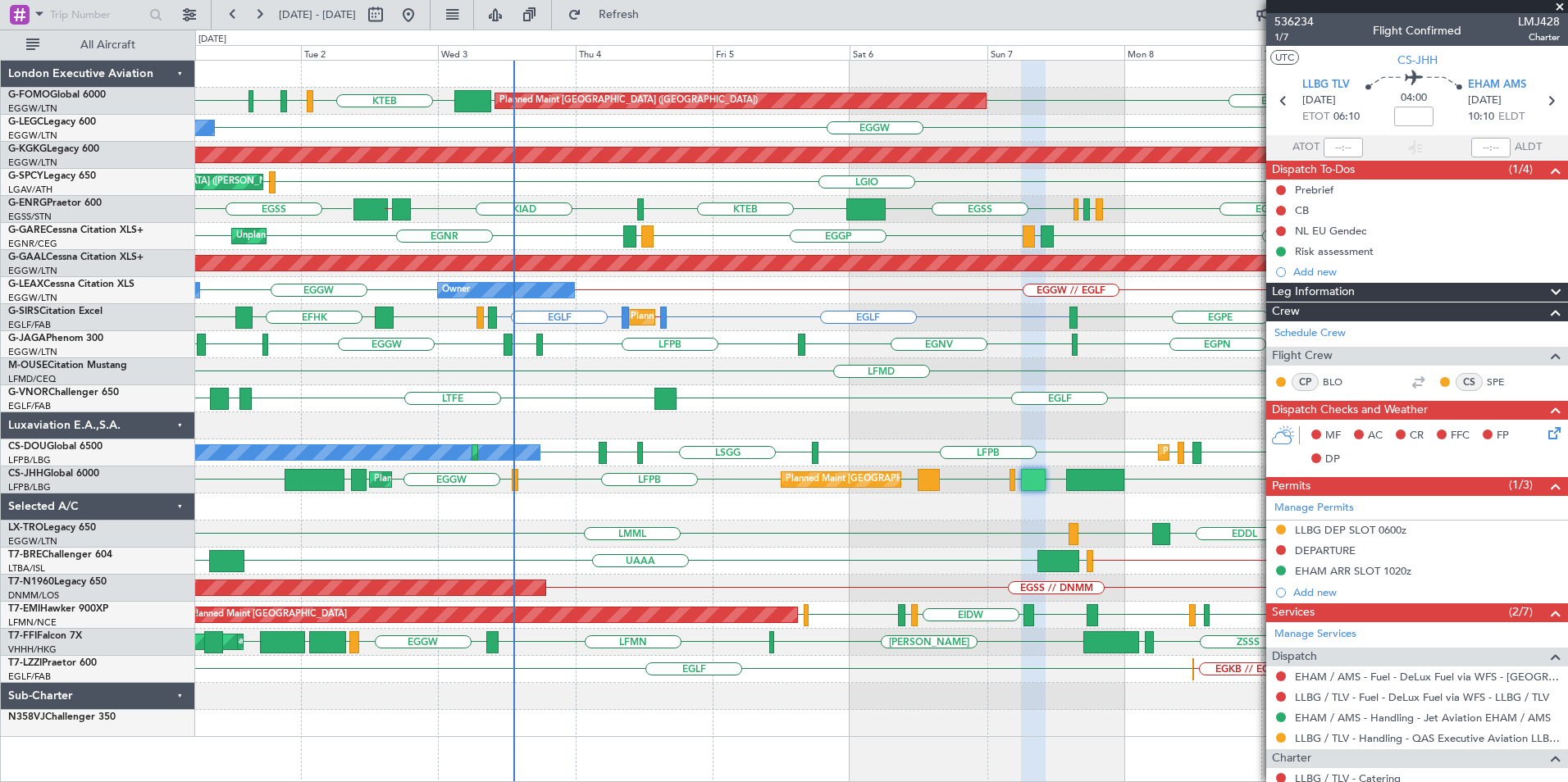
click at [847, 307] on div "Planned Maint [GEOGRAPHIC_DATA] ([GEOGRAPHIC_DATA]) EGGW EGGW KTEB KBED KJFK [D…" at bounding box center [881, 399] width 1372 height 676
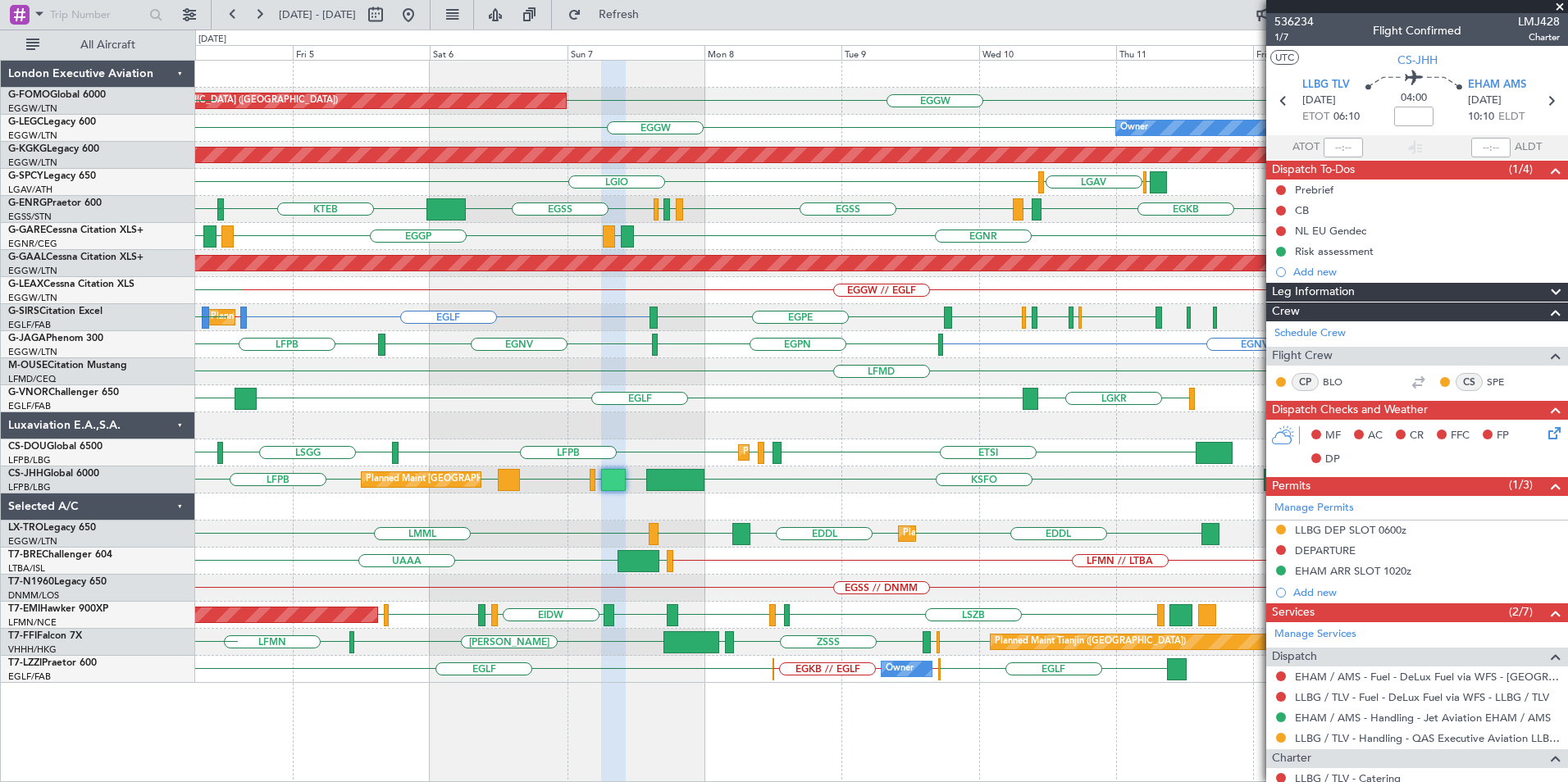
click at [521, 323] on div "Planned Maint [GEOGRAPHIC_DATA] ([GEOGRAPHIC_DATA]) EGGW EGGW KTEB KBED KJFK Ow…" at bounding box center [881, 372] width 1372 height 623
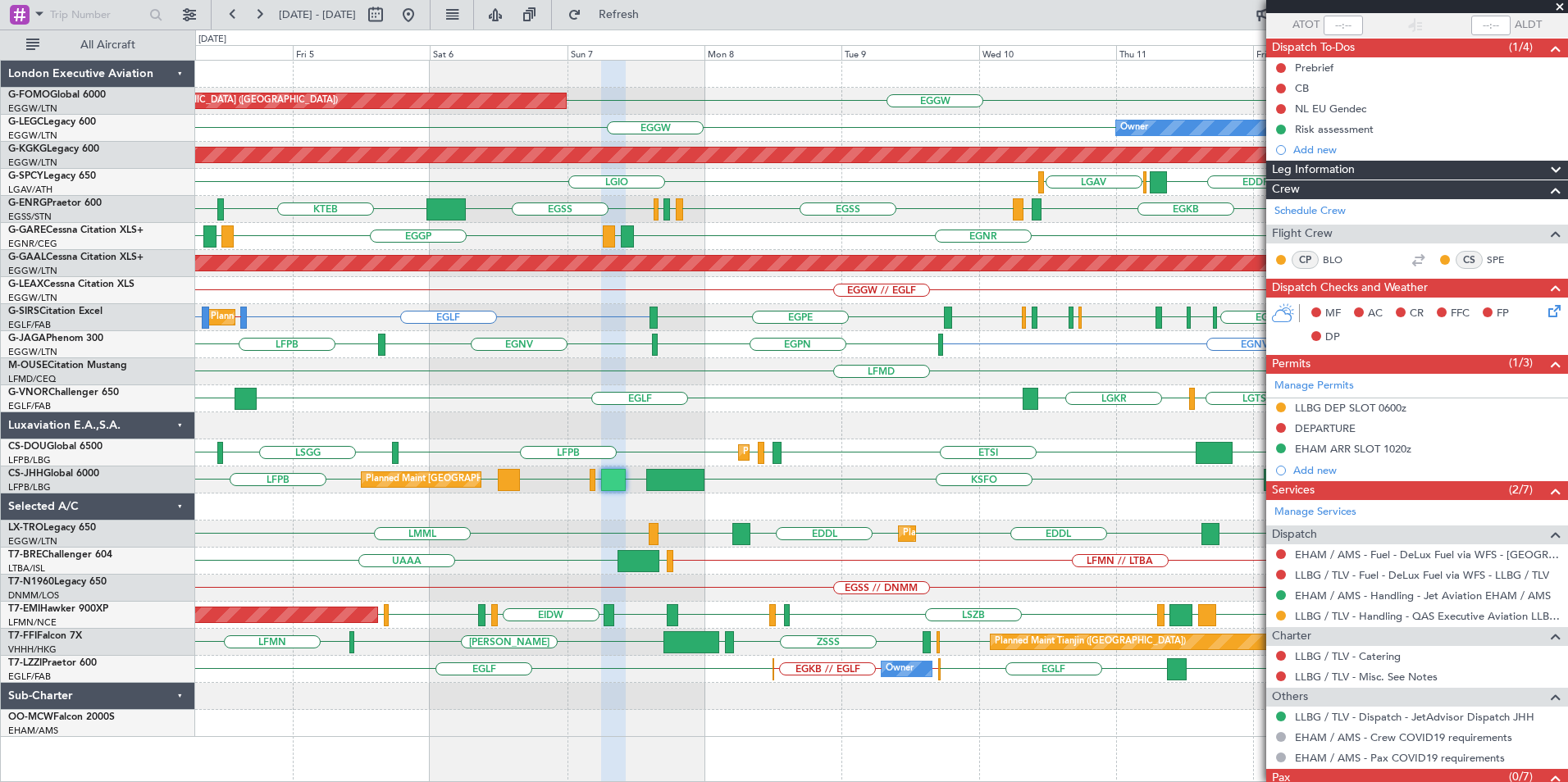
scroll to position [175, 0]
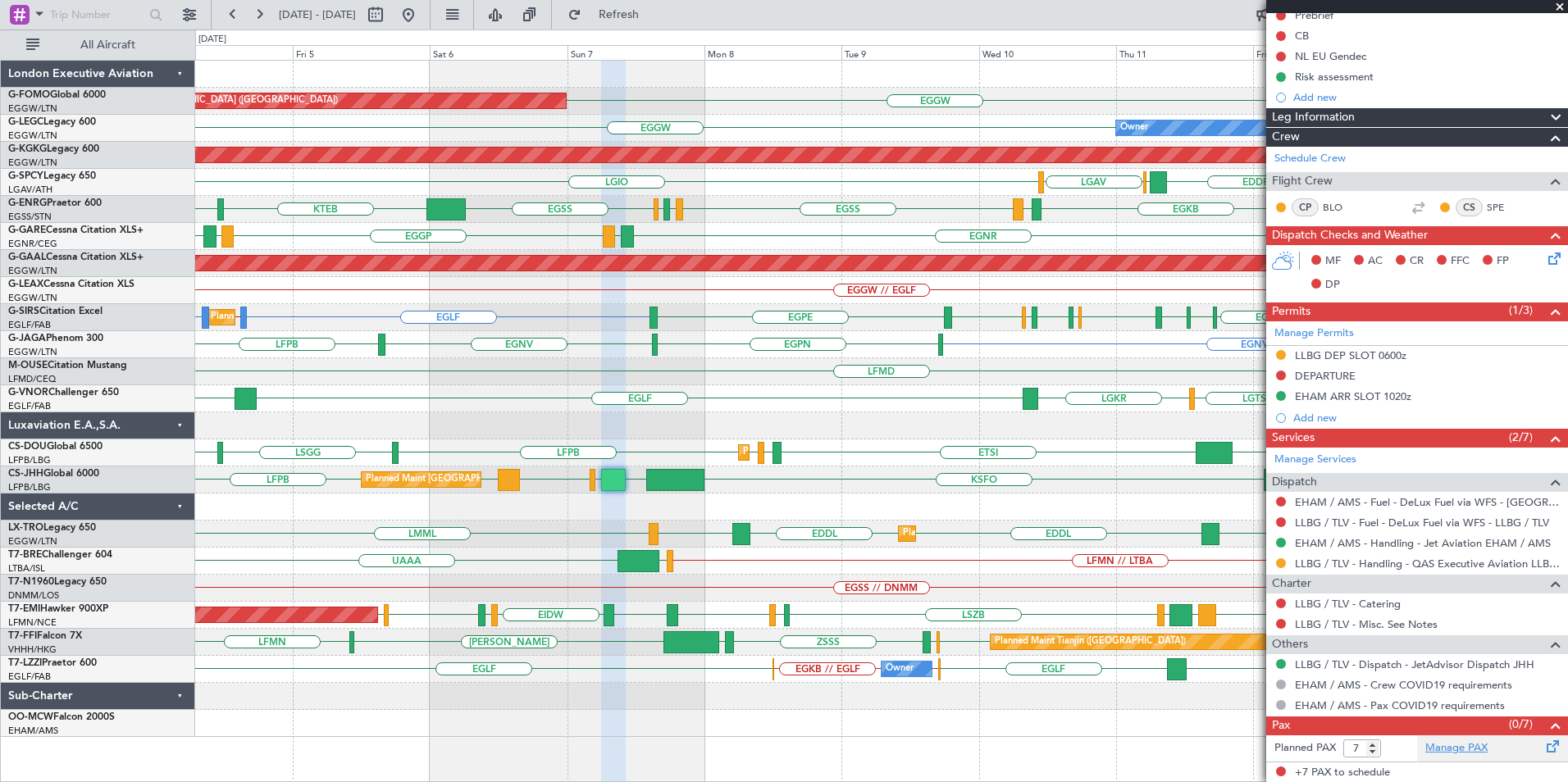
click at [1443, 752] on link "Manage PAX" at bounding box center [1456, 748] width 63 height 16
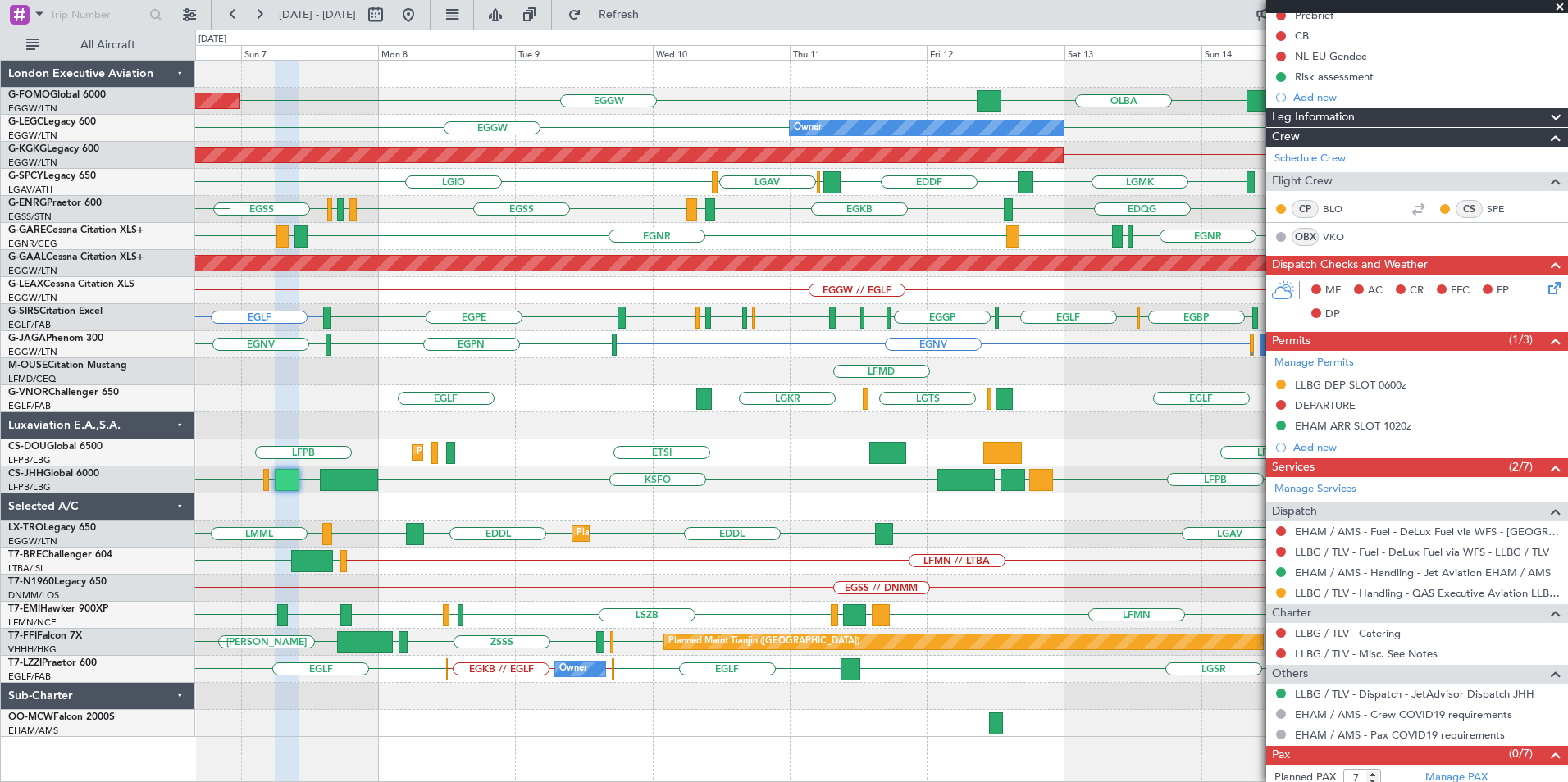
click at [521, 497] on div "OLBA EGGW Planned Maint [GEOGRAPHIC_DATA] ([GEOGRAPHIC_DATA]) EGGW EGGW Owner L…" at bounding box center [881, 399] width 1372 height 676
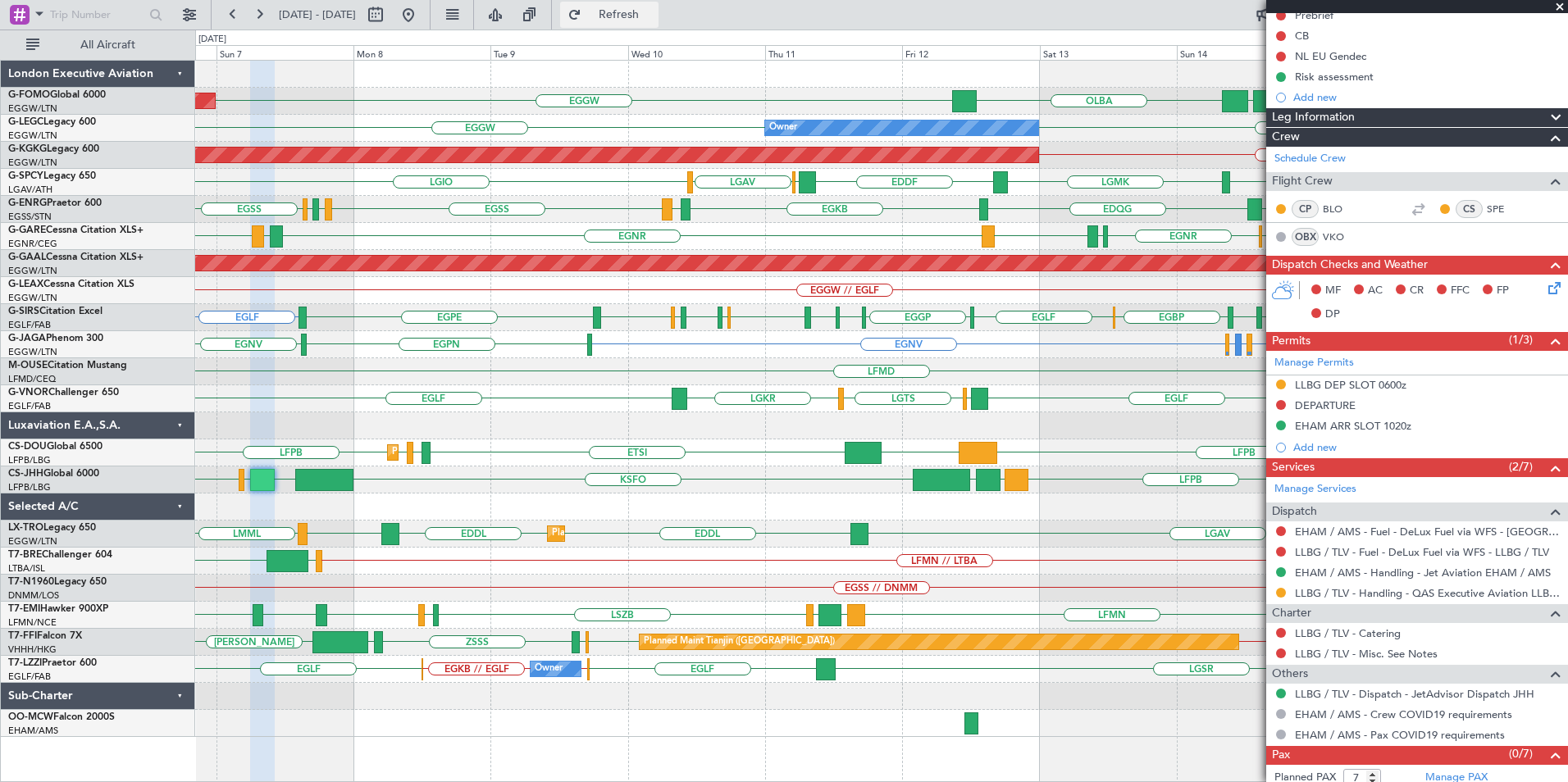
click at [653, 18] on span "Refresh" at bounding box center [619, 14] width 69 height 12
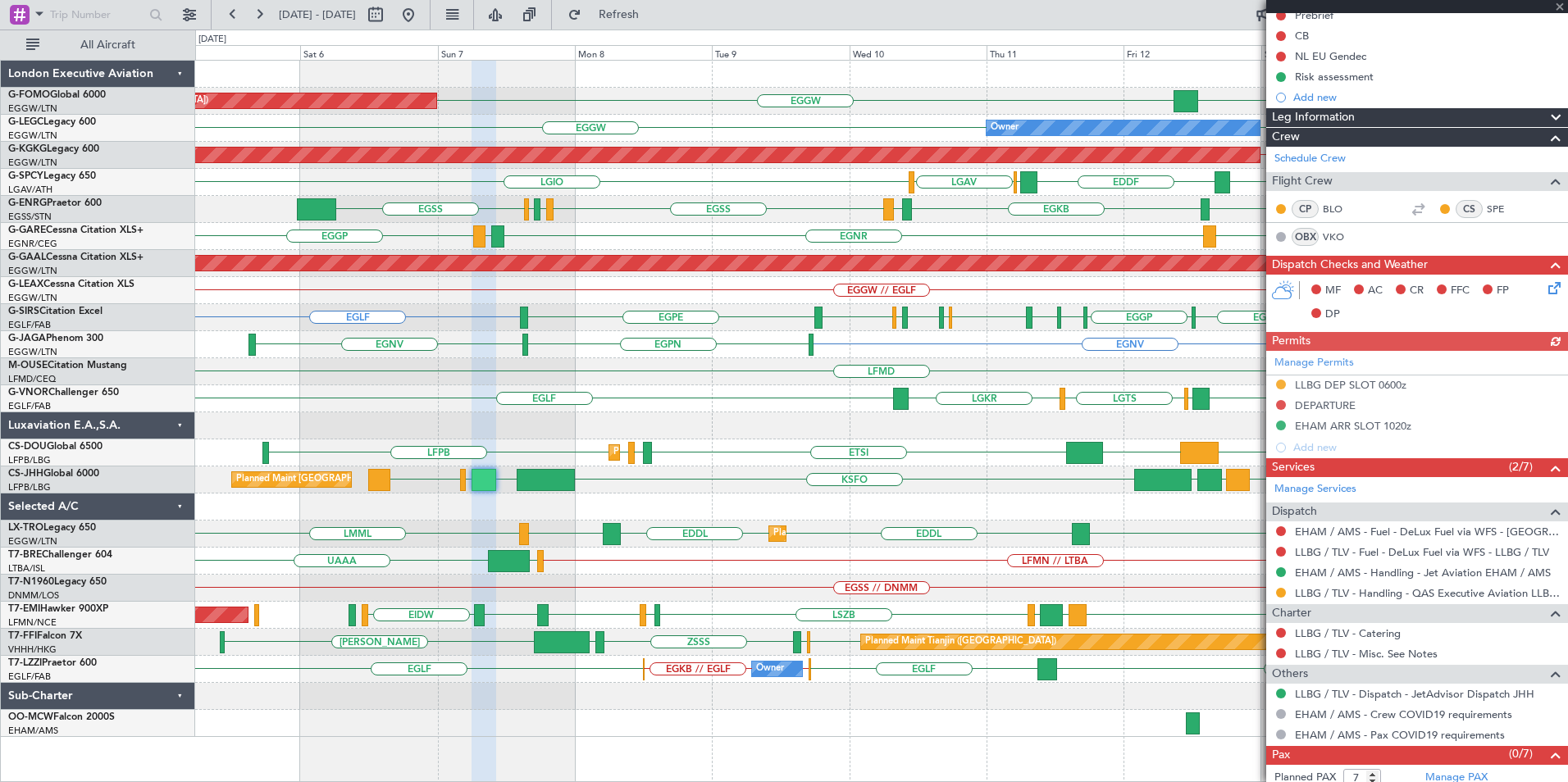
click at [799, 288] on div "KTEB // EGGW EGGW [GEOGRAPHIC_DATA] EGGW Planned Maint [GEOGRAPHIC_DATA] ([GEOG…" at bounding box center [881, 399] width 1372 height 676
click at [431, 14] on fb-range-datepicker "[DATE] - [DATE]" at bounding box center [321, 14] width 219 height 30
click at [421, 13] on button at bounding box center [408, 14] width 26 height 26
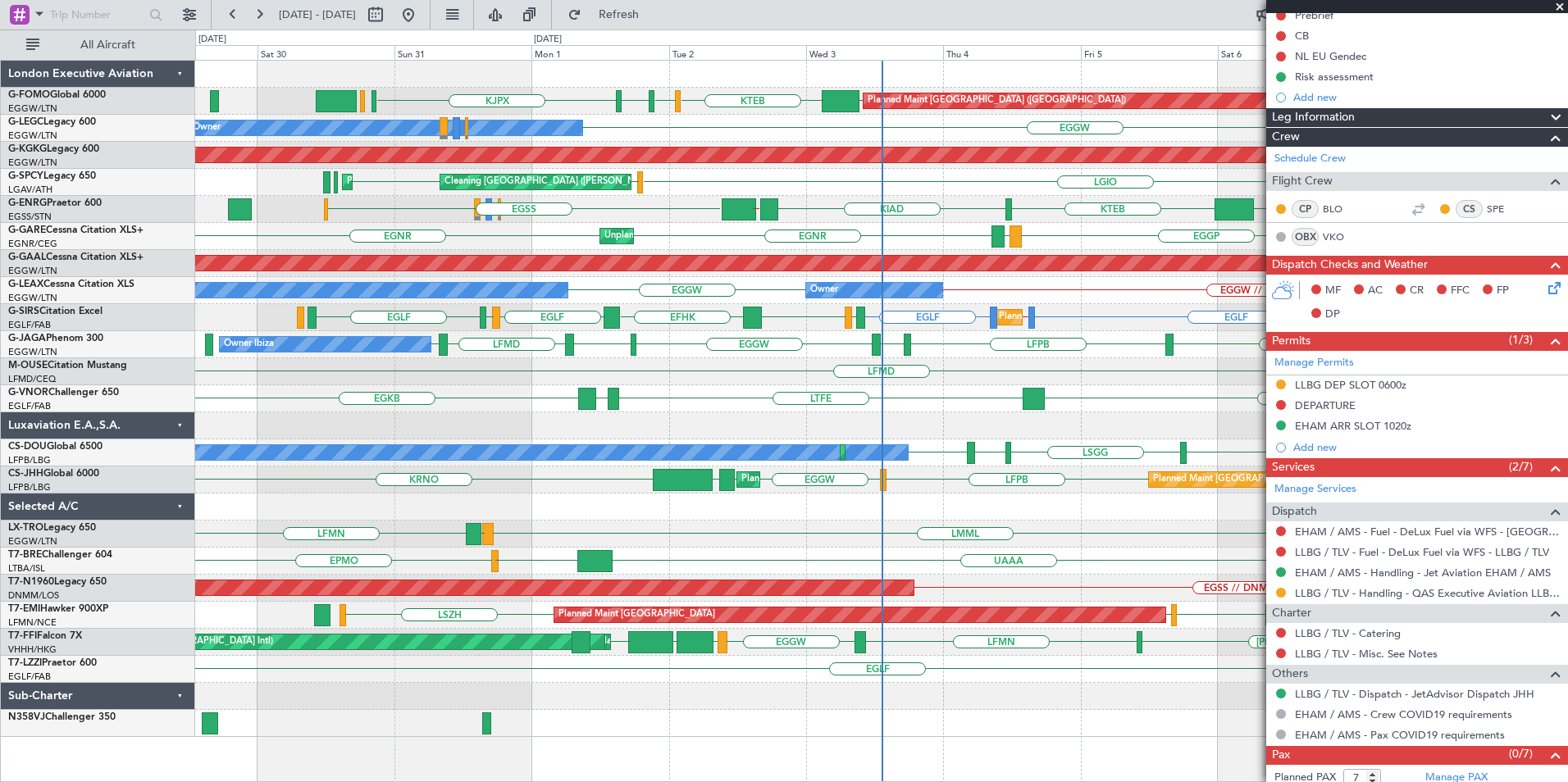
click at [607, 471] on div "Planned Maint [GEOGRAPHIC_DATA] ([GEOGRAPHIC_DATA]) EGGW EGGW KJFK KBED KTEB [D…" at bounding box center [881, 399] width 1372 height 676
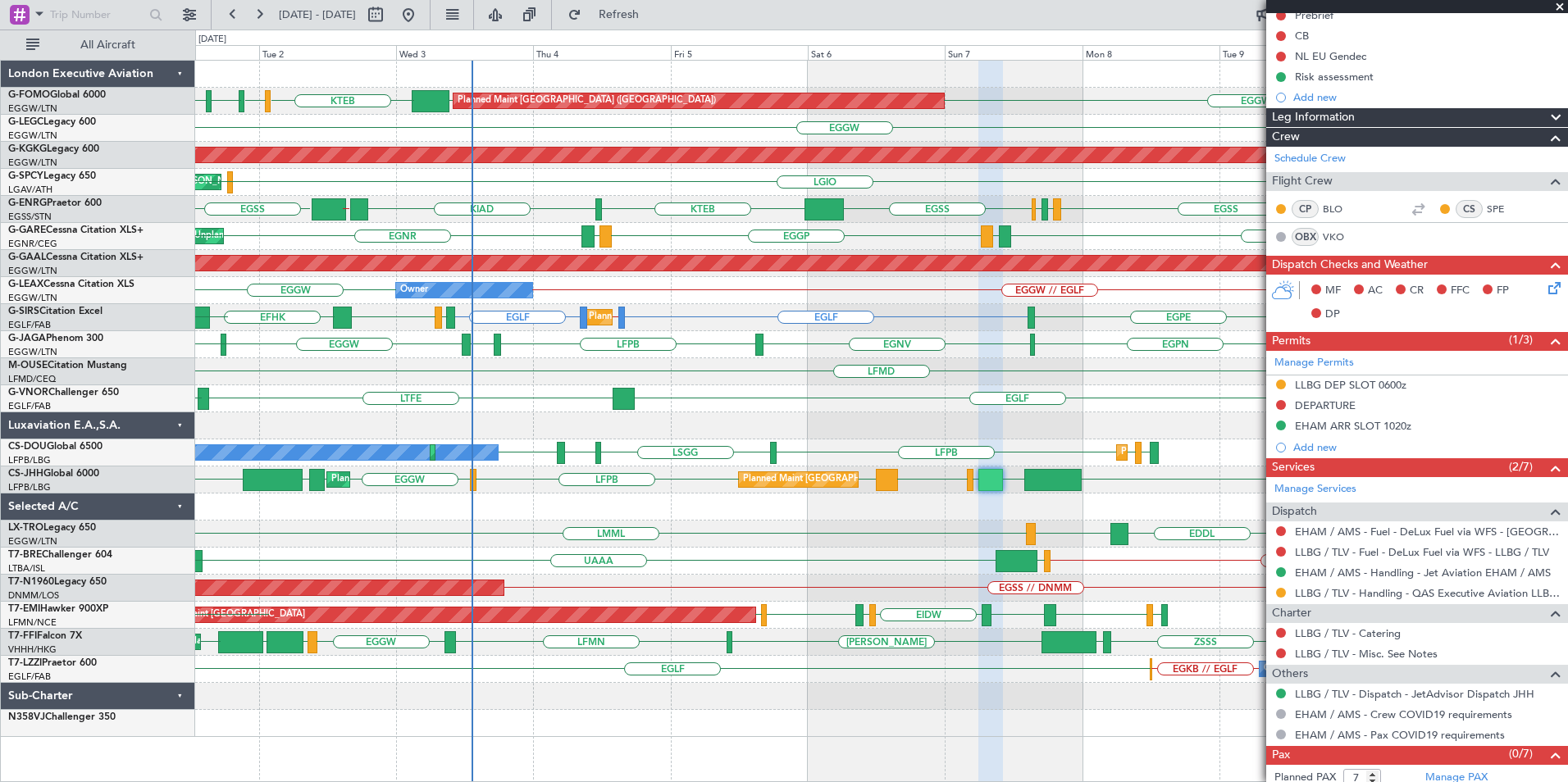
click at [608, 504] on div "Planned Maint [GEOGRAPHIC_DATA] ([GEOGRAPHIC_DATA]) EGGW EGGW KJFK KBED KTEB [D…" at bounding box center [881, 399] width 1372 height 676
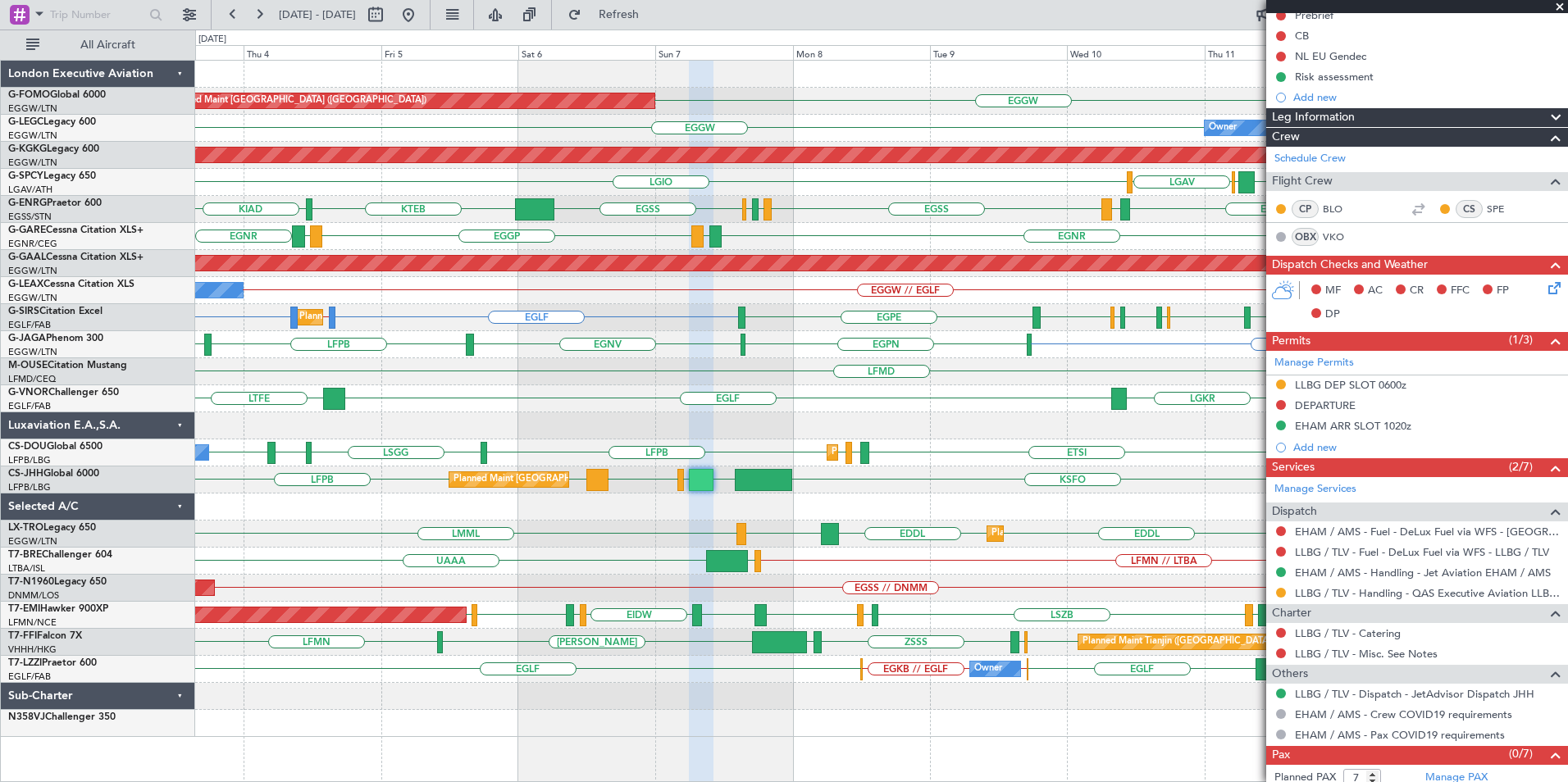
click at [781, 394] on div "Planned Maint [GEOGRAPHIC_DATA] ([GEOGRAPHIC_DATA]) [GEOGRAPHIC_DATA] EGGW Owne…" at bounding box center [881, 399] width 1372 height 676
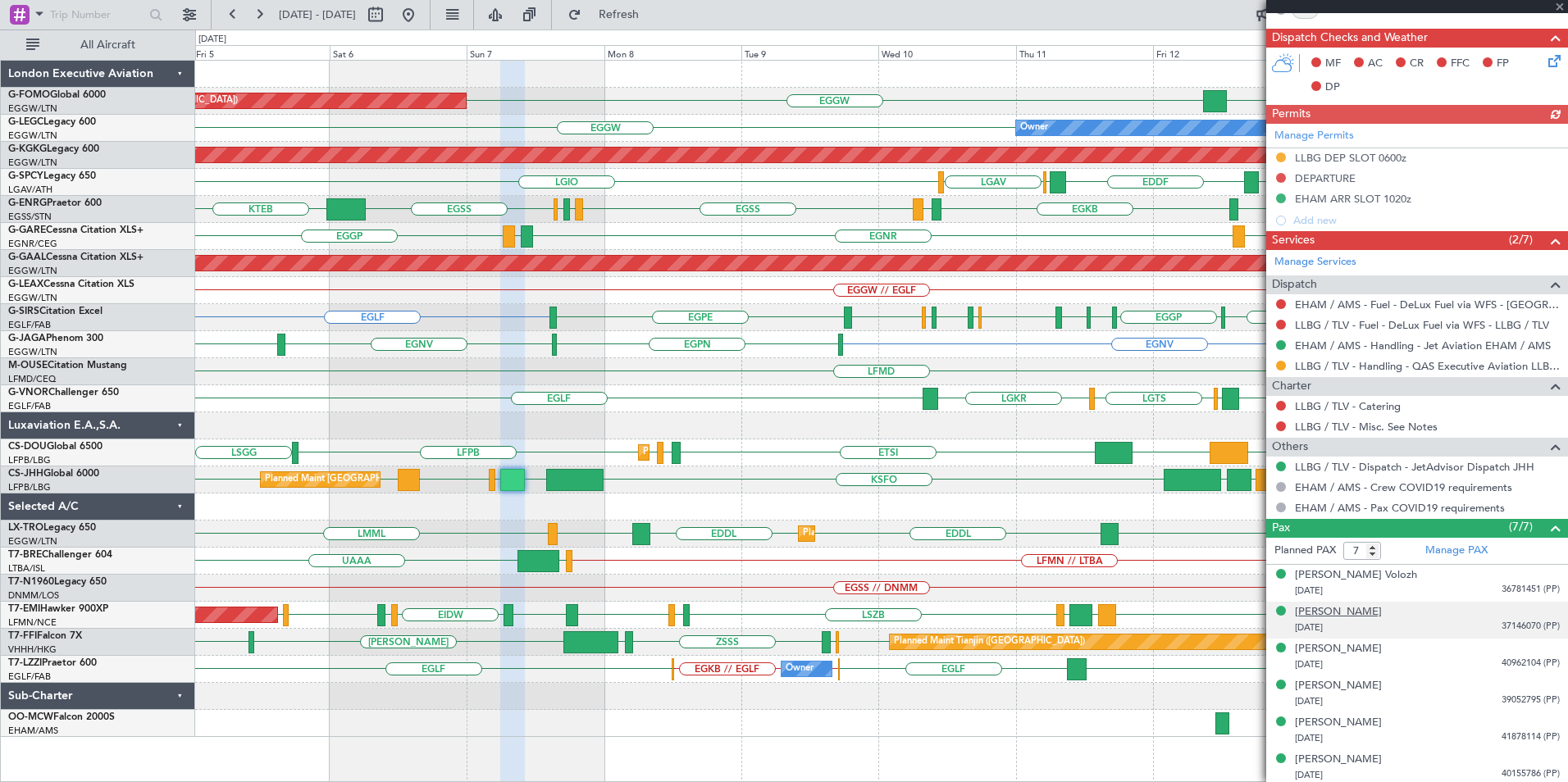
scroll to position [462, 0]
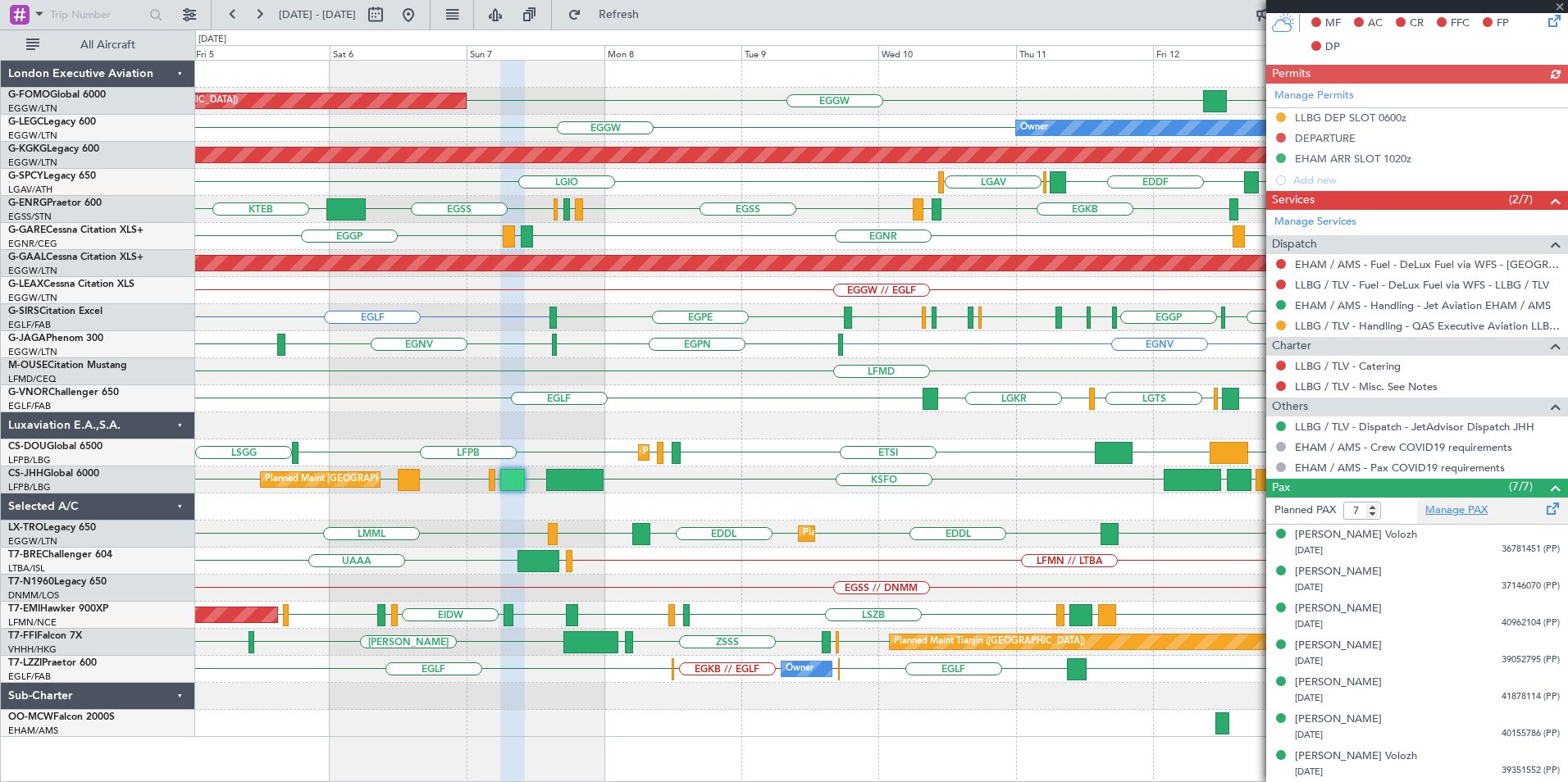
click at [1444, 513] on link "Manage PAX" at bounding box center [1456, 511] width 63 height 16
click at [963, 422] on div "KTEB // EGGW EGGW [GEOGRAPHIC_DATA] EGGW Planned Maint [GEOGRAPHIC_DATA] ([GEOG…" at bounding box center [881, 399] width 1372 height 676
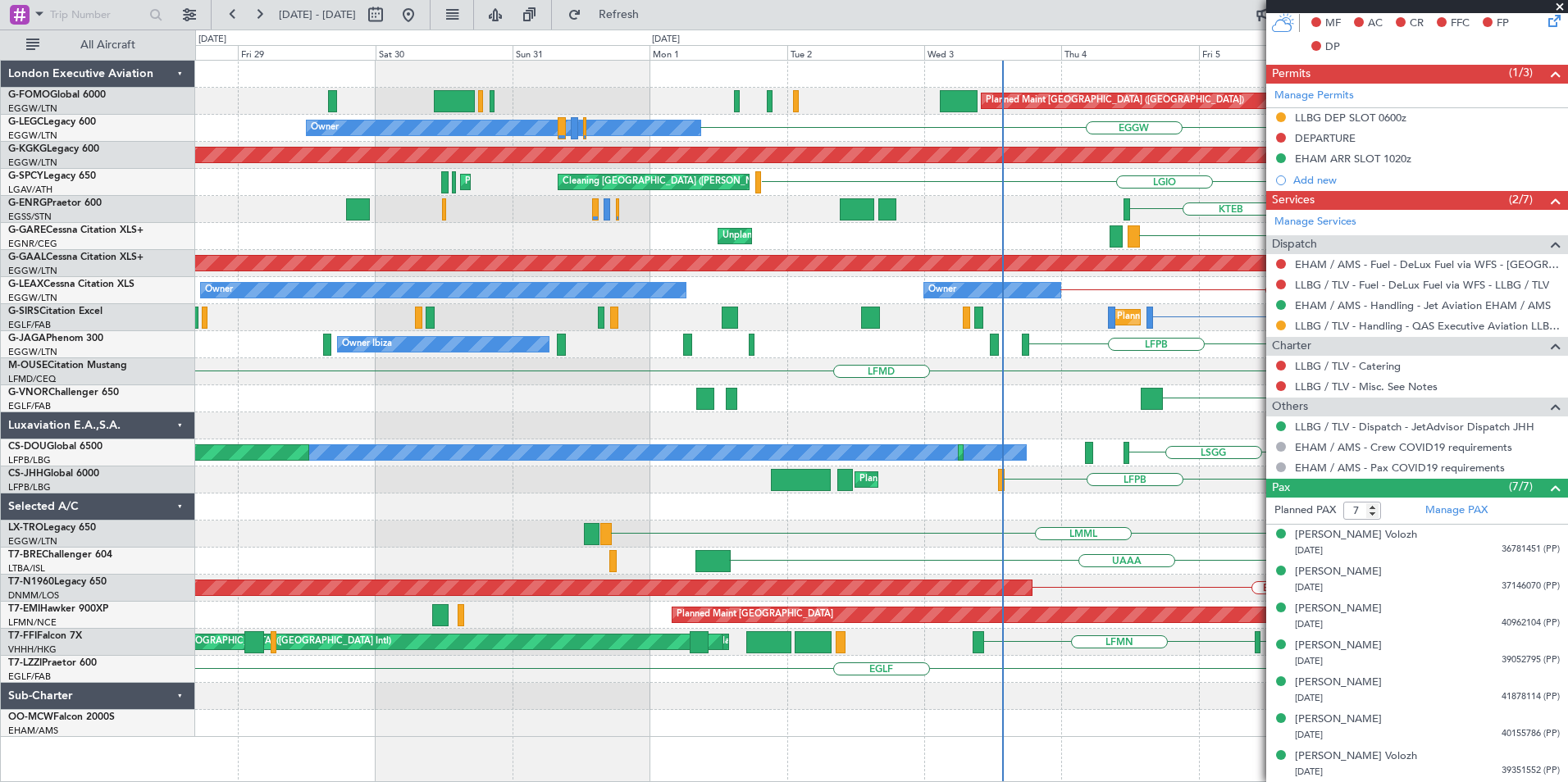
click at [797, 409] on div "EGGW Planned Maint [GEOGRAPHIC_DATA] ([GEOGRAPHIC_DATA]) EGGW Owner AOG Maint […" at bounding box center [881, 399] width 1372 height 676
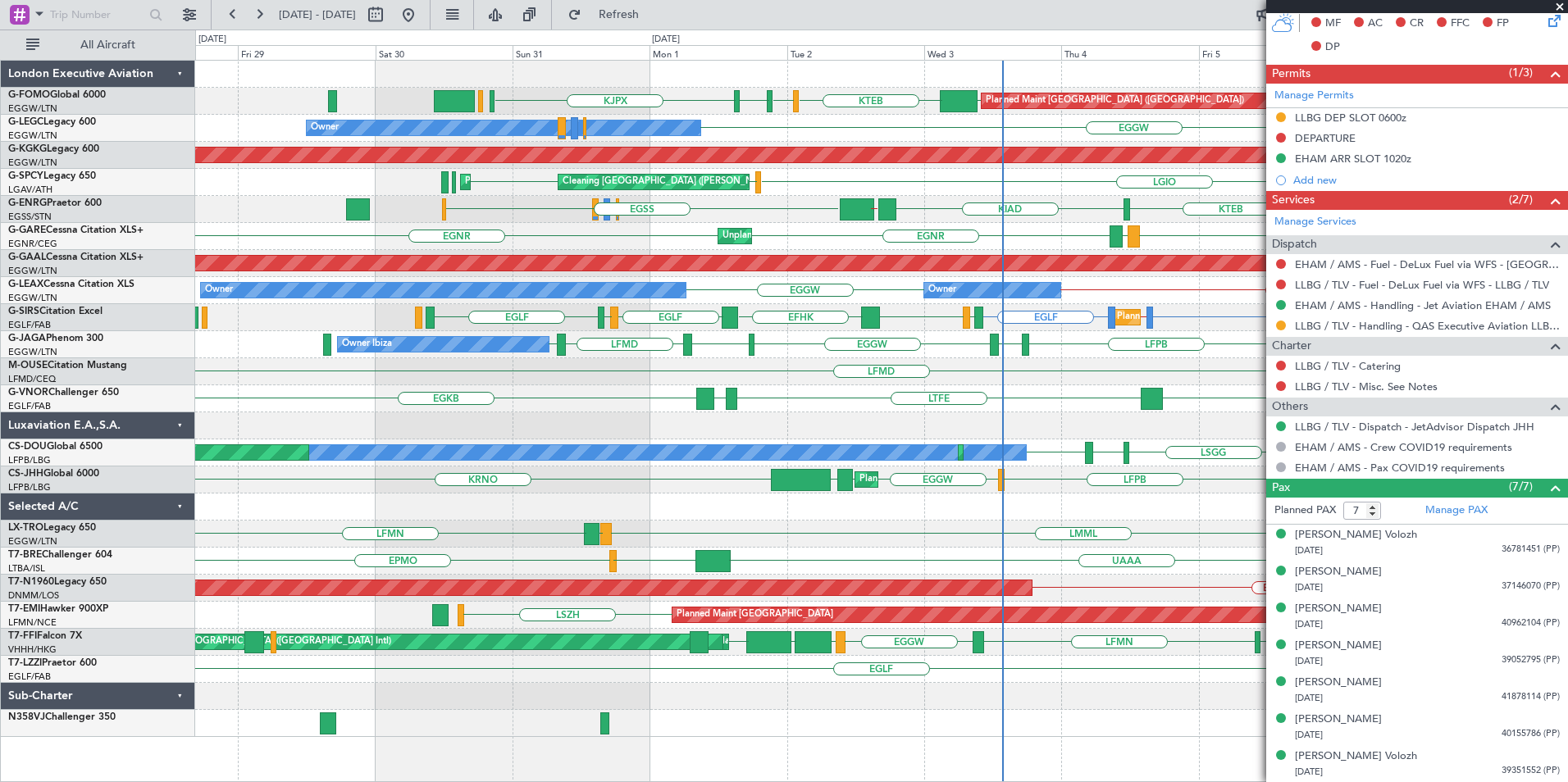
click at [1092, 483] on div "Planned Maint [GEOGRAPHIC_DATA] ([GEOGRAPHIC_DATA]) Planned Maint [GEOGRAPHIC_D…" at bounding box center [881, 480] width 1372 height 27
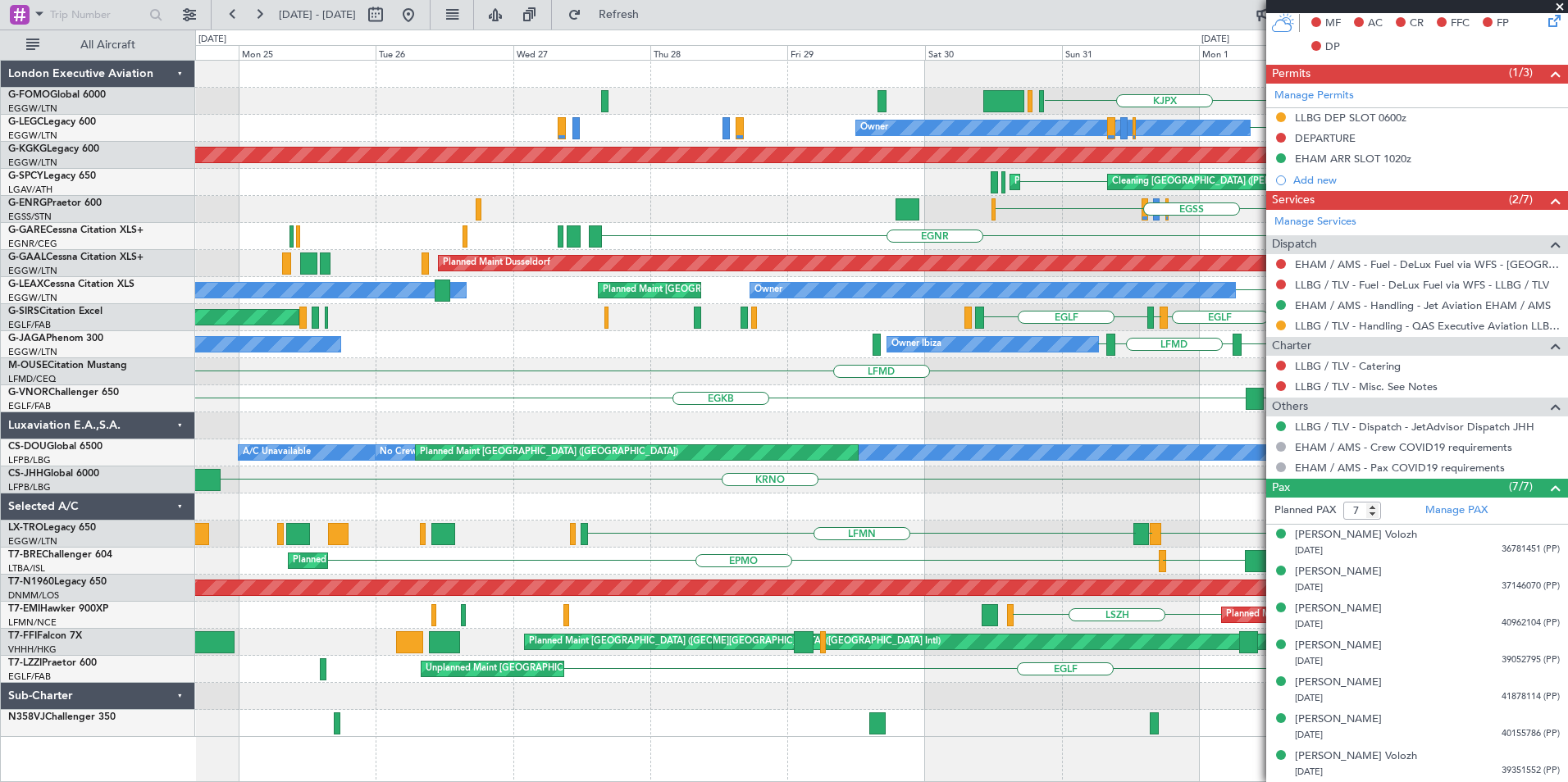
click at [666, 510] on div at bounding box center [881, 507] width 1372 height 27
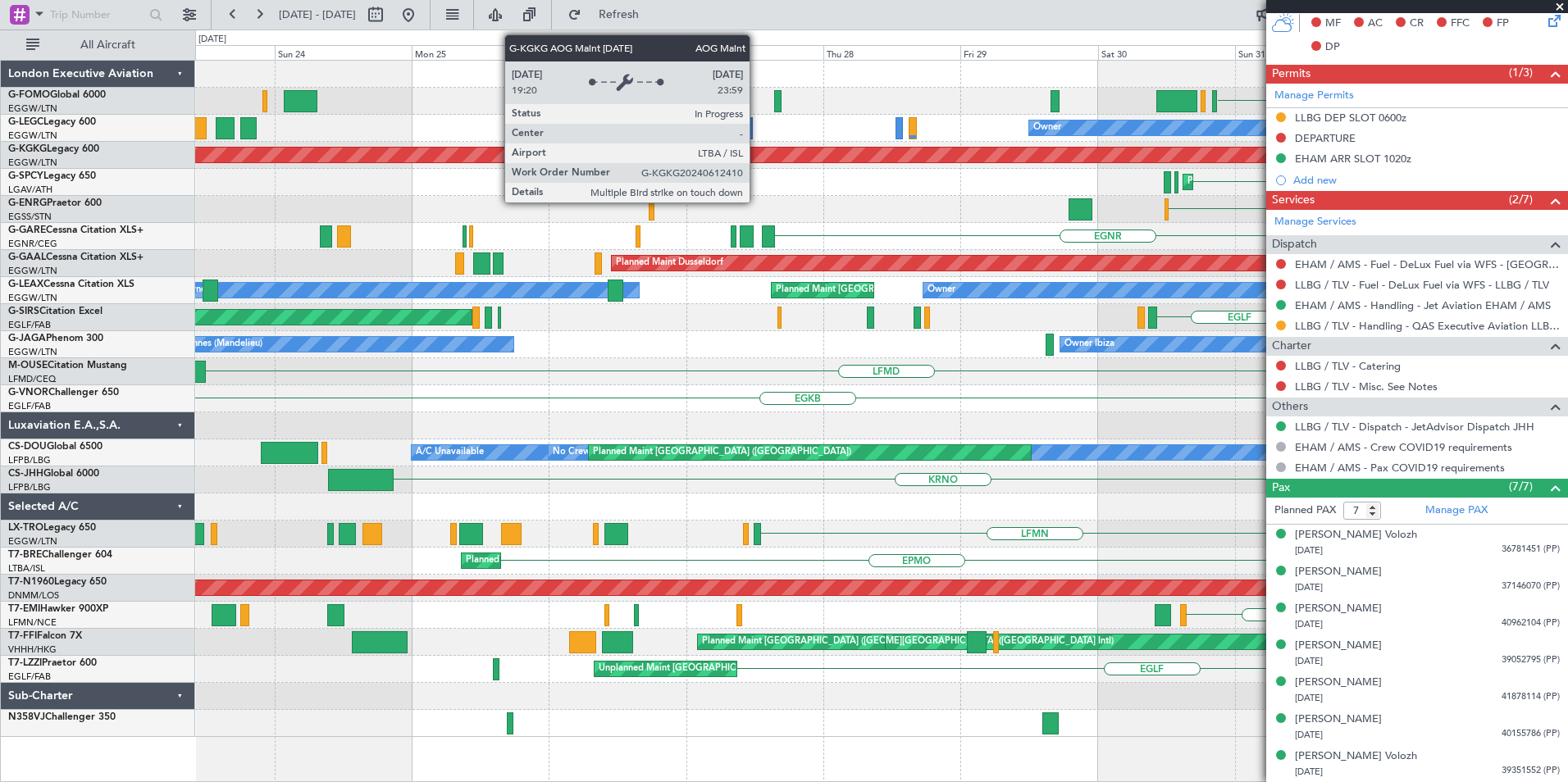
click at [127, 349] on div "KTEB KBED KJFK [DEMOGRAPHIC_DATA] Planned Maint [GEOGRAPHIC_DATA] ([GEOGRAPHIC_…" at bounding box center [784, 406] width 1568 height 753
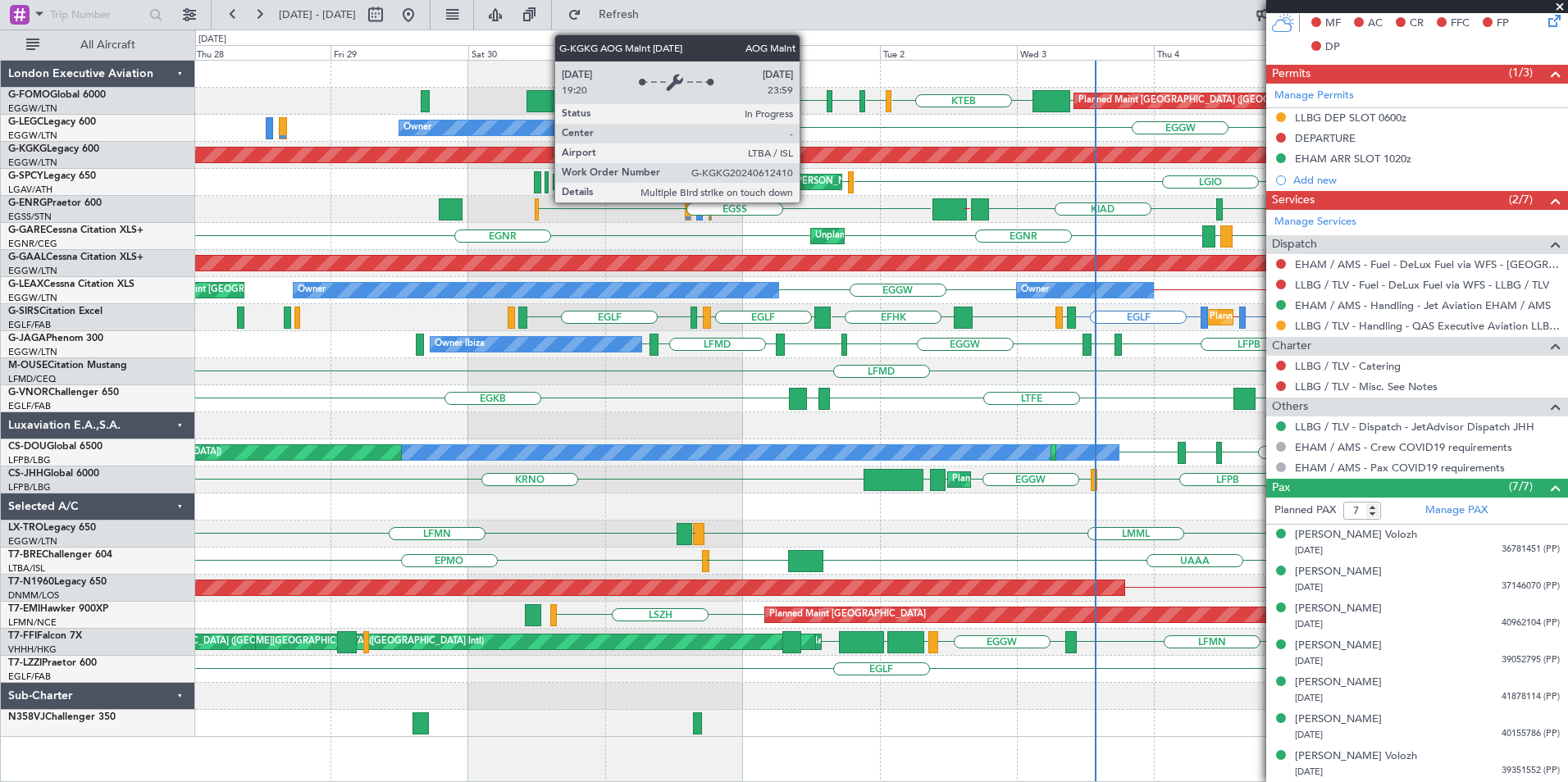
click at [447, 307] on div "Planned Maint [GEOGRAPHIC_DATA] ([GEOGRAPHIC_DATA]) EGGW KTEB KBED KJFK [DEMOGR…" at bounding box center [881, 399] width 1372 height 676
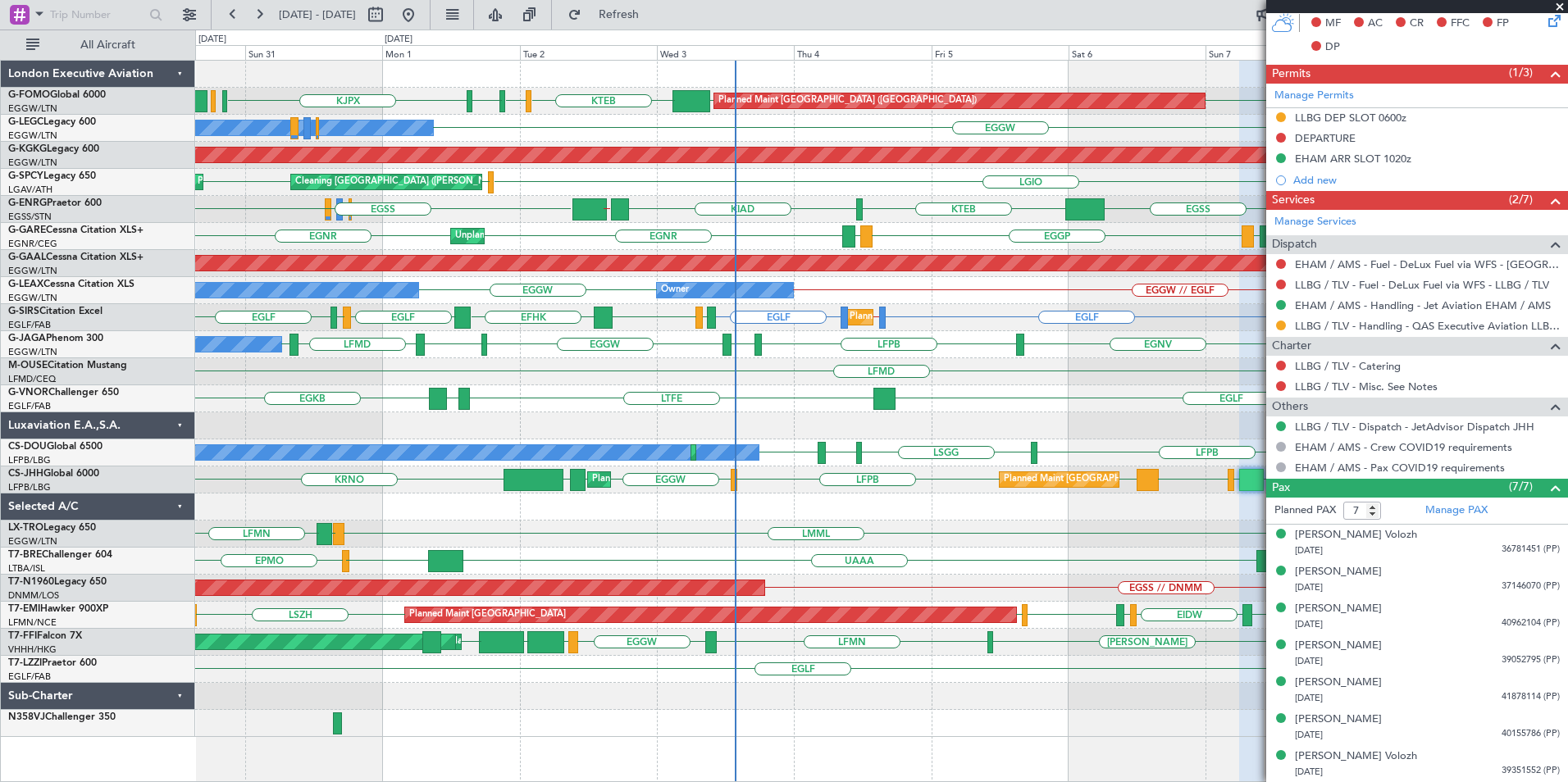
click at [91, 465] on div "Planned Maint [GEOGRAPHIC_DATA] ([GEOGRAPHIC_DATA]) EGGW KTEB KBED KJFK [DEMOGR…" at bounding box center [784, 406] width 1568 height 753
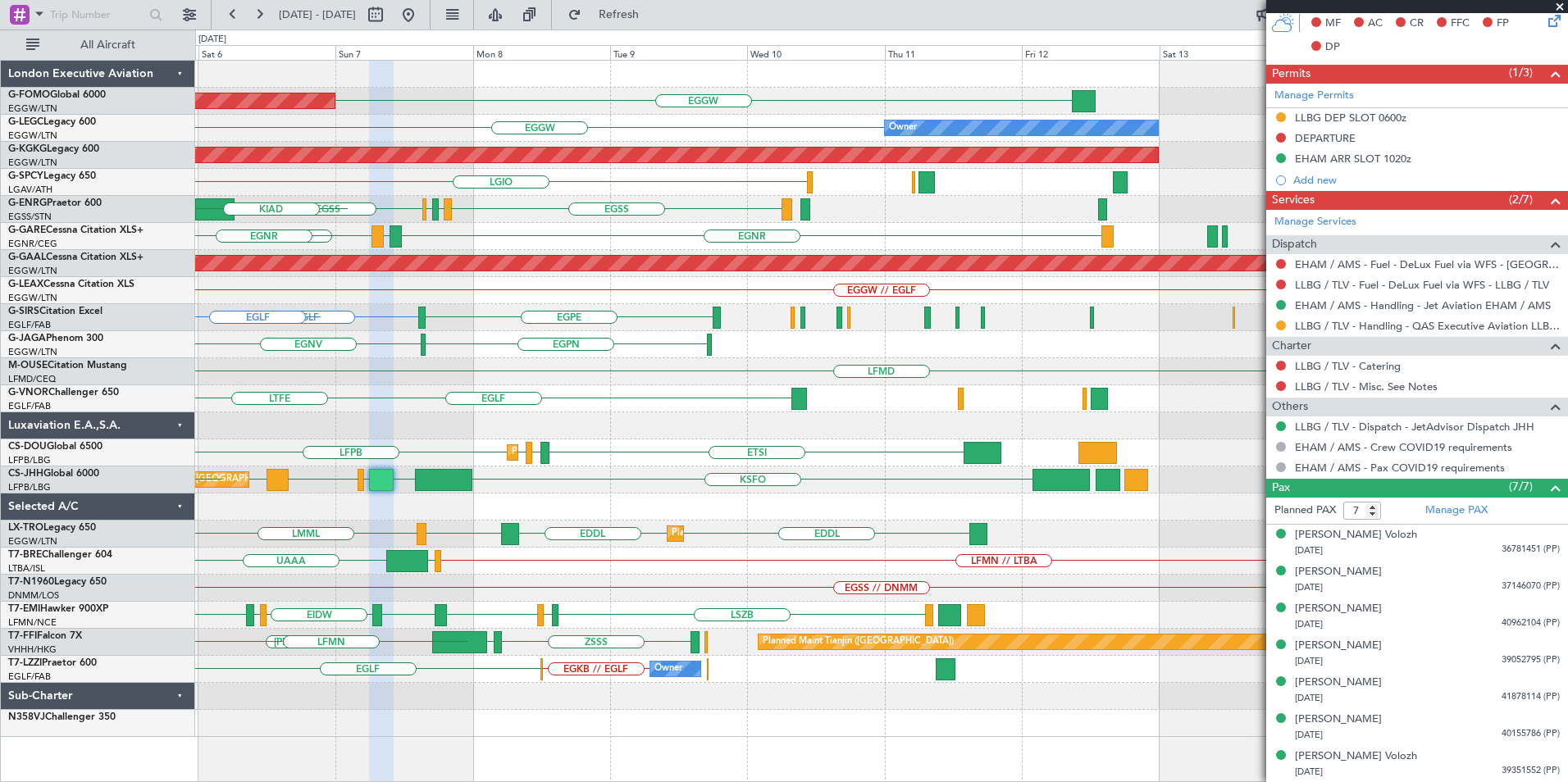
click at [0, 497] on html "[DATE] - [DATE] Refresh Quick Links All Aircraft Planned Maint [GEOGRAPHIC_DATA…" at bounding box center [784, 391] width 1568 height 782
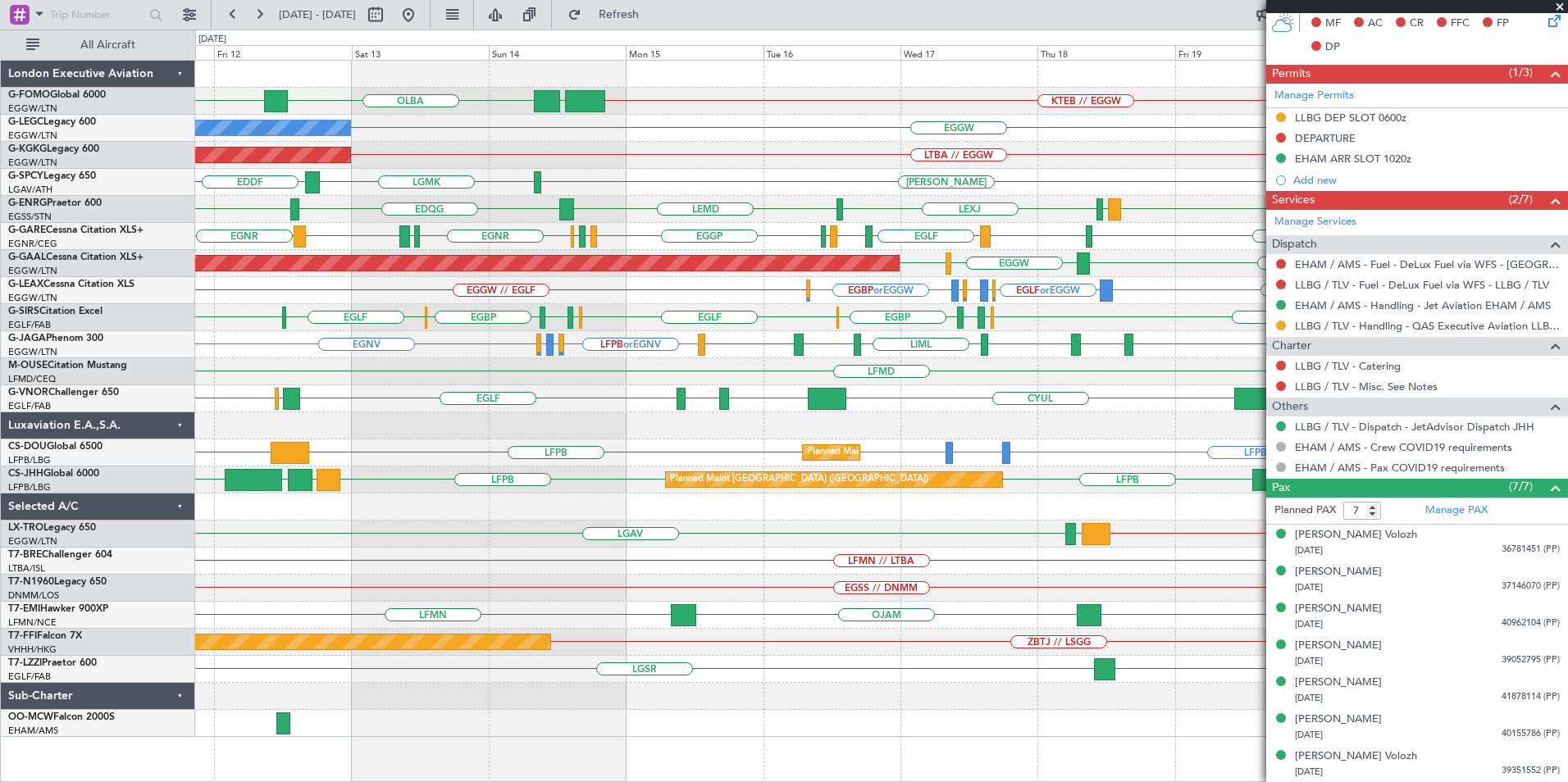
click at [954, 589] on div "EGSS // DNMM" at bounding box center [881, 588] width 1372 height 27
